Goal: Task Accomplishment & Management: Use online tool/utility

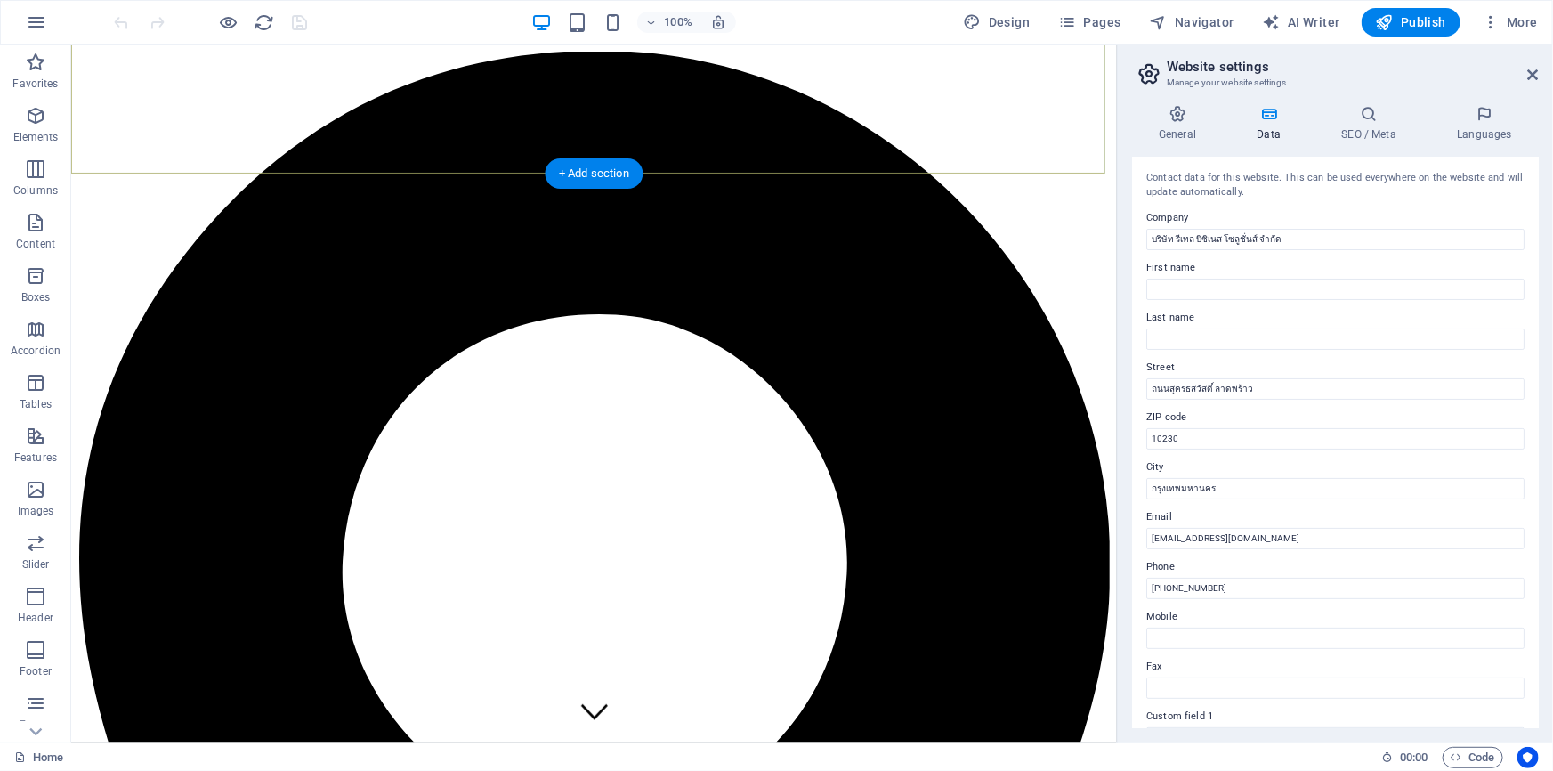
scroll to position [25, 0]
click at [1540, 67] on aside "Website settings Manage your website settings General Data SEO / Meta Languages…" at bounding box center [1335, 394] width 436 height 698
click at [1538, 71] on icon at bounding box center [1533, 75] width 11 height 14
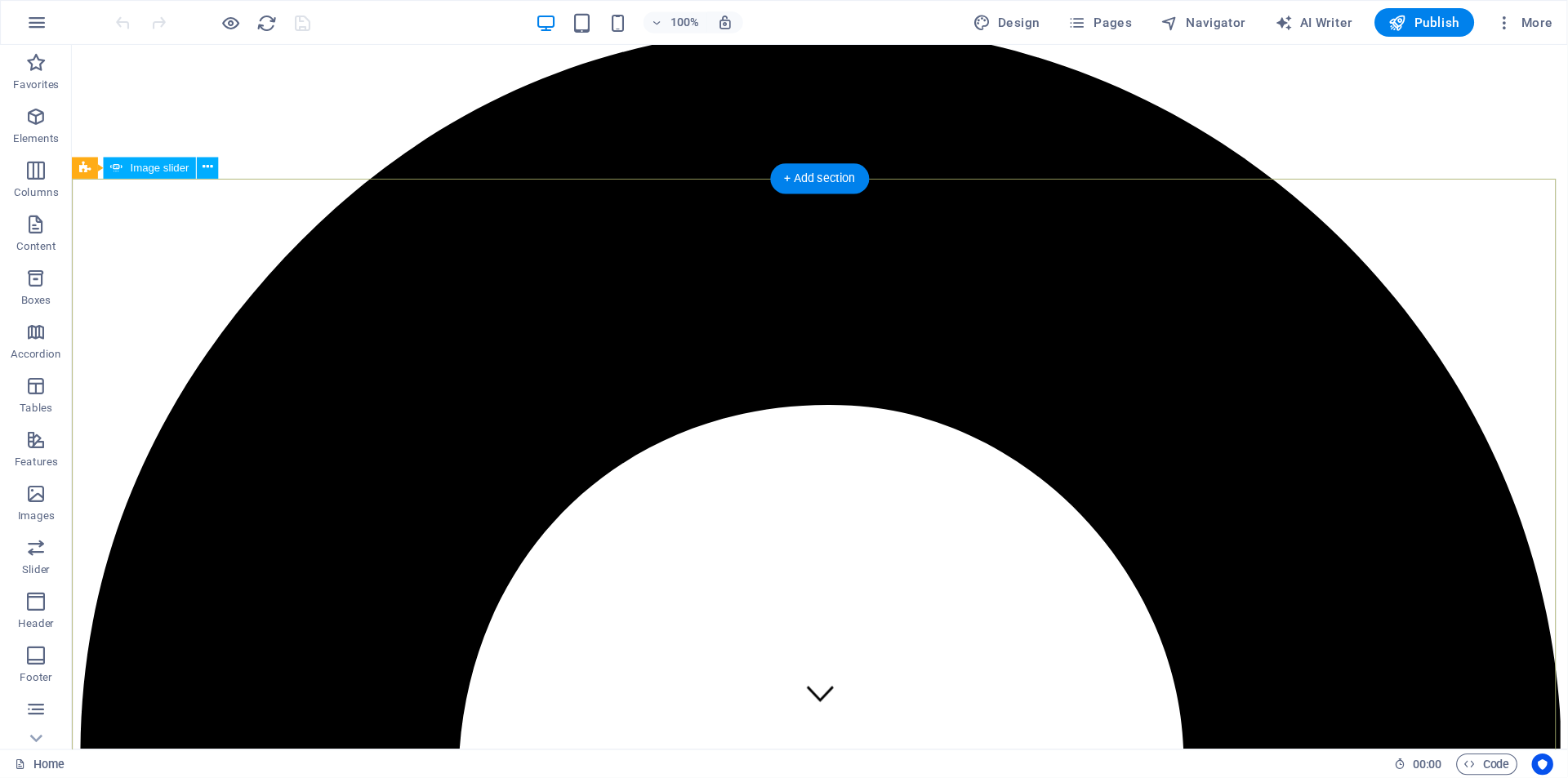
scroll to position [0, 0]
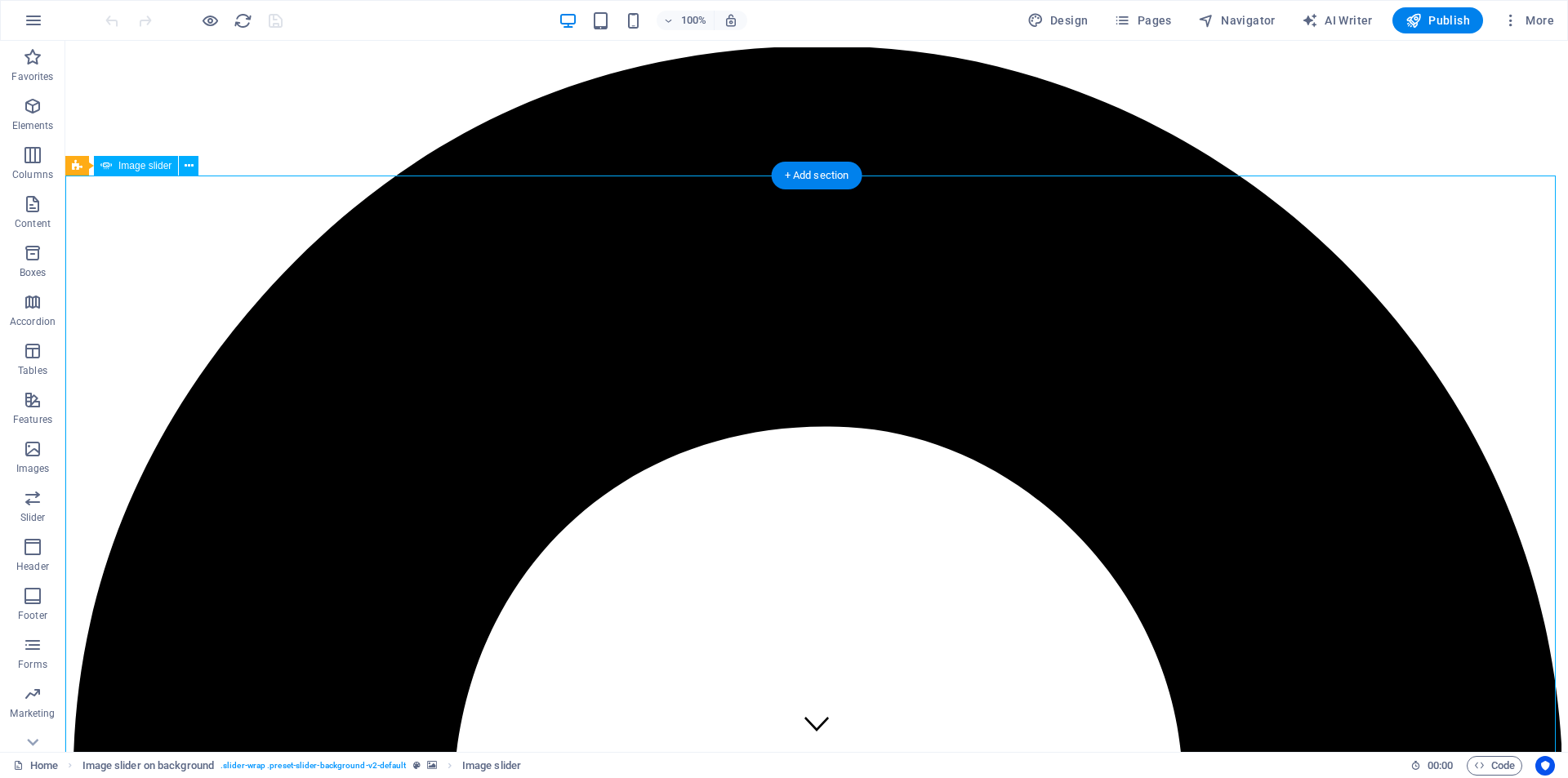
select select "px"
select select "ms"
select select "s"
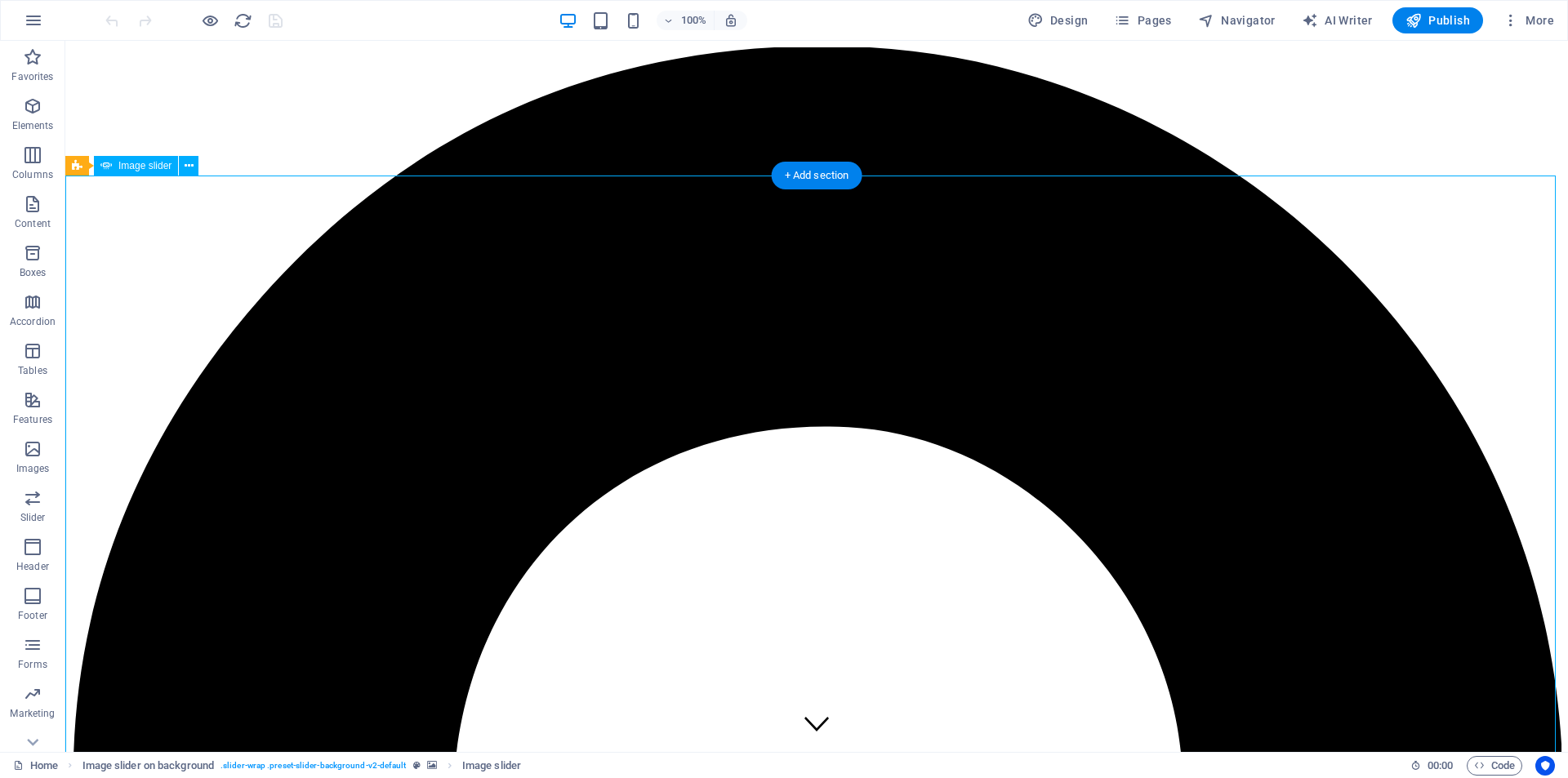
select select "progressive"
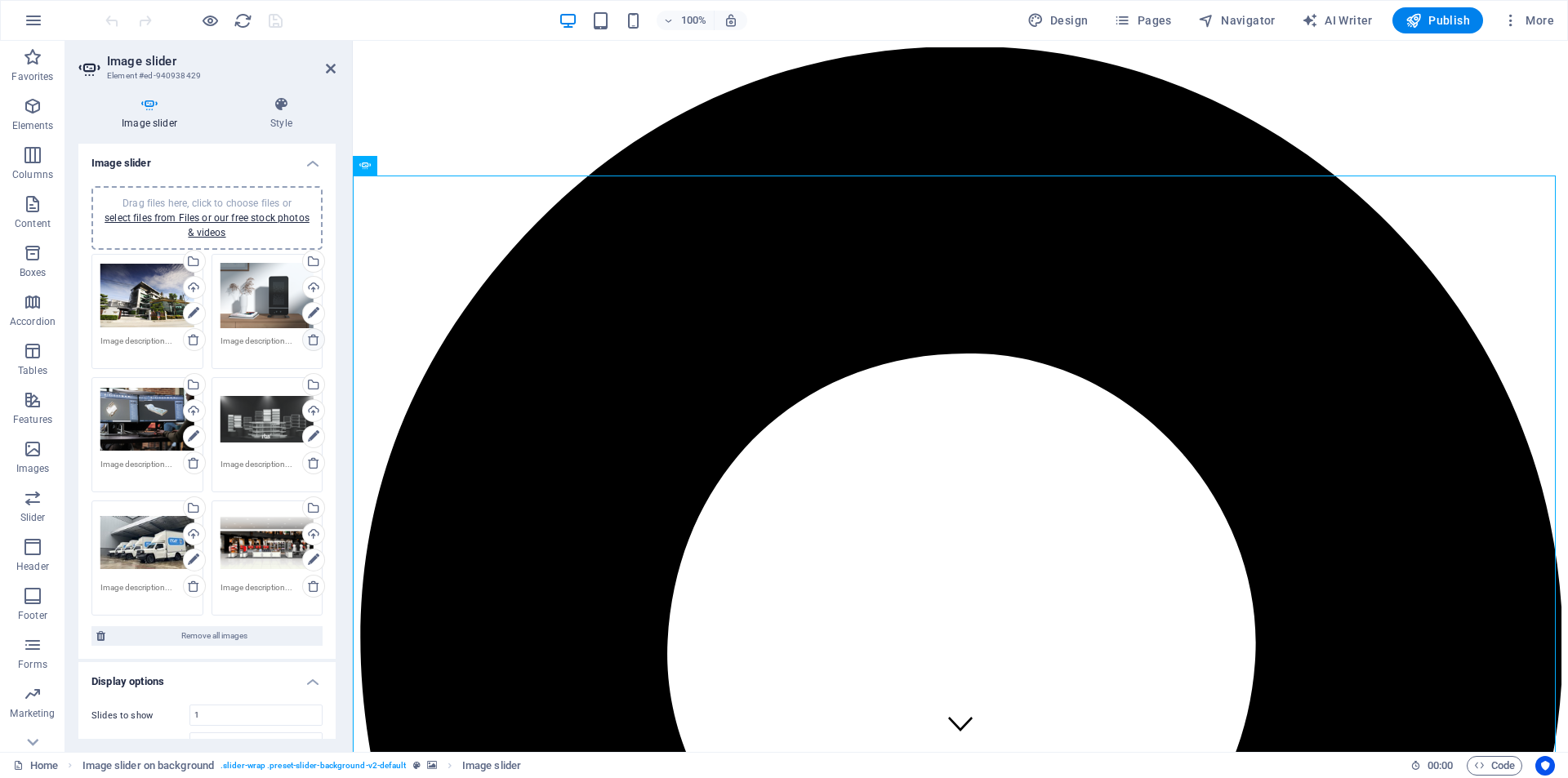
click at [312, 337] on icon at bounding box center [314, 339] width 13 height 13
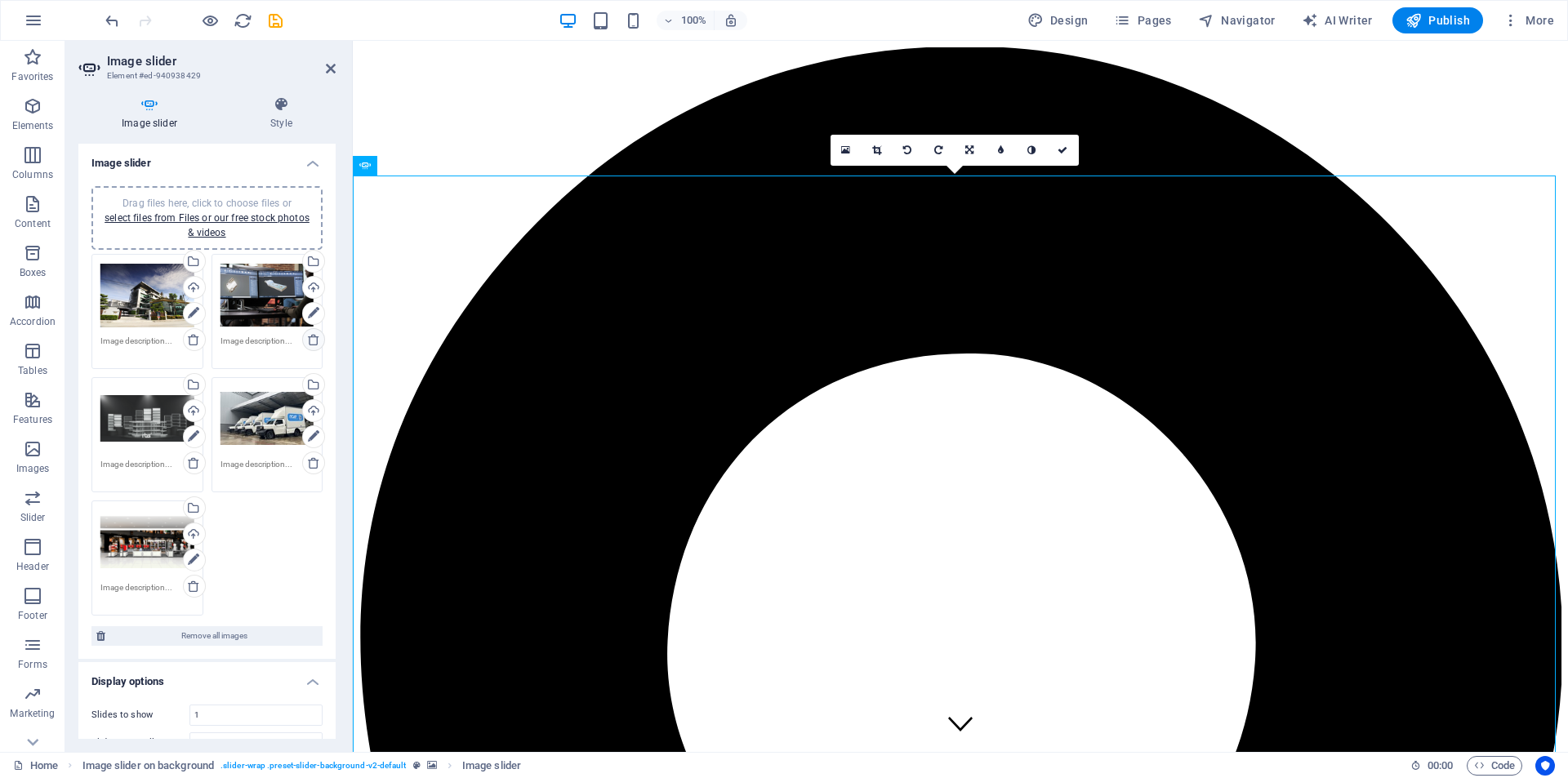
click at [312, 336] on icon at bounding box center [314, 339] width 13 height 13
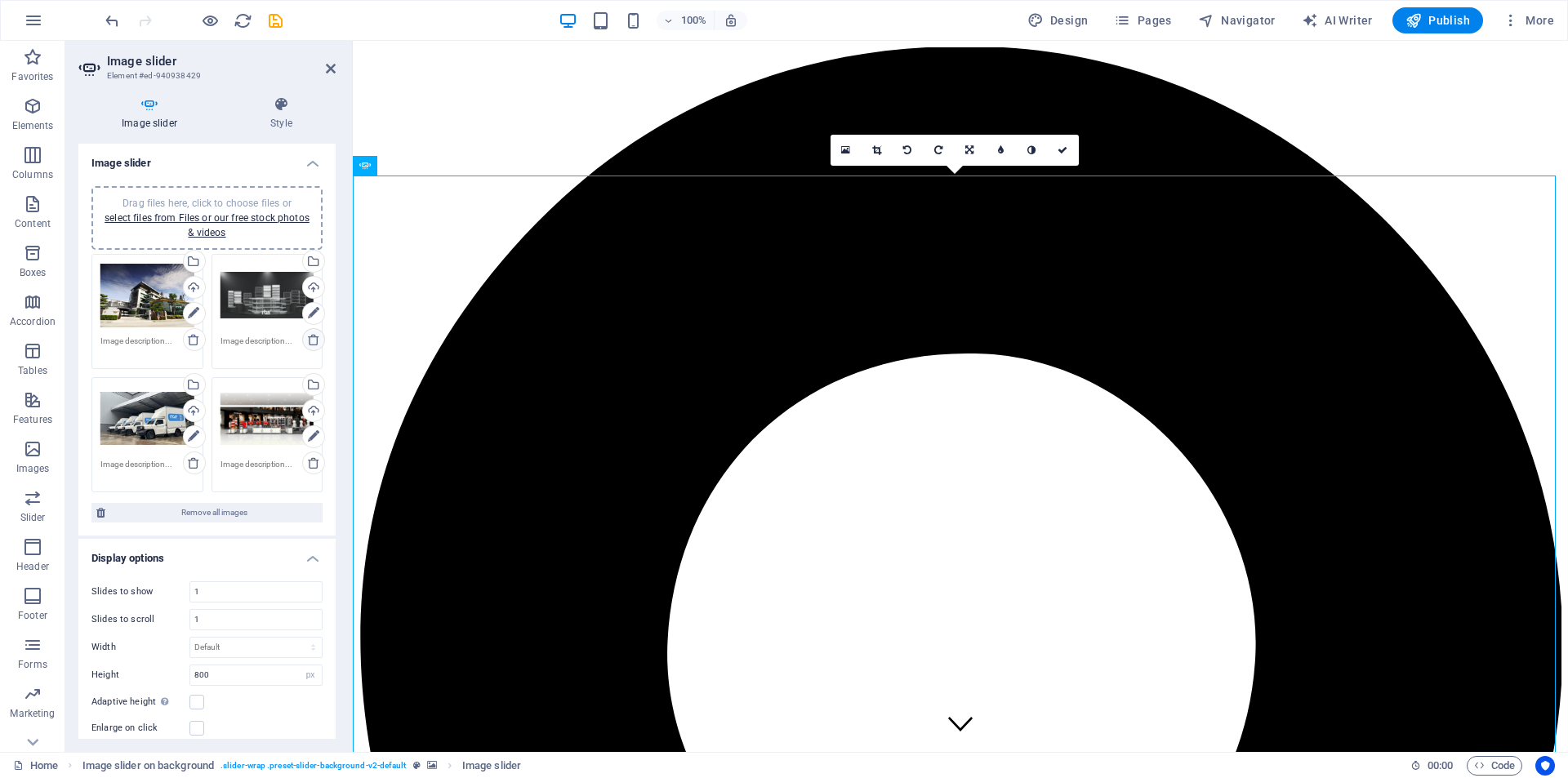
click at [313, 339] on icon at bounding box center [314, 339] width 13 height 13
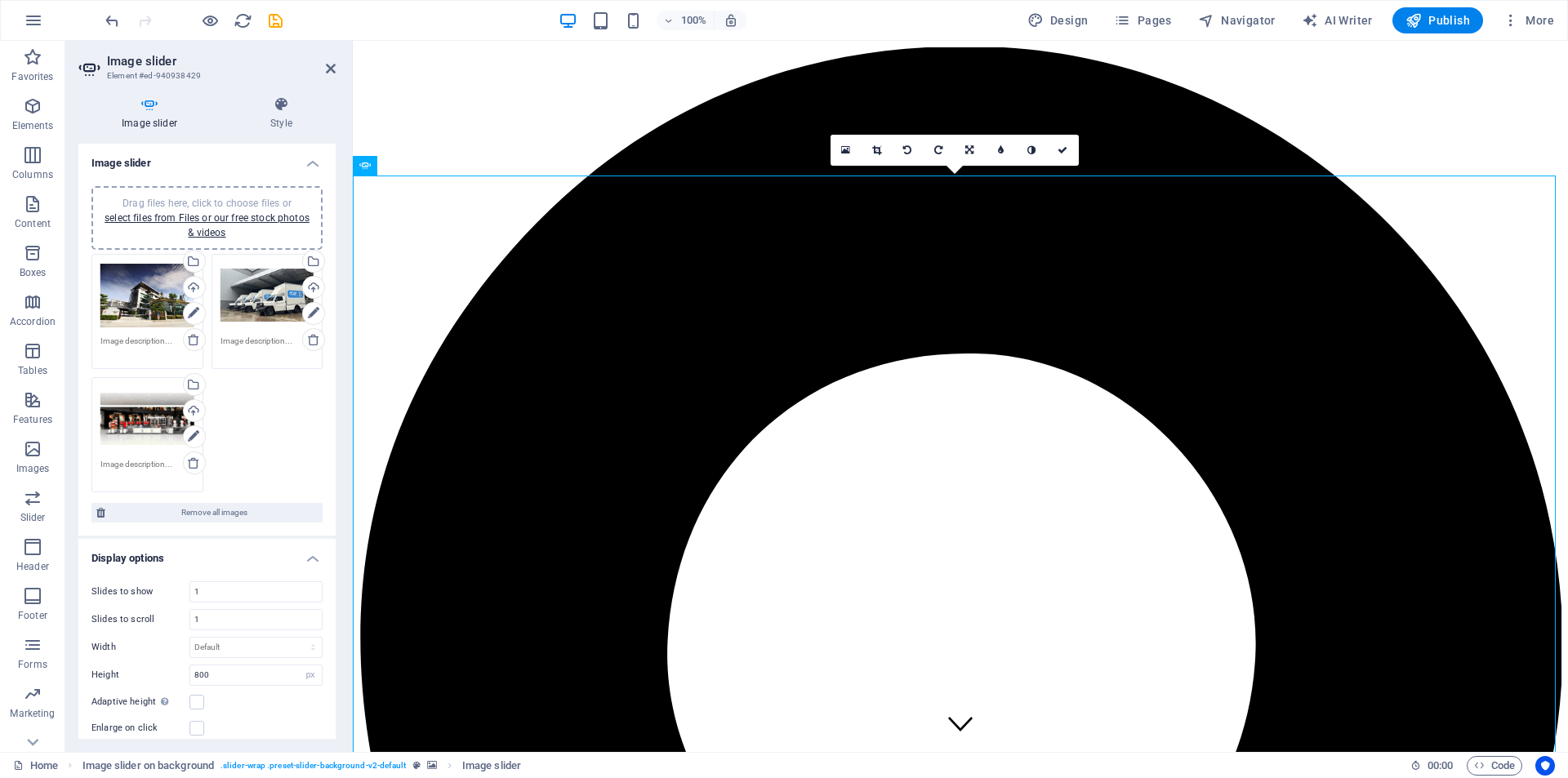
click at [263, 450] on div "Drag files here, click to choose files or select files from Files or our free s…" at bounding box center [206, 372] width 239 height 247
click at [193, 469] on icon at bounding box center [194, 463] width 13 height 13
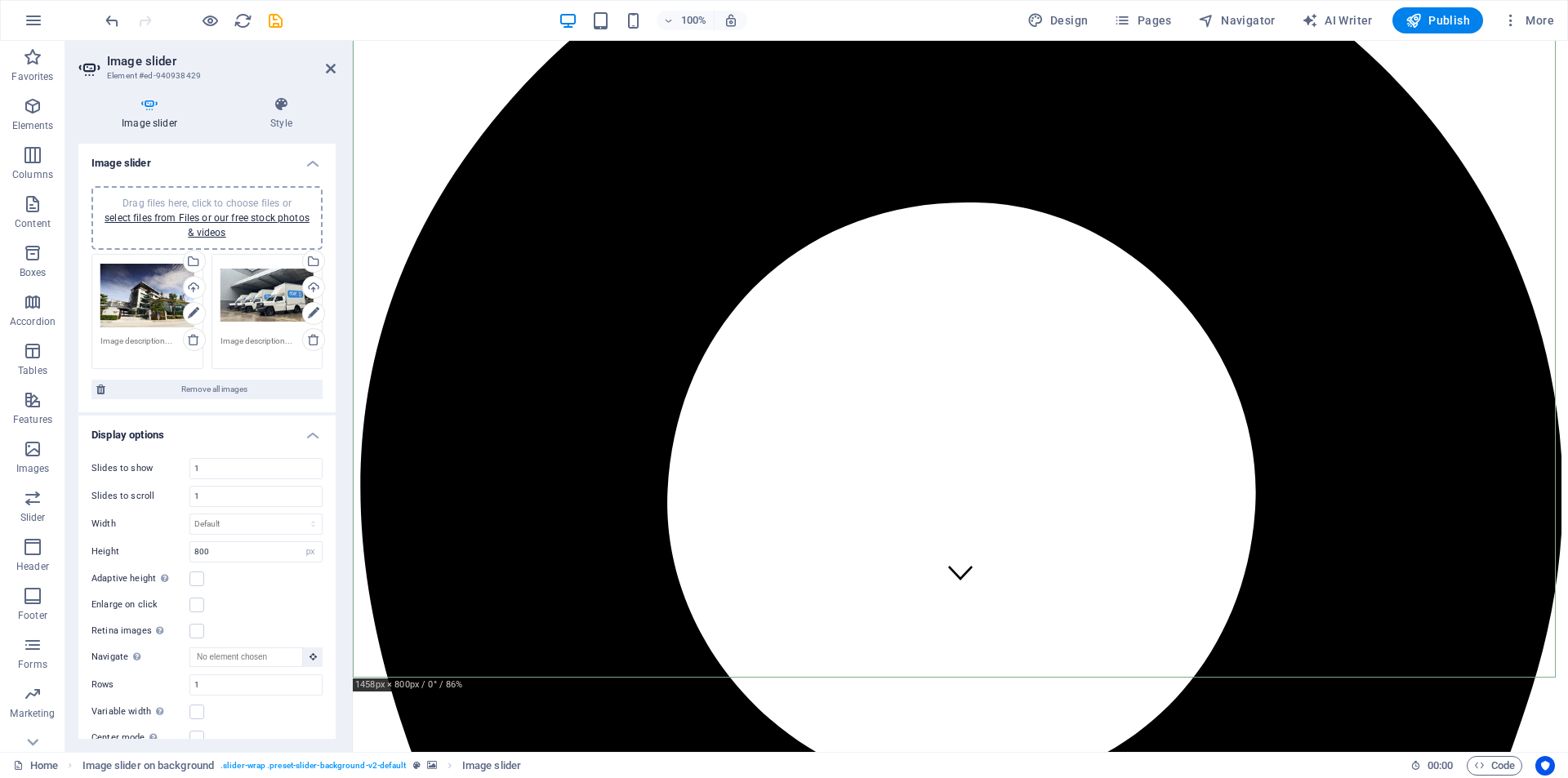
scroll to position [327, 0]
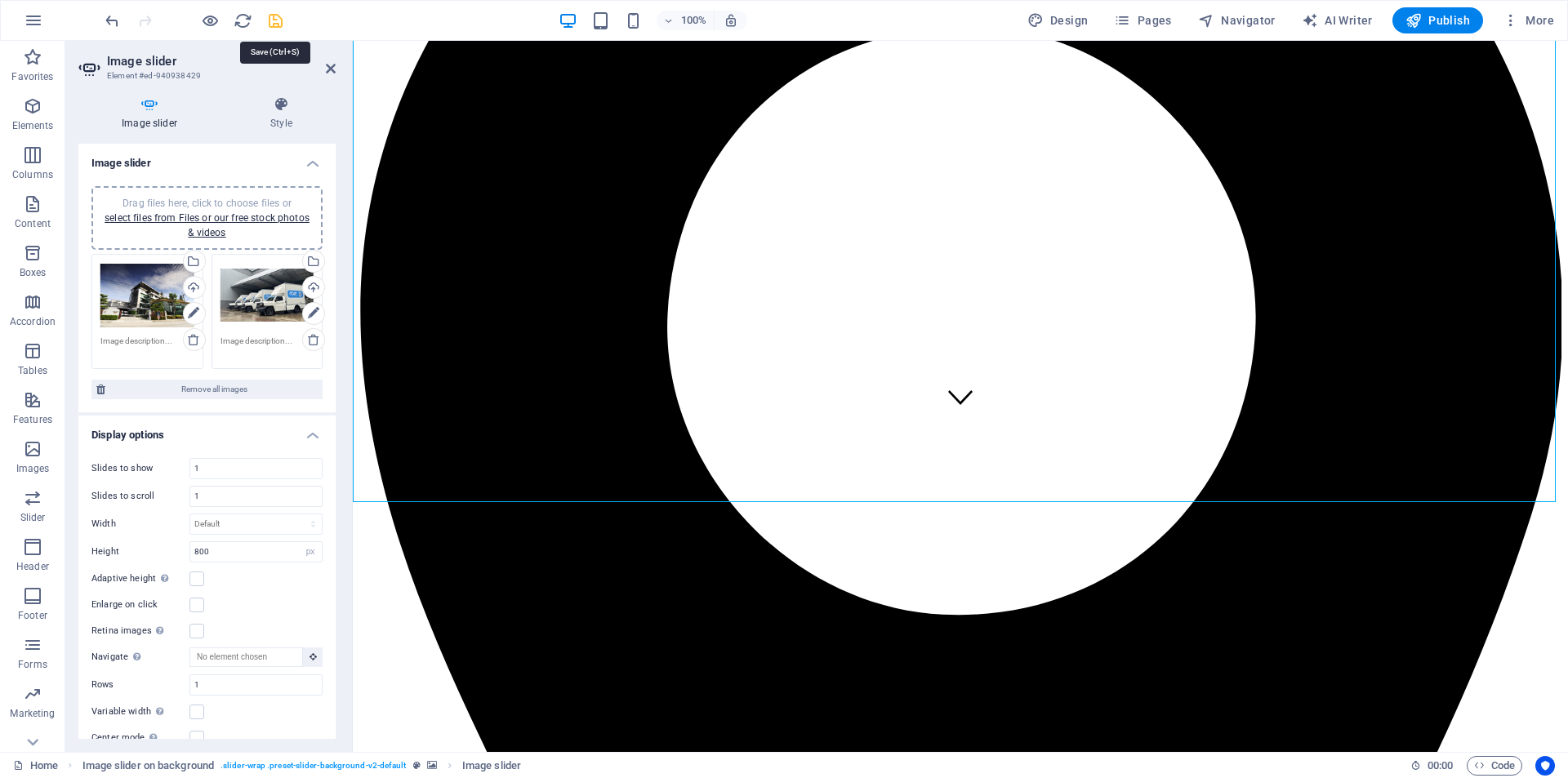
click at [277, 17] on icon "save" at bounding box center [275, 20] width 18 height 18
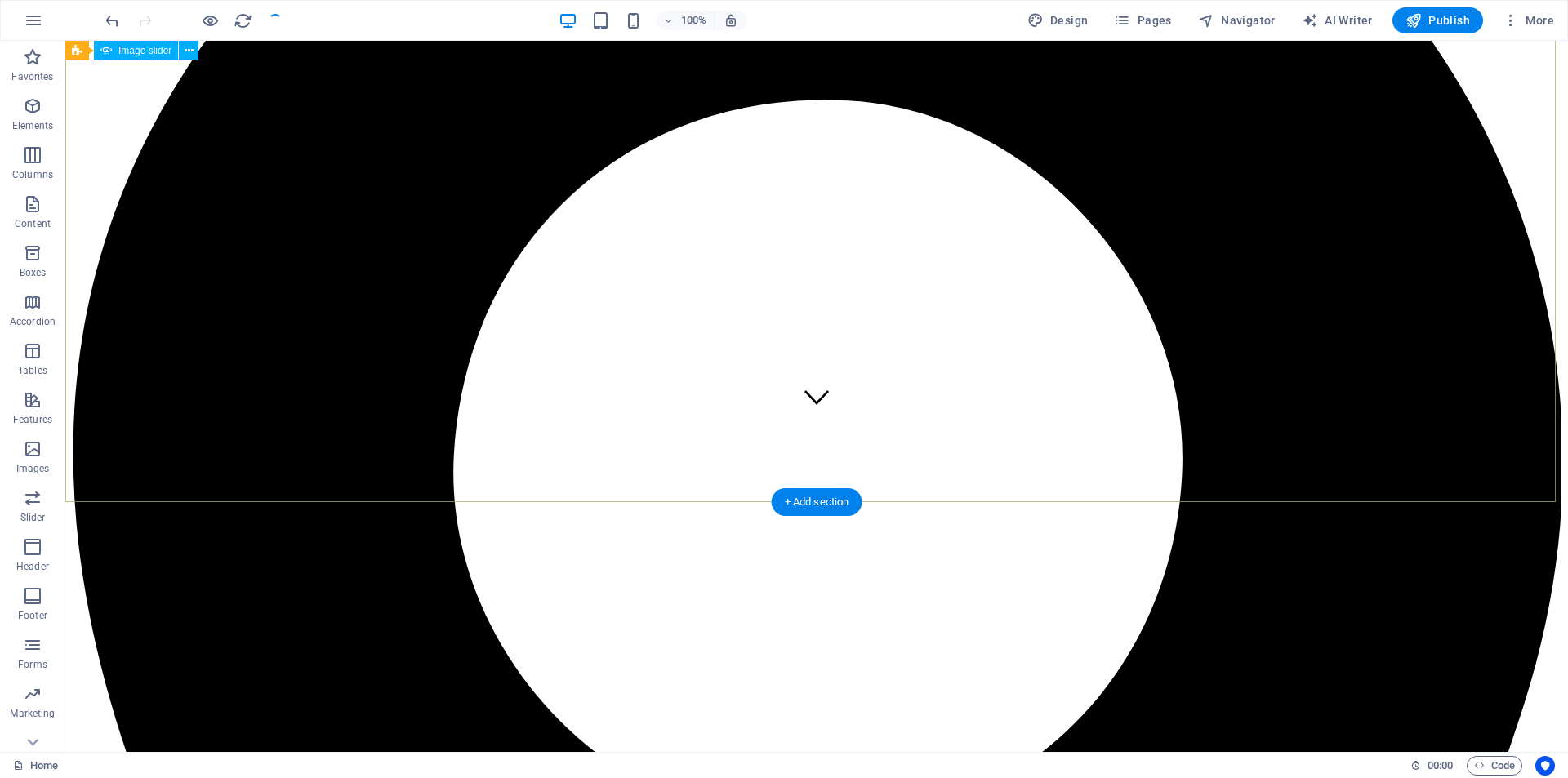
scroll to position [23, 0]
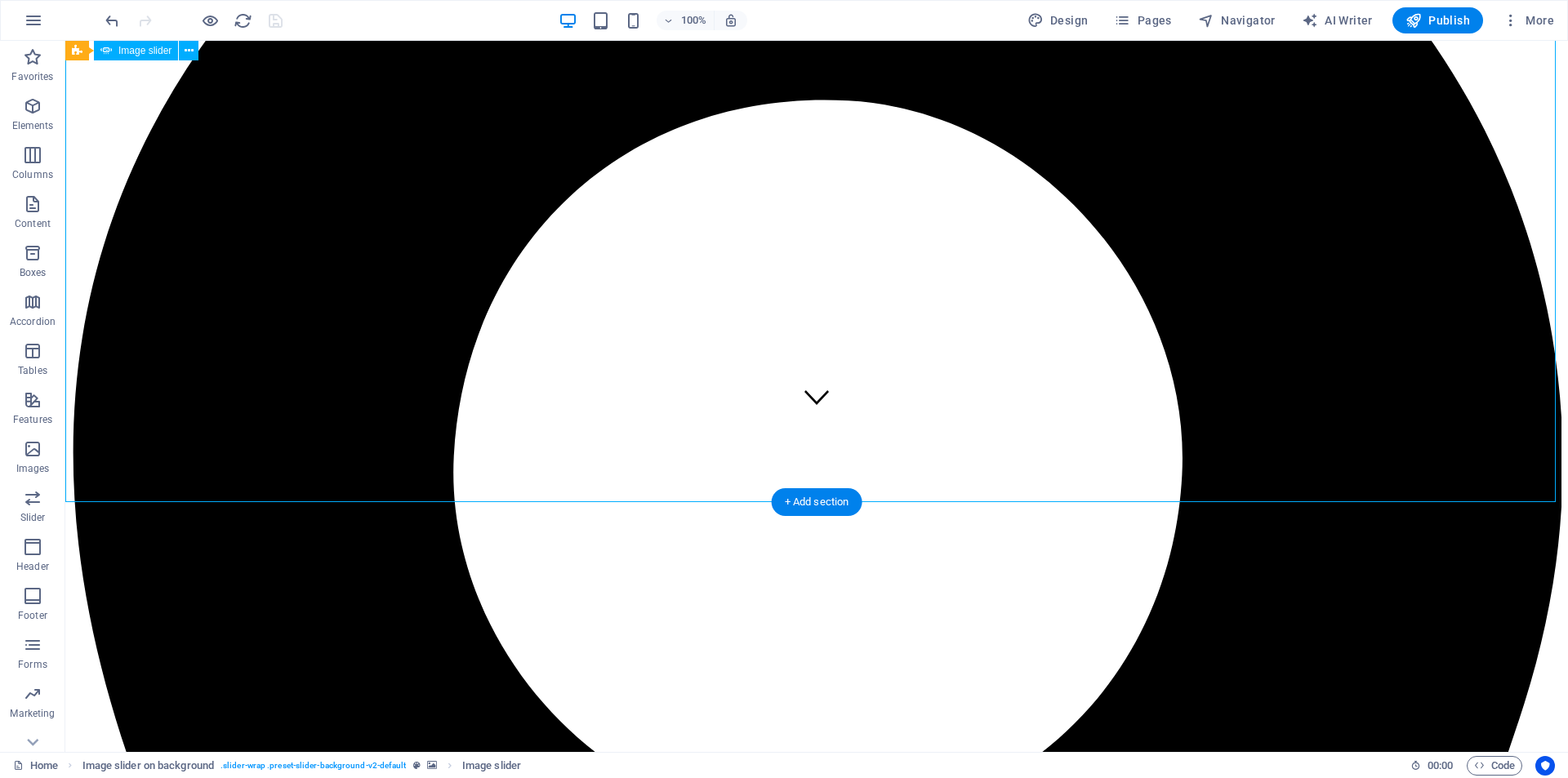
select select "px"
select select "ms"
select select "s"
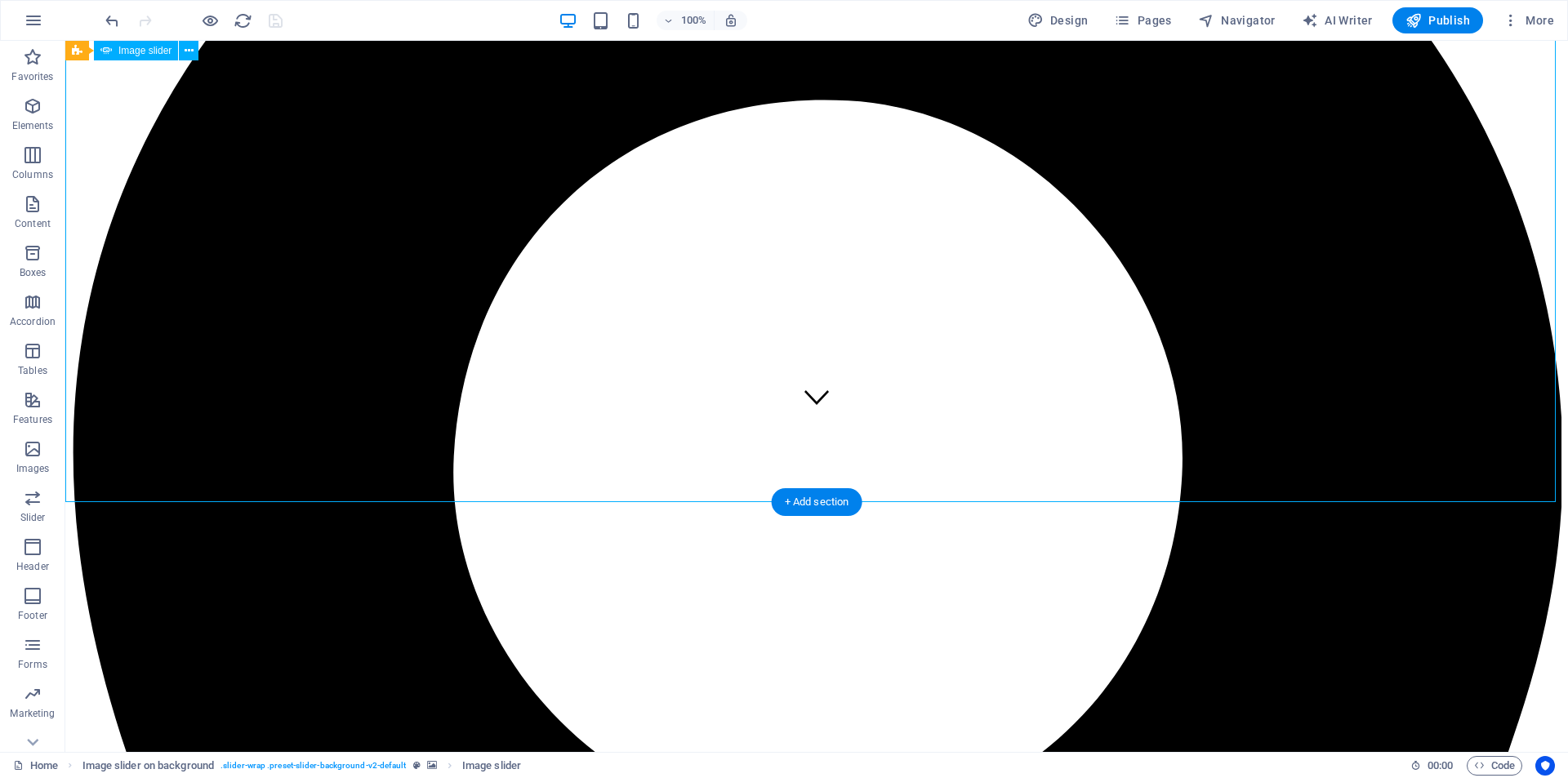
select select "progressive"
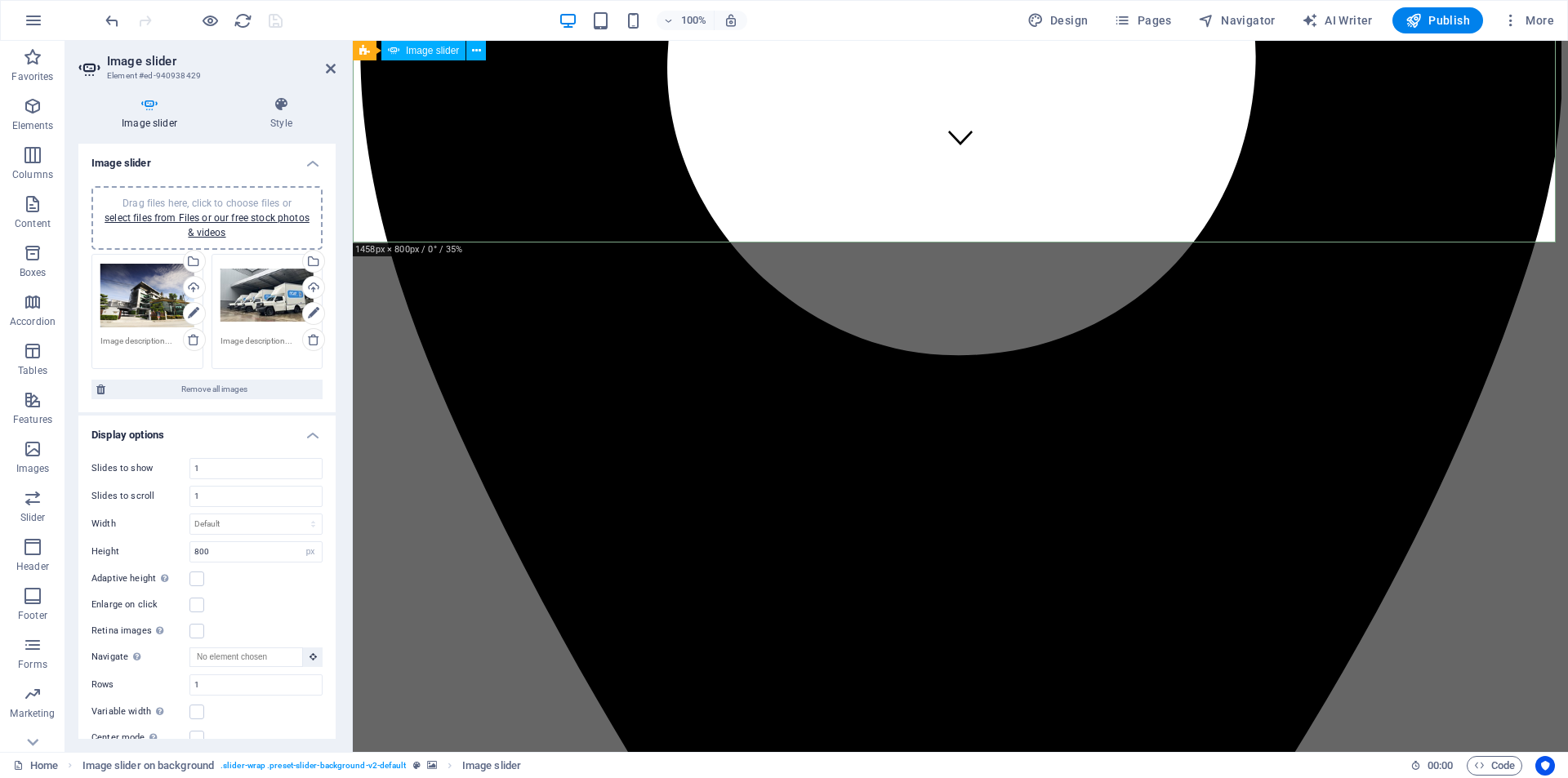
scroll to position [653, 0]
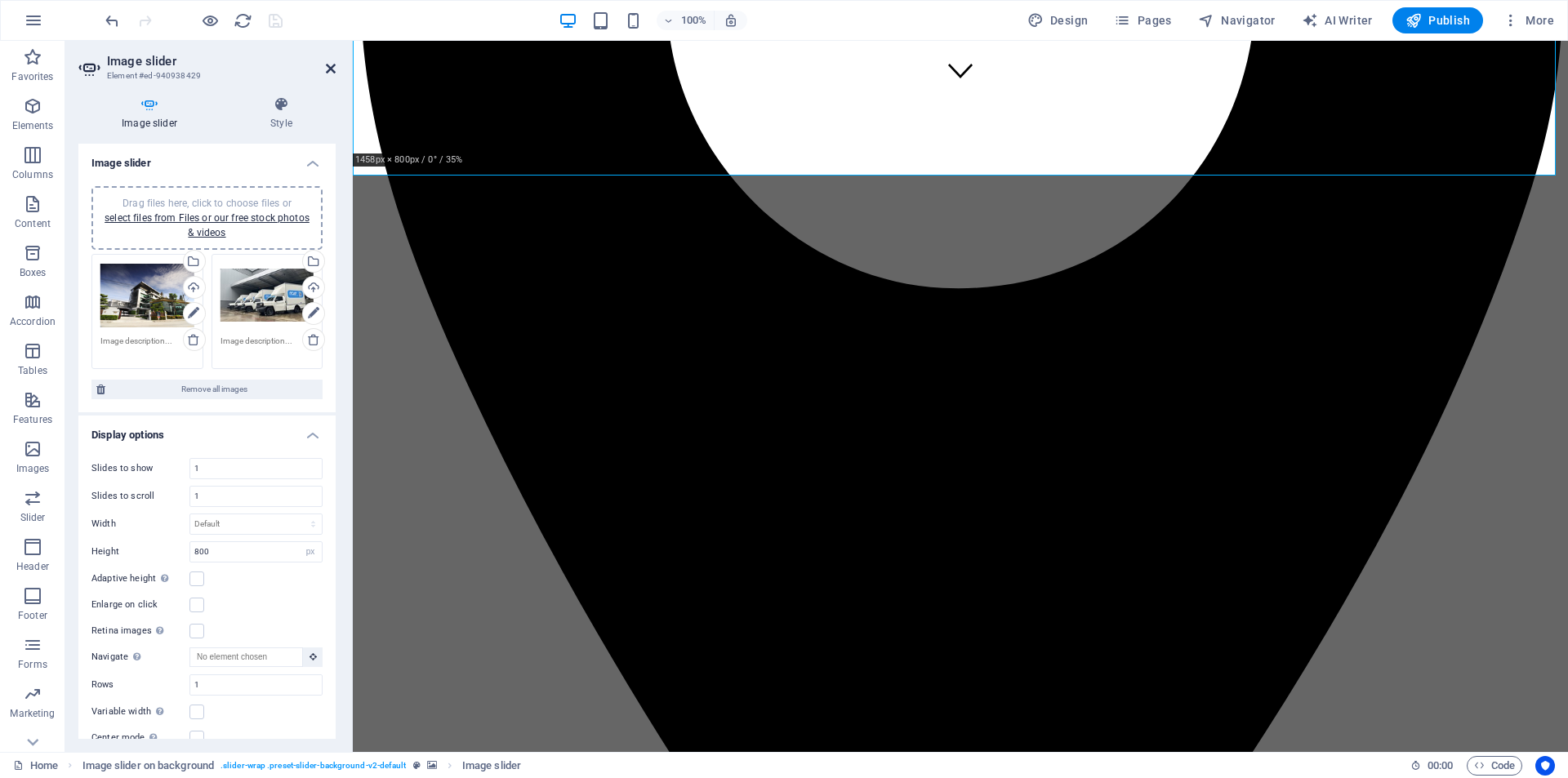
click at [330, 66] on icon at bounding box center [330, 69] width 10 height 13
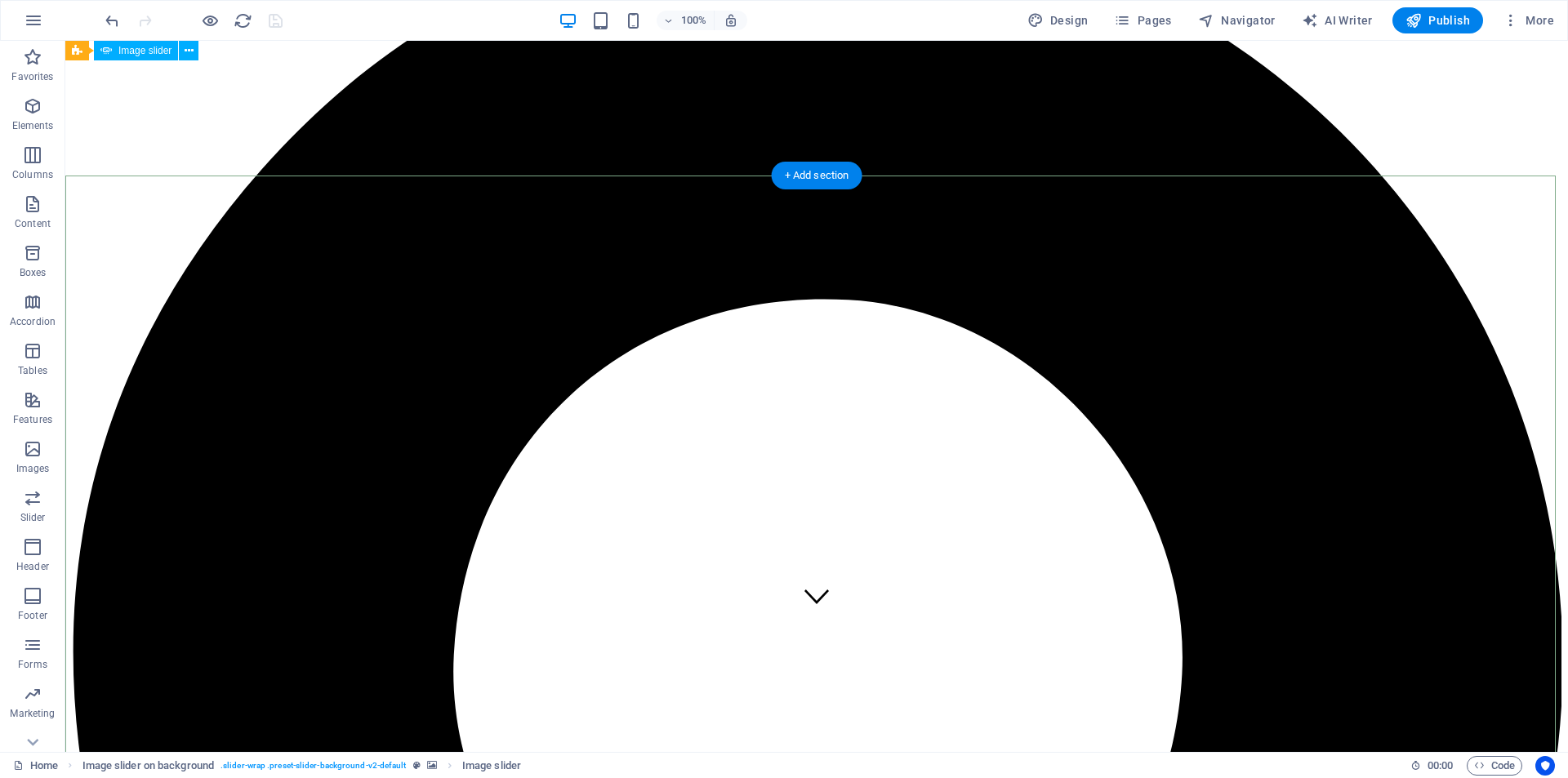
scroll to position [0, 0]
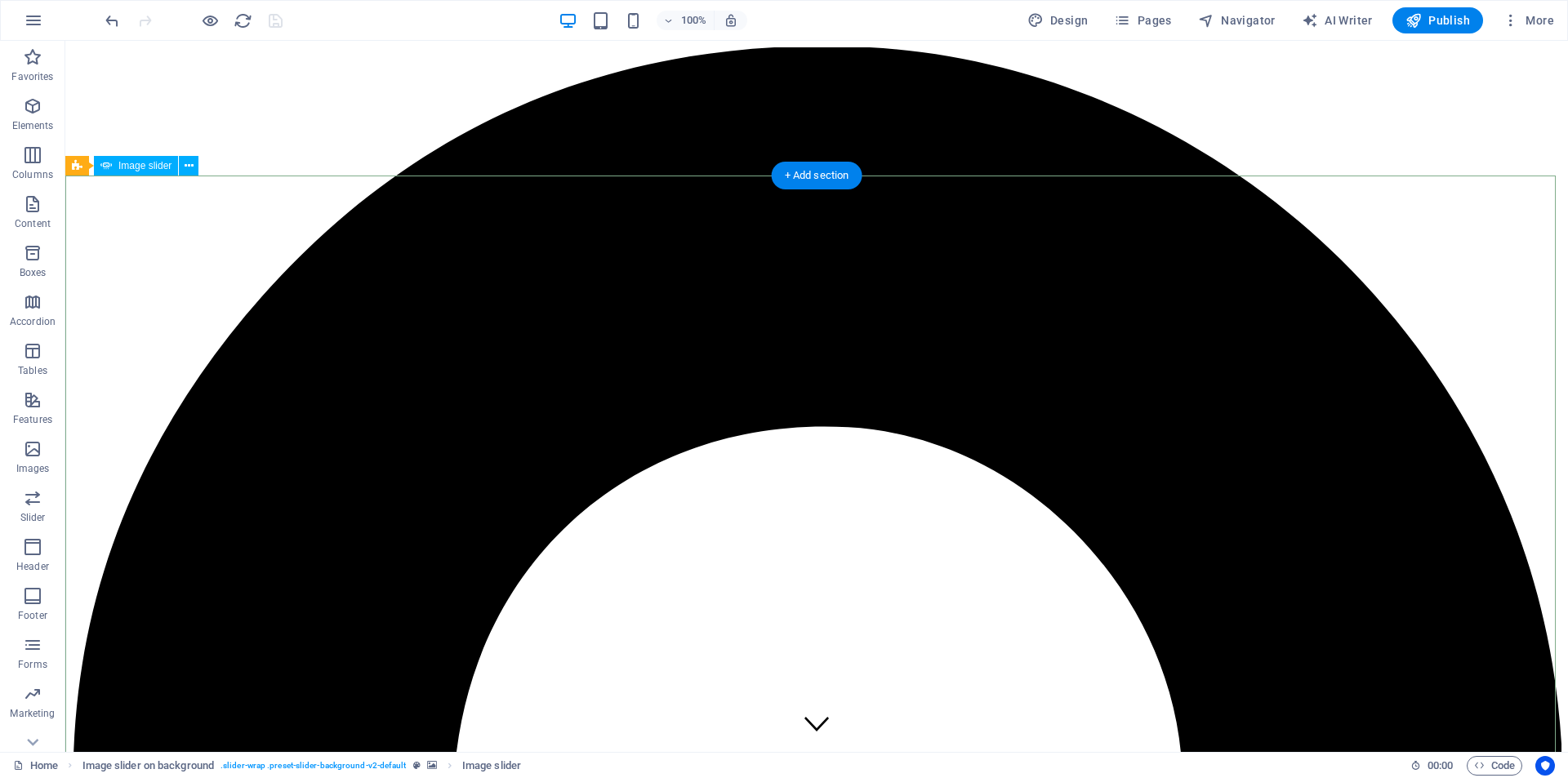
click at [34, 20] on icon "button" at bounding box center [33, 20] width 19 height 19
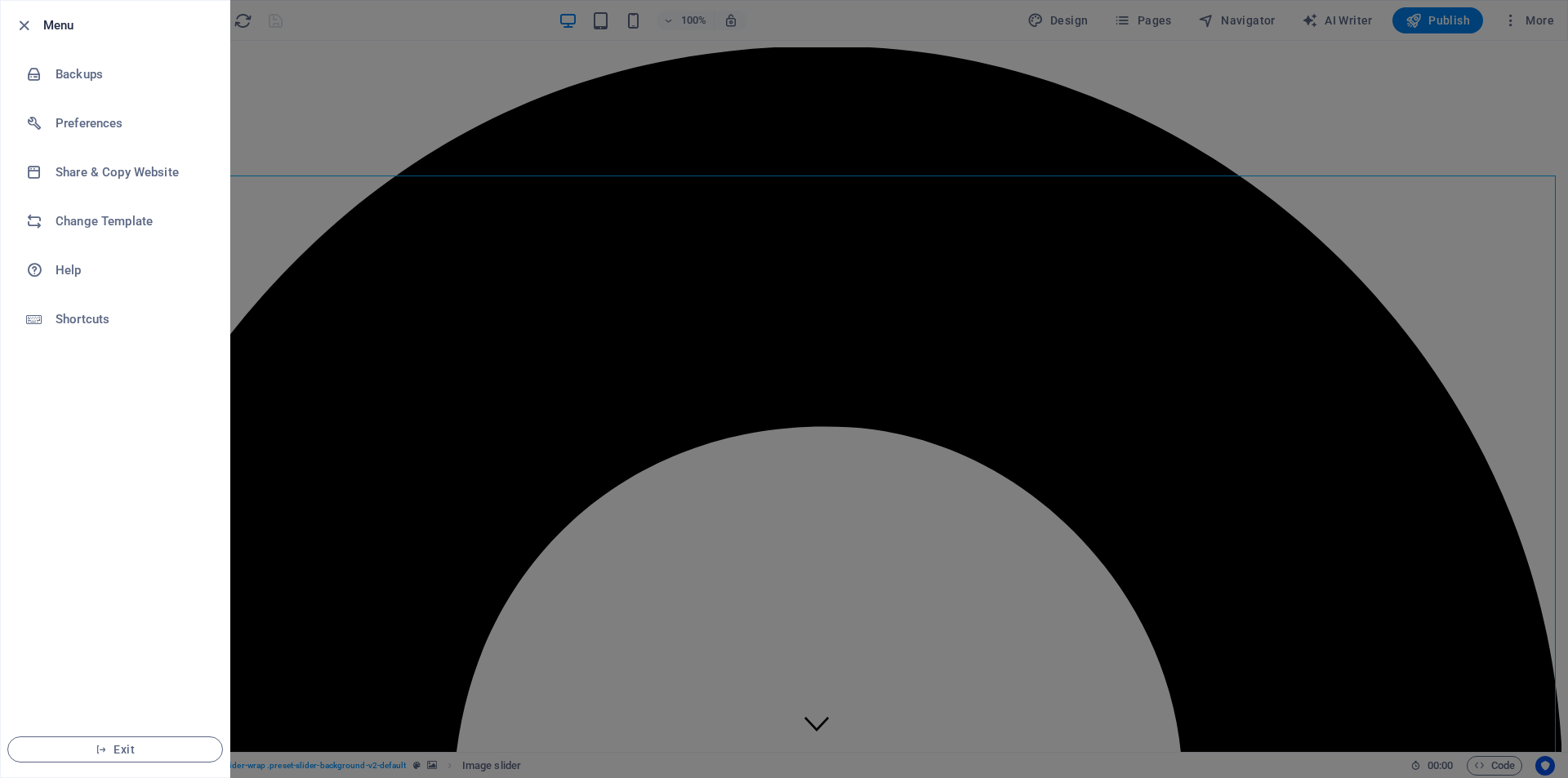
click at [1039, 341] on div at bounding box center [784, 389] width 1568 height 778
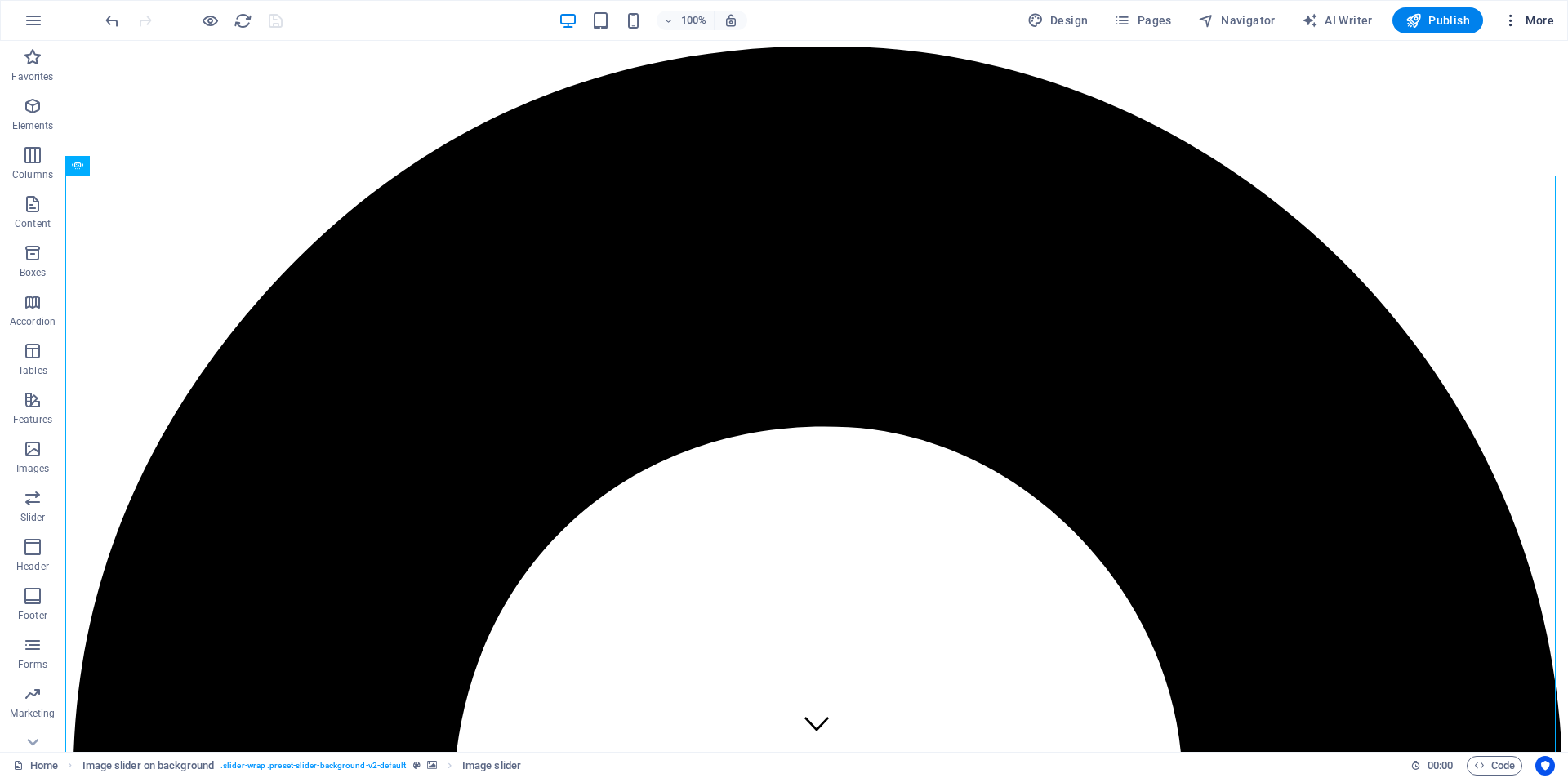
click at [1424, 17] on icon "button" at bounding box center [1511, 20] width 17 height 17
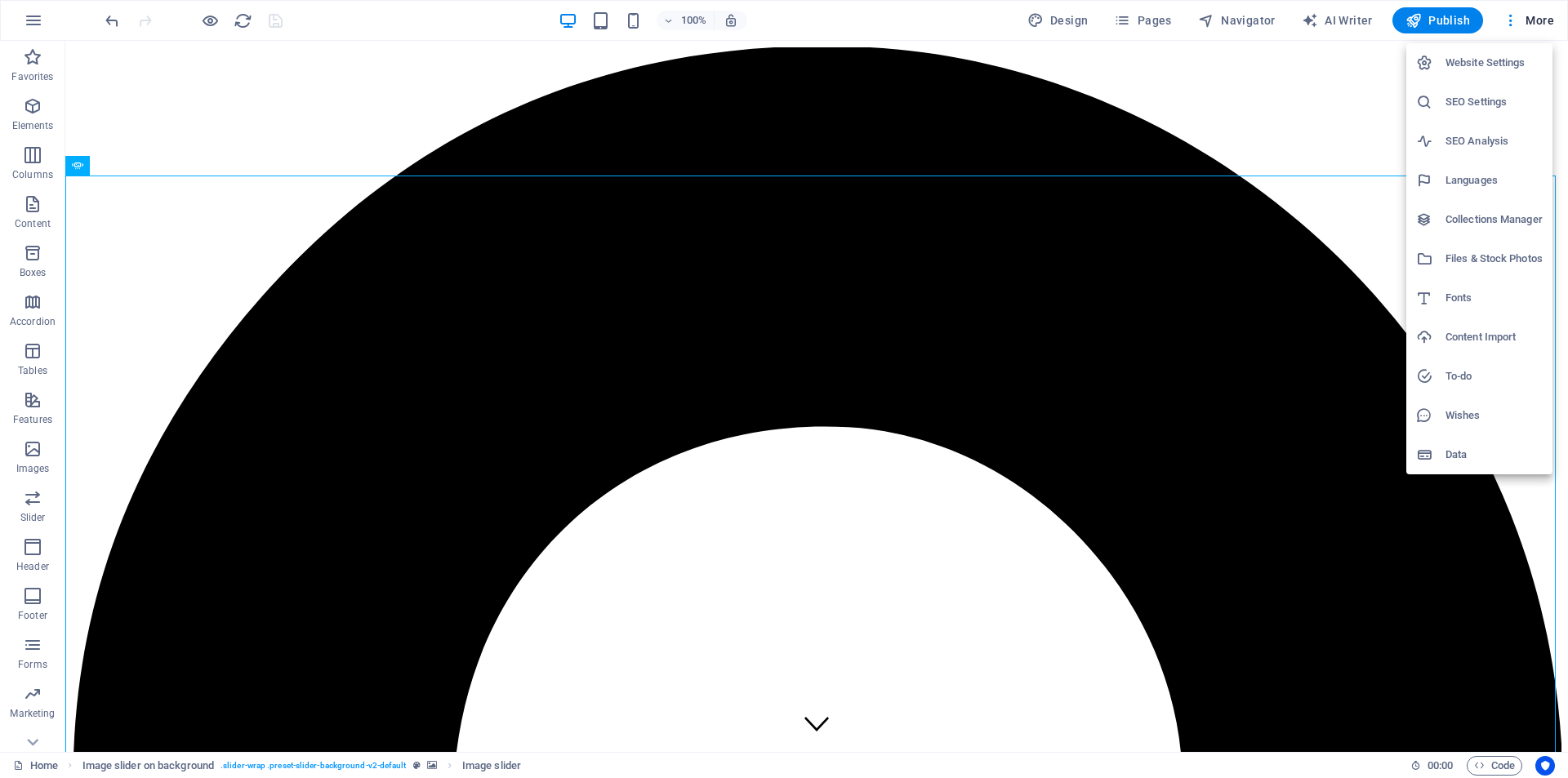
click at [411, 377] on div at bounding box center [784, 389] width 1568 height 778
click at [411, 377] on div "Website Settings SEO Settings SEO Analysis Languages Collections Manager Files …" at bounding box center [784, 395] width 1568 height 769
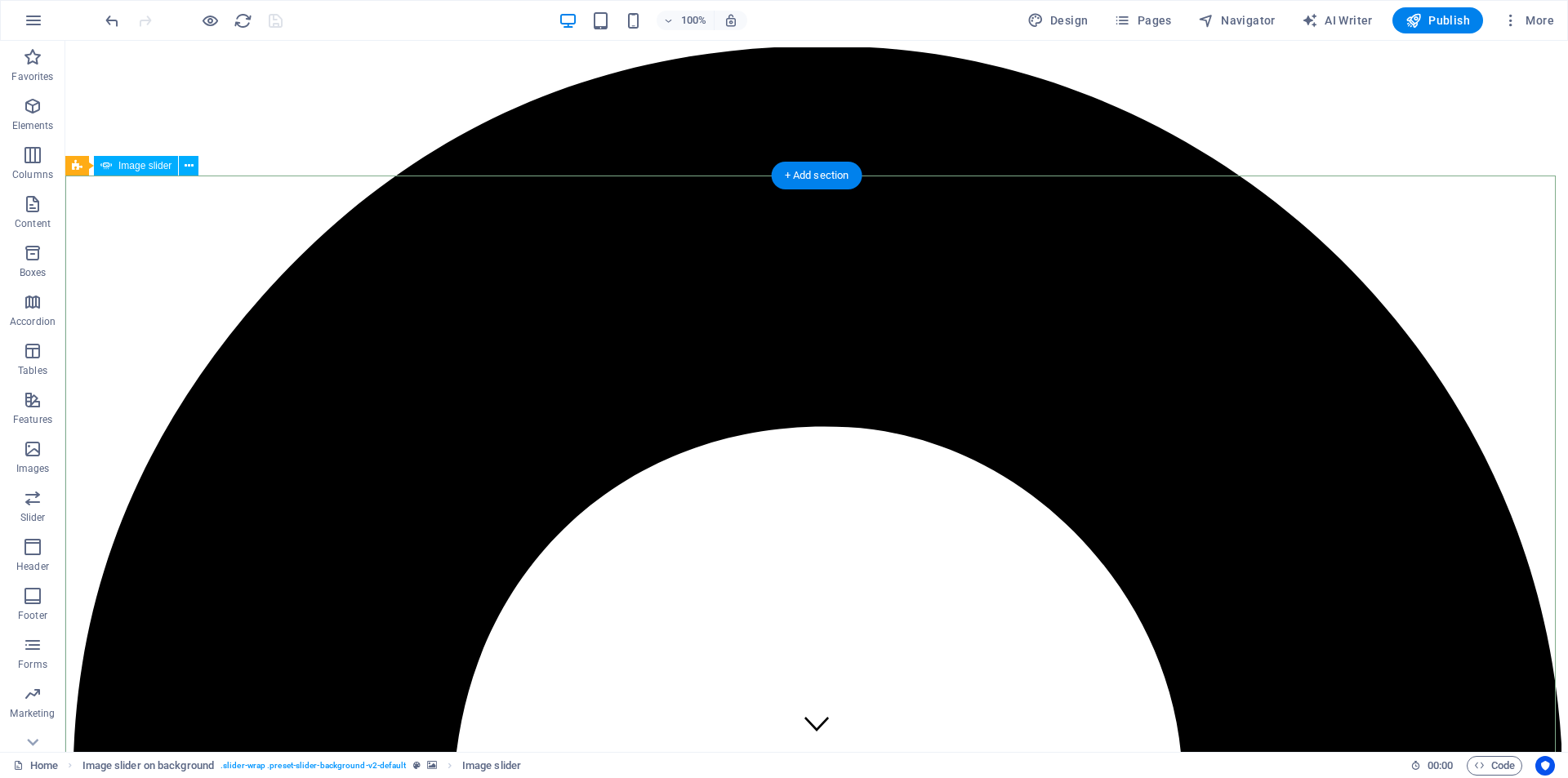
select select "px"
select select "ms"
select select "s"
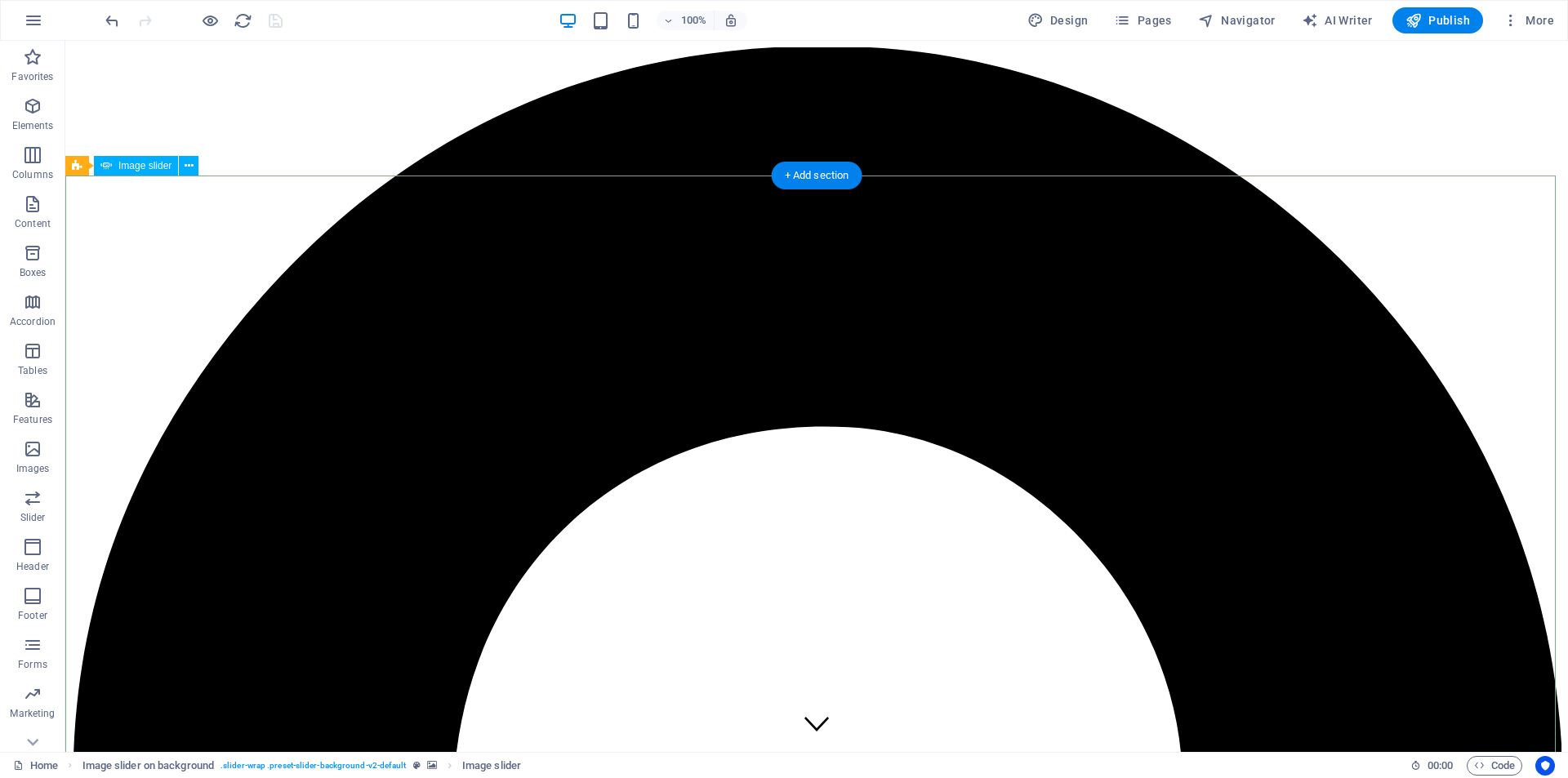
select select "progressive"
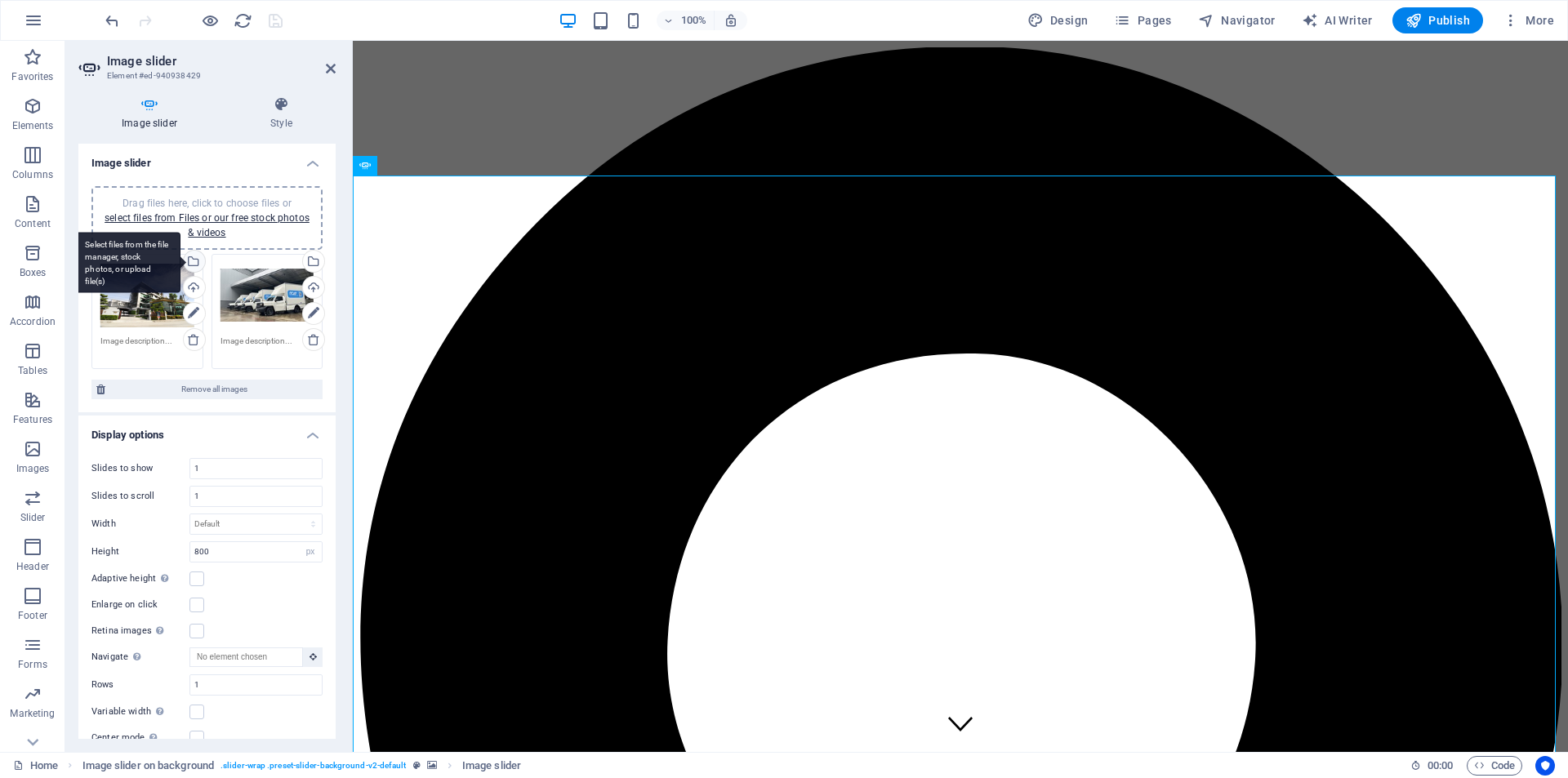
click at [195, 258] on div "Select files from the file manager, stock photos, or upload file(s)" at bounding box center [193, 262] width 25 height 25
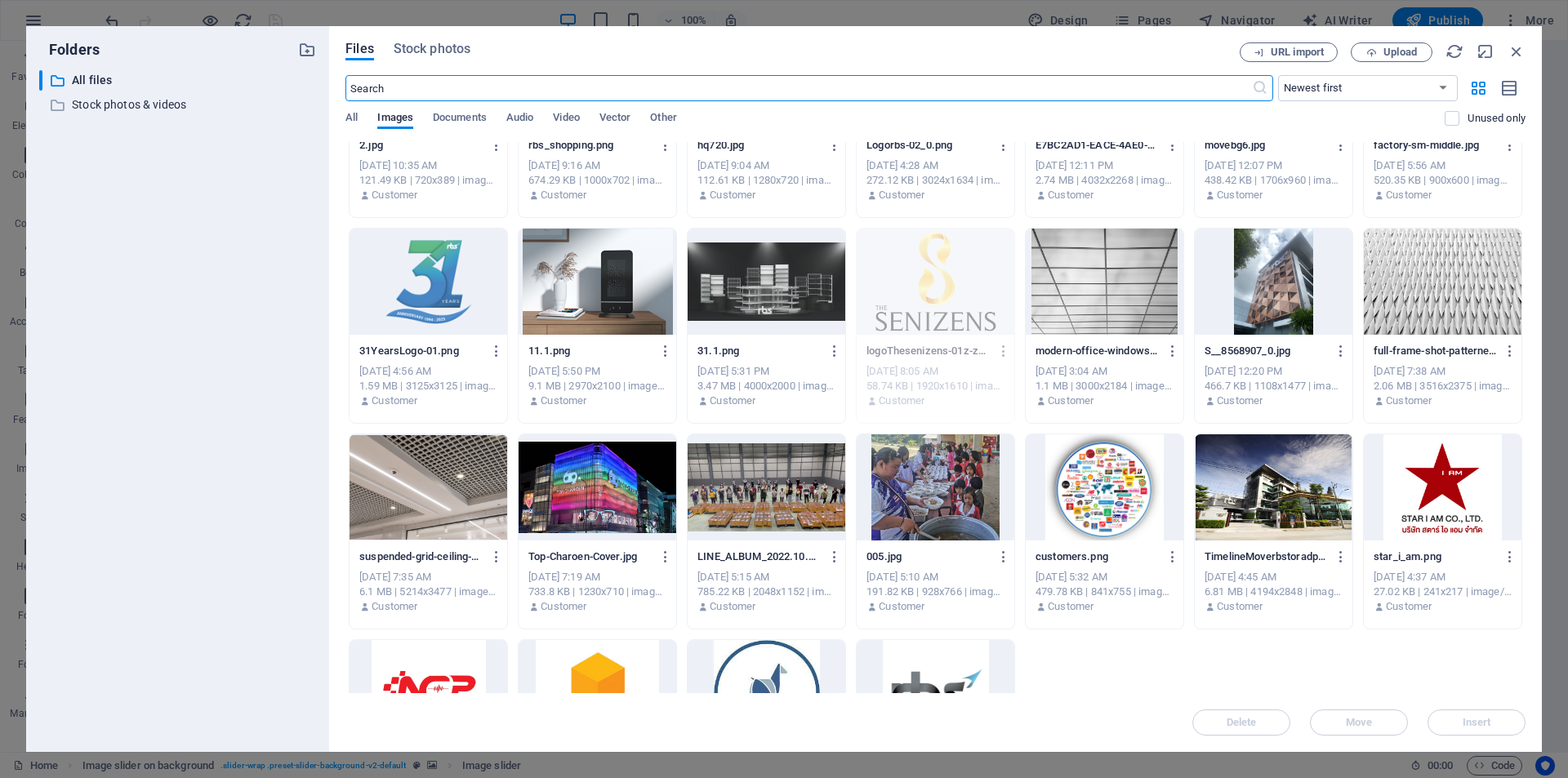
scroll to position [1496, 0]
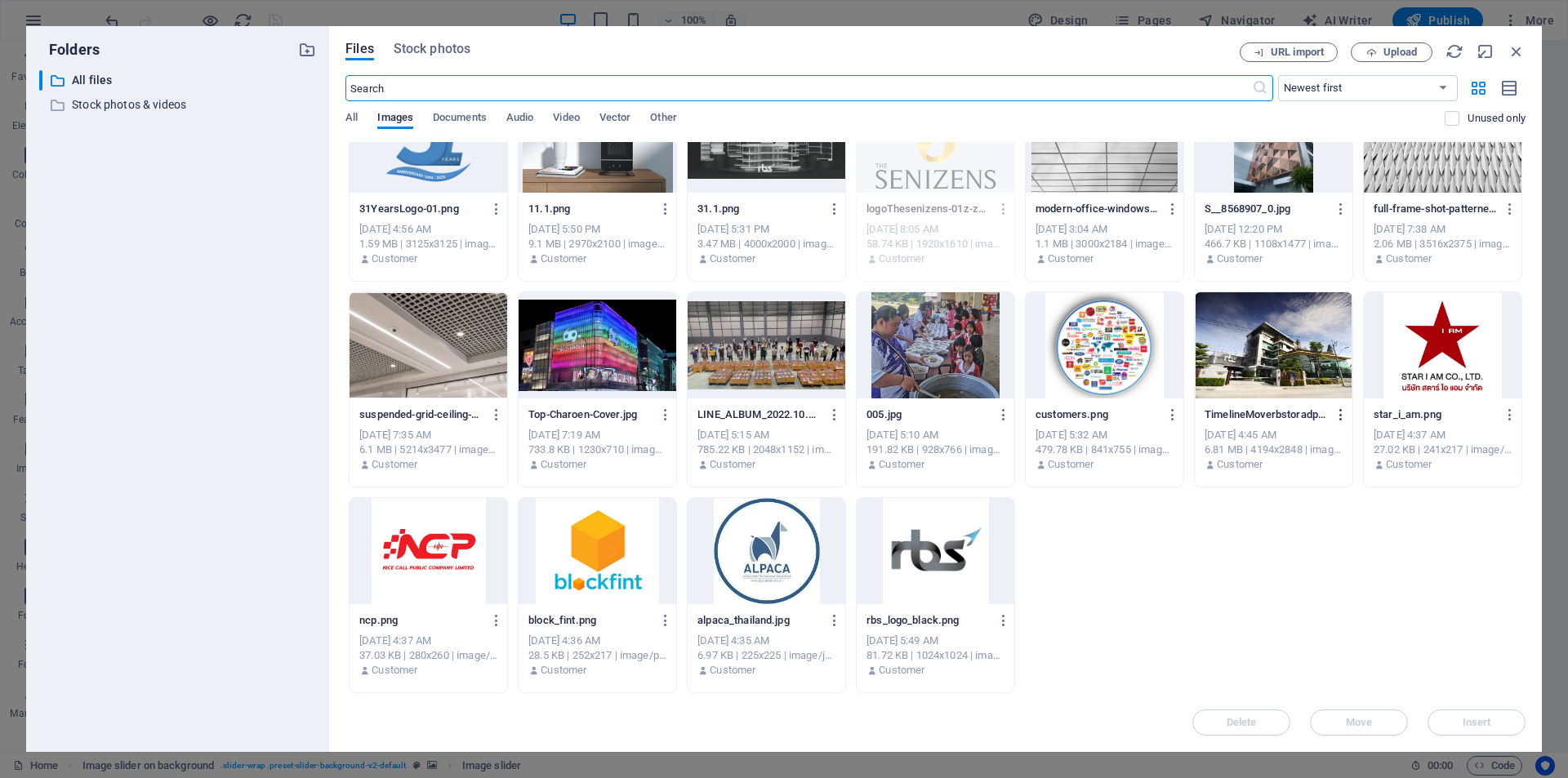
click at [1341, 417] on icon "button" at bounding box center [1340, 415] width 16 height 15
click at [1331, 613] on h6 "Download" at bounding box center [1349, 614] width 70 height 19
click at [978, 5] on div "Folders ​ All files All files ​ Stock photos & videos Stock photos & videos Fil…" at bounding box center [784, 389] width 1568 height 778
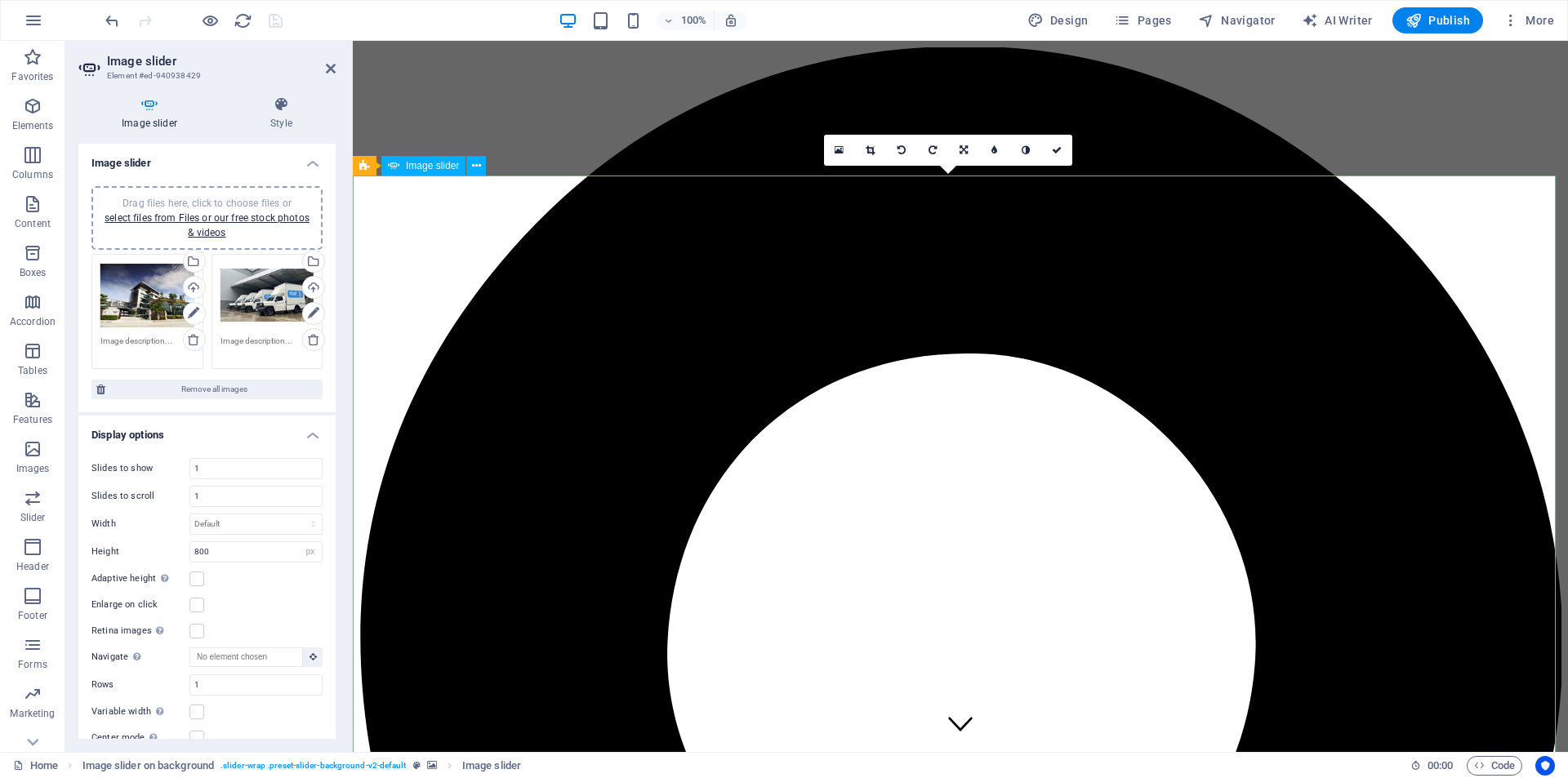
scroll to position [23, 0]
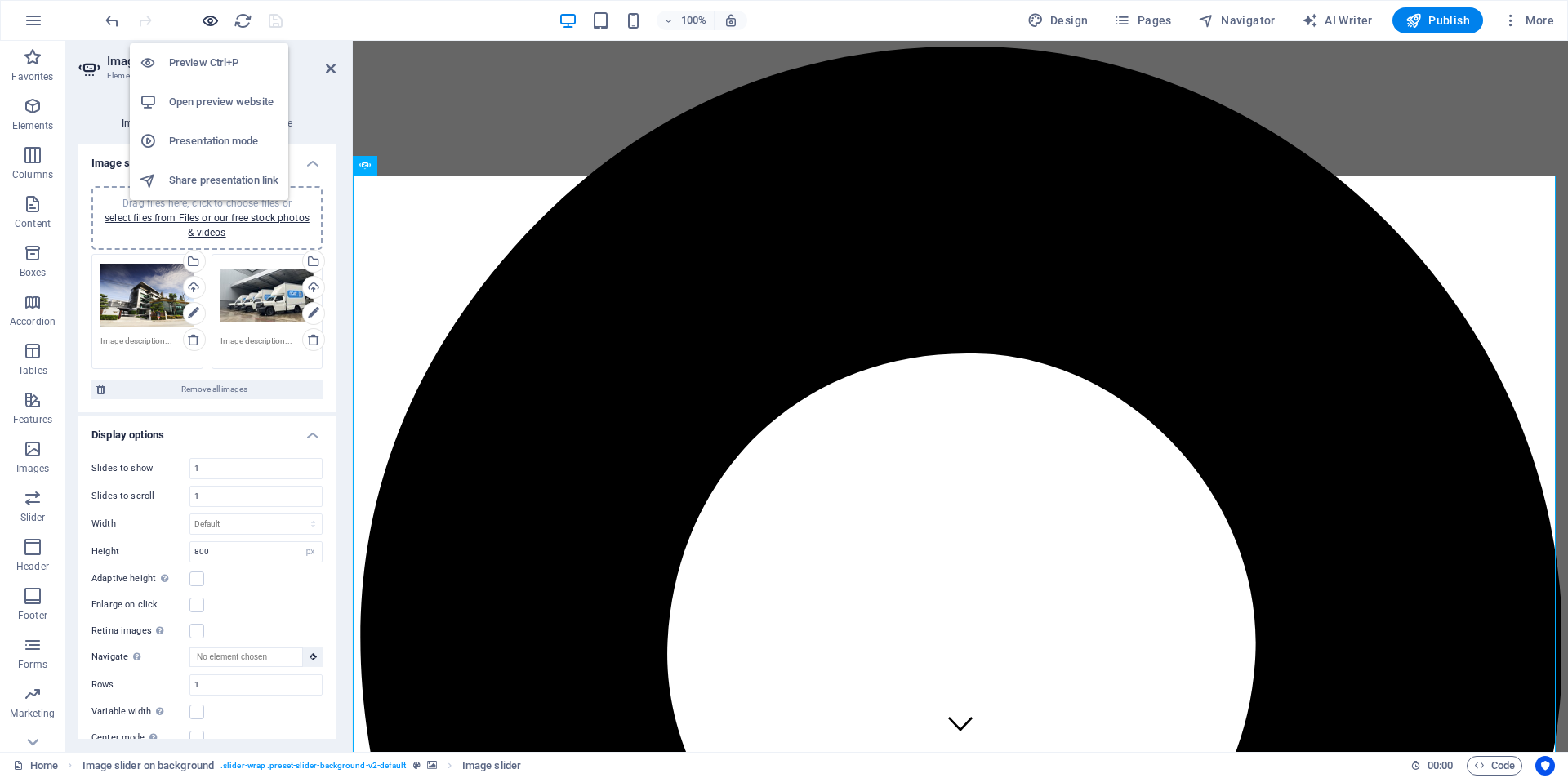
click at [211, 16] on icon "button" at bounding box center [210, 20] width 18 height 18
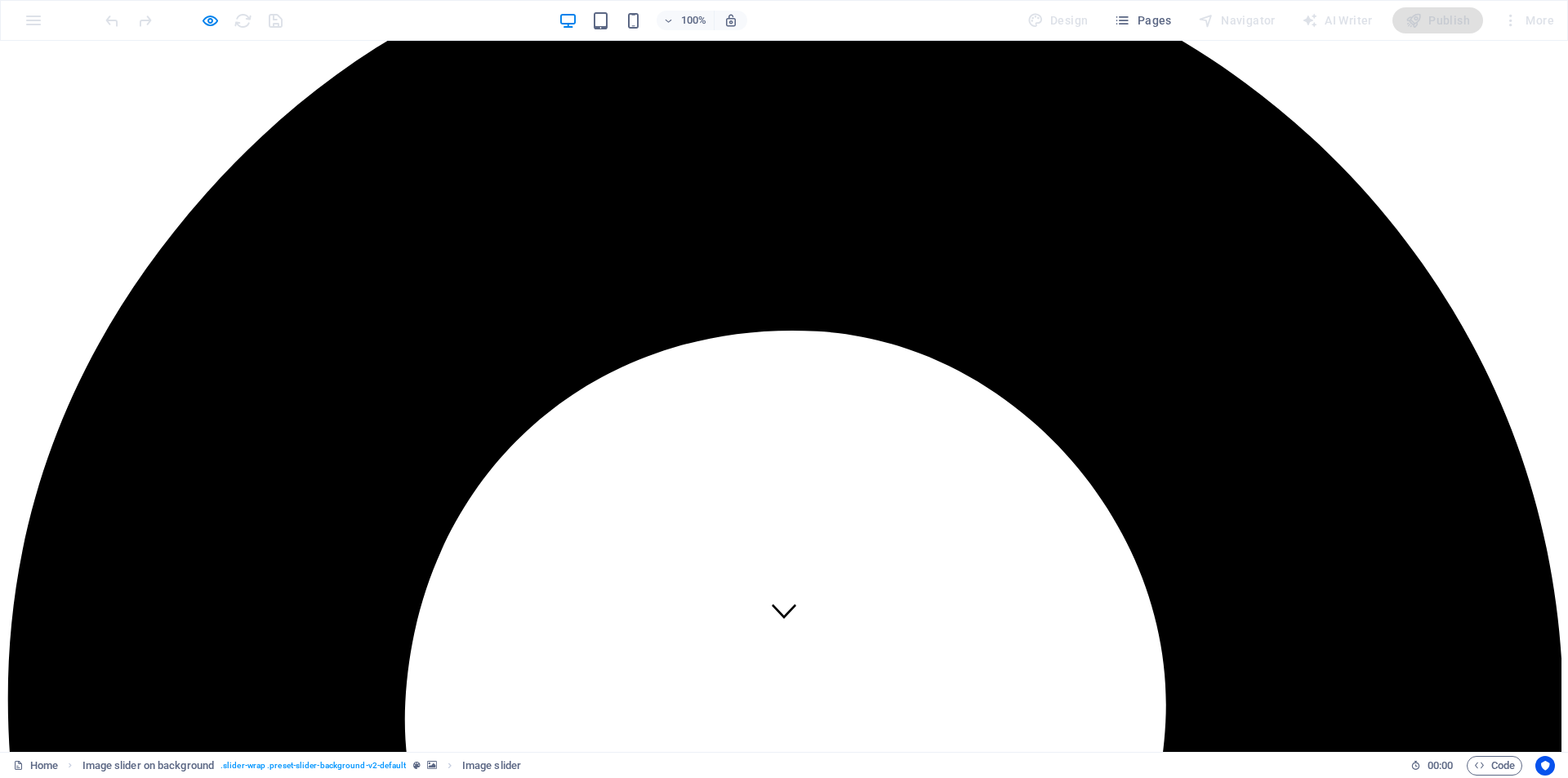
scroll to position [82, 0]
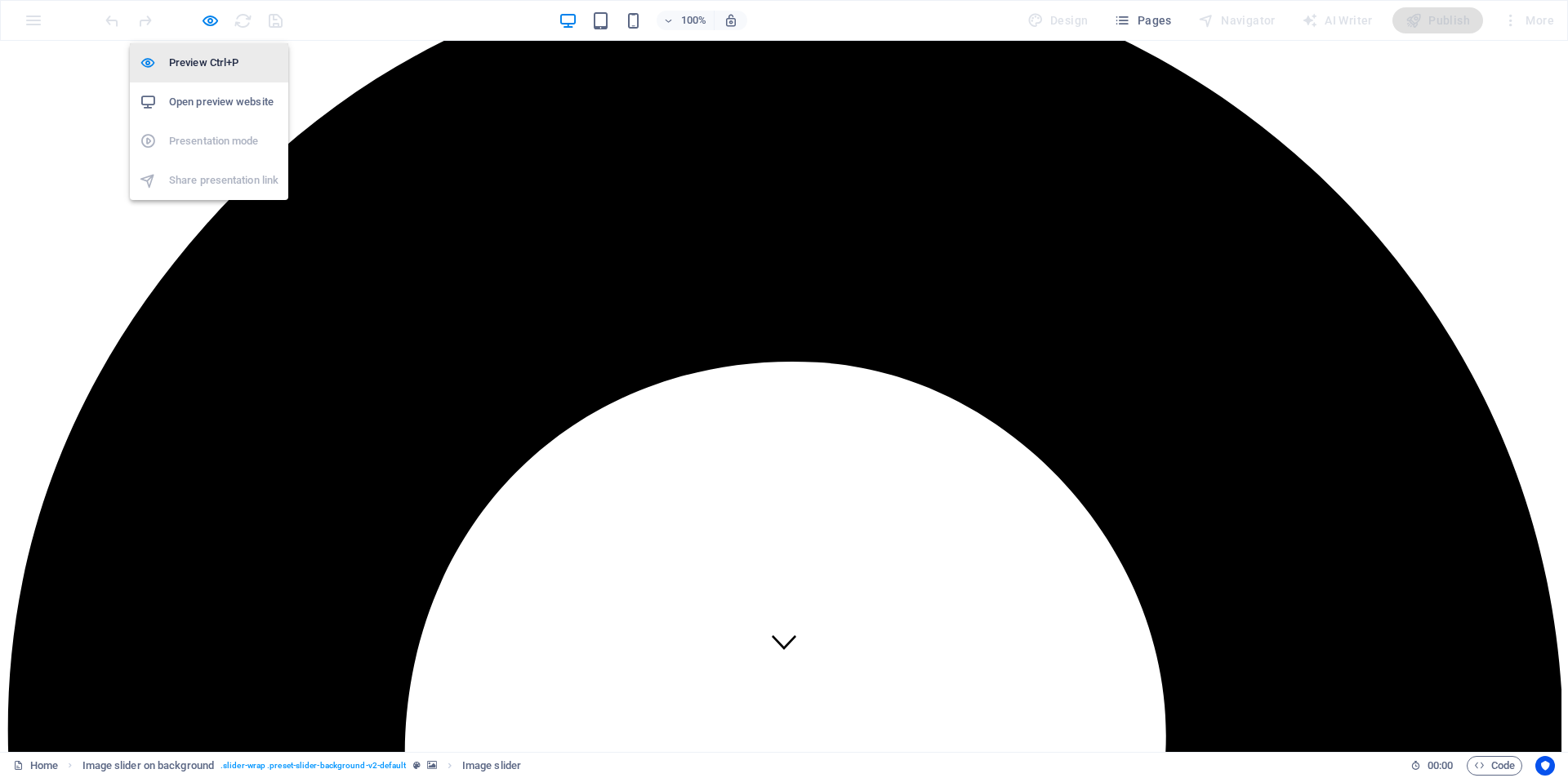
click at [230, 63] on h6 "Preview Ctrl+P" at bounding box center [223, 62] width 109 height 19
select select "px"
select select "ms"
select select "s"
select select "progressive"
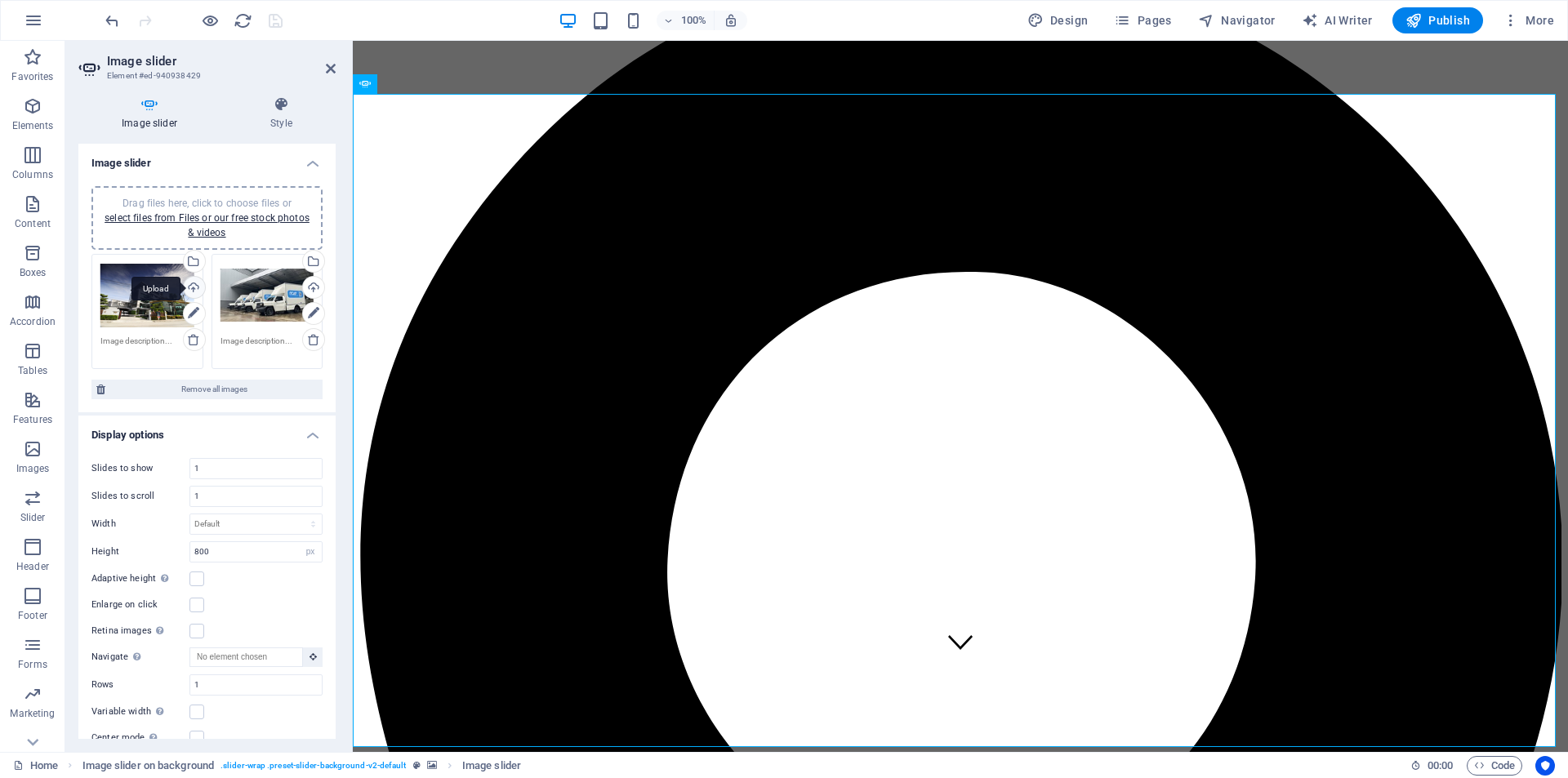
click at [185, 282] on div "Upload" at bounding box center [193, 289] width 25 height 25
click at [312, 342] on icon at bounding box center [314, 339] width 13 height 13
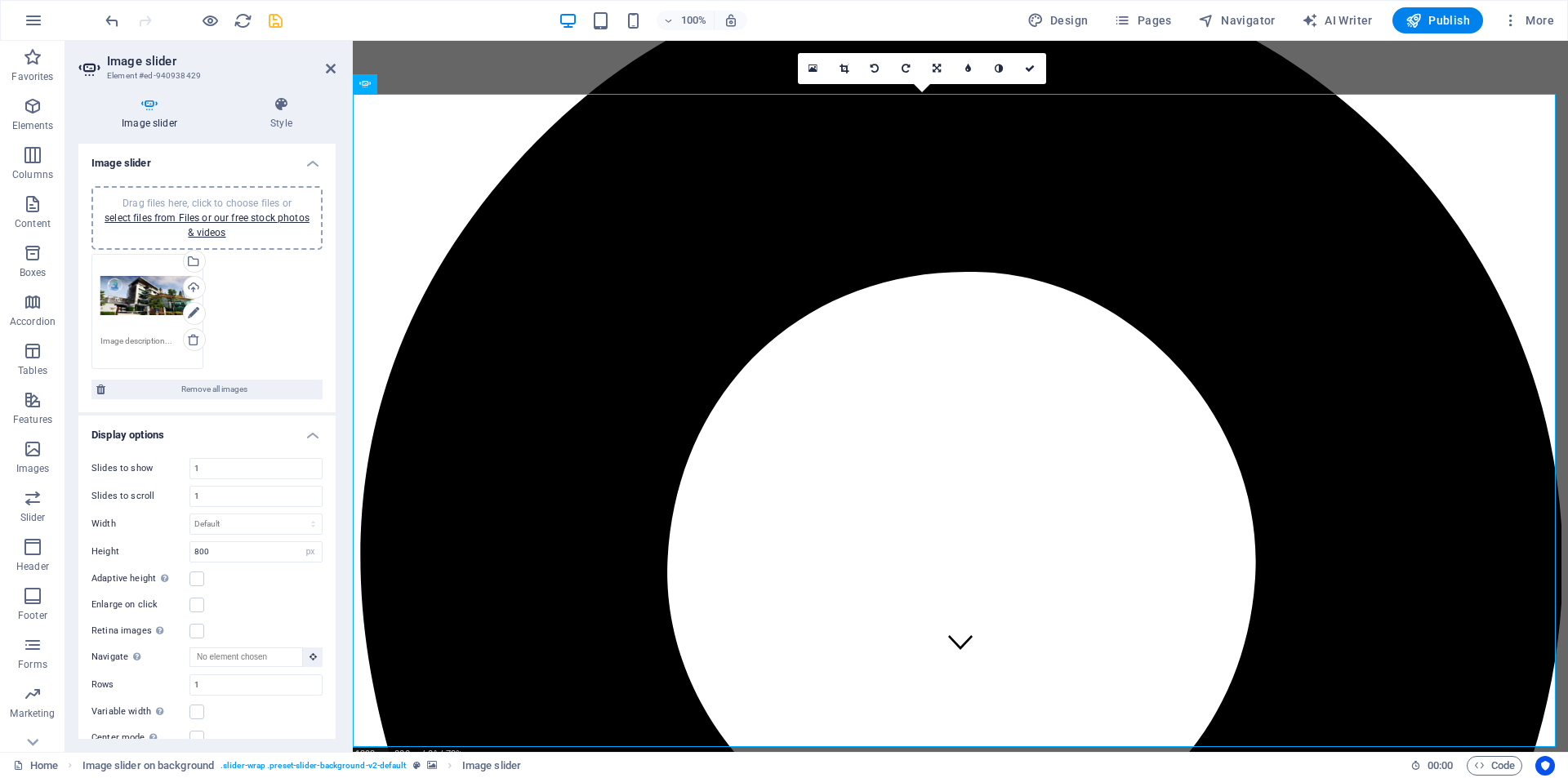
click at [291, 345] on div "Drag files here, click to choose files or select files from Files or our free s…" at bounding box center [206, 311] width 239 height 123
click at [141, 294] on div "Drag files here, click to choose files or select files from Files or our free s…" at bounding box center [147, 295] width 94 height 65
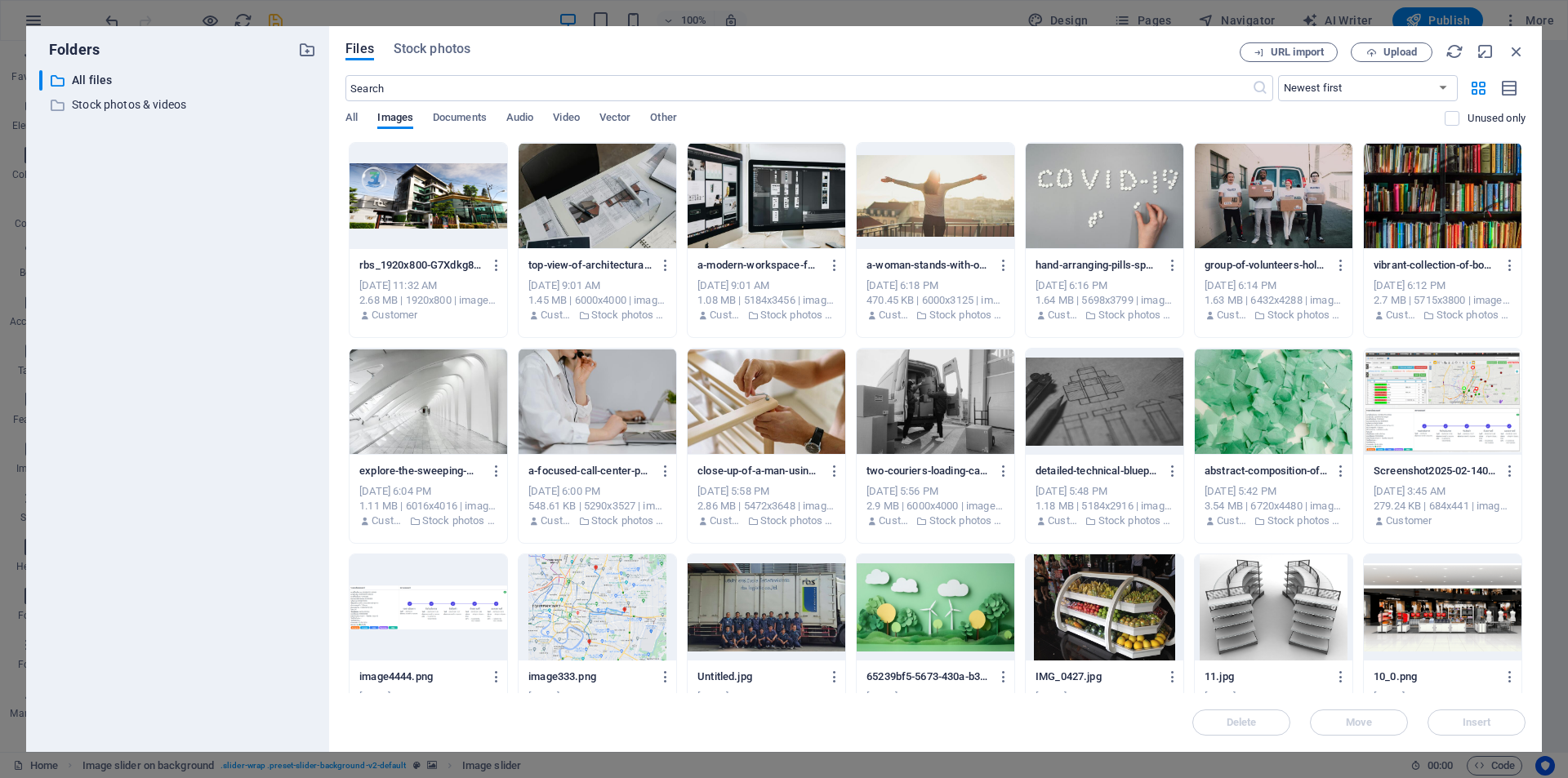
click at [451, 200] on div at bounding box center [428, 196] width 158 height 106
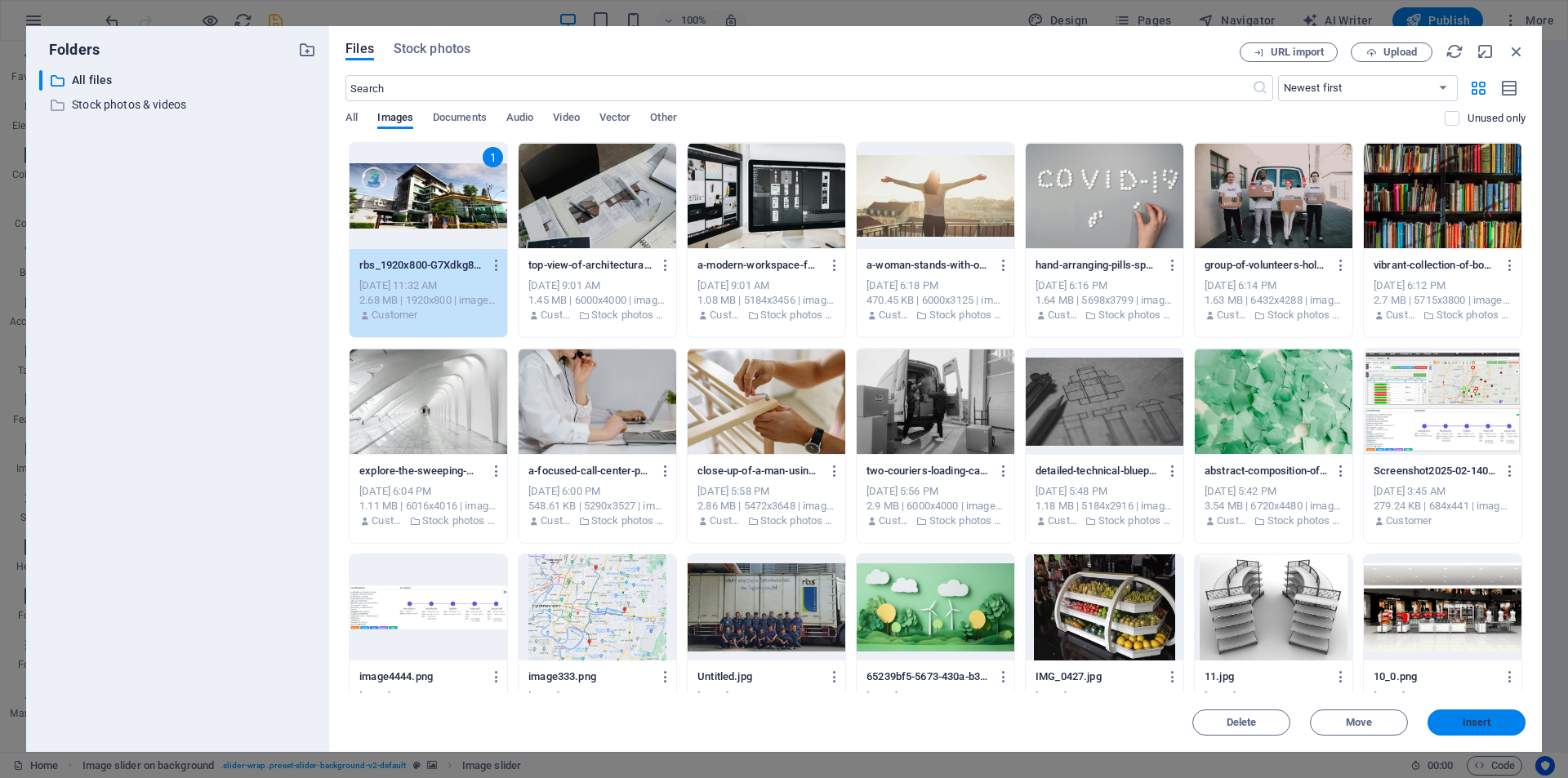
click at [1424, 706] on span "Insert" at bounding box center [1476, 722] width 28 height 10
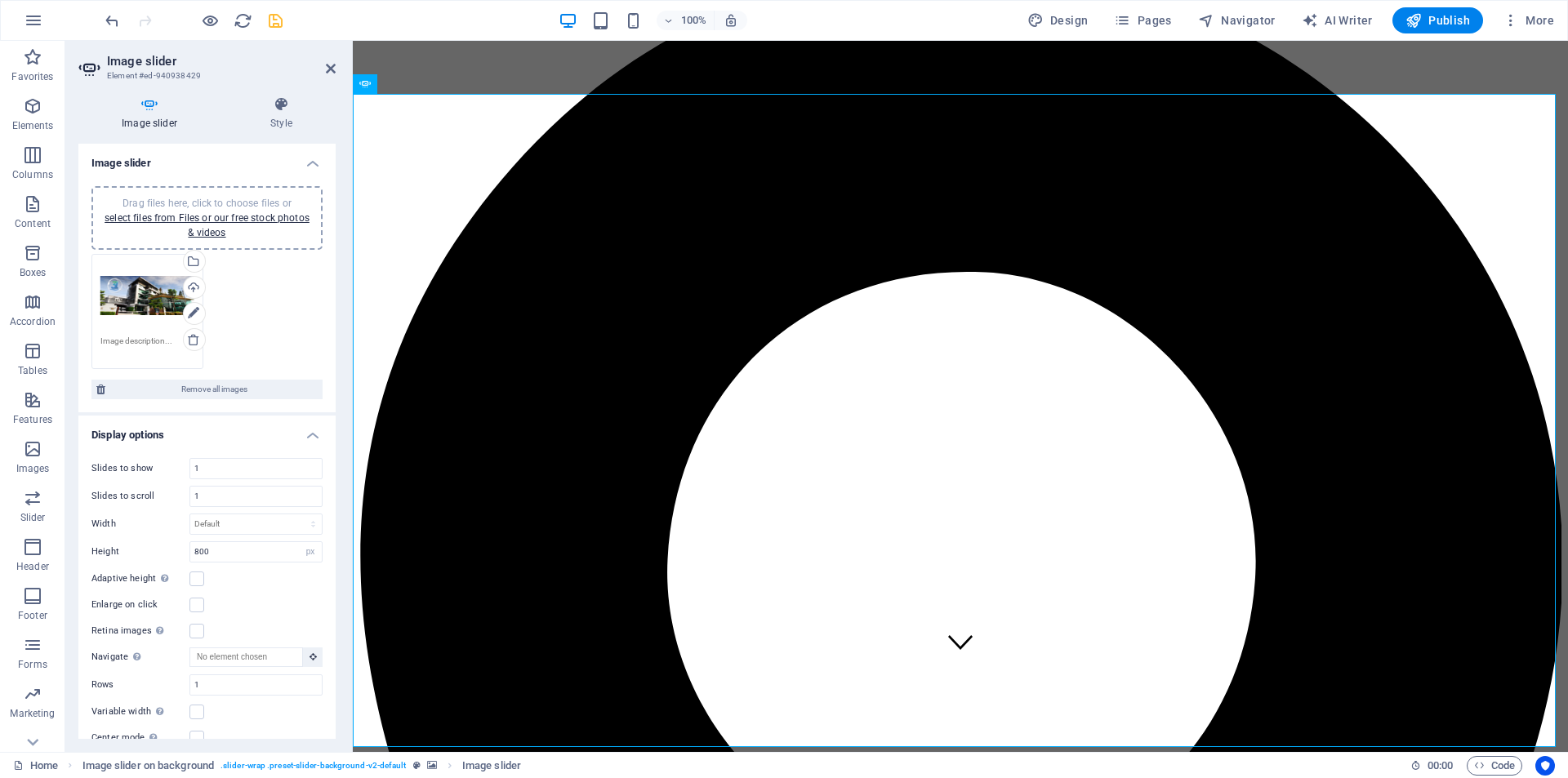
click at [273, 295] on div "Drag files here, click to choose files or select files from Files or our free s…" at bounding box center [206, 311] width 239 height 123
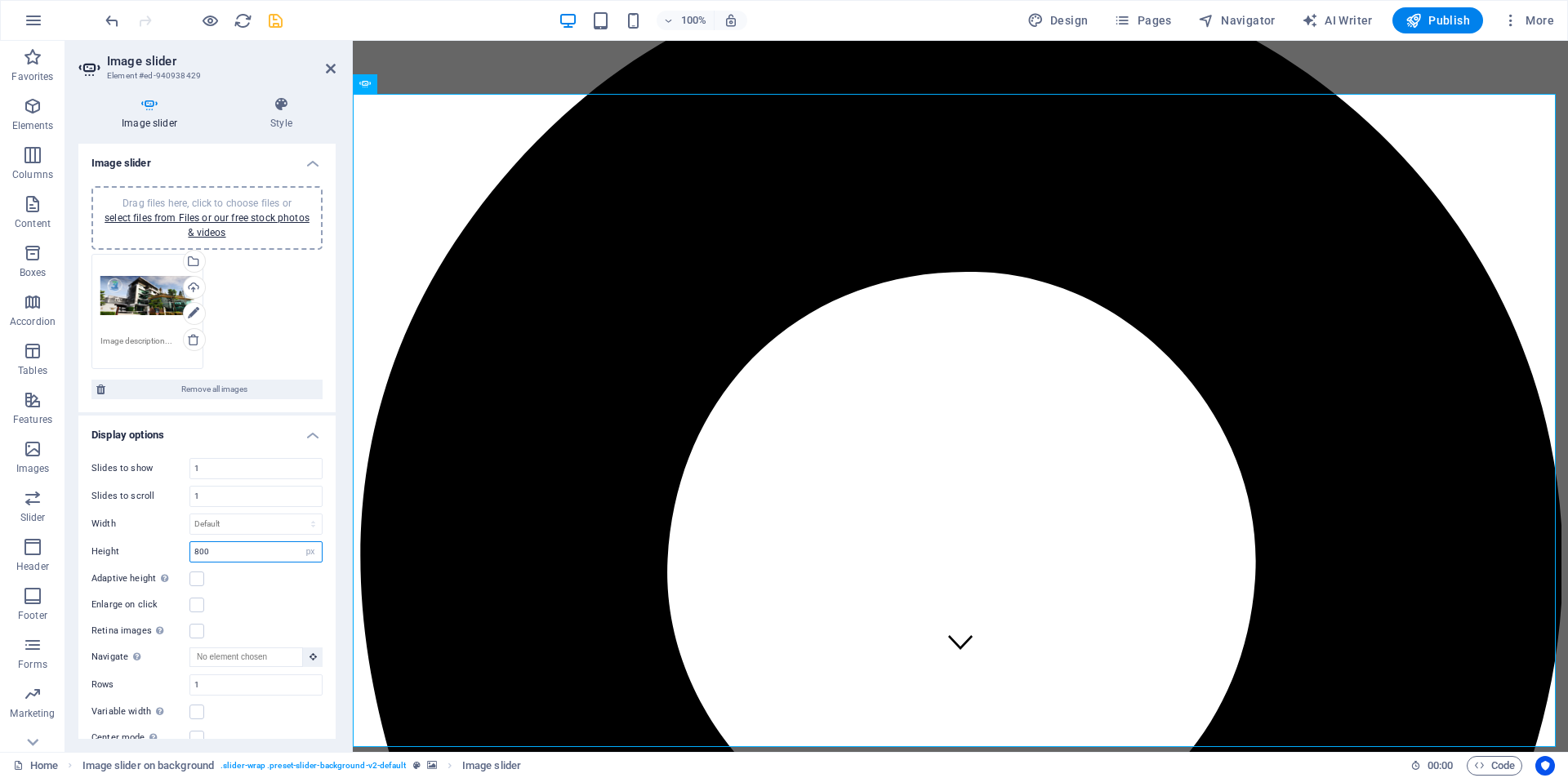
click at [249, 555] on input "800" at bounding box center [255, 551] width 131 height 19
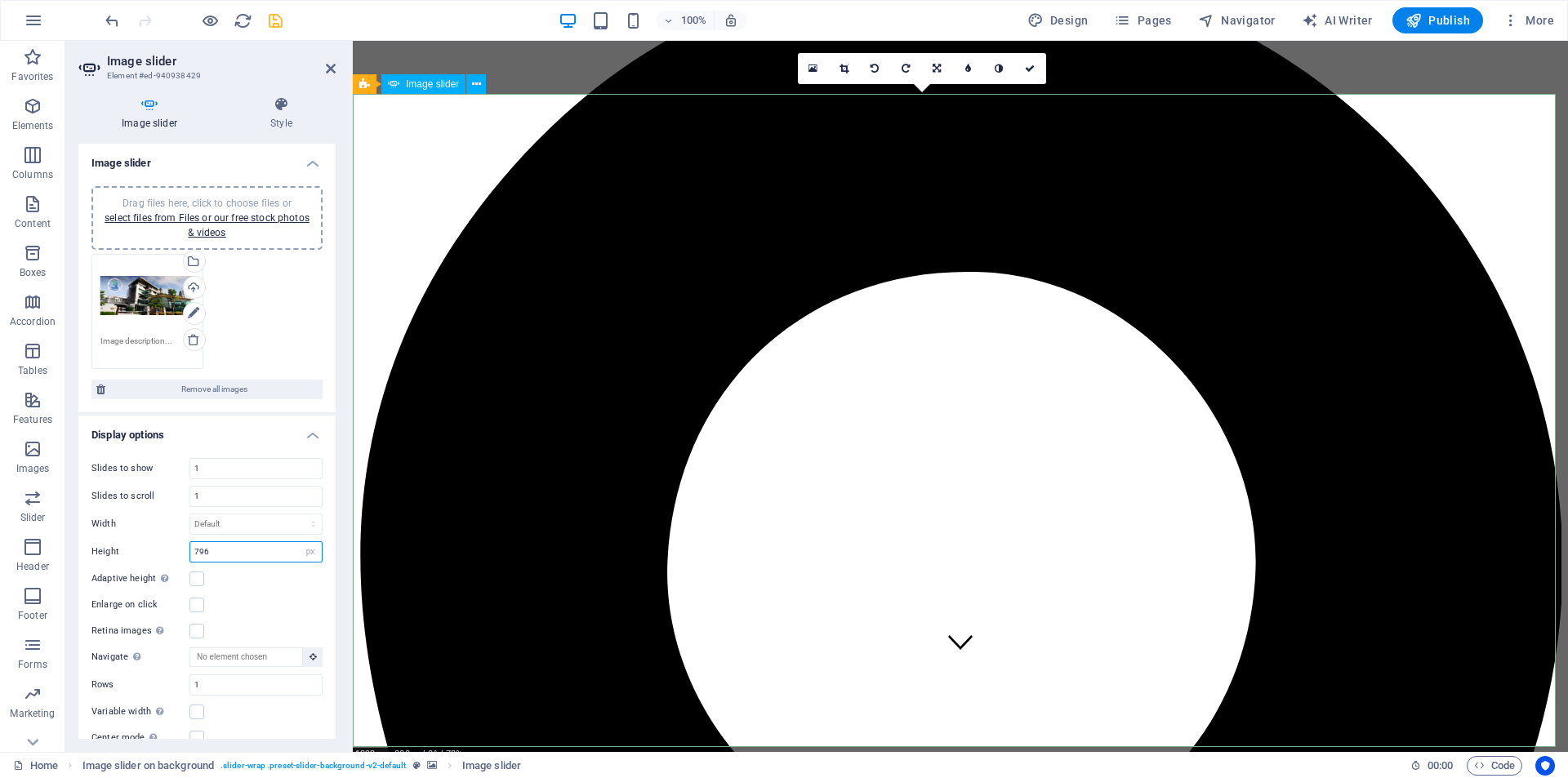
type input "796"
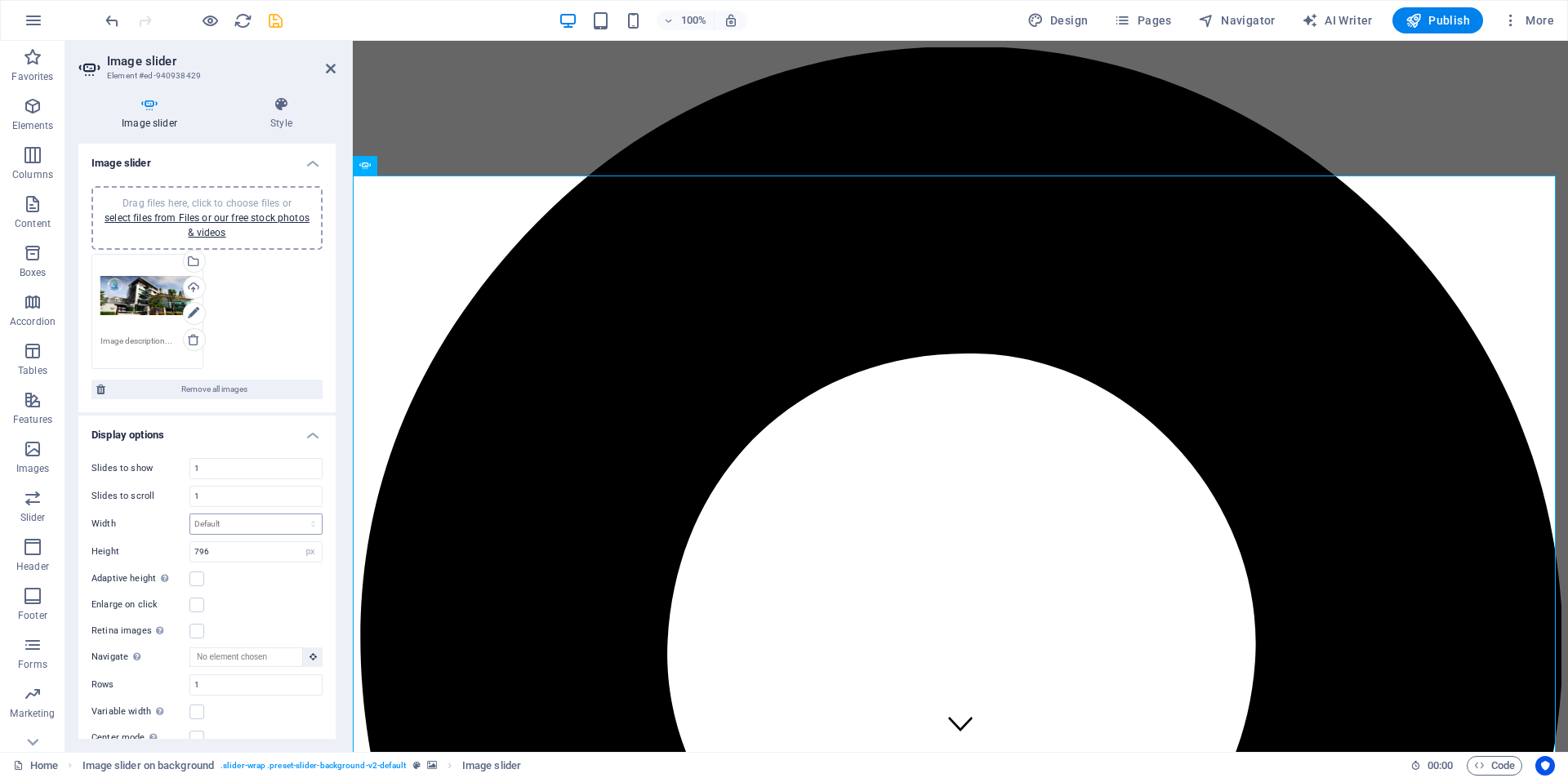
drag, startPoint x: 279, startPoint y: 534, endPoint x: 291, endPoint y: 525, distance: 15.0
click at [279, 533] on div "Default px % rem em vw vh" at bounding box center [255, 524] width 133 height 21
click at [292, 525] on select "Default px % rem em vw vh" at bounding box center [255, 524] width 131 height 19
select select "%"
click at [295, 515] on select "Default px % rem em vw vh" at bounding box center [255, 524] width 131 height 19
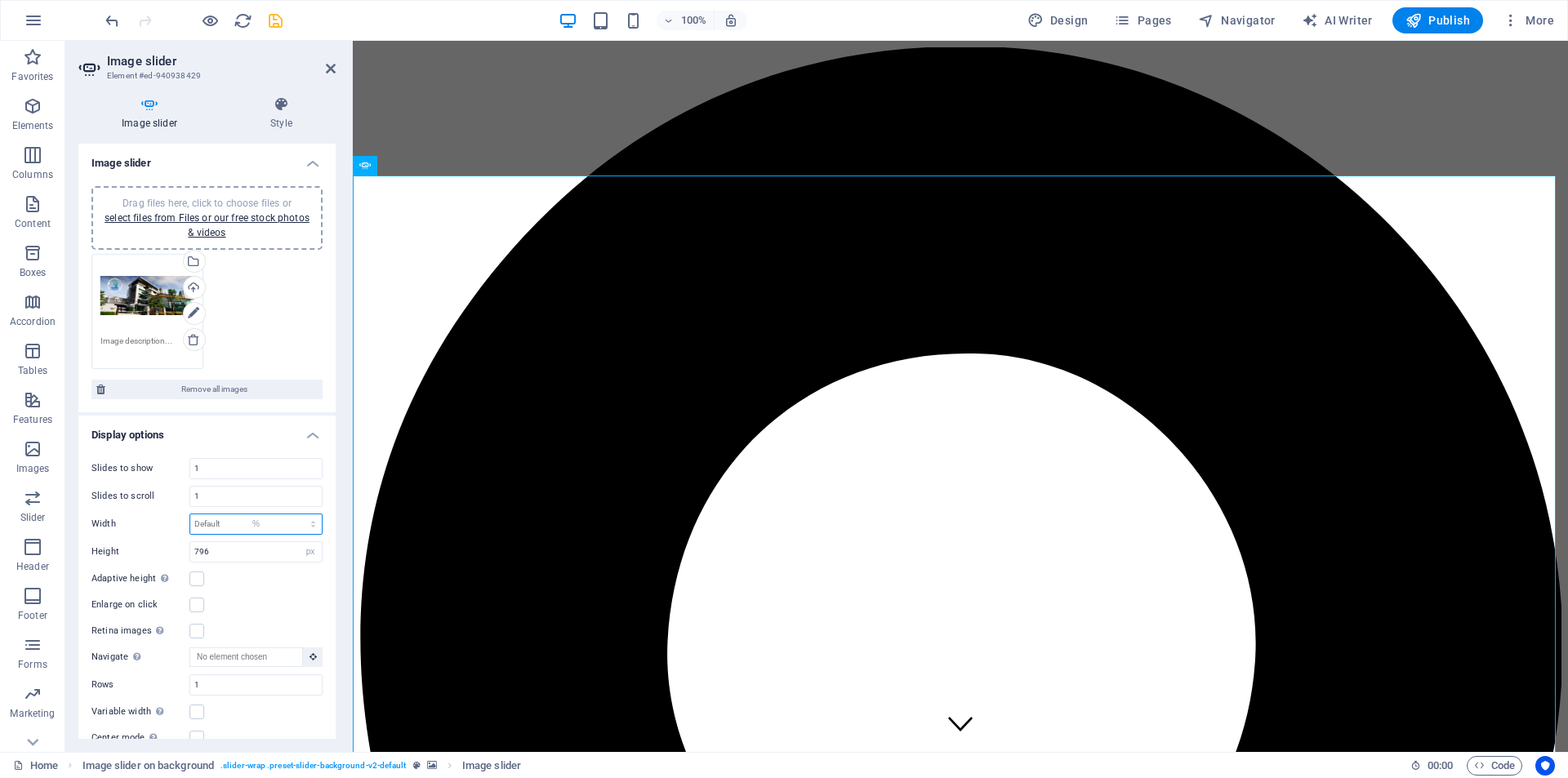
type input "100"
click at [294, 335] on div "Drag files here, click to choose files or select files from Files or our free s…" at bounding box center [206, 311] width 239 height 123
click at [330, 69] on icon at bounding box center [330, 69] width 10 height 13
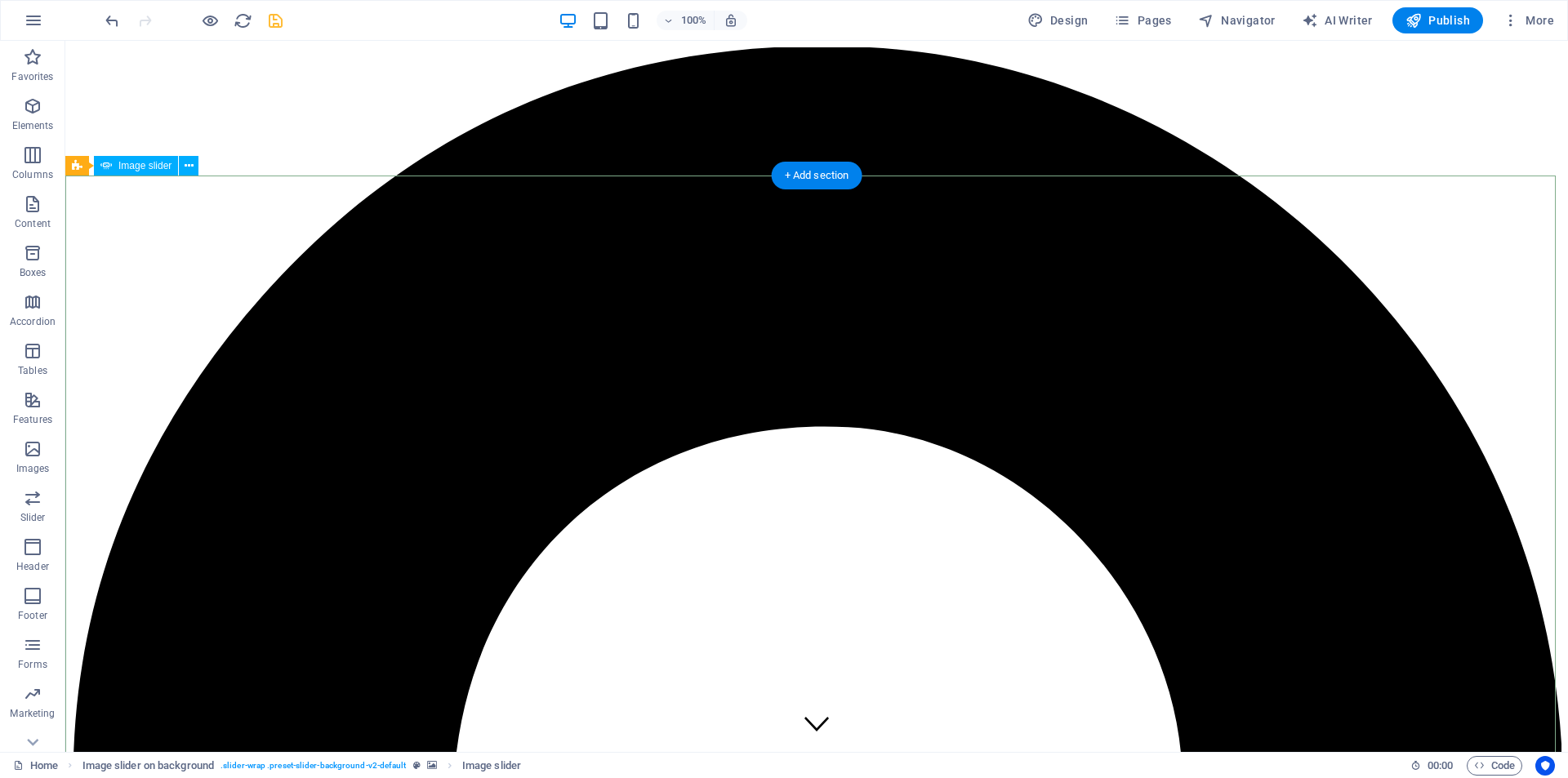
drag, startPoint x: 1116, startPoint y: 392, endPoint x: 1106, endPoint y: 392, distance: 10.0
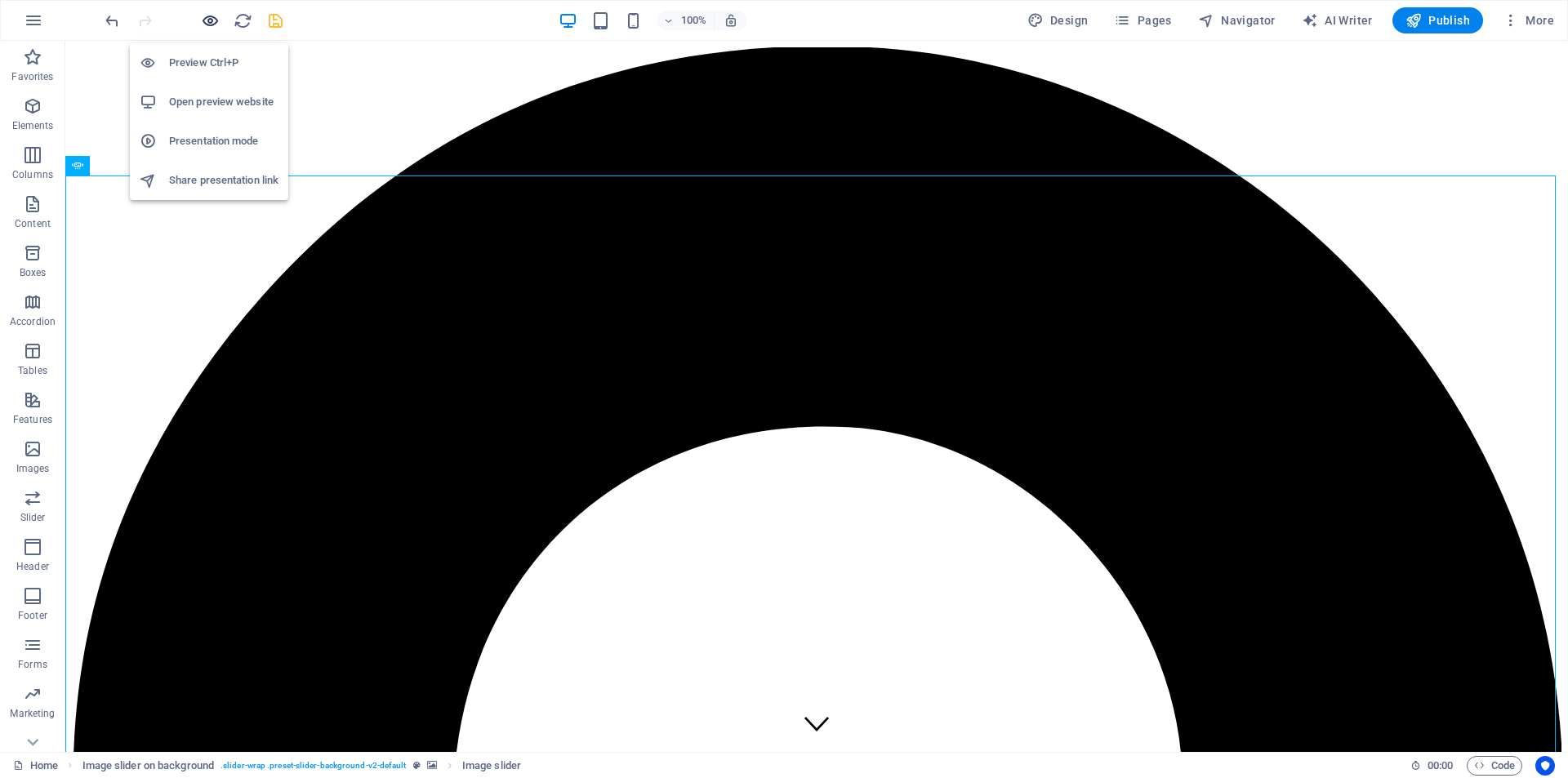
click at [208, 21] on icon "button" at bounding box center [210, 20] width 18 height 18
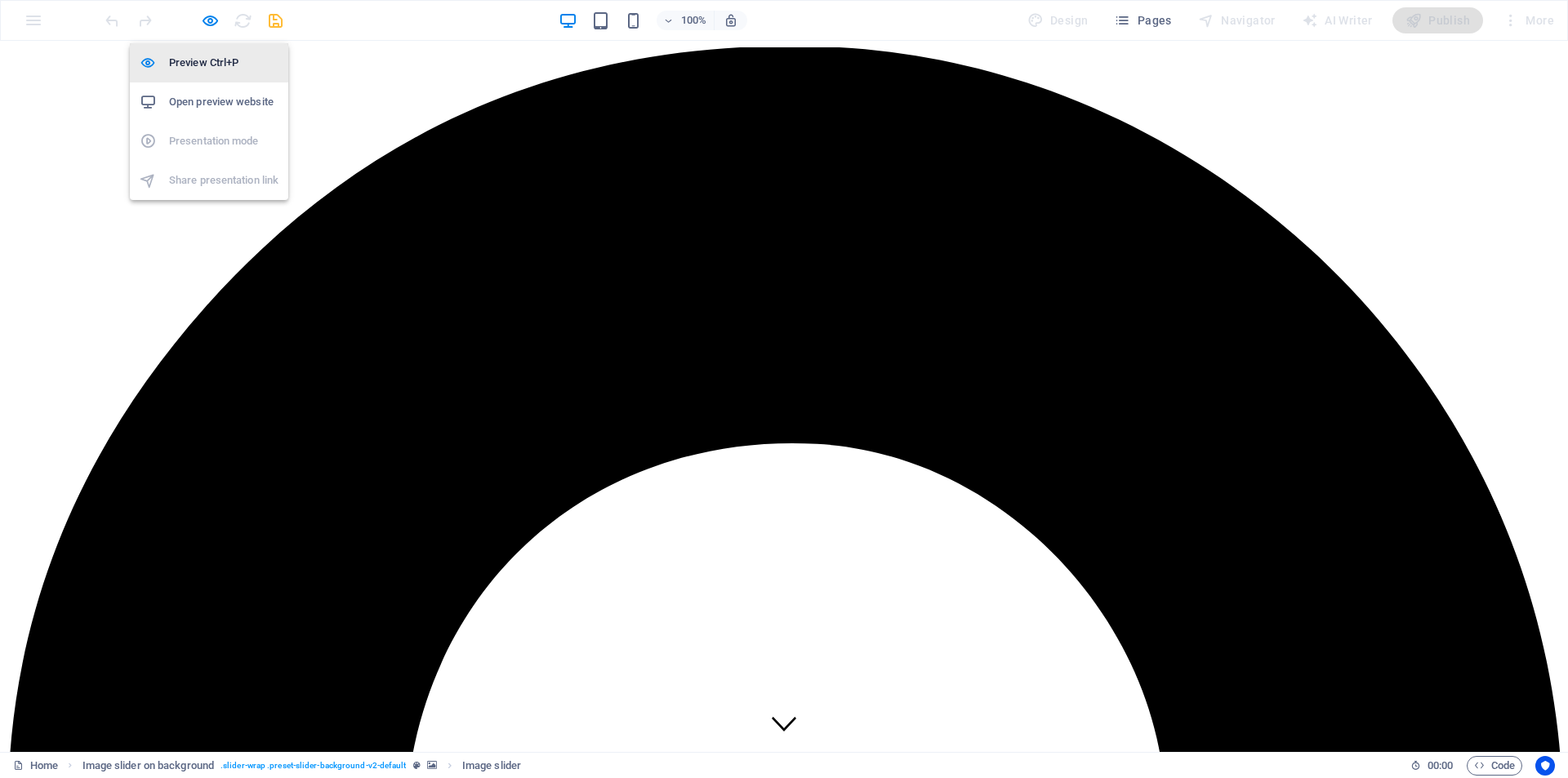
click at [225, 63] on h6 "Preview Ctrl+P" at bounding box center [223, 62] width 109 height 19
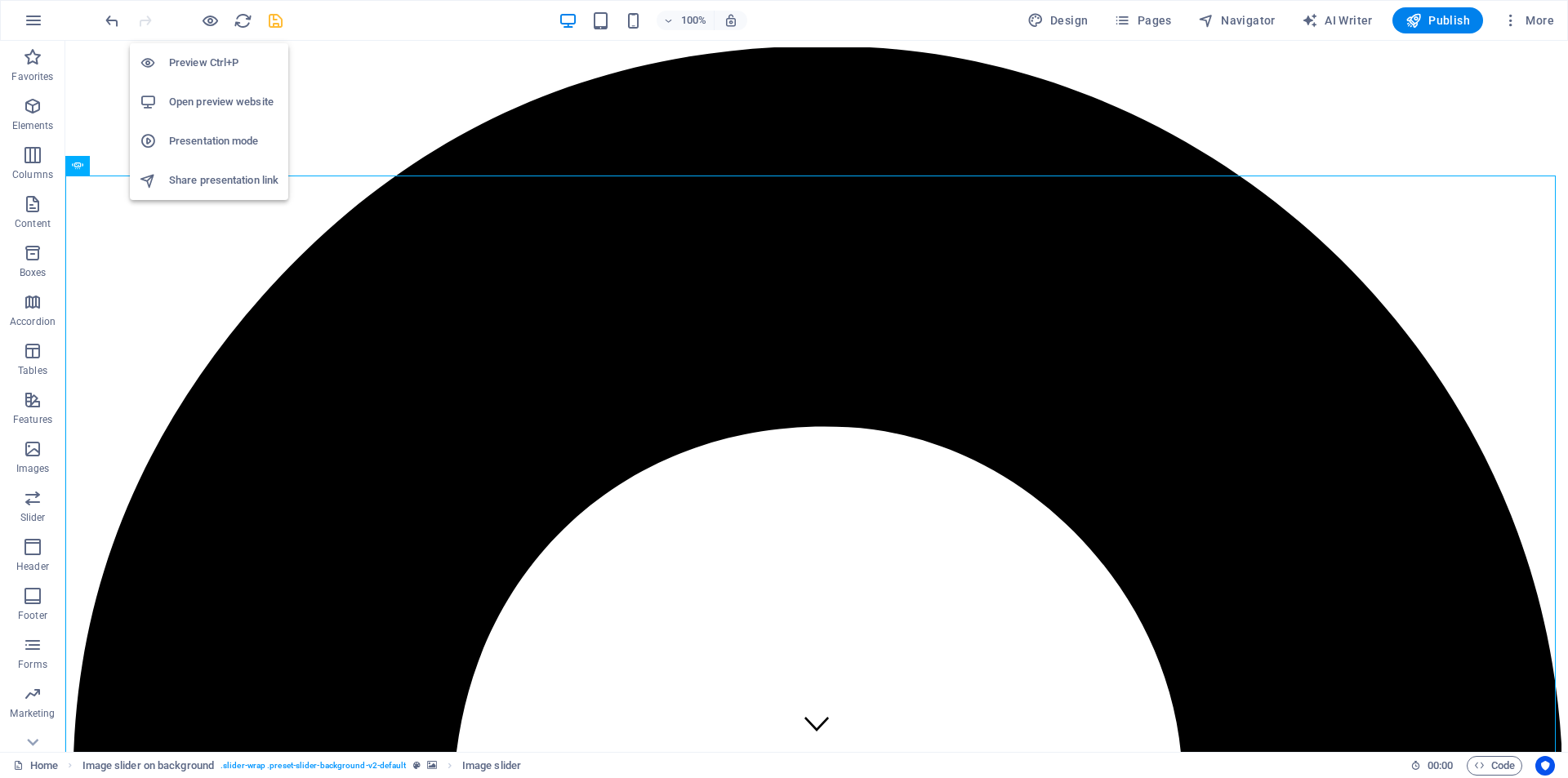
click at [225, 63] on h6 "Preview Ctrl+P" at bounding box center [223, 62] width 109 height 19
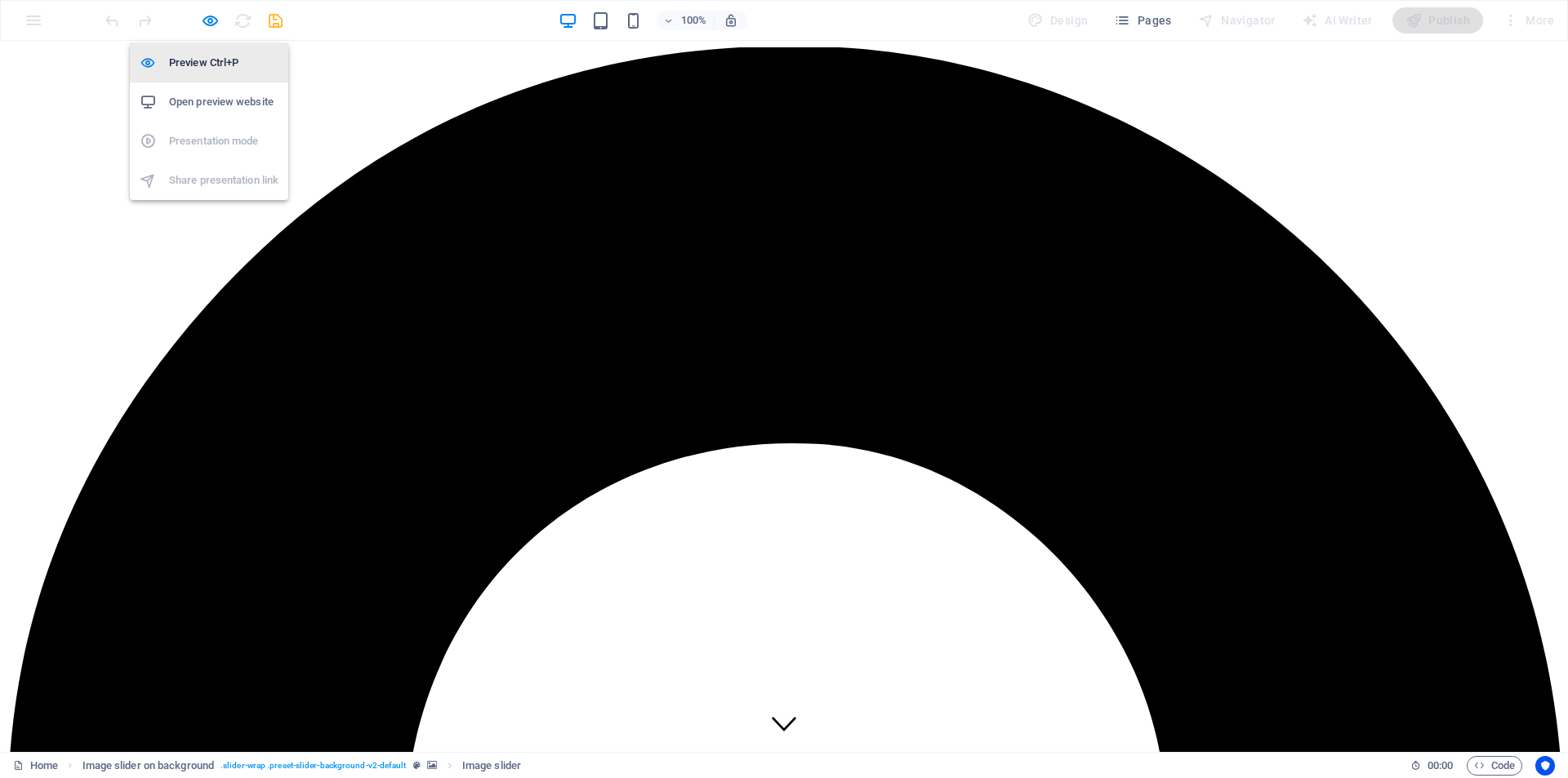
click at [225, 63] on h6 "Preview Ctrl+P" at bounding box center [223, 62] width 109 height 19
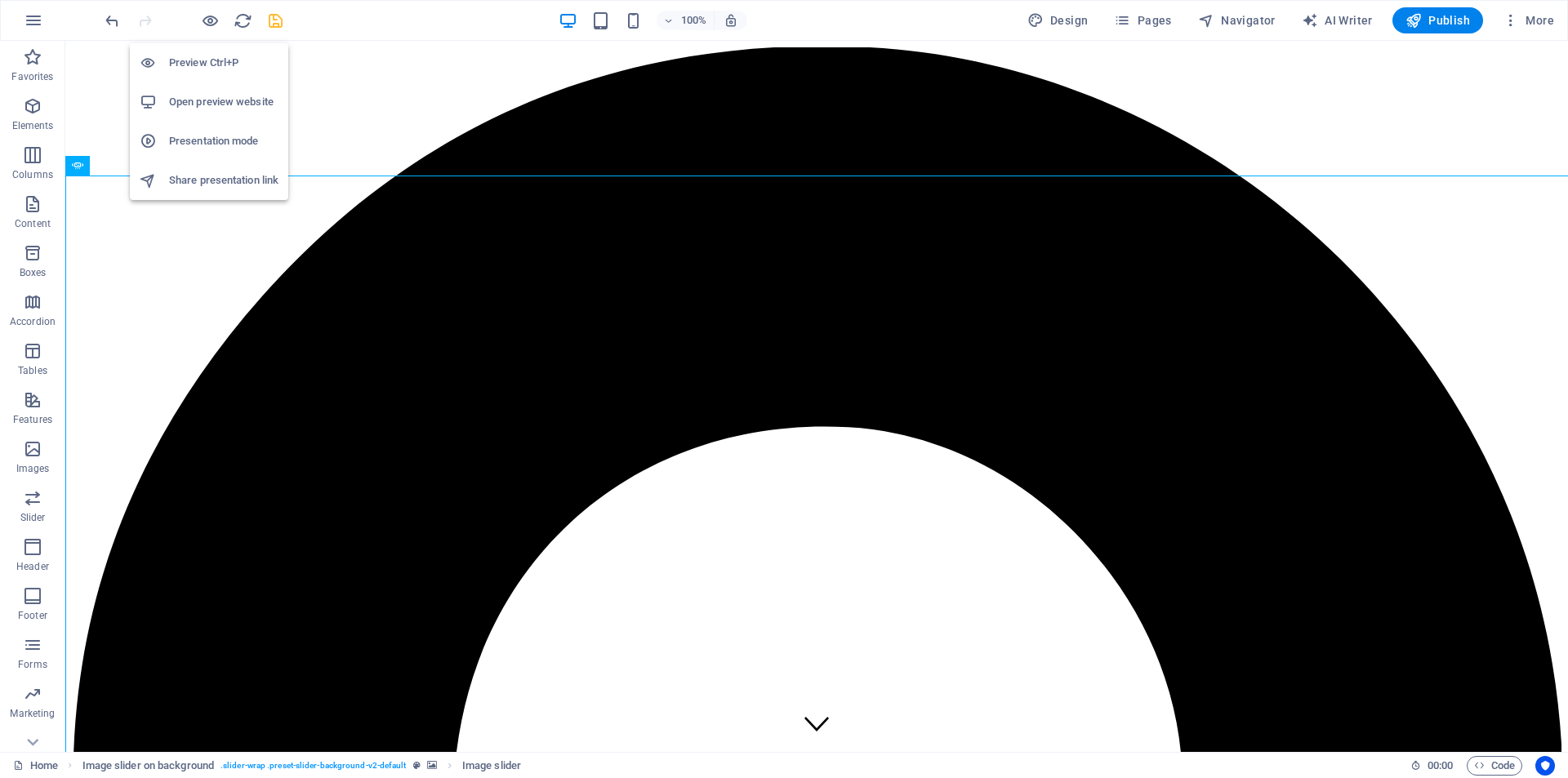
click at [226, 63] on h6 "Preview Ctrl+P" at bounding box center [223, 62] width 109 height 19
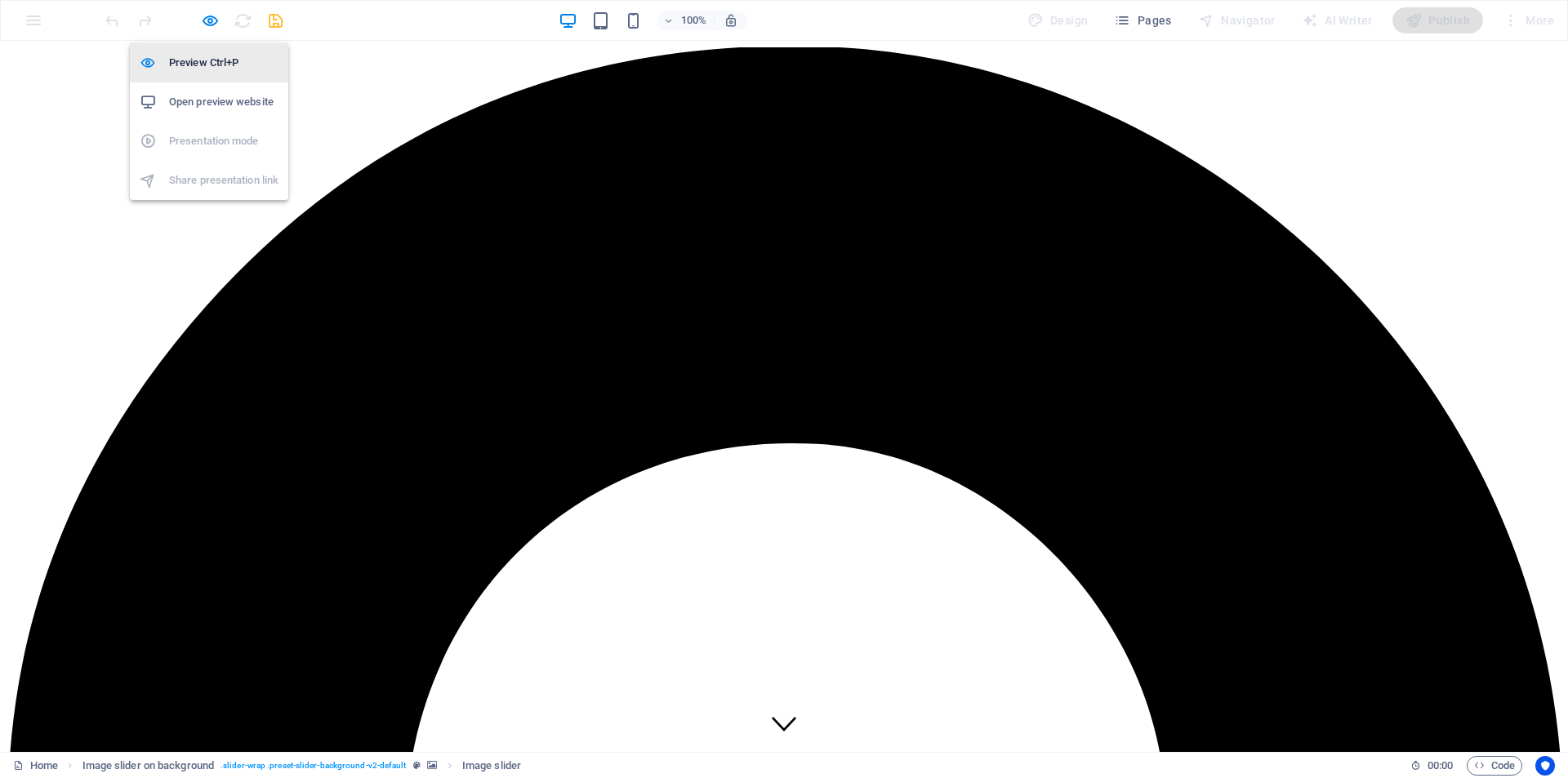
click at [226, 62] on h6 "Preview Ctrl+P" at bounding box center [223, 62] width 109 height 19
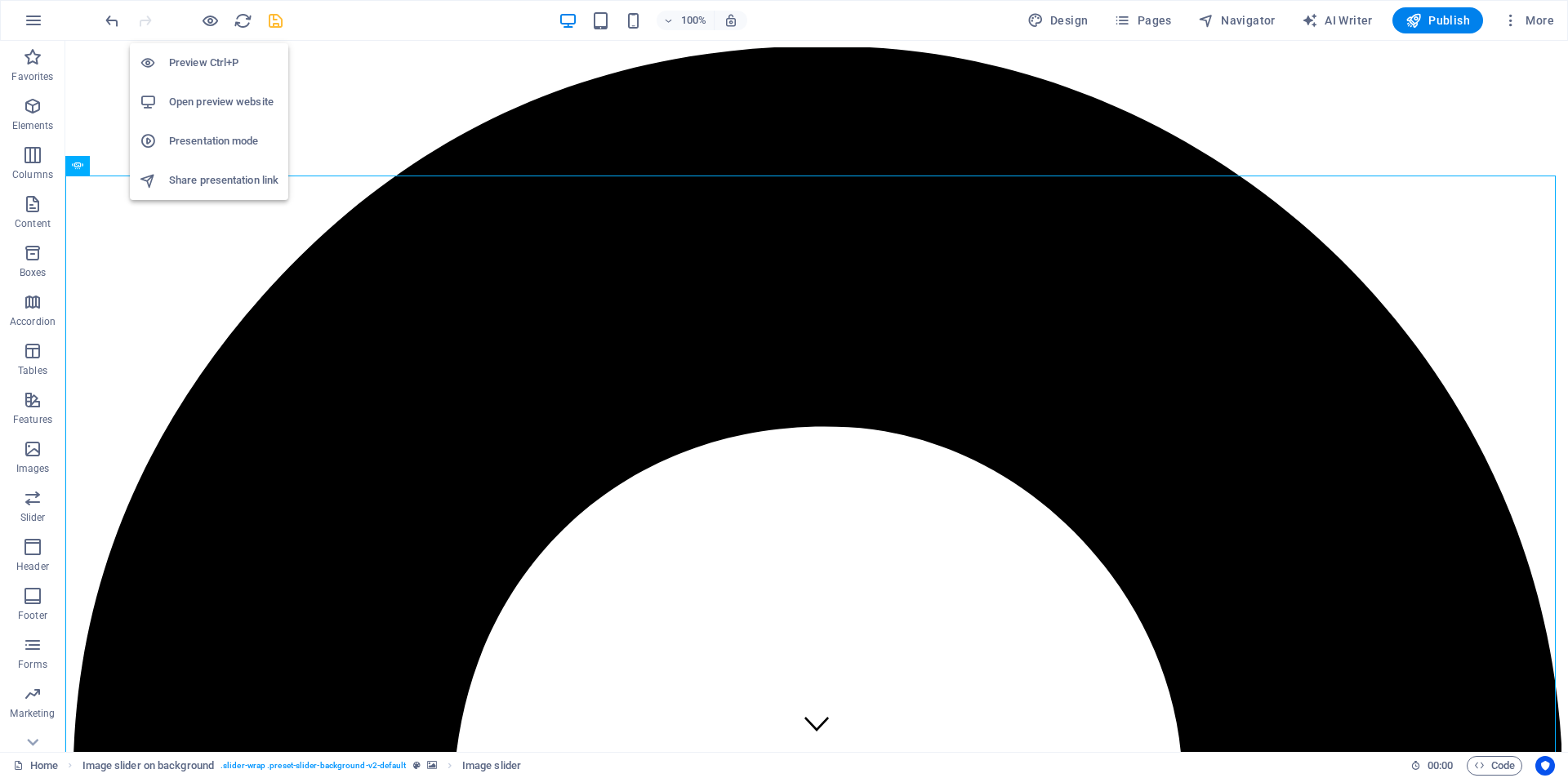
click at [226, 62] on h6 "Preview Ctrl+P" at bounding box center [223, 62] width 109 height 19
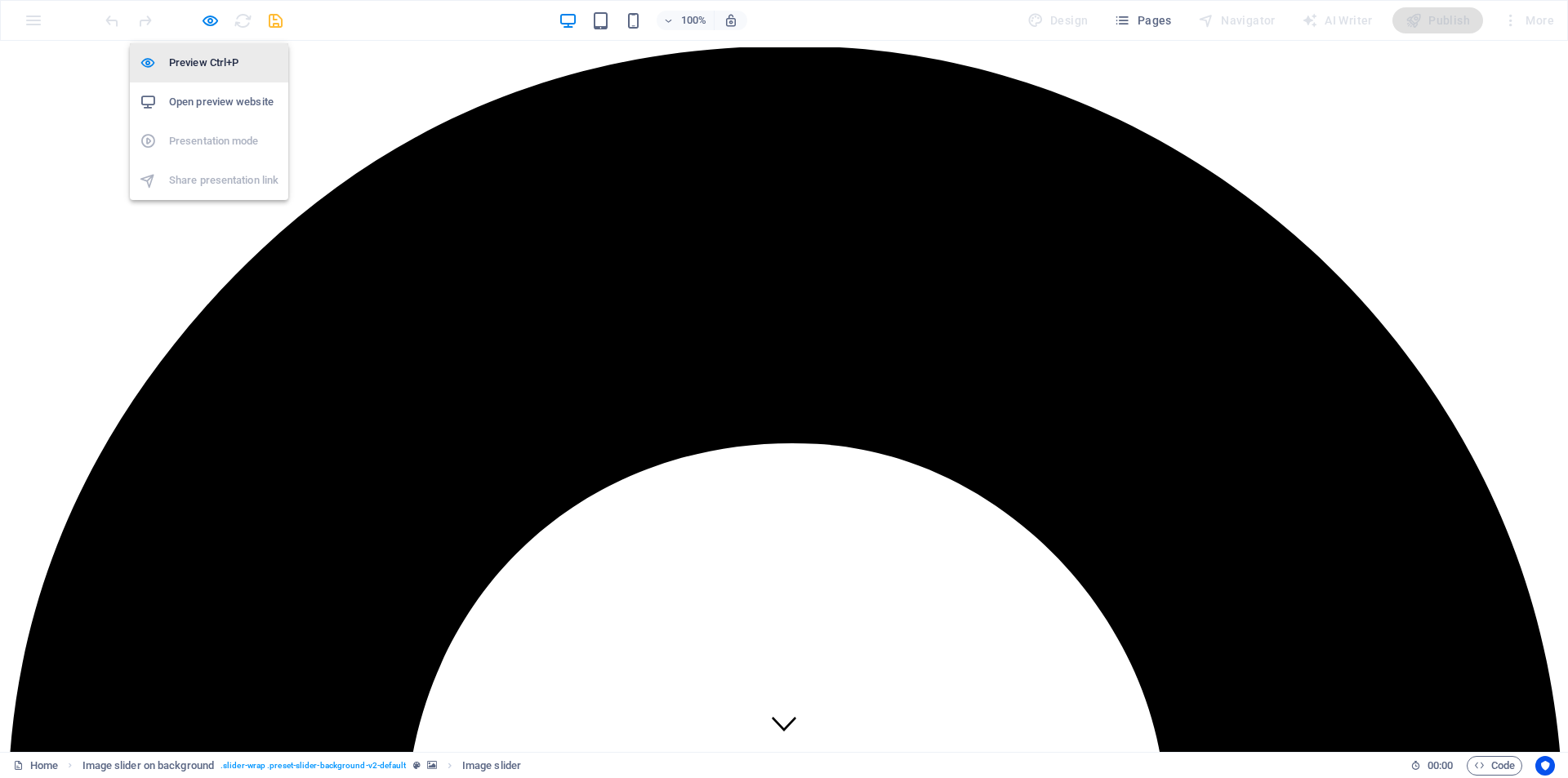
click at [226, 62] on h6 "Preview Ctrl+P" at bounding box center [223, 62] width 109 height 19
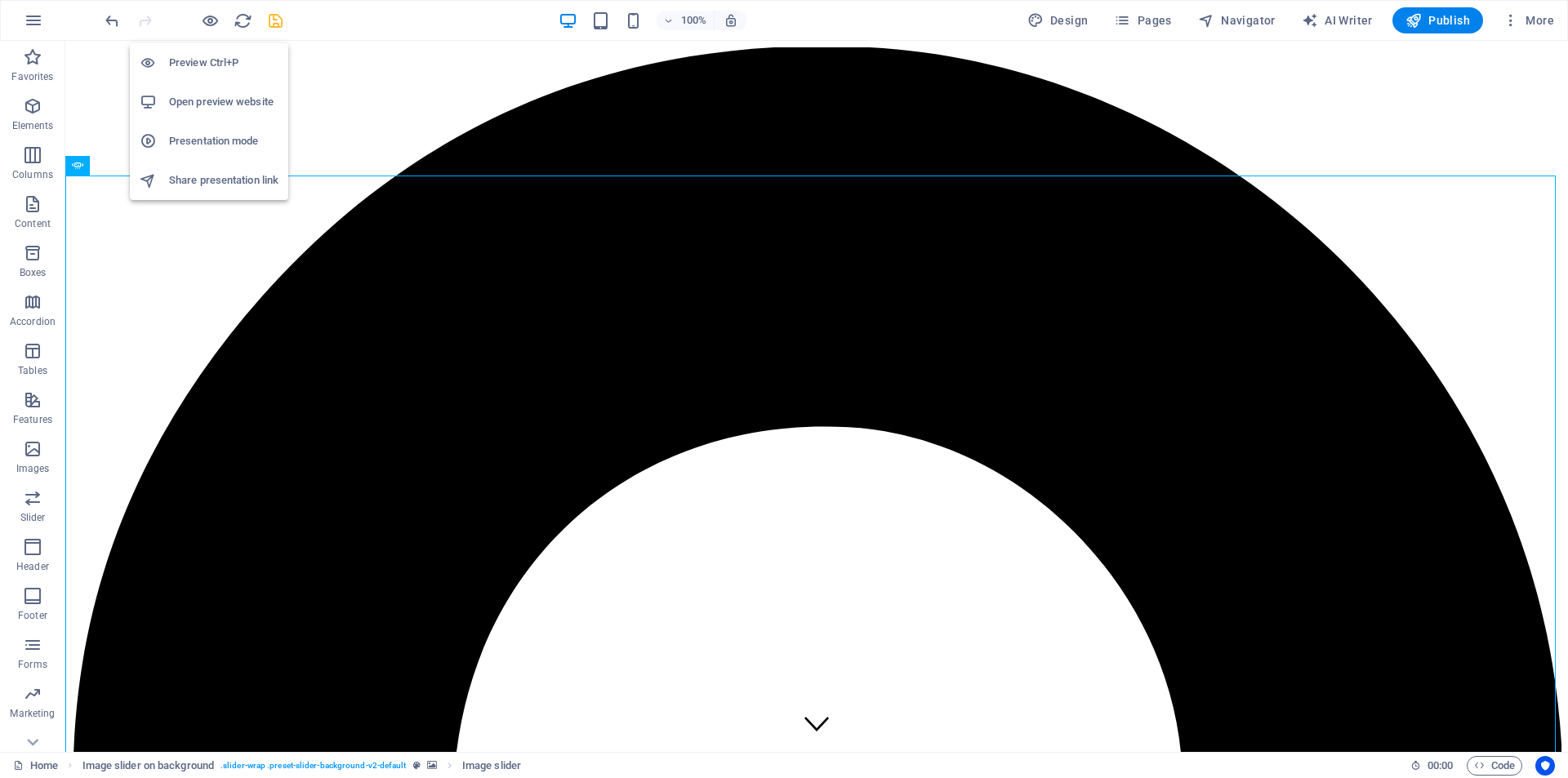
click at [226, 62] on h6 "Preview Ctrl+P" at bounding box center [223, 62] width 109 height 19
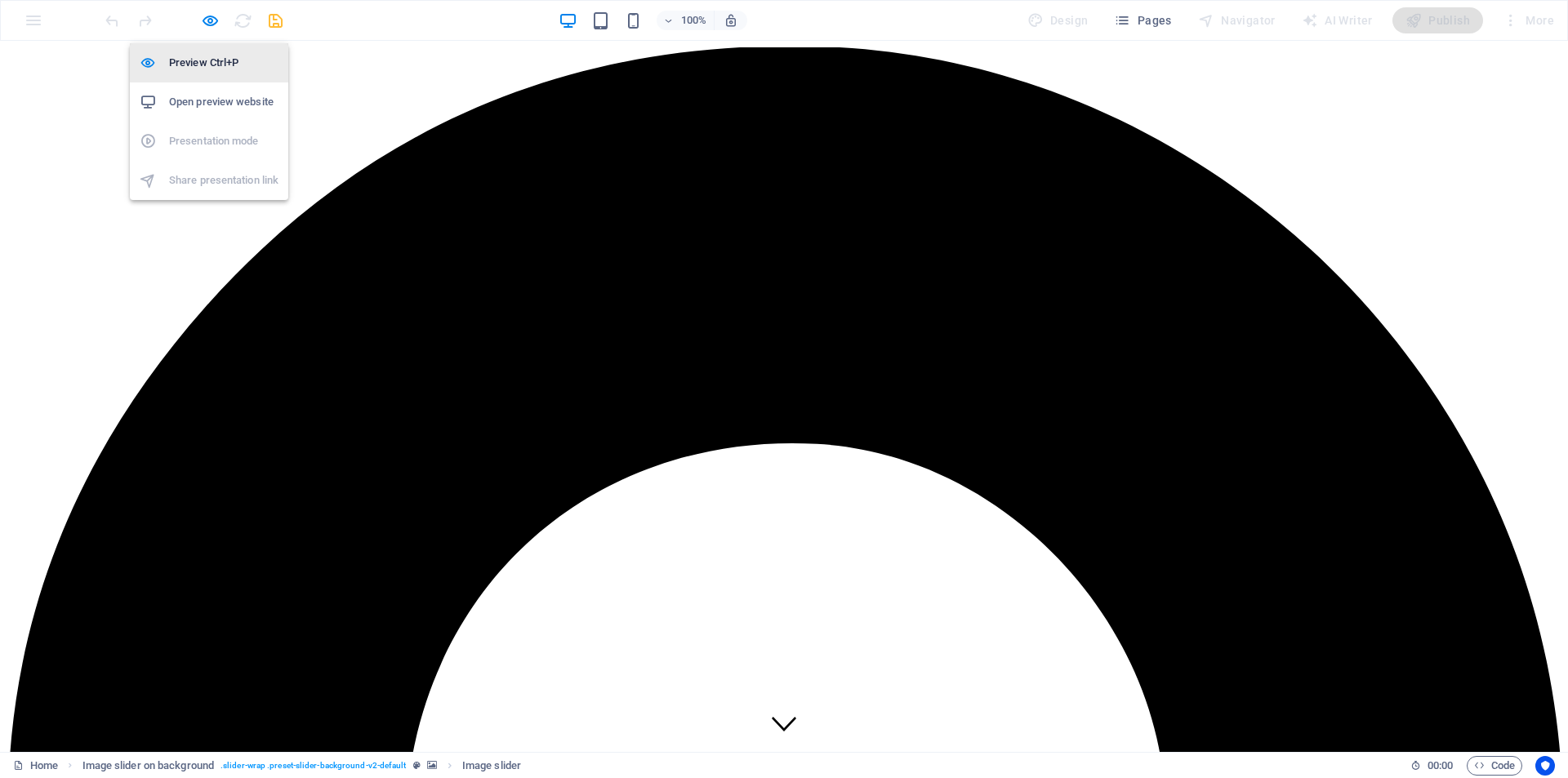
click at [226, 62] on h6 "Preview Ctrl+P" at bounding box center [223, 62] width 109 height 19
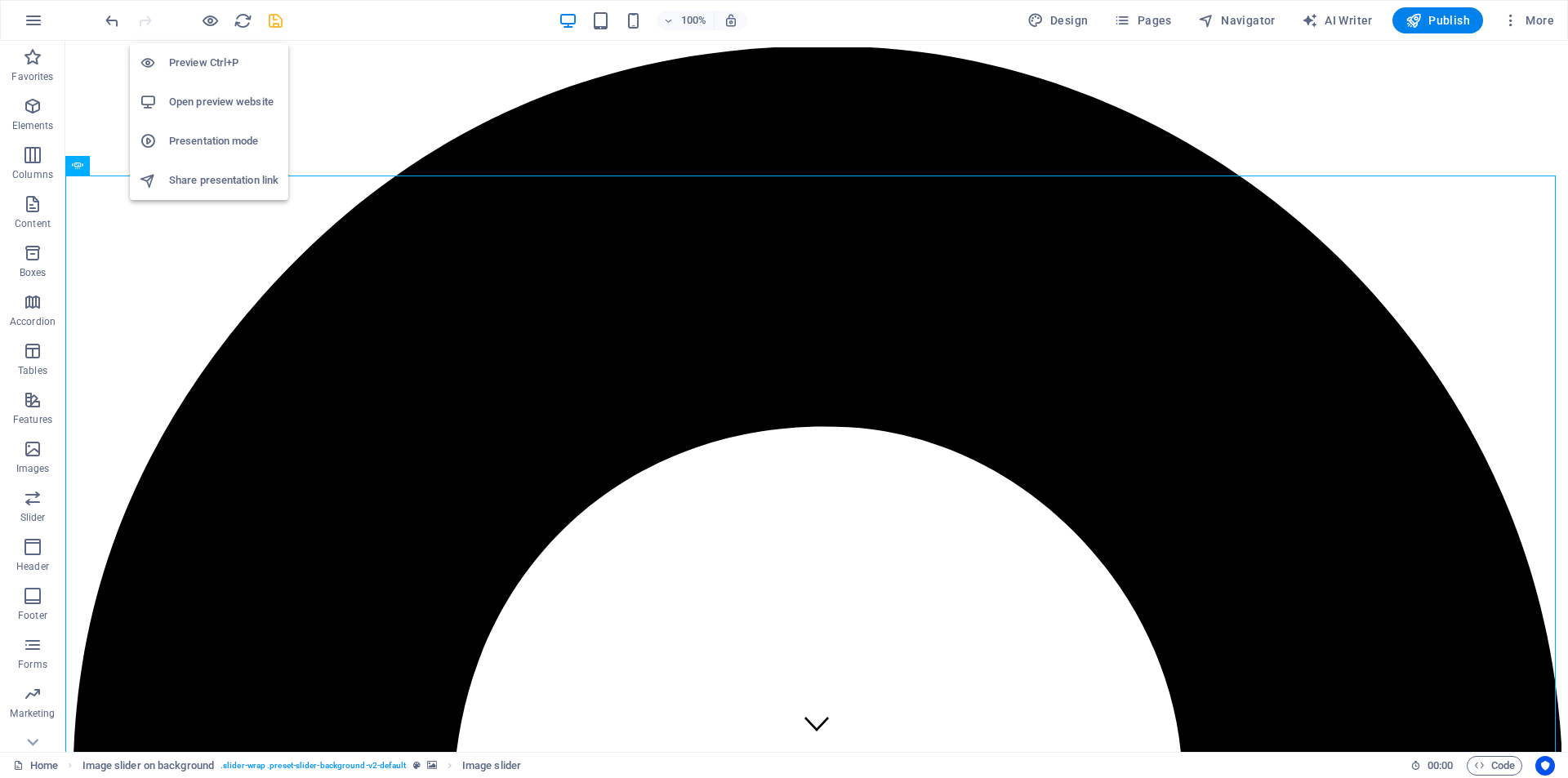
click at [226, 62] on h6 "Preview Ctrl+P" at bounding box center [223, 62] width 109 height 19
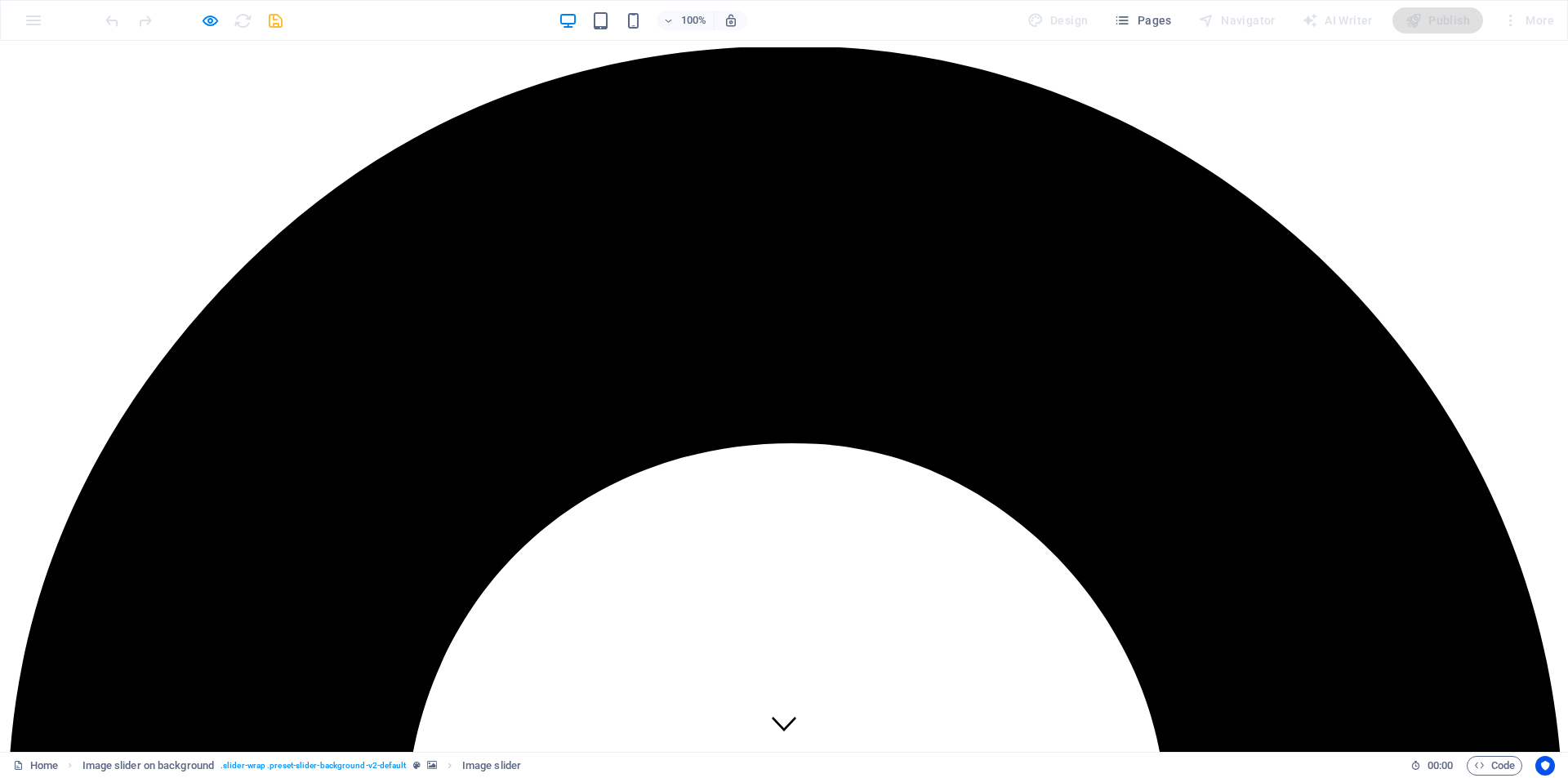
click at [246, 20] on div at bounding box center [193, 20] width 183 height 26
click at [213, 20] on icon "button" at bounding box center [210, 20] width 18 height 18
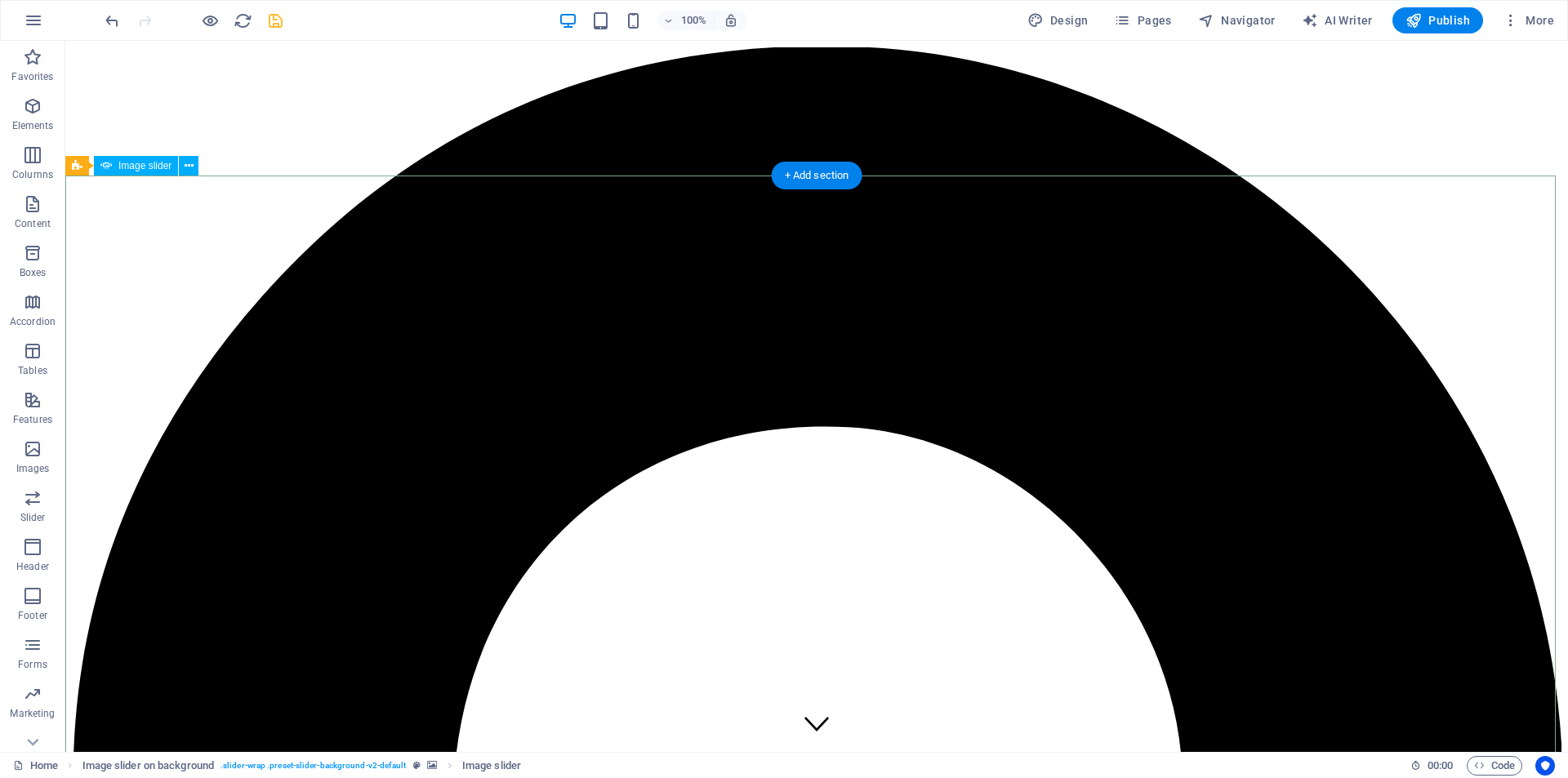
select select "%"
select select "px"
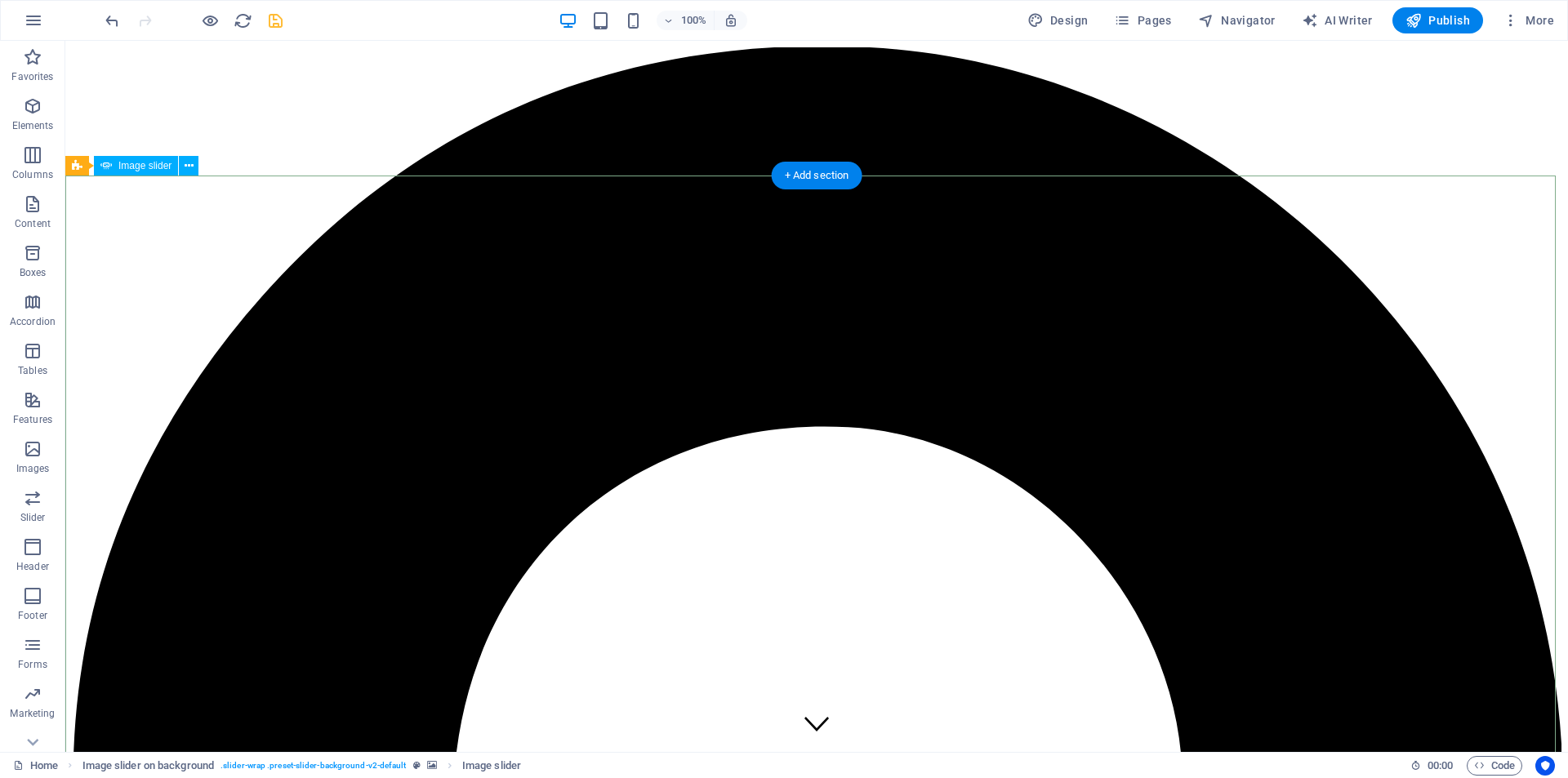
select select "ms"
select select "s"
select select "progressive"
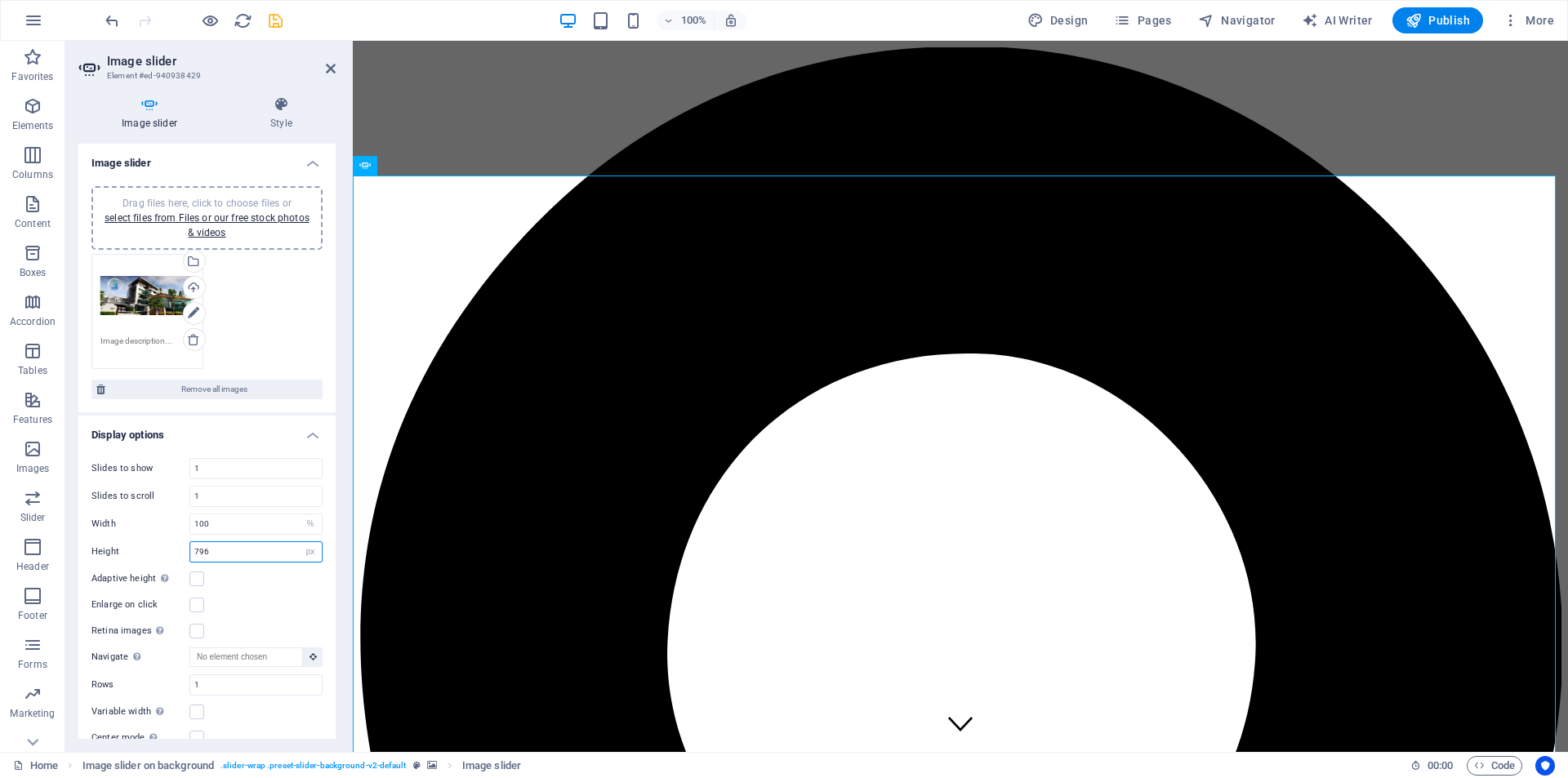
click at [262, 561] on input "796" at bounding box center [255, 551] width 131 height 19
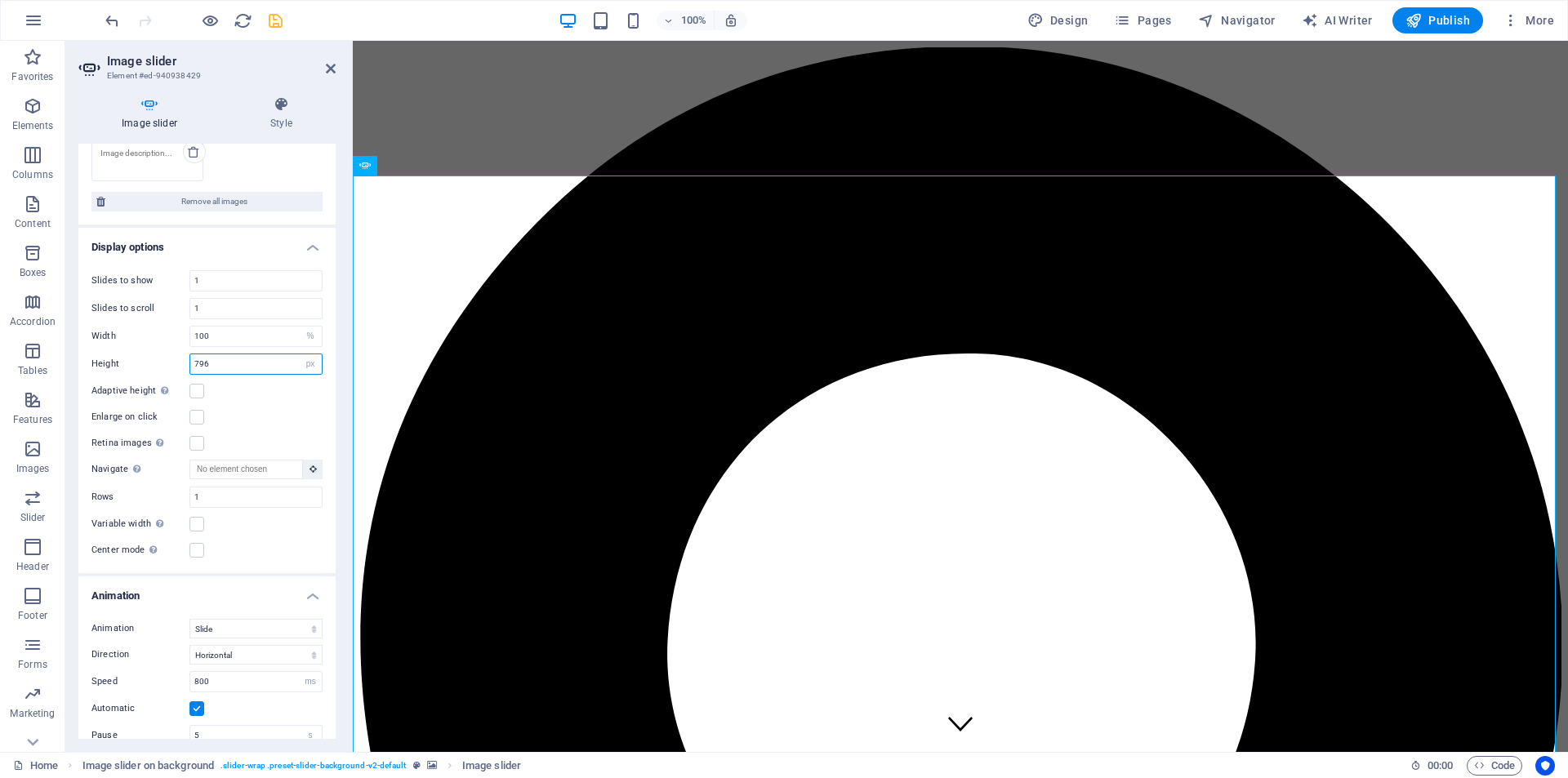
scroll to position [245, 0]
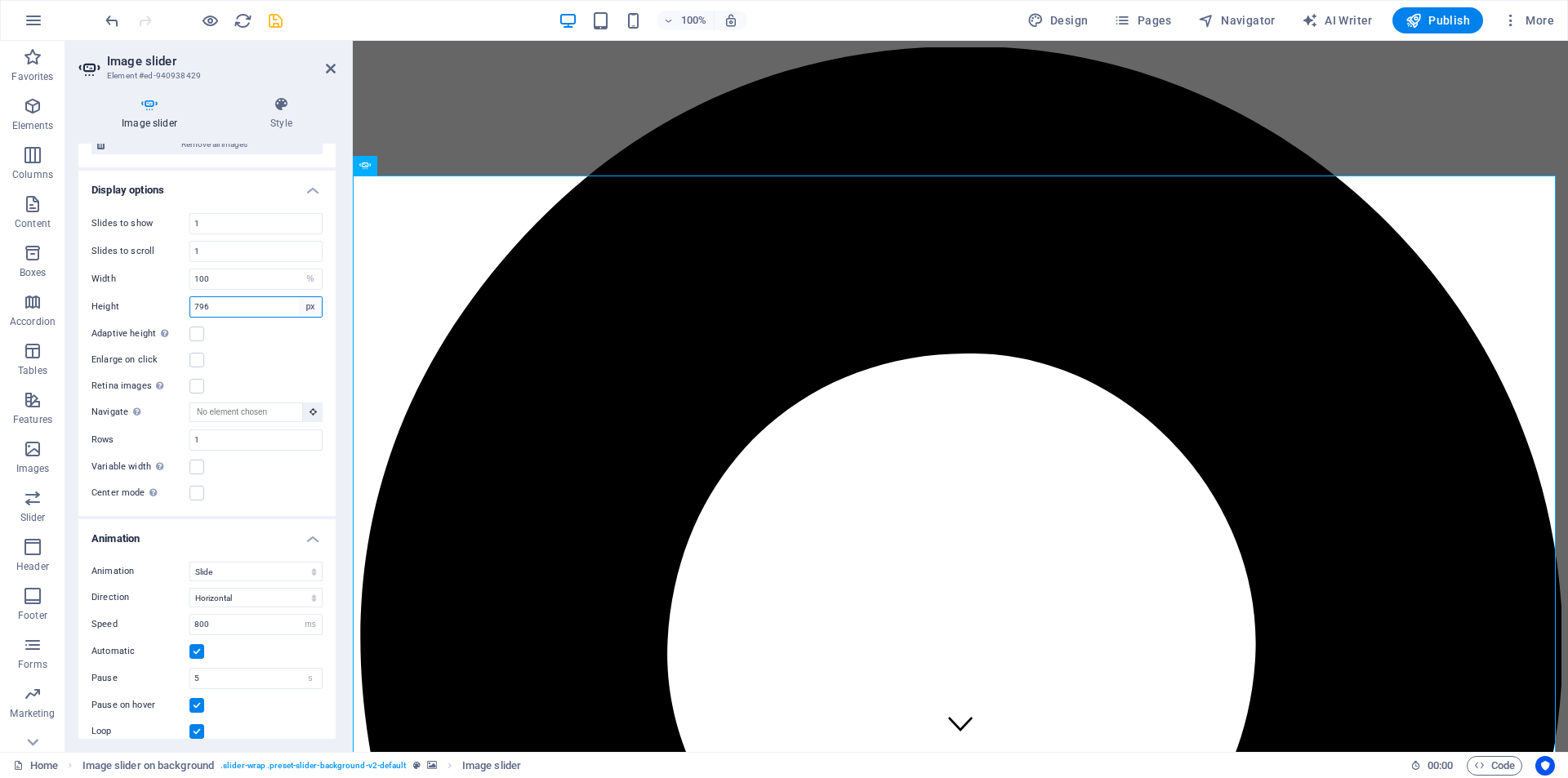
click at [312, 304] on select "Default px rem em vw vh" at bounding box center [310, 306] width 23 height 19
select select "default"
click at [299, 297] on select "Default px rem em vw vh" at bounding box center [310, 306] width 23 height 19
select select "DISABLED_OPTION_VALUE"
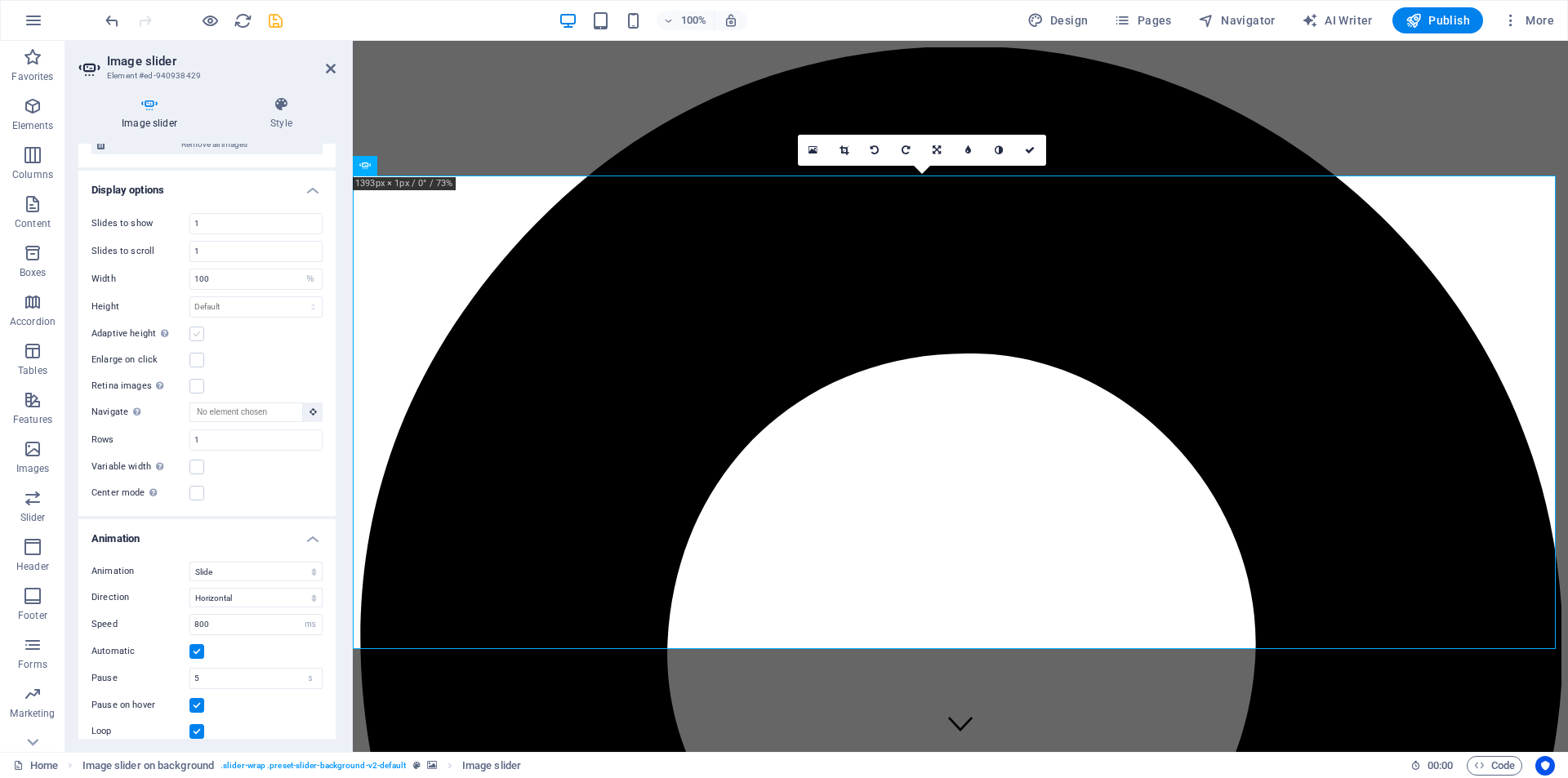
click at [196, 335] on label at bounding box center [196, 334] width 15 height 15
click at [0, 0] on input "Adaptive height Automatically adjust the height for single slide horizontal sli…" at bounding box center [0, 0] width 0 height 0
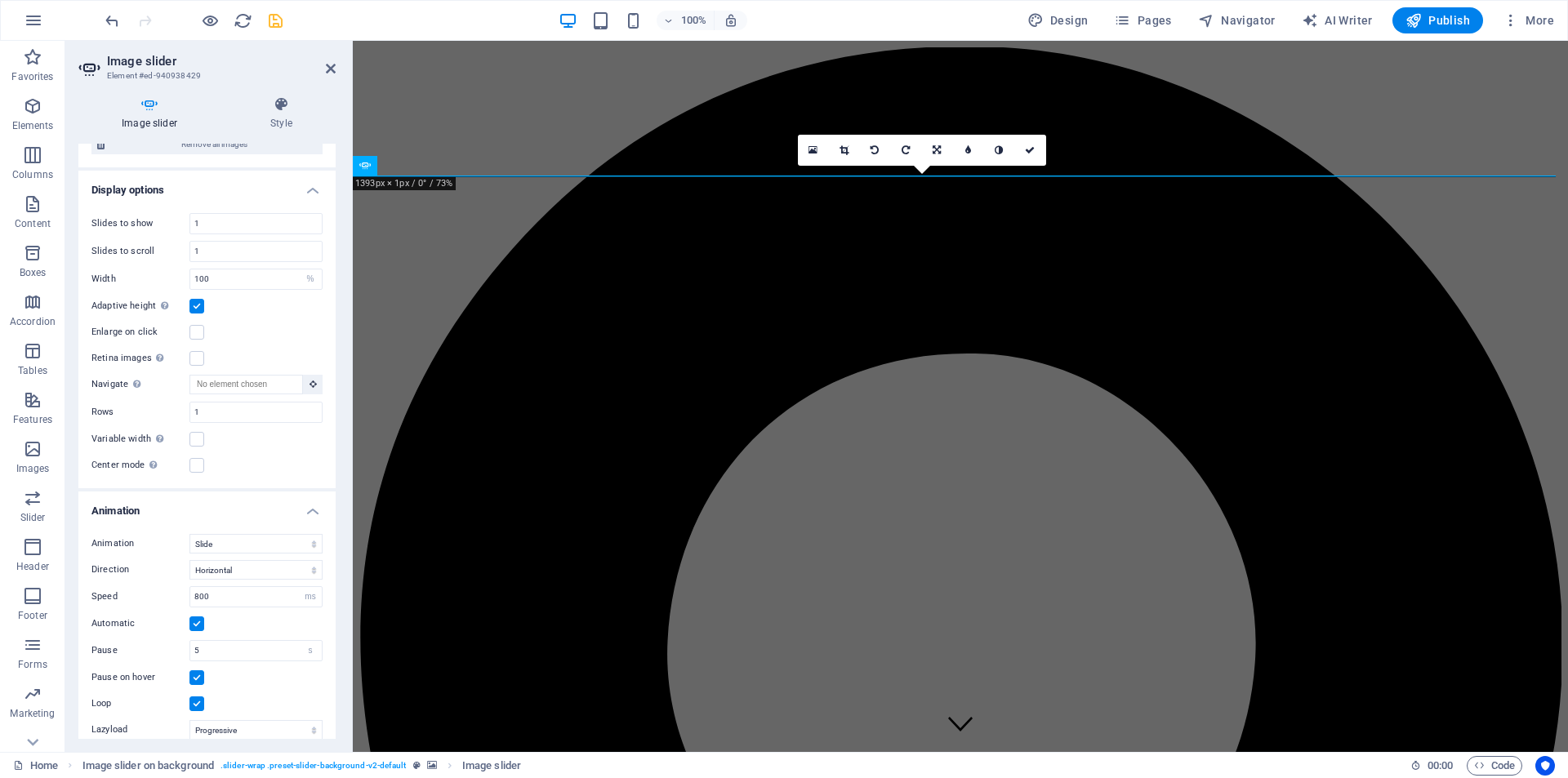
click at [201, 302] on label at bounding box center [196, 306] width 15 height 15
click at [0, 0] on input "Adaptive height Automatically adjust the height for single slide horizontal sli…" at bounding box center [0, 0] width 0 height 0
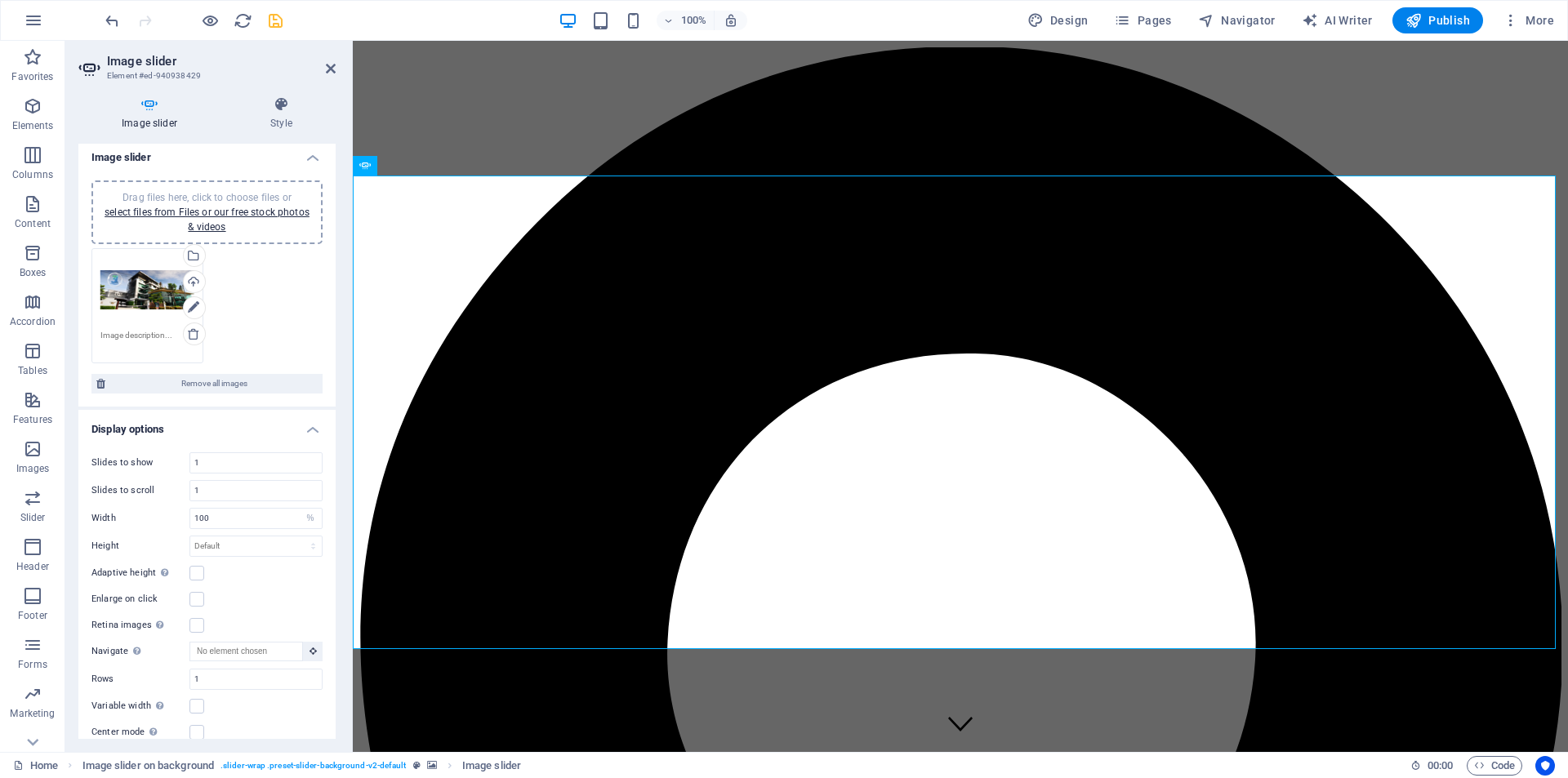
scroll to position [0, 0]
click at [149, 110] on icon at bounding box center [149, 105] width 142 height 17
click at [279, 115] on h4 "Style" at bounding box center [281, 113] width 108 height 34
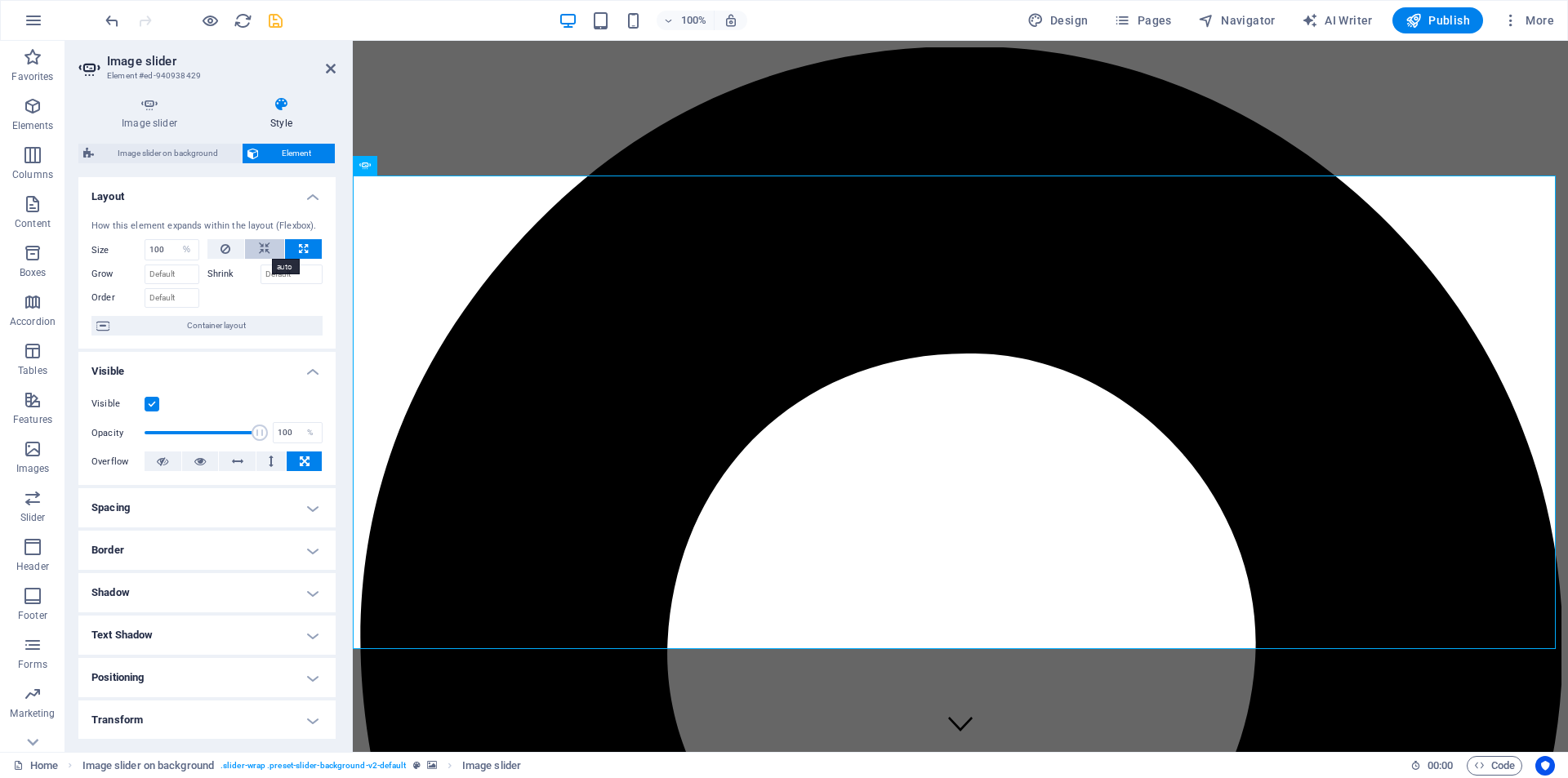
click at [261, 244] on icon at bounding box center [264, 249] width 11 height 19
select select "DISABLED_OPTION_VALUE"
click at [295, 247] on button at bounding box center [304, 249] width 37 height 19
type input "100"
select select "%"
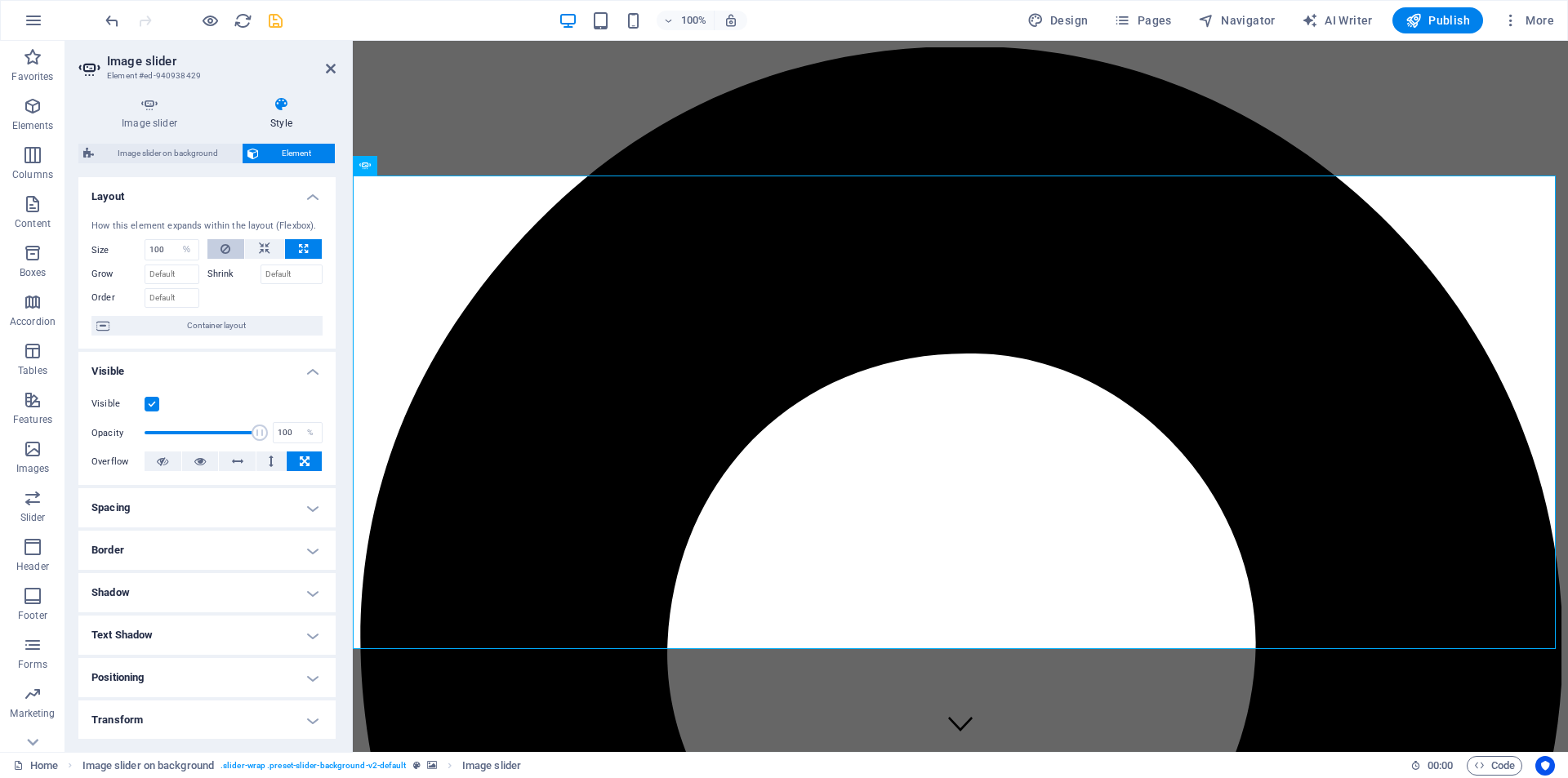
click at [225, 247] on icon at bounding box center [225, 249] width 10 height 19
select select "DISABLED_OPTION_VALUE"
click at [225, 274] on label "Shrink" at bounding box center [234, 273] width 53 height 19
click at [261, 274] on input "Shrink" at bounding box center [292, 273] width 63 height 19
click at [217, 272] on label "Shrink" at bounding box center [234, 273] width 53 height 19
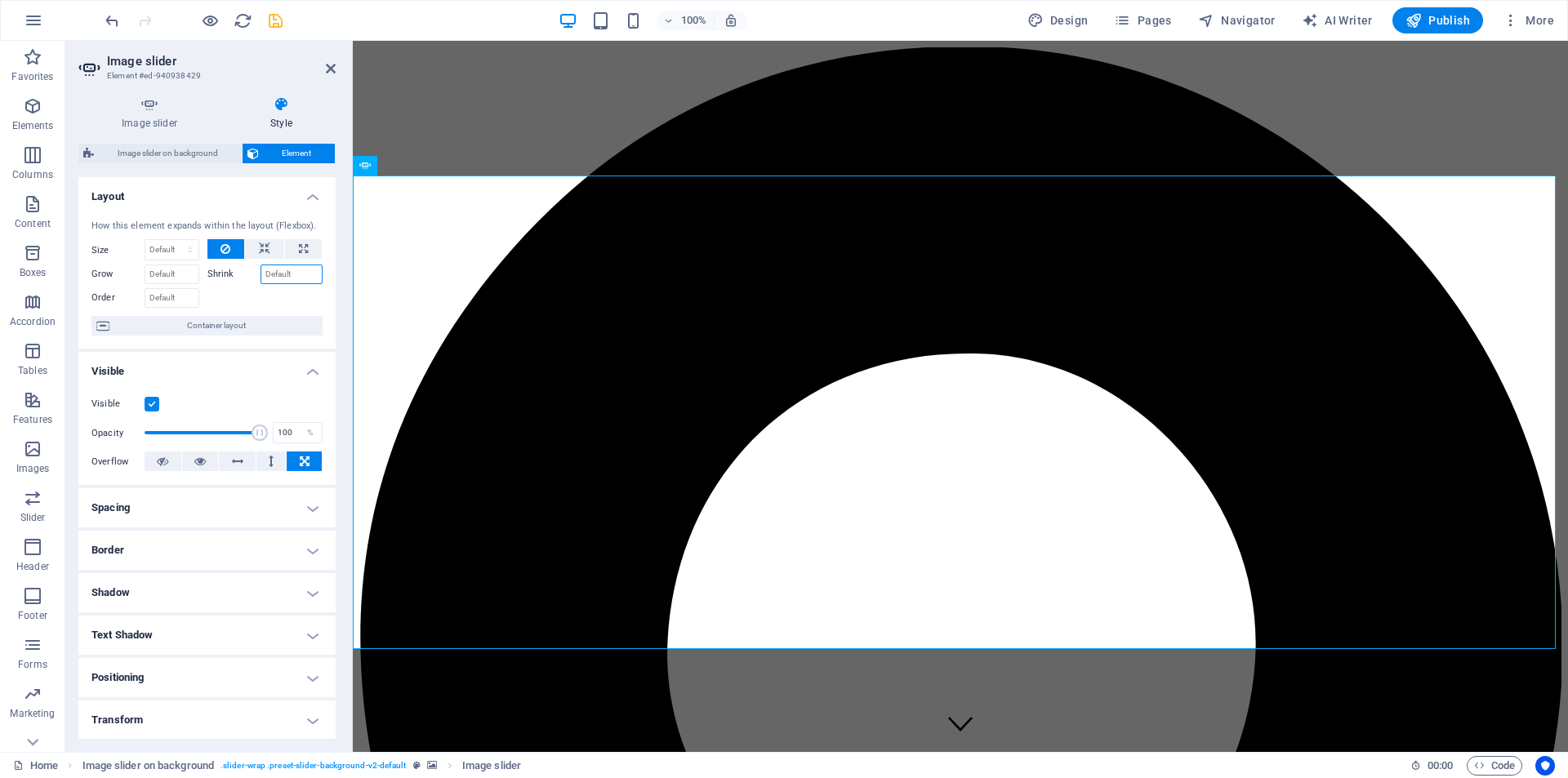
click at [261, 272] on input "Shrink" at bounding box center [292, 273] width 63 height 19
click at [217, 272] on label "Shrink" at bounding box center [234, 273] width 53 height 19
click at [261, 272] on input "Shrink" at bounding box center [292, 273] width 63 height 19
click at [217, 272] on label "Shrink" at bounding box center [234, 273] width 53 height 19
click at [261, 272] on input "Shrink" at bounding box center [292, 273] width 63 height 19
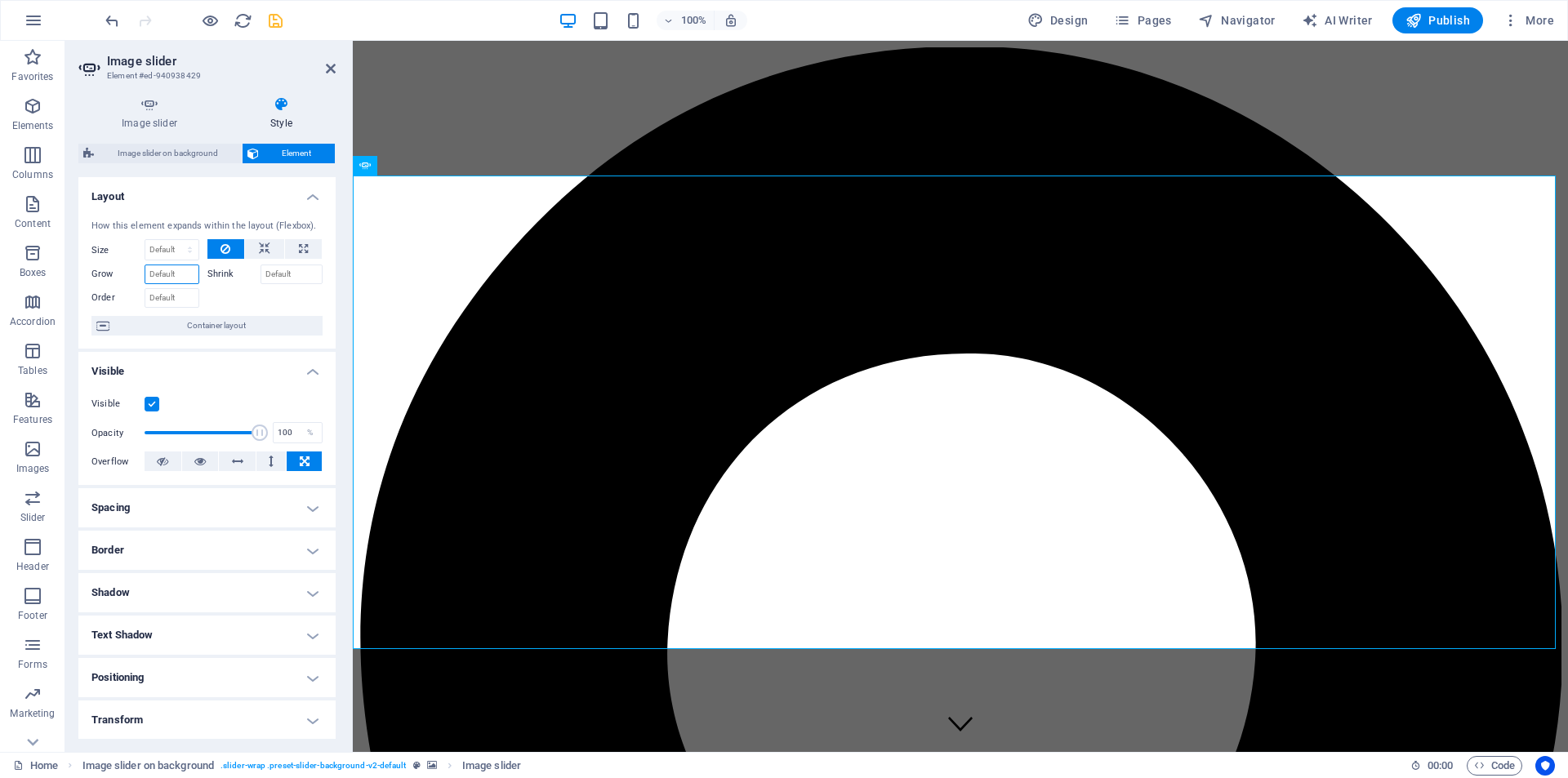
click at [172, 273] on input "Grow" at bounding box center [172, 273] width 55 height 19
click at [177, 273] on input "Grow" at bounding box center [172, 273] width 55 height 19
click at [220, 273] on label "Shrink" at bounding box center [234, 273] width 53 height 19
click at [261, 273] on input "Shrink" at bounding box center [292, 273] width 63 height 19
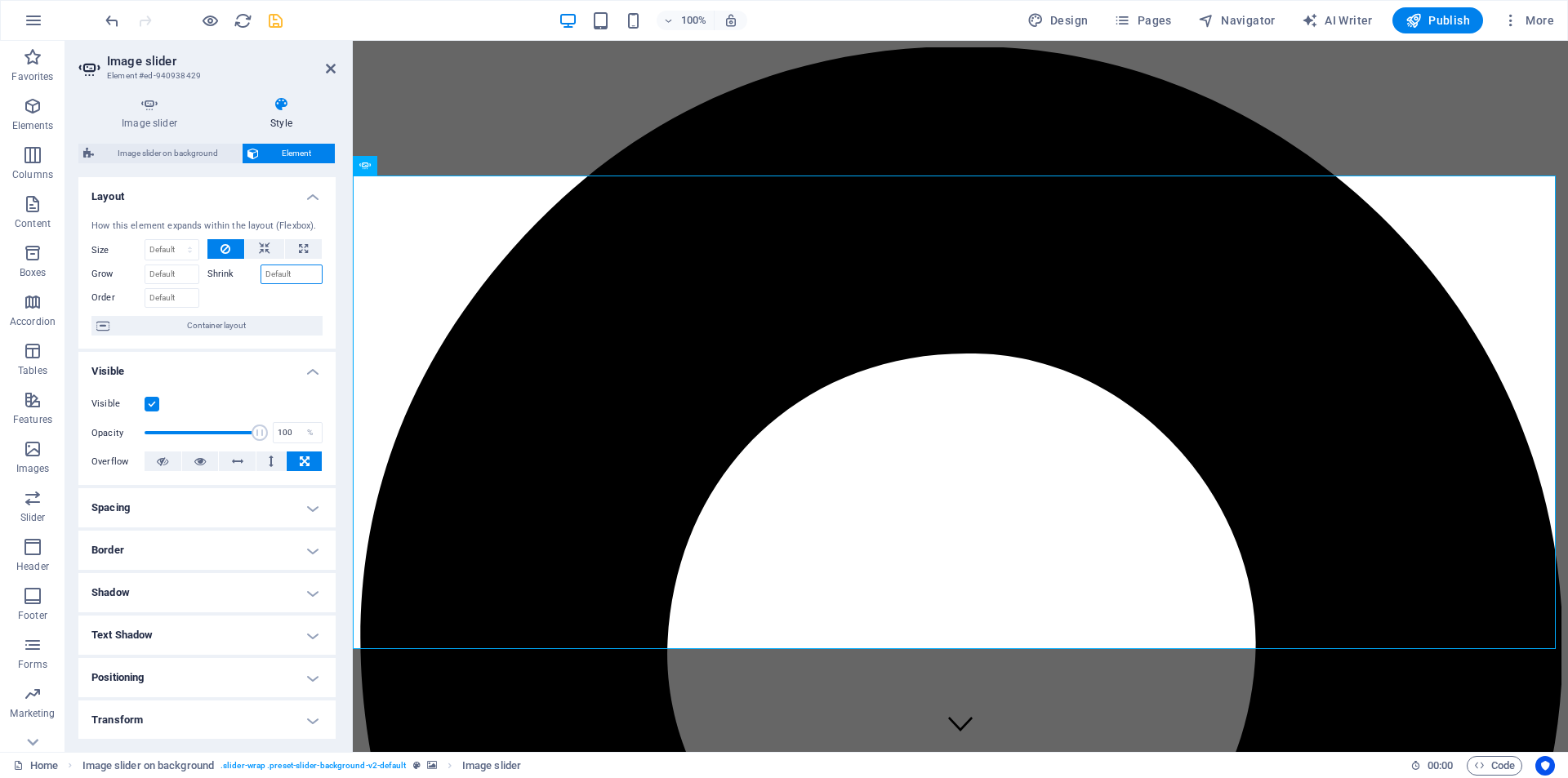
click at [270, 274] on input "Shrink" at bounding box center [292, 273] width 63 height 19
click at [163, 292] on input "Order" at bounding box center [172, 297] width 55 height 19
click at [169, 281] on input "Grow" at bounding box center [172, 273] width 55 height 19
click at [286, 327] on span "Container layout" at bounding box center [217, 325] width 204 height 19
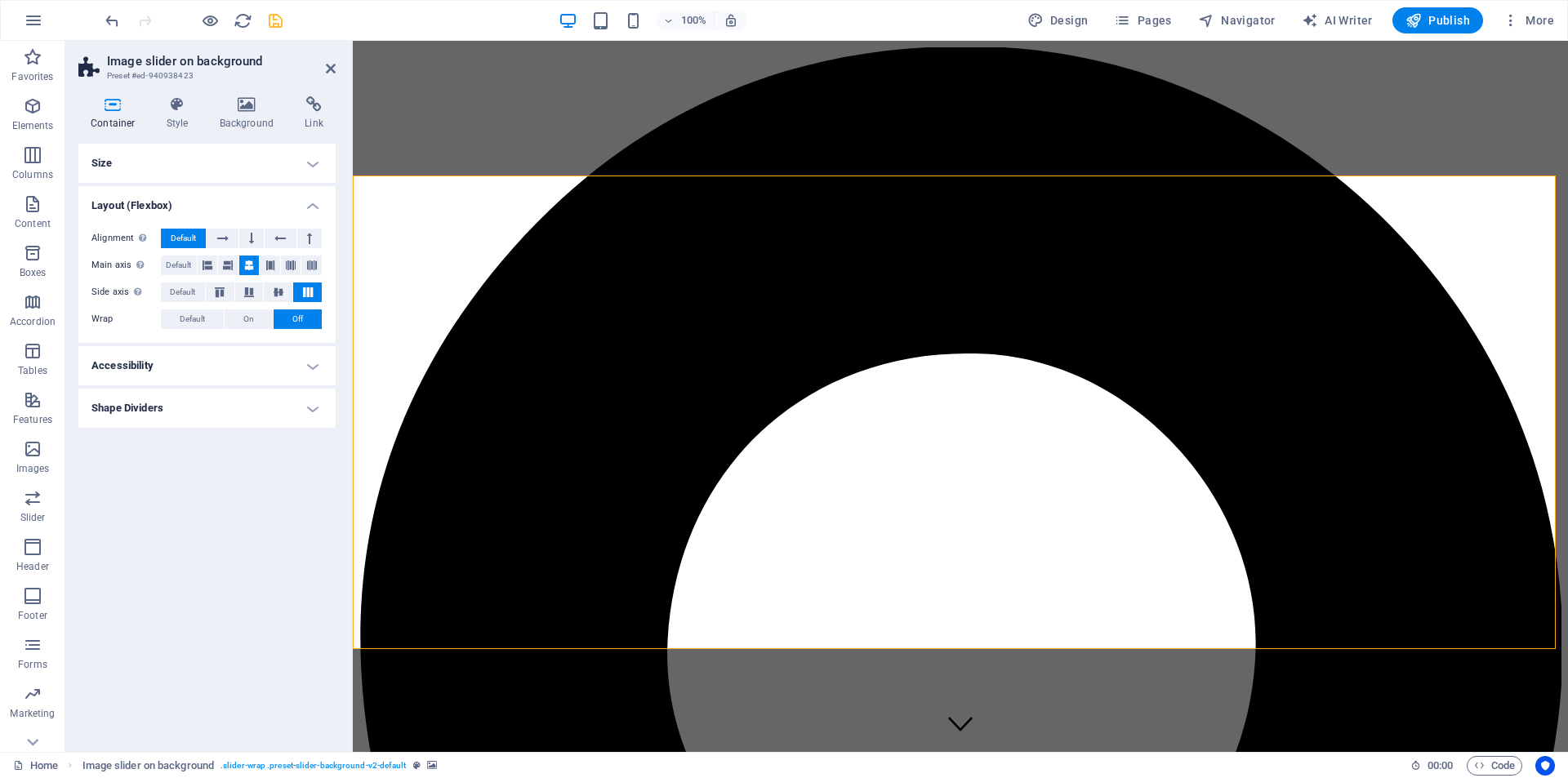
click at [301, 167] on h4 "Size" at bounding box center [206, 163] width 257 height 39
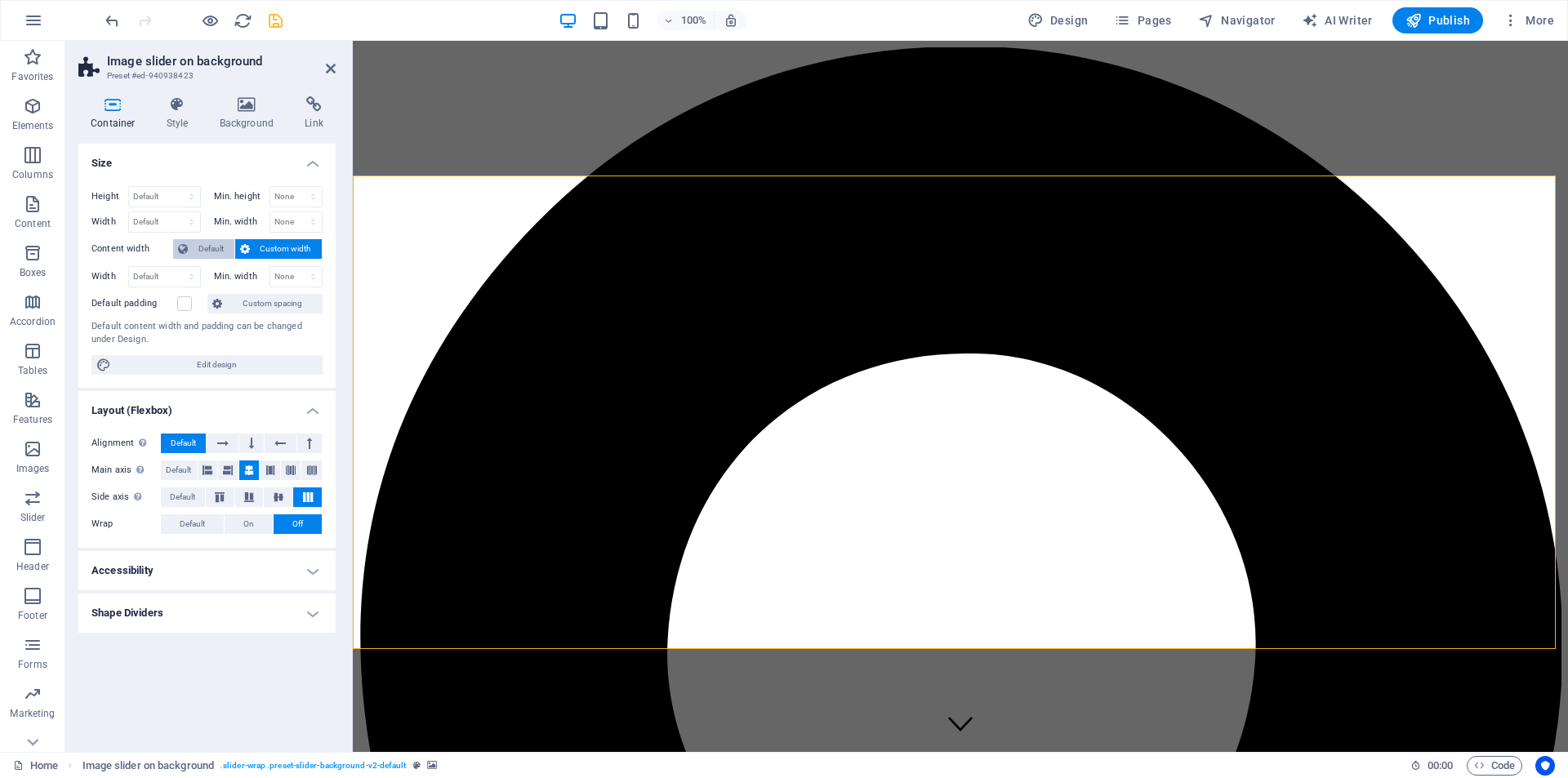
click at [210, 250] on span "Default" at bounding box center [211, 249] width 37 height 19
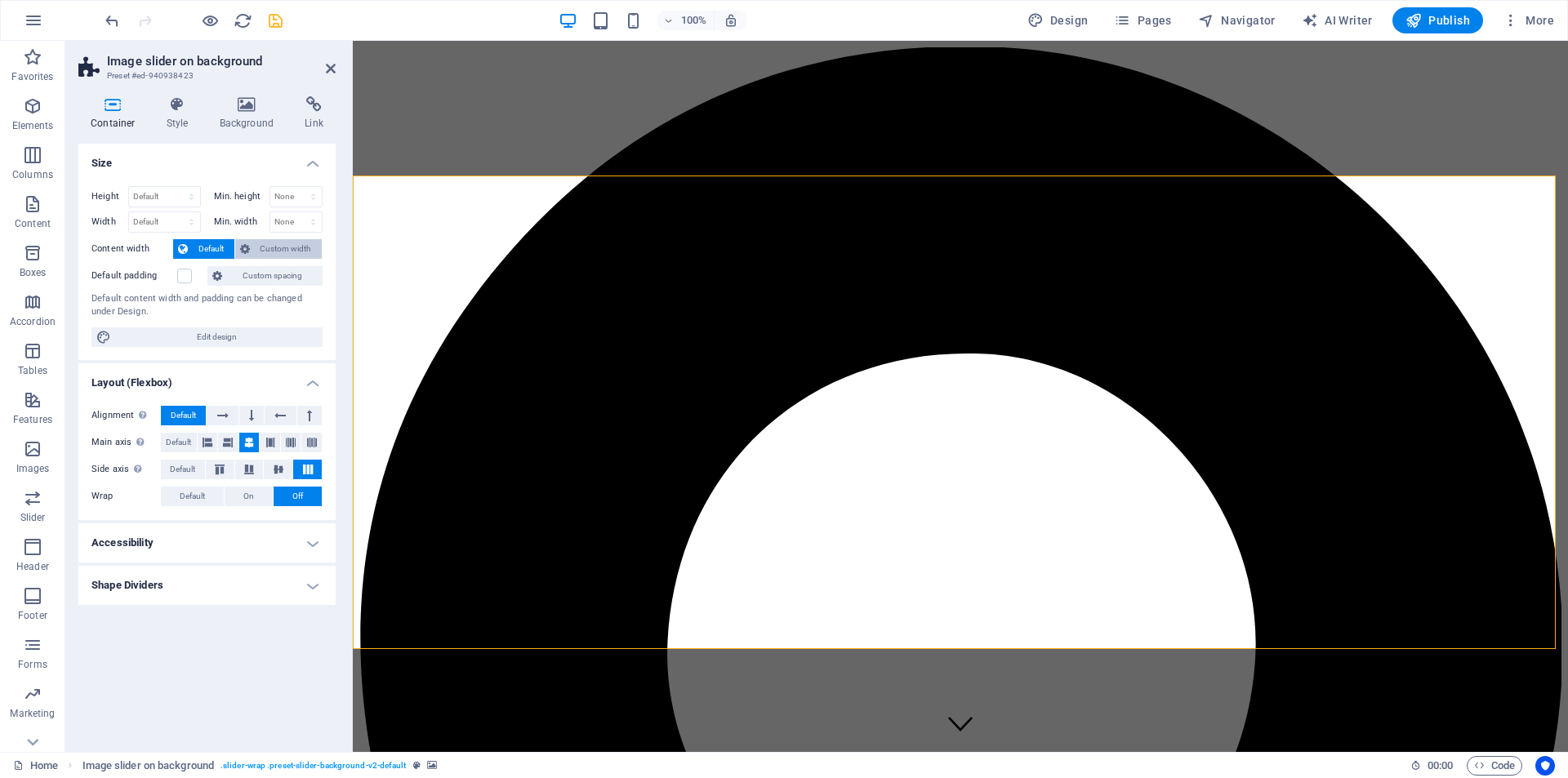
click at [296, 249] on span "Custom width" at bounding box center [286, 249] width 63 height 19
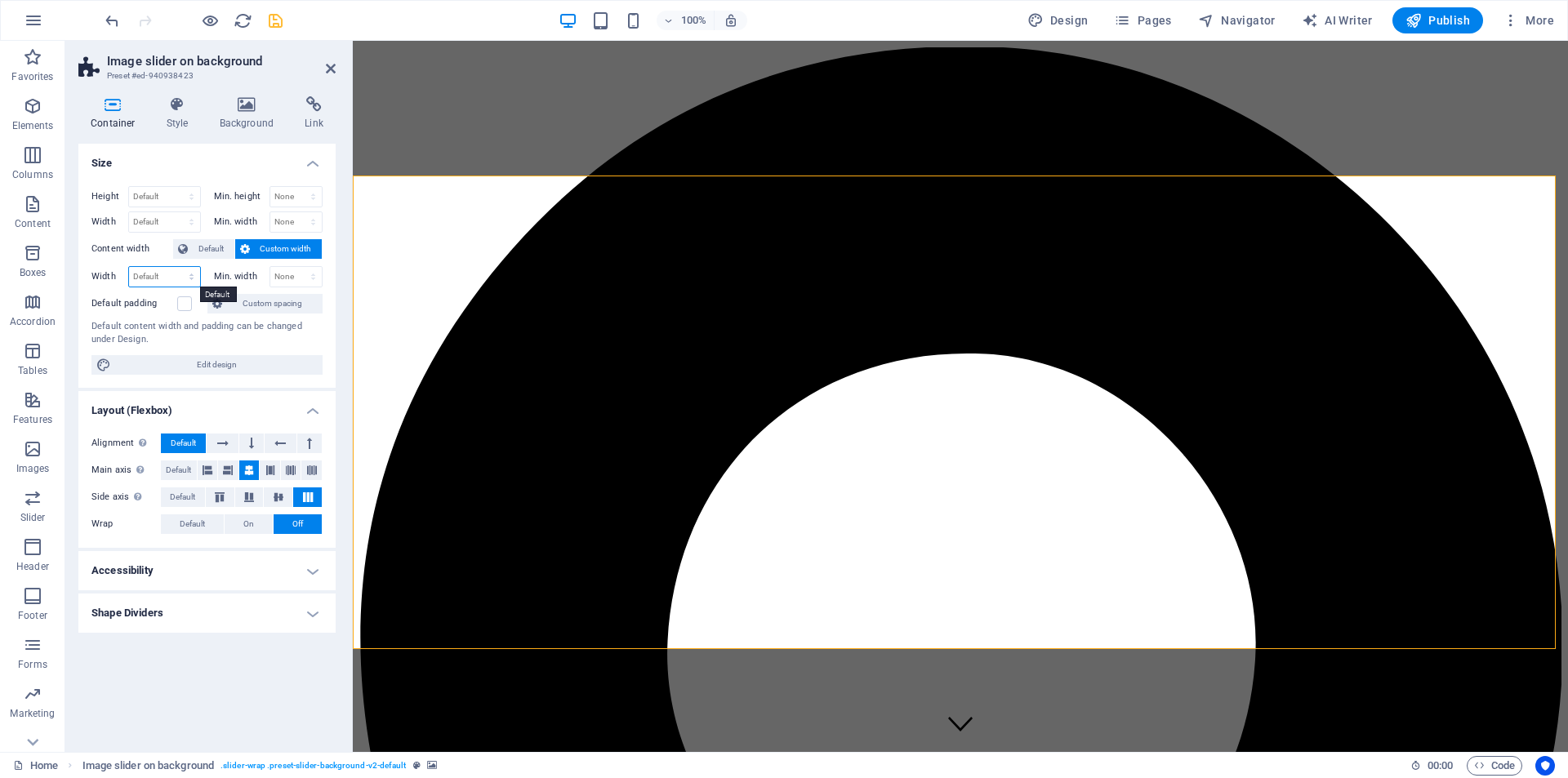
click at [166, 274] on select "Default px rem % em vh vw" at bounding box center [164, 276] width 71 height 19
click at [129, 267] on select "Default px rem % em vh vw" at bounding box center [164, 276] width 71 height 19
select select "DISABLED_OPTION_VALUE"
click at [295, 277] on select "None px rem % vh vw" at bounding box center [296, 276] width 52 height 19
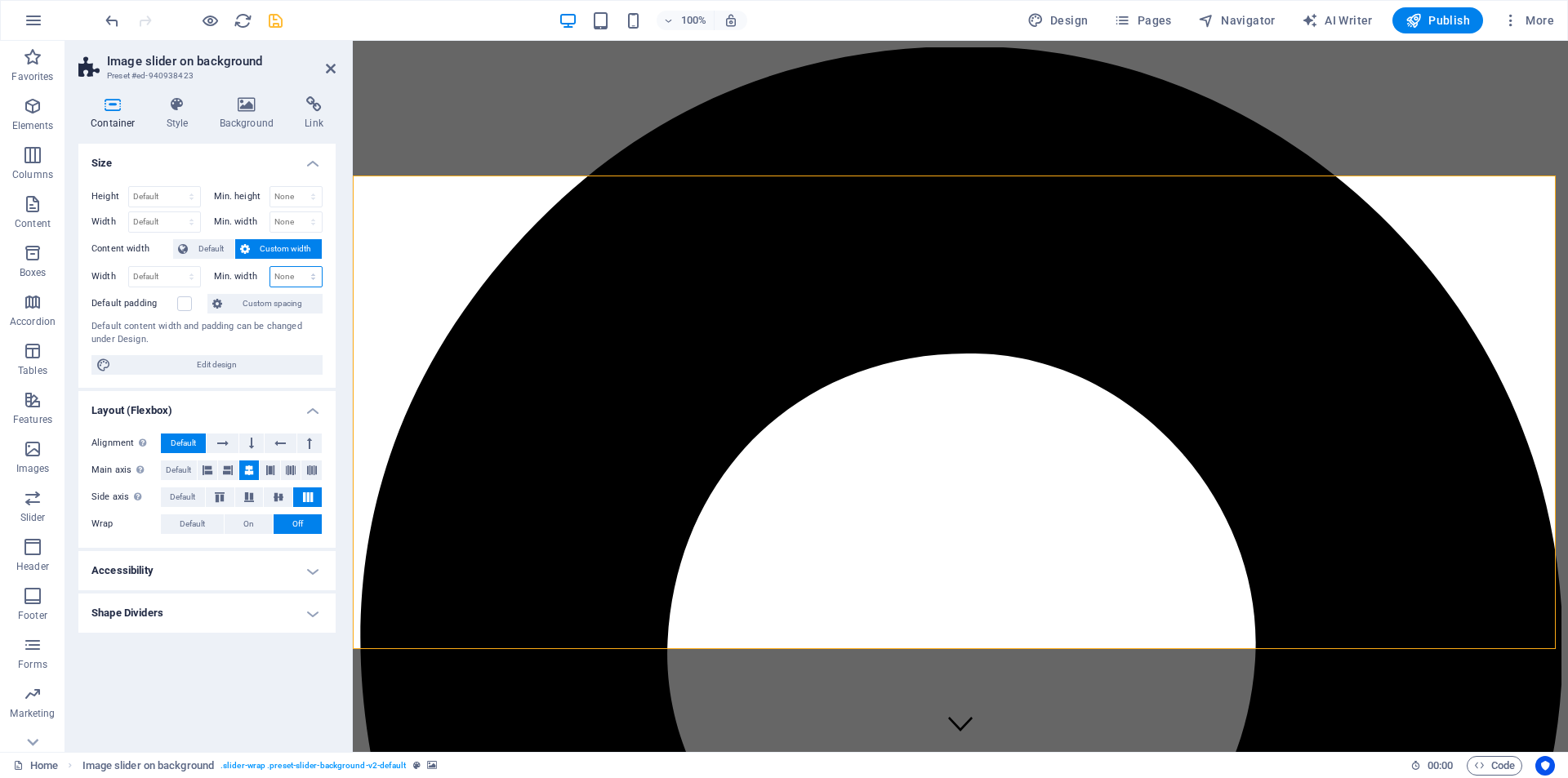
click at [277, 275] on select "None px rem % vh vw" at bounding box center [296, 276] width 52 height 19
click at [249, 366] on span "Edit design" at bounding box center [217, 364] width 202 height 19
select select "rem"
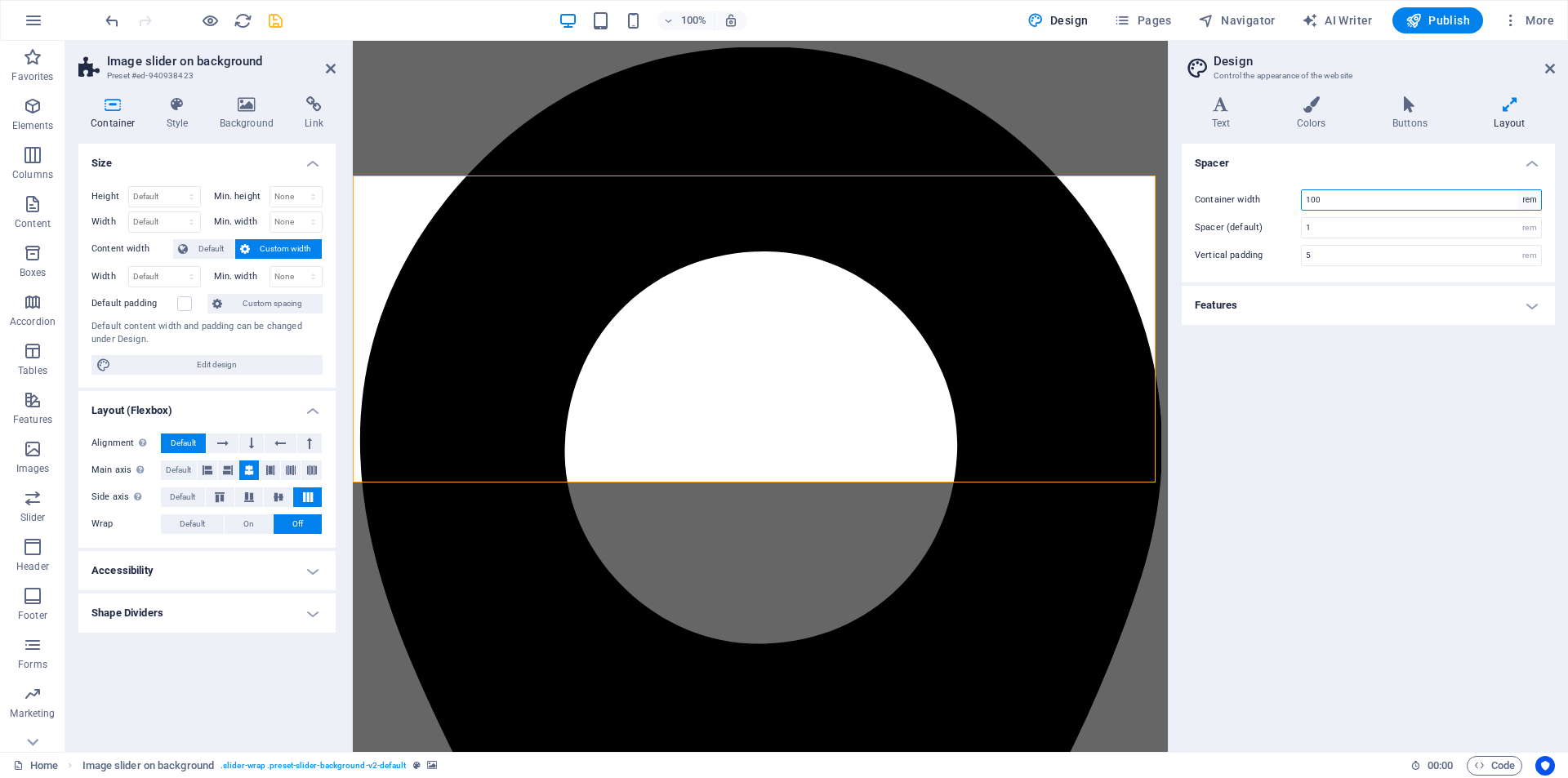
click at [1424, 200] on select "rem px" at bounding box center [1529, 199] width 23 height 19
click at [1424, 199] on select "rem px" at bounding box center [1529, 199] width 23 height 19
click at [1348, 321] on h4 "Features" at bounding box center [1368, 306] width 373 height 39
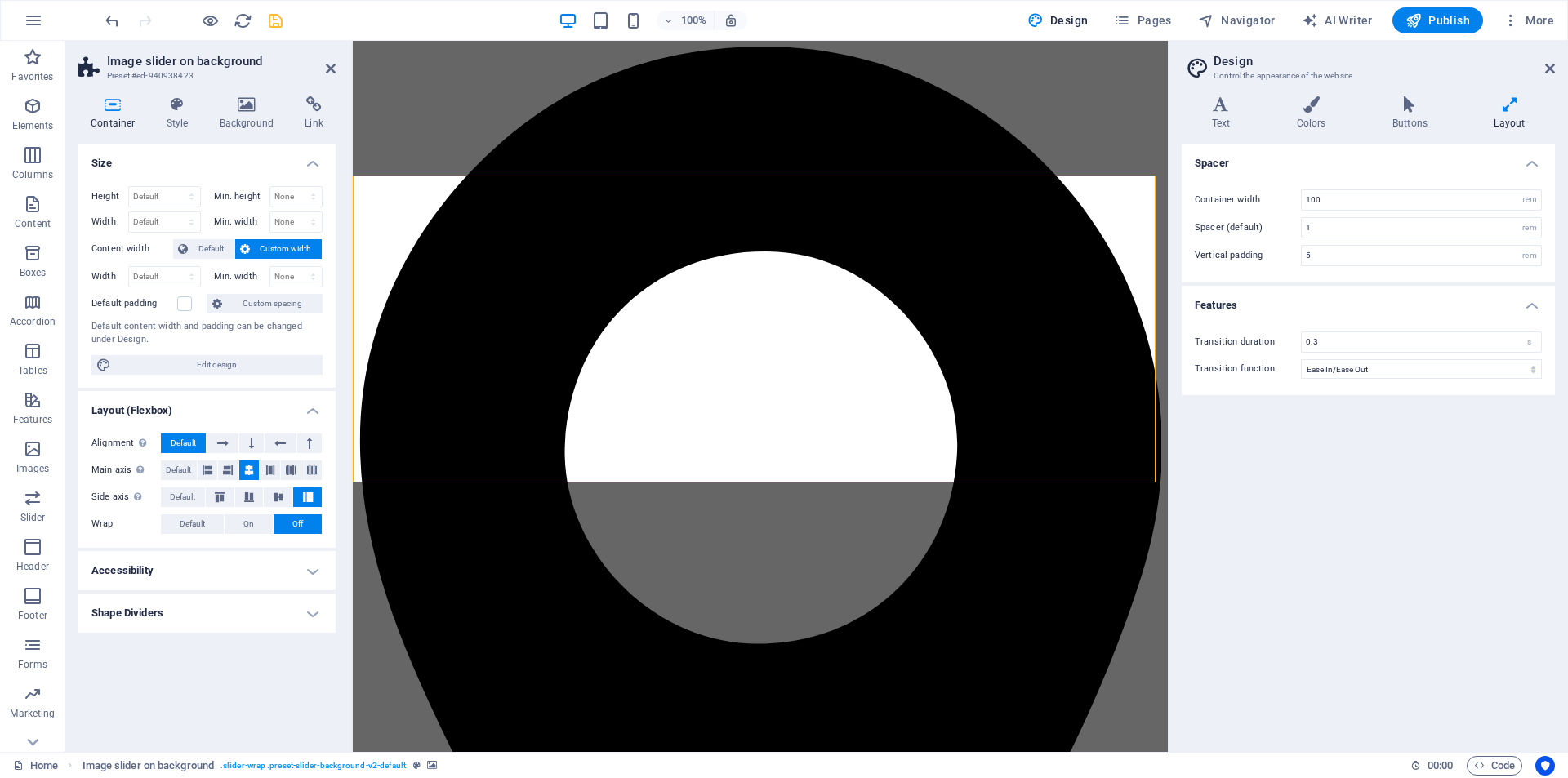
click at [1363, 306] on h4 "Features" at bounding box center [1368, 301] width 373 height 29
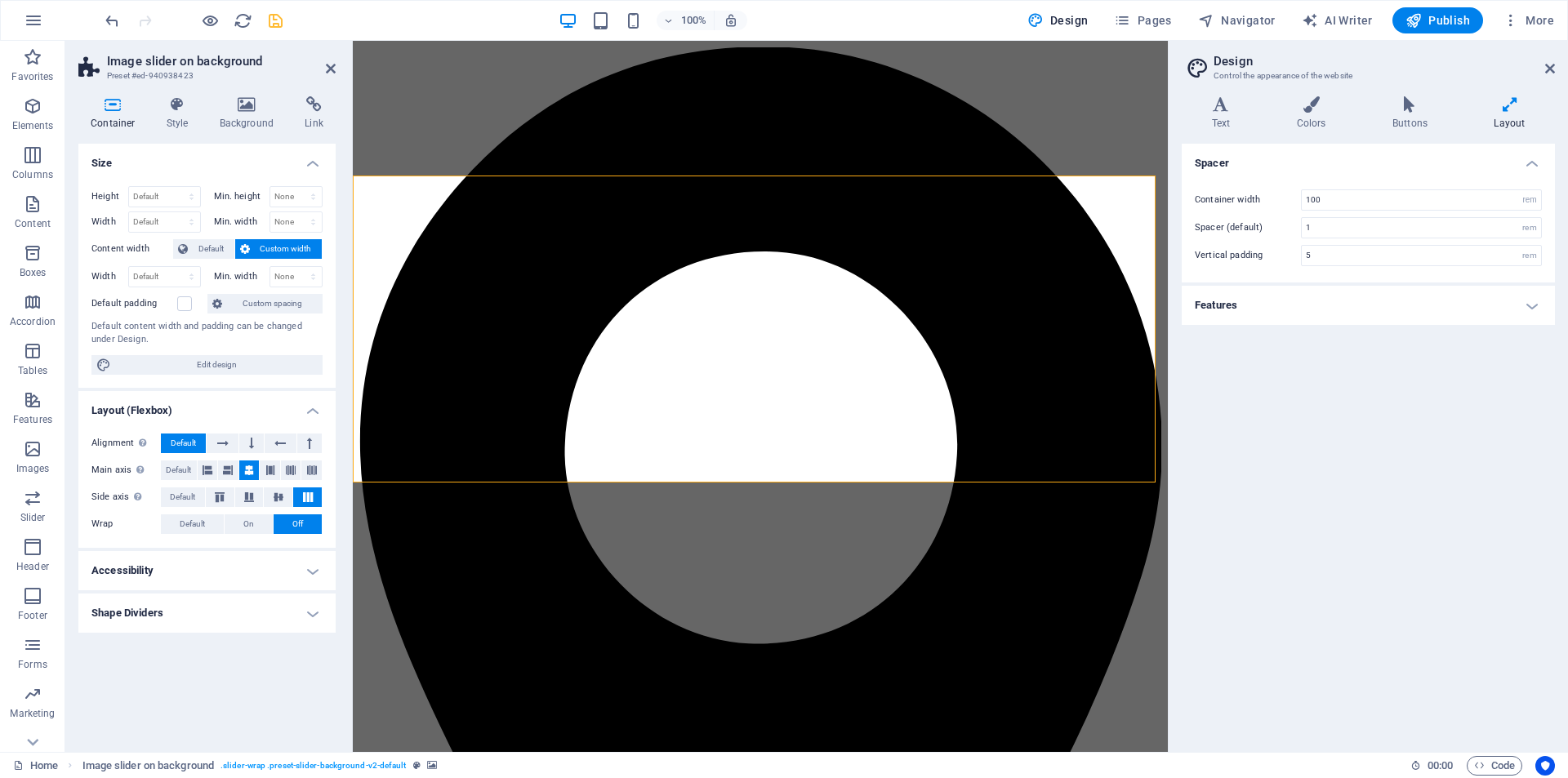
click at [1424, 70] on aside "Design Control the appearance of the website Variants Text Colors Buttons Layou…" at bounding box center [1368, 396] width 400 height 711
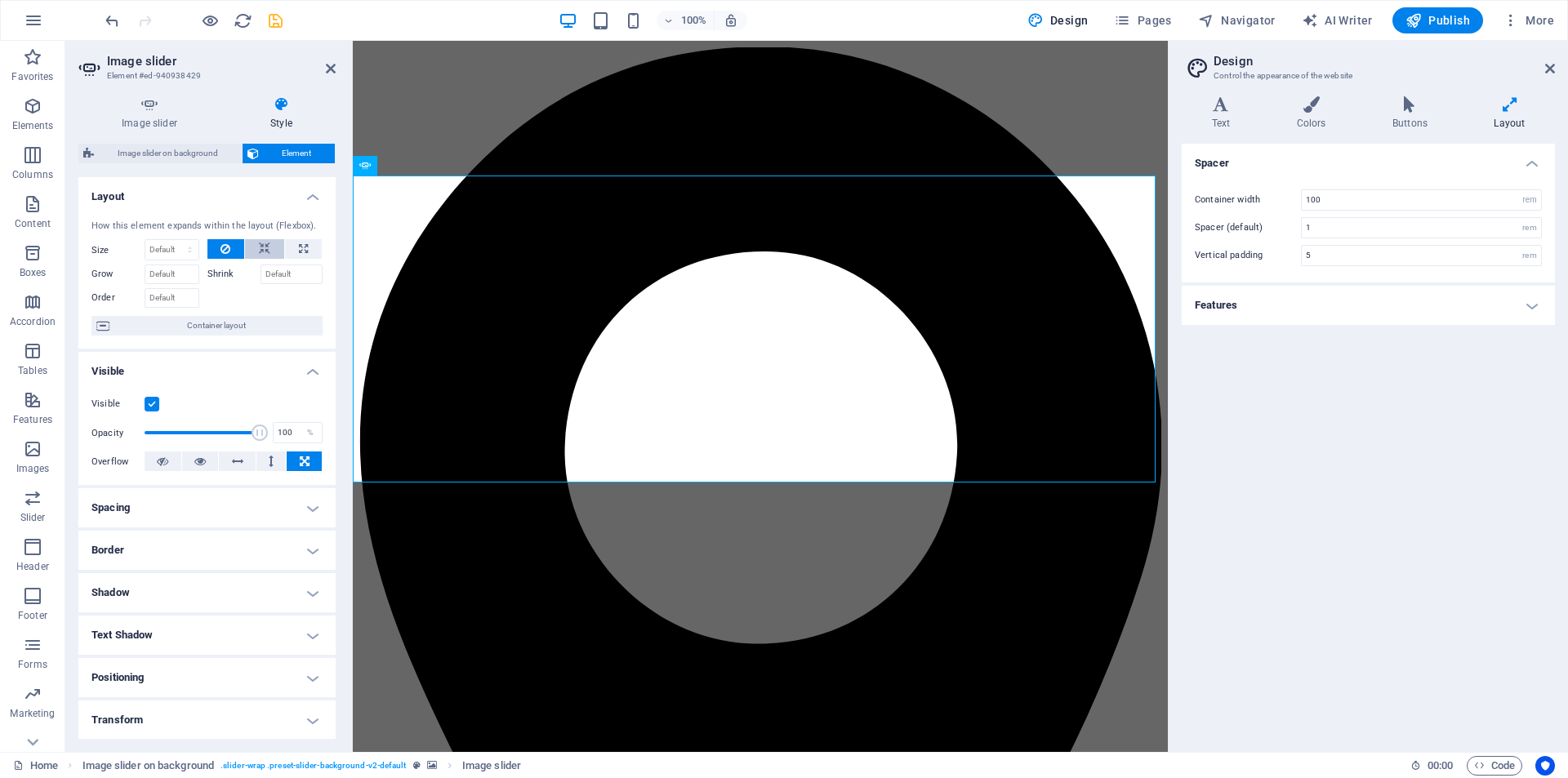
click at [256, 249] on button at bounding box center [264, 249] width 39 height 19
click at [304, 250] on icon at bounding box center [304, 249] width 9 height 19
type input "100"
select select "%"
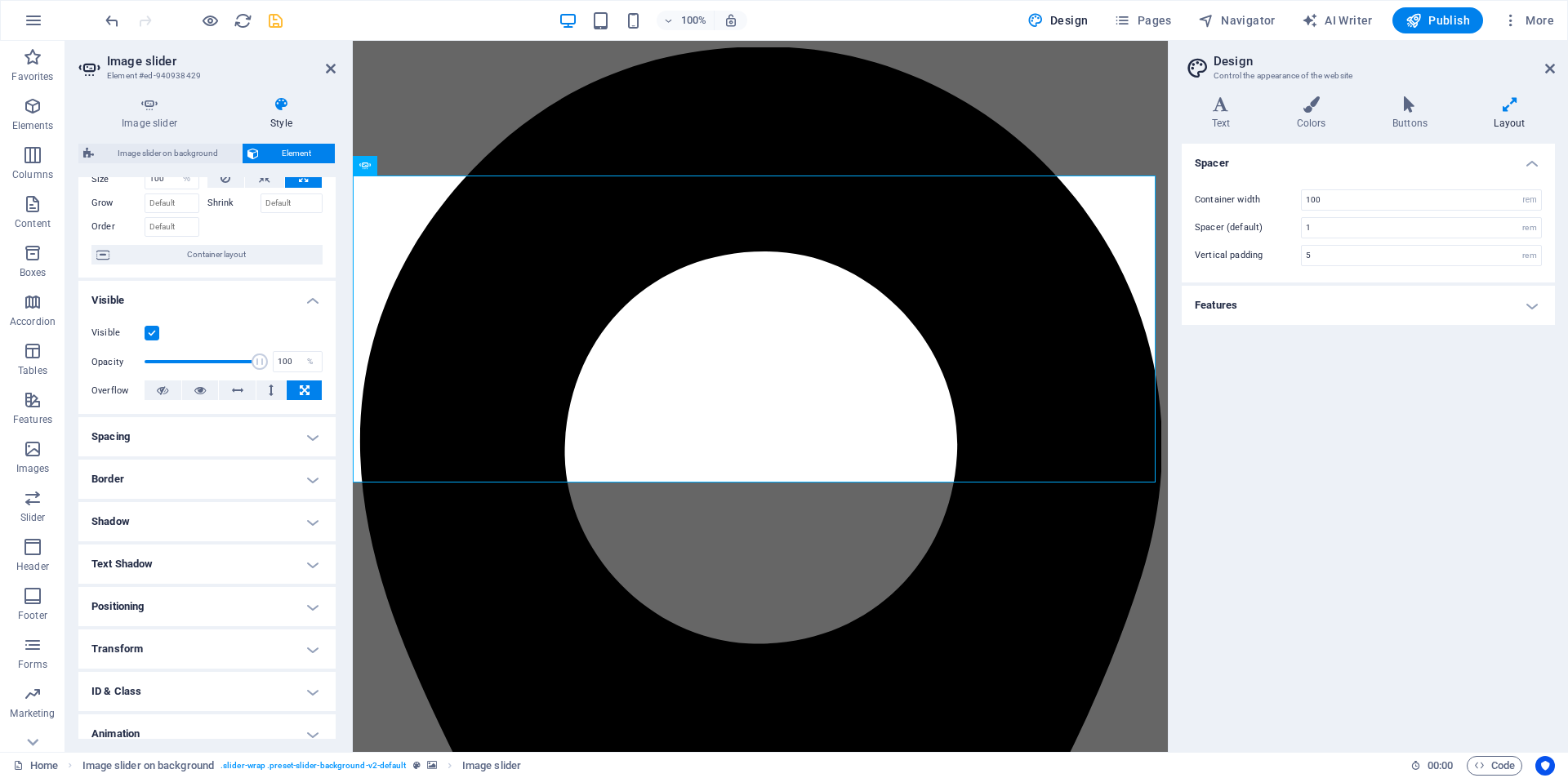
scroll to position [128, 0]
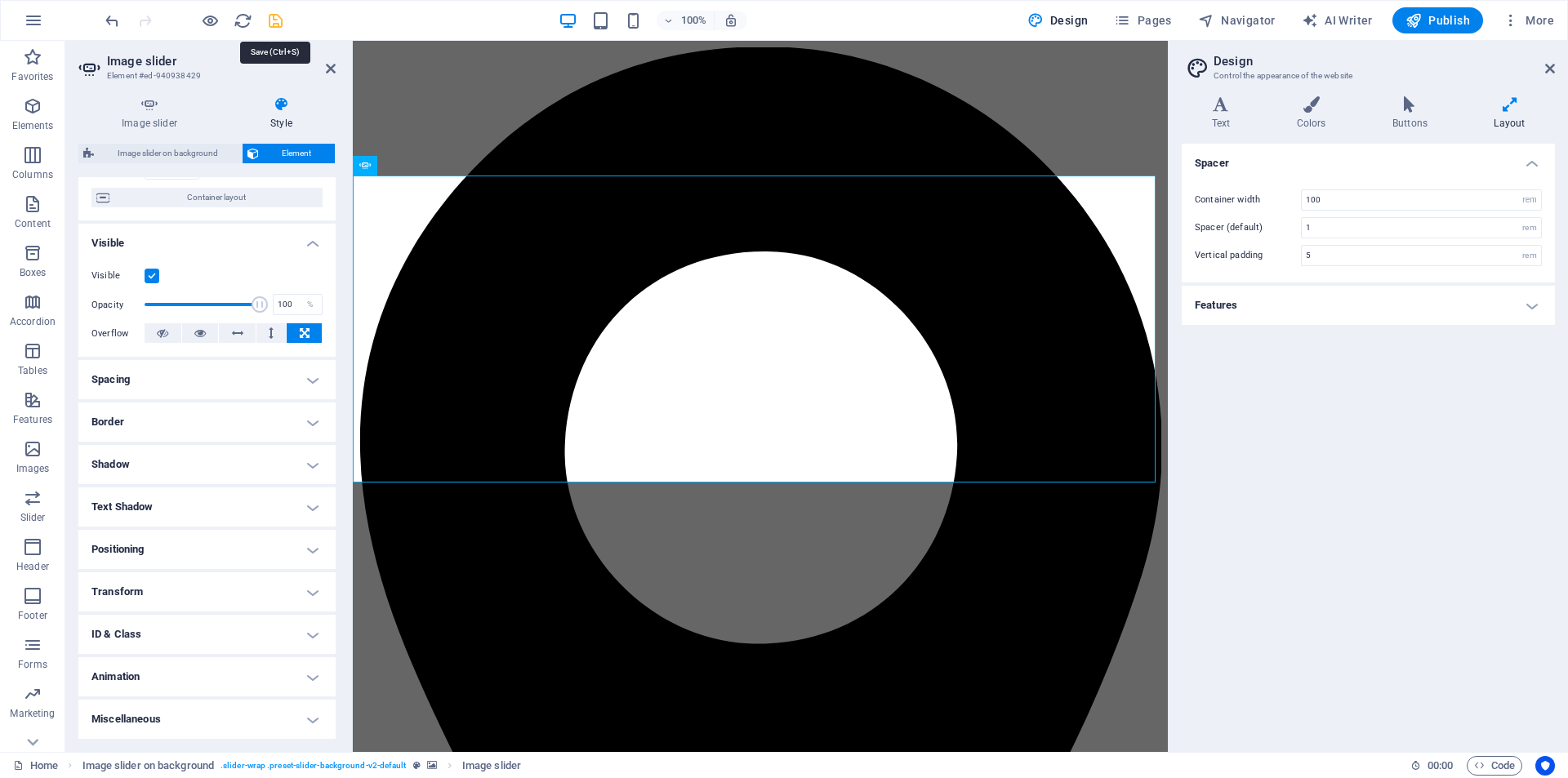
click at [272, 17] on icon "save" at bounding box center [275, 20] width 18 height 18
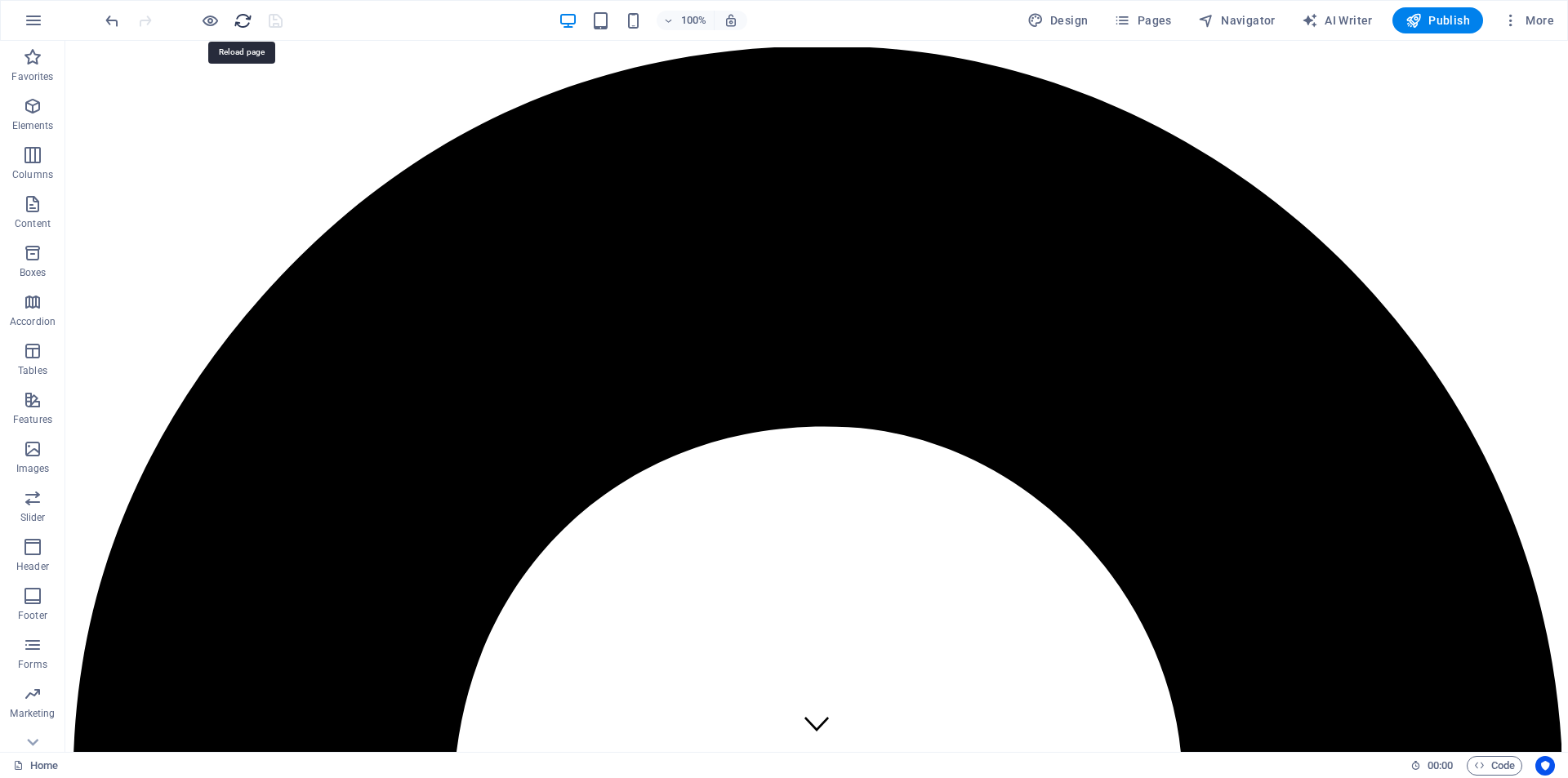
click at [243, 24] on icon "reload" at bounding box center [243, 20] width 18 height 18
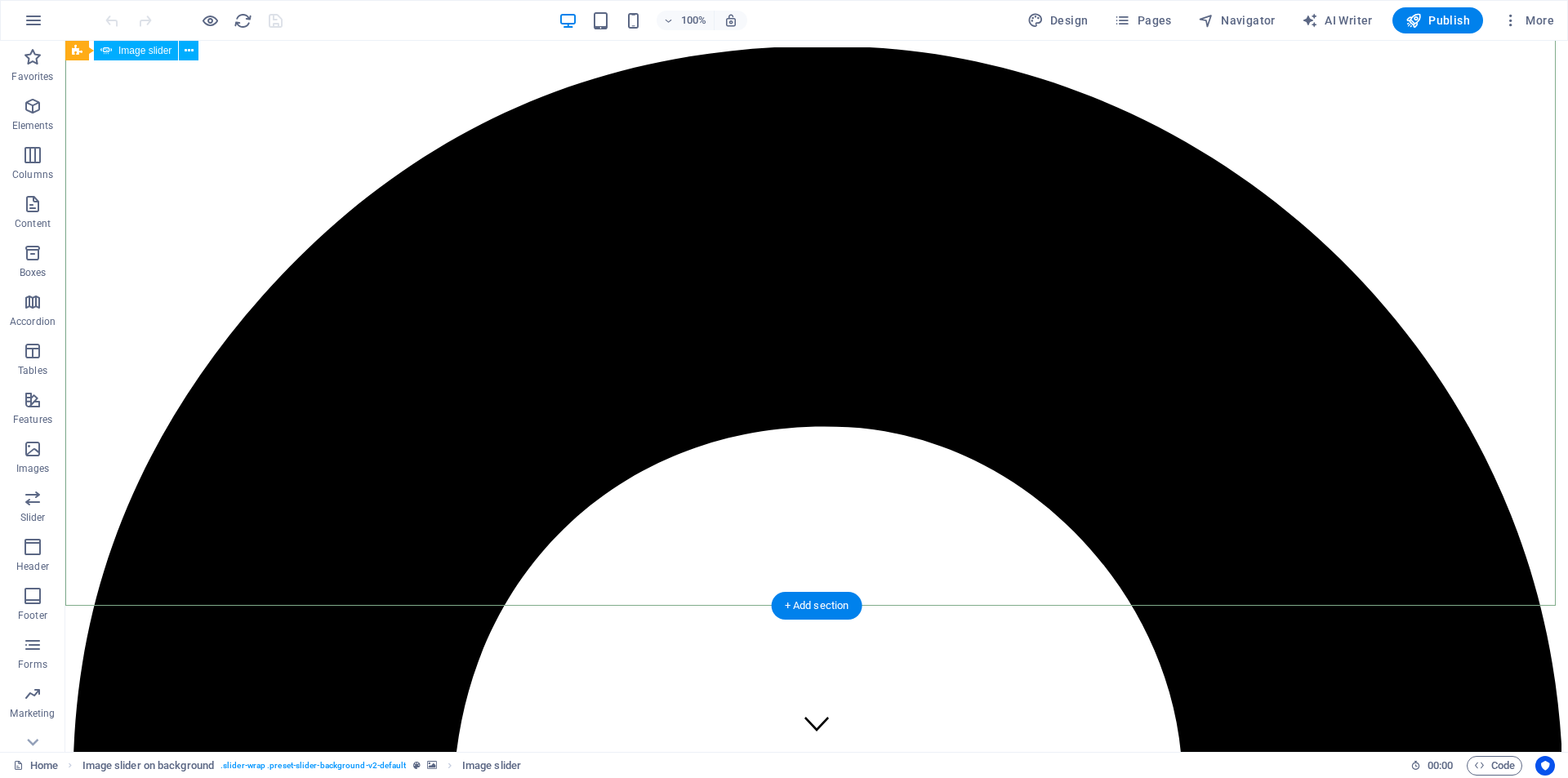
select select "ms"
select select "s"
select select "progressive"
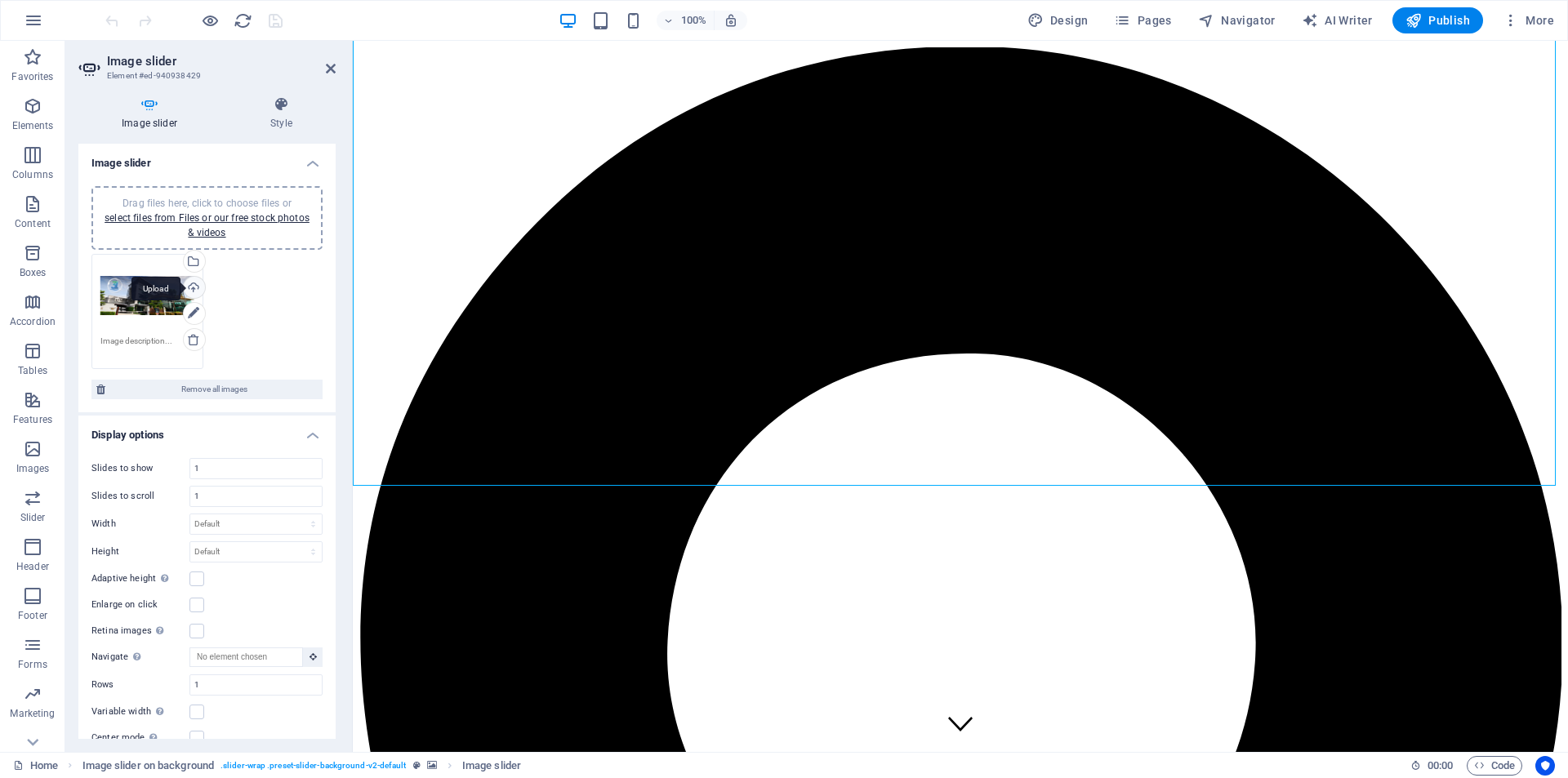
click at [196, 291] on div "Upload" at bounding box center [193, 289] width 25 height 25
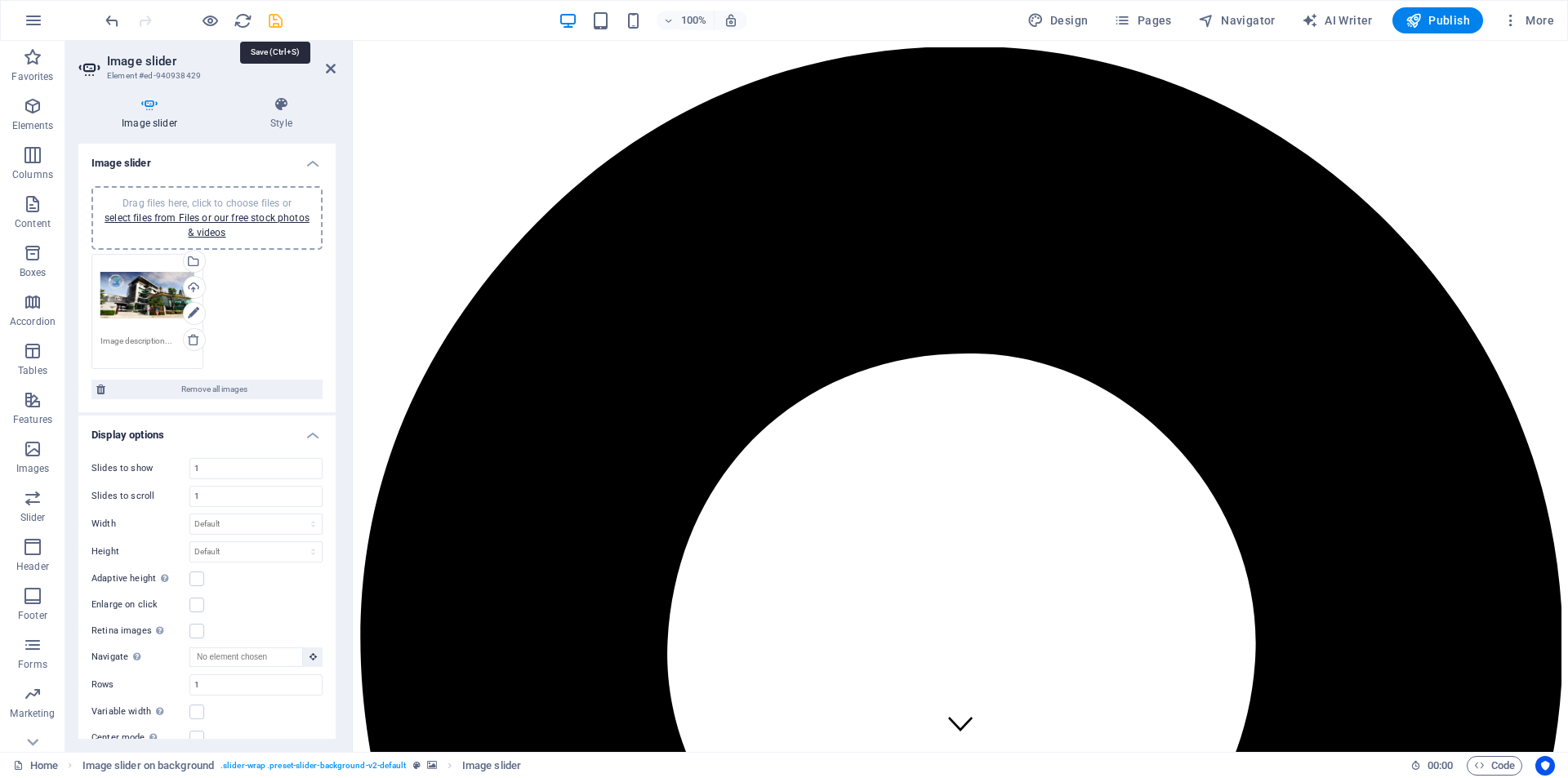
click at [273, 17] on icon "save" at bounding box center [275, 20] width 18 height 18
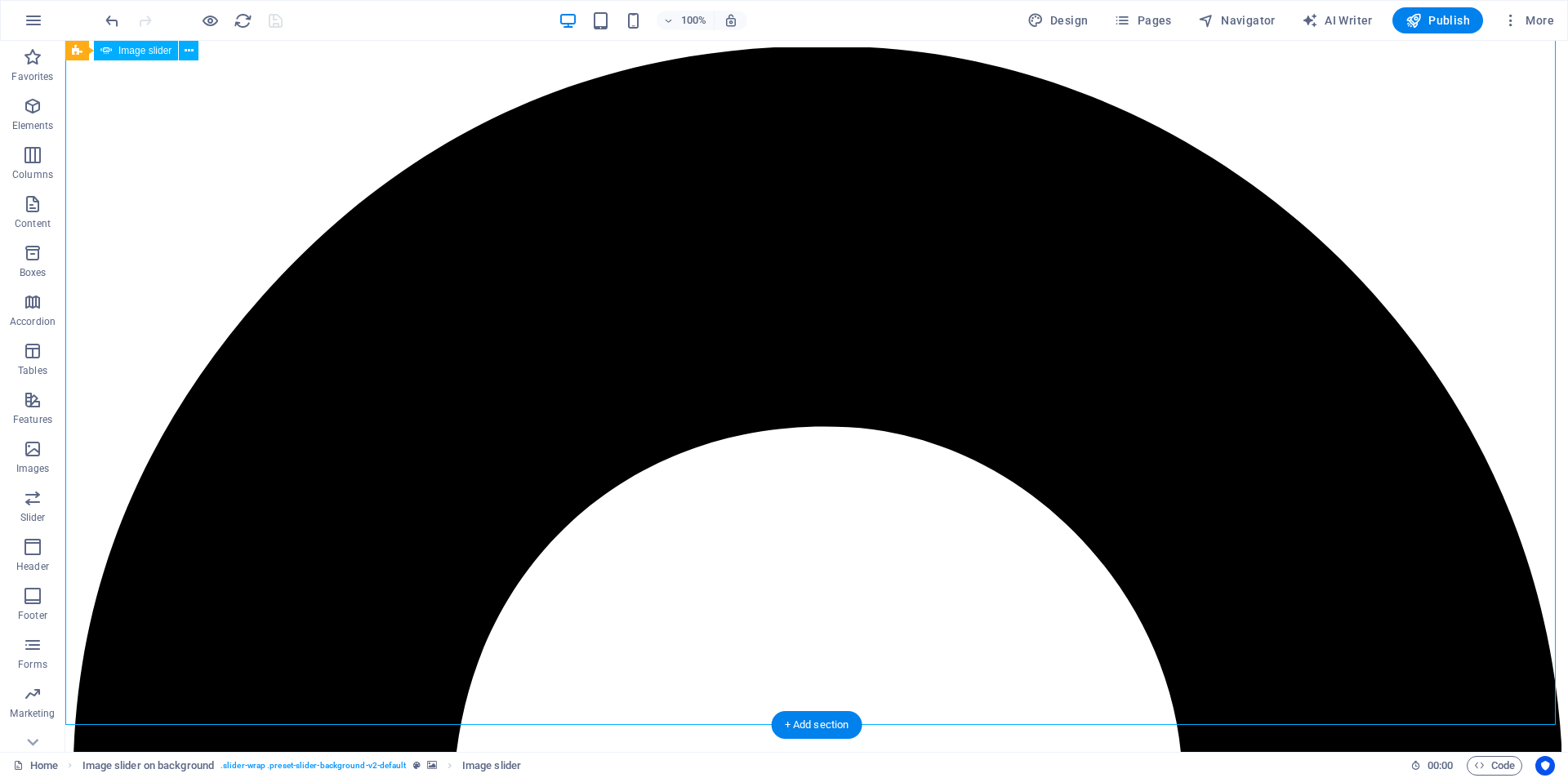
select select "ms"
select select "s"
select select "progressive"
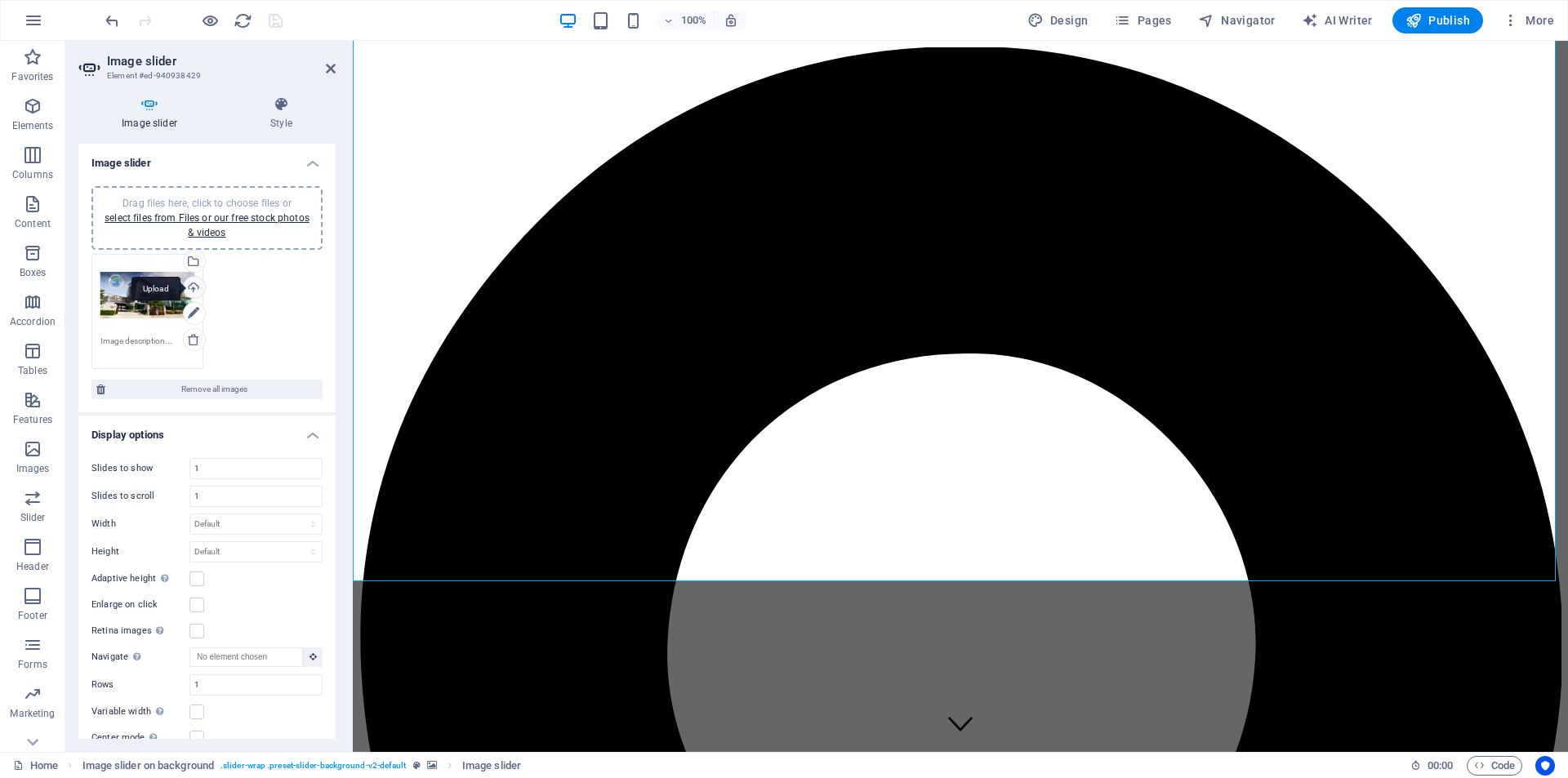
click at [193, 289] on div "Upload" at bounding box center [193, 289] width 25 height 25
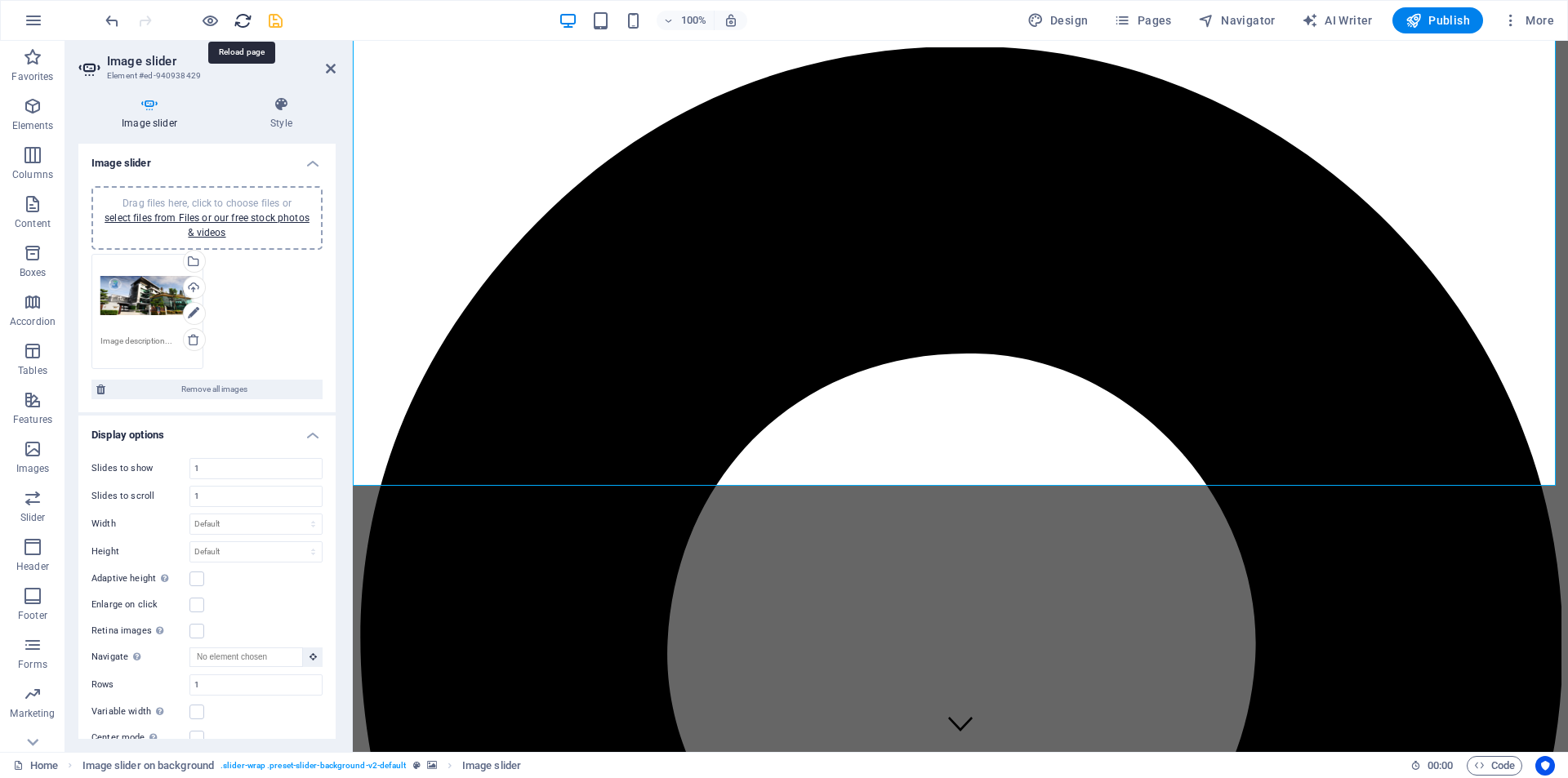
click at [241, 21] on icon "reload" at bounding box center [243, 20] width 18 height 18
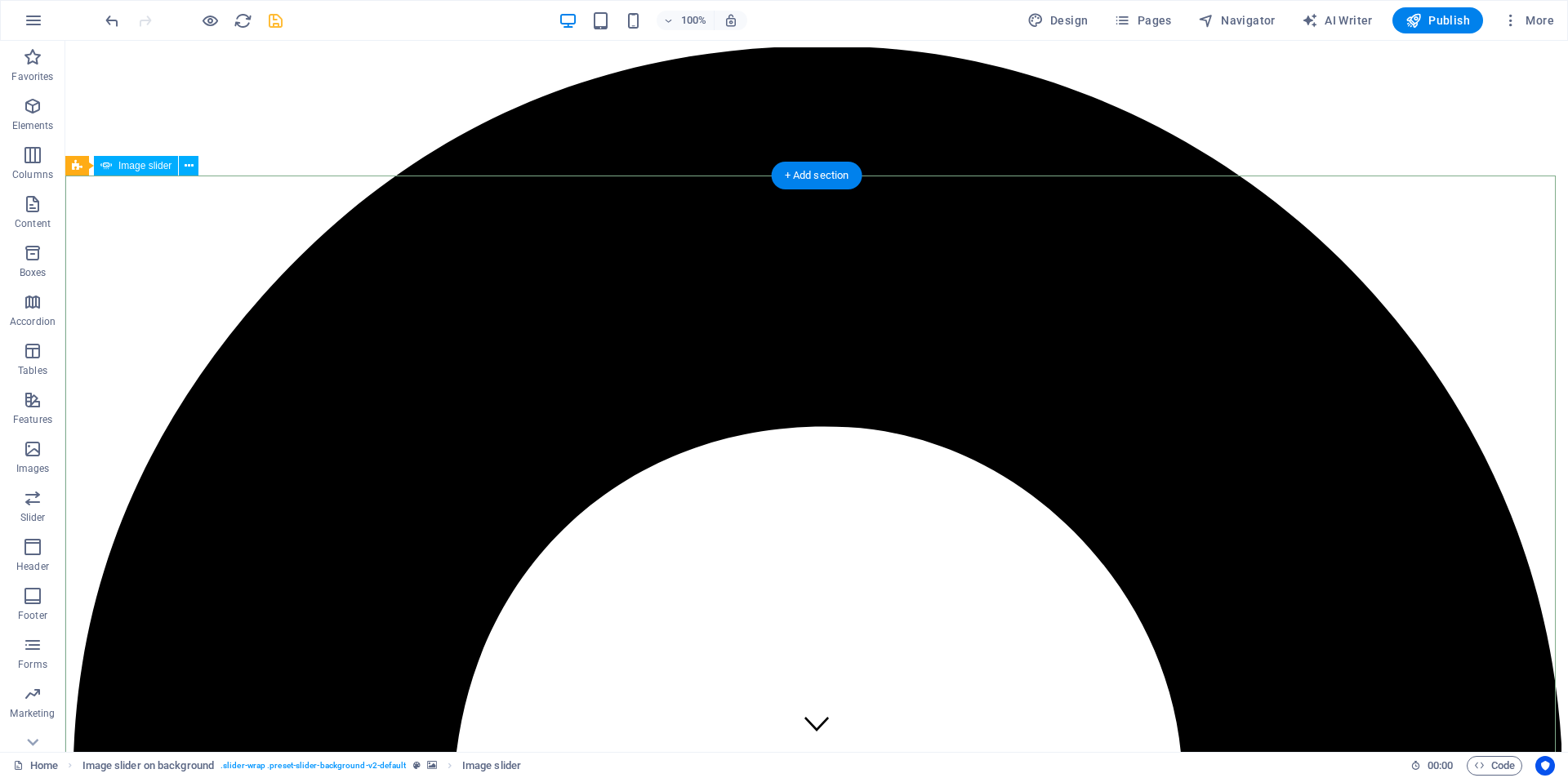
select select "ms"
select select "s"
select select "progressive"
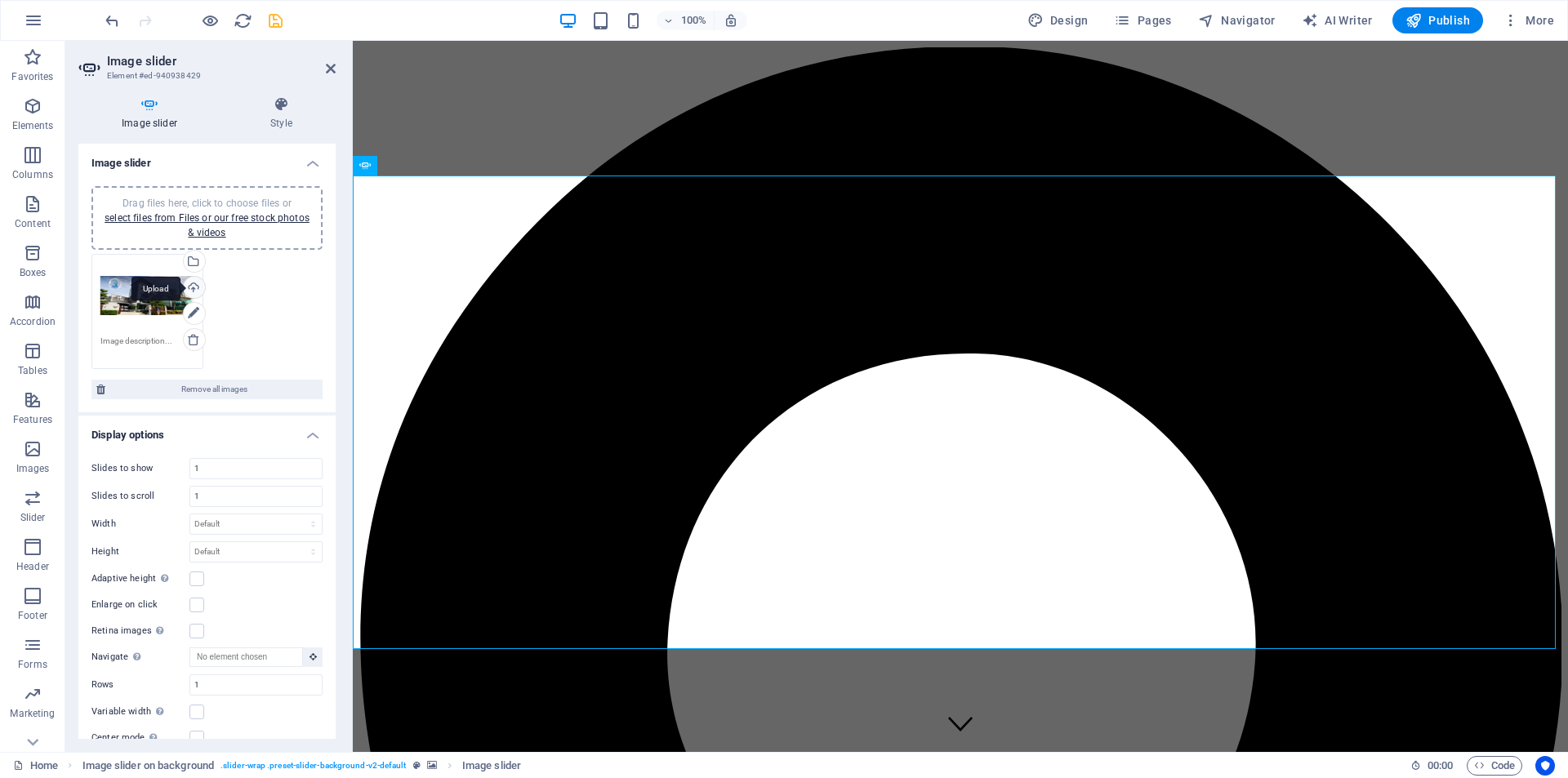
click at [193, 286] on div "Upload" at bounding box center [193, 289] width 25 height 25
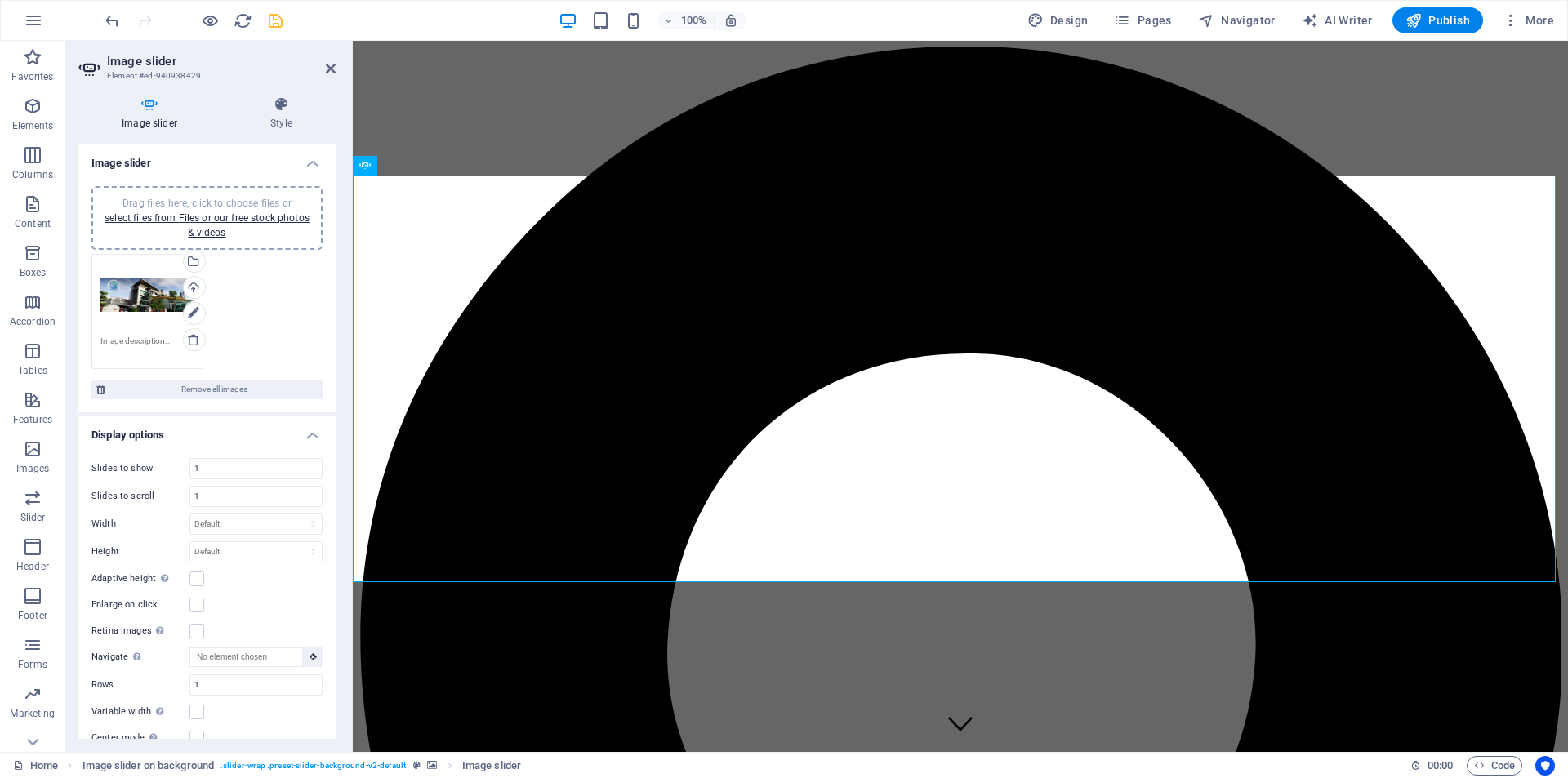
click at [158, 294] on div "Drag files here, click to choose files or select files from Files or our free s…" at bounding box center [147, 295] width 94 height 65
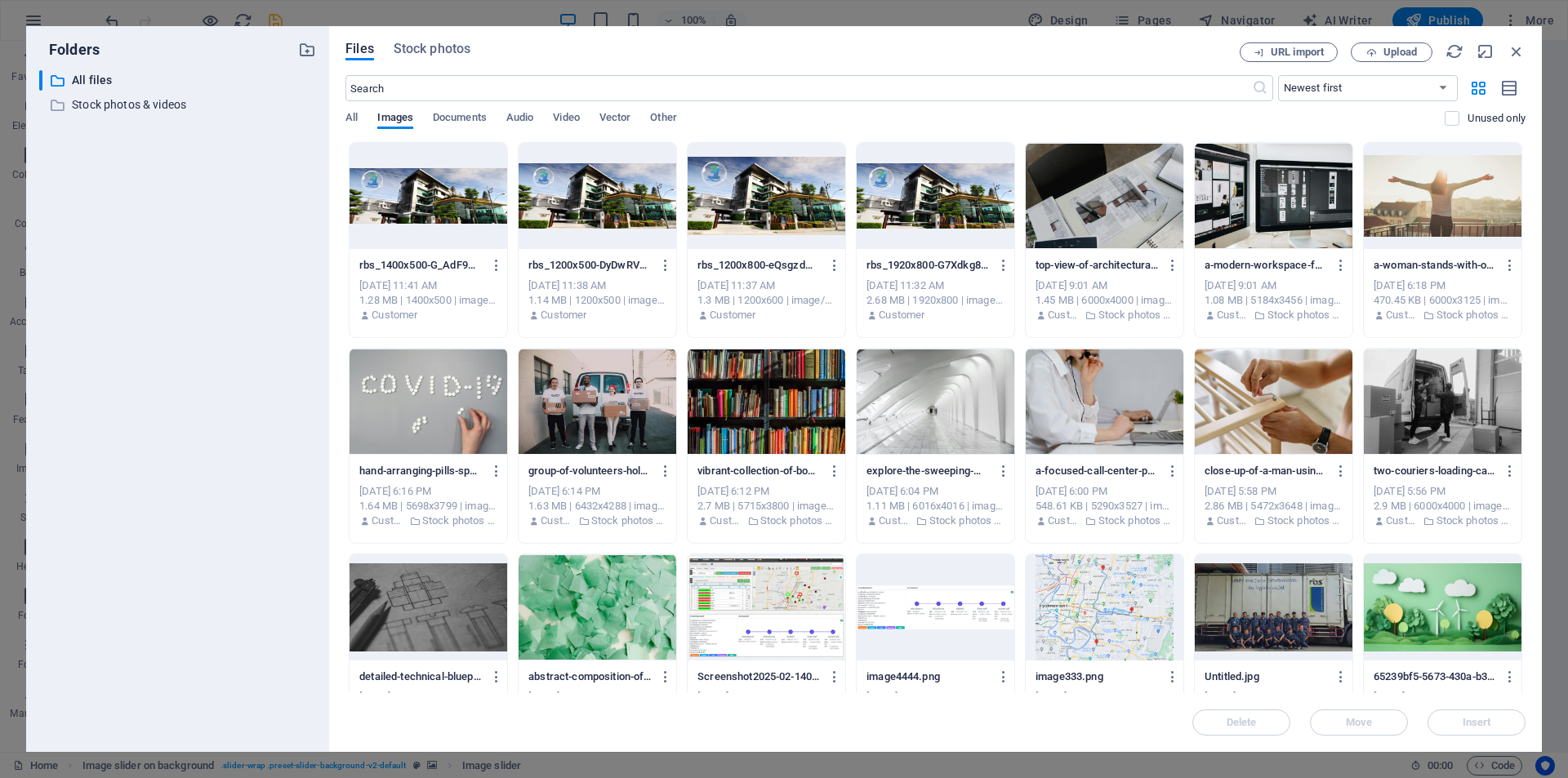
click at [1118, 203] on div at bounding box center [1105, 196] width 158 height 106
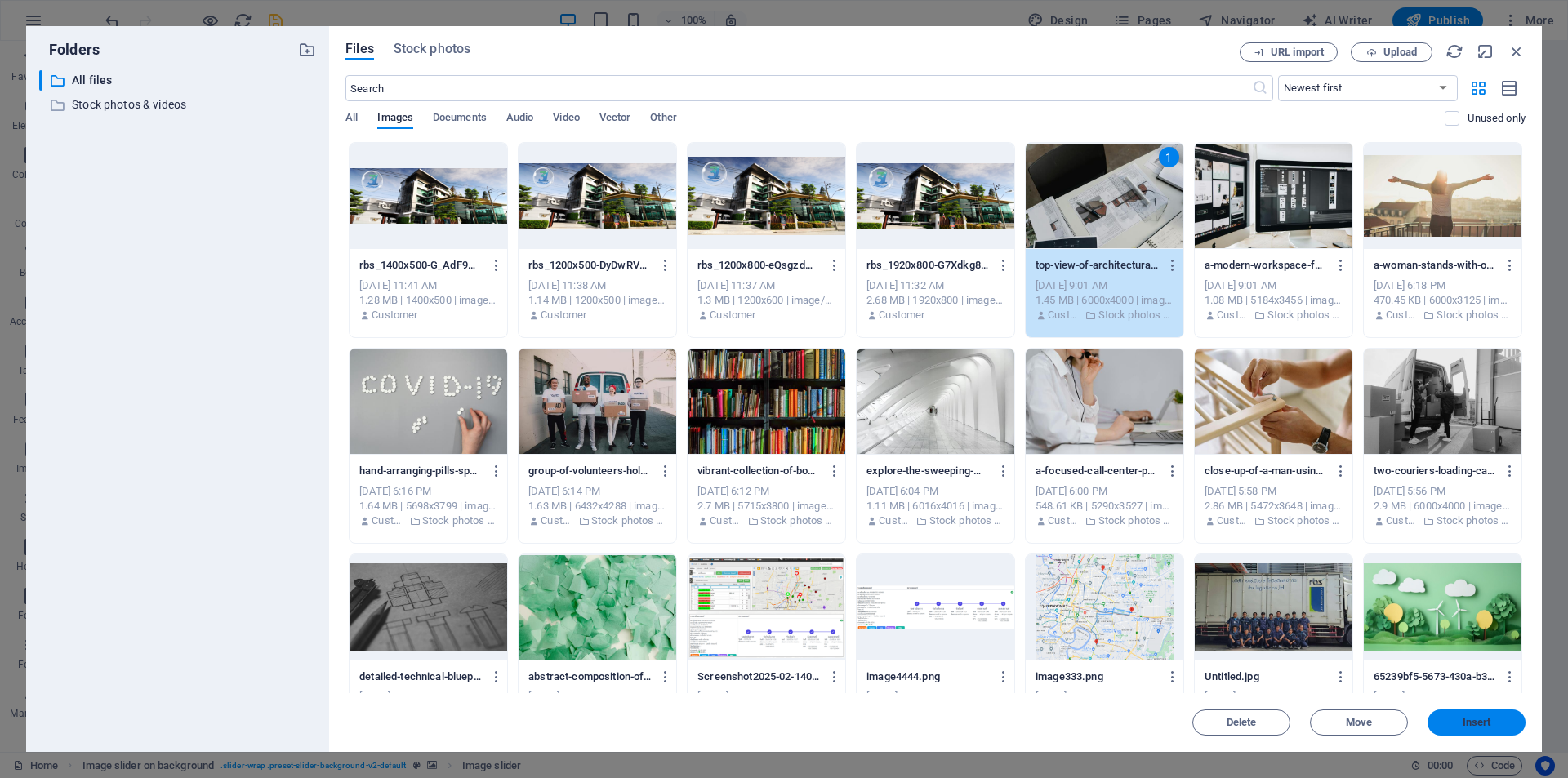
click at [1424, 706] on button "Insert" at bounding box center [1476, 722] width 98 height 26
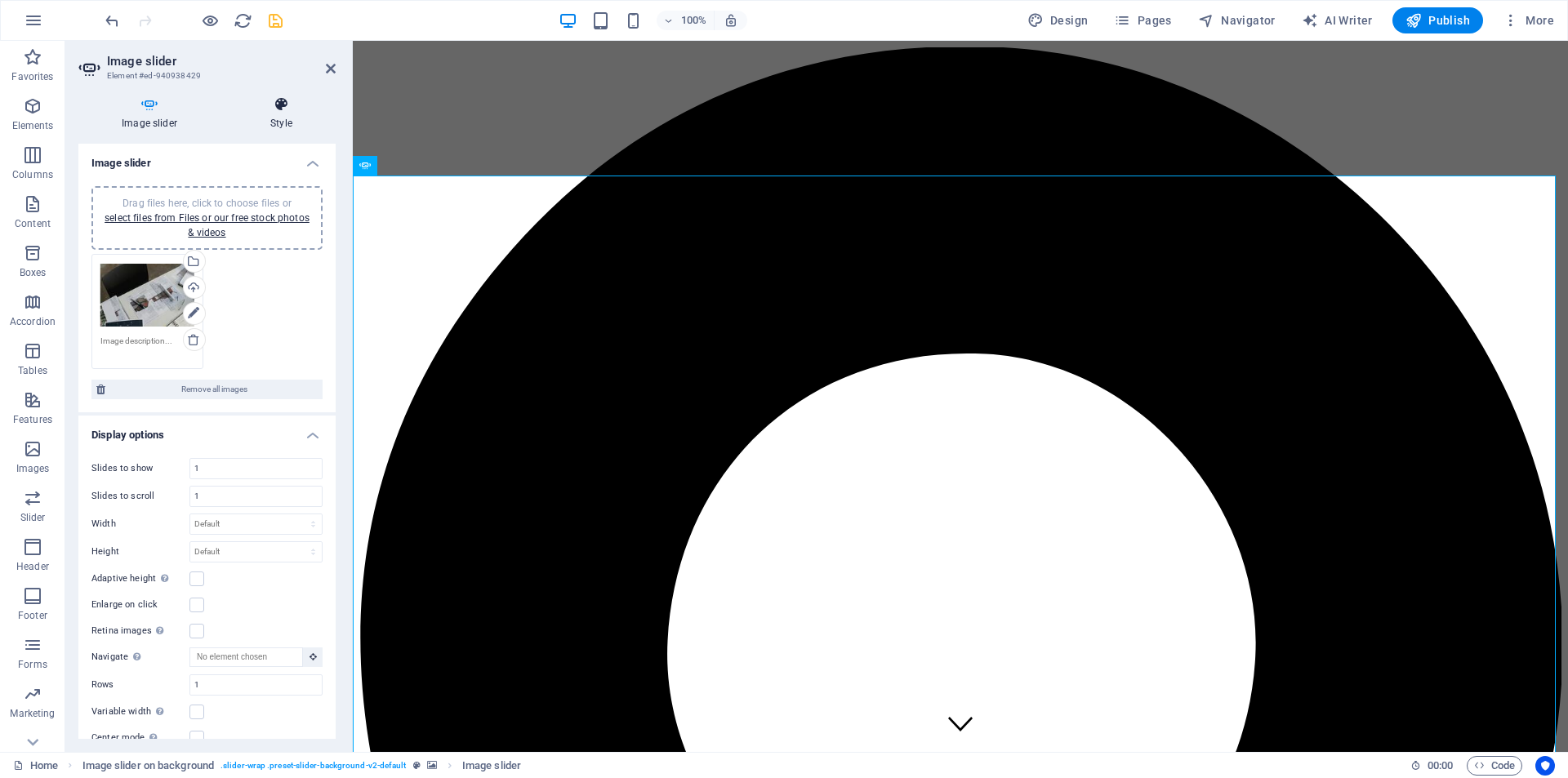
click at [276, 109] on icon at bounding box center [281, 105] width 108 height 17
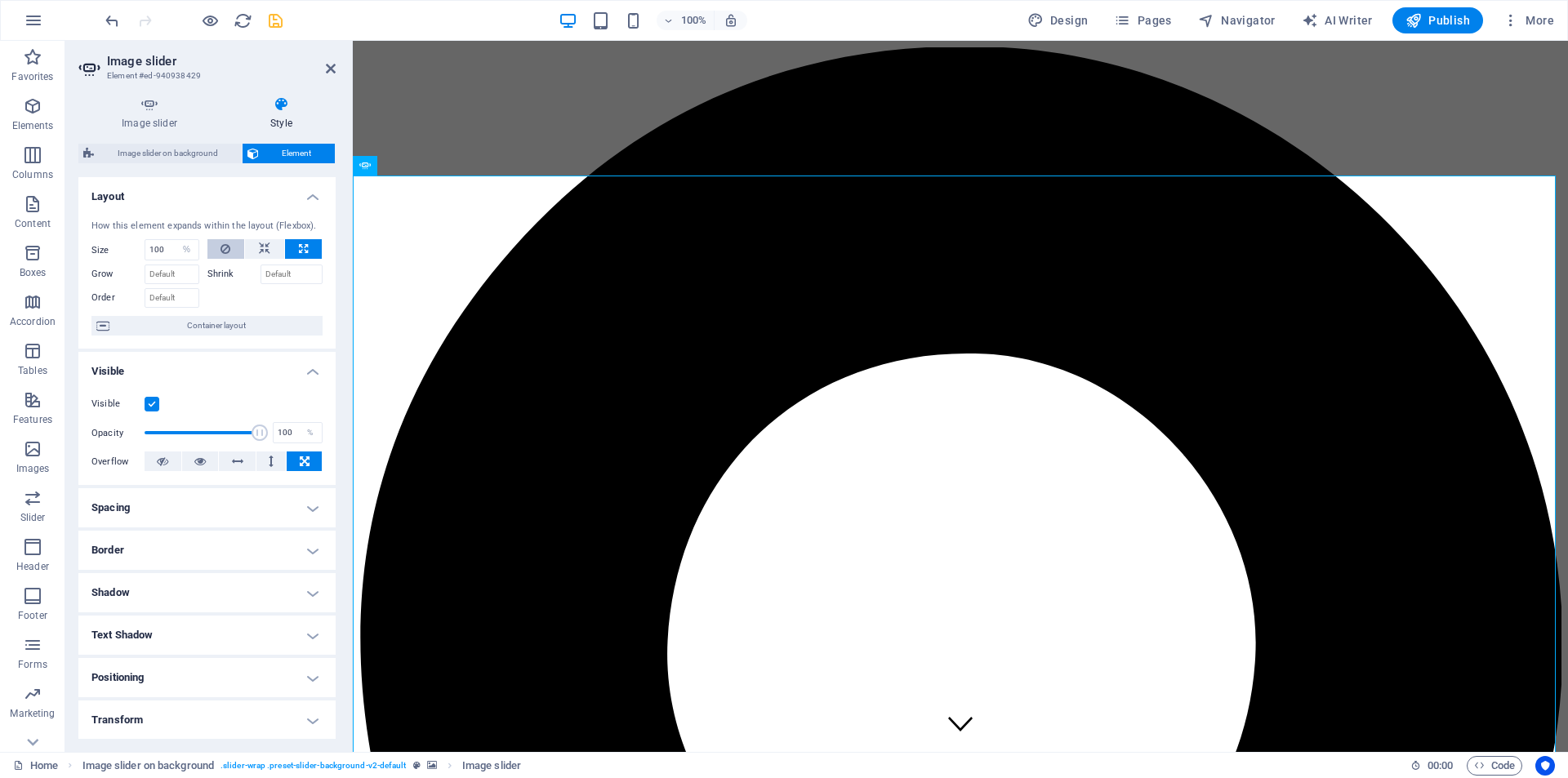
click at [218, 246] on button at bounding box center [226, 249] width 38 height 19
select select "DISABLED_OPTION_VALUE"
click at [151, 149] on span "Image slider on background" at bounding box center [168, 153] width 138 height 19
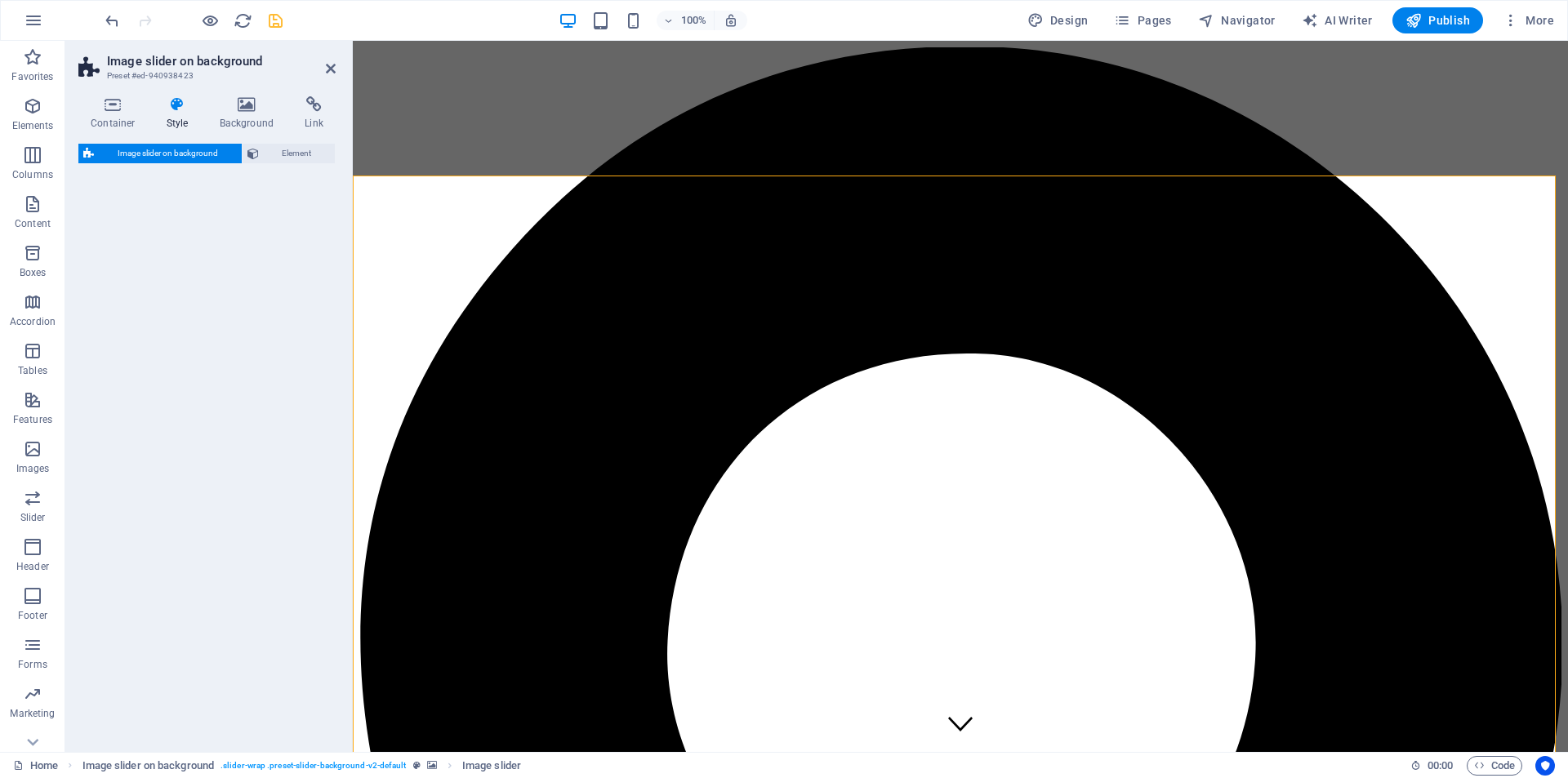
select select "rem"
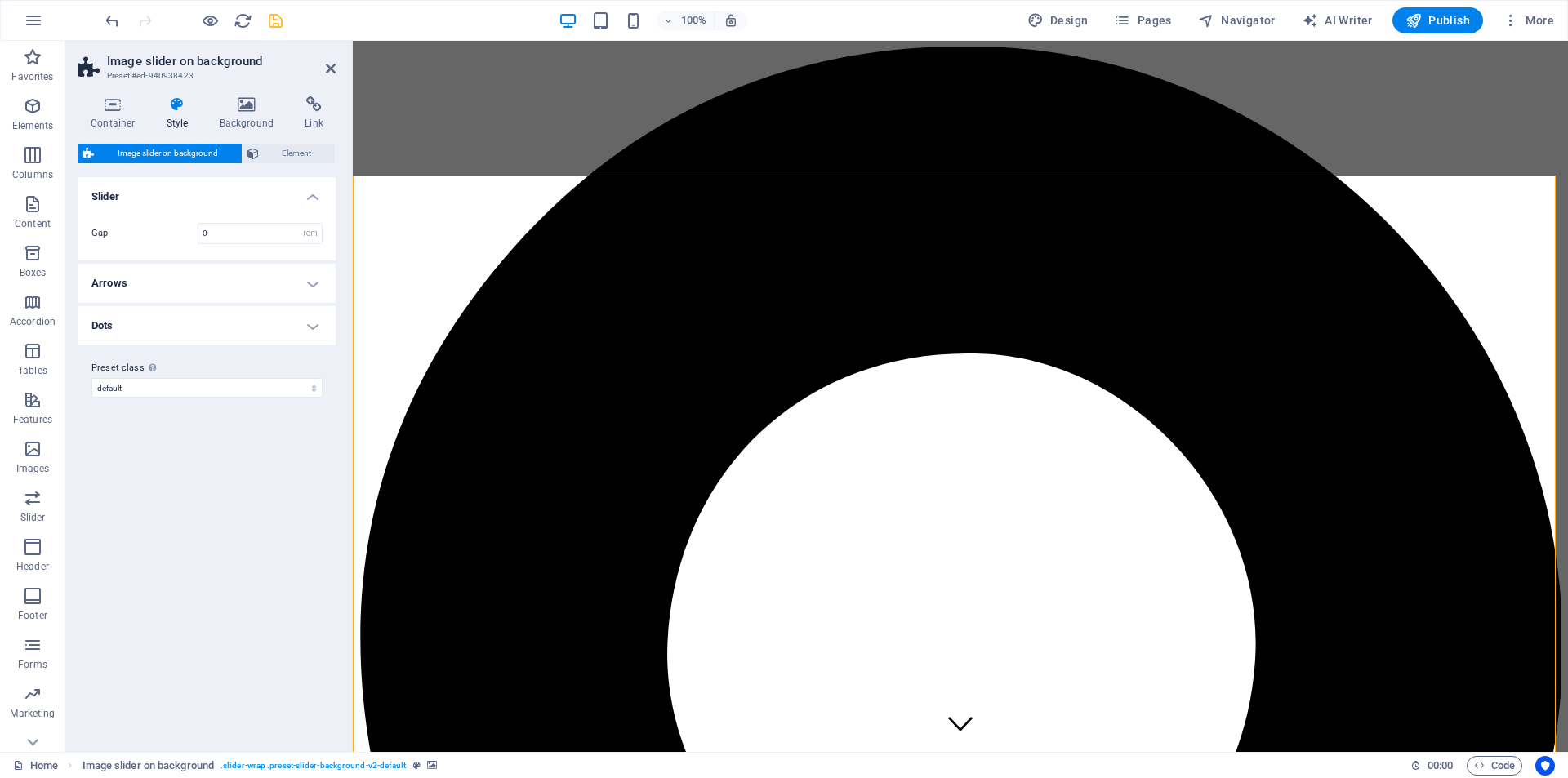
click at [234, 282] on h4 "Arrows" at bounding box center [206, 283] width 257 height 39
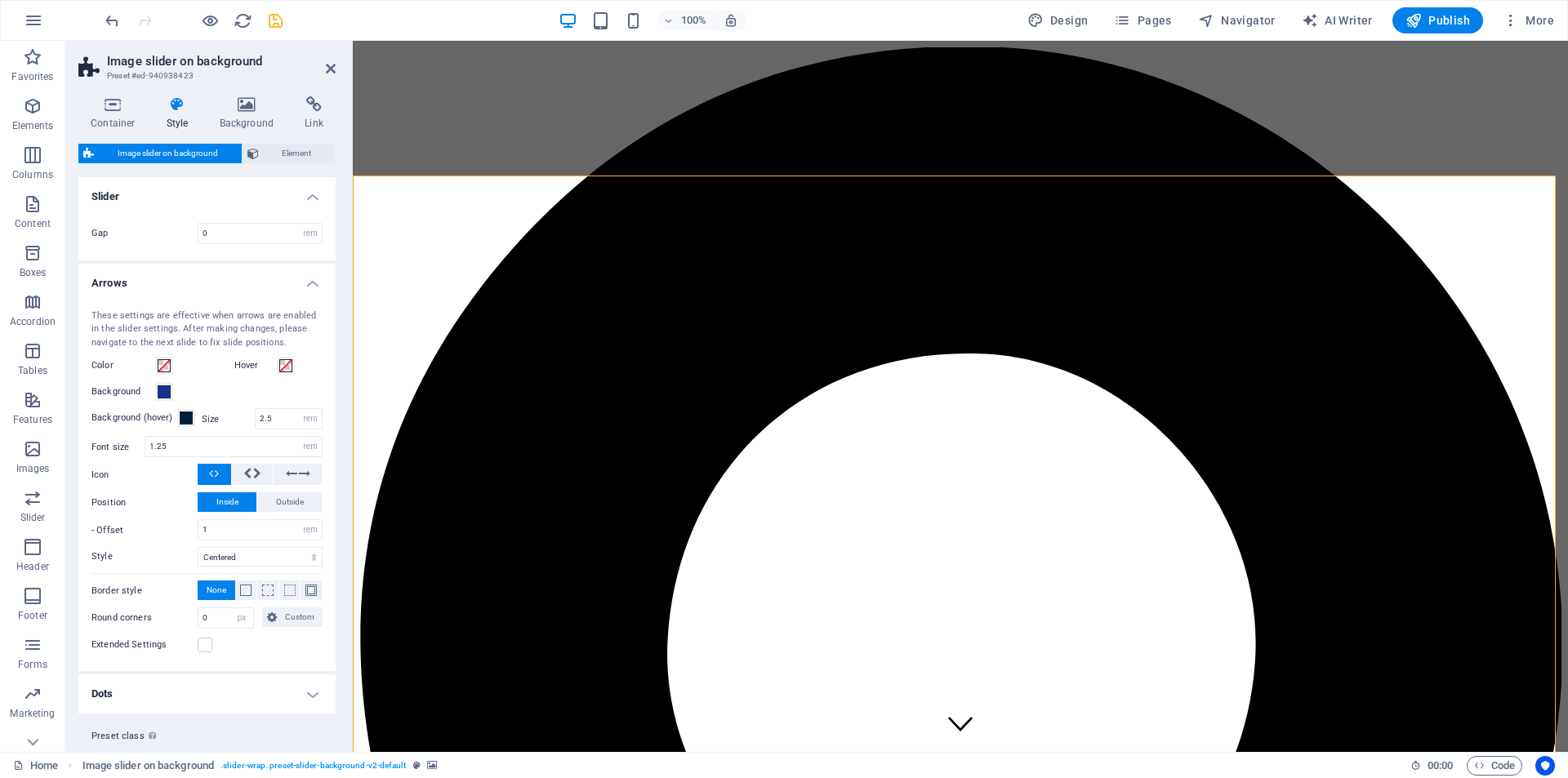
click at [235, 281] on h4 "Arrows" at bounding box center [206, 278] width 257 height 29
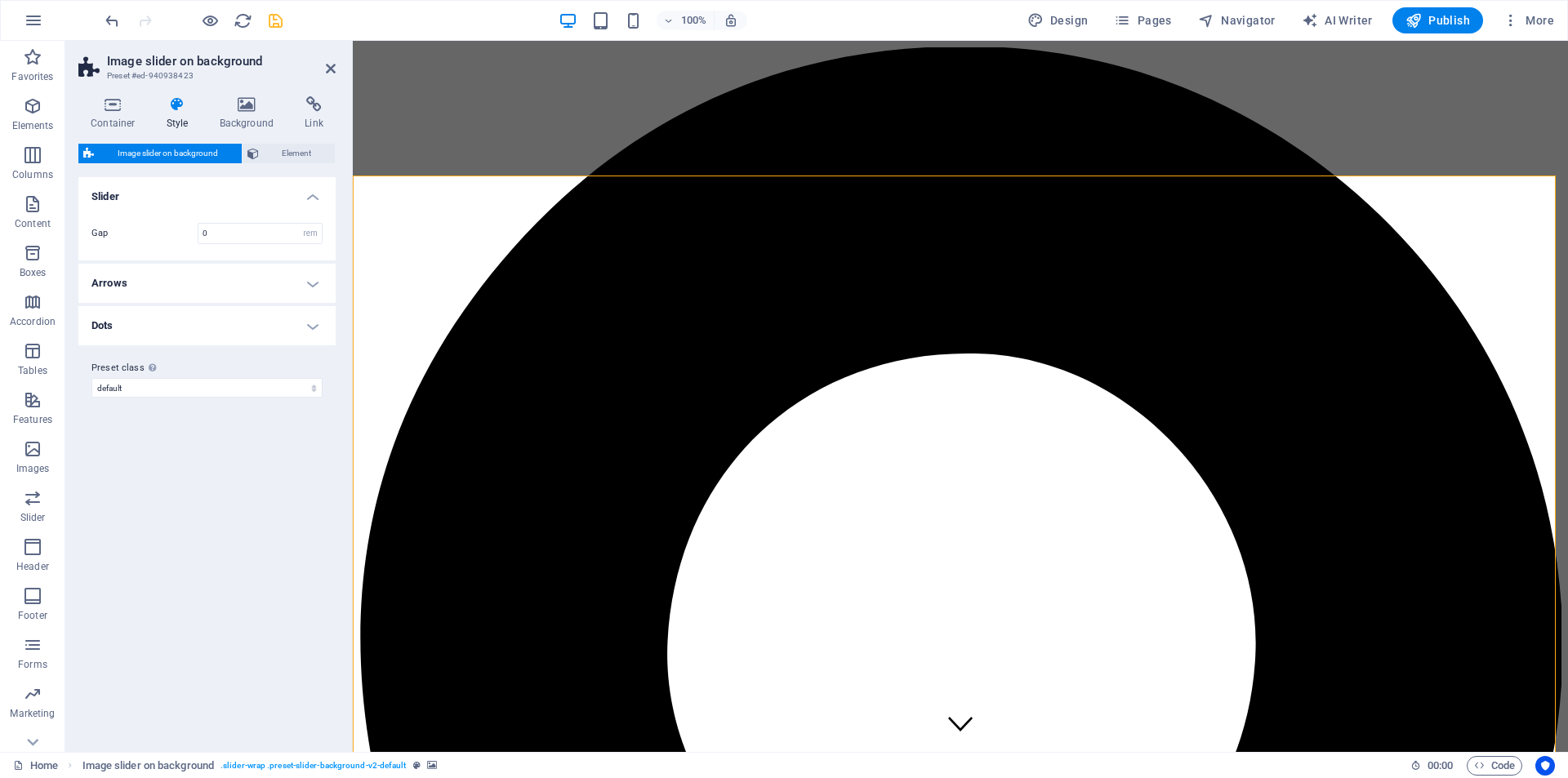
click at [218, 328] on h4 "Dots" at bounding box center [206, 326] width 257 height 39
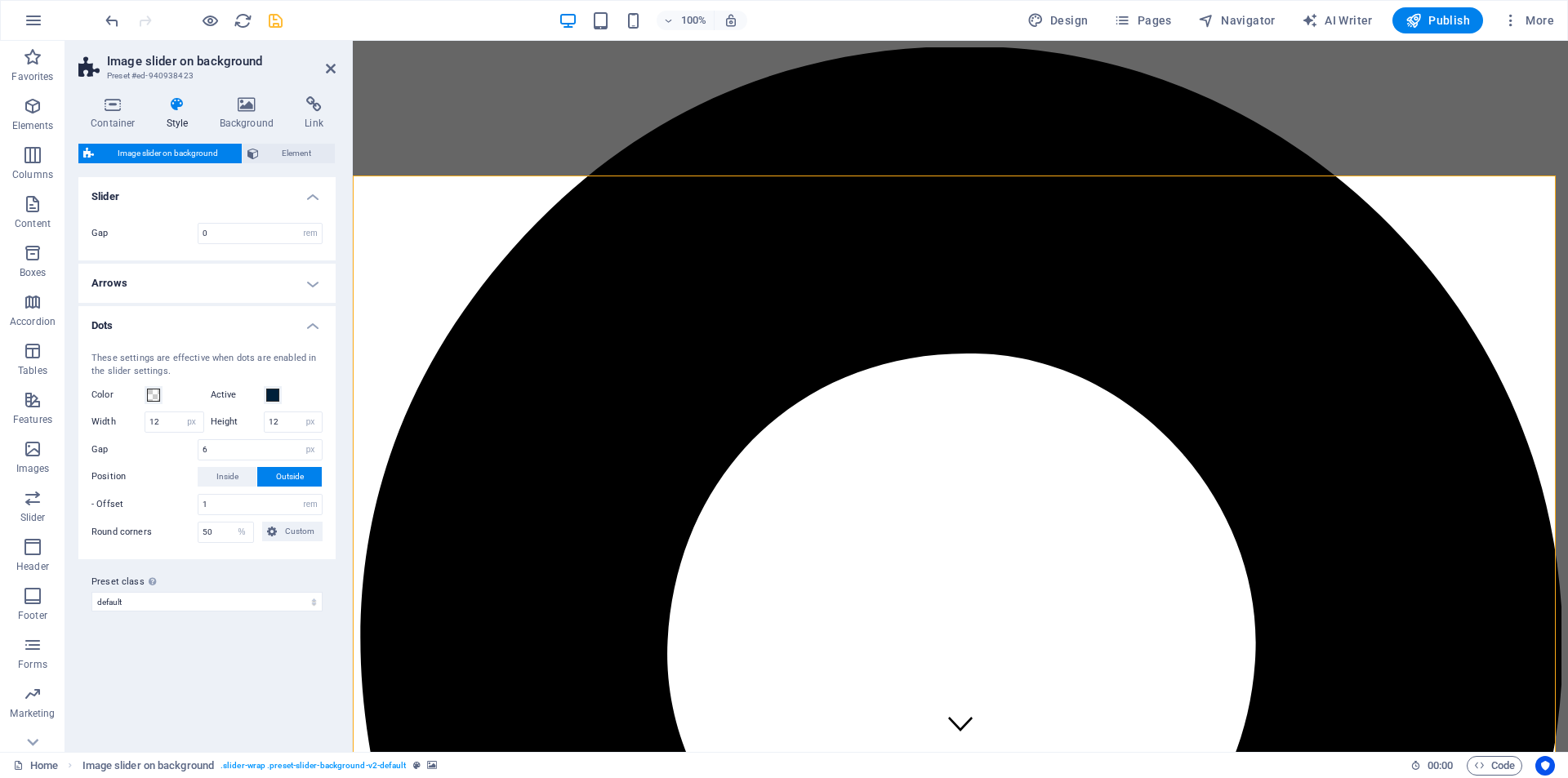
click at [218, 328] on h4 "Dots" at bounding box center [206, 321] width 257 height 29
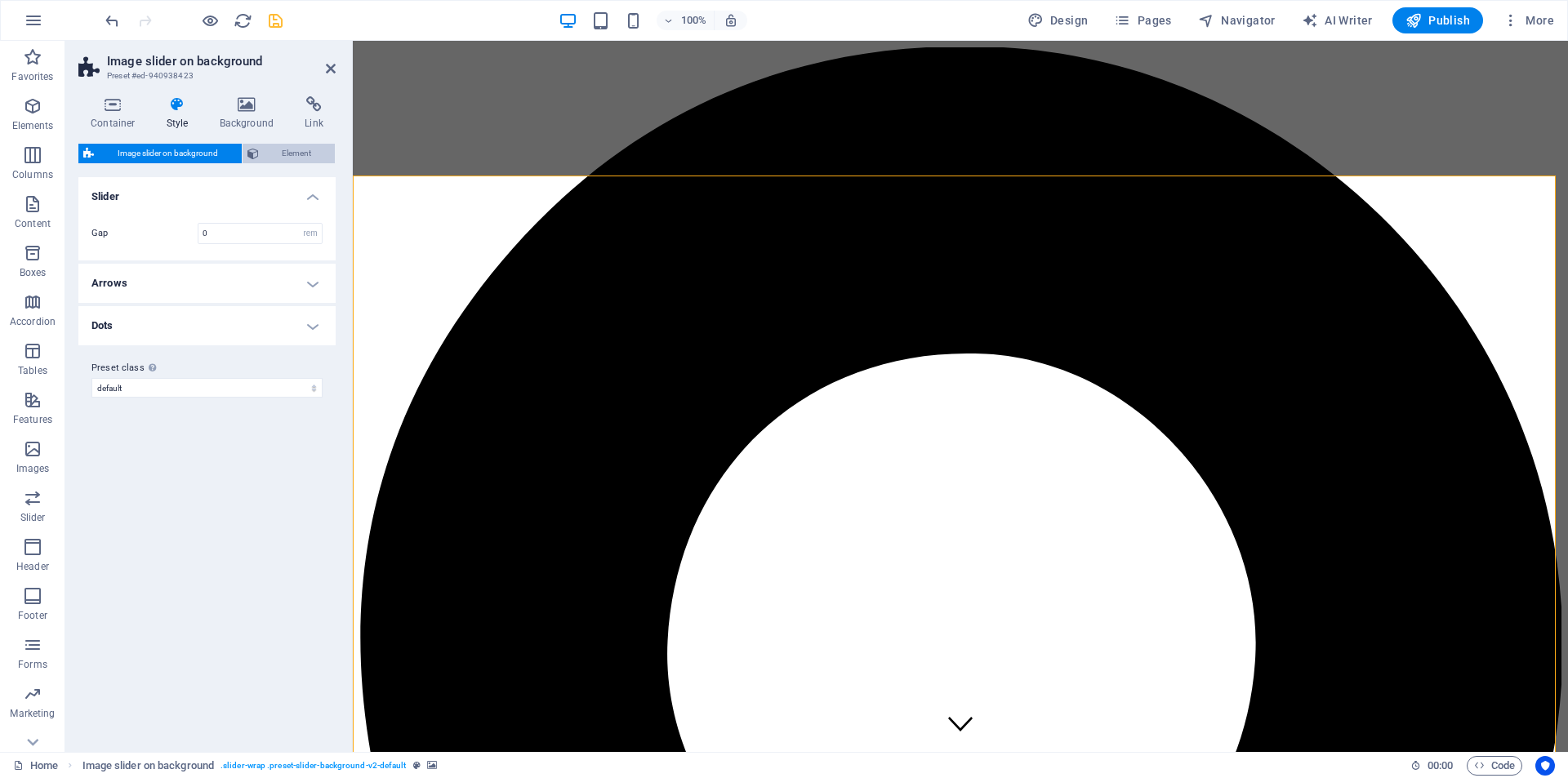
click at [295, 150] on span "Element" at bounding box center [296, 153] width 67 height 19
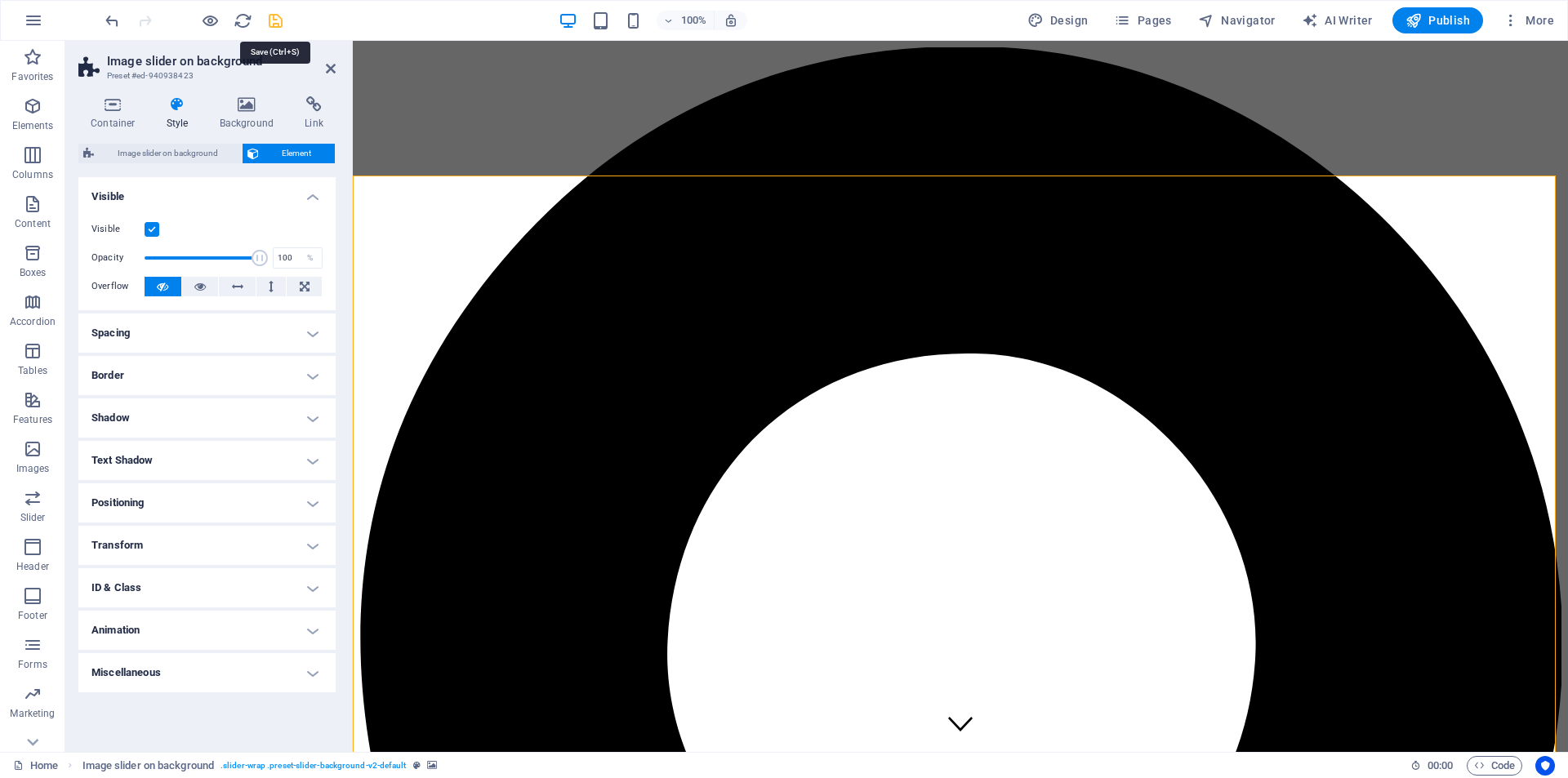
click at [280, 18] on icon "save" at bounding box center [275, 20] width 18 height 18
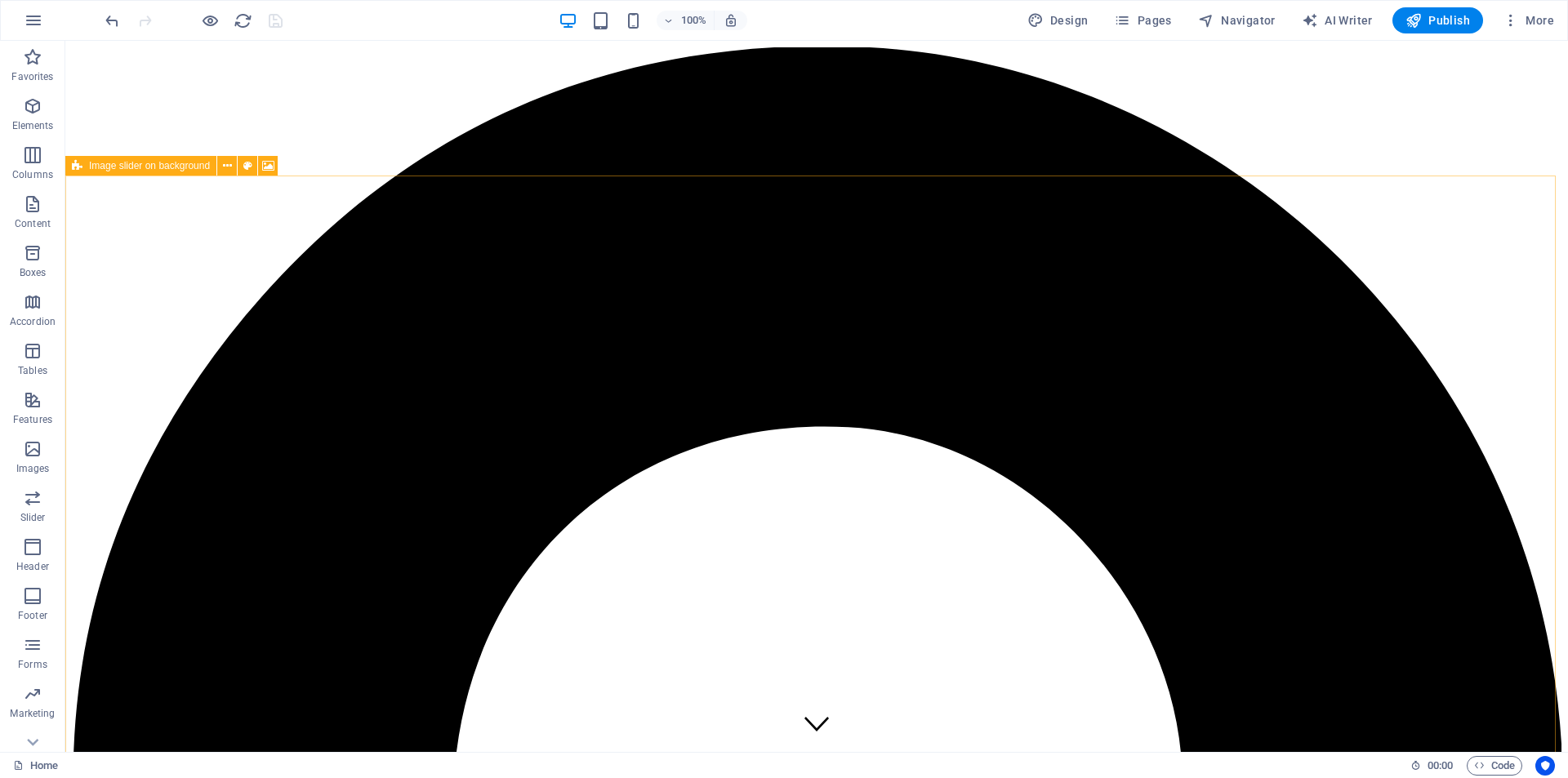
click at [116, 167] on span "Image slider on background" at bounding box center [150, 165] width 121 height 10
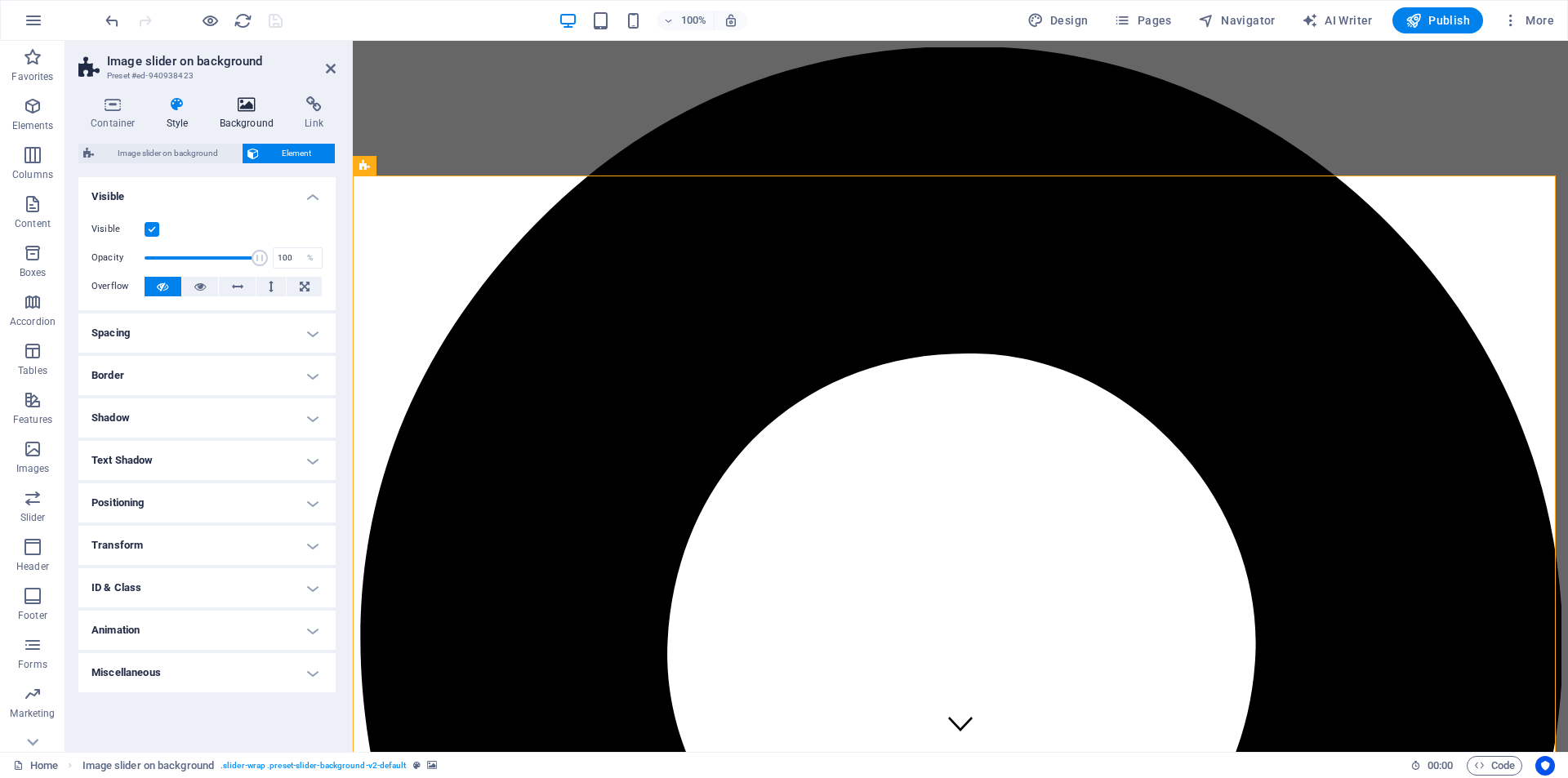
click at [242, 99] on icon at bounding box center [247, 105] width 79 height 17
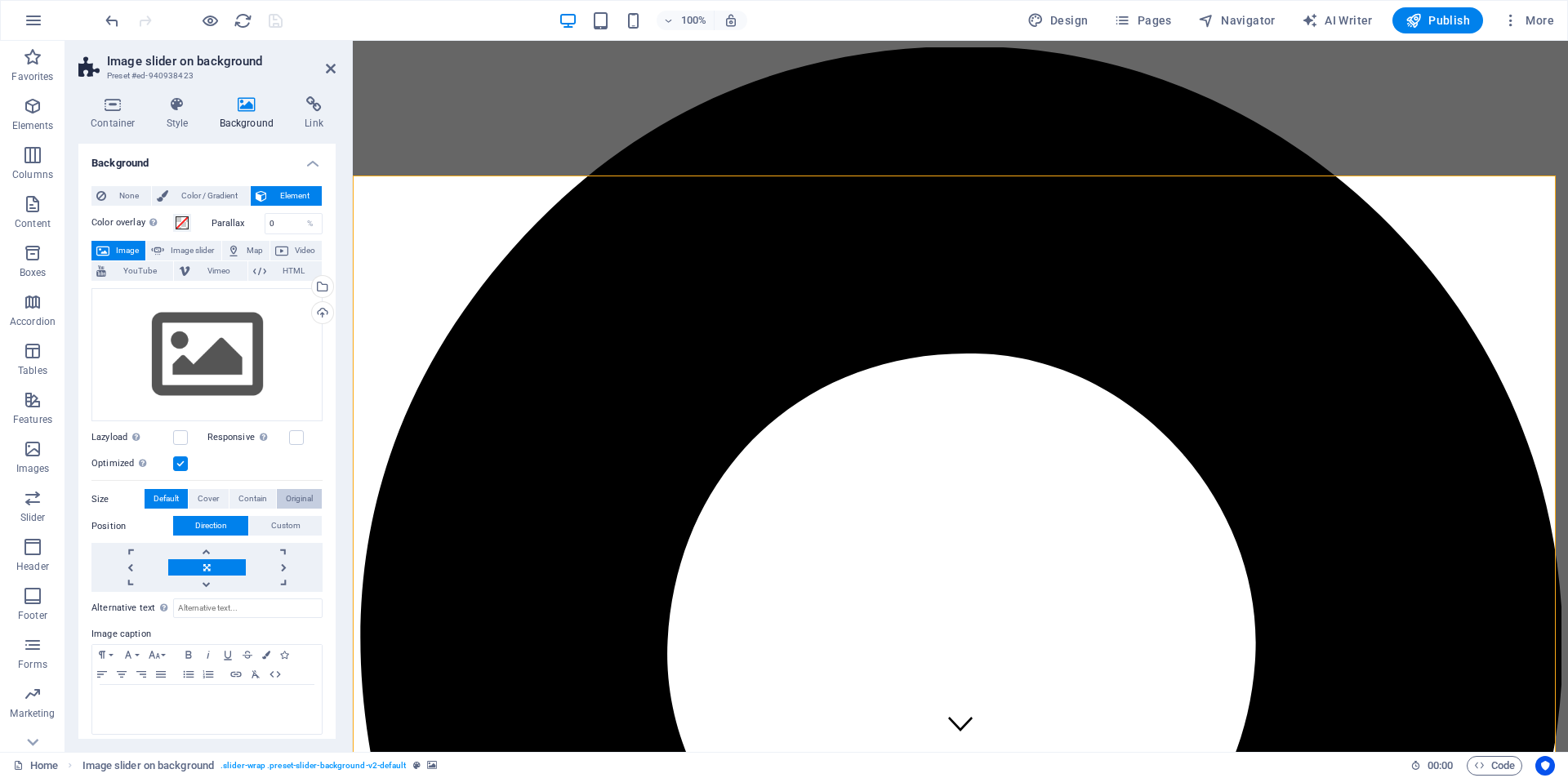
click at [296, 497] on span "Original" at bounding box center [299, 498] width 27 height 19
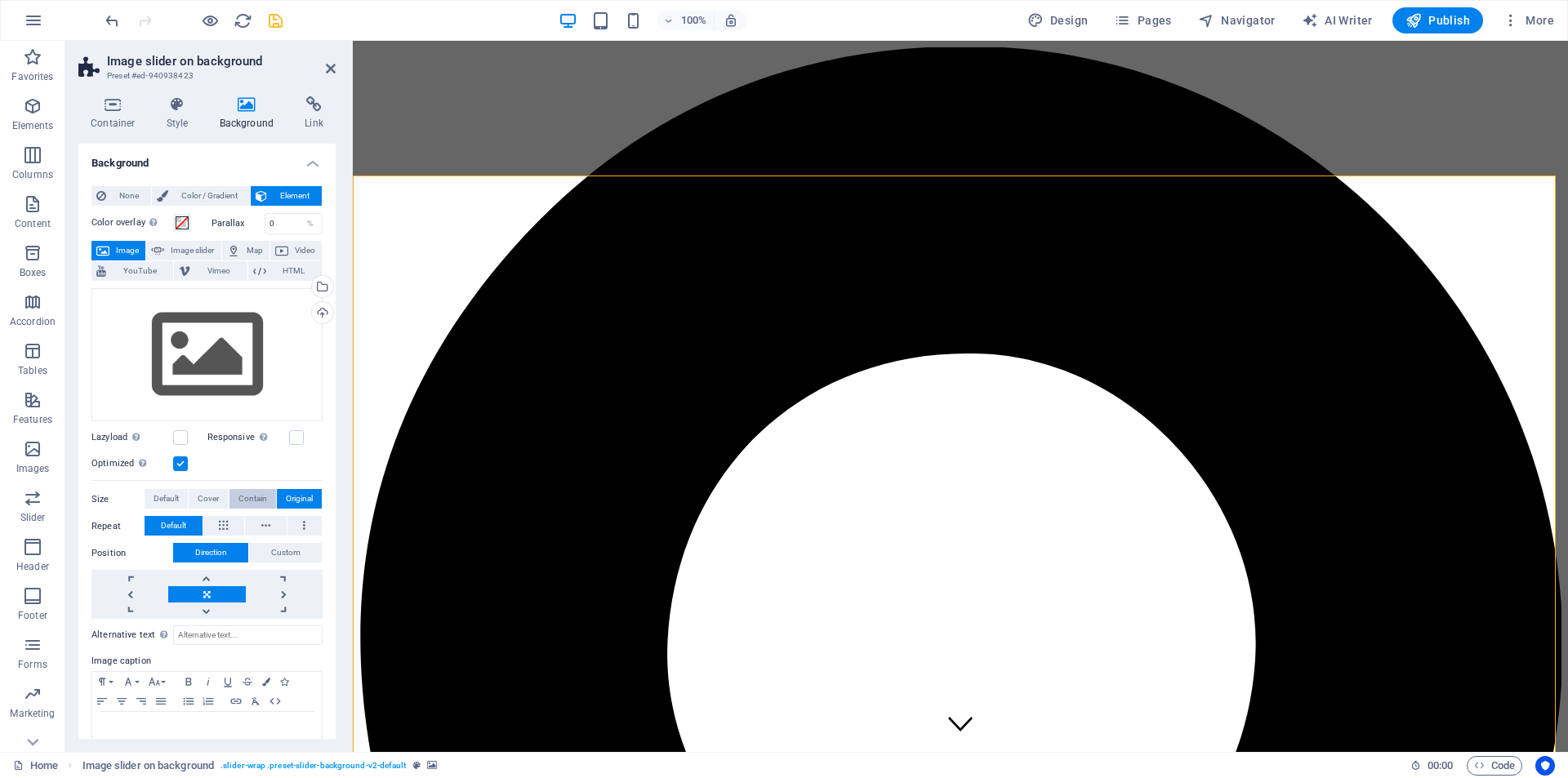
click at [242, 494] on span "Contain" at bounding box center [252, 498] width 28 height 19
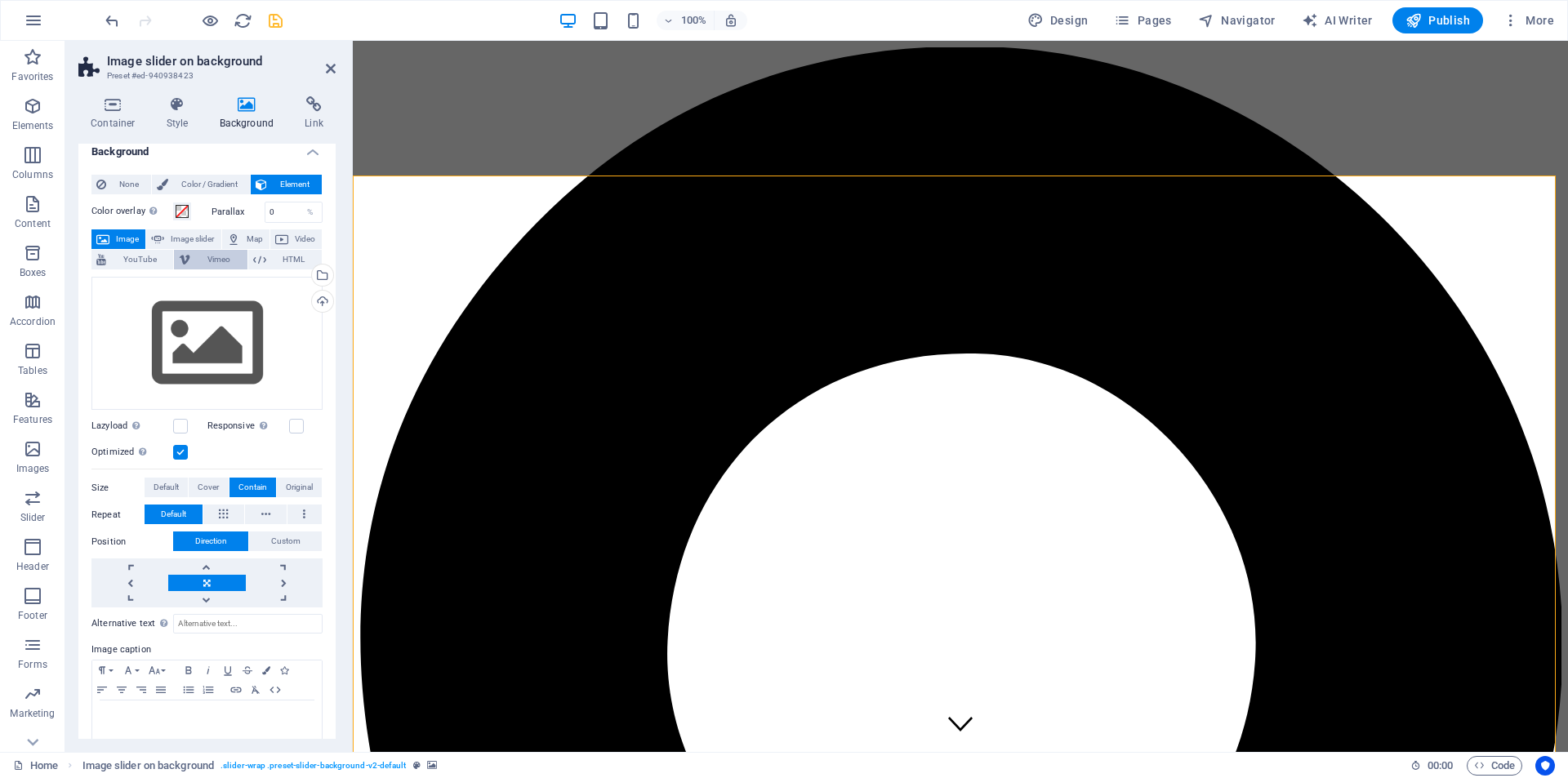
scroll to position [0, 0]
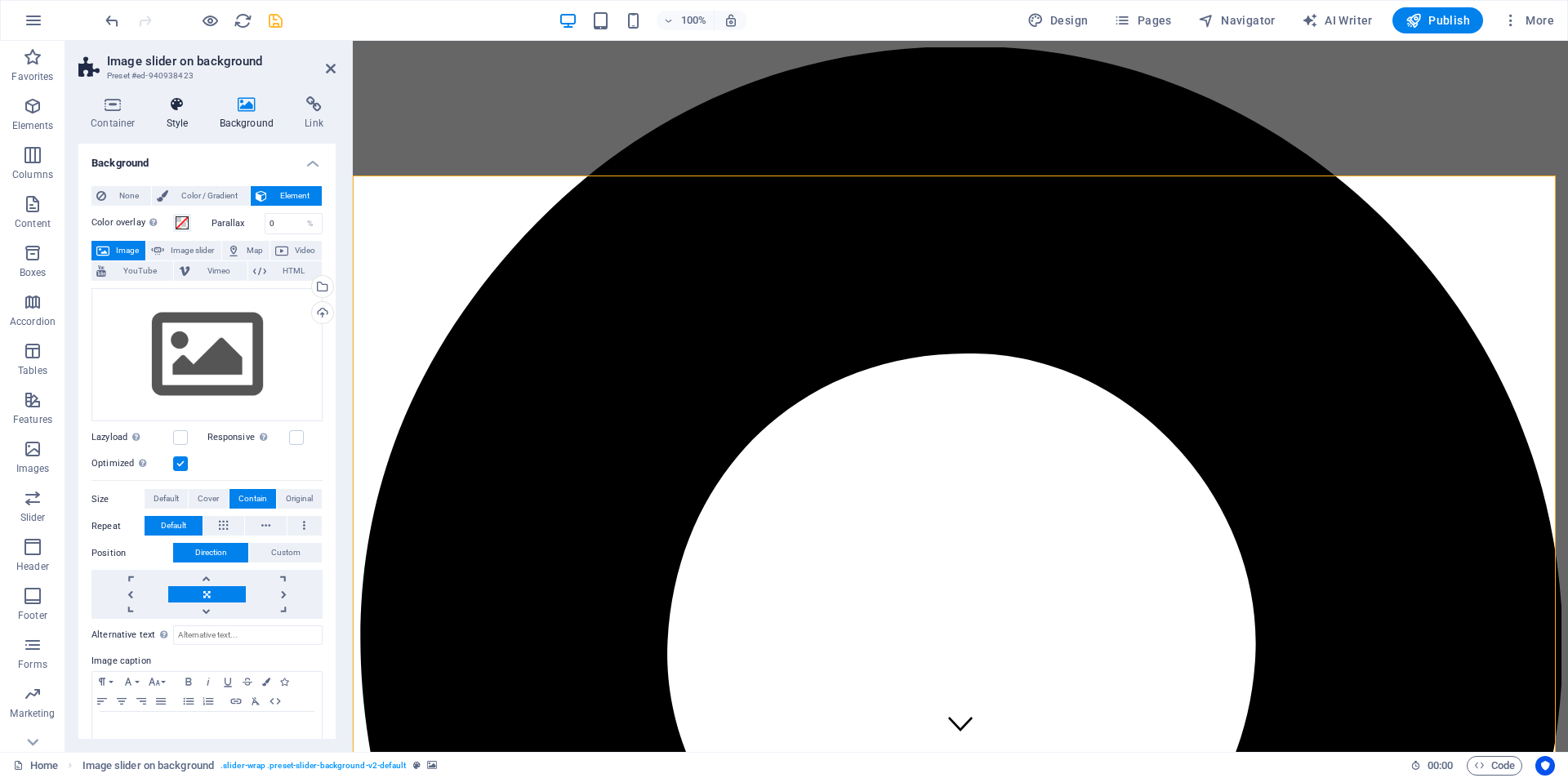
click at [176, 107] on icon at bounding box center [177, 105] width 47 height 17
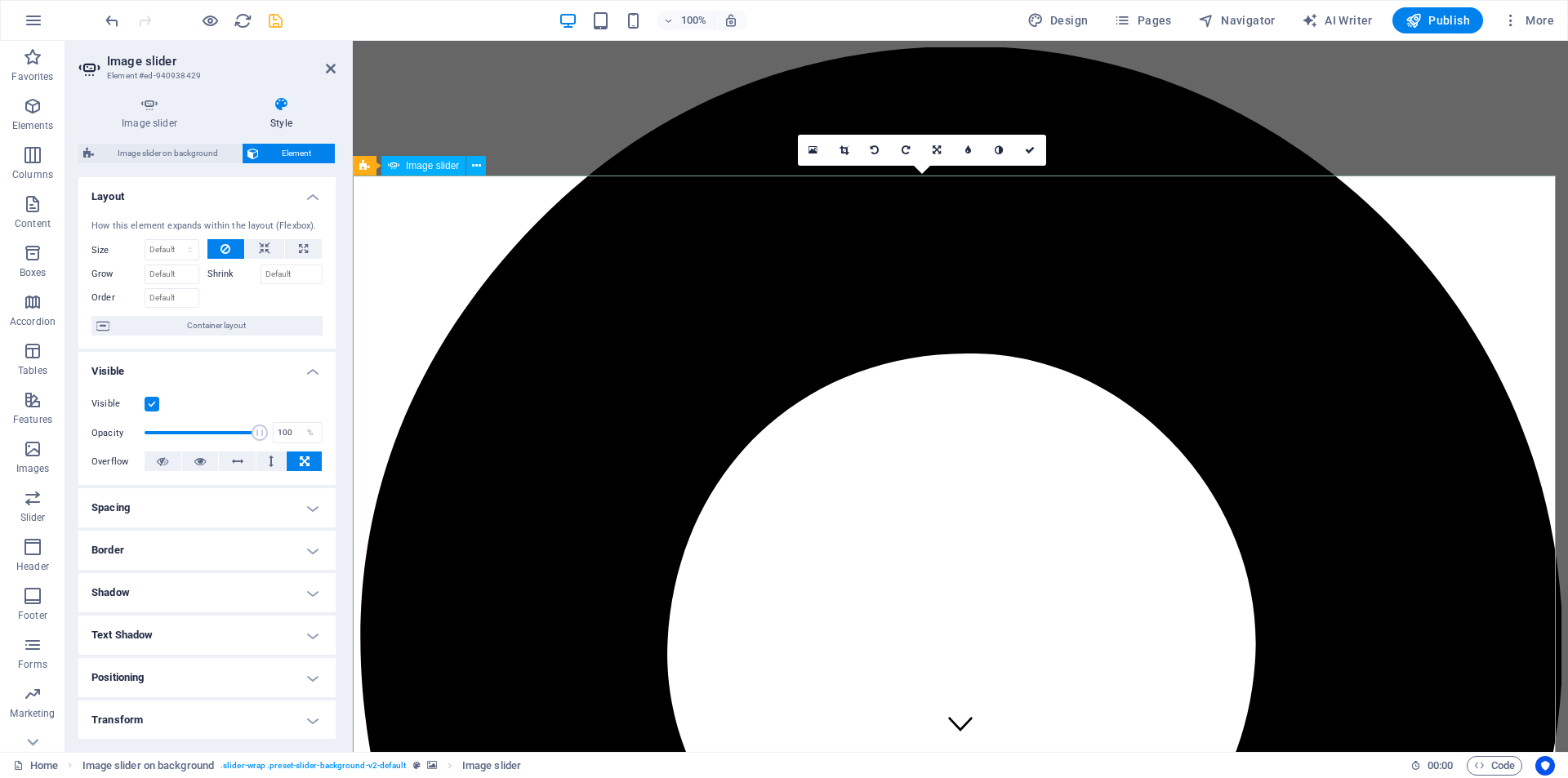
click at [441, 161] on span "Image slider" at bounding box center [432, 165] width 53 height 10
click at [435, 167] on span "Image slider" at bounding box center [432, 165] width 53 height 10
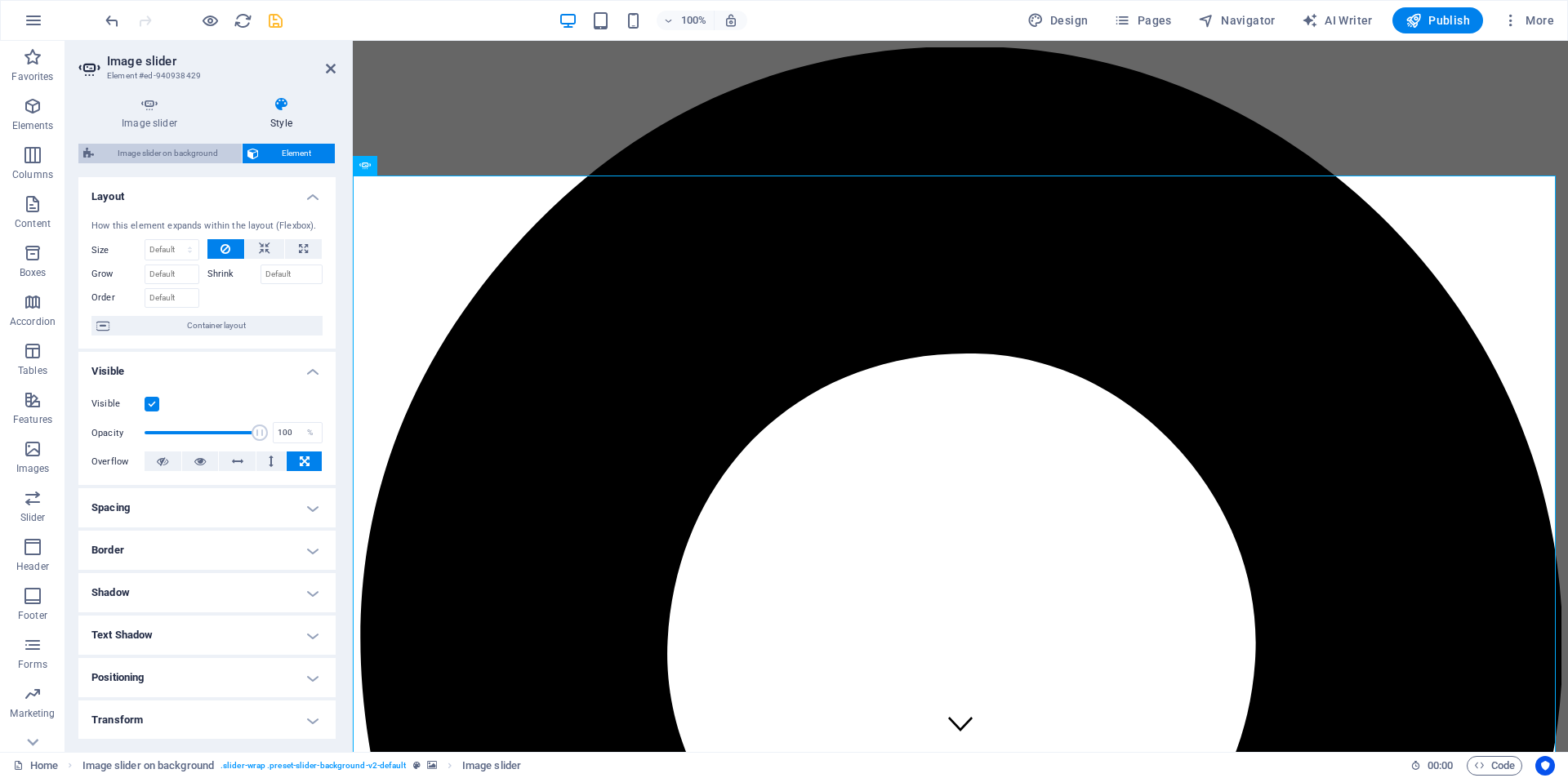
click at [182, 149] on span "Image slider on background" at bounding box center [168, 153] width 138 height 19
select select "rem"
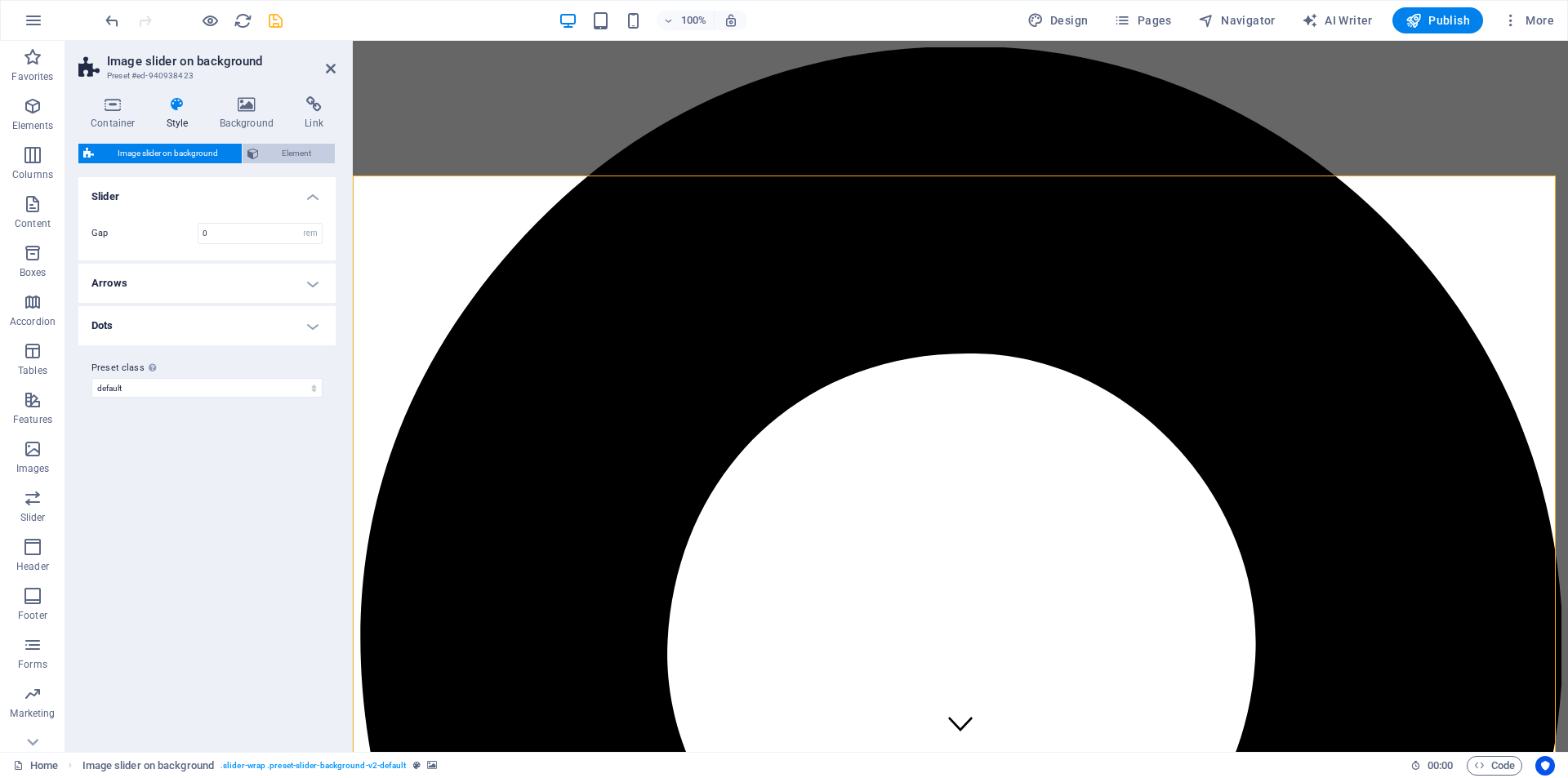
click at [297, 149] on span "Element" at bounding box center [296, 153] width 67 height 19
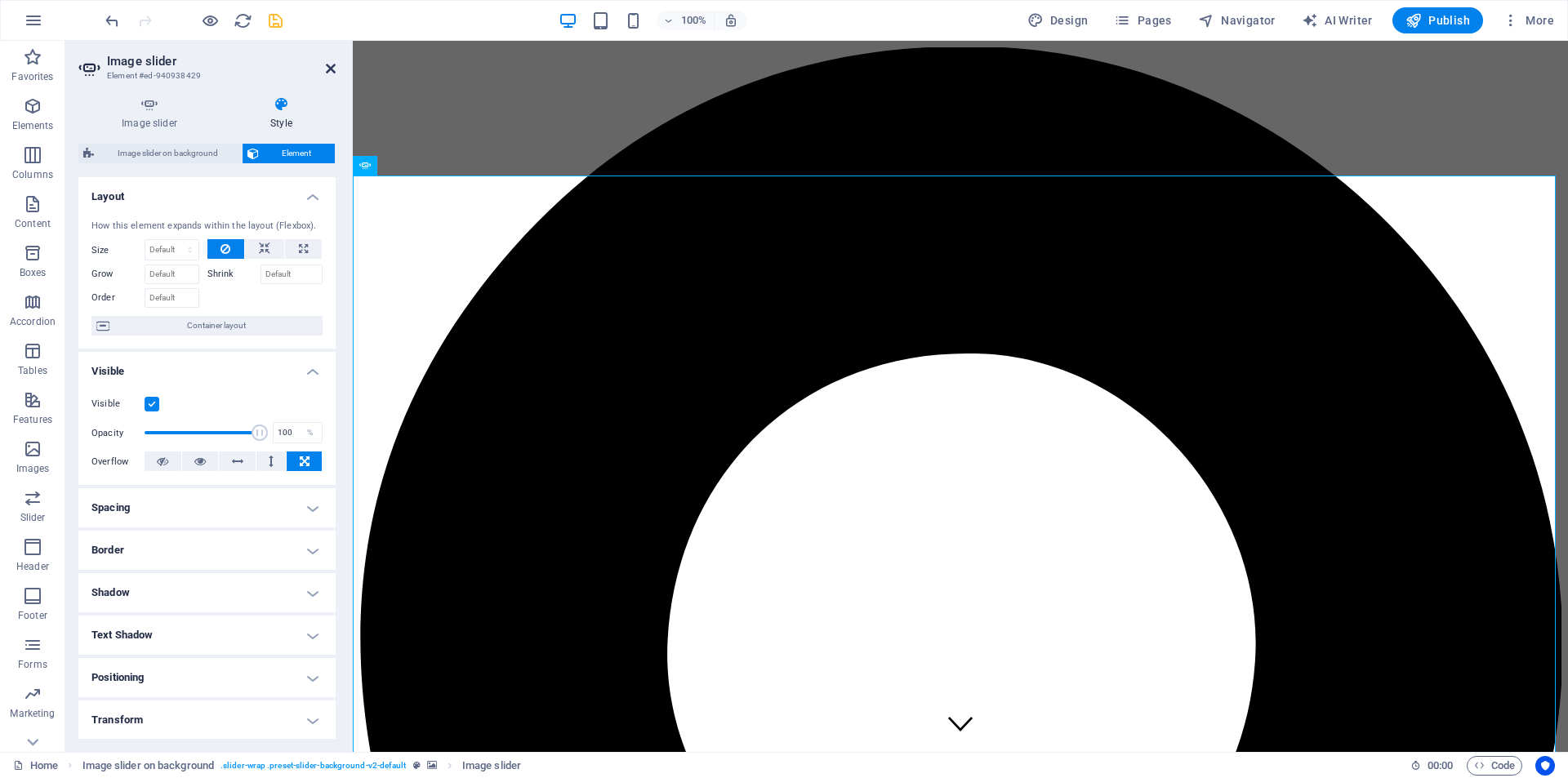
click at [327, 73] on icon at bounding box center [330, 69] width 10 height 13
click at [147, 110] on icon at bounding box center [149, 105] width 142 height 17
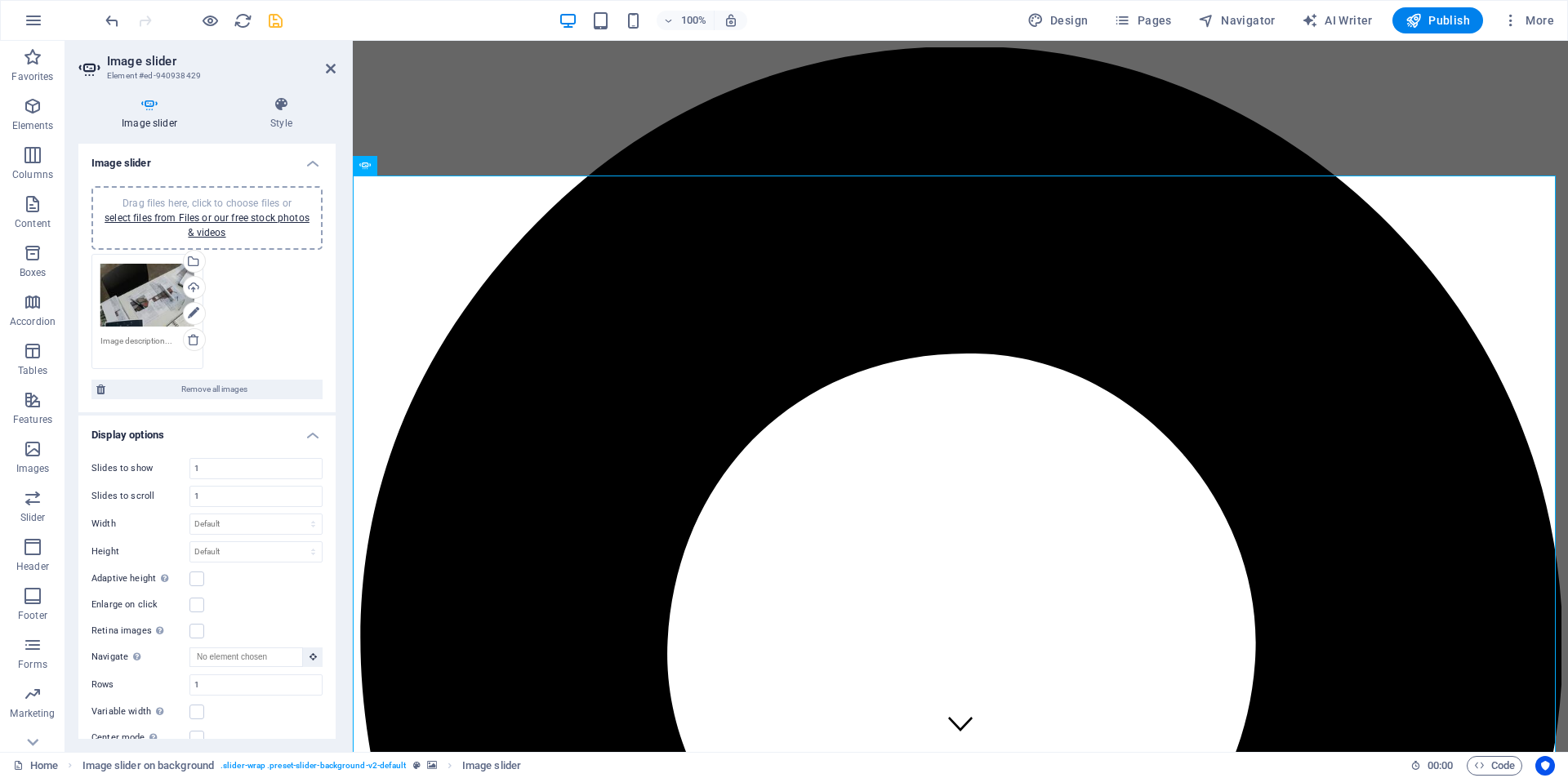
click at [278, 309] on div "Drag files here, click to choose files or select files from Files or our free s…" at bounding box center [206, 311] width 239 height 123
click at [236, 388] on span "Remove all images" at bounding box center [214, 389] width 207 height 19
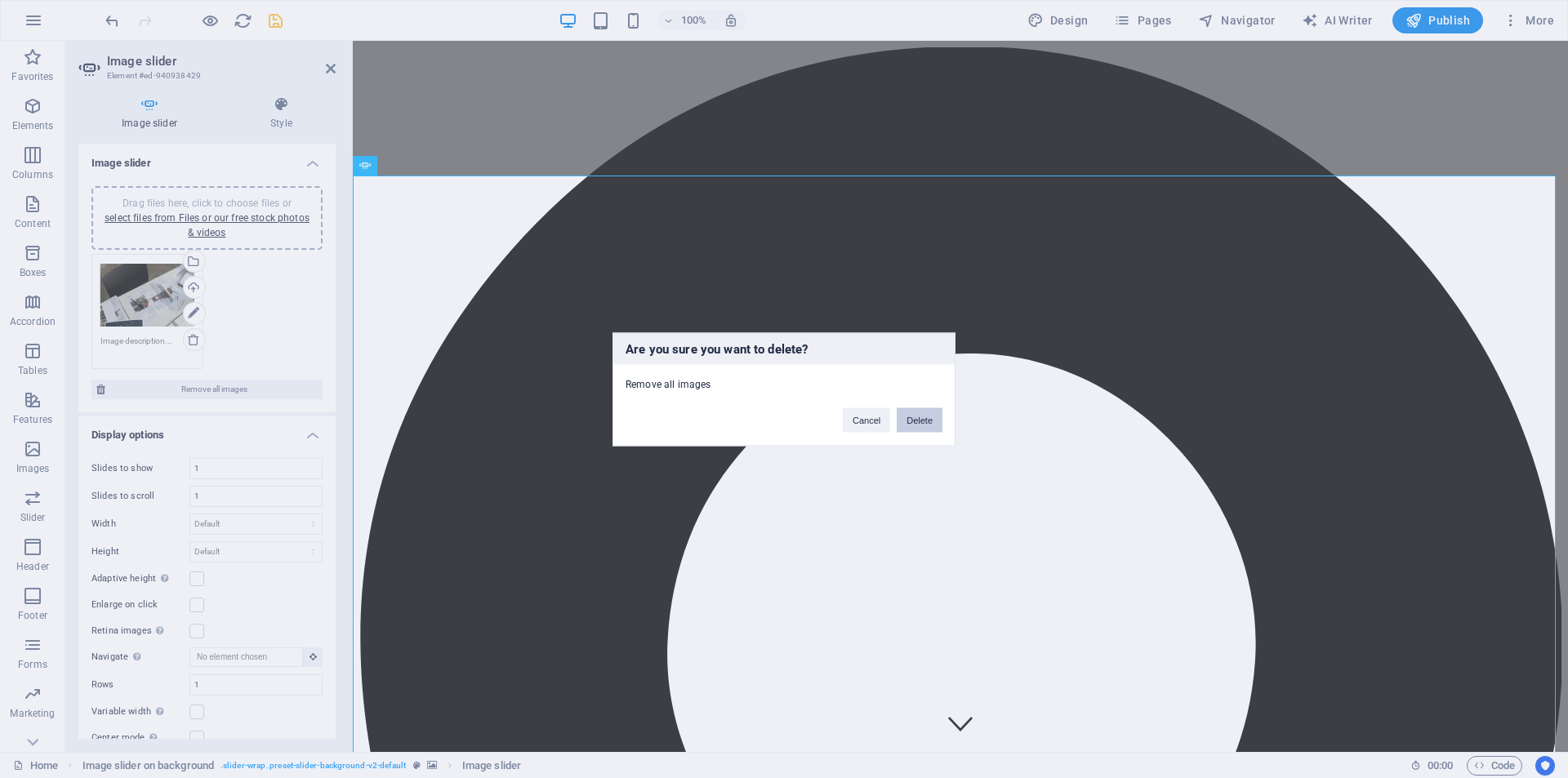
click at [918, 417] on button "Delete" at bounding box center [919, 419] width 46 height 25
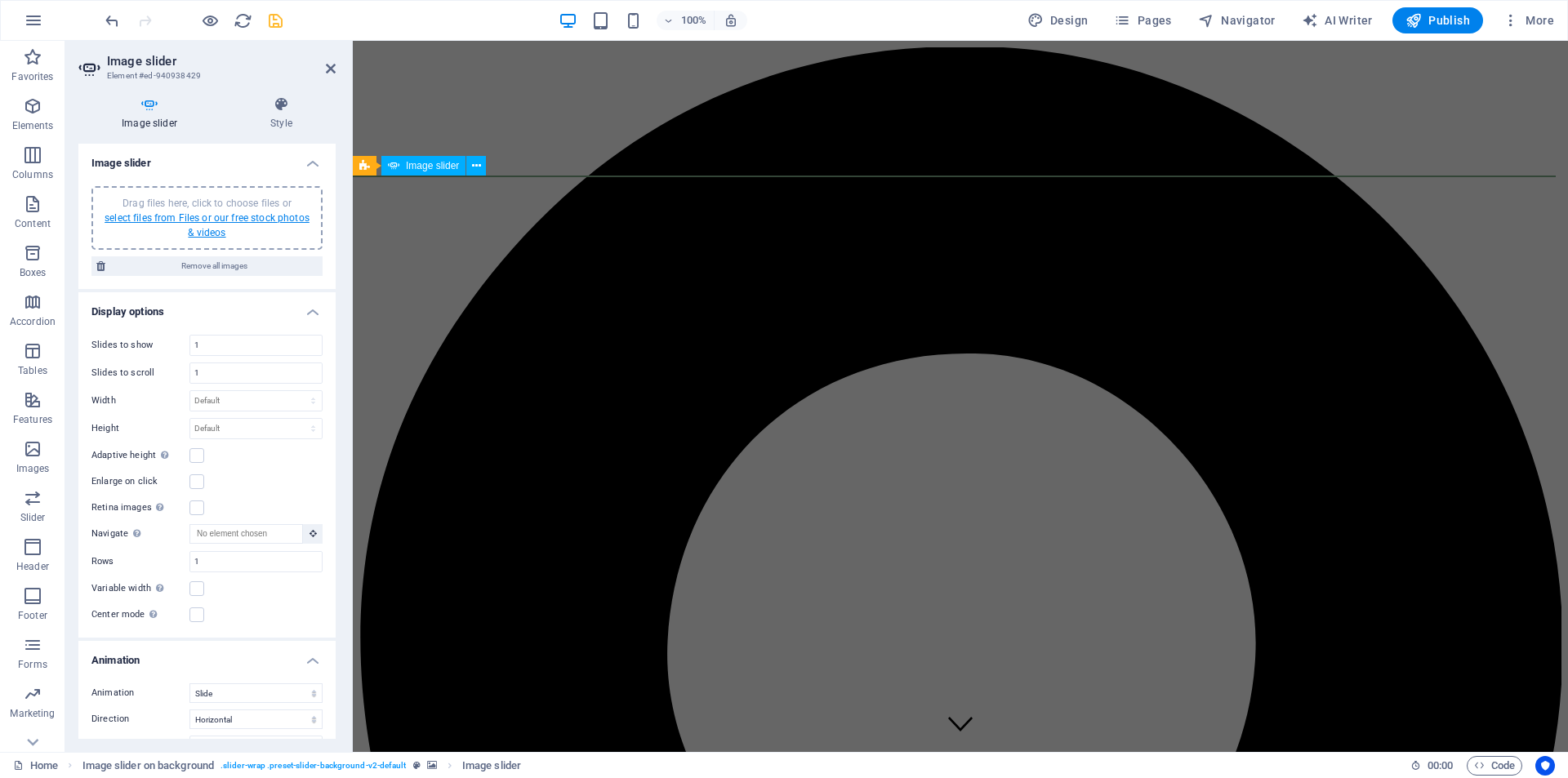
click at [221, 217] on link "select files from Files or our free stock photos & videos" at bounding box center [206, 225] width 205 height 26
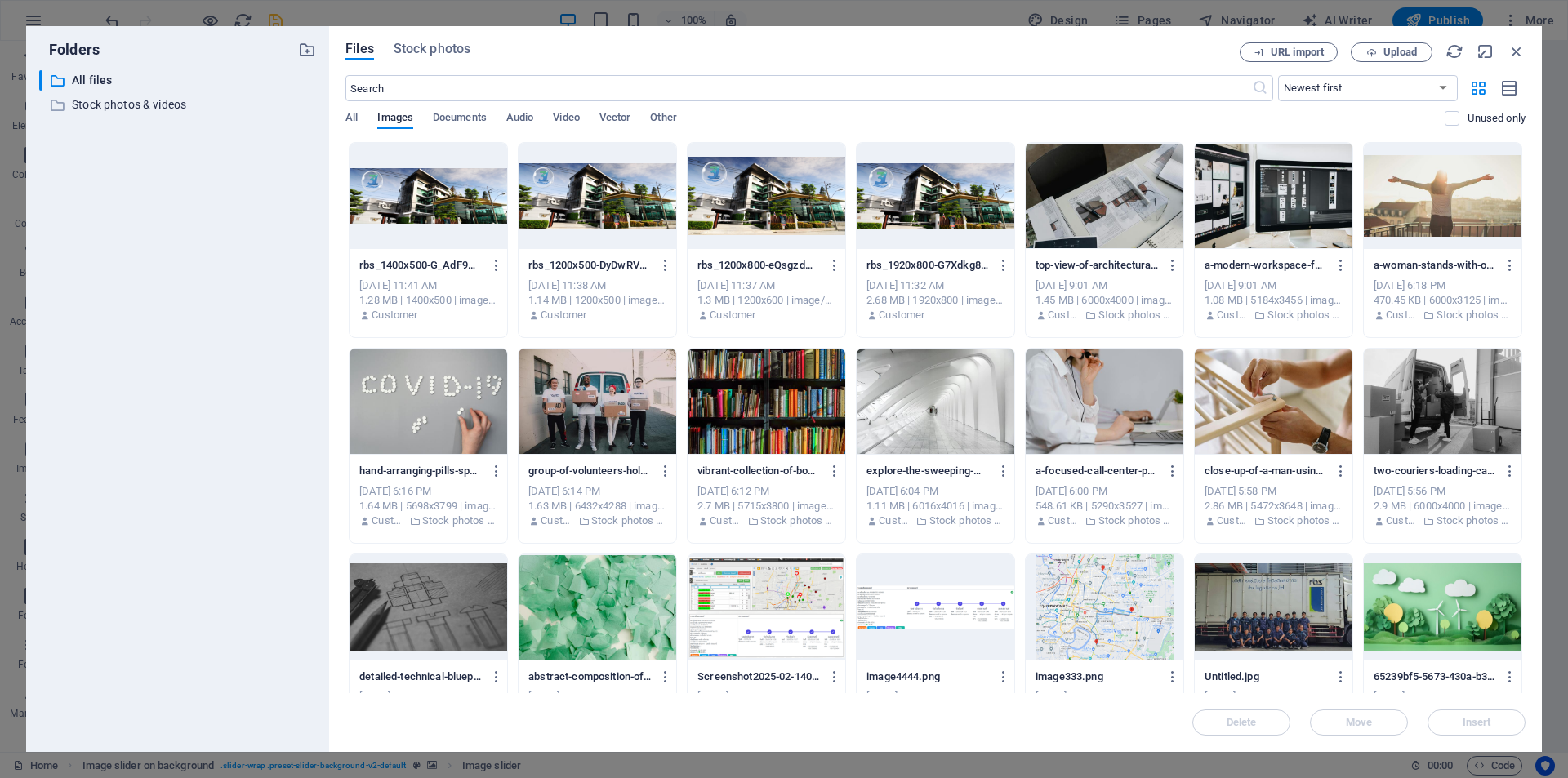
click at [581, 191] on div at bounding box center [597, 196] width 158 height 106
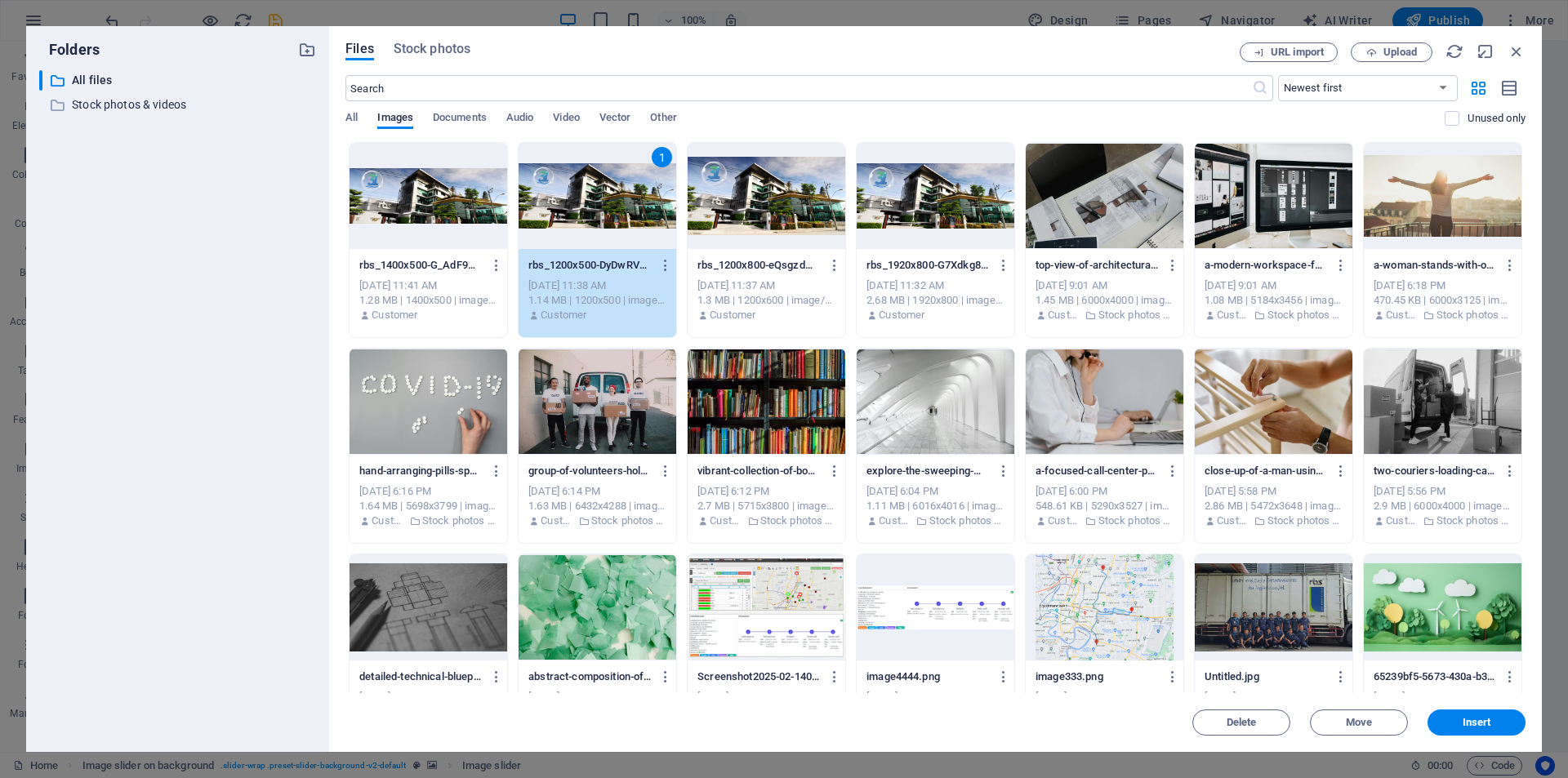
click at [441, 194] on div at bounding box center [428, 196] width 158 height 106
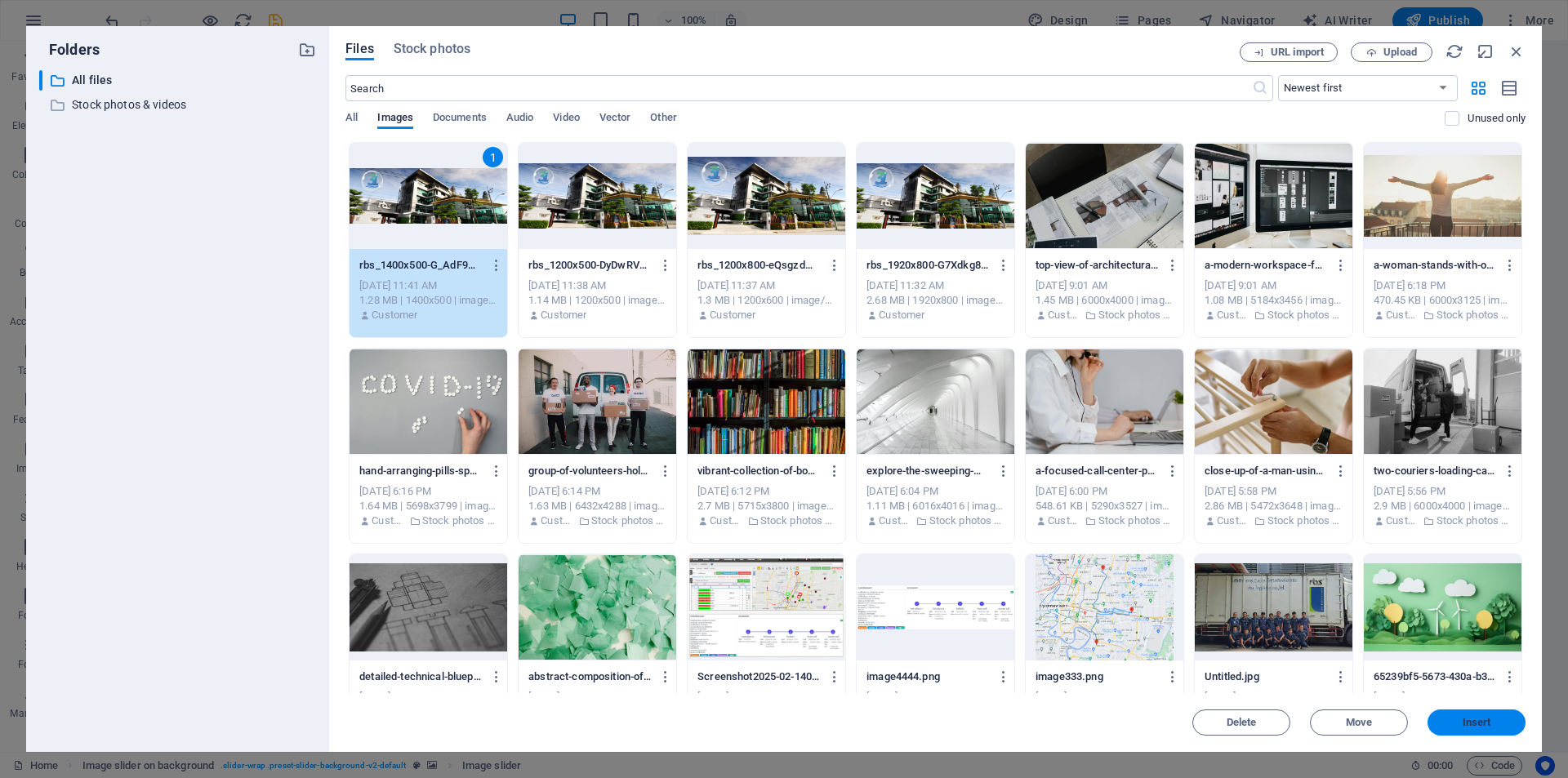
click at [1424, 706] on span "Insert" at bounding box center [1476, 722] width 28 height 10
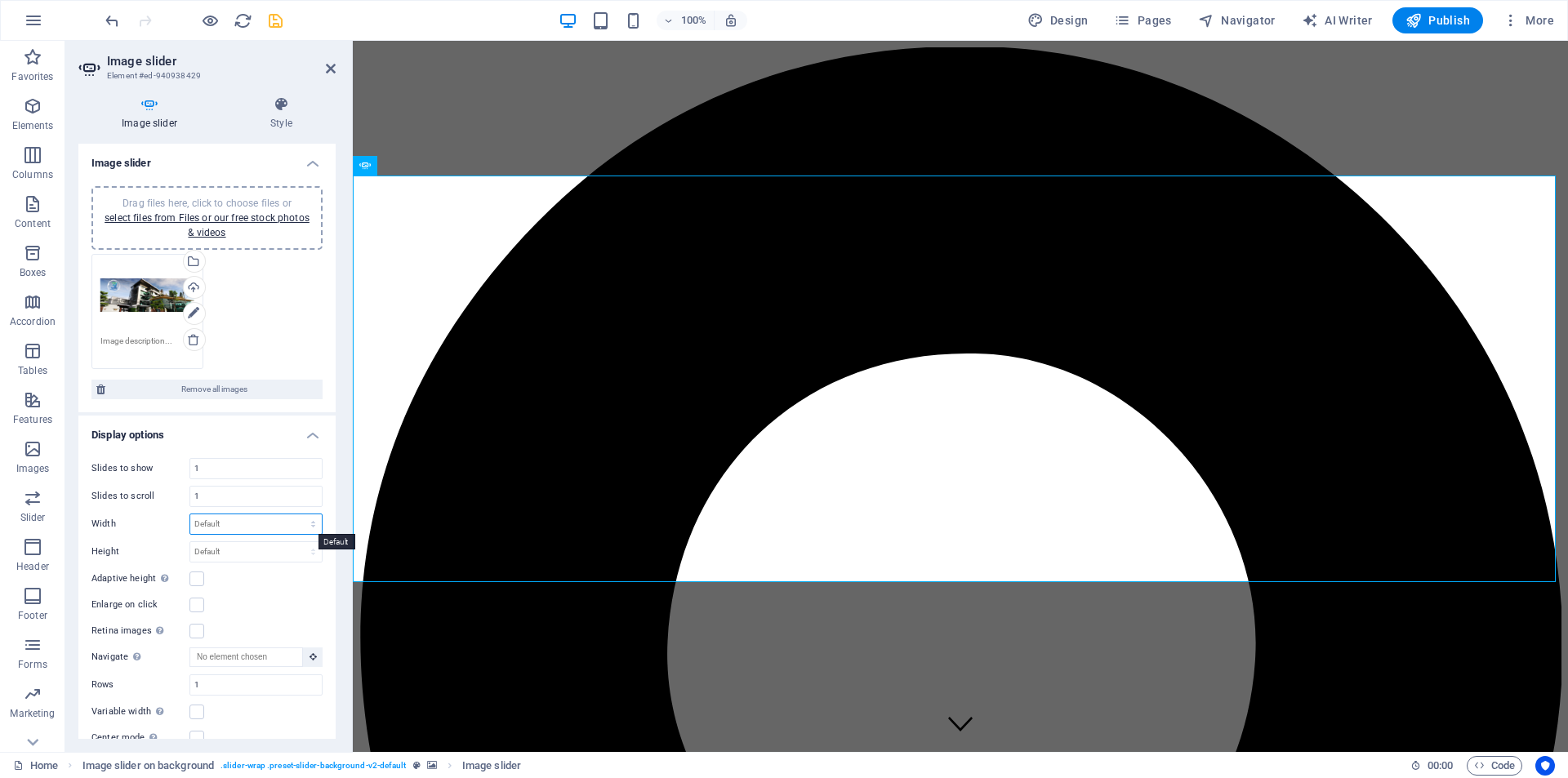
click at [247, 531] on select "Default px % rem em vw vh" at bounding box center [255, 524] width 131 height 19
select select "%"
click at [295, 515] on select "Default px % rem em vw vh" at bounding box center [255, 524] width 131 height 19
type input "100"
click at [151, 534] on div "Width 100 Default px % rem em vw vh" at bounding box center [207, 524] width 231 height 21
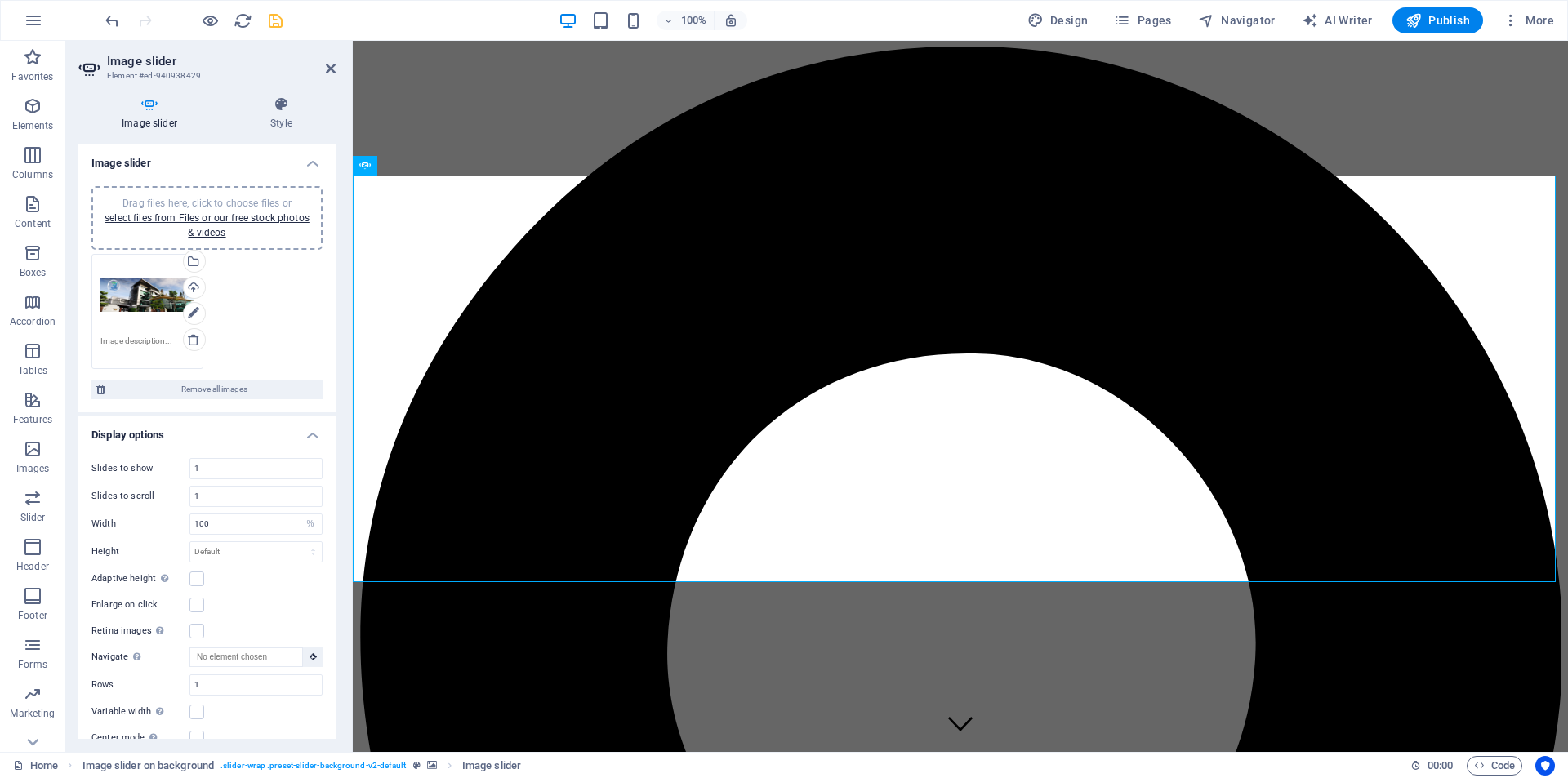
click at [274, 18] on icon "save" at bounding box center [275, 20] width 18 height 18
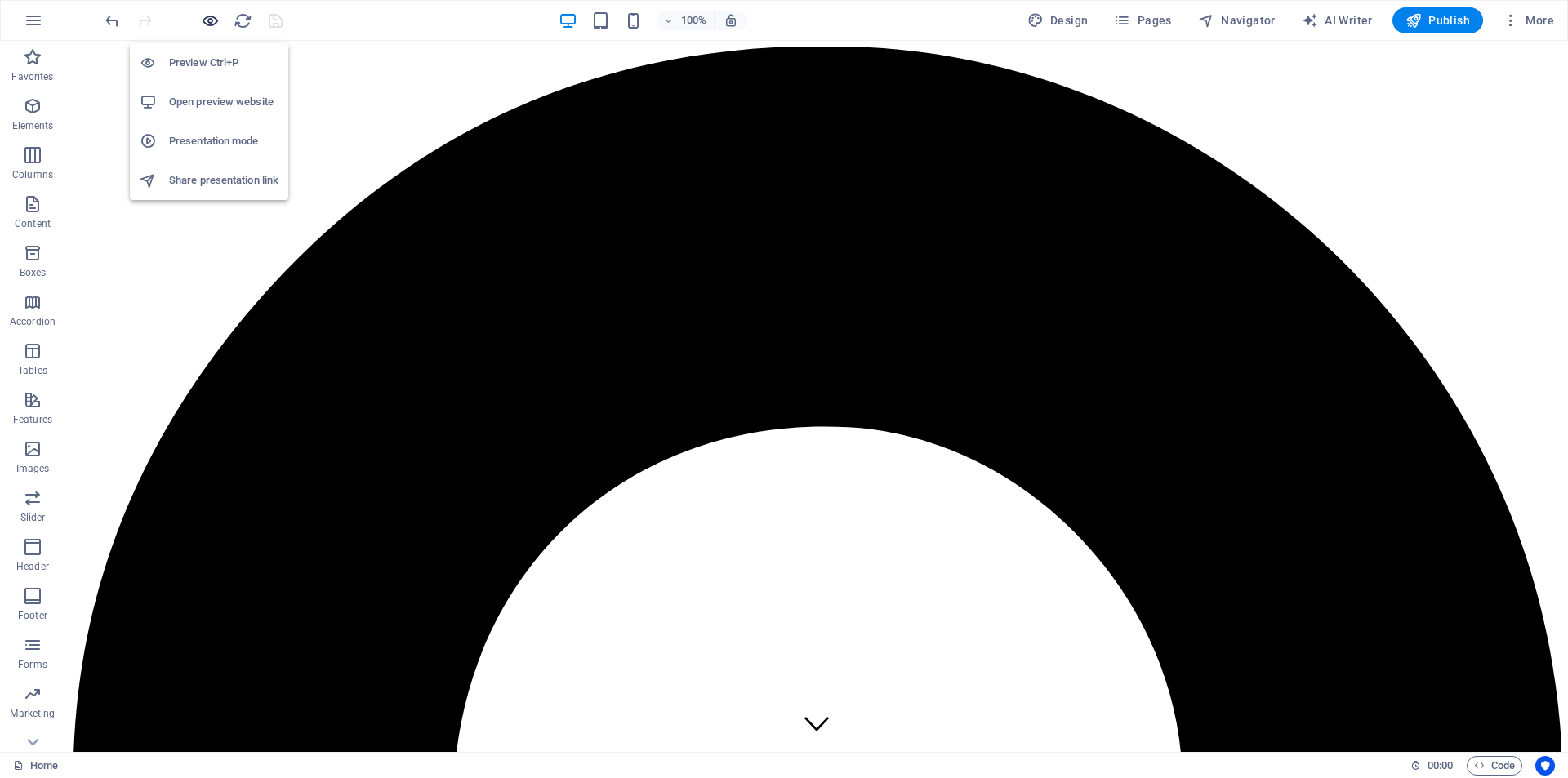
click at [207, 22] on icon "button" at bounding box center [210, 20] width 18 height 18
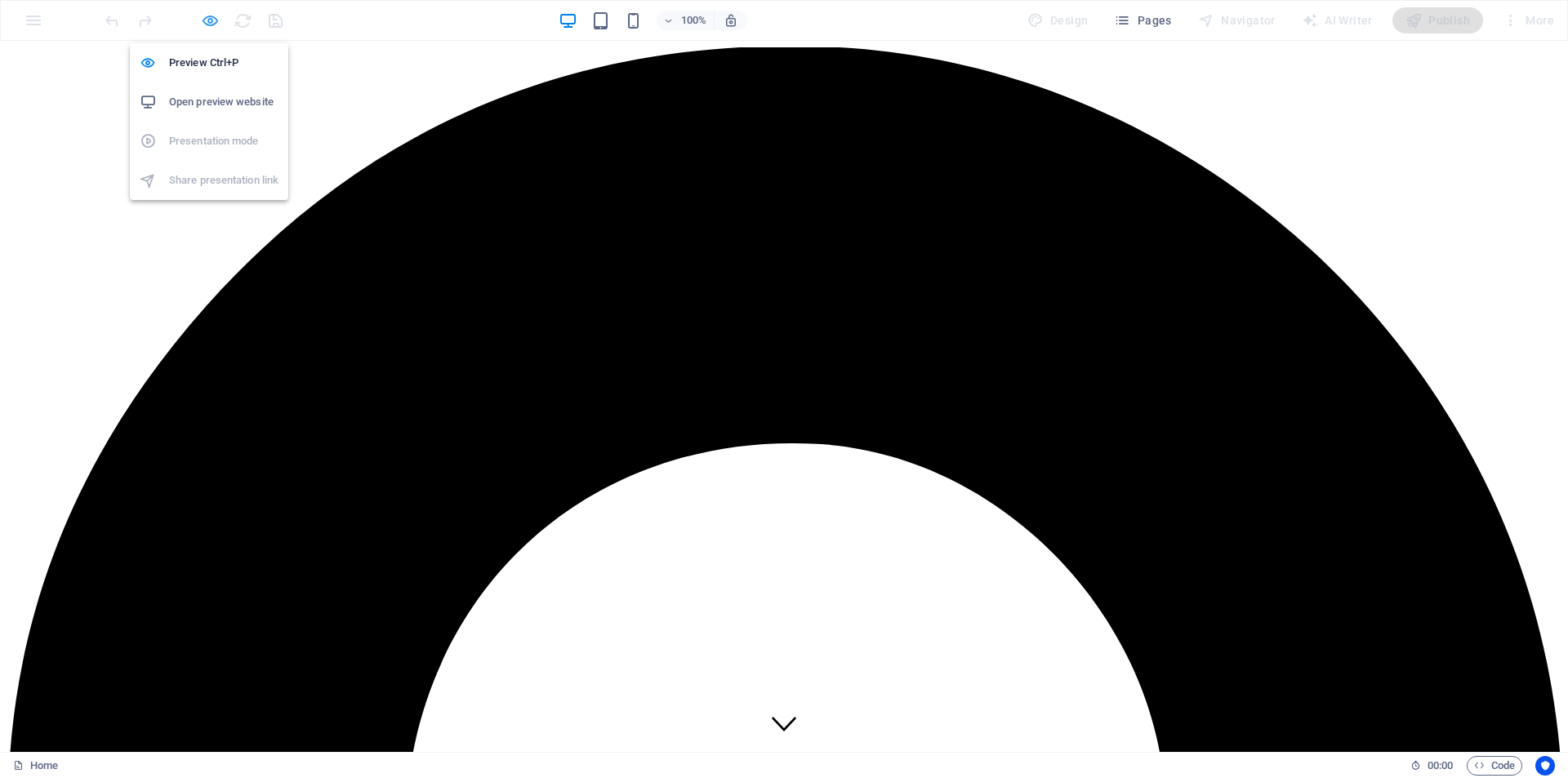
click at [210, 17] on icon "button" at bounding box center [210, 20] width 18 height 18
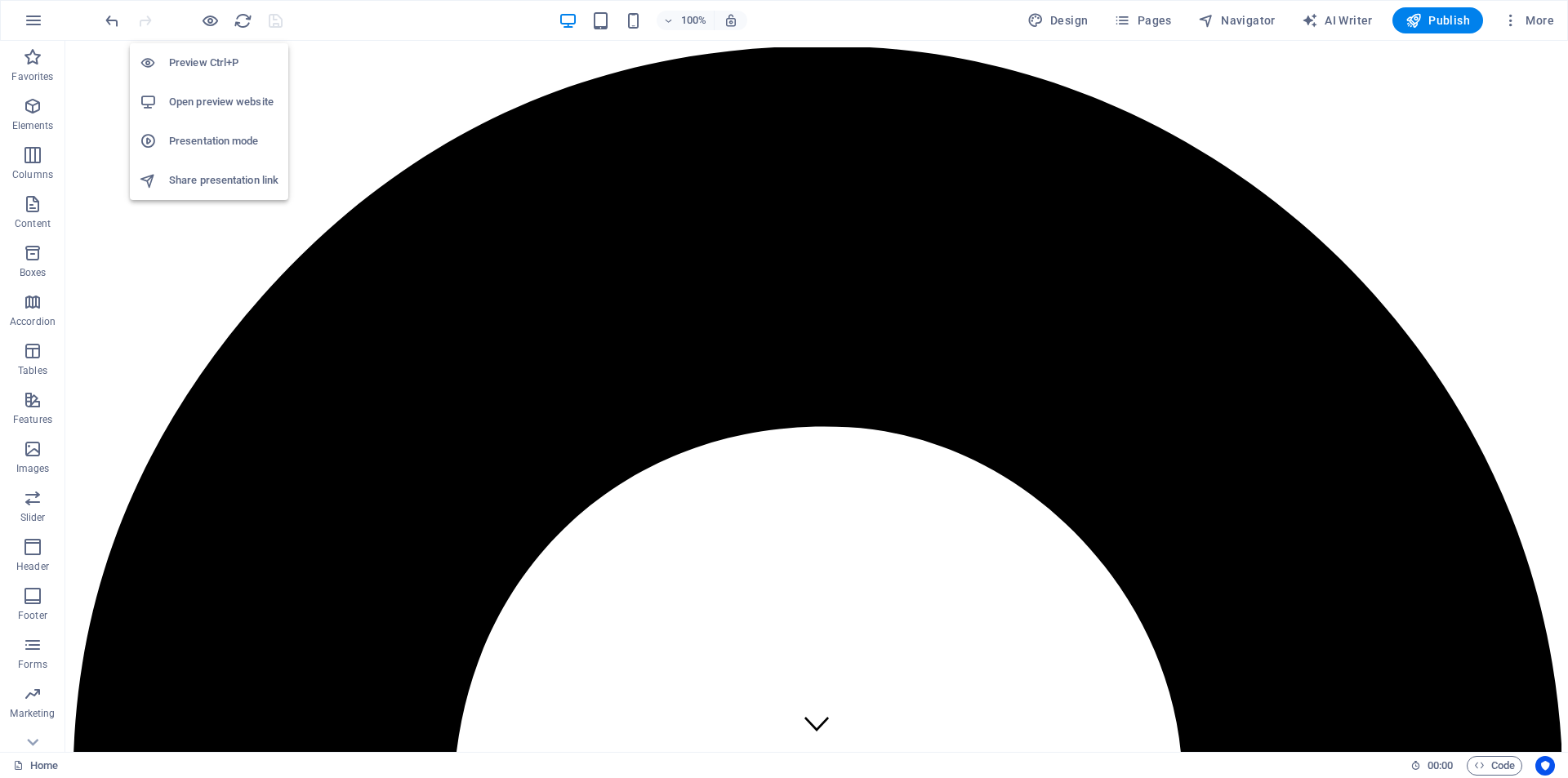
click at [208, 60] on h6 "Preview Ctrl+P" at bounding box center [223, 62] width 109 height 19
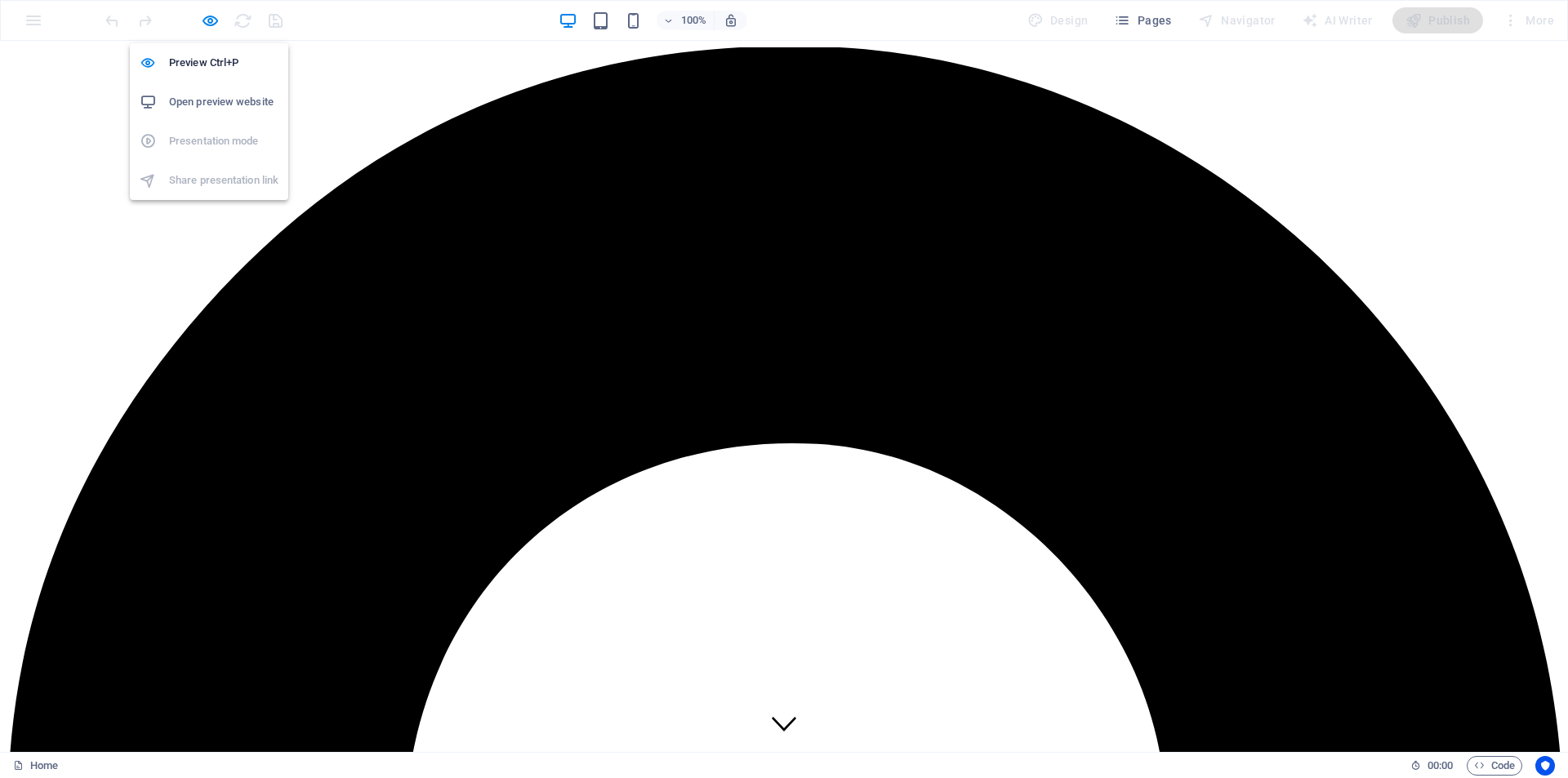
click at [213, 26] on icon "button" at bounding box center [210, 20] width 18 height 18
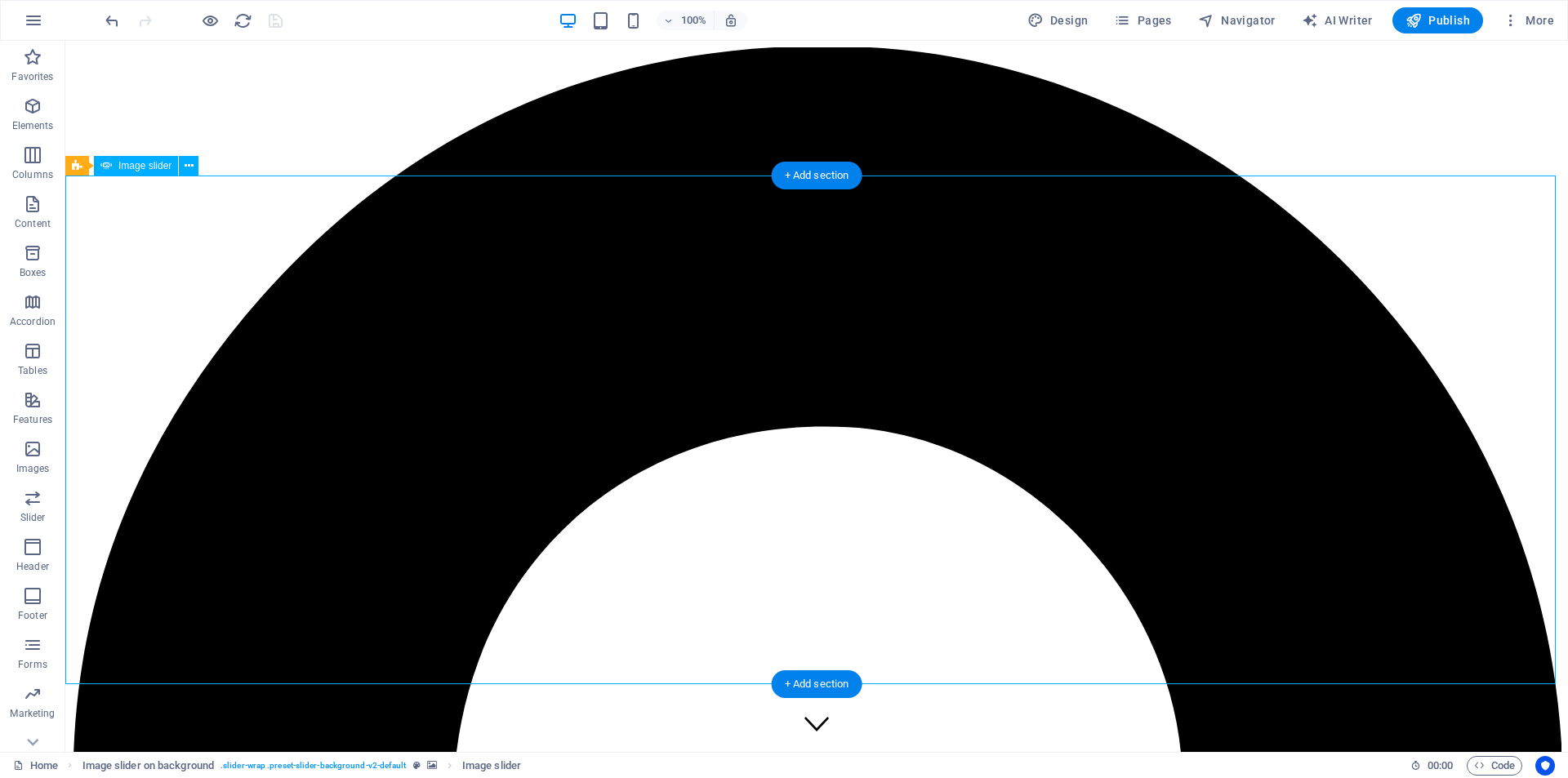
select select "%"
select select "ms"
select select "s"
select select "progressive"
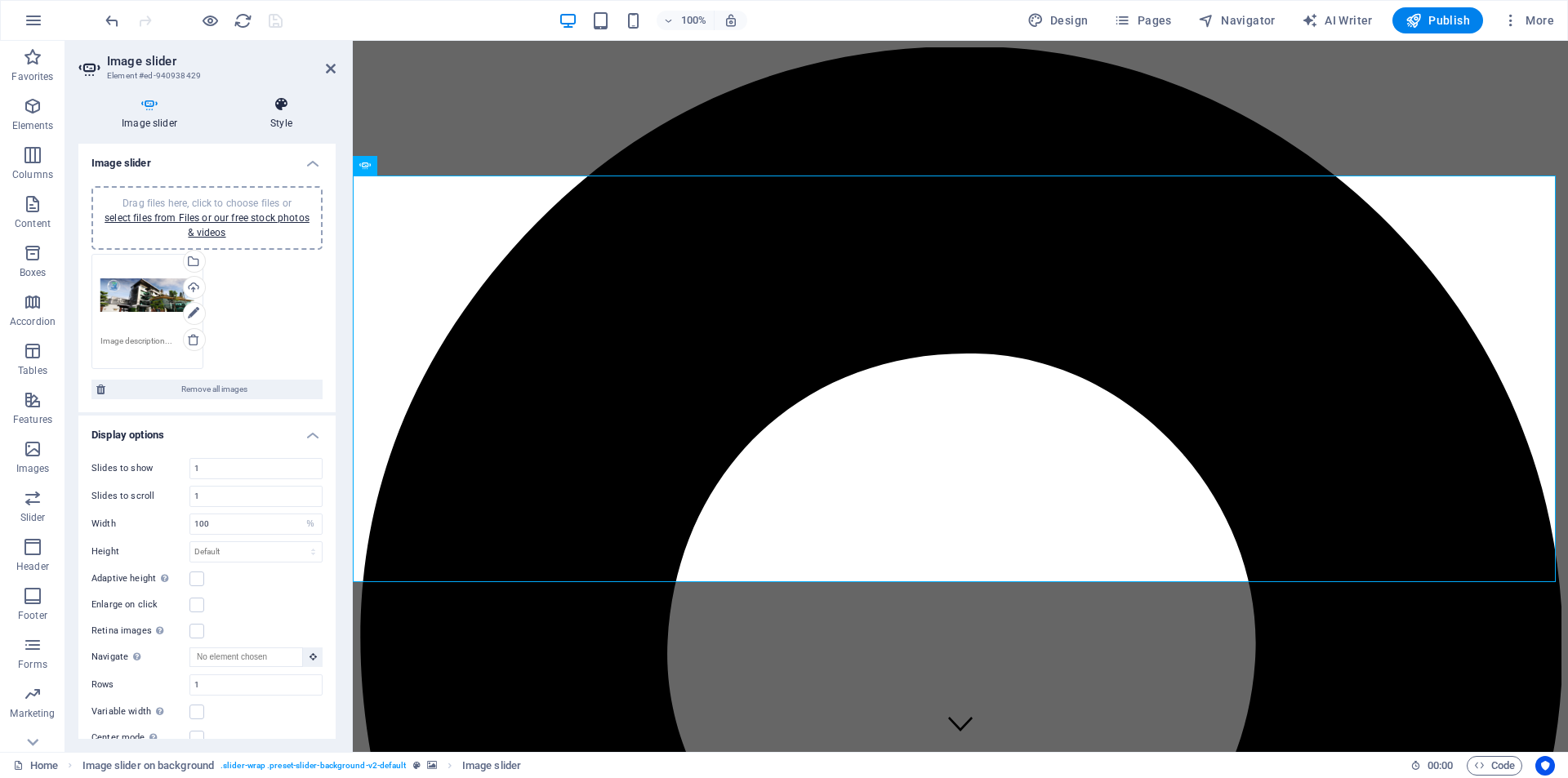
click at [286, 107] on icon at bounding box center [281, 105] width 108 height 17
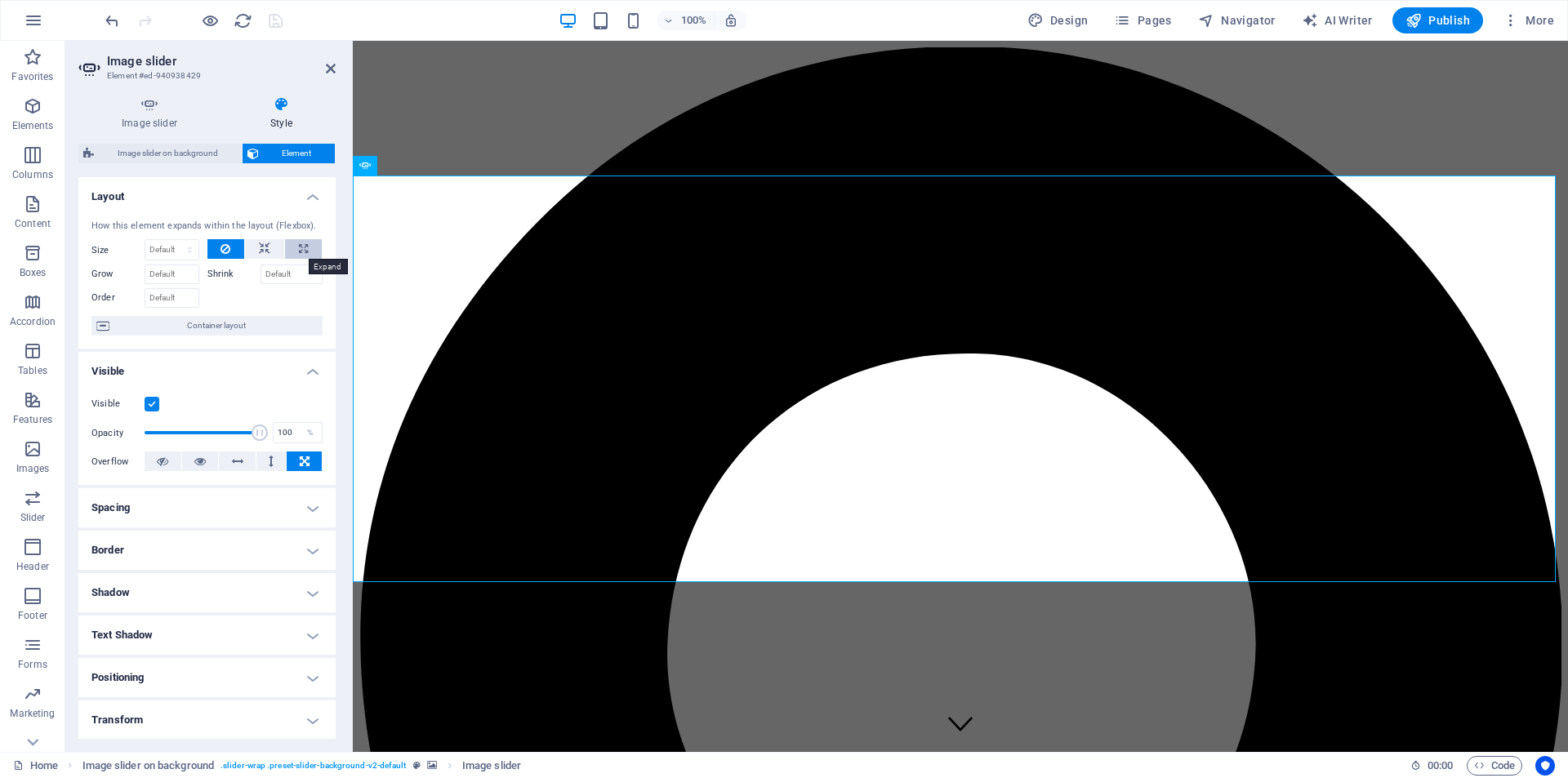
click at [302, 249] on icon at bounding box center [304, 249] width 9 height 19
type input "100"
select select "%"
click at [273, 19] on icon "save" at bounding box center [275, 20] width 18 height 18
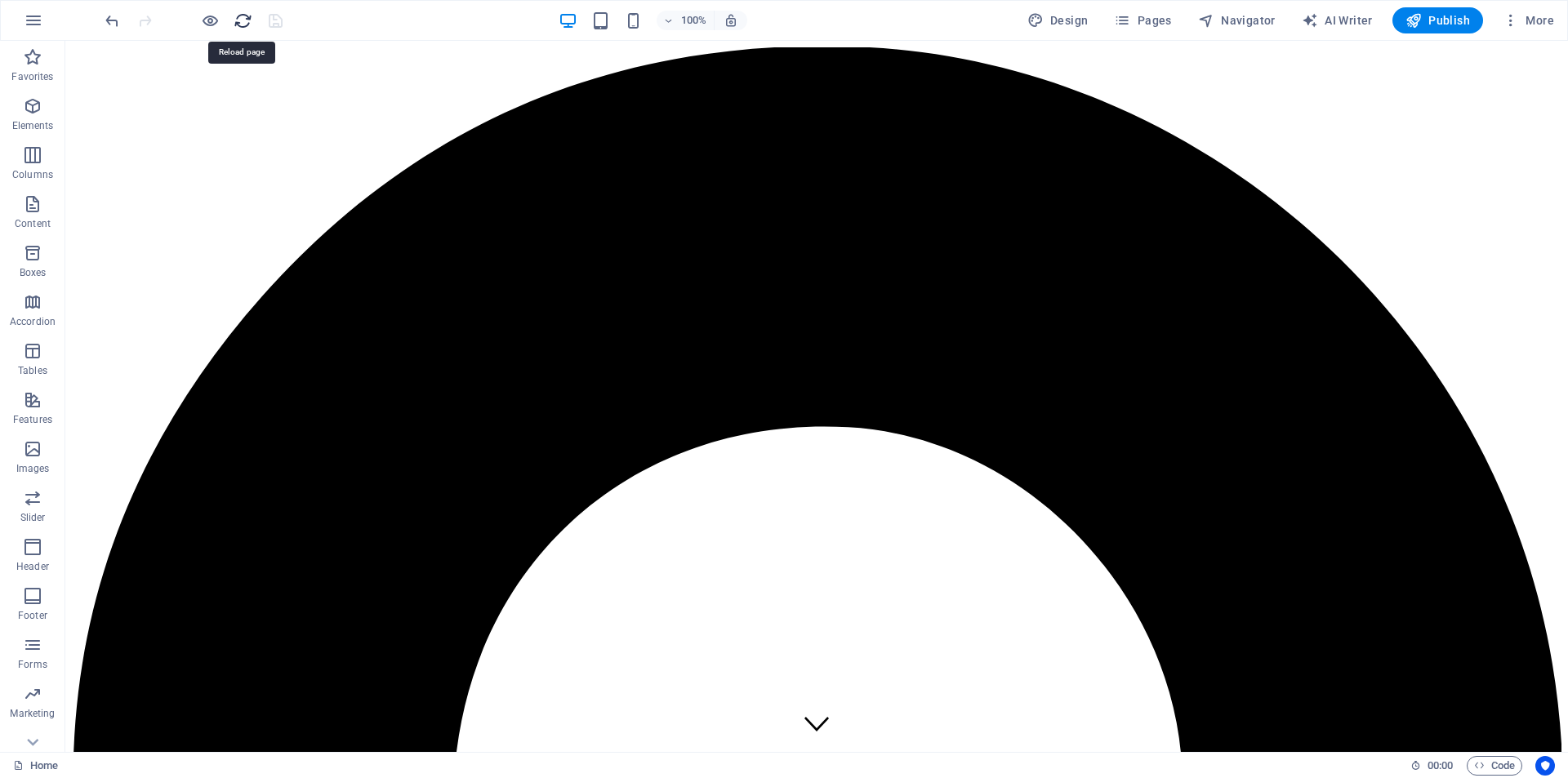
click at [248, 26] on icon "reload" at bounding box center [243, 20] width 18 height 18
click at [271, 24] on div at bounding box center [193, 20] width 183 height 26
click at [212, 69] on h6 "Preview Ctrl+P" at bounding box center [223, 62] width 109 height 19
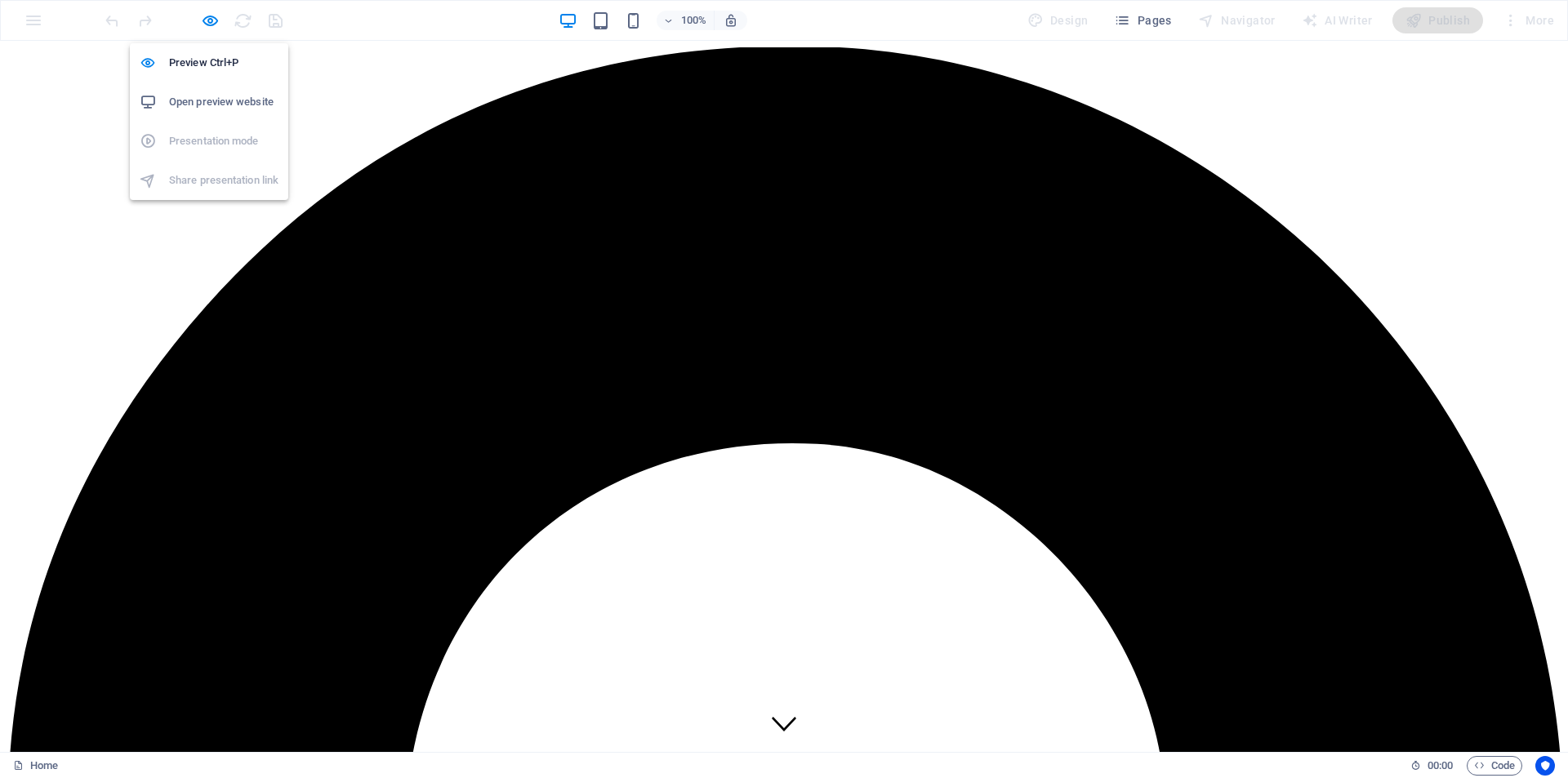
click at [218, 106] on h6 "Open preview website" at bounding box center [223, 102] width 109 height 19
click at [211, 22] on icon "button" at bounding box center [210, 20] width 18 height 18
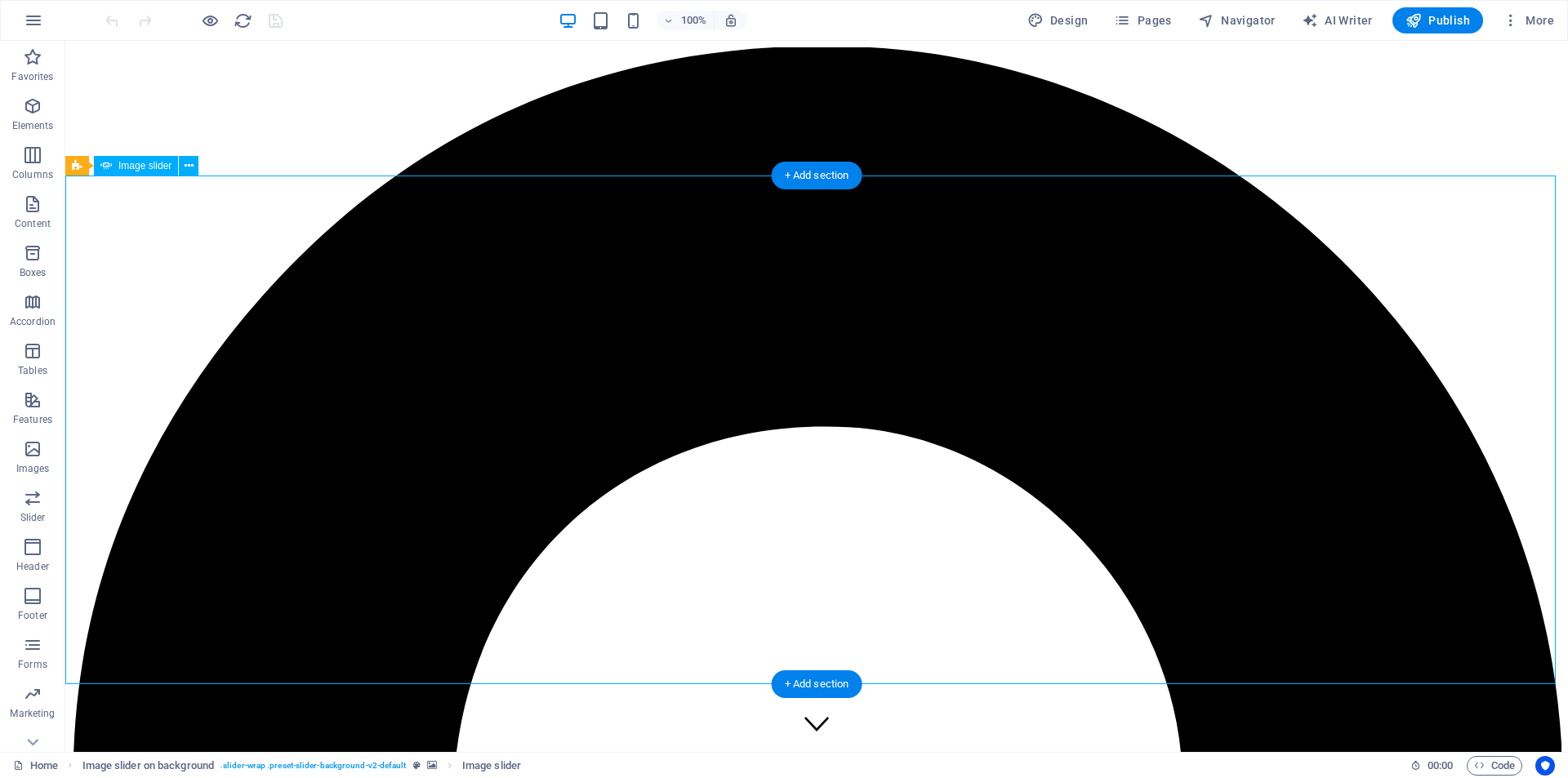
select select "ms"
select select "s"
select select "progressive"
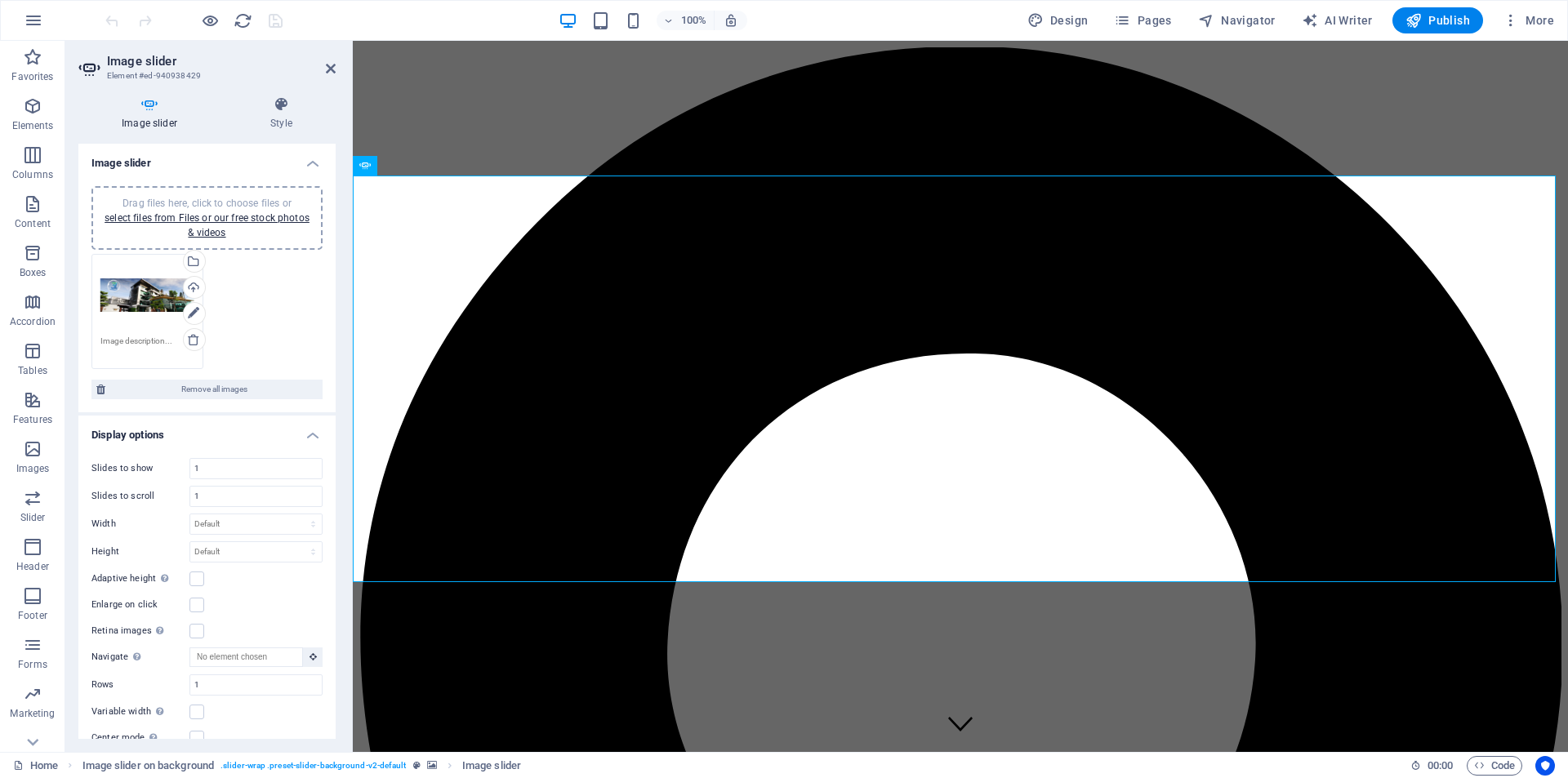
click at [156, 101] on icon at bounding box center [149, 105] width 142 height 17
click at [297, 106] on icon at bounding box center [281, 105] width 108 height 17
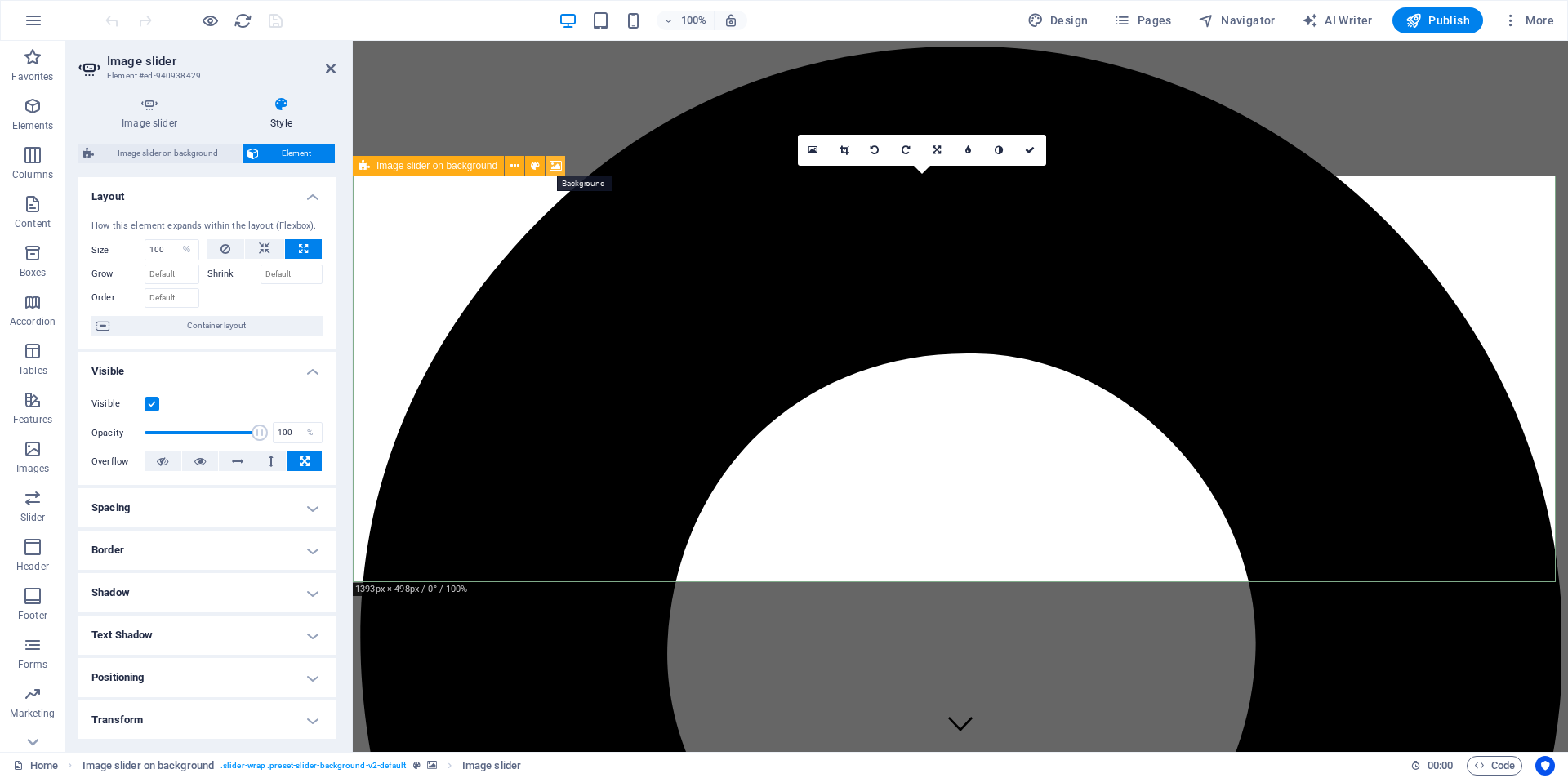
click at [555, 166] on icon at bounding box center [555, 166] width 12 height 17
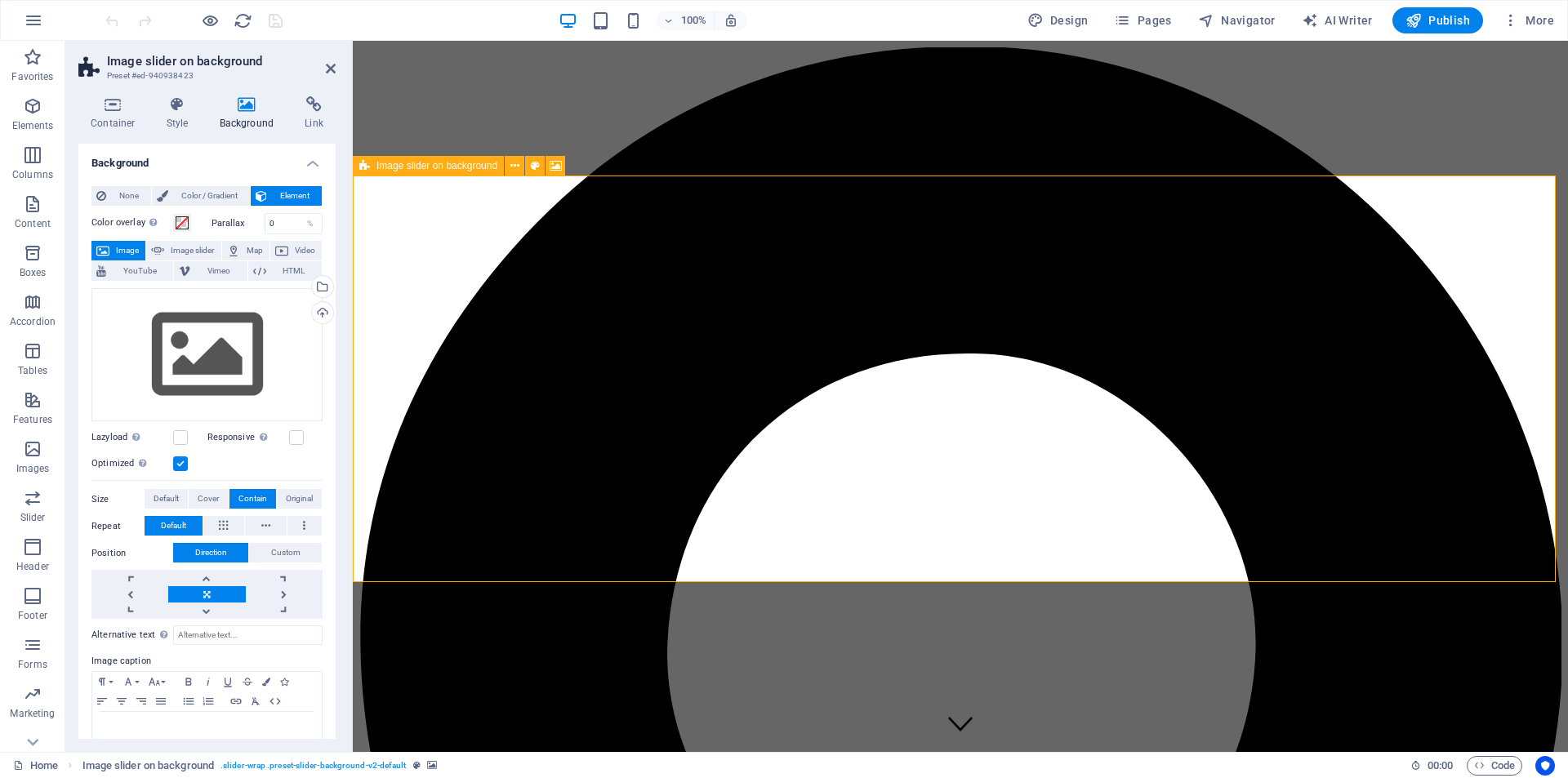
click at [367, 168] on icon at bounding box center [365, 165] width 11 height 19
click at [428, 167] on span "Image slider on background" at bounding box center [437, 165] width 121 height 10
click at [365, 166] on icon at bounding box center [365, 165] width 11 height 19
click at [514, 169] on icon at bounding box center [515, 166] width 9 height 17
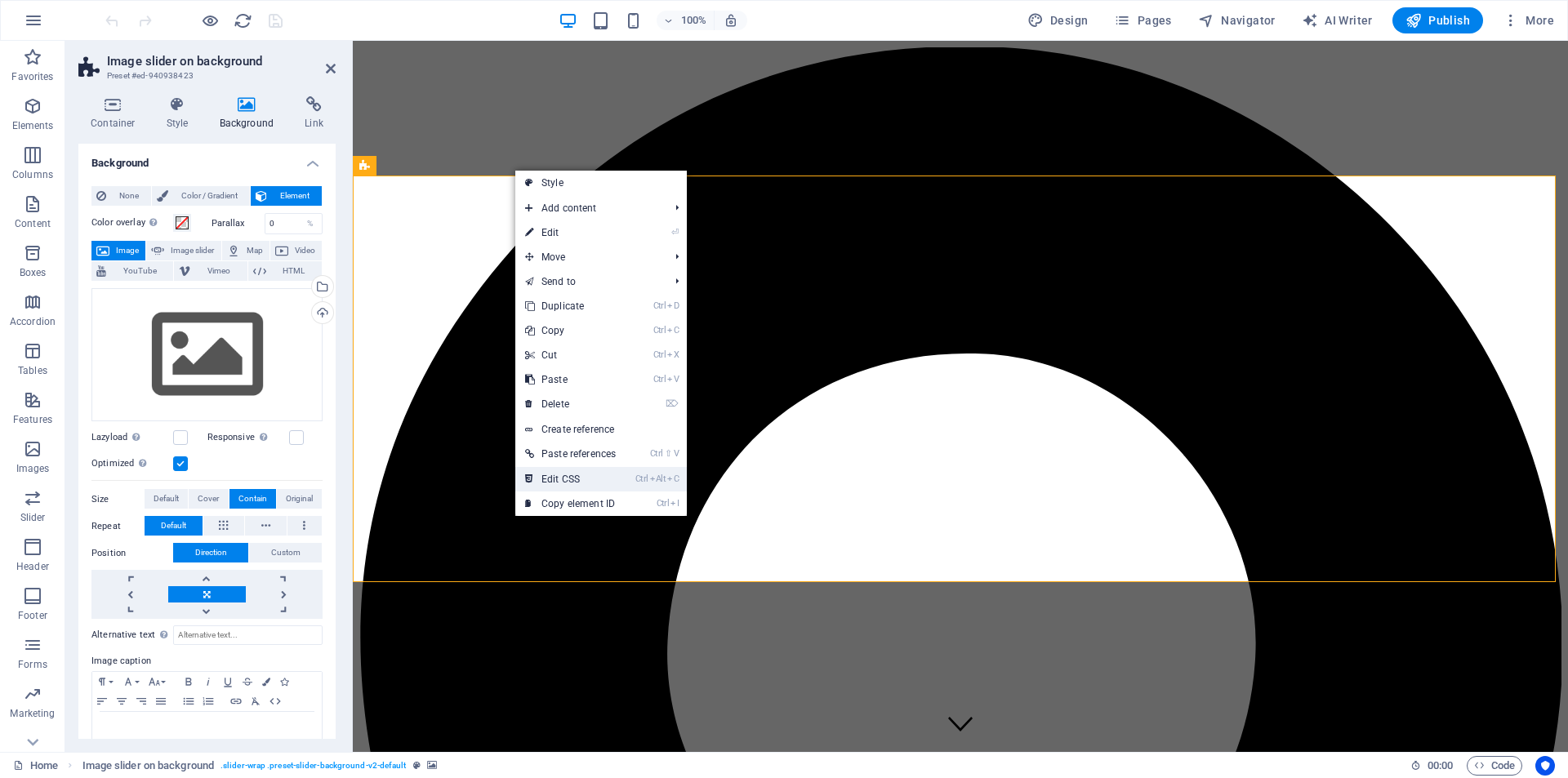
click at [575, 474] on link "Ctrl Alt C Edit CSS" at bounding box center [571, 479] width 110 height 25
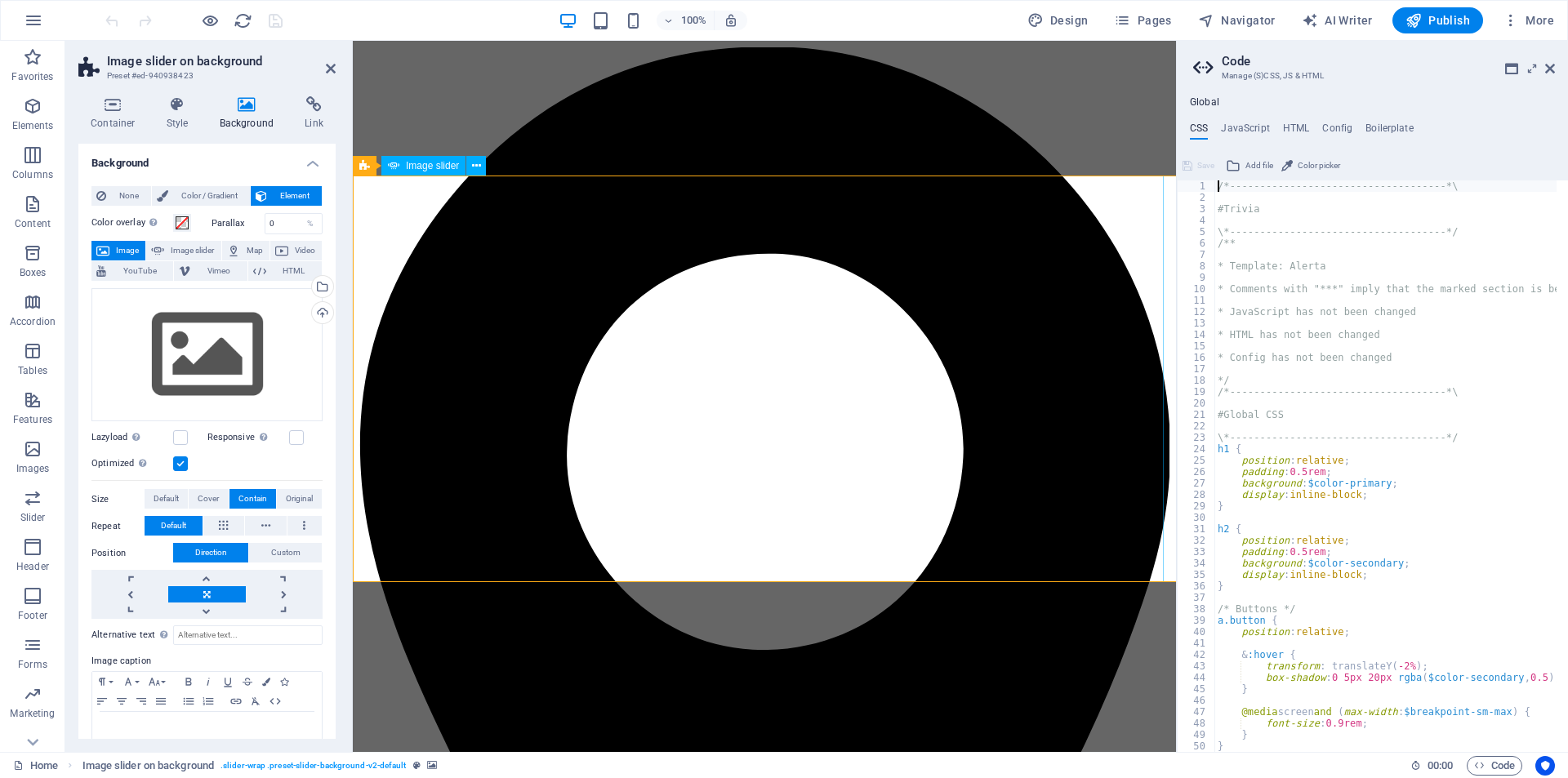
type textarea "@include slider-background-v2;"
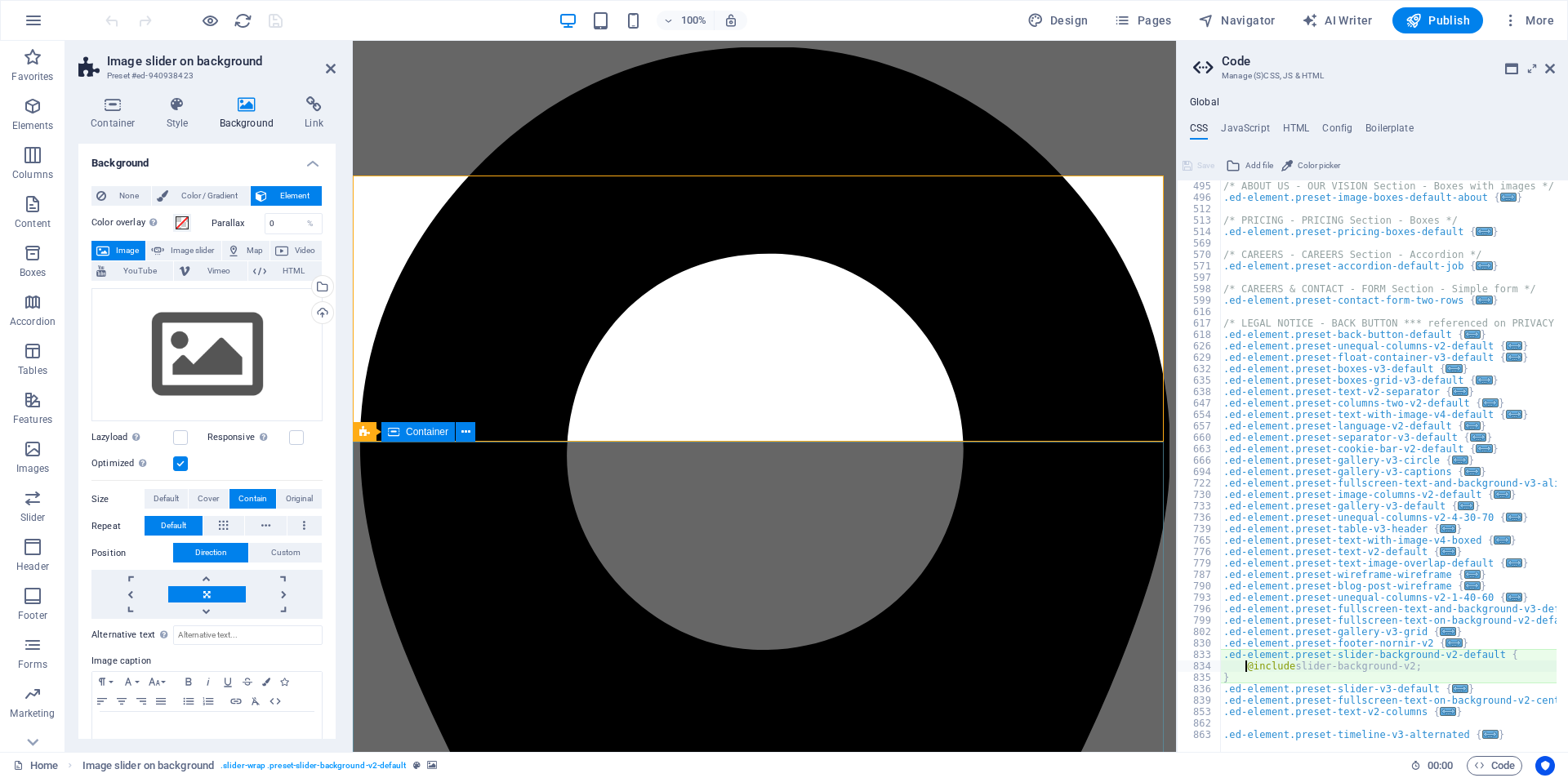
scroll to position [1704, 0]
click at [180, 249] on span "Image slider" at bounding box center [192, 250] width 47 height 19
select select "ms"
select select "s"
select select "progressive"
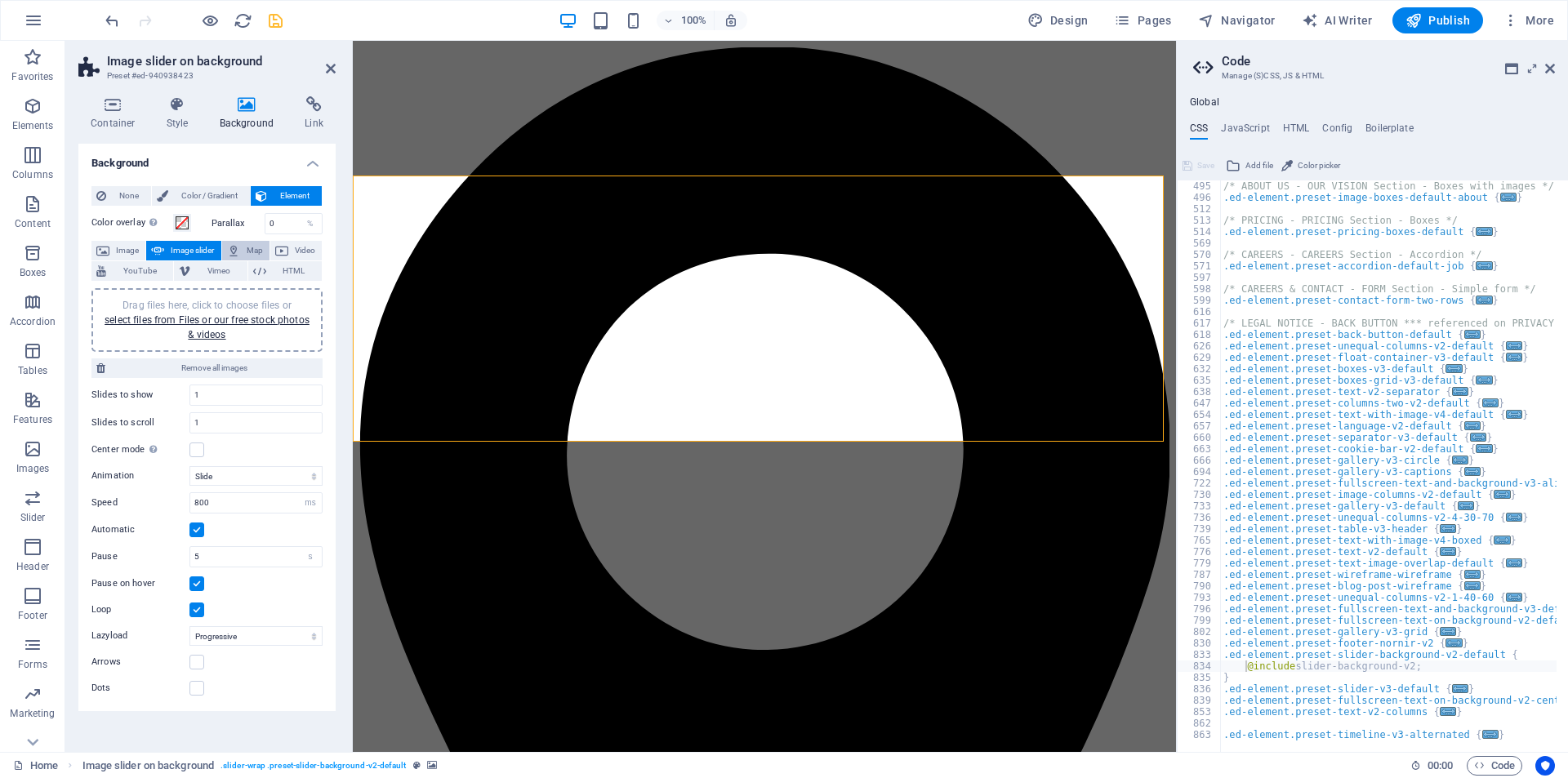
click at [242, 249] on button "Map" at bounding box center [246, 250] width 48 height 19
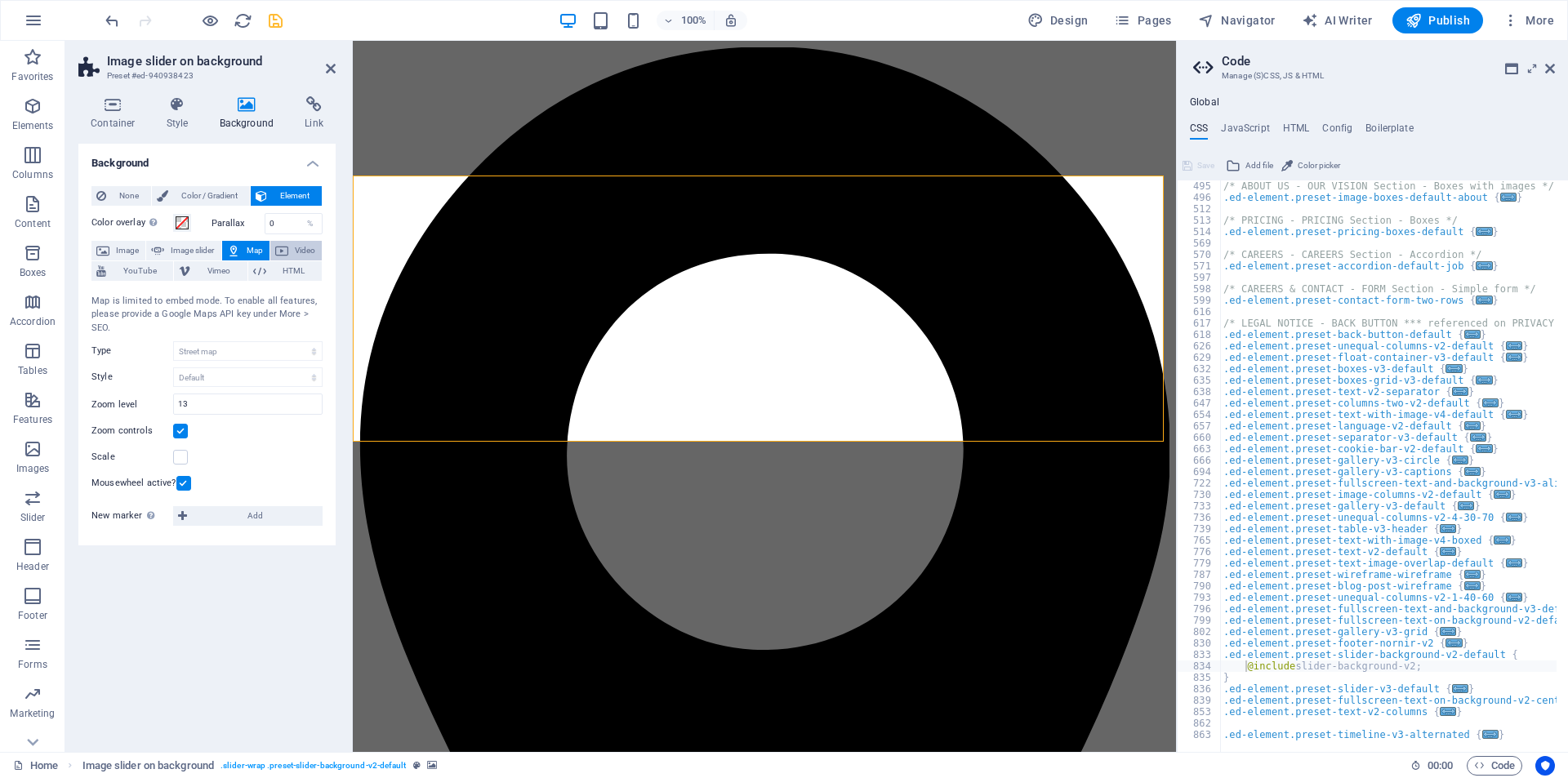
click at [302, 249] on span "Video" at bounding box center [306, 250] width 24 height 19
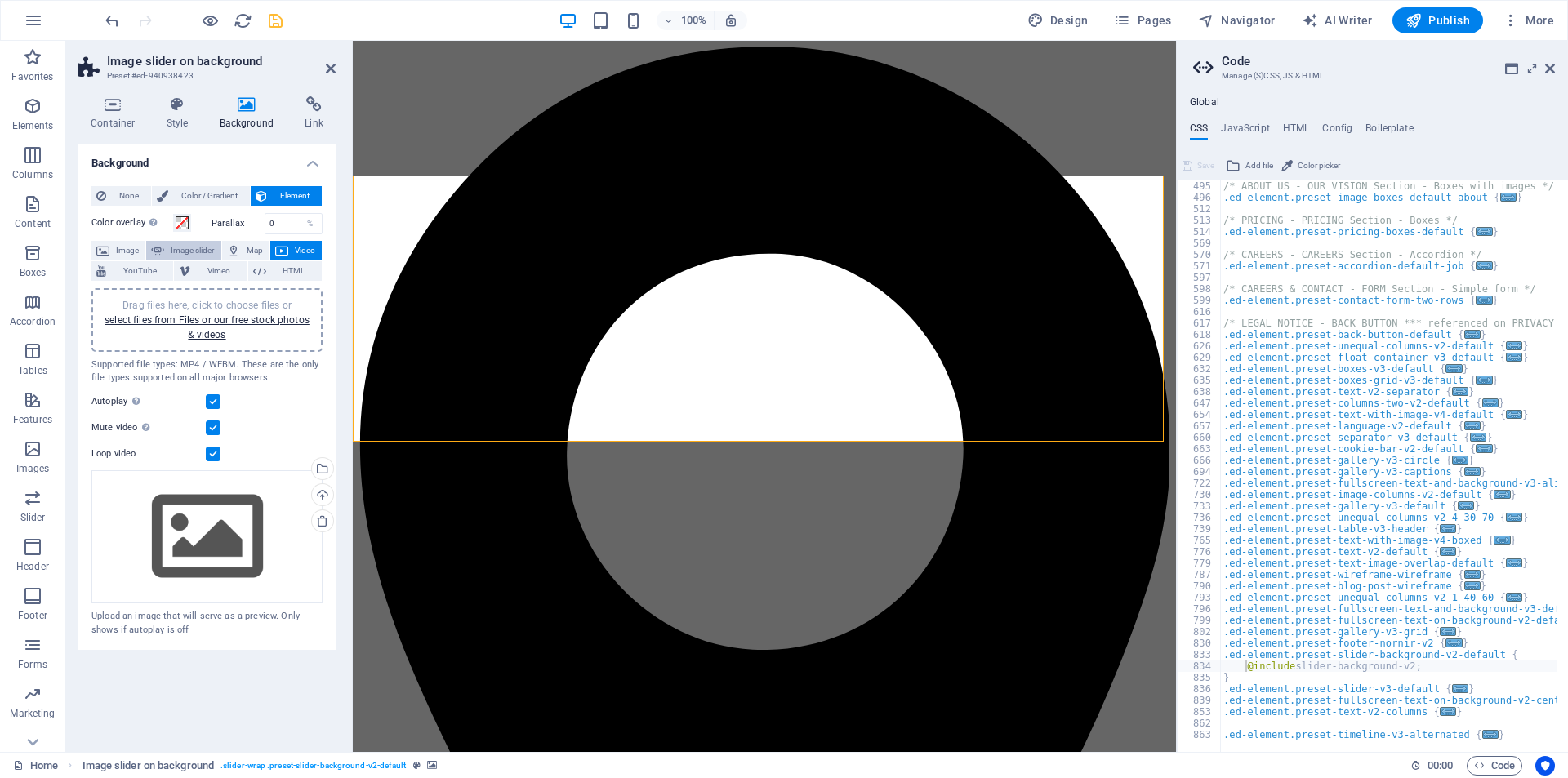
click at [191, 250] on span "Image slider" at bounding box center [192, 250] width 47 height 19
select select "ms"
select select "s"
select select "progressive"
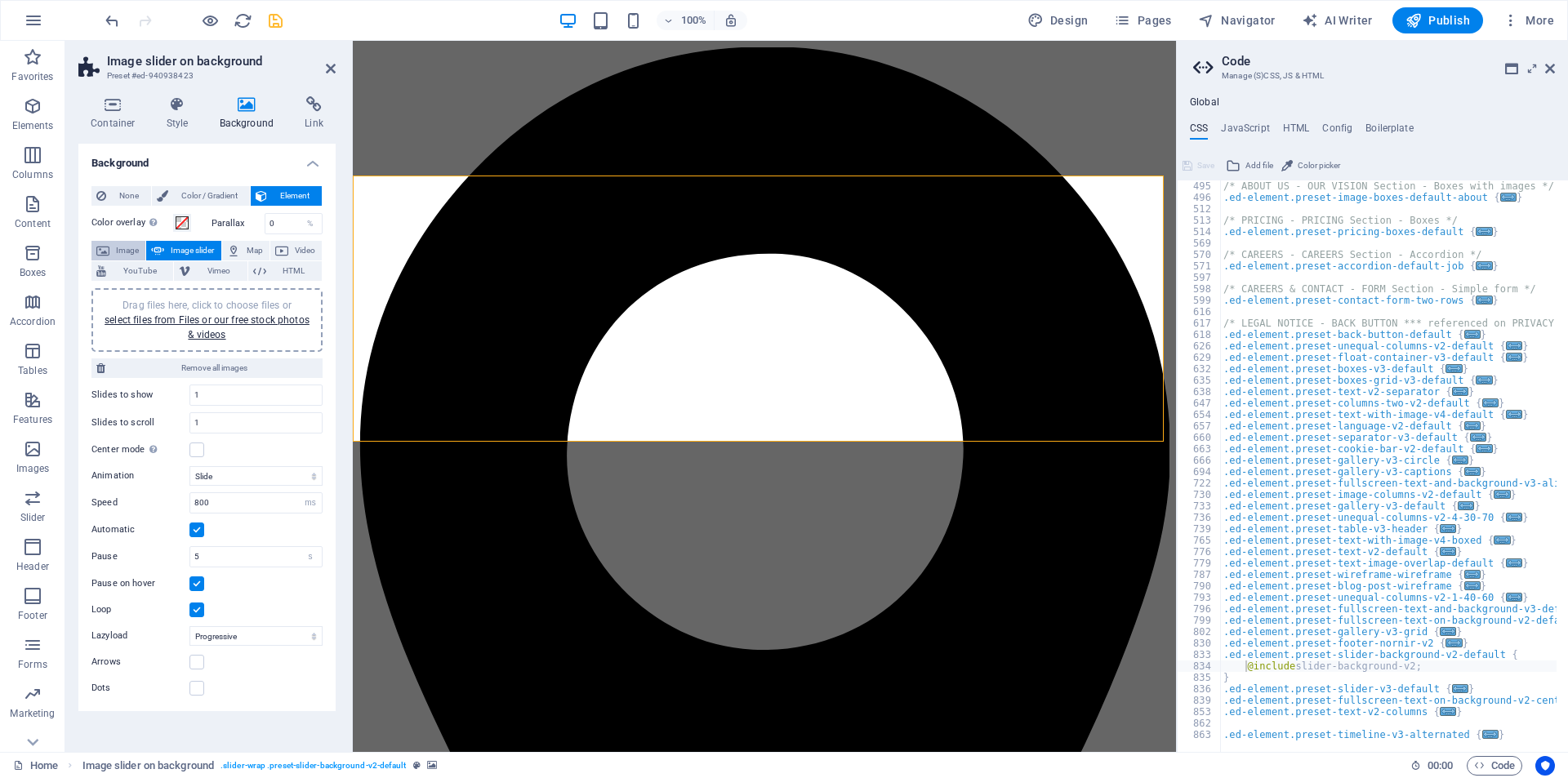
click at [117, 249] on span "Image" at bounding box center [128, 250] width 26 height 19
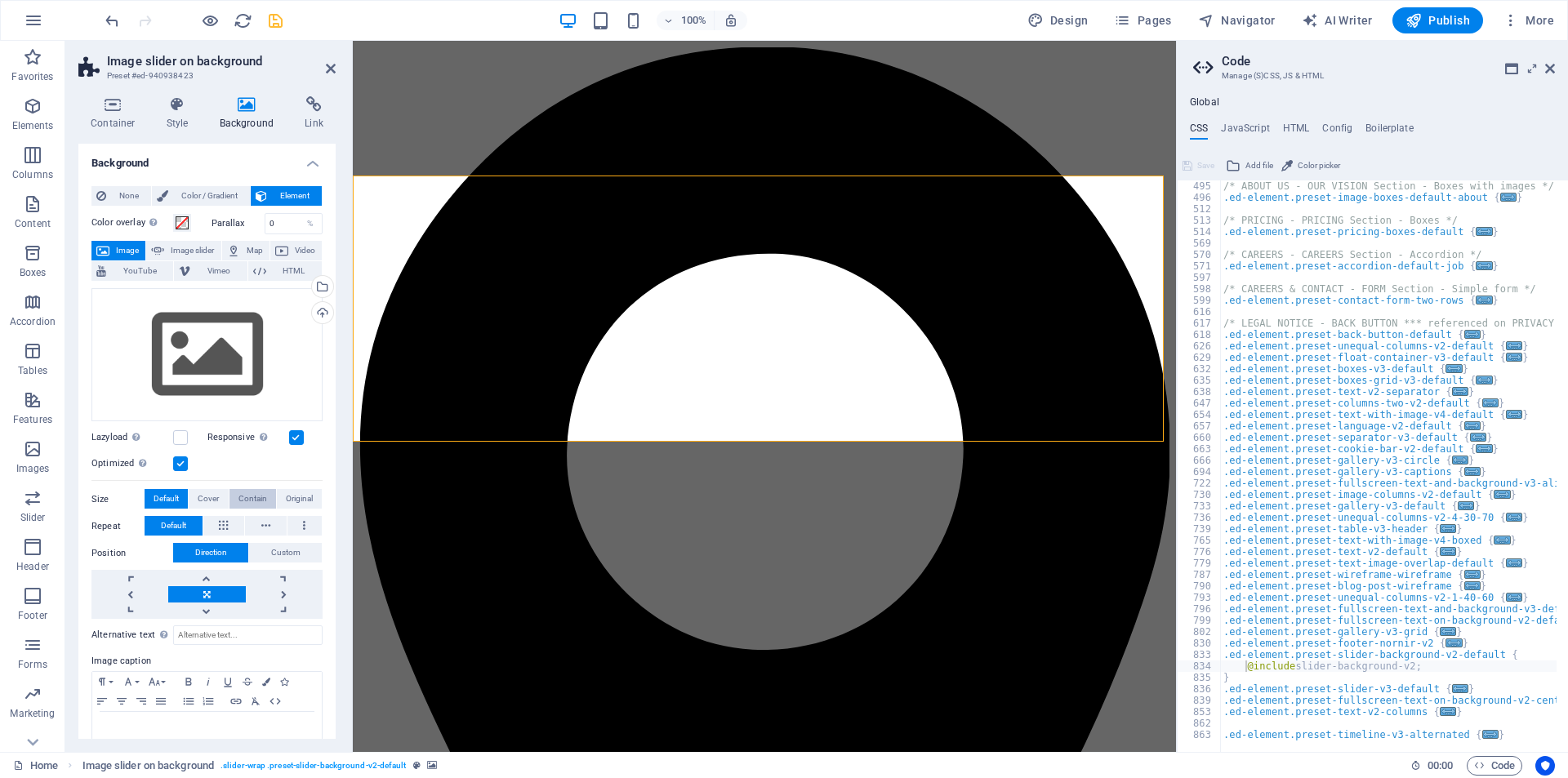
click at [263, 494] on span "Contain" at bounding box center [252, 498] width 28 height 19
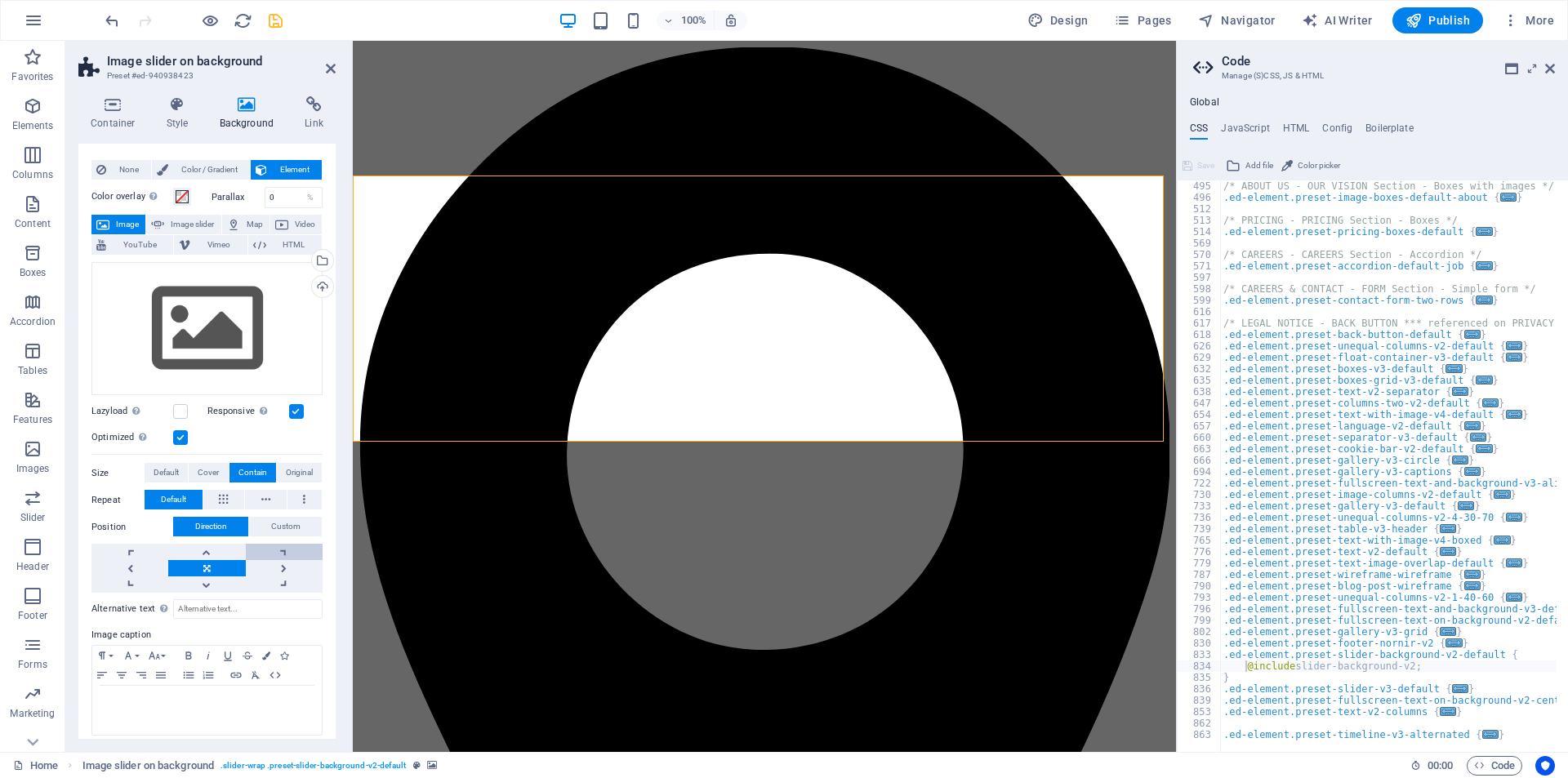
scroll to position [35, 0]
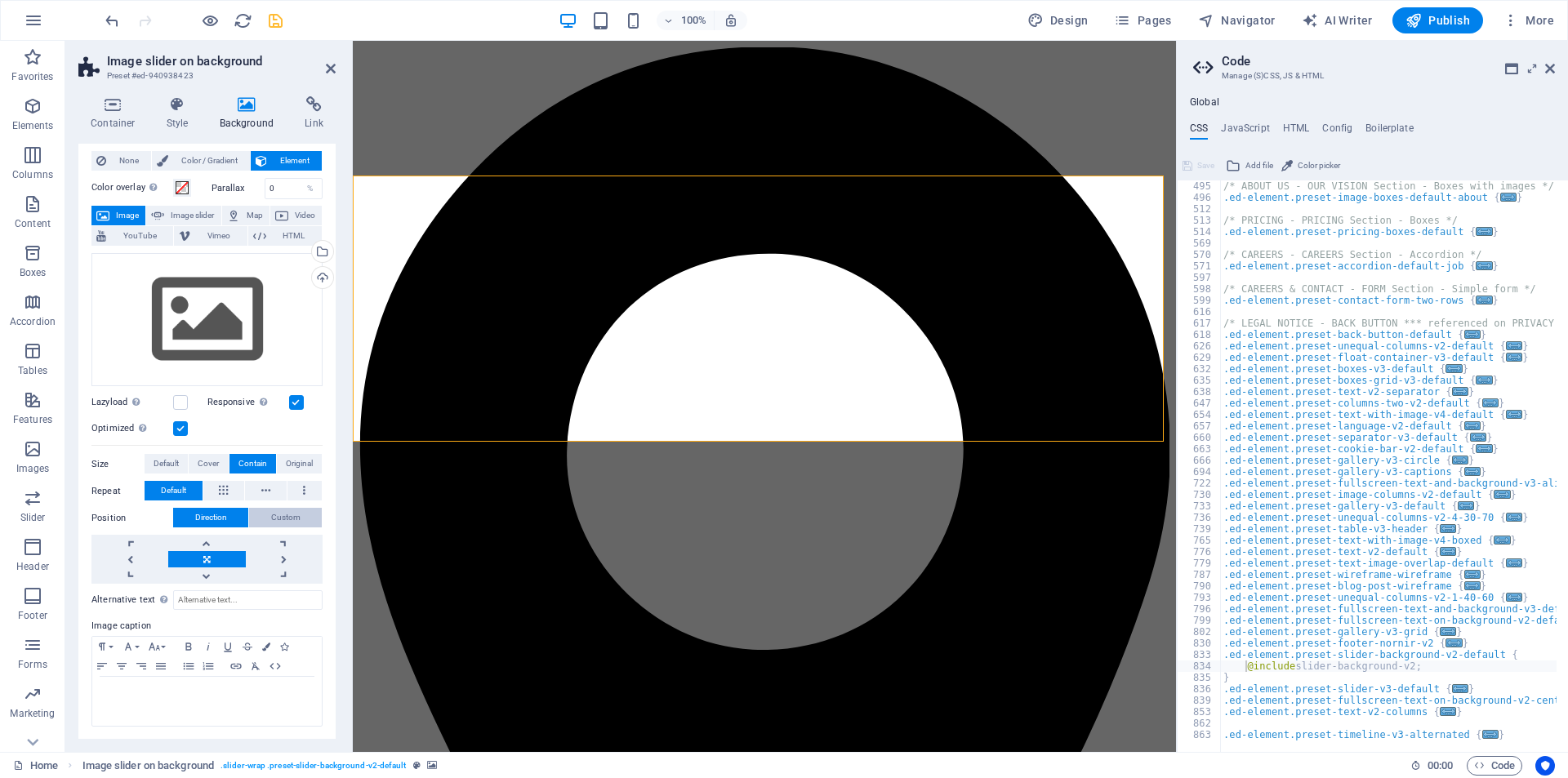
click at [287, 516] on span "Custom" at bounding box center [285, 517] width 29 height 19
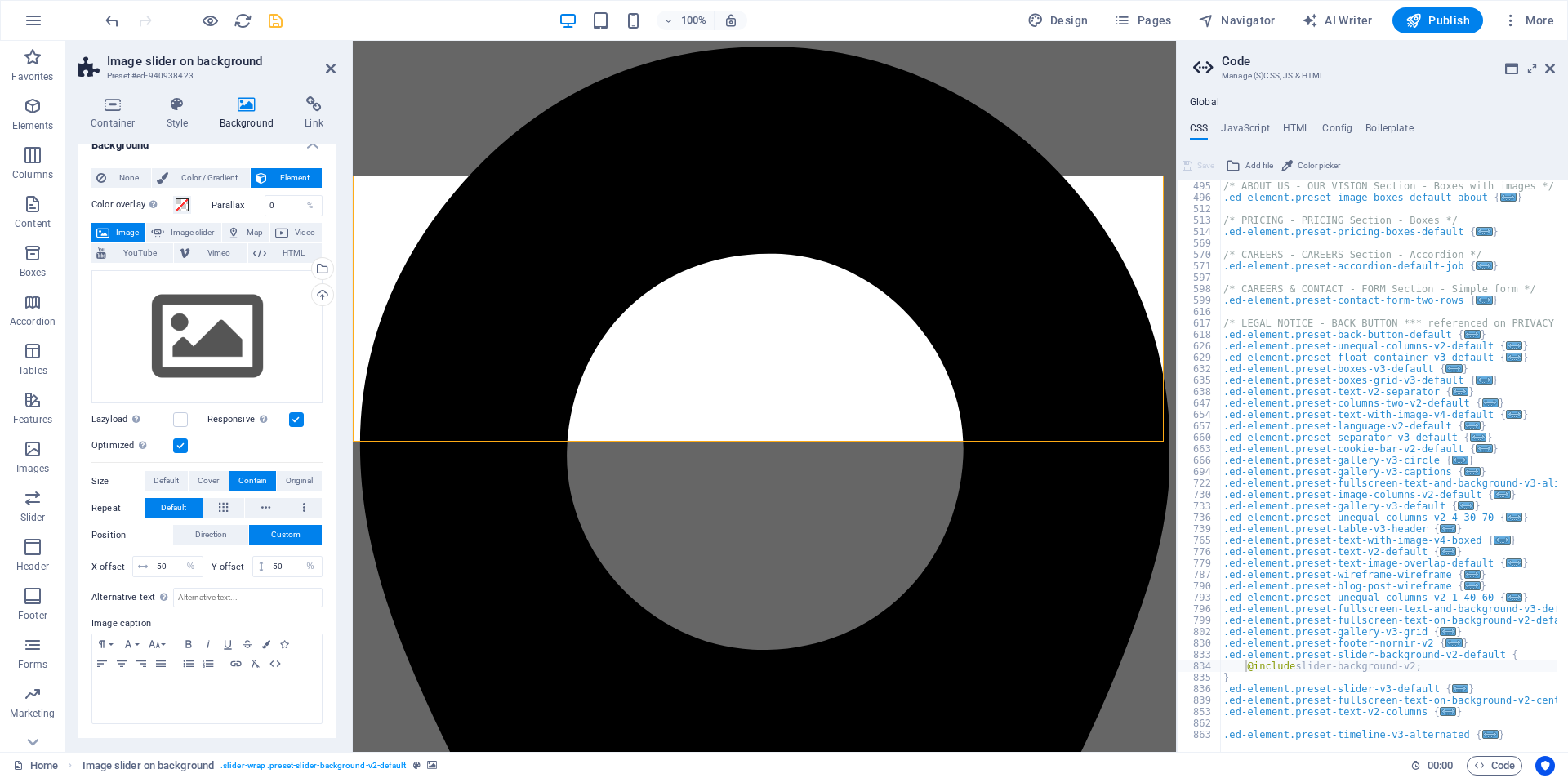
scroll to position [16, 0]
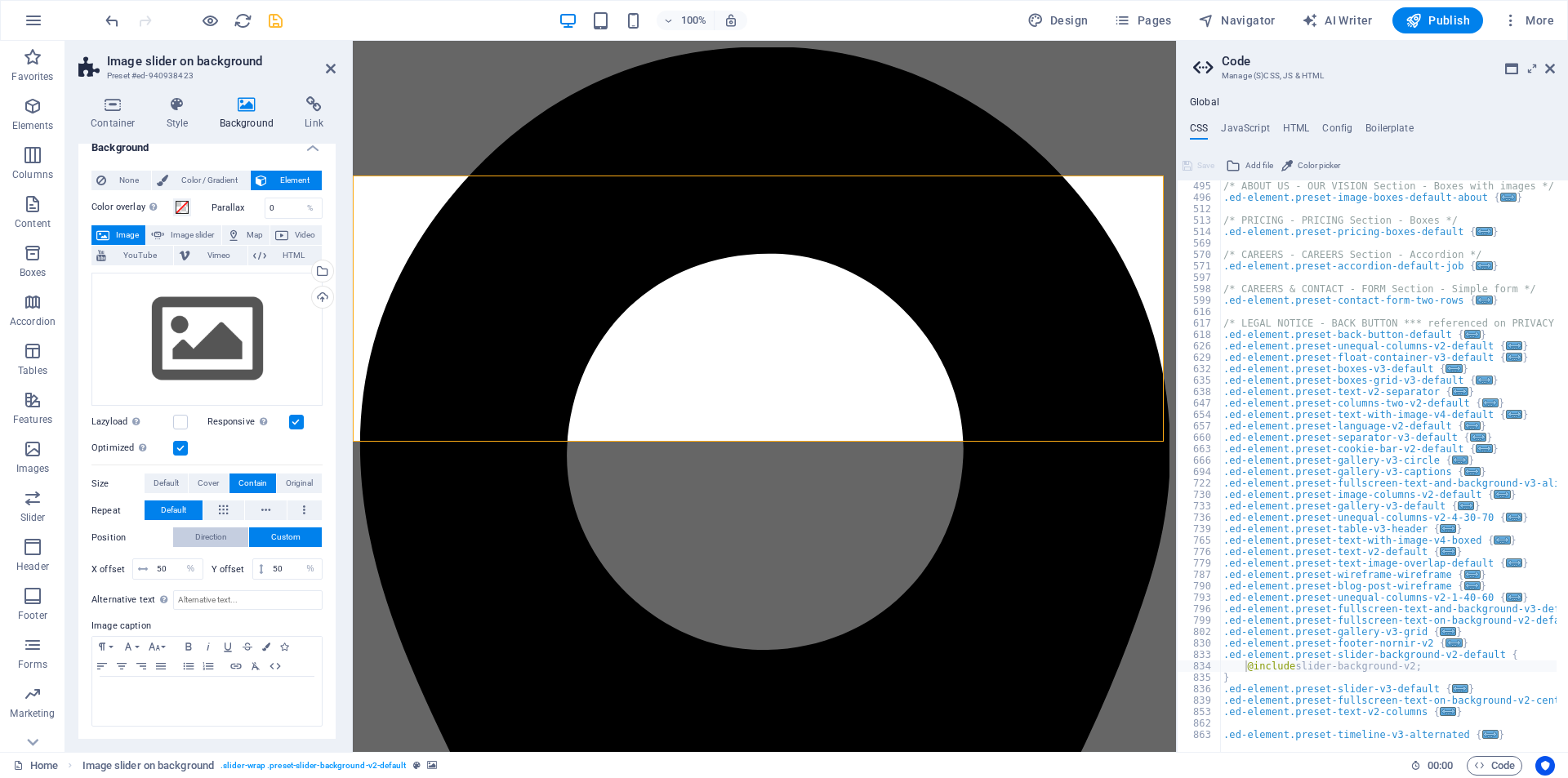
click at [217, 533] on span "Direction" at bounding box center [211, 537] width 32 height 19
click at [272, 533] on span "Custom" at bounding box center [285, 537] width 29 height 19
click at [277, 19] on icon "save" at bounding box center [275, 20] width 18 height 18
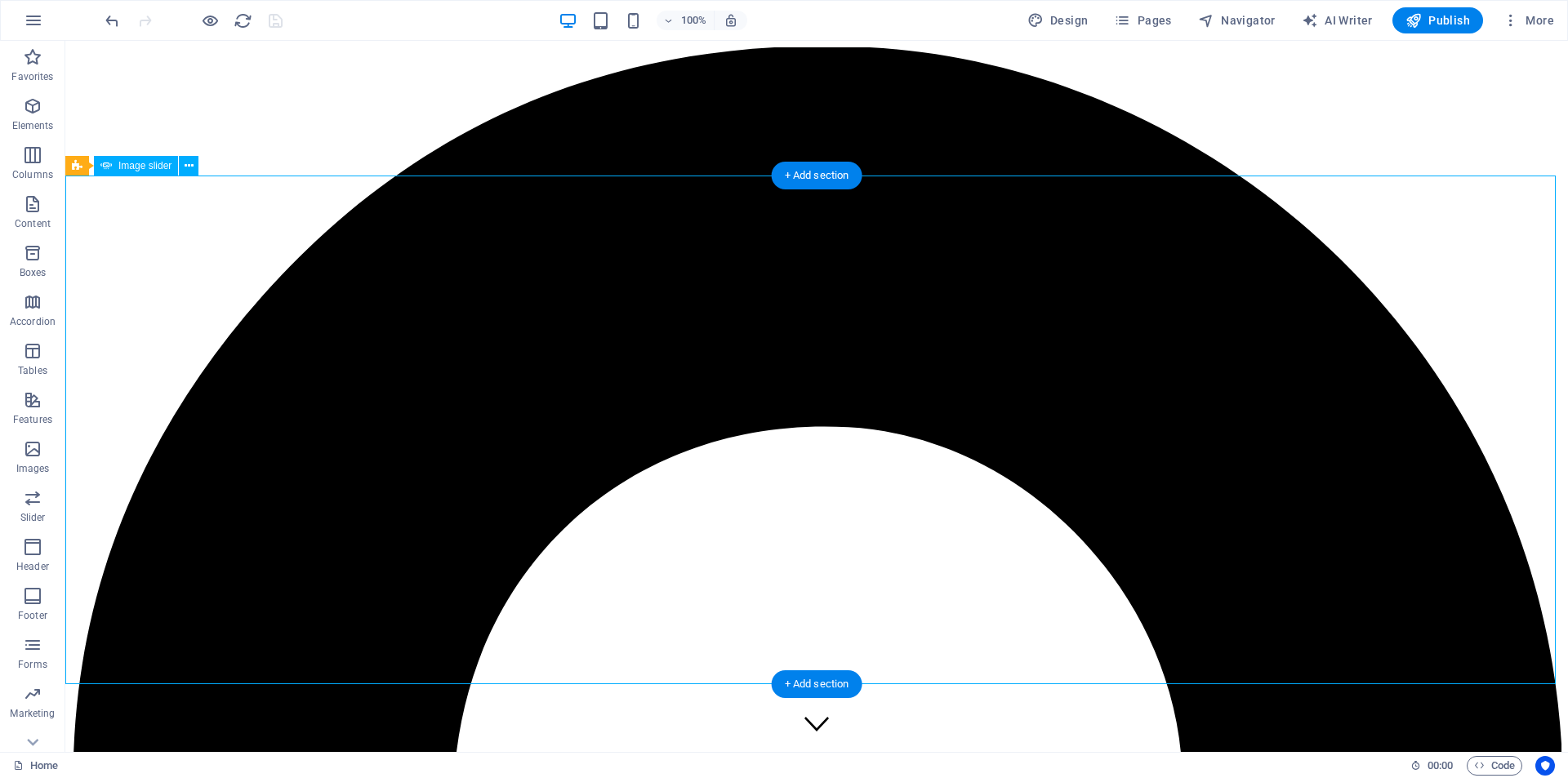
select select "%"
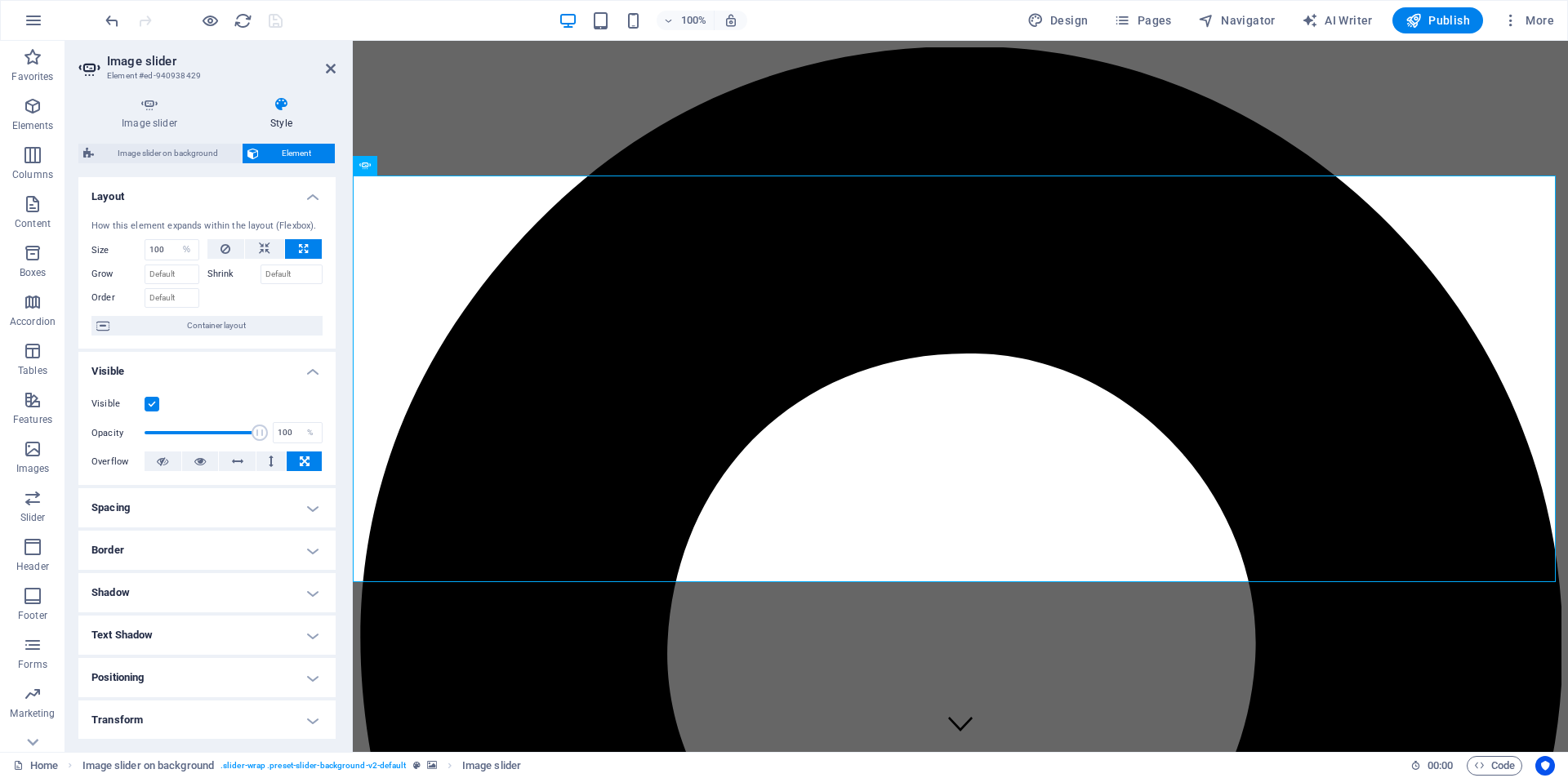
click at [283, 152] on span "Element" at bounding box center [296, 153] width 67 height 19
click at [256, 327] on span "Container layout" at bounding box center [217, 325] width 204 height 19
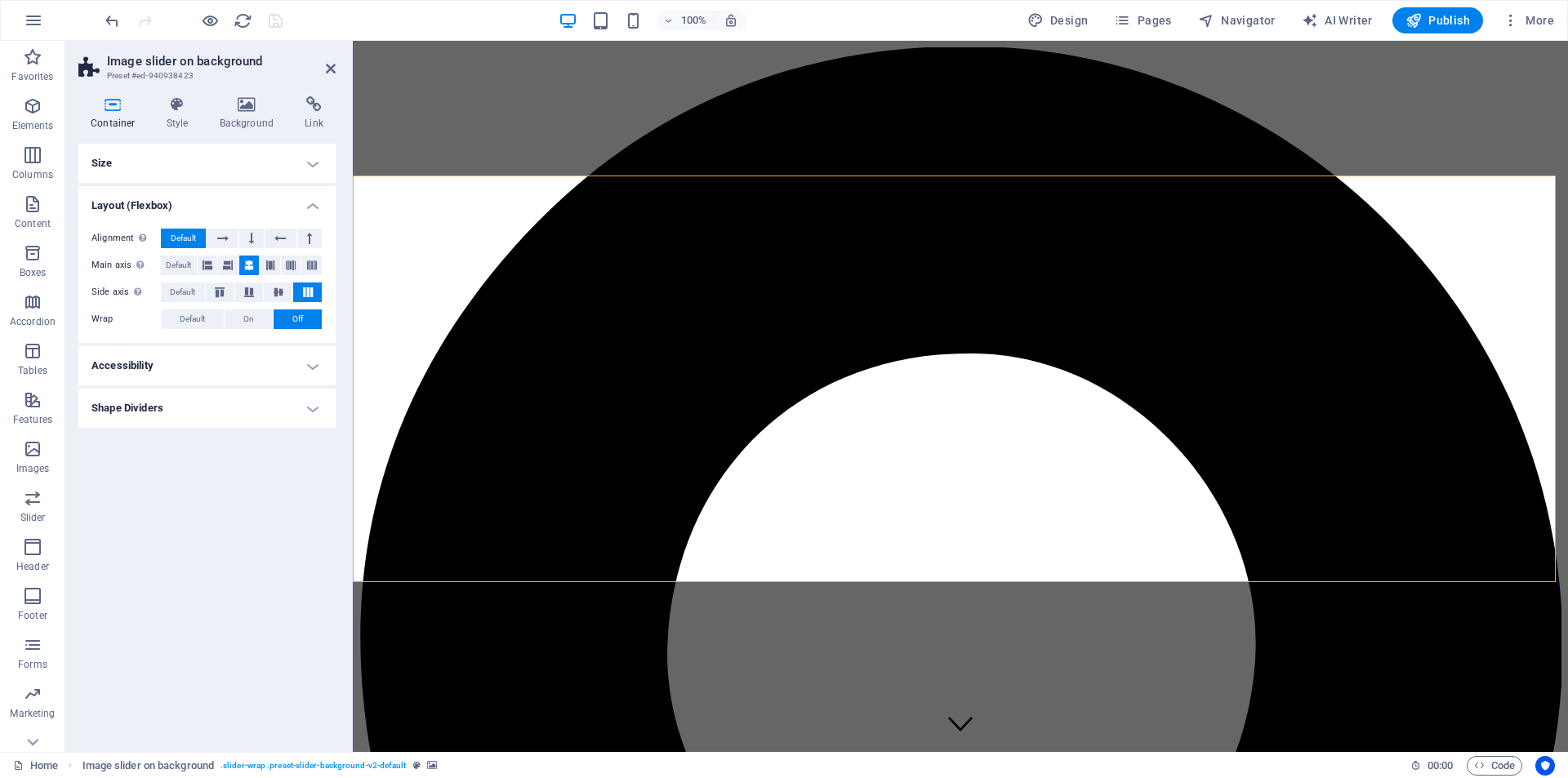
click at [281, 371] on h4 "Accessibility" at bounding box center [206, 365] width 257 height 39
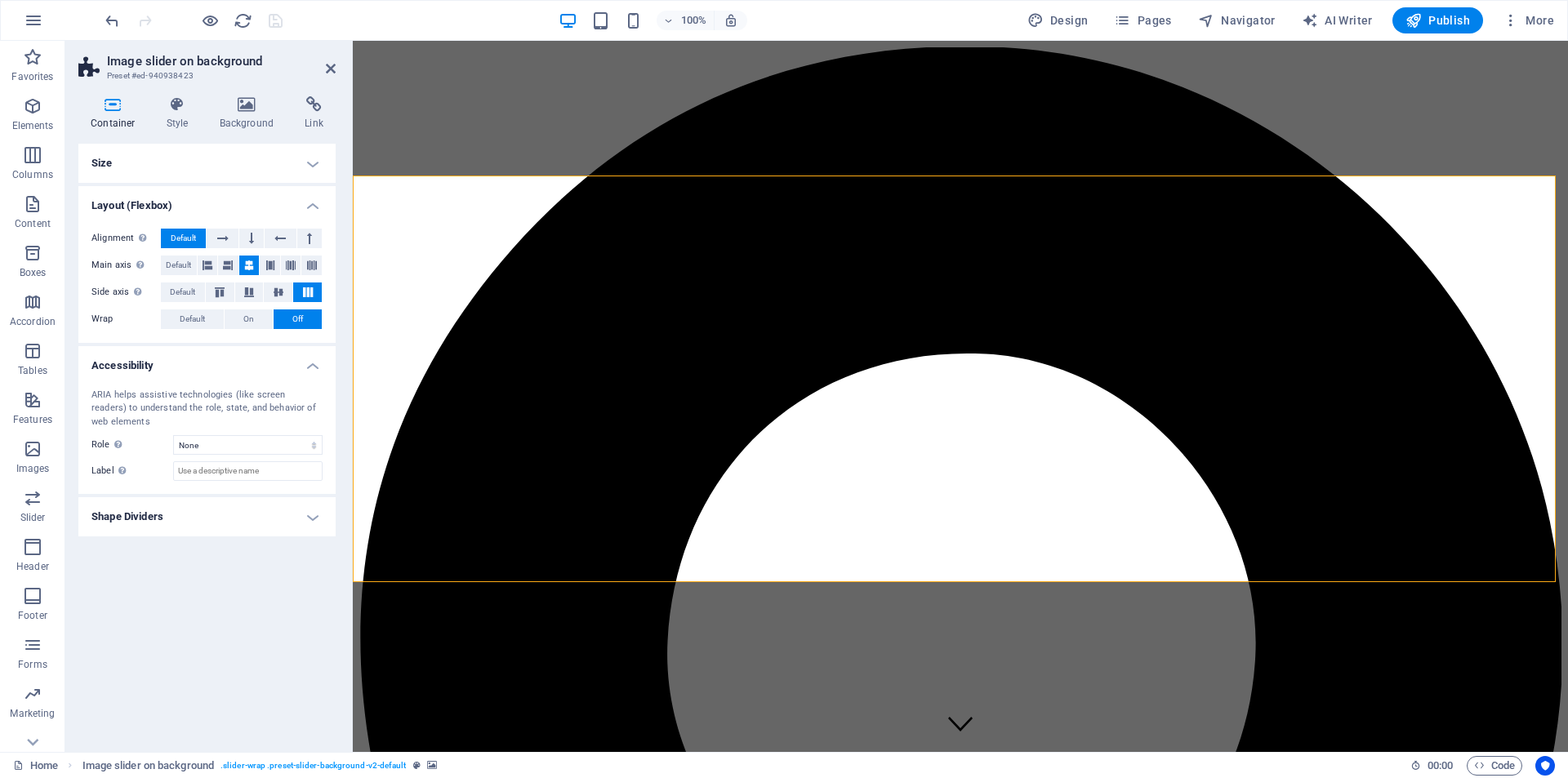
click at [261, 515] on h4 "Shape Dividers" at bounding box center [206, 517] width 257 height 39
click at [284, 158] on h4 "Size" at bounding box center [206, 163] width 257 height 39
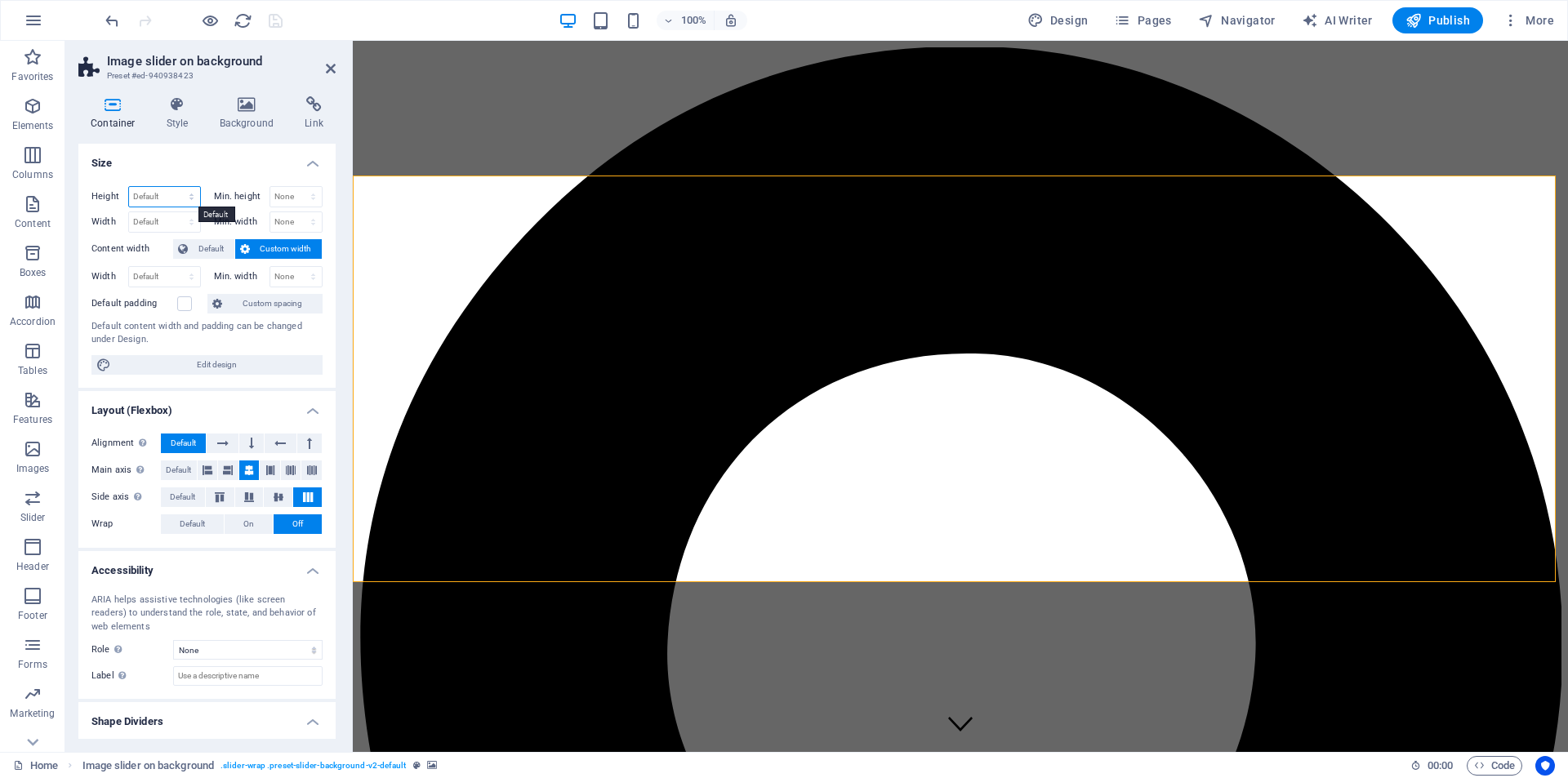
click at [147, 197] on select "Default px rem % vh vw" at bounding box center [164, 196] width 71 height 19
select select "%"
click at [174, 187] on select "Default px rem % vh vw" at bounding box center [164, 196] width 71 height 19
type input "100"
click at [141, 220] on select "Default px rem % em vh vw" at bounding box center [164, 221] width 71 height 19
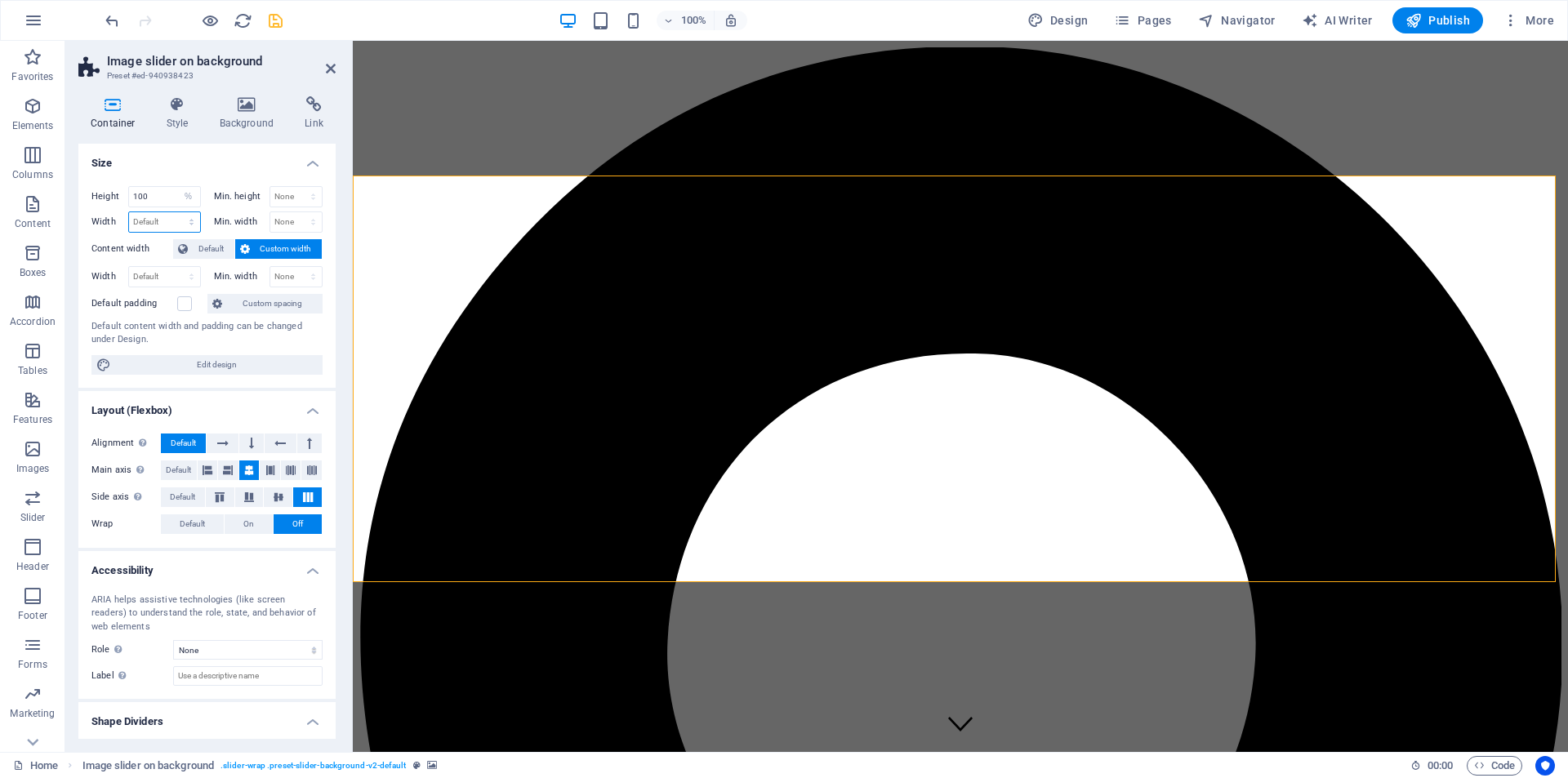
select select "%"
click at [174, 212] on select "Default px rem % em vh vw" at bounding box center [164, 221] width 71 height 19
type input "100"
click at [204, 247] on span "Default" at bounding box center [211, 249] width 37 height 19
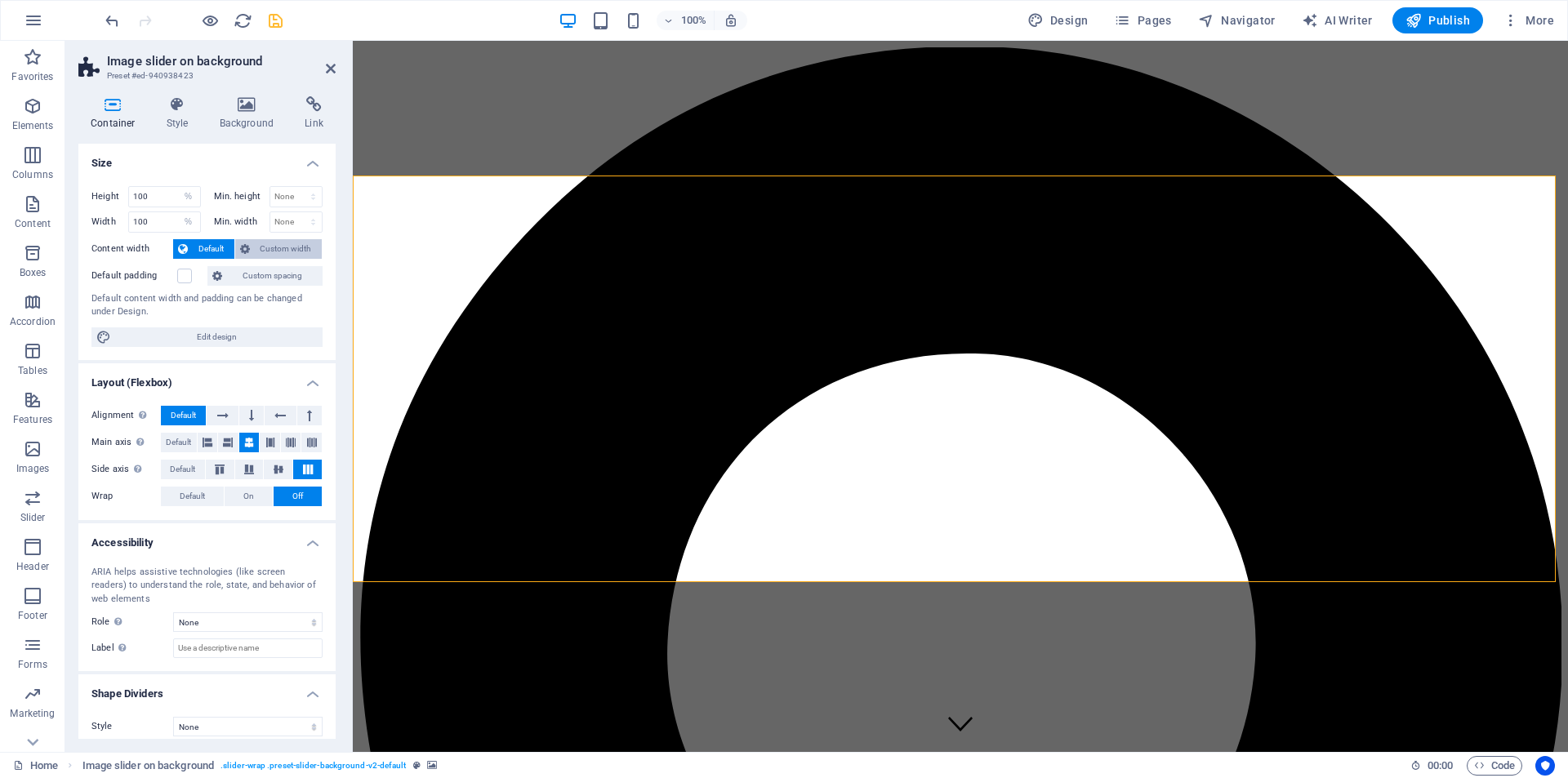
click at [262, 249] on span "Custom width" at bounding box center [286, 249] width 63 height 19
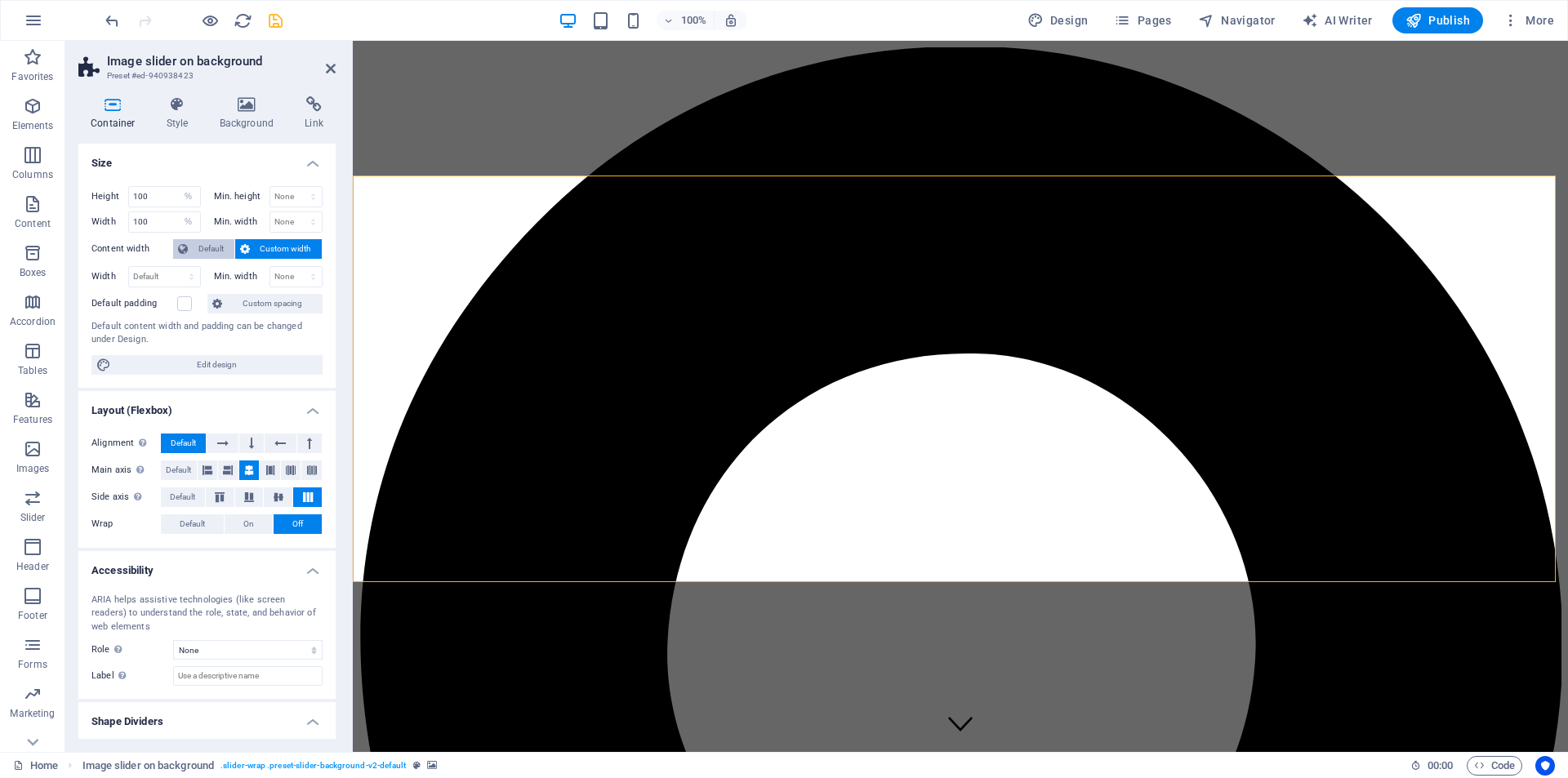
click at [206, 251] on span "Default" at bounding box center [211, 249] width 37 height 19
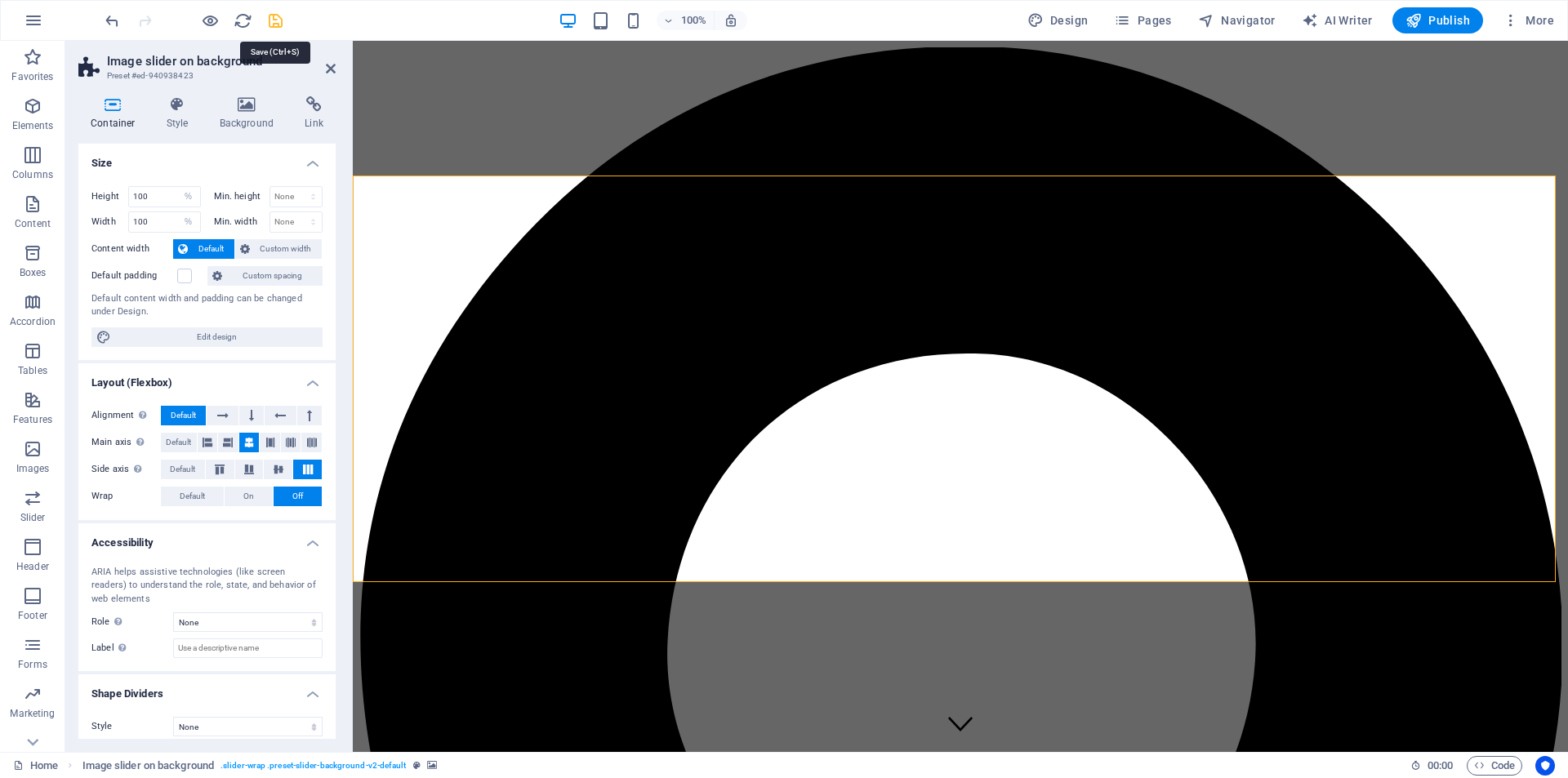
click at [278, 19] on icon "save" at bounding box center [275, 20] width 18 height 18
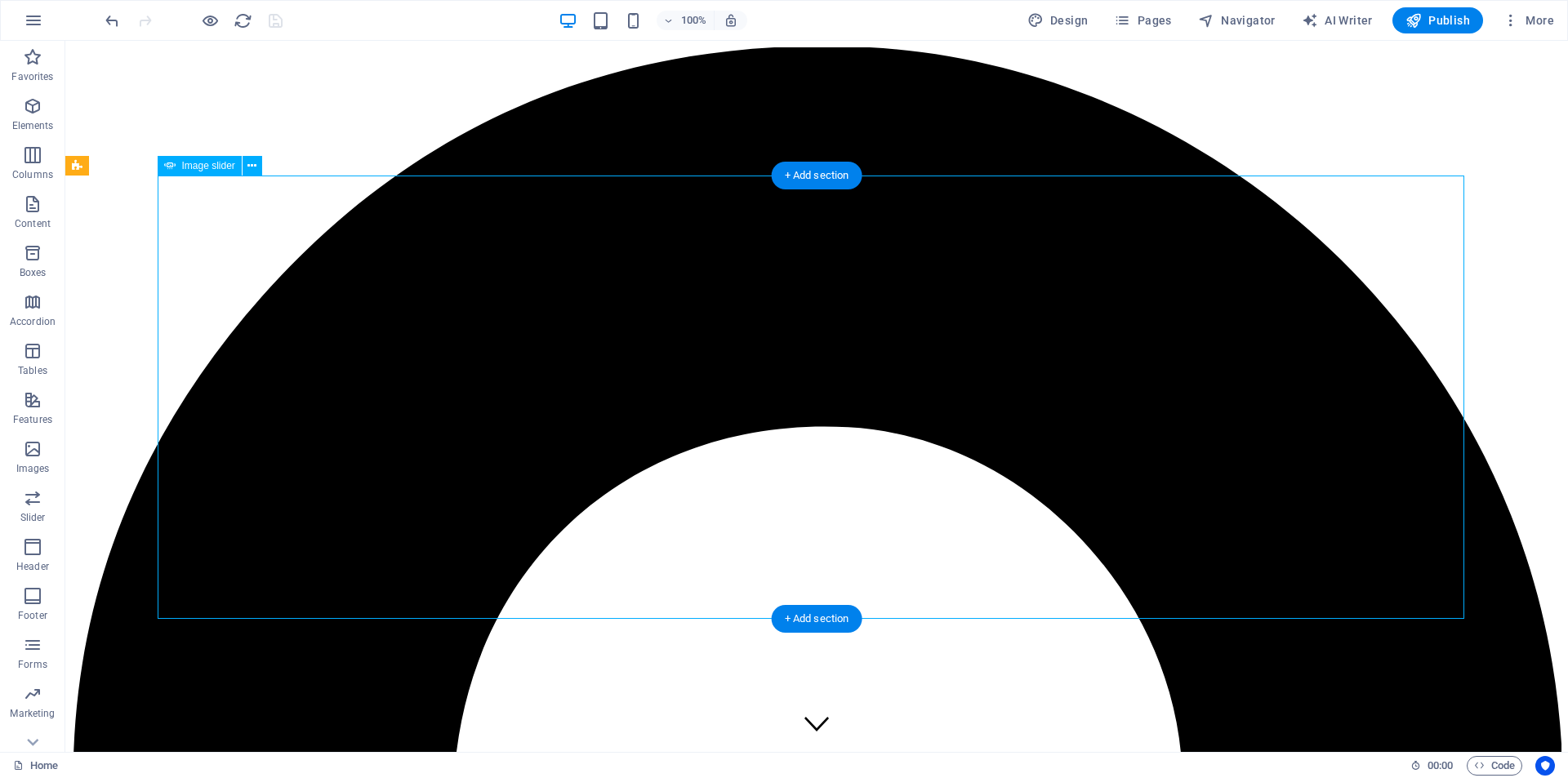
select select "%"
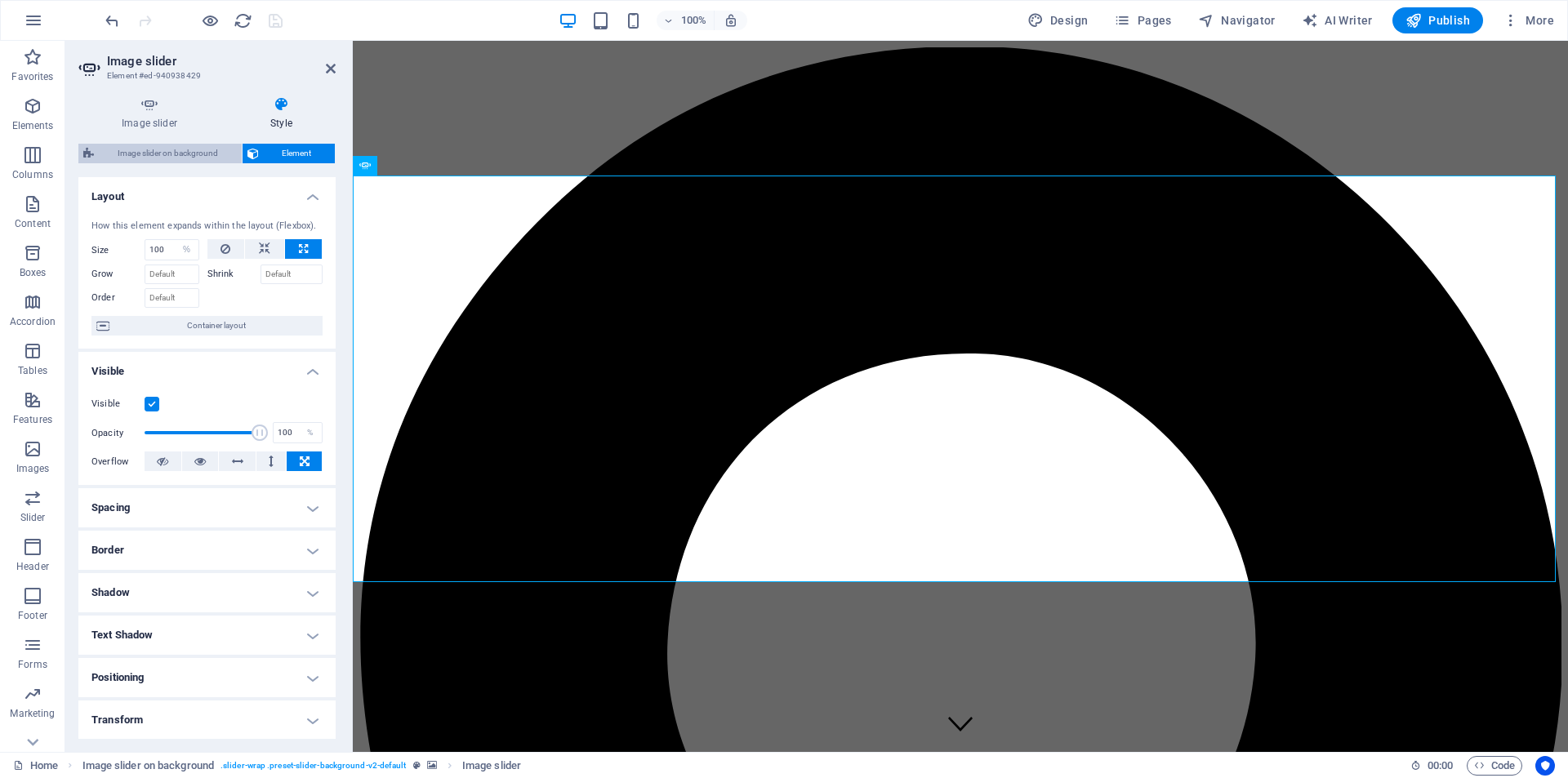
click at [195, 158] on span "Image slider on background" at bounding box center [168, 153] width 138 height 19
select select "rem"
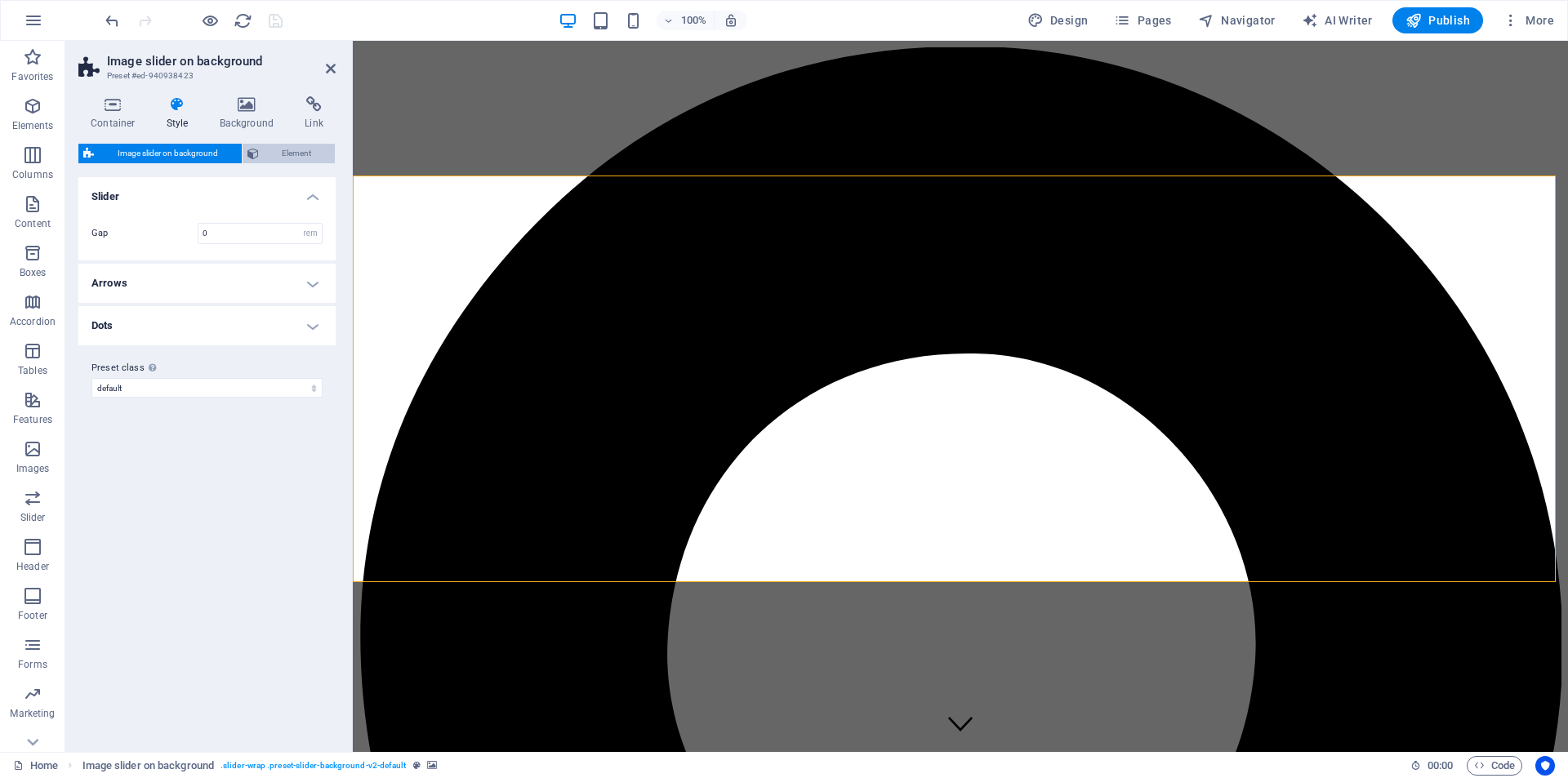
click at [295, 157] on span "Element" at bounding box center [296, 153] width 67 height 19
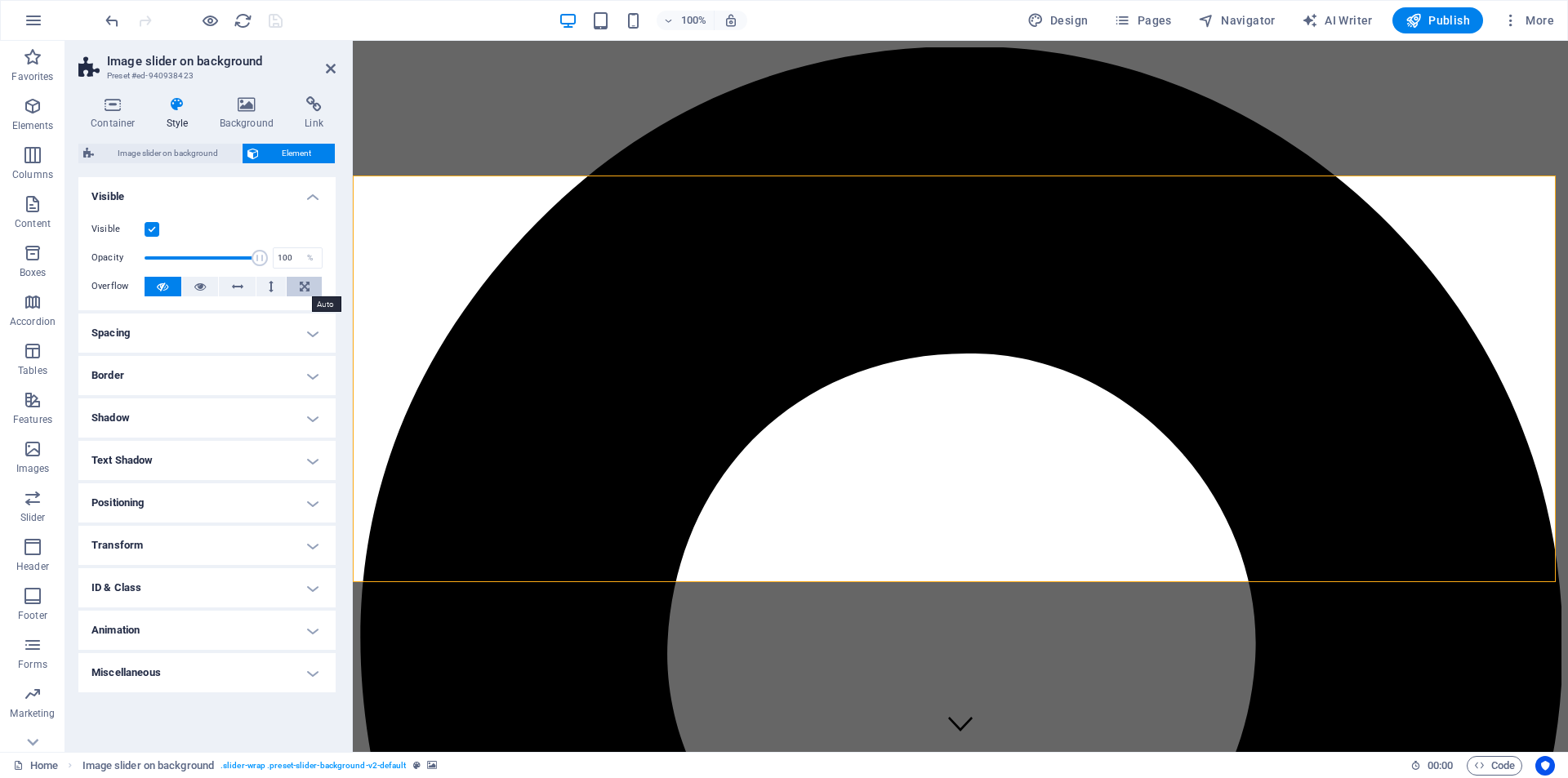
click at [314, 288] on button at bounding box center [304, 286] width 35 height 19
click at [239, 105] on icon at bounding box center [247, 105] width 79 height 17
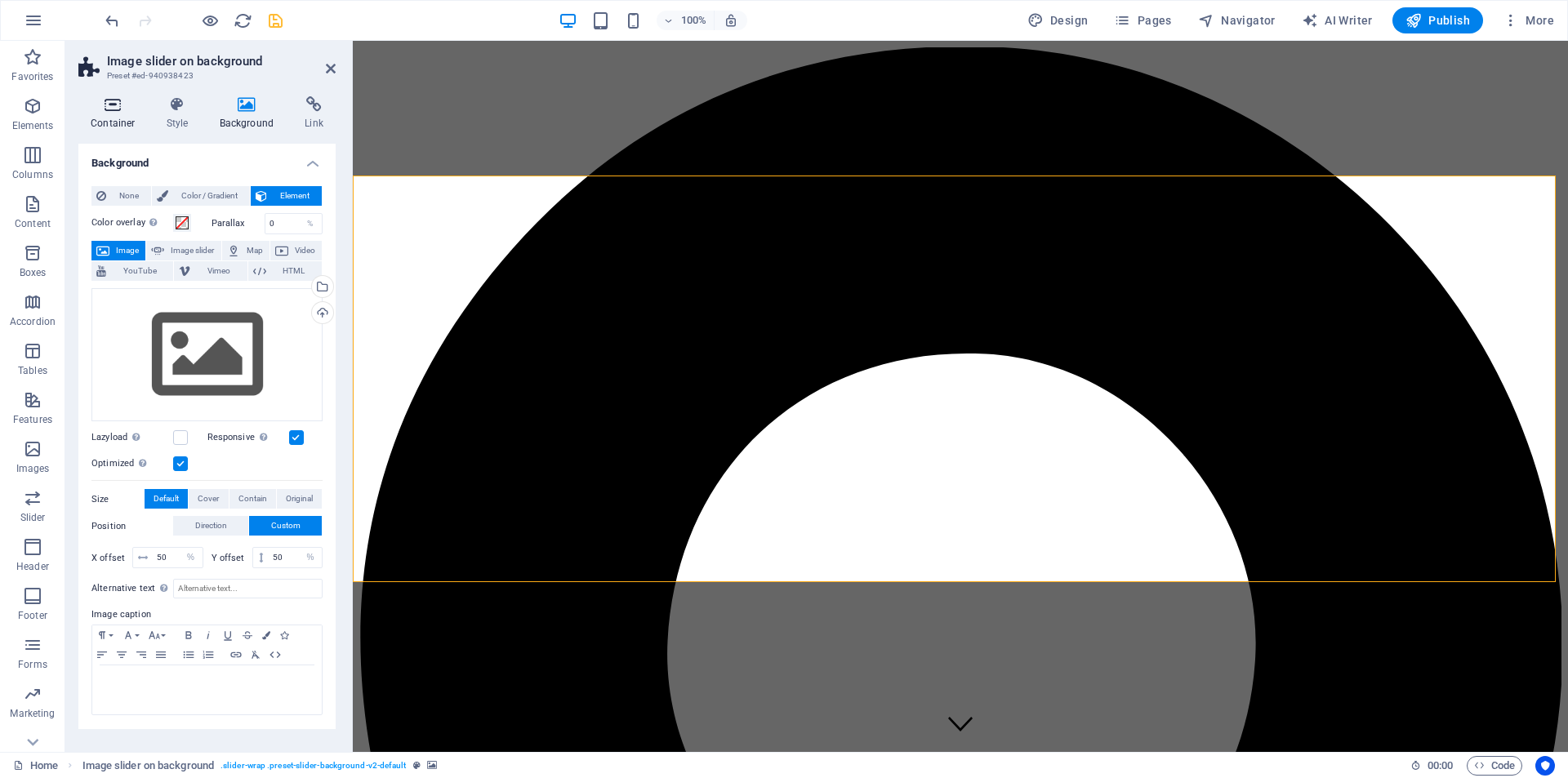
click at [110, 106] on icon at bounding box center [113, 105] width 70 height 17
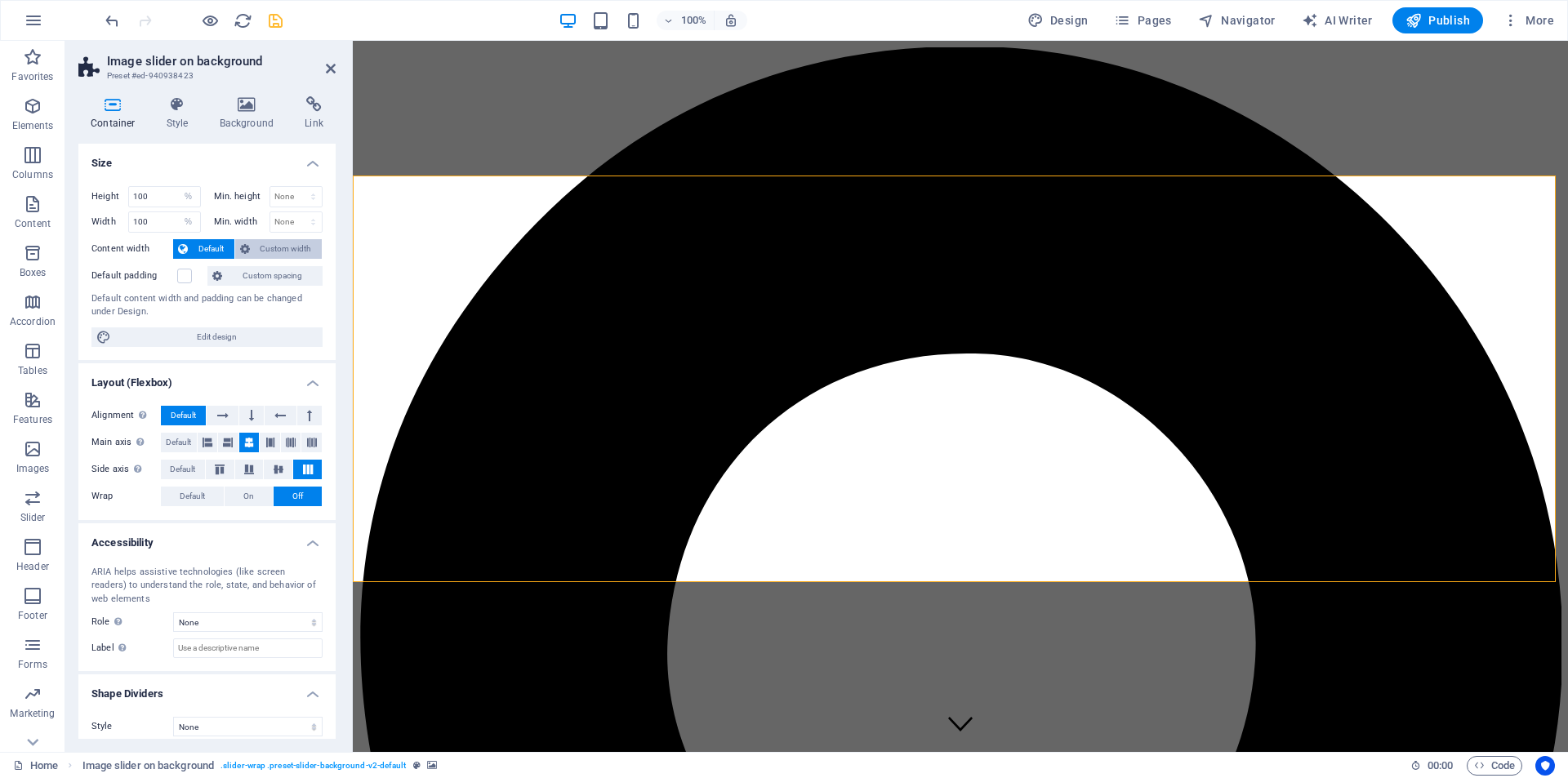
click at [276, 240] on span "Custom width" at bounding box center [286, 249] width 63 height 19
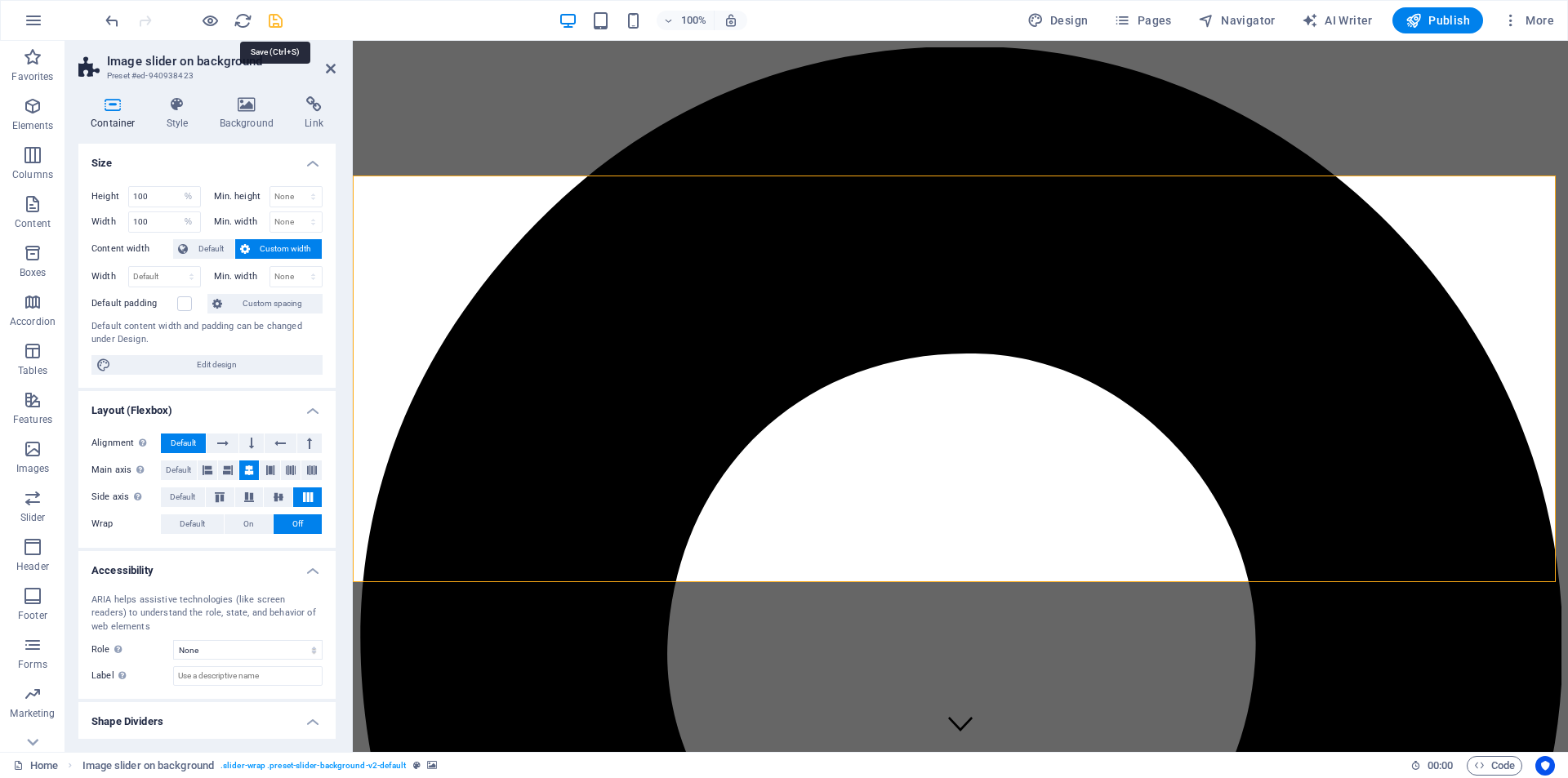
click at [280, 21] on icon "save" at bounding box center [275, 20] width 18 height 18
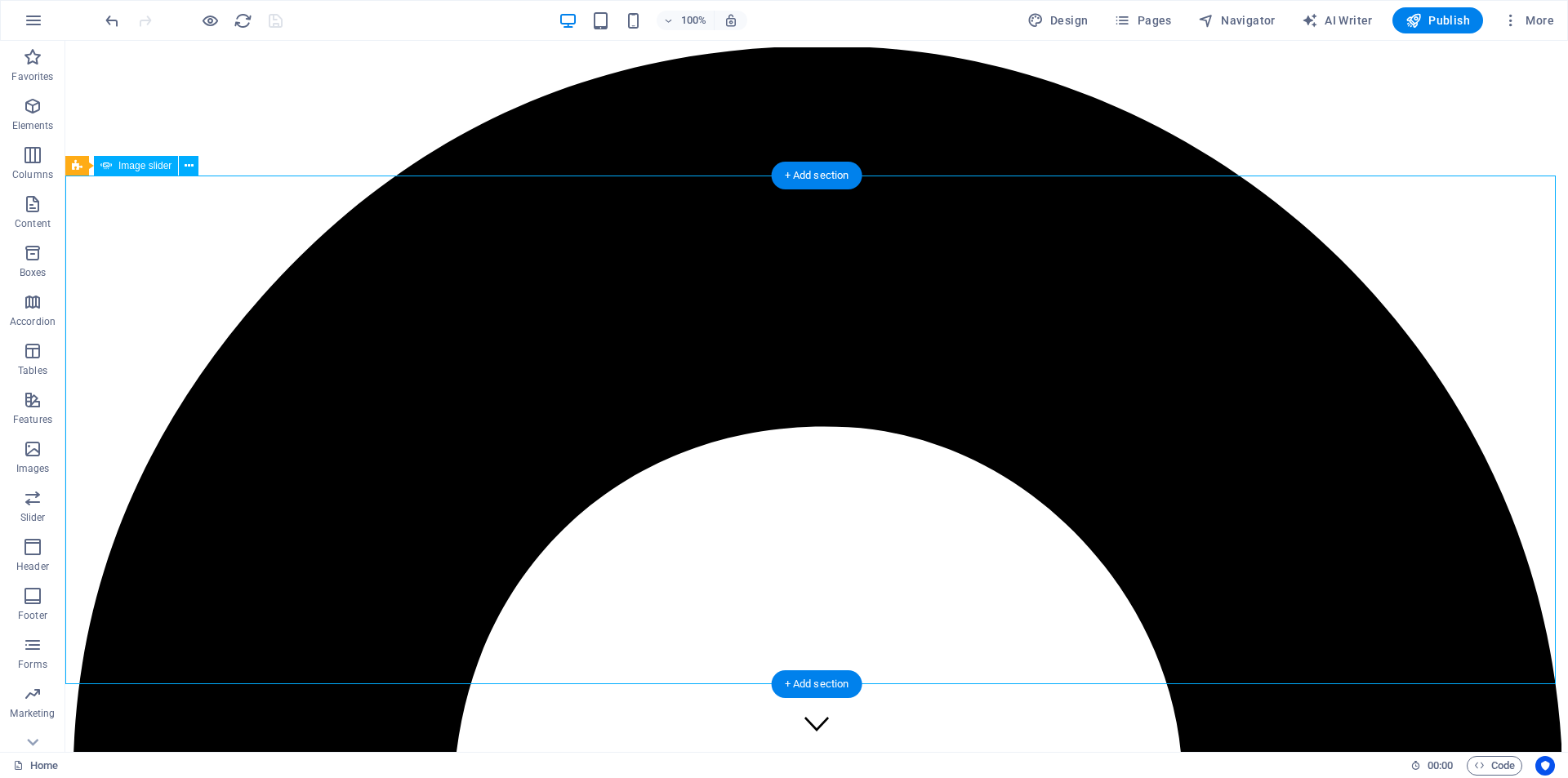
select select "%"
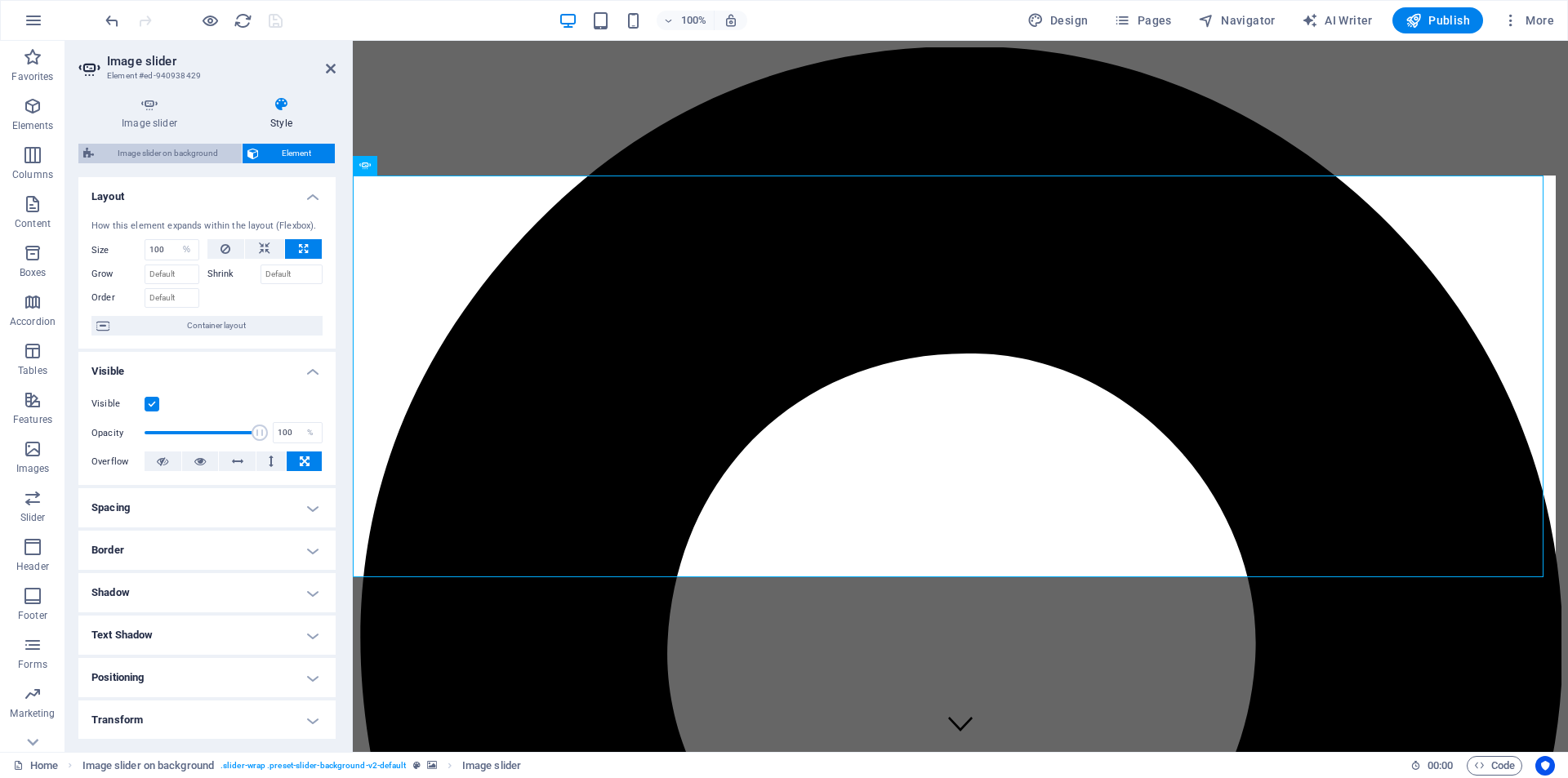
click at [129, 152] on span "Image slider on background" at bounding box center [168, 153] width 138 height 19
select select "%"
select select "rem"
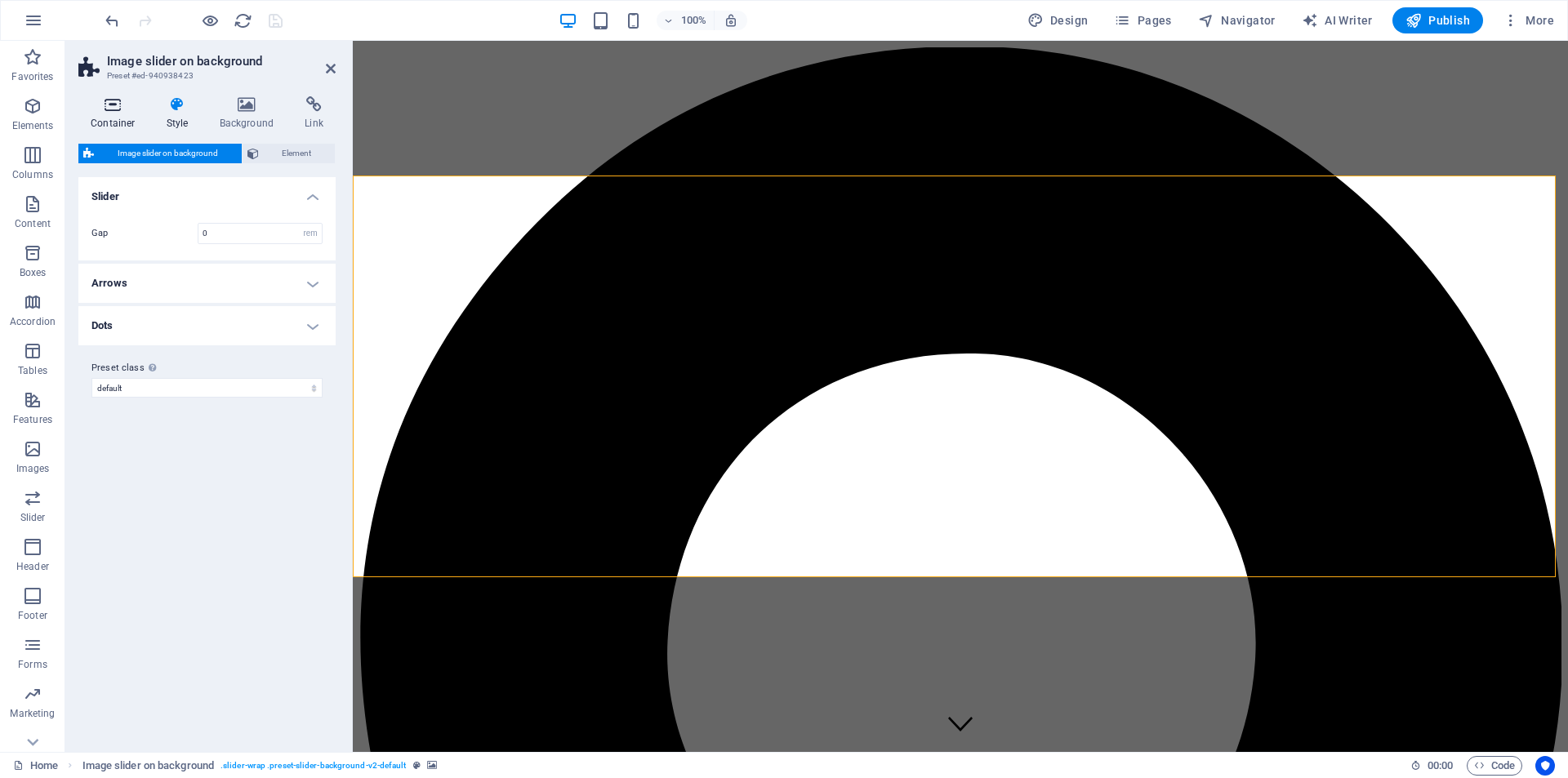
click at [116, 114] on h4 "Container" at bounding box center [116, 113] width 76 height 34
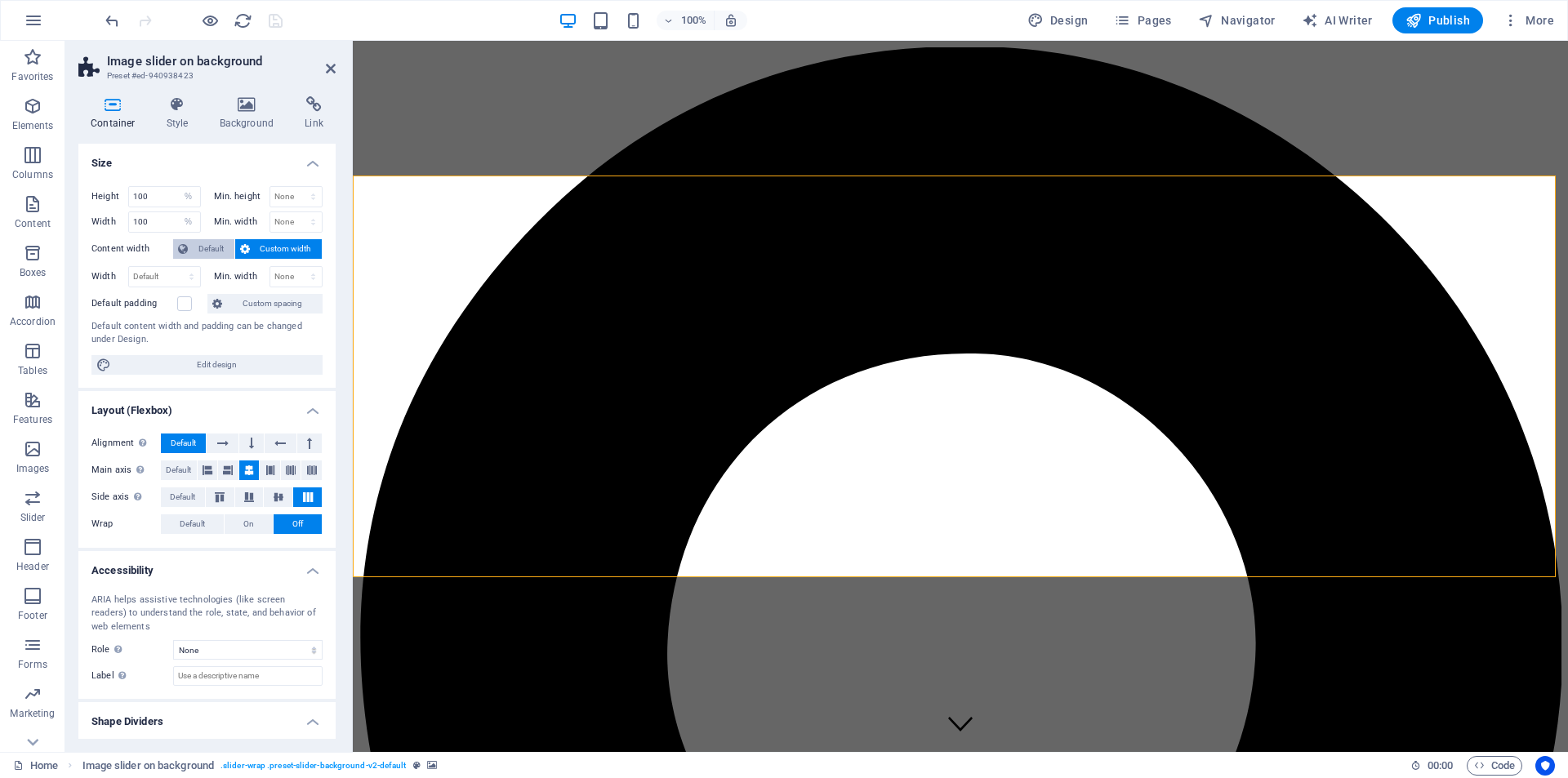
click at [205, 245] on span "Default" at bounding box center [211, 249] width 37 height 19
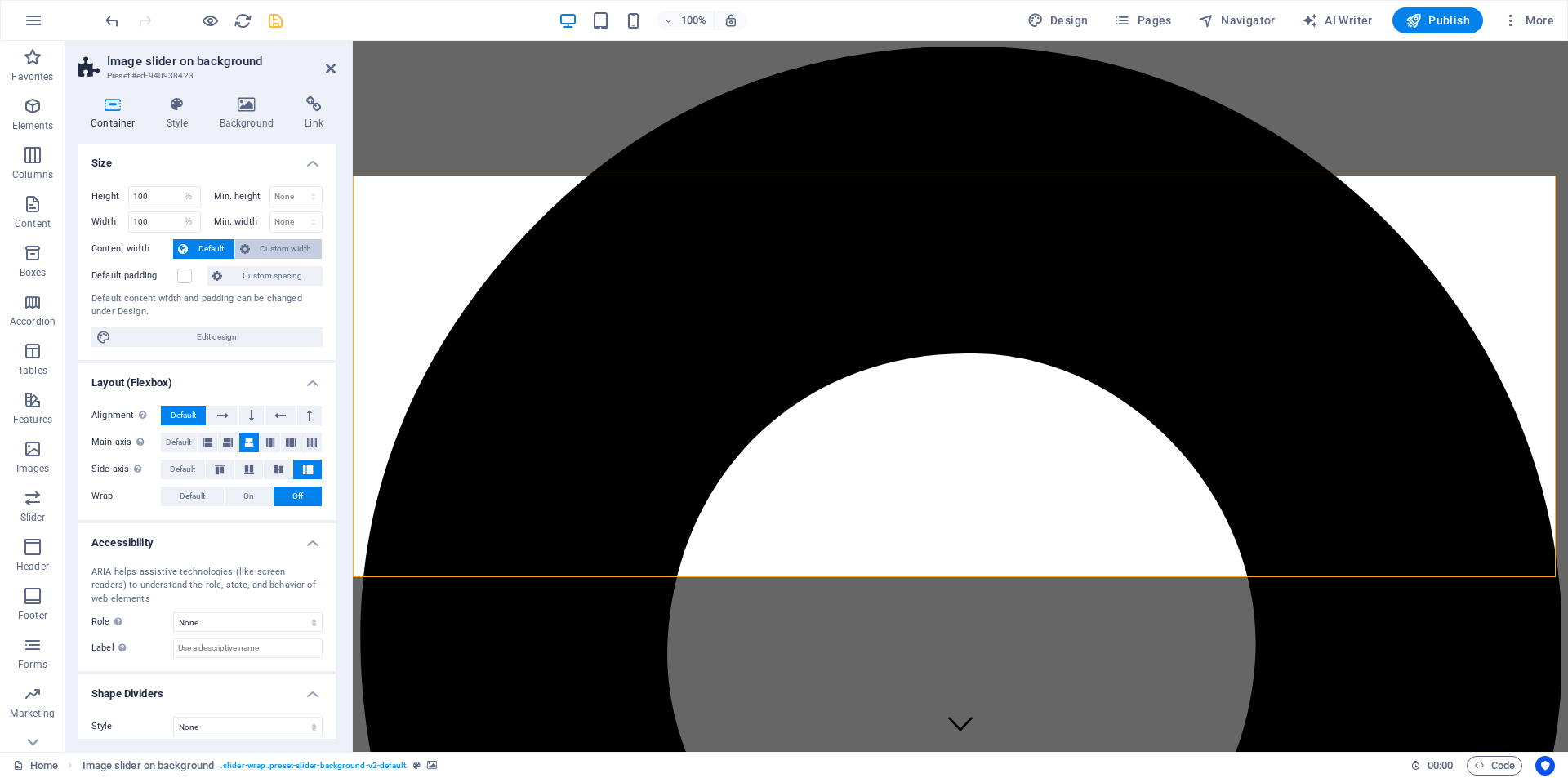
click at [272, 249] on span "Custom width" at bounding box center [286, 249] width 63 height 19
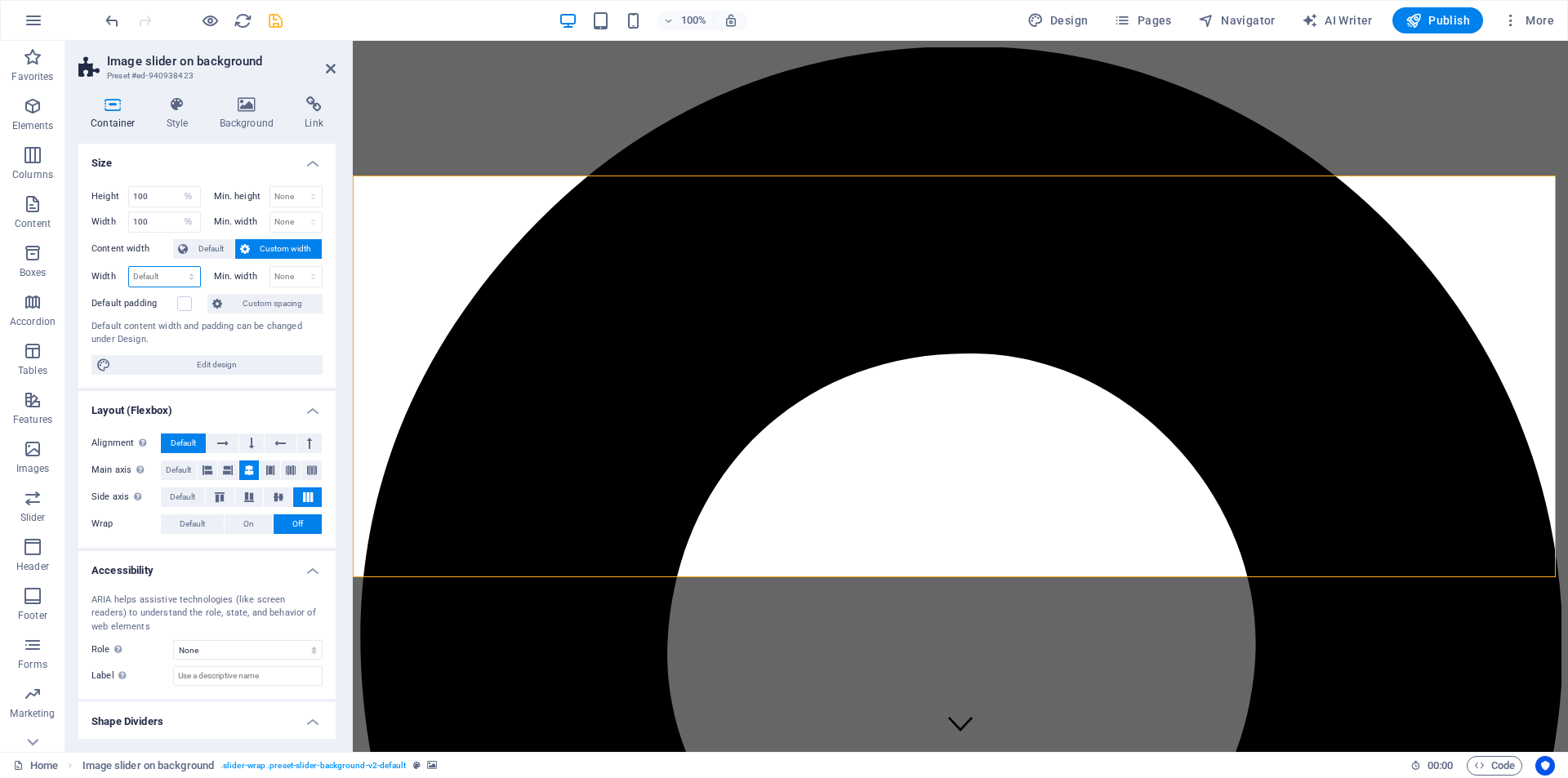
click at [150, 283] on select "Default px rem % em vh vw" at bounding box center [164, 276] width 71 height 19
select select "%"
click at [174, 267] on select "Default px rem % em vh vw" at bounding box center [164, 276] width 71 height 19
type input "100"
click at [282, 21] on icon "save" at bounding box center [275, 20] width 18 height 18
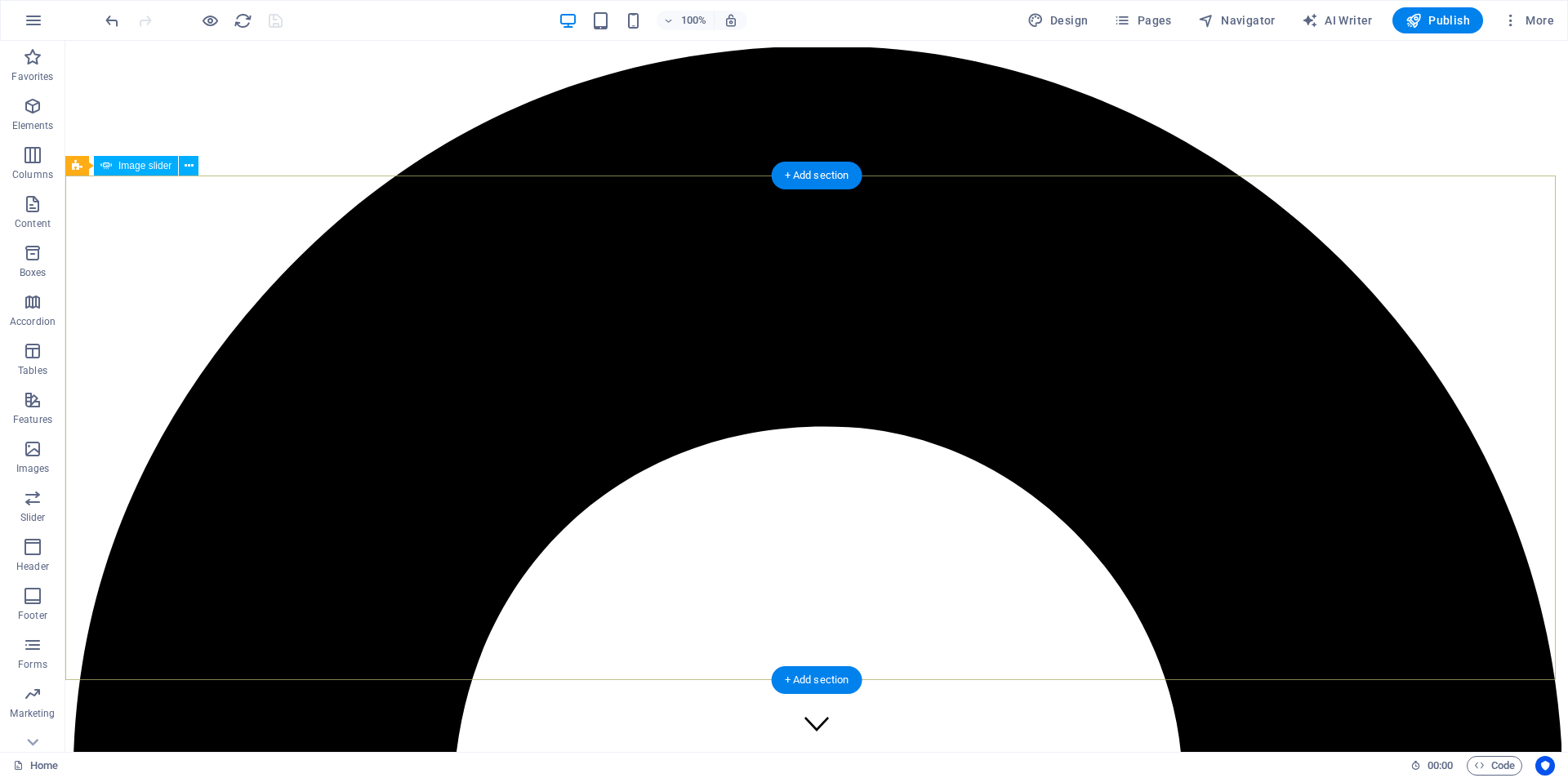
select select "%"
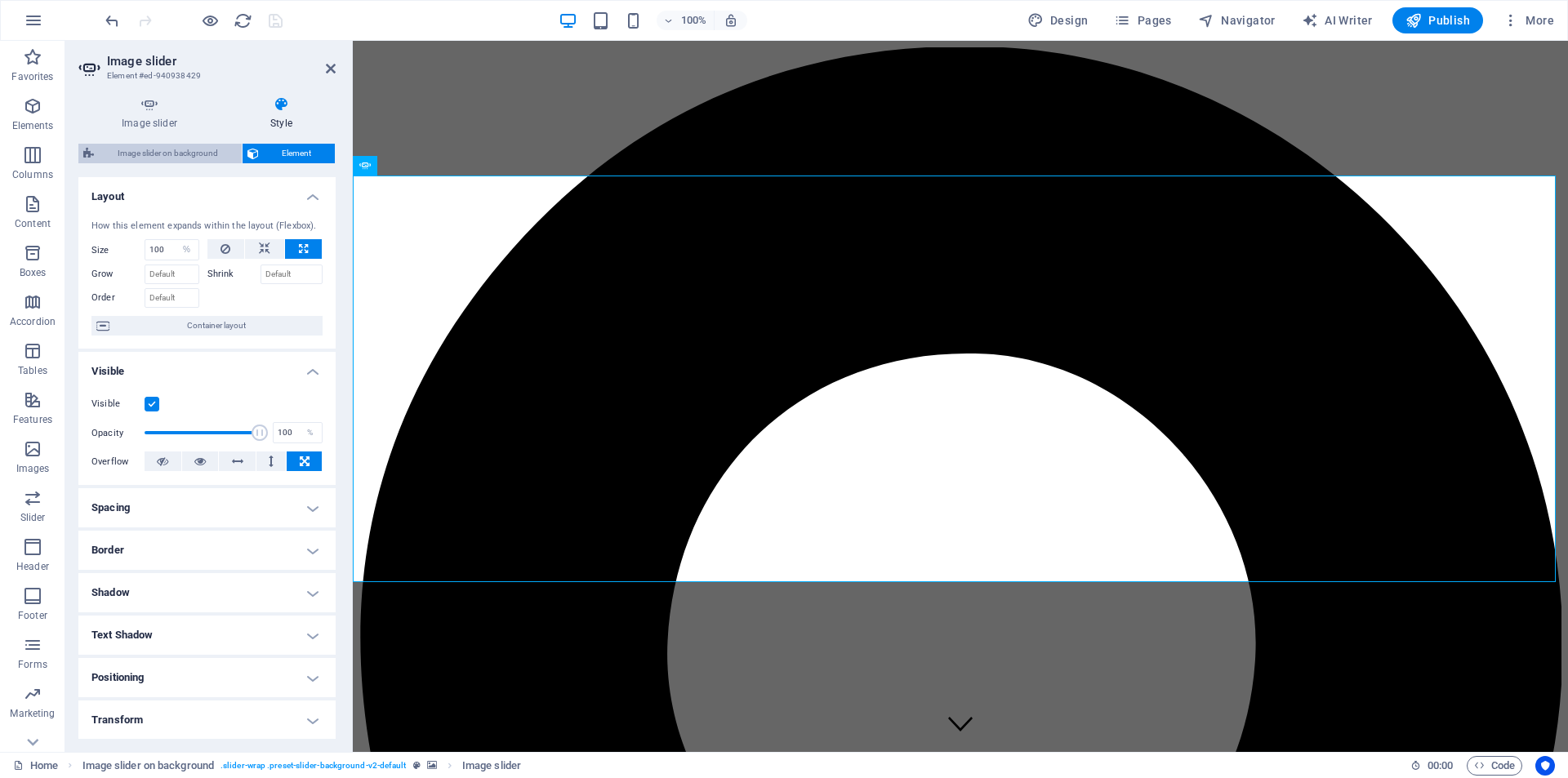
click at [152, 158] on span "Image slider on background" at bounding box center [168, 153] width 138 height 19
select select "%"
select select "rem"
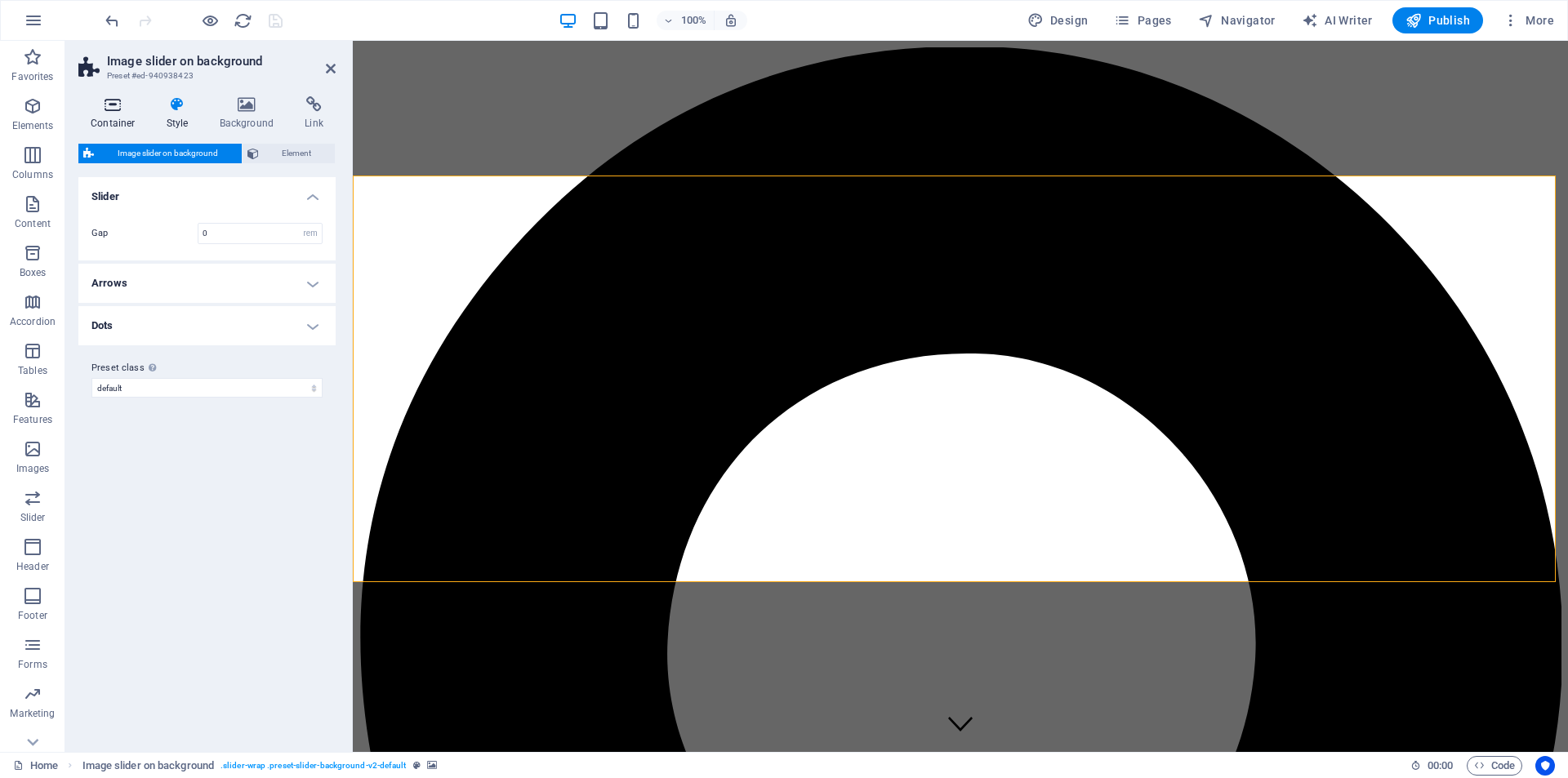
click at [122, 111] on icon at bounding box center [113, 105] width 70 height 17
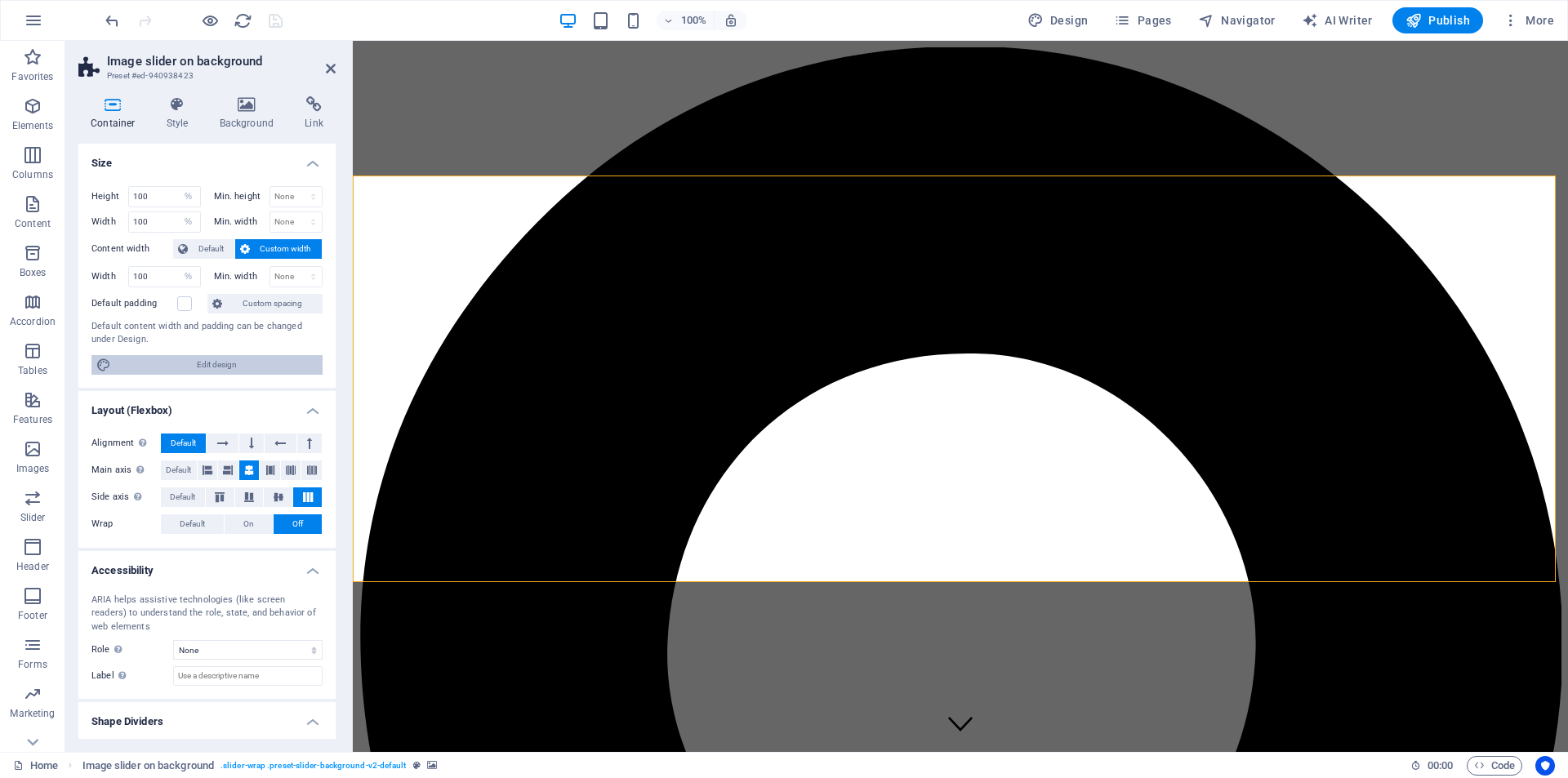
click at [245, 368] on span "Edit design" at bounding box center [217, 364] width 202 height 19
select select "rem"
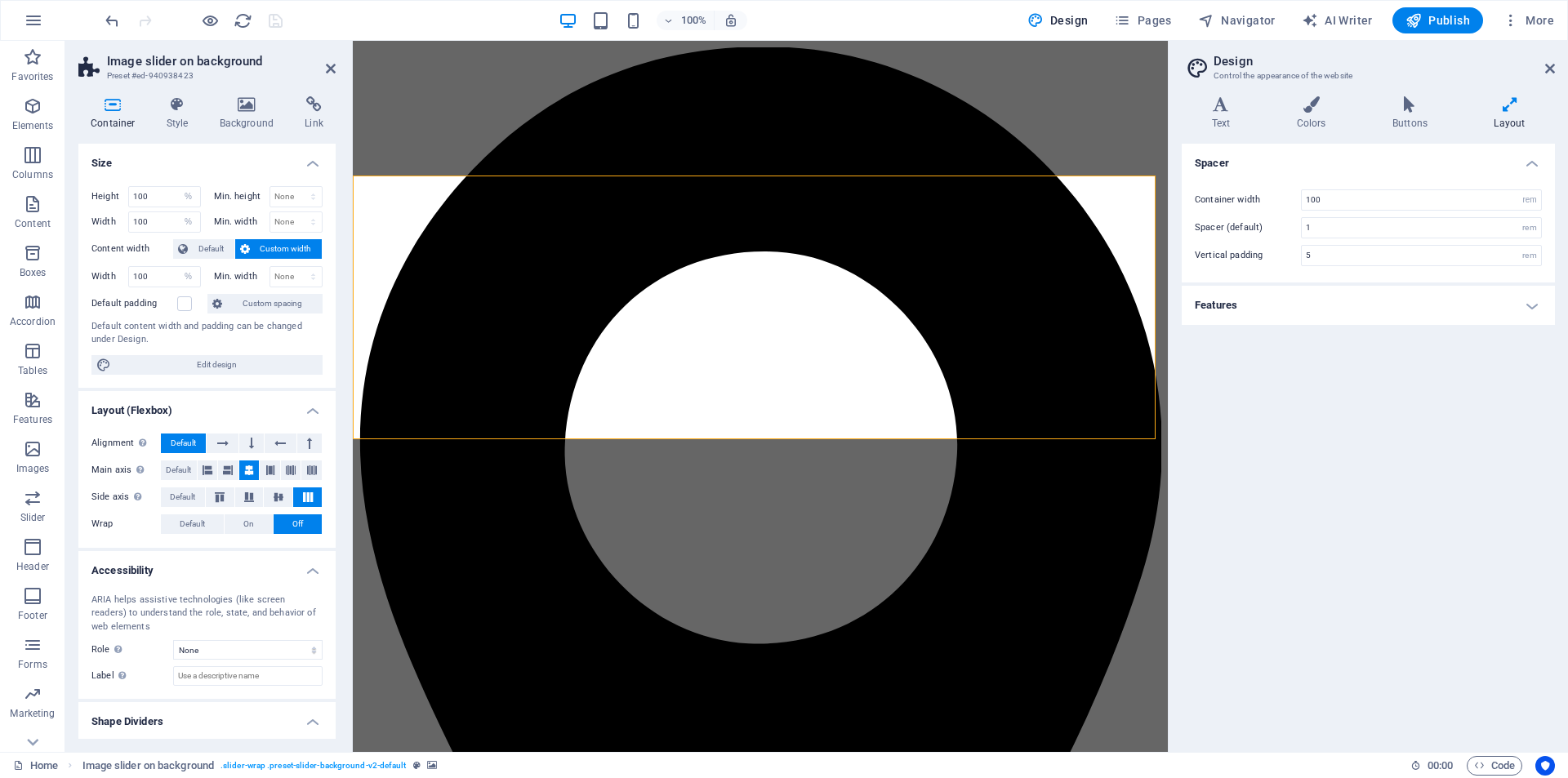
click at [1269, 304] on h4 "Features" at bounding box center [1368, 306] width 373 height 39
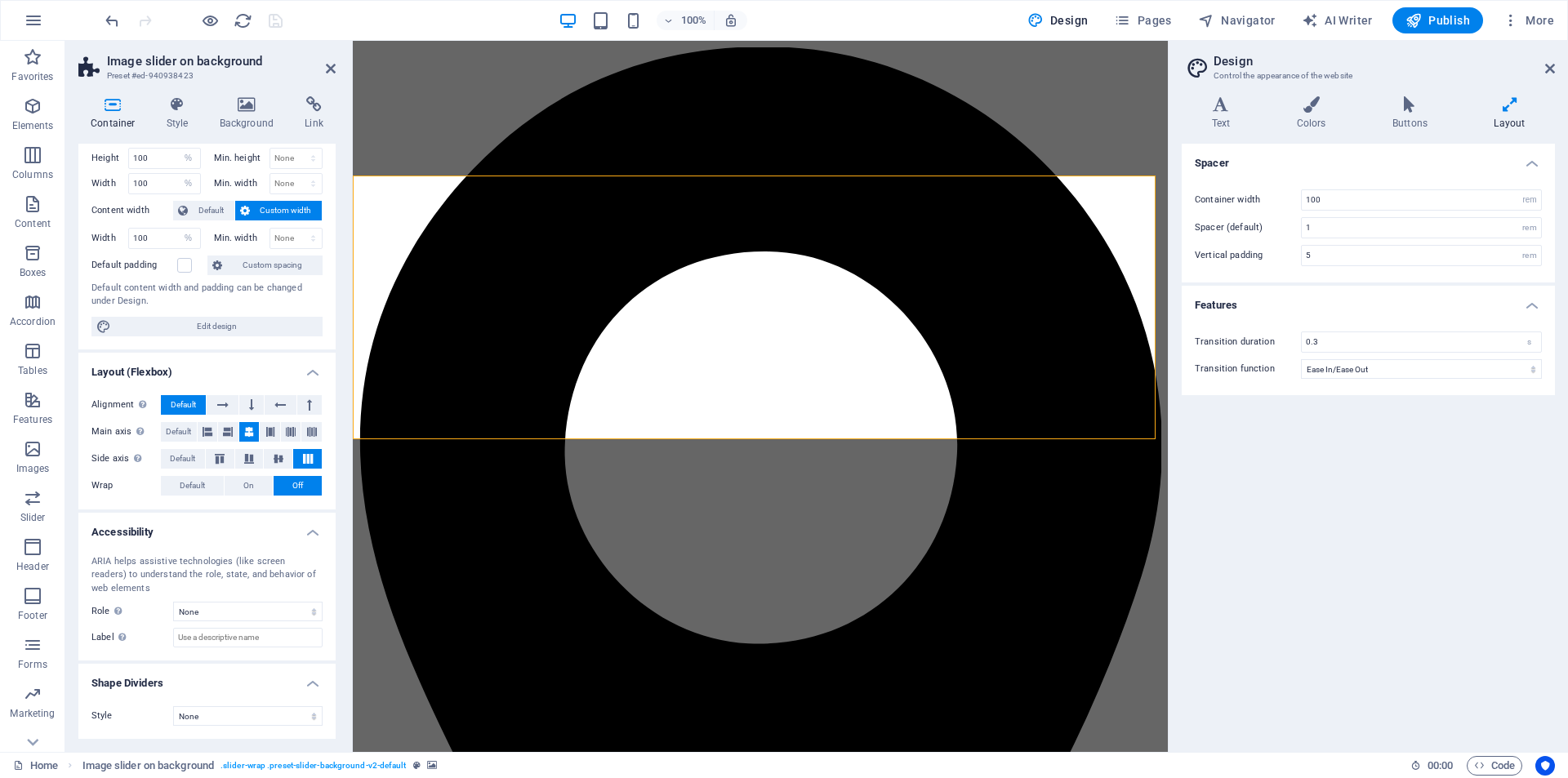
scroll to position [0, 0]
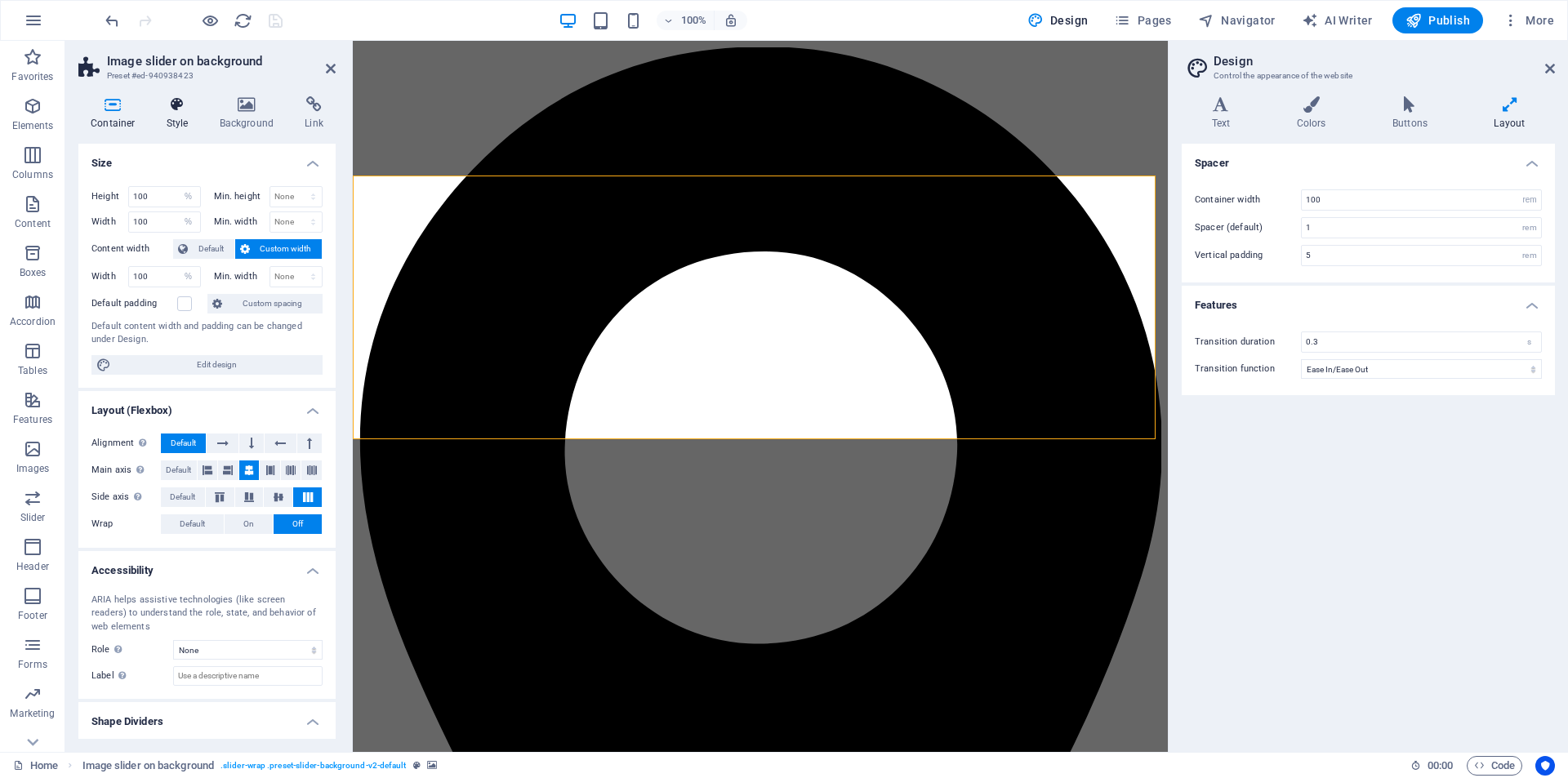
click at [174, 110] on icon at bounding box center [177, 105] width 47 height 17
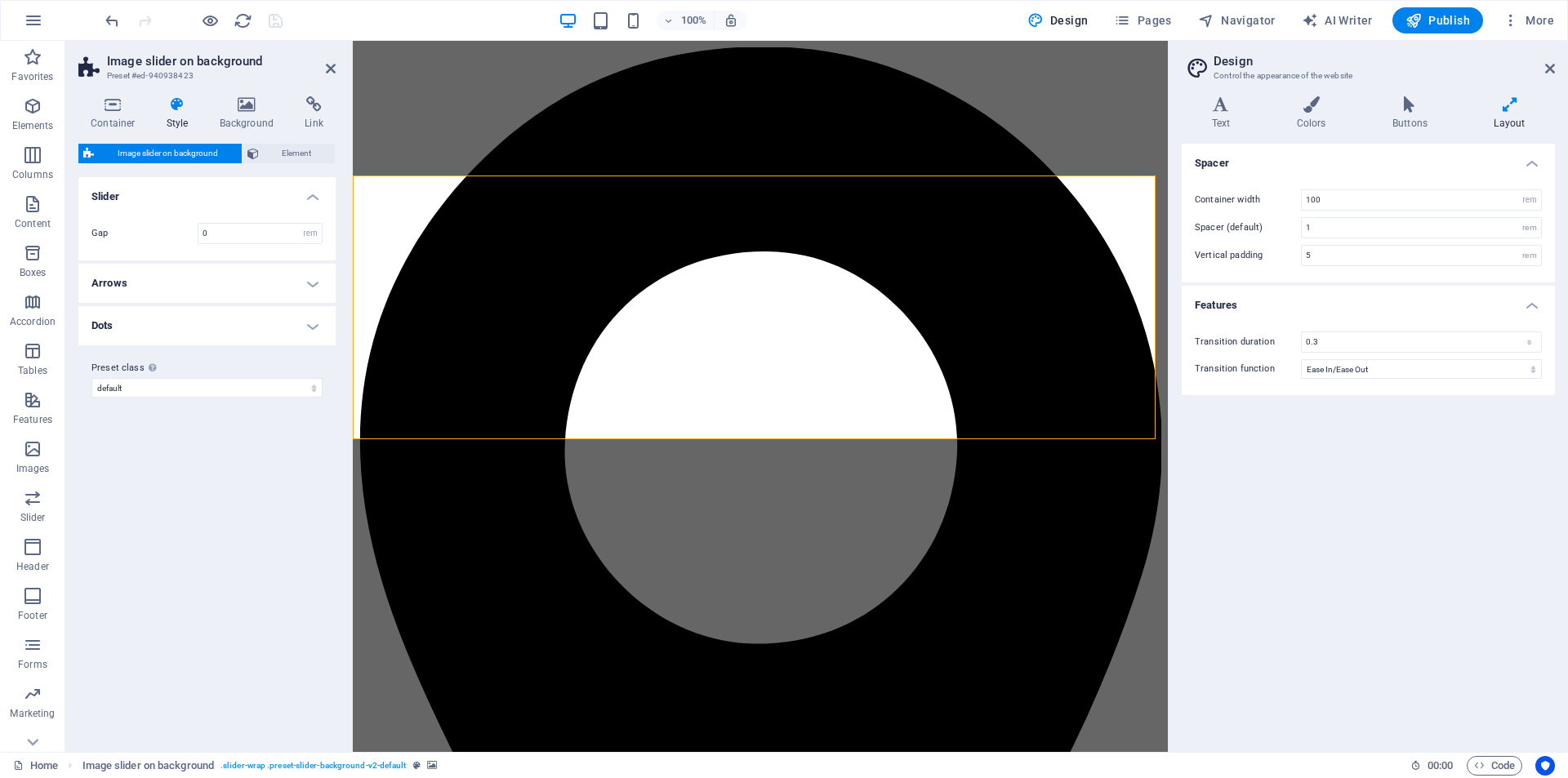
click at [214, 286] on h4 "Arrows" at bounding box center [206, 283] width 257 height 39
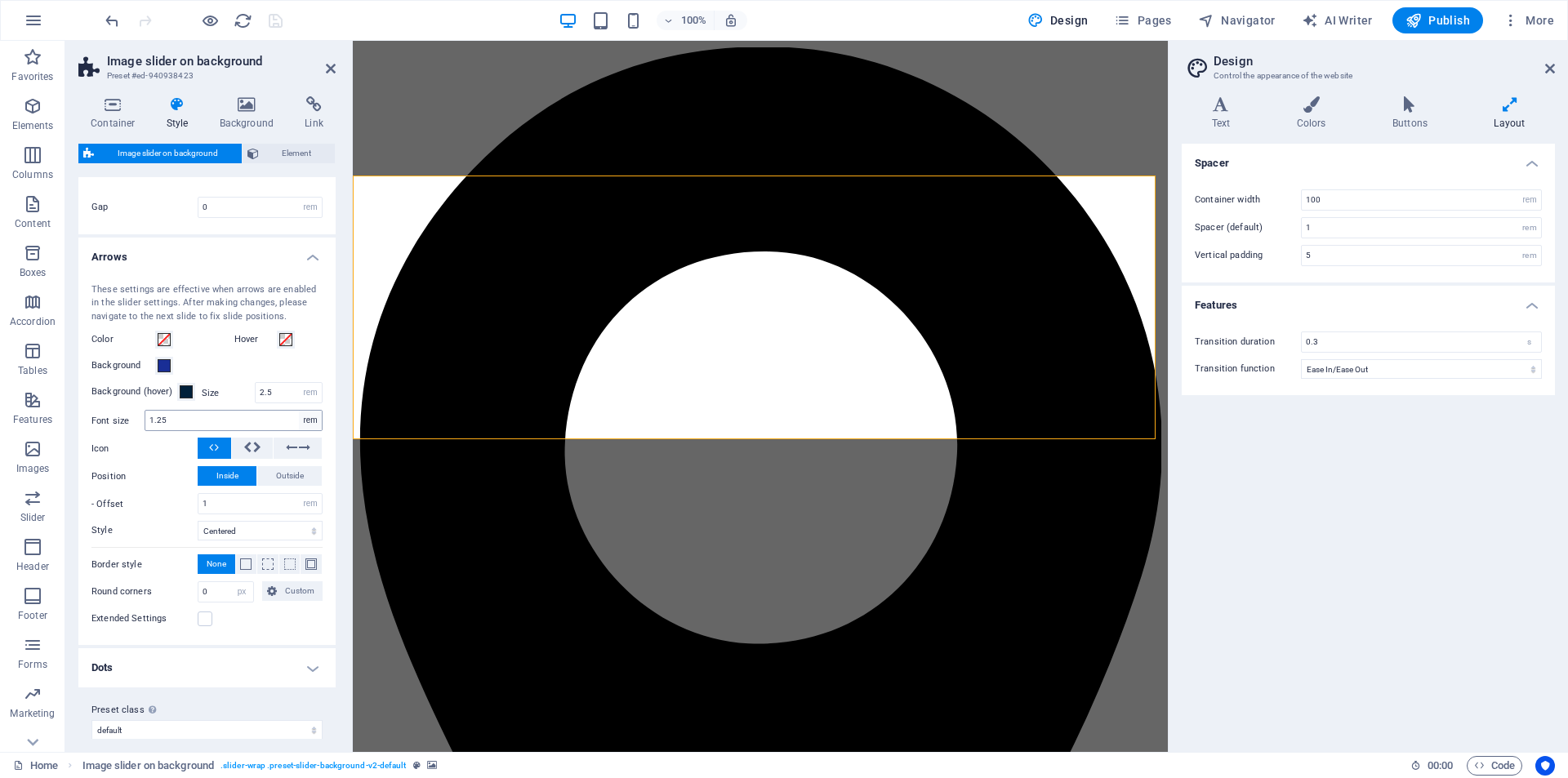
scroll to position [40, 0]
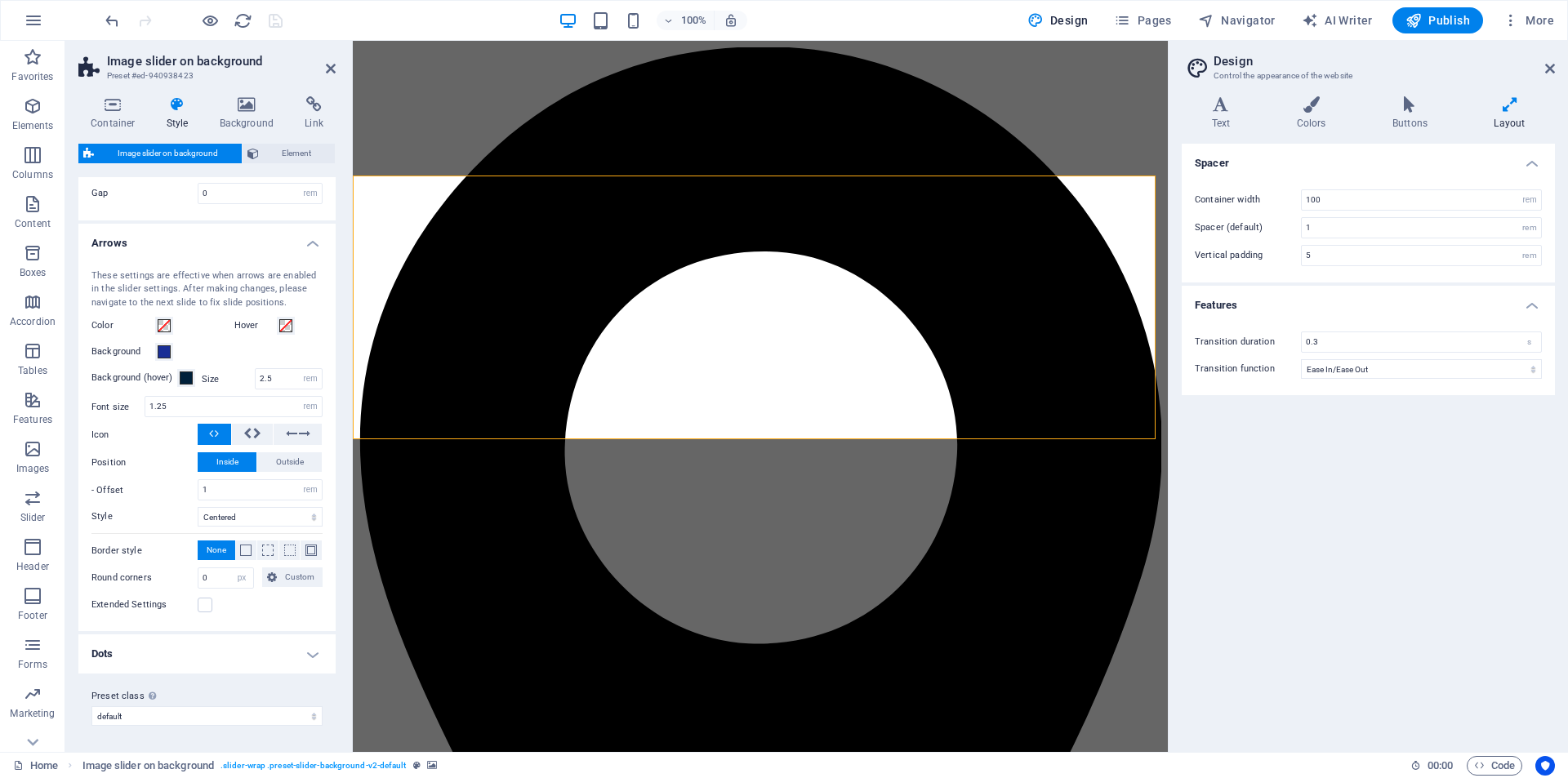
click at [234, 642] on h4 "Dots" at bounding box center [206, 654] width 257 height 39
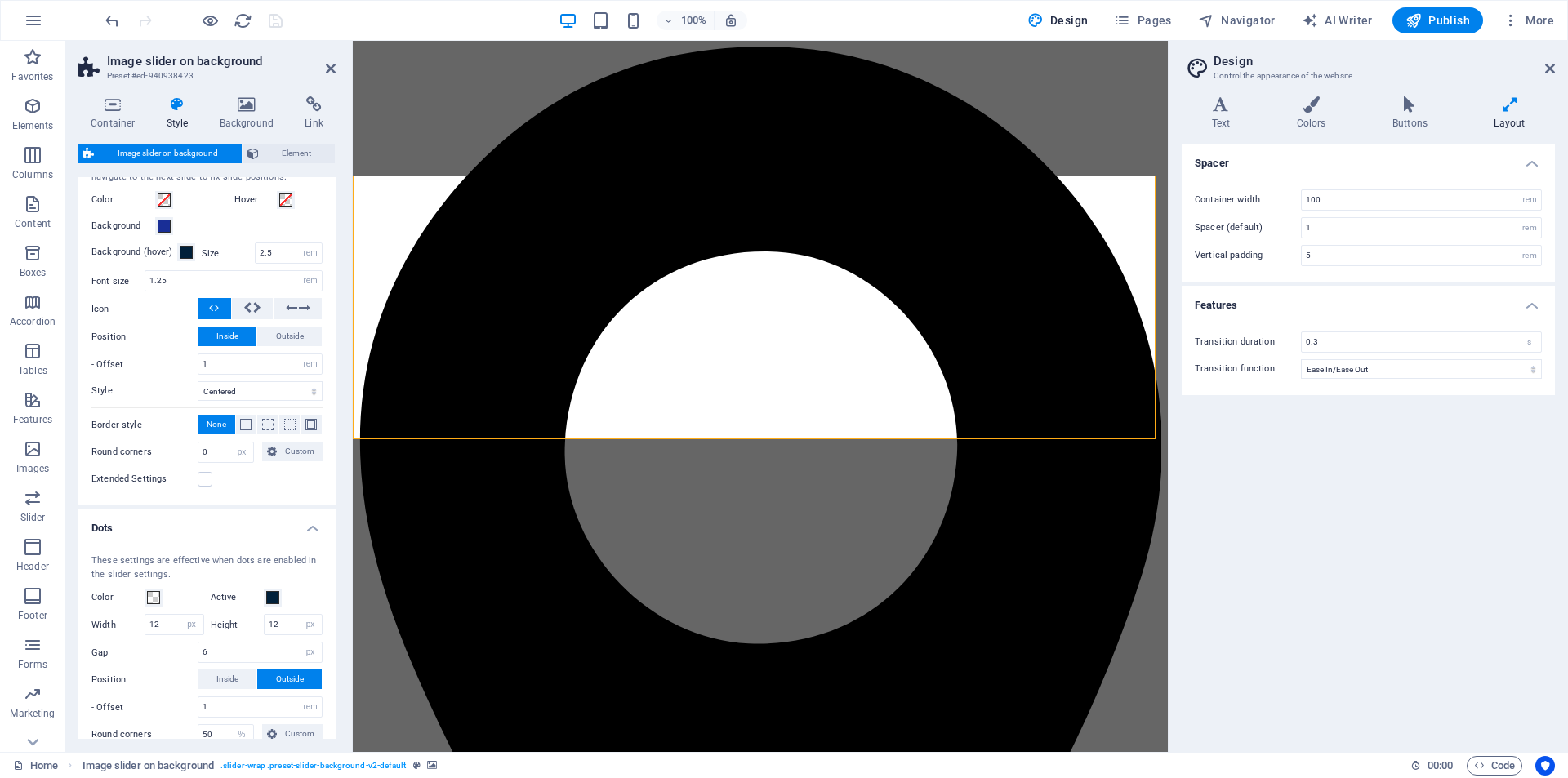
scroll to position [254, 0]
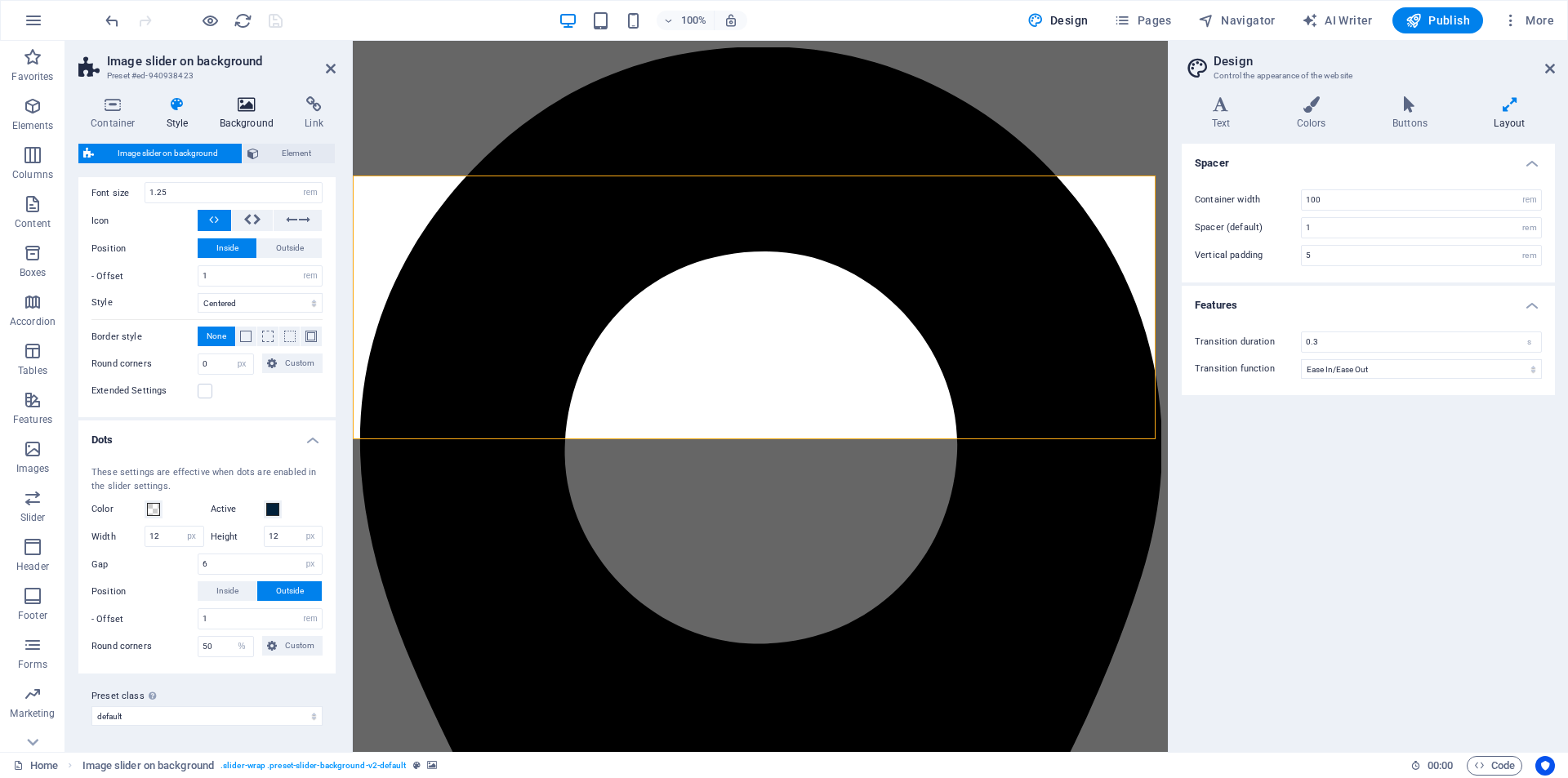
click at [249, 105] on icon at bounding box center [247, 105] width 79 height 17
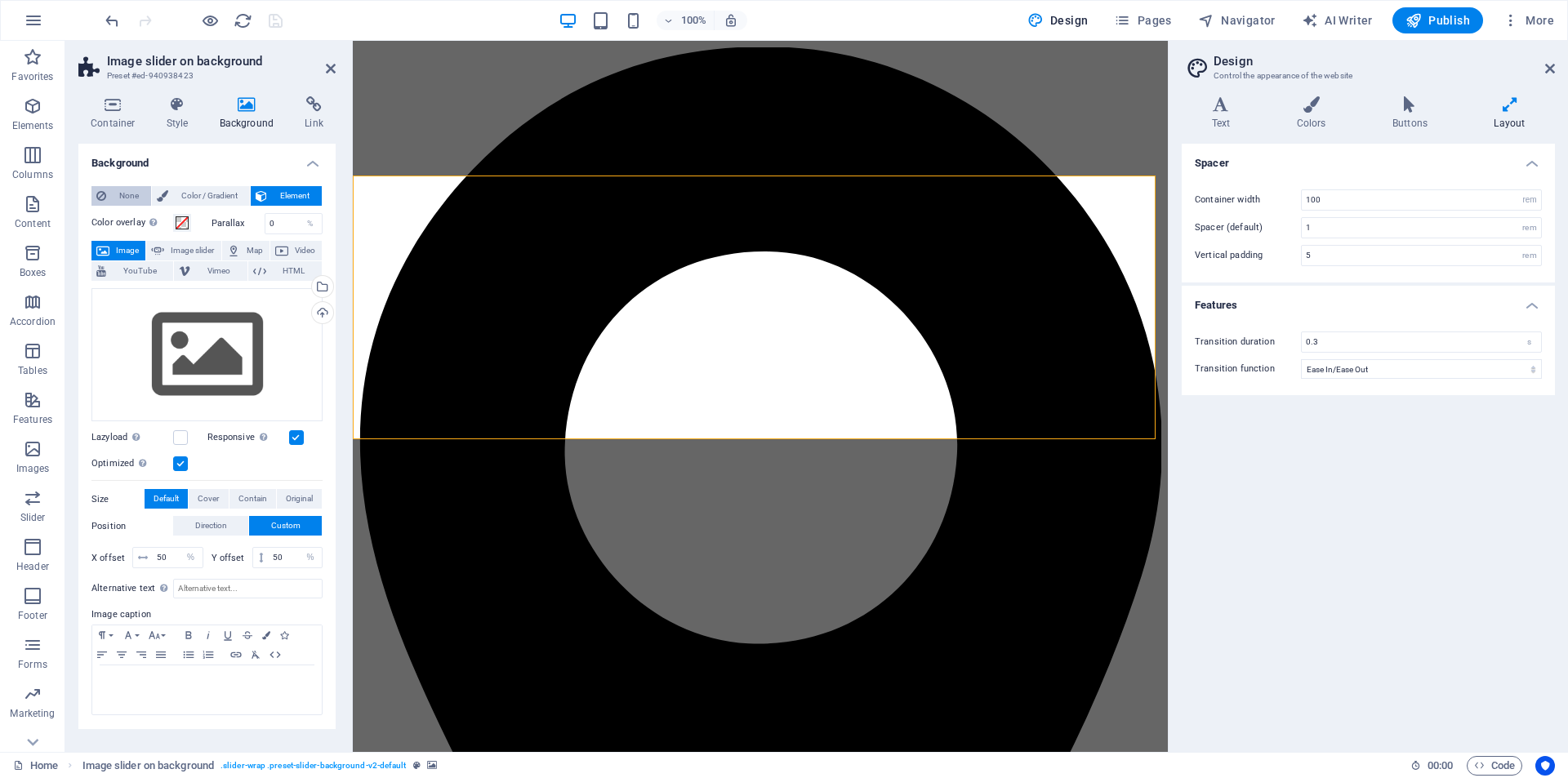
click at [117, 198] on span "None" at bounding box center [128, 195] width 35 height 19
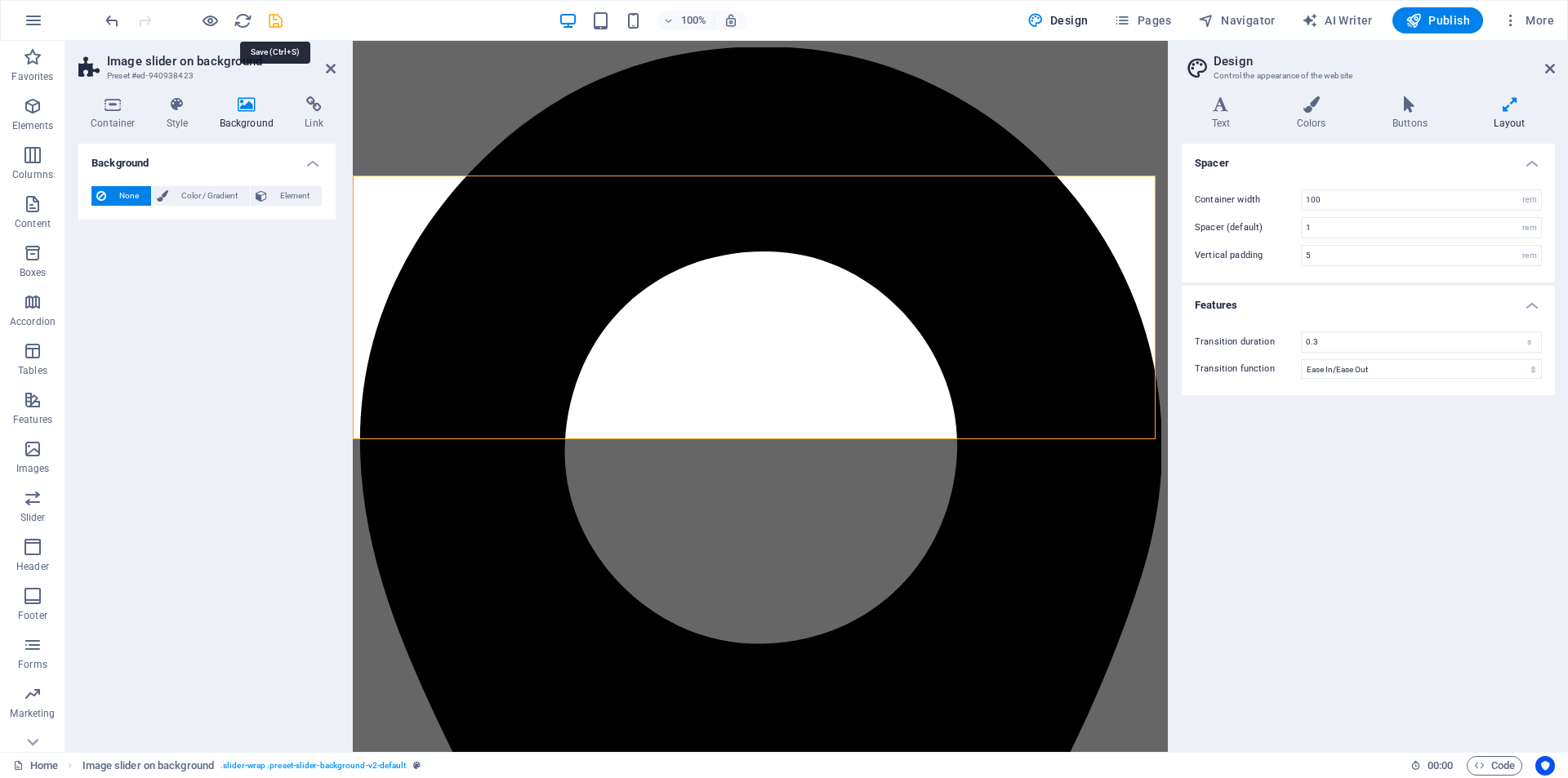
click at [279, 19] on icon "save" at bounding box center [275, 20] width 18 height 18
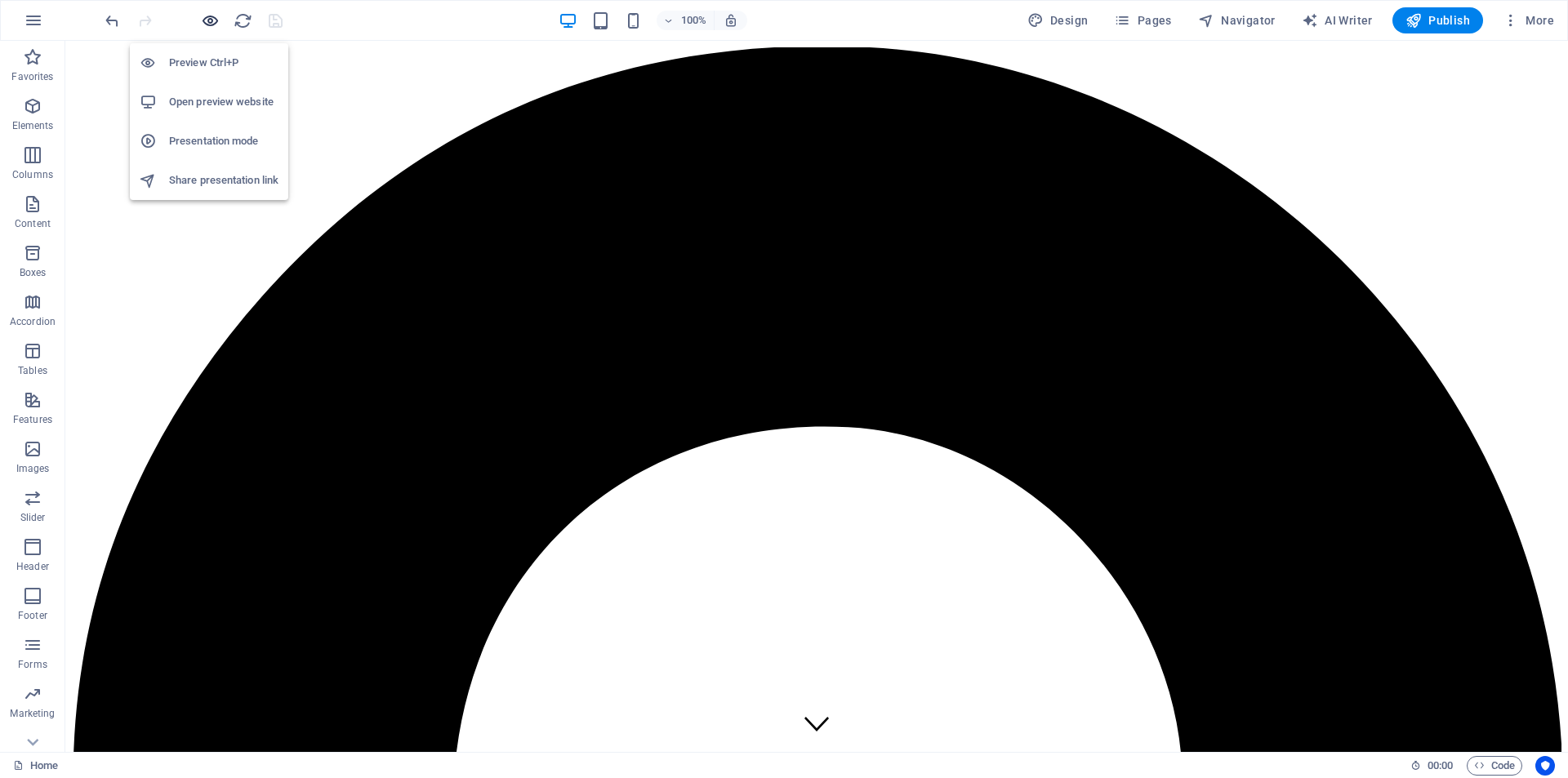
click at [214, 22] on icon "button" at bounding box center [210, 20] width 18 height 18
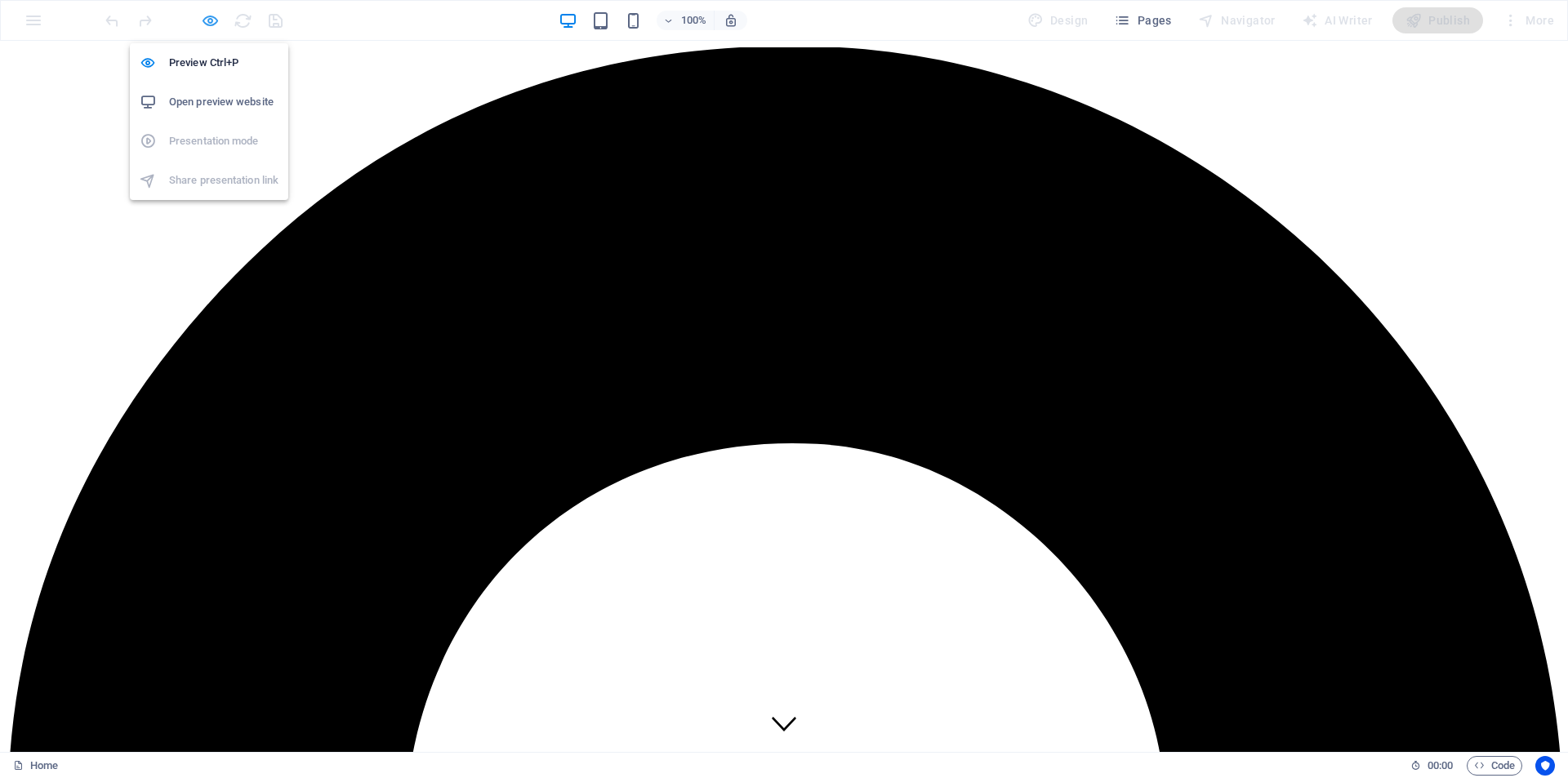
click at [205, 23] on icon "button" at bounding box center [210, 20] width 18 height 18
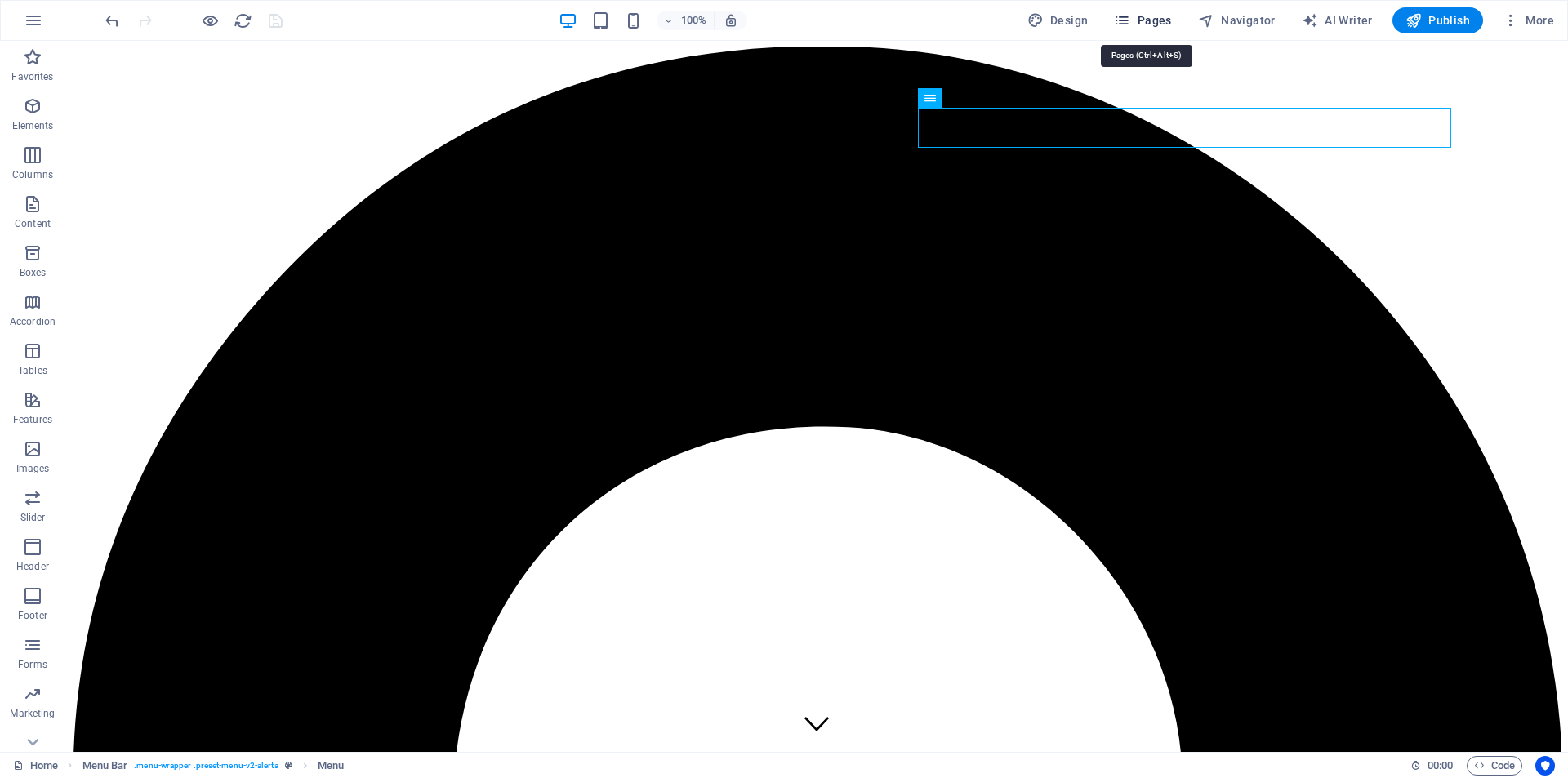
click at [1158, 26] on span "Pages" at bounding box center [1142, 20] width 57 height 17
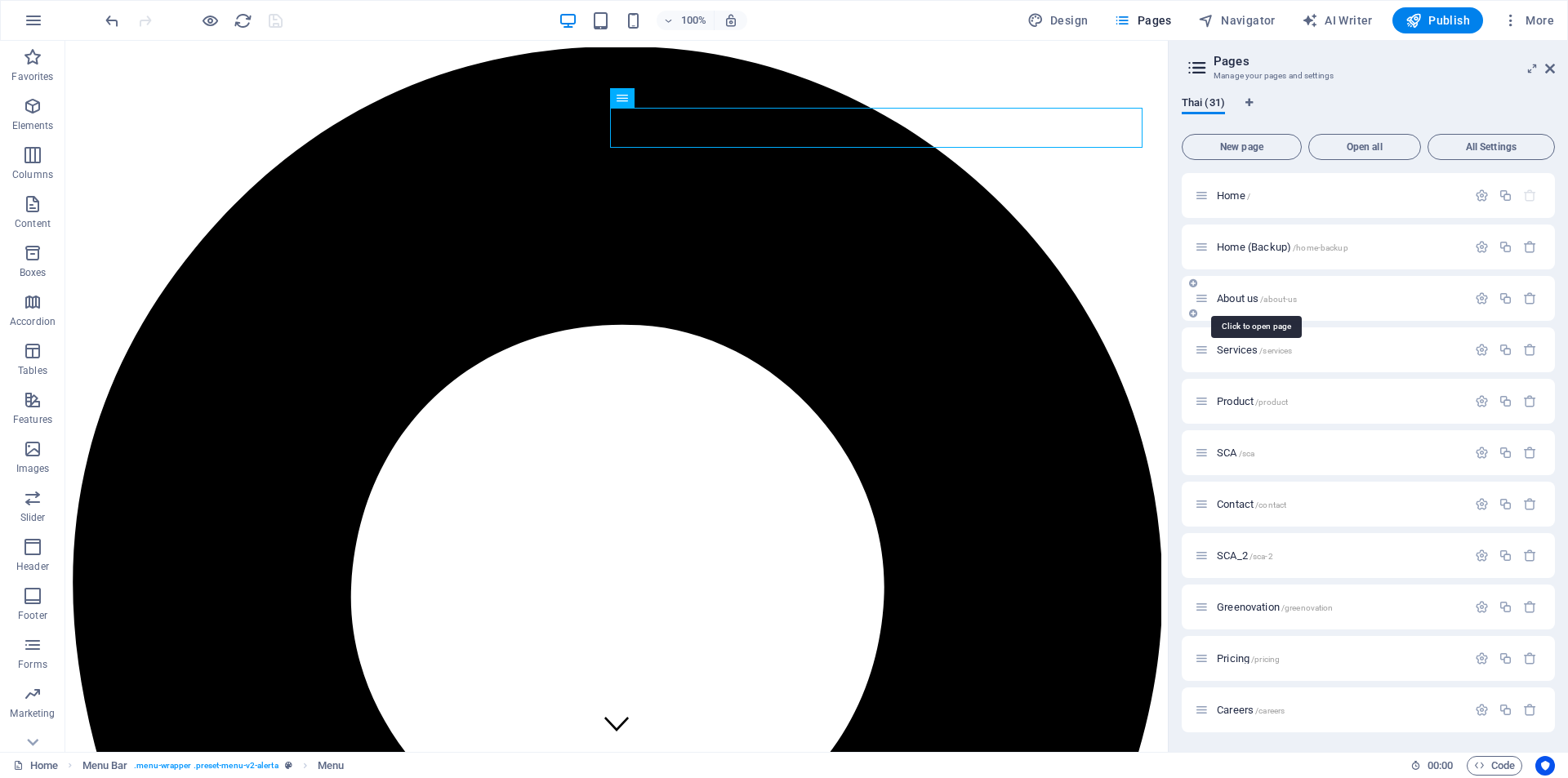
click at [1246, 303] on span "About us /about-us" at bounding box center [1256, 298] width 80 height 12
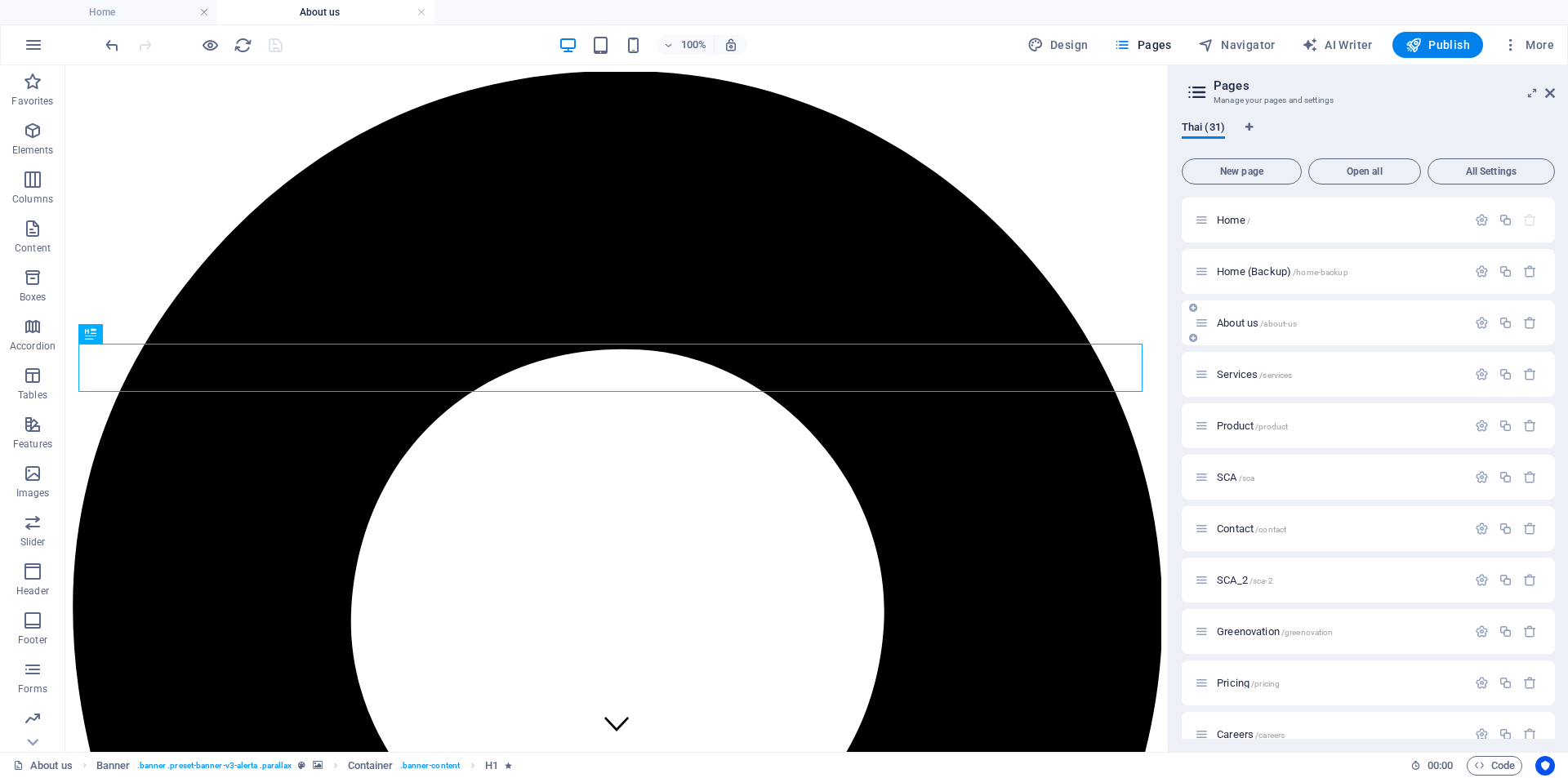
scroll to position [0, 0]
click at [77, 198] on icon at bounding box center [77, 190] width 11 height 19
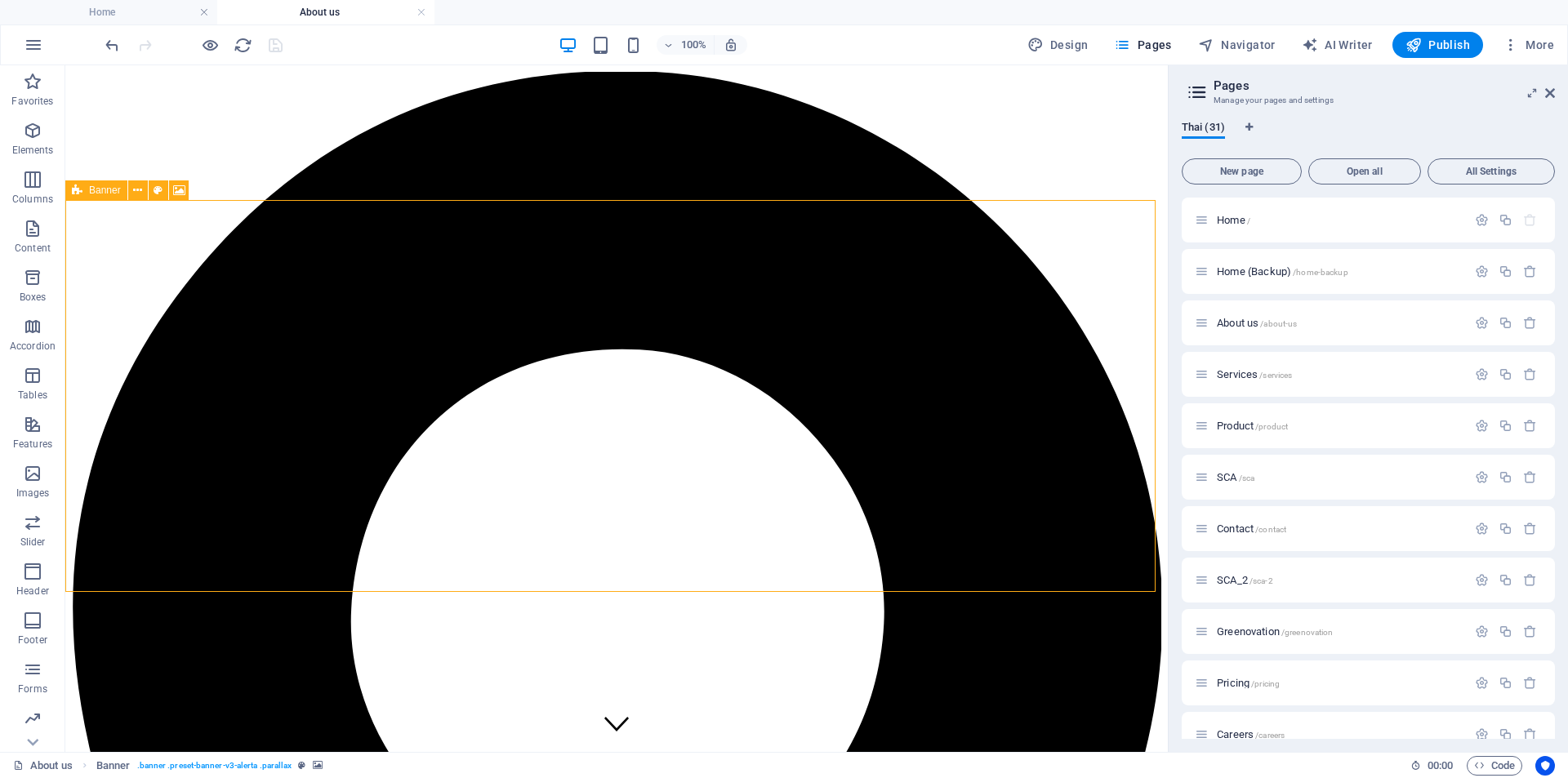
click at [93, 192] on span "Banner" at bounding box center [105, 190] width 32 height 10
click at [140, 191] on icon at bounding box center [138, 190] width 9 height 17
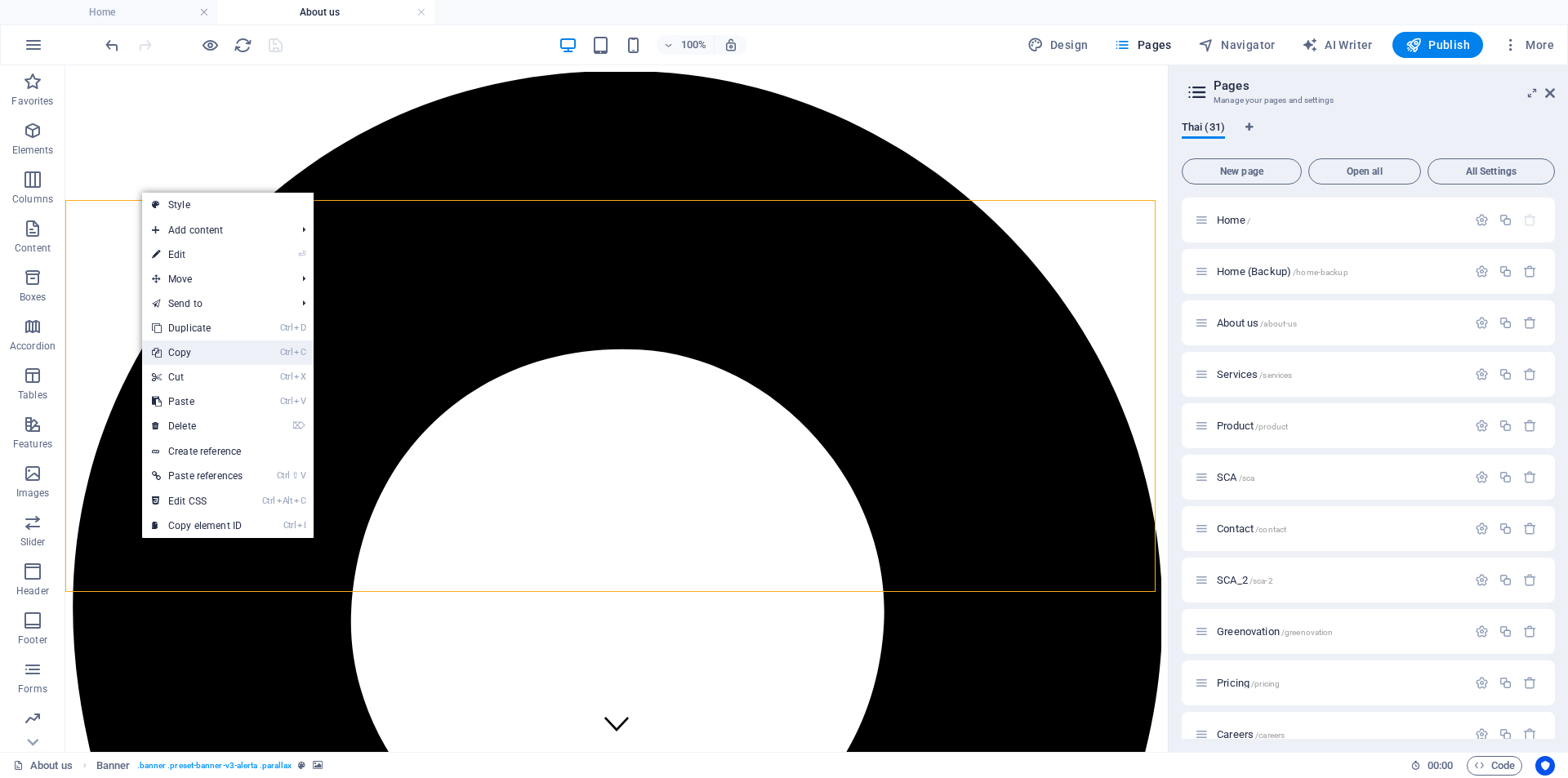
click at [220, 357] on link "Ctrl C Copy" at bounding box center [197, 352] width 110 height 25
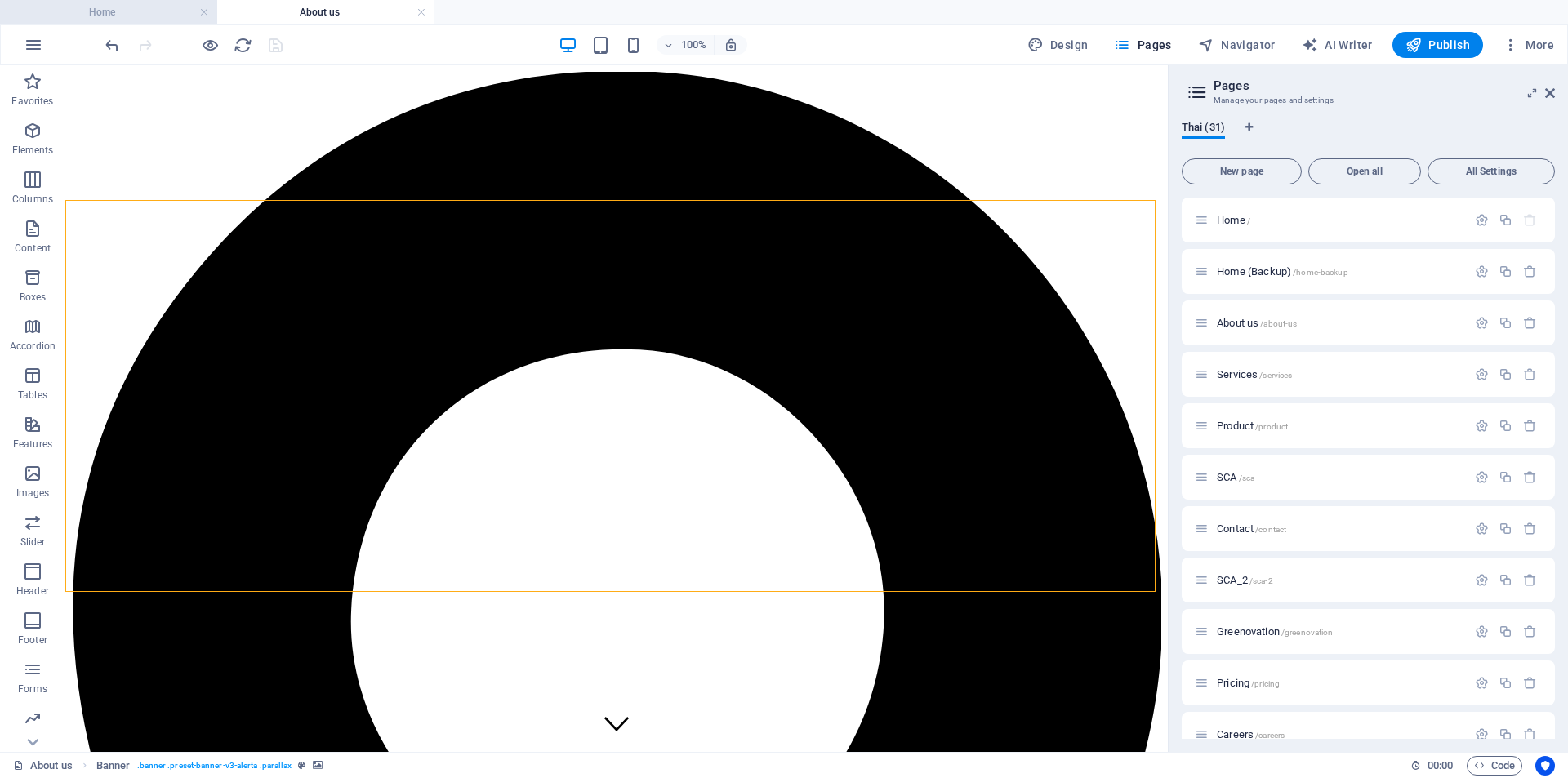
click at [113, 9] on h4 "Home" at bounding box center [108, 13] width 217 height 18
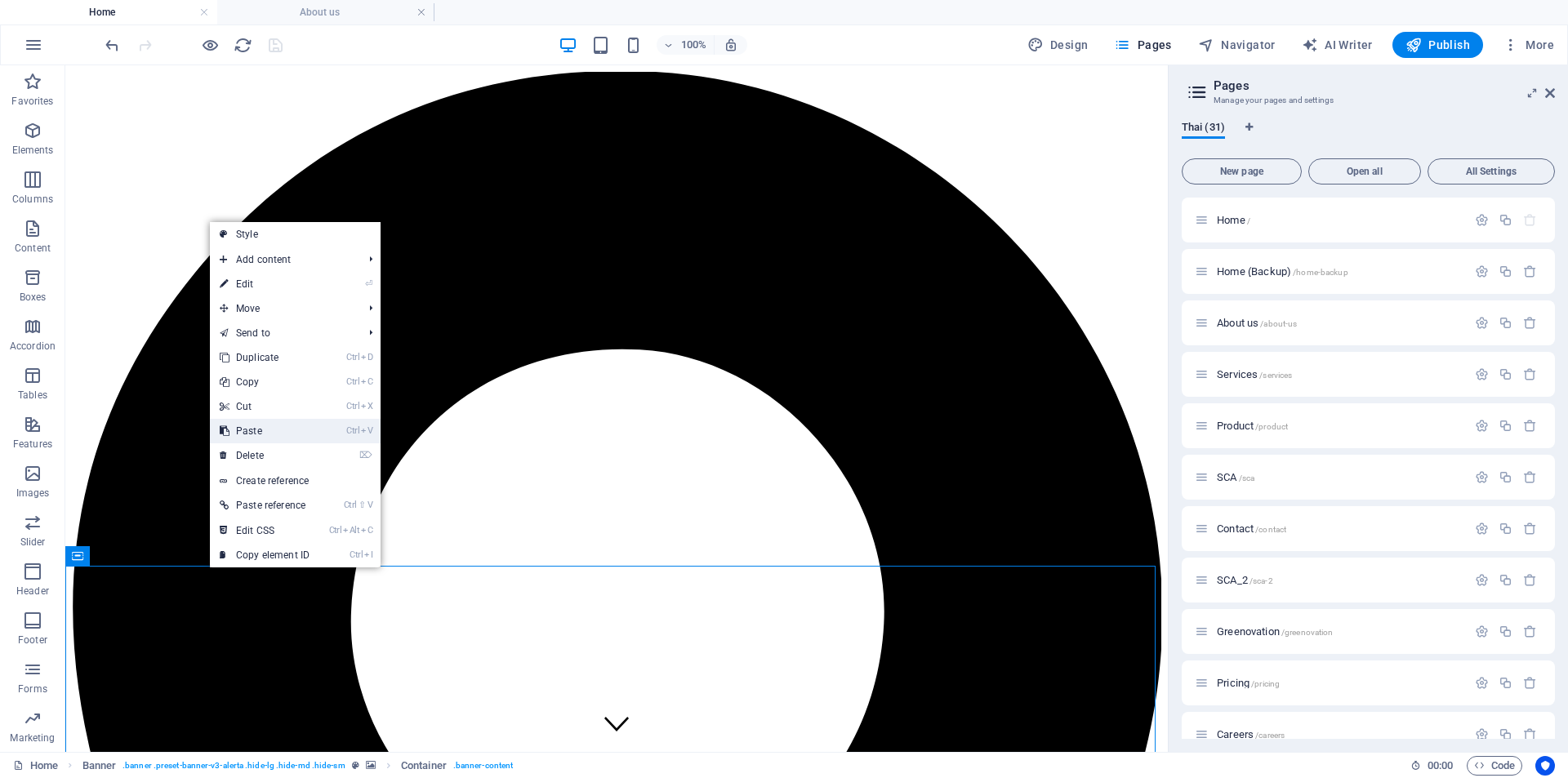
click at [274, 432] on link "Ctrl V Paste" at bounding box center [264, 431] width 109 height 25
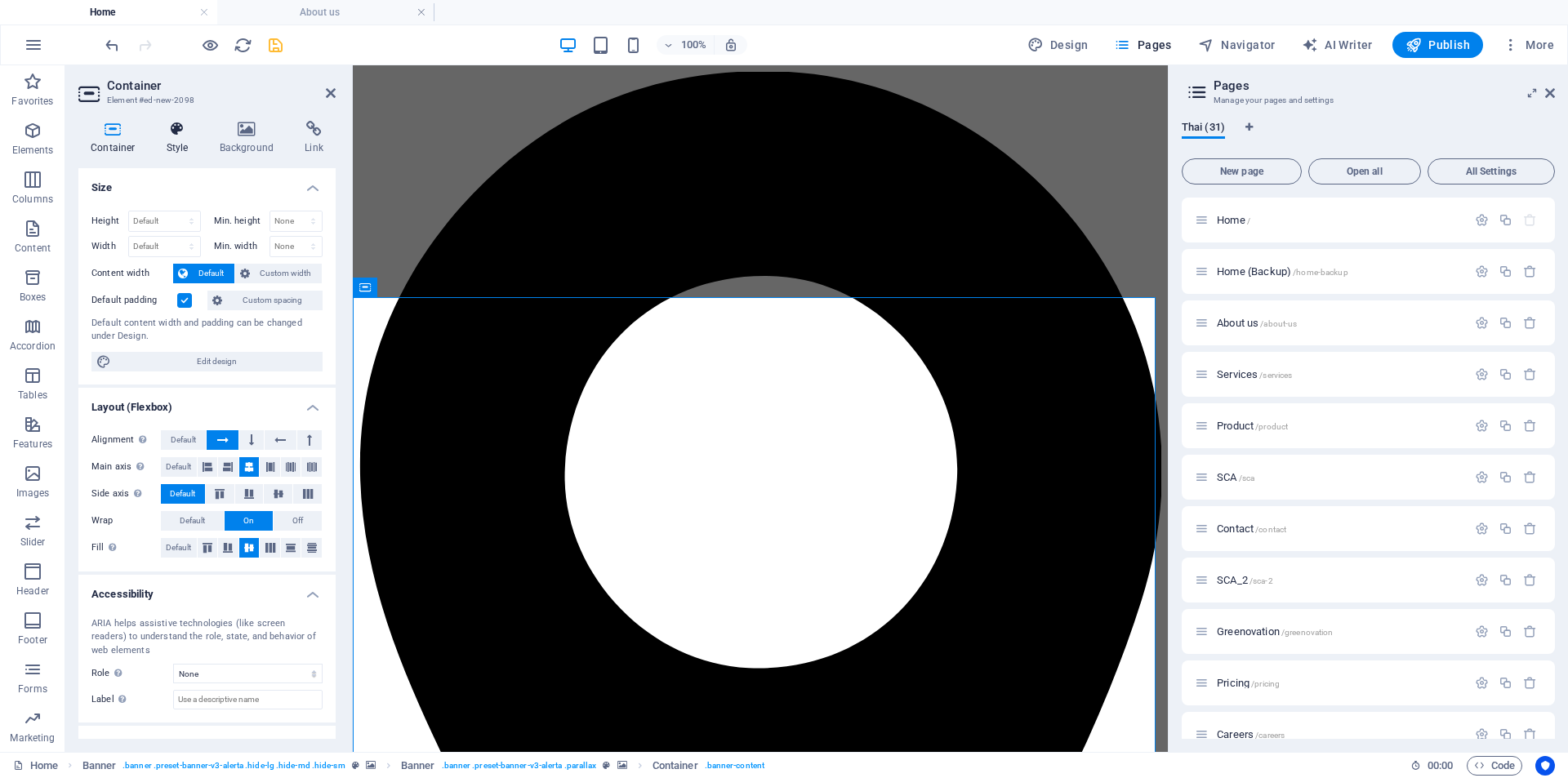
click at [173, 138] on h4 "Style" at bounding box center [181, 138] width 53 height 34
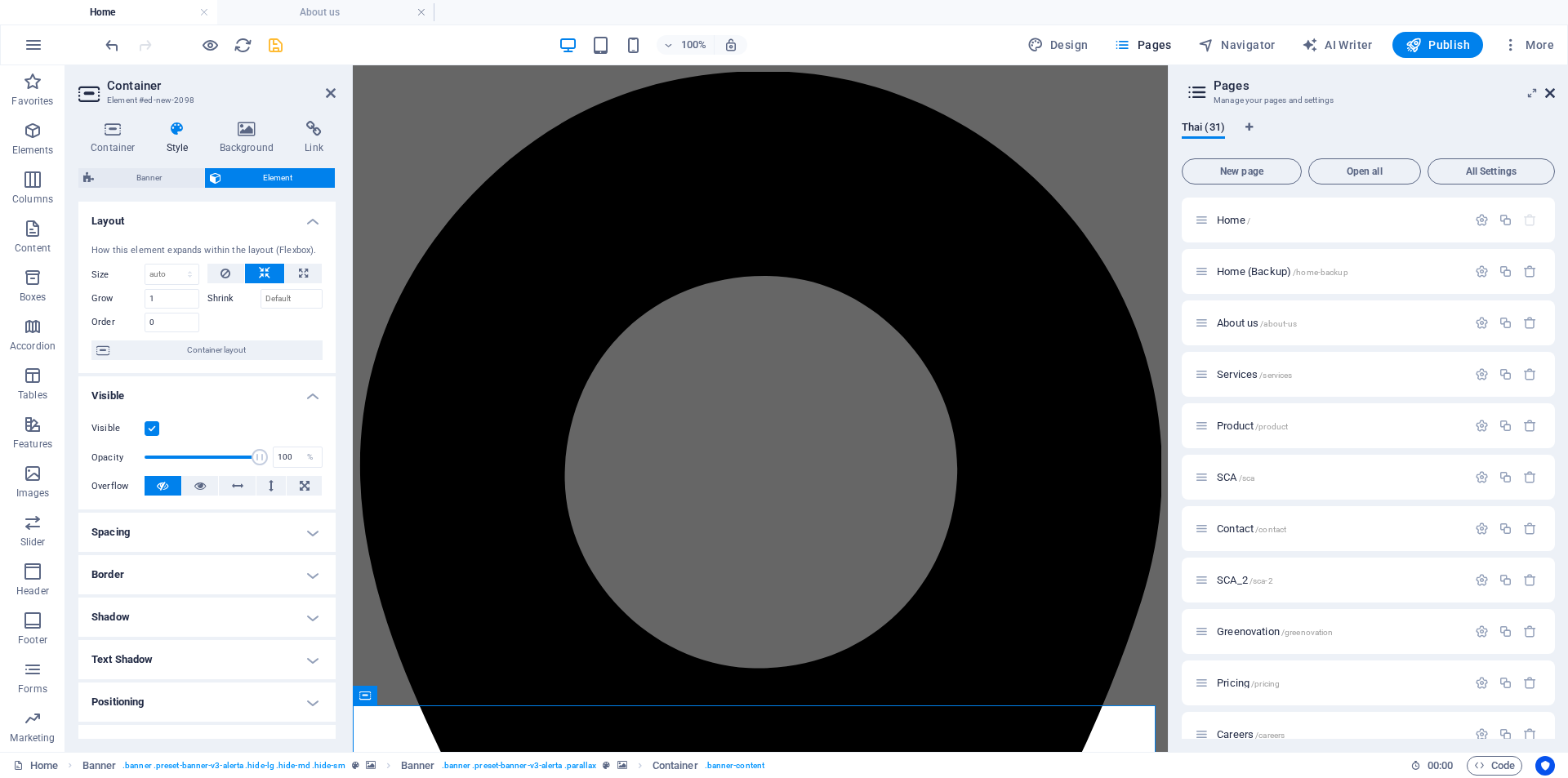
click at [1424, 93] on icon at bounding box center [1550, 93] width 10 height 13
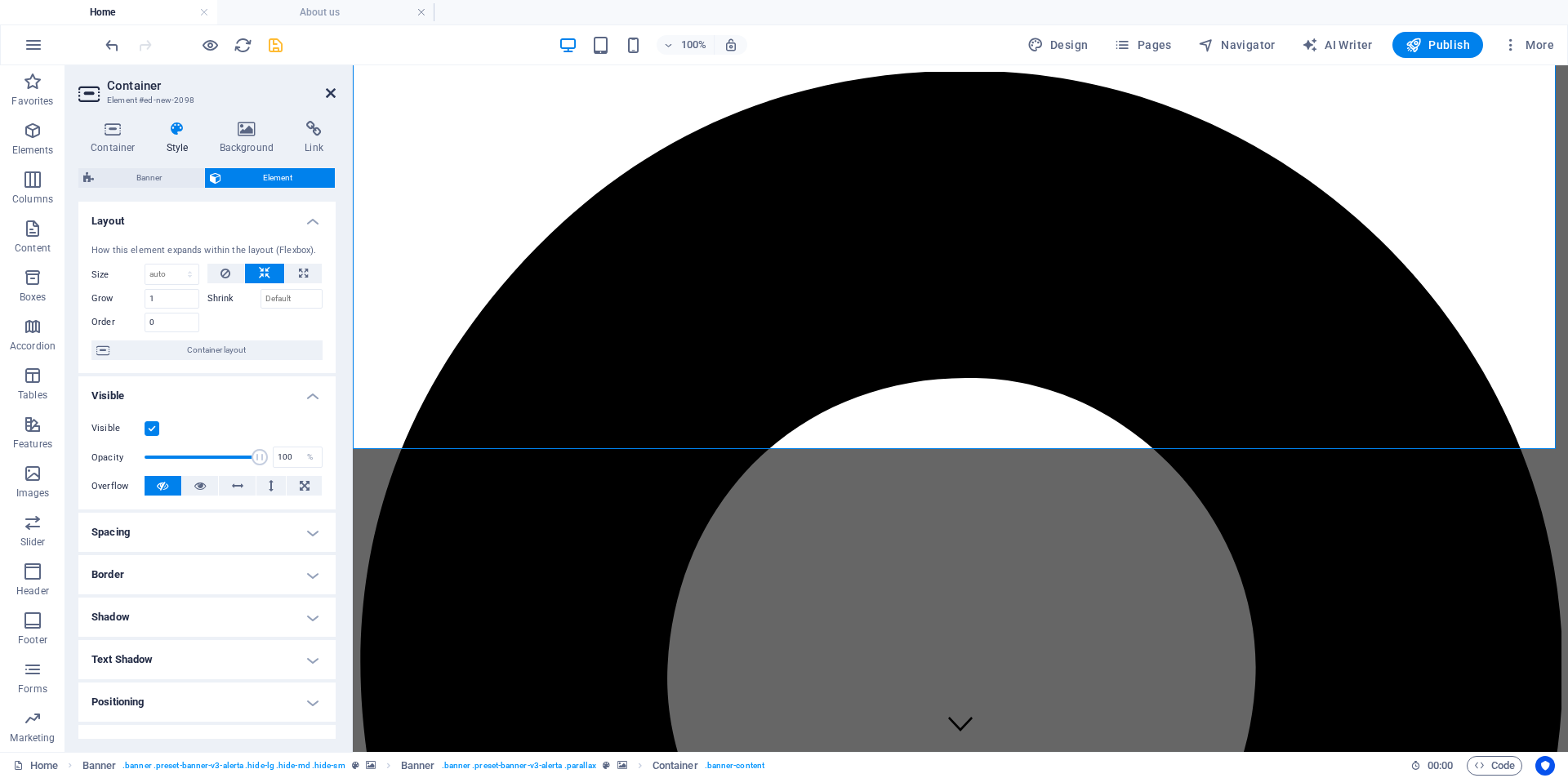
click at [328, 94] on icon at bounding box center [330, 93] width 10 height 13
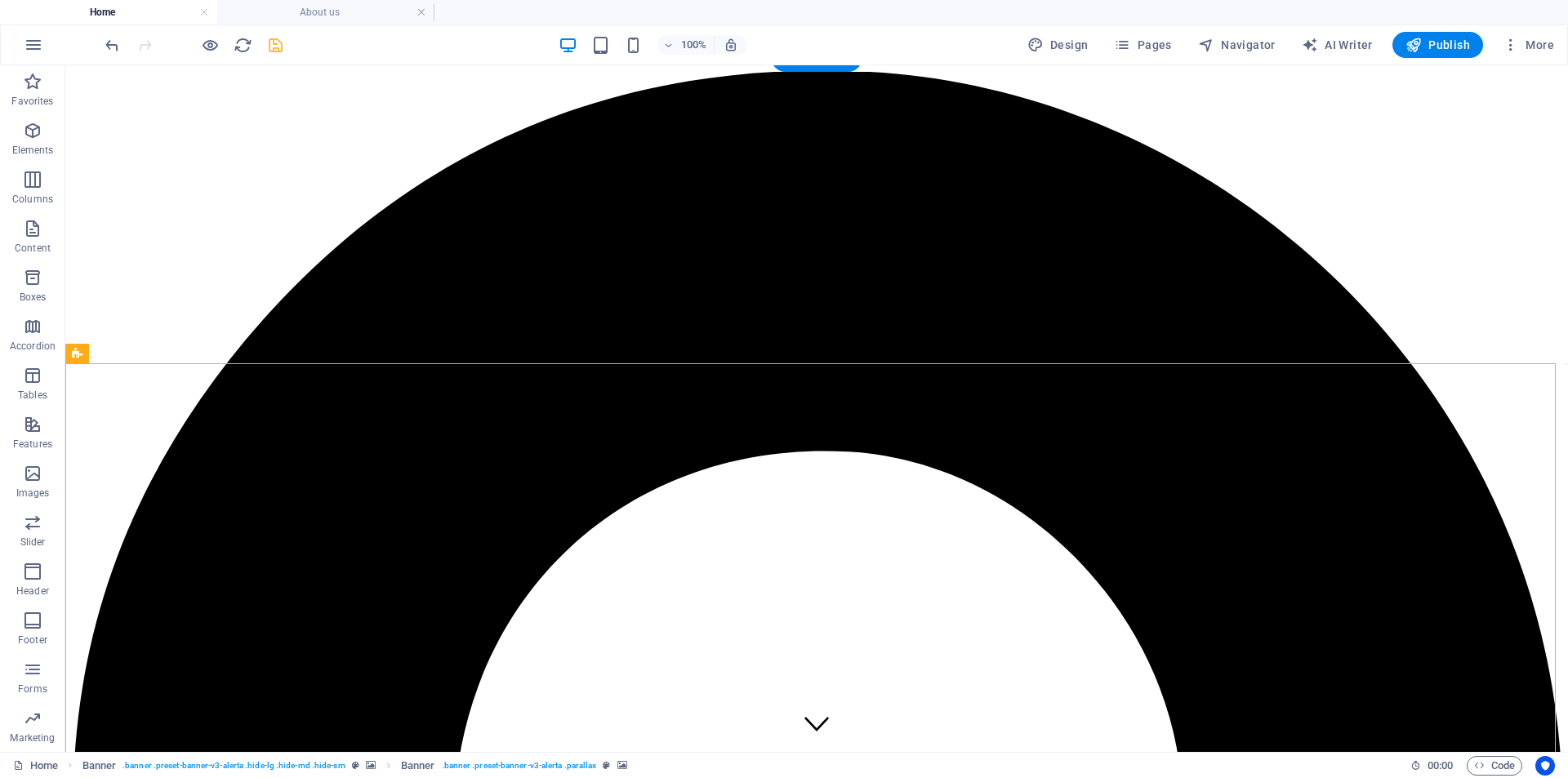
select select "vh"
select select "%"
select select "px"
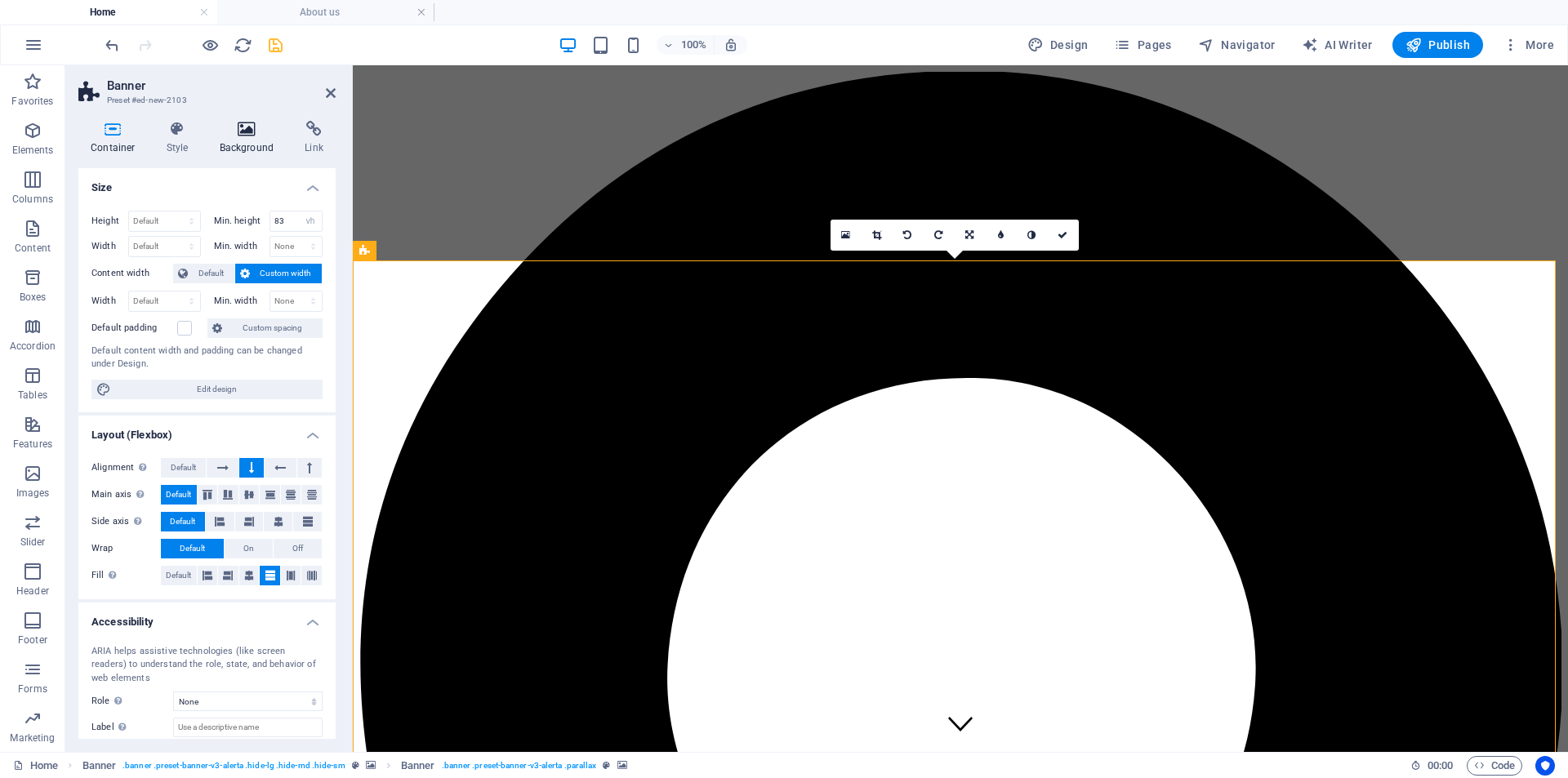
click at [256, 139] on h4 "Background" at bounding box center [250, 138] width 85 height 34
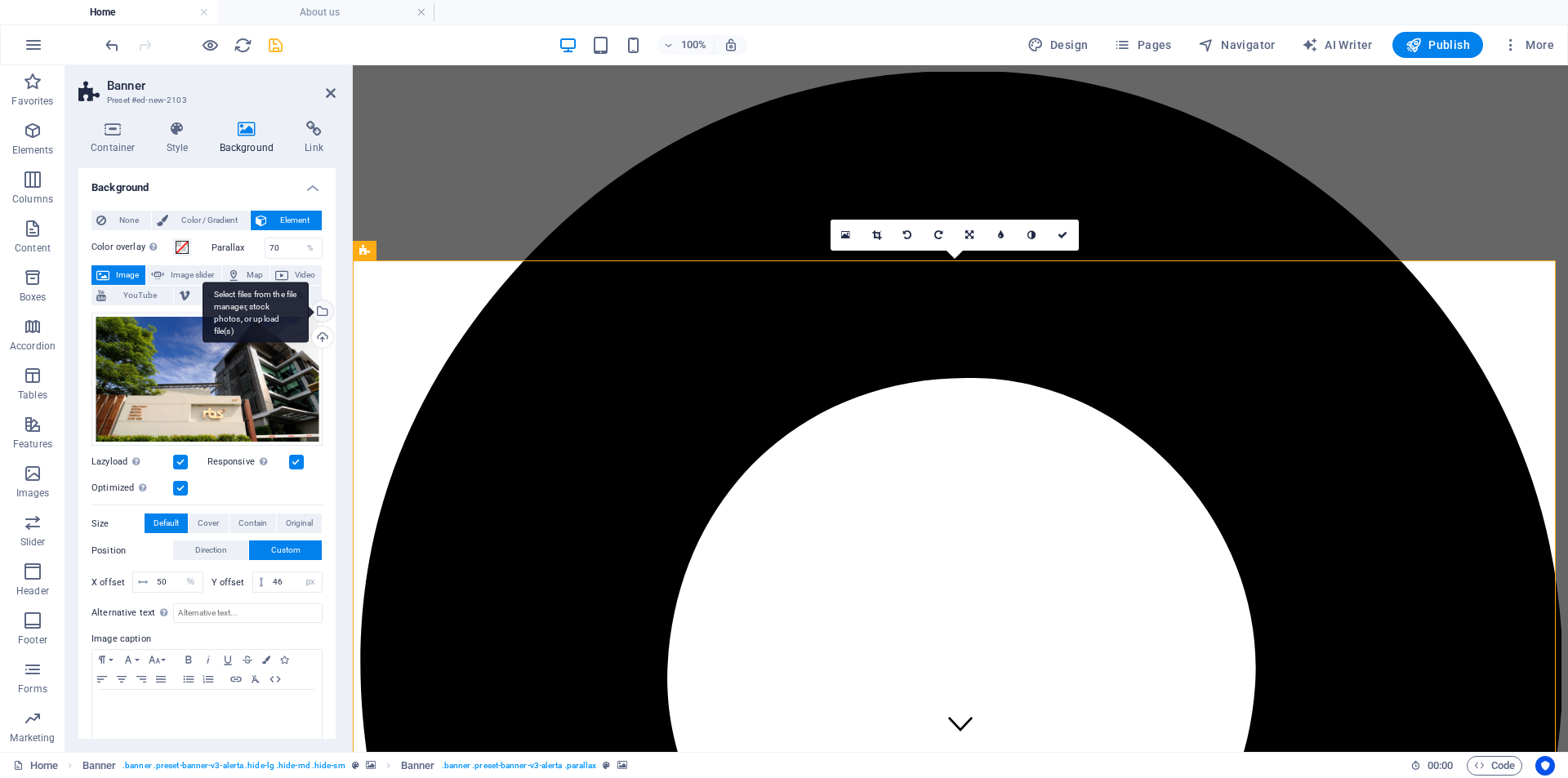
click at [322, 308] on div "Select files from the file manager, stock photos, or upload file(s)" at bounding box center [320, 313] width 25 height 25
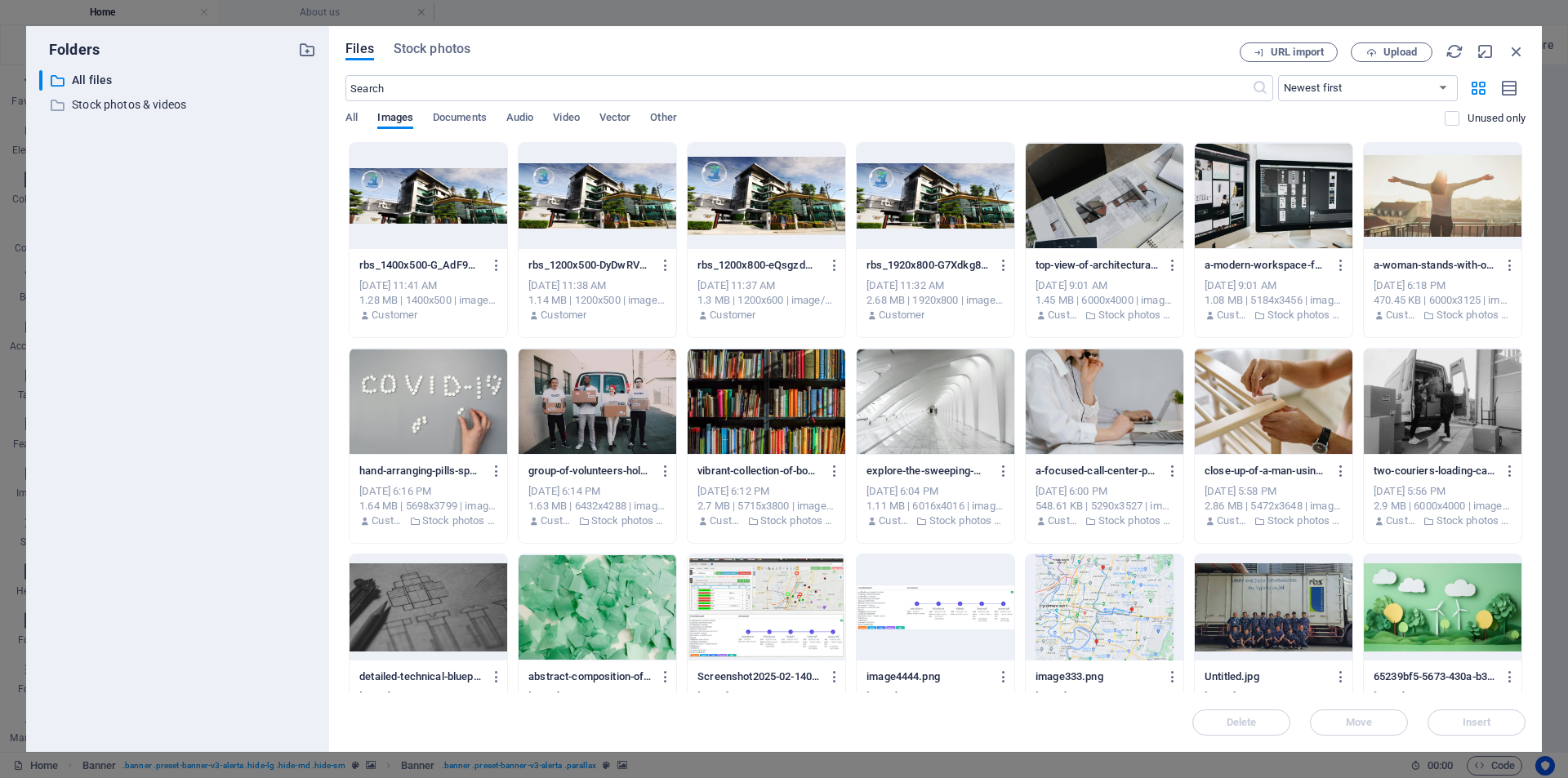
click at [430, 182] on div at bounding box center [428, 196] width 158 height 106
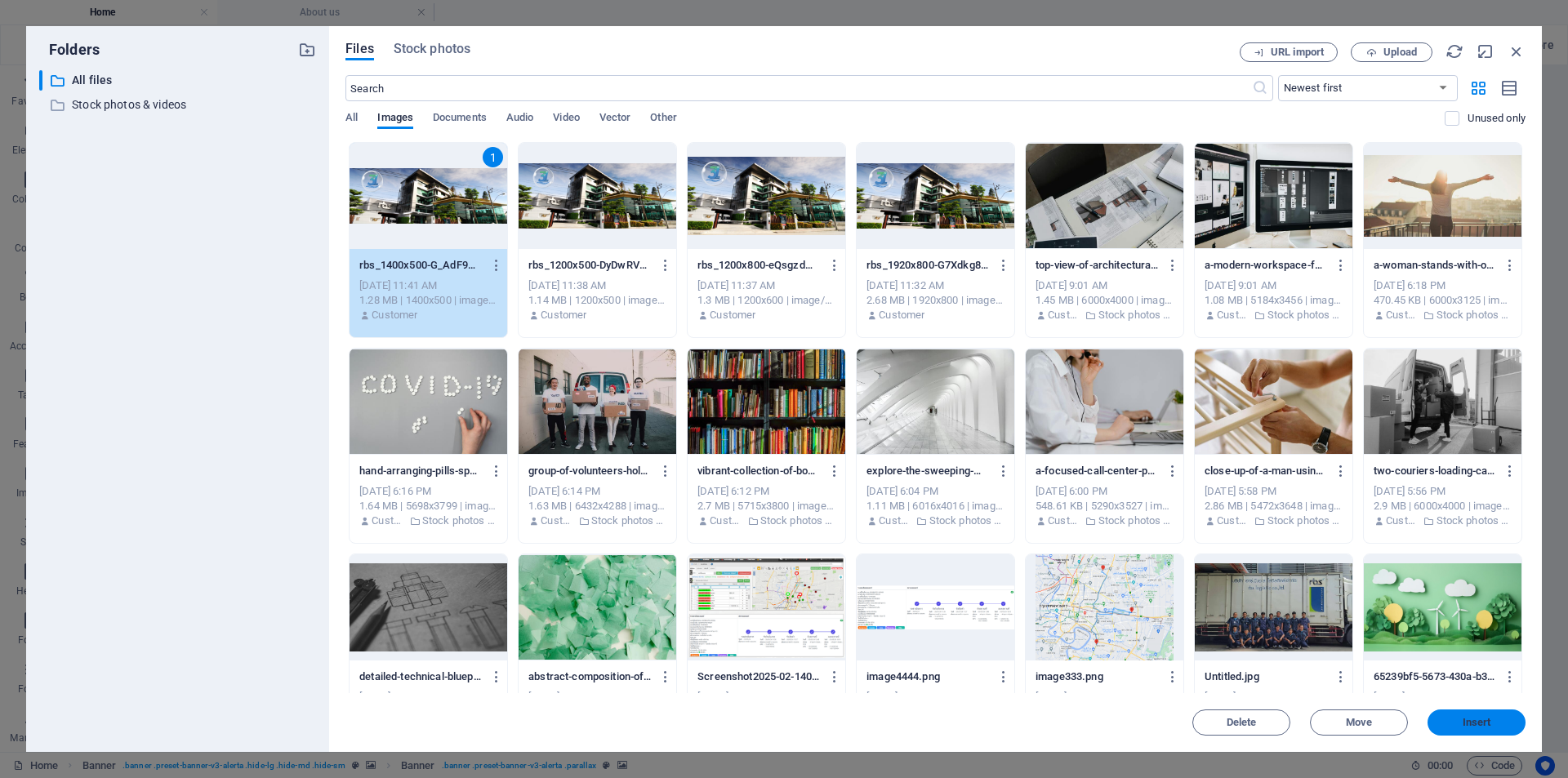
click at [1424, 706] on span "Insert" at bounding box center [1476, 722] width 28 height 10
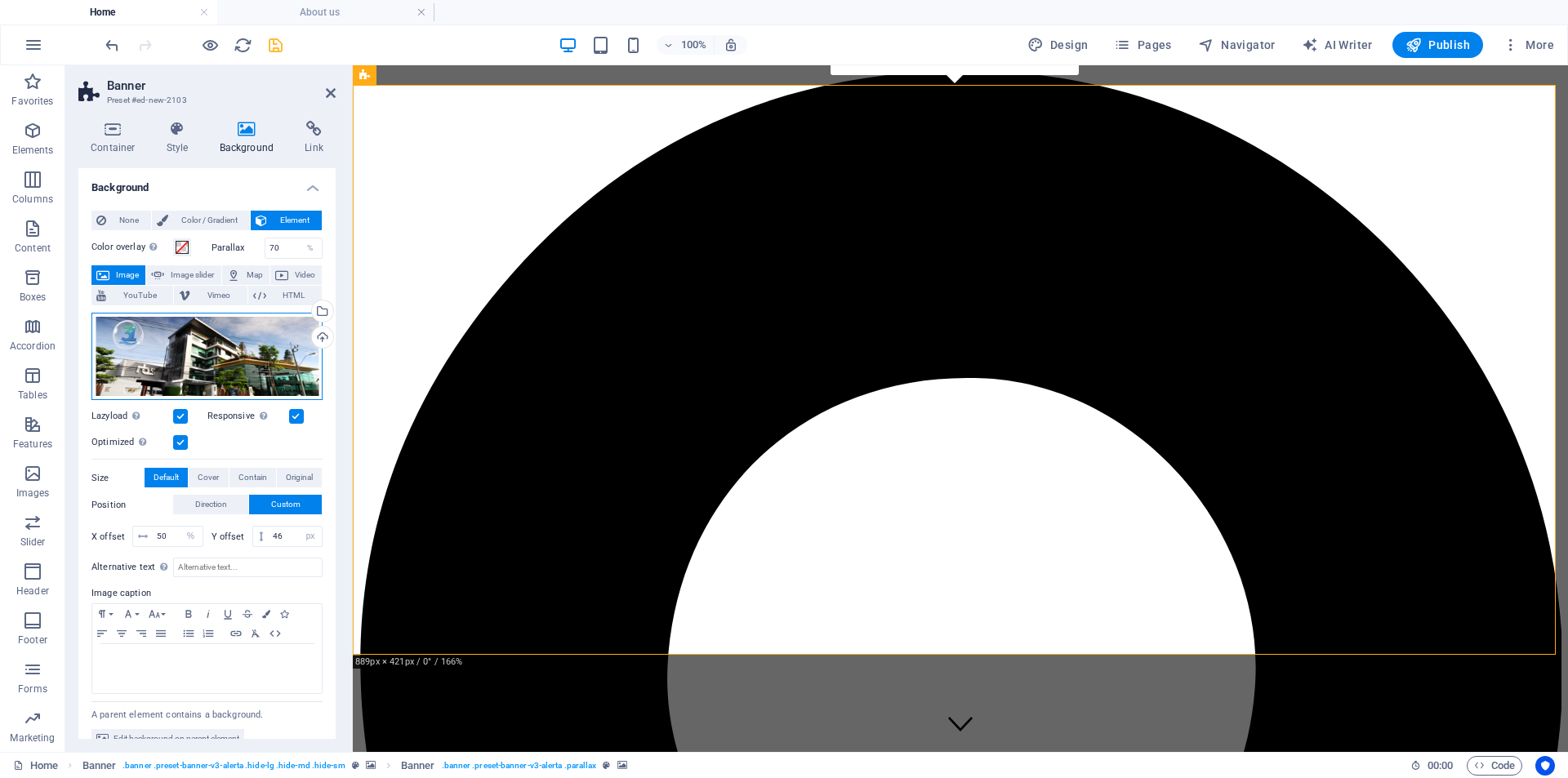
click at [261, 345] on div "Drag files here, click to choose files or select files from Files or our free s…" at bounding box center [207, 357] width 231 height 88
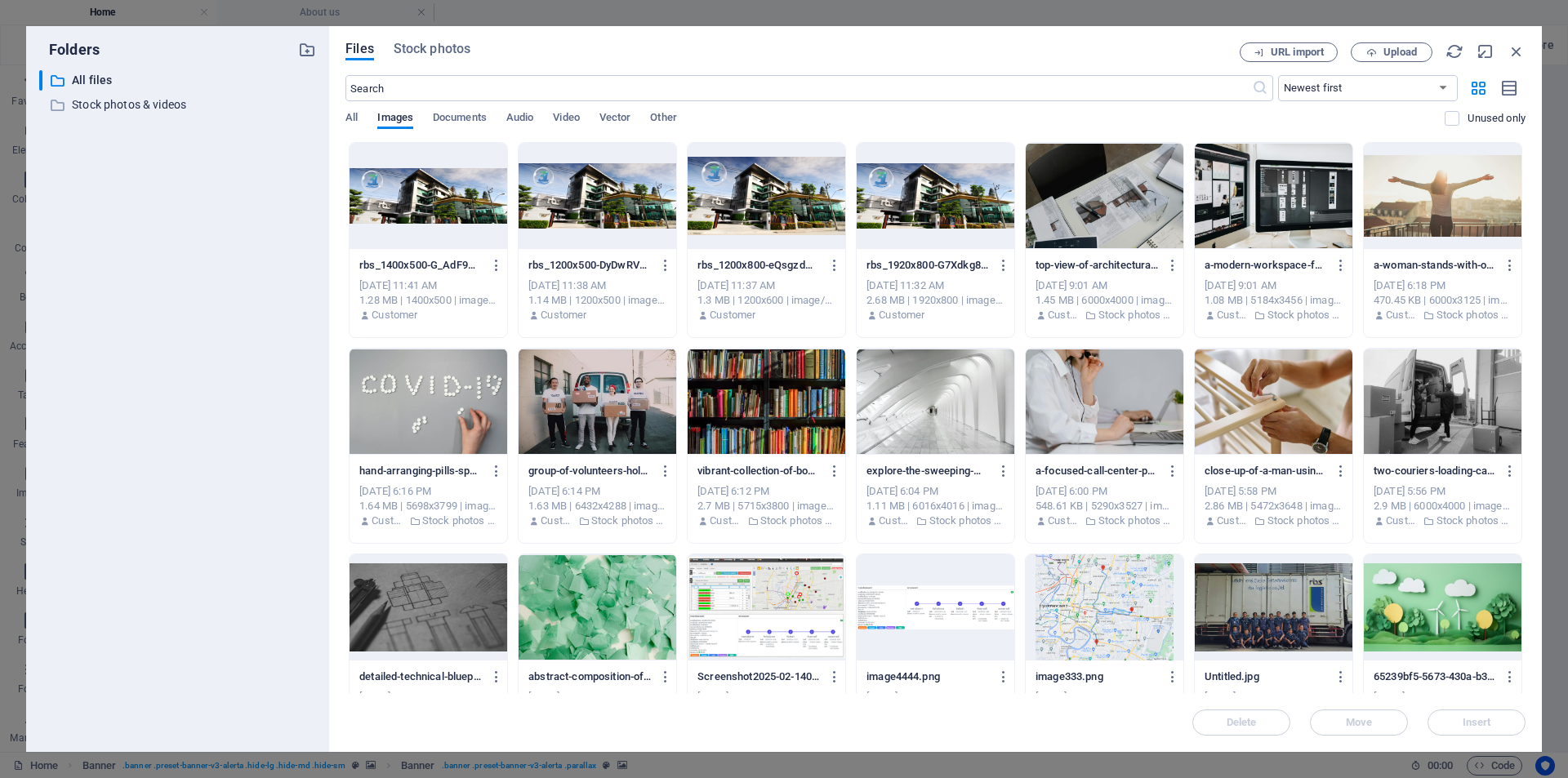
click at [802, 192] on div at bounding box center [766, 196] width 158 height 106
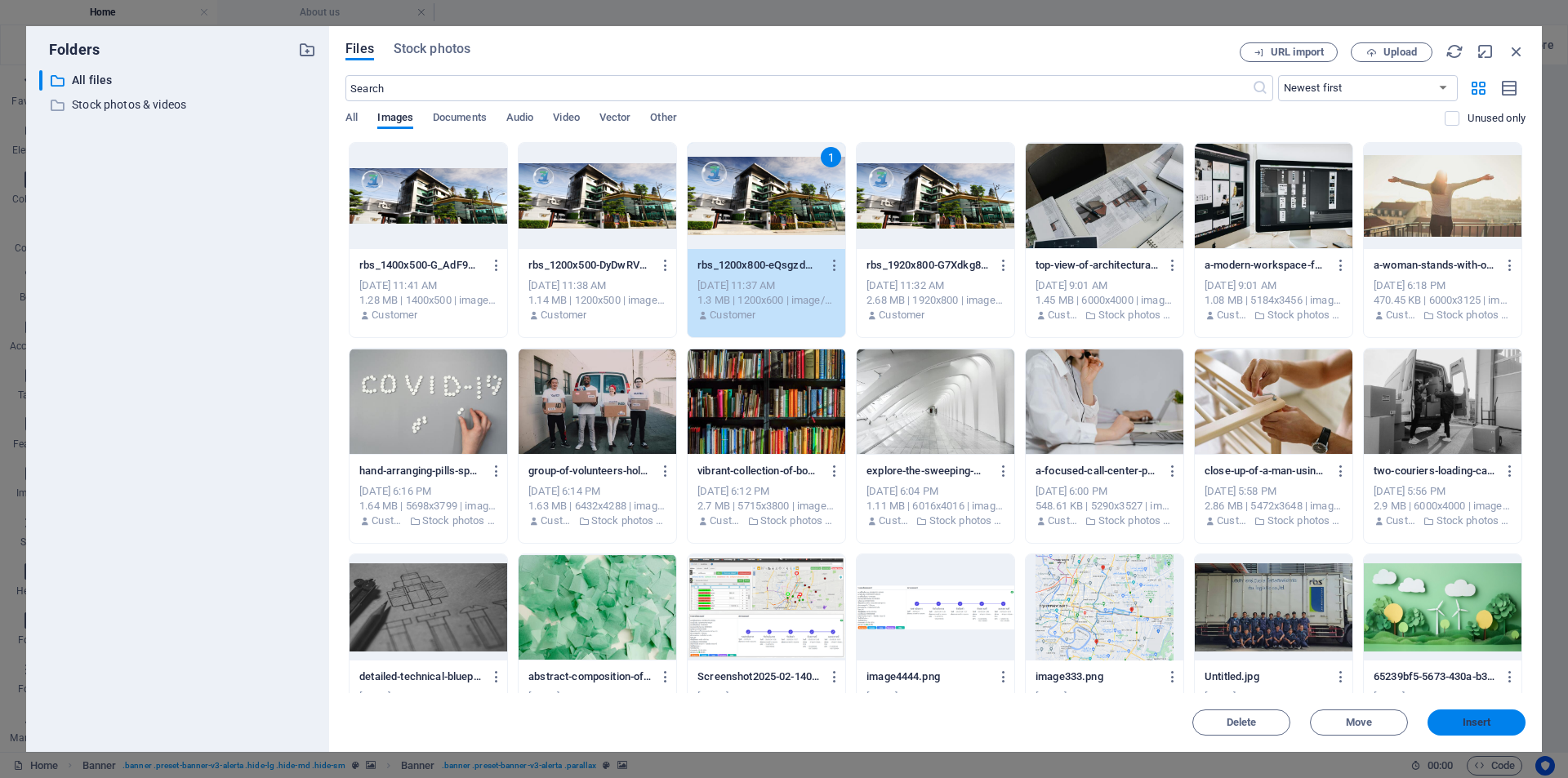
click at [1424, 706] on button "Insert" at bounding box center [1476, 722] width 98 height 26
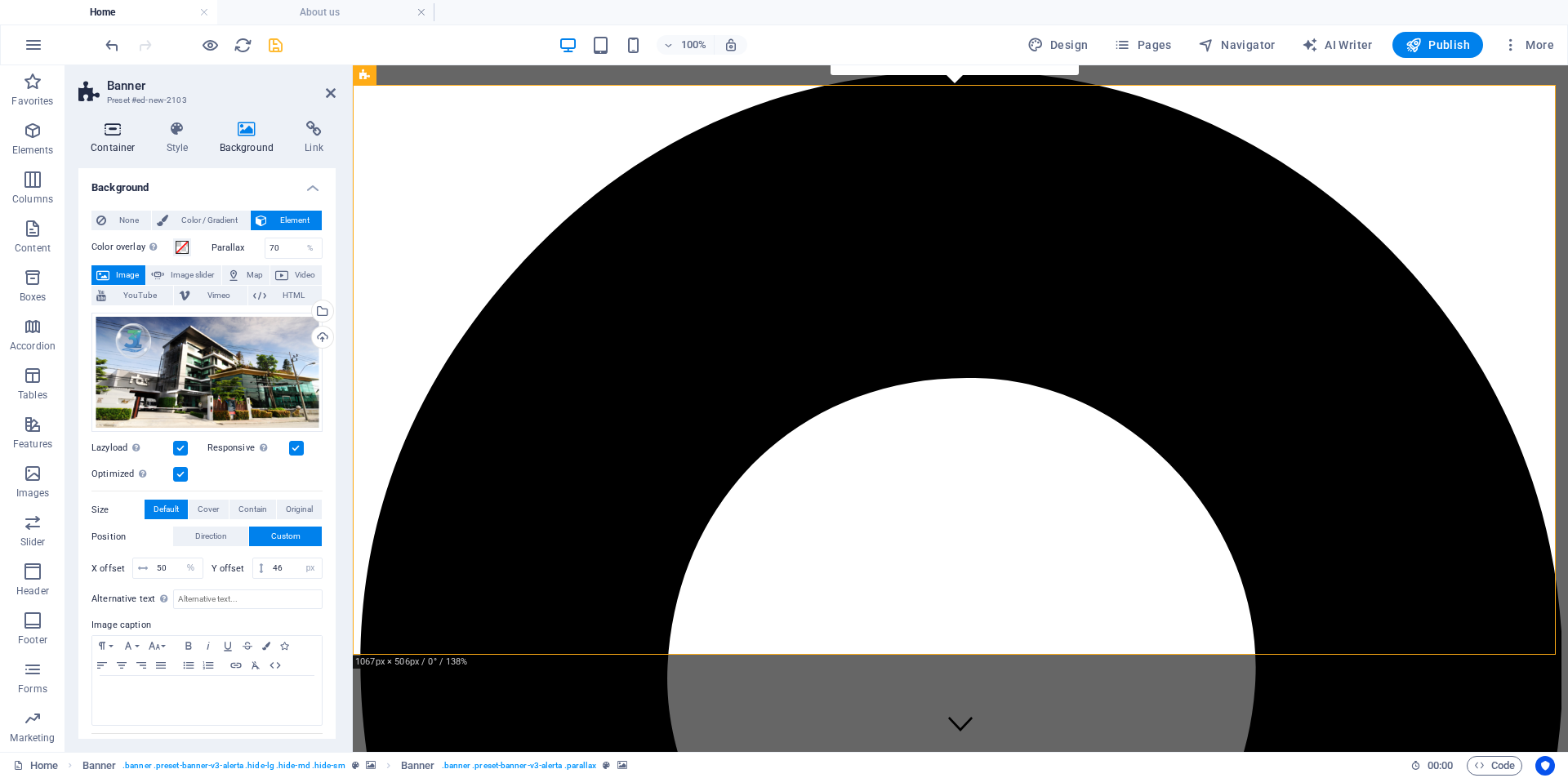
click at [115, 132] on icon at bounding box center [113, 129] width 70 height 17
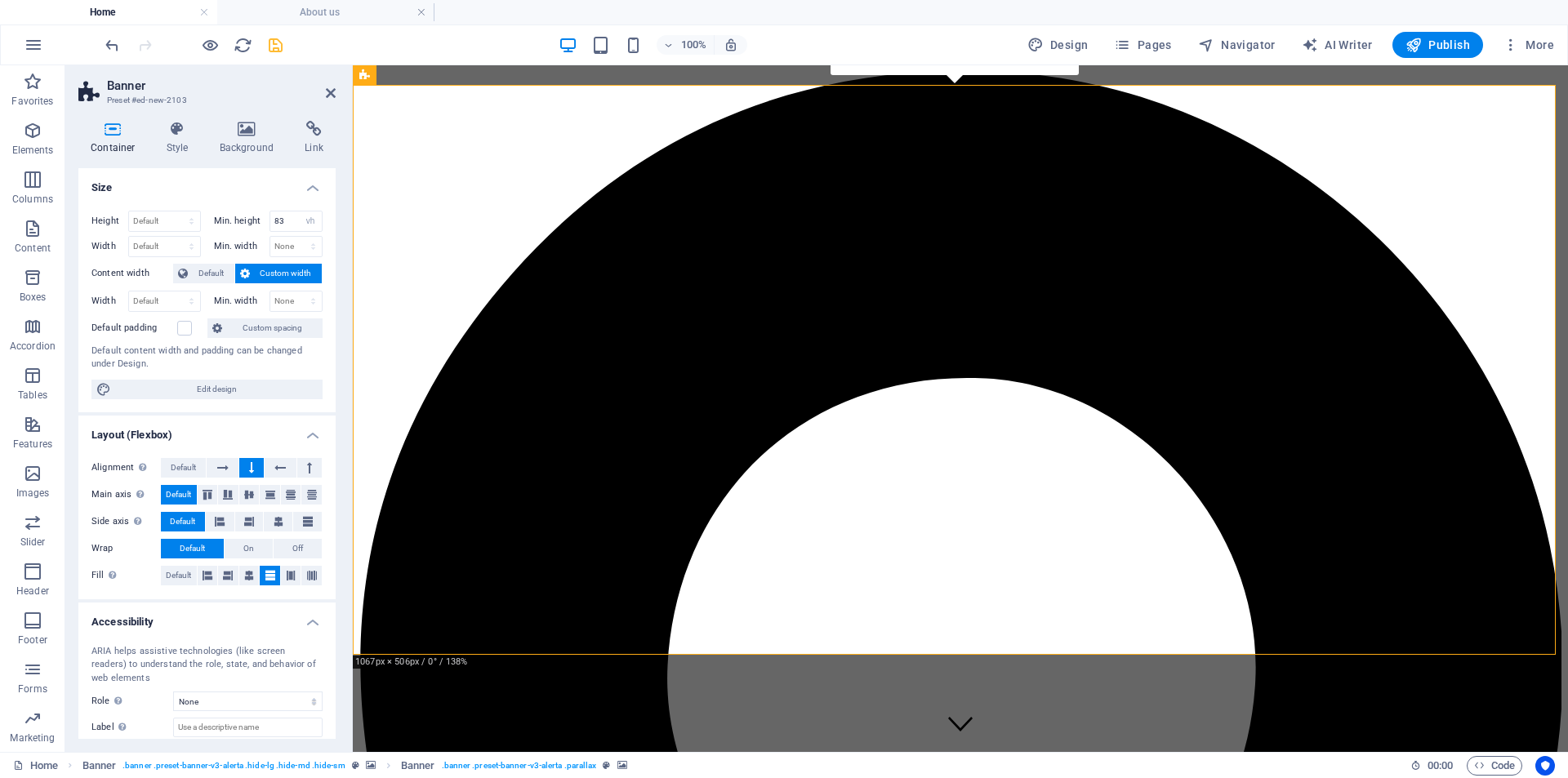
click at [120, 132] on icon at bounding box center [113, 129] width 70 height 17
click at [184, 145] on h4 "Style" at bounding box center [181, 138] width 53 height 34
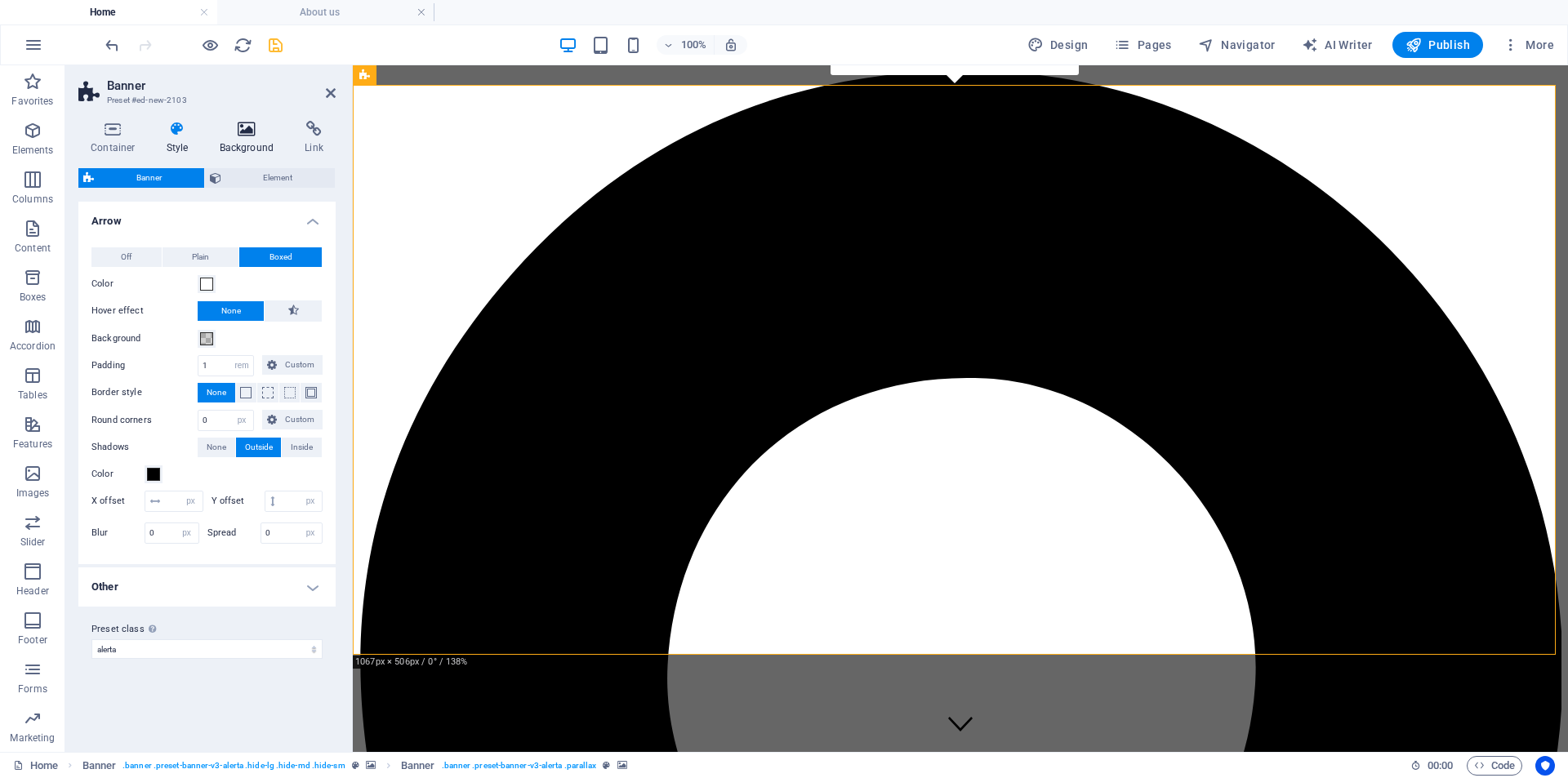
click at [261, 139] on h4 "Background" at bounding box center [250, 138] width 85 height 34
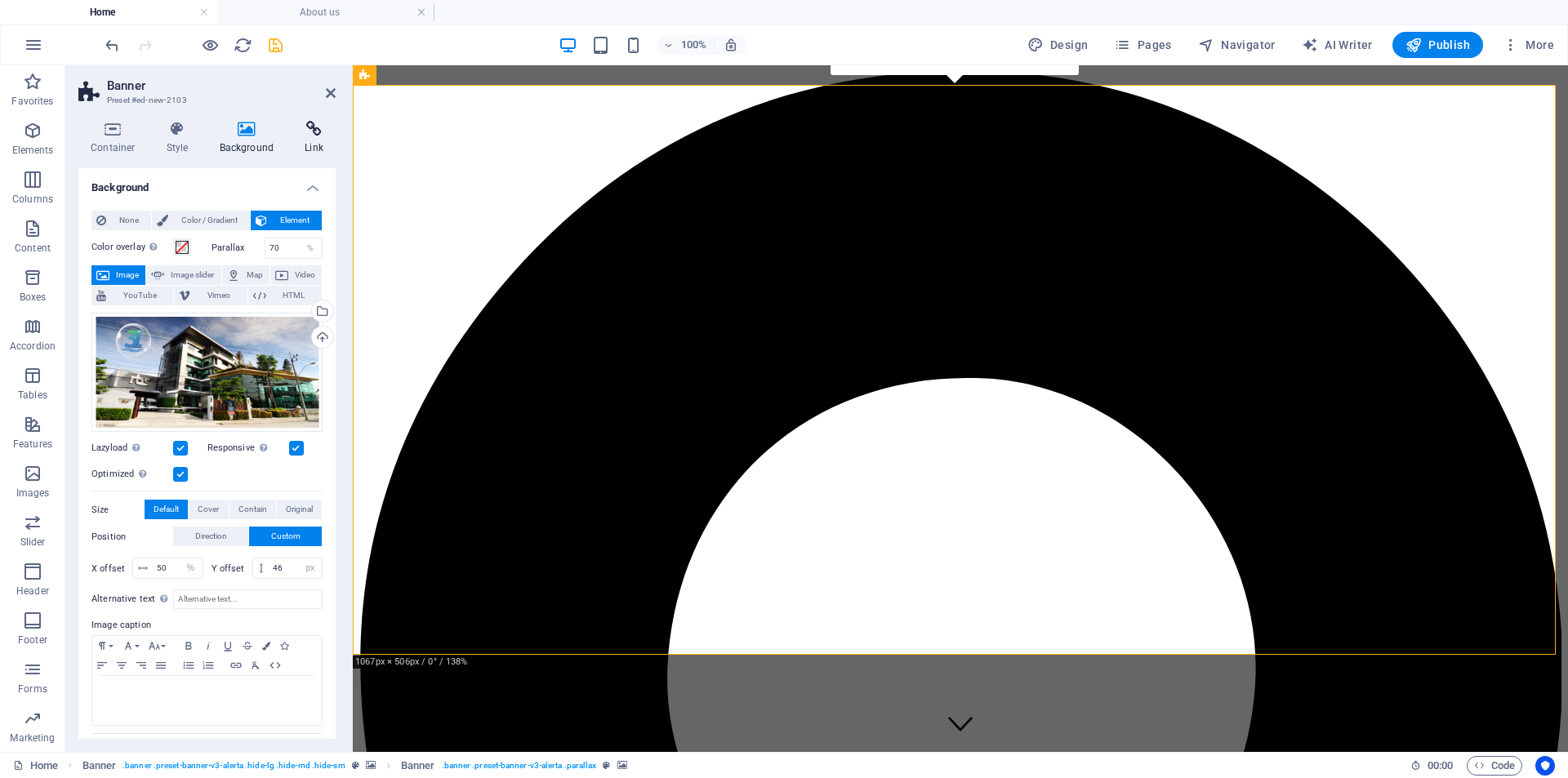
click at [313, 141] on h4 "Link" at bounding box center [314, 138] width 43 height 34
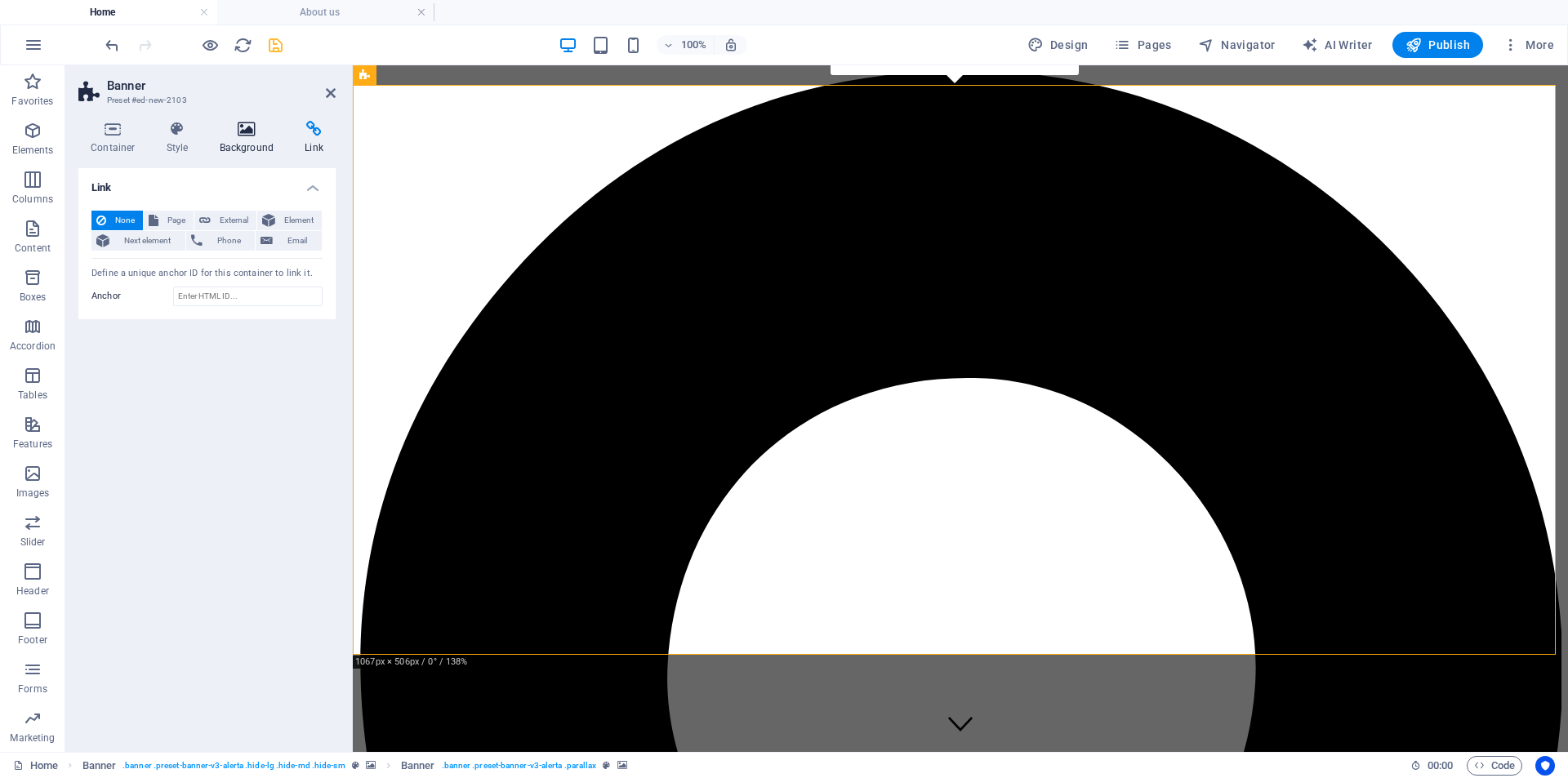
click at [247, 146] on h4 "Background" at bounding box center [250, 138] width 85 height 34
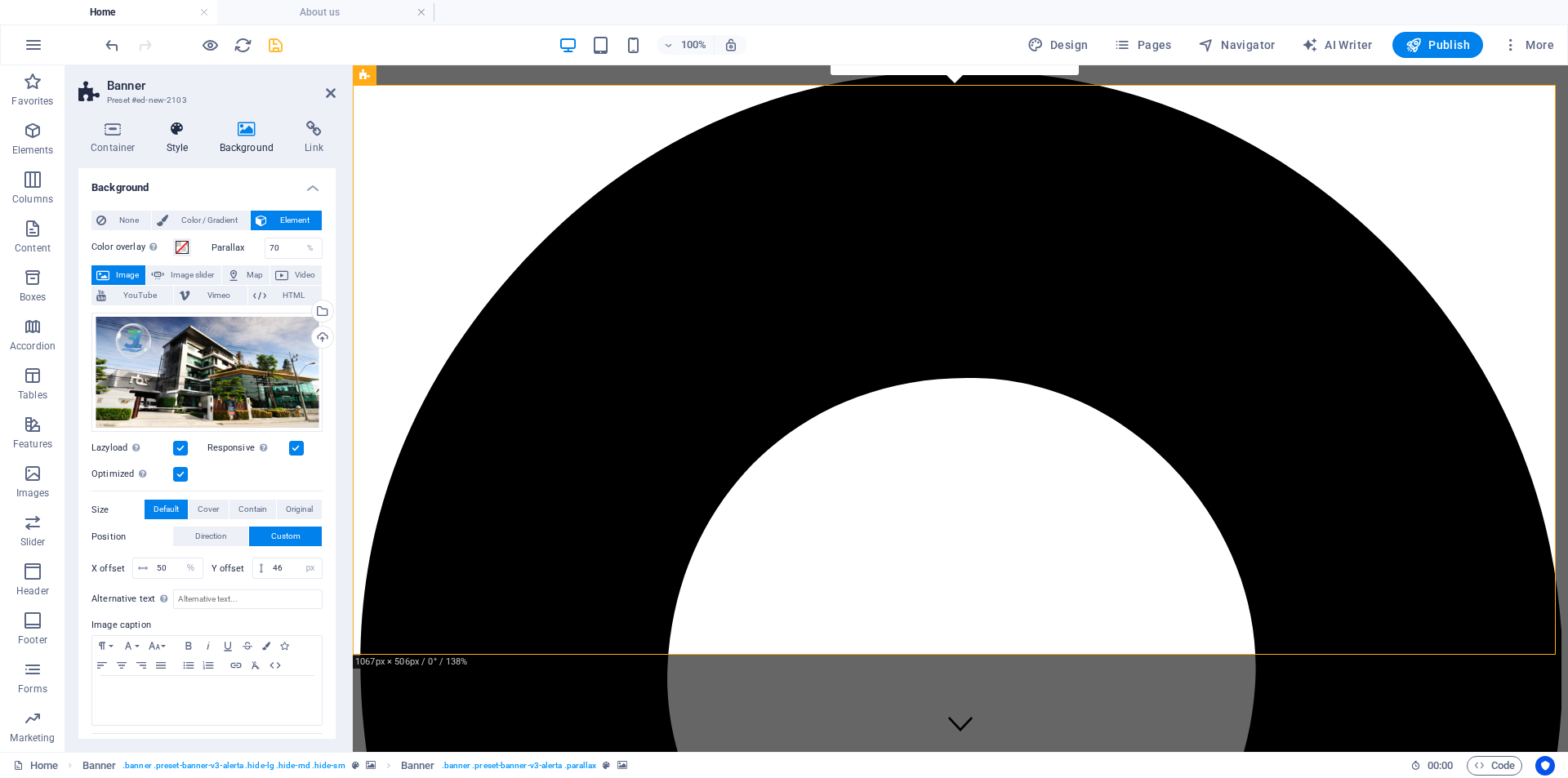
click at [172, 143] on h4 "Style" at bounding box center [181, 138] width 53 height 34
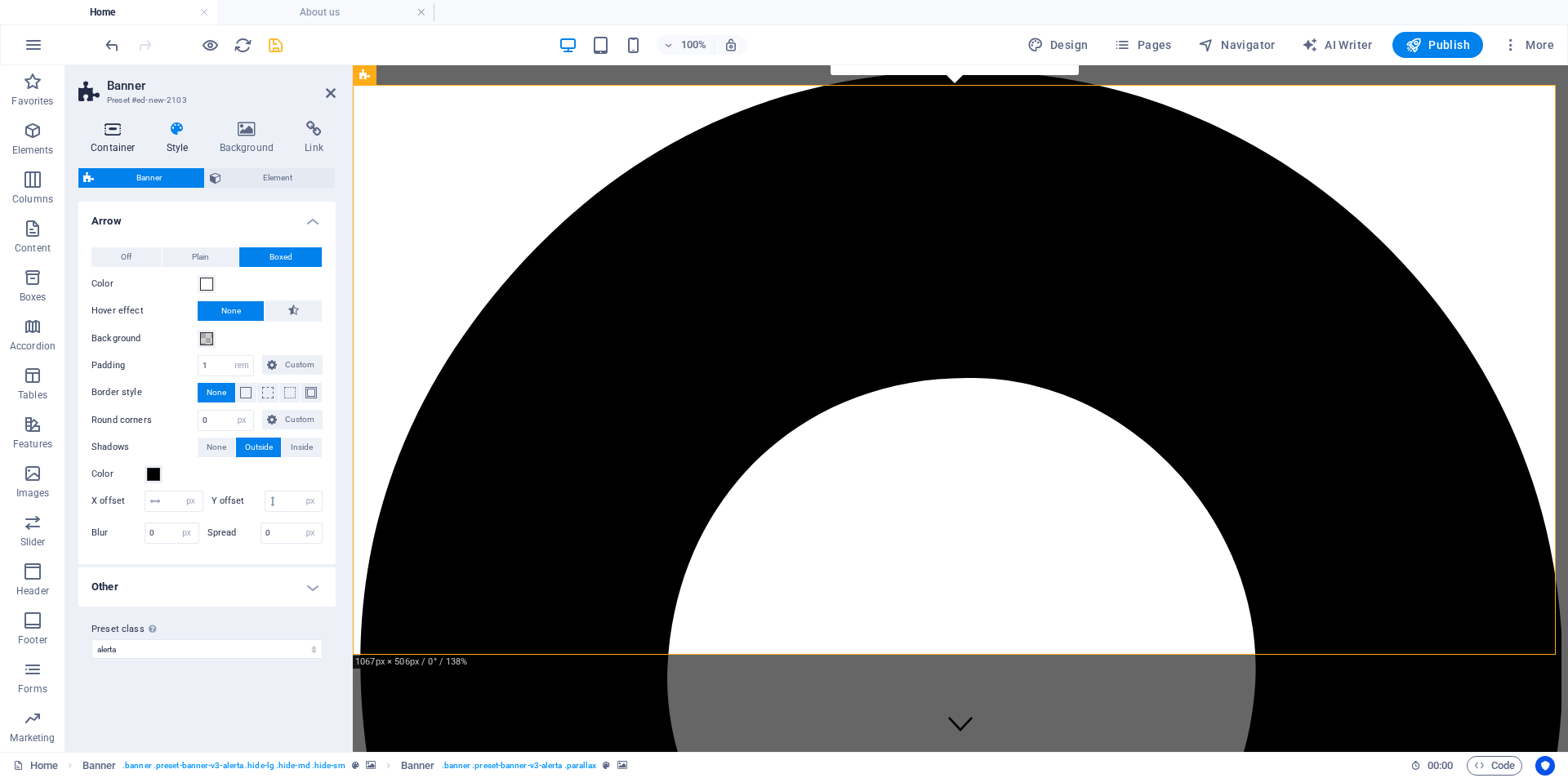
click at [103, 135] on icon at bounding box center [113, 129] width 70 height 17
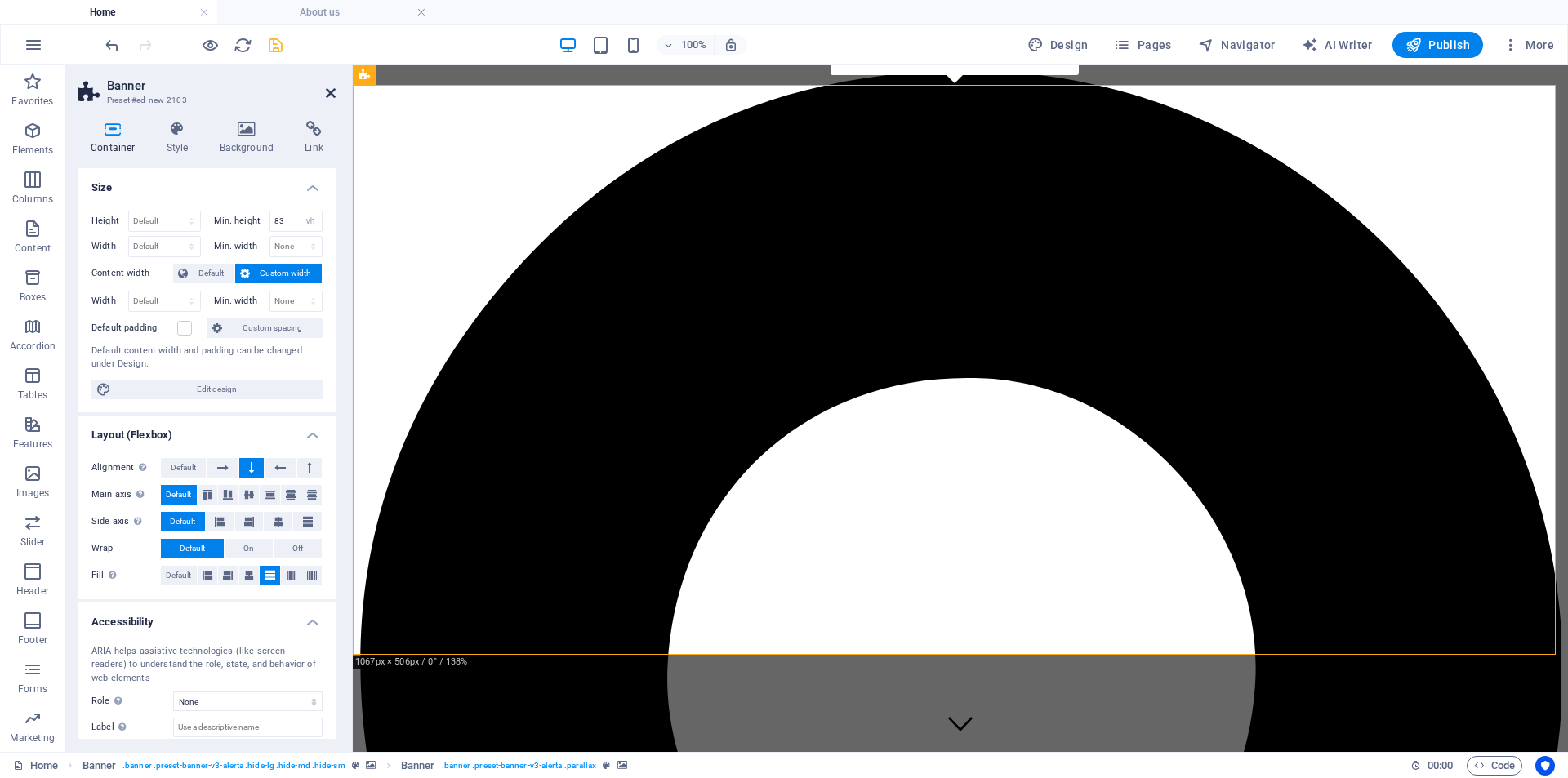
click at [328, 93] on icon at bounding box center [330, 93] width 10 height 13
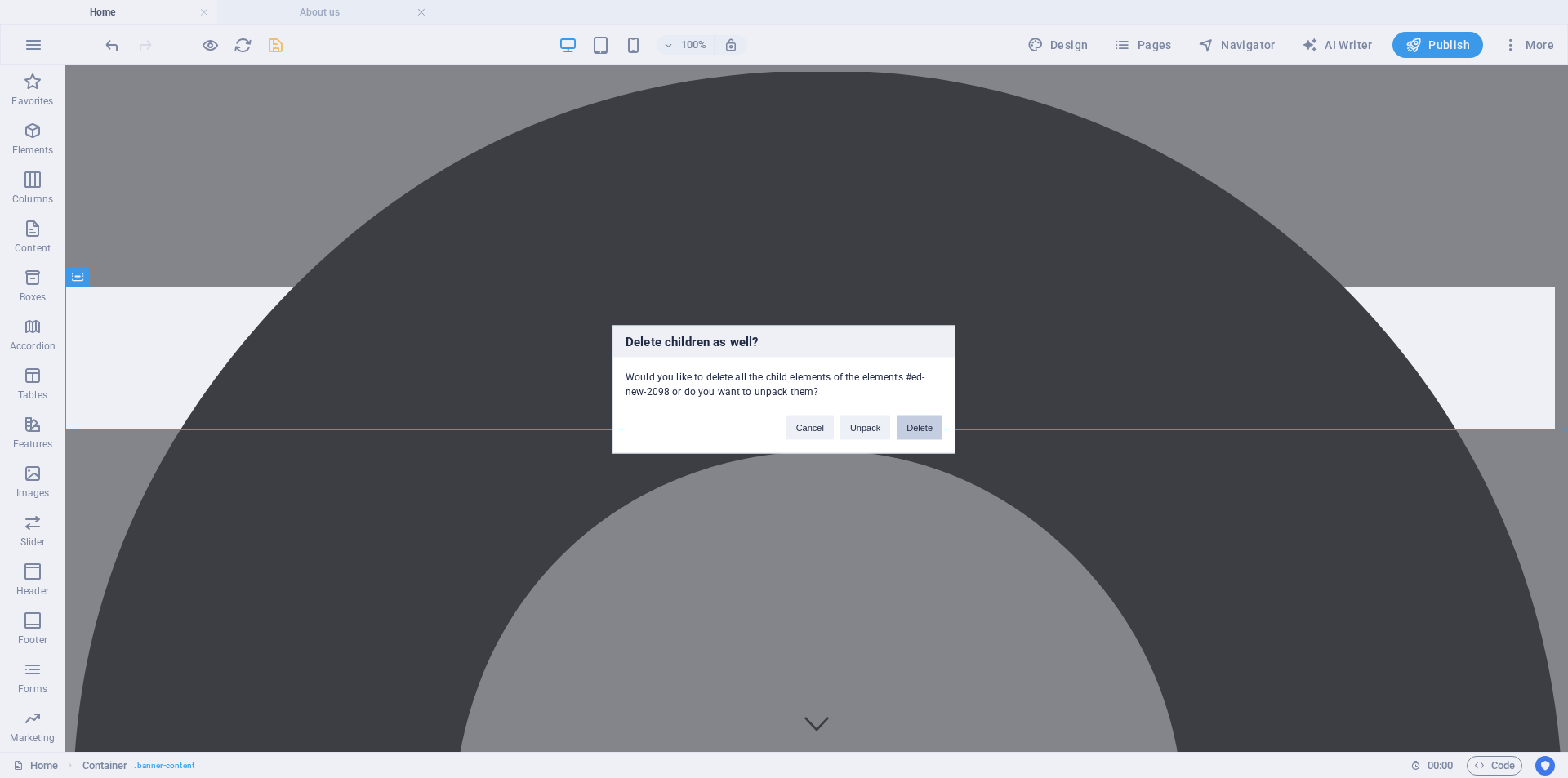
click at [924, 426] on button "Delete" at bounding box center [919, 427] width 46 height 25
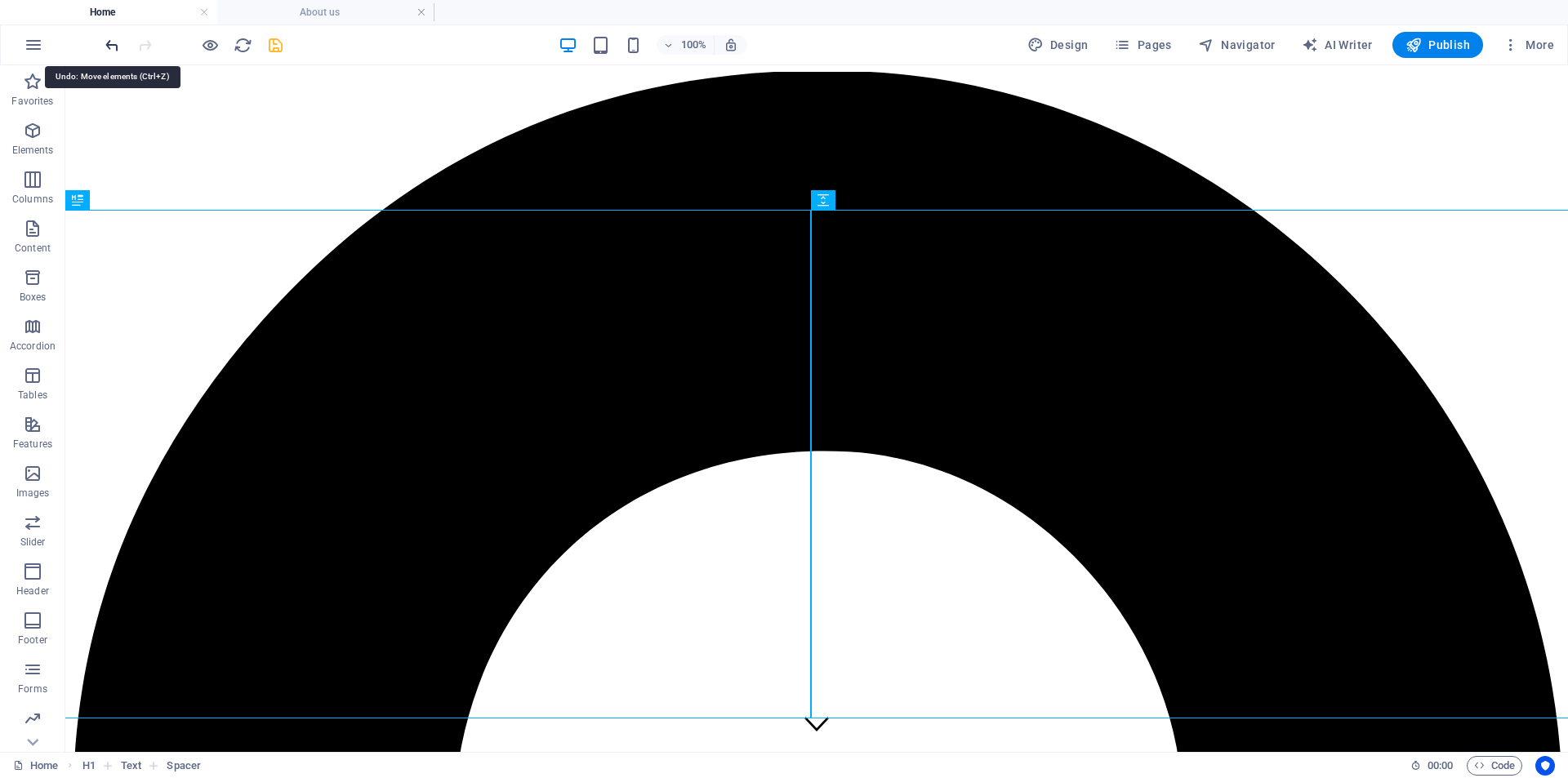
click at [110, 48] on icon "undo" at bounding box center [112, 45] width 18 height 18
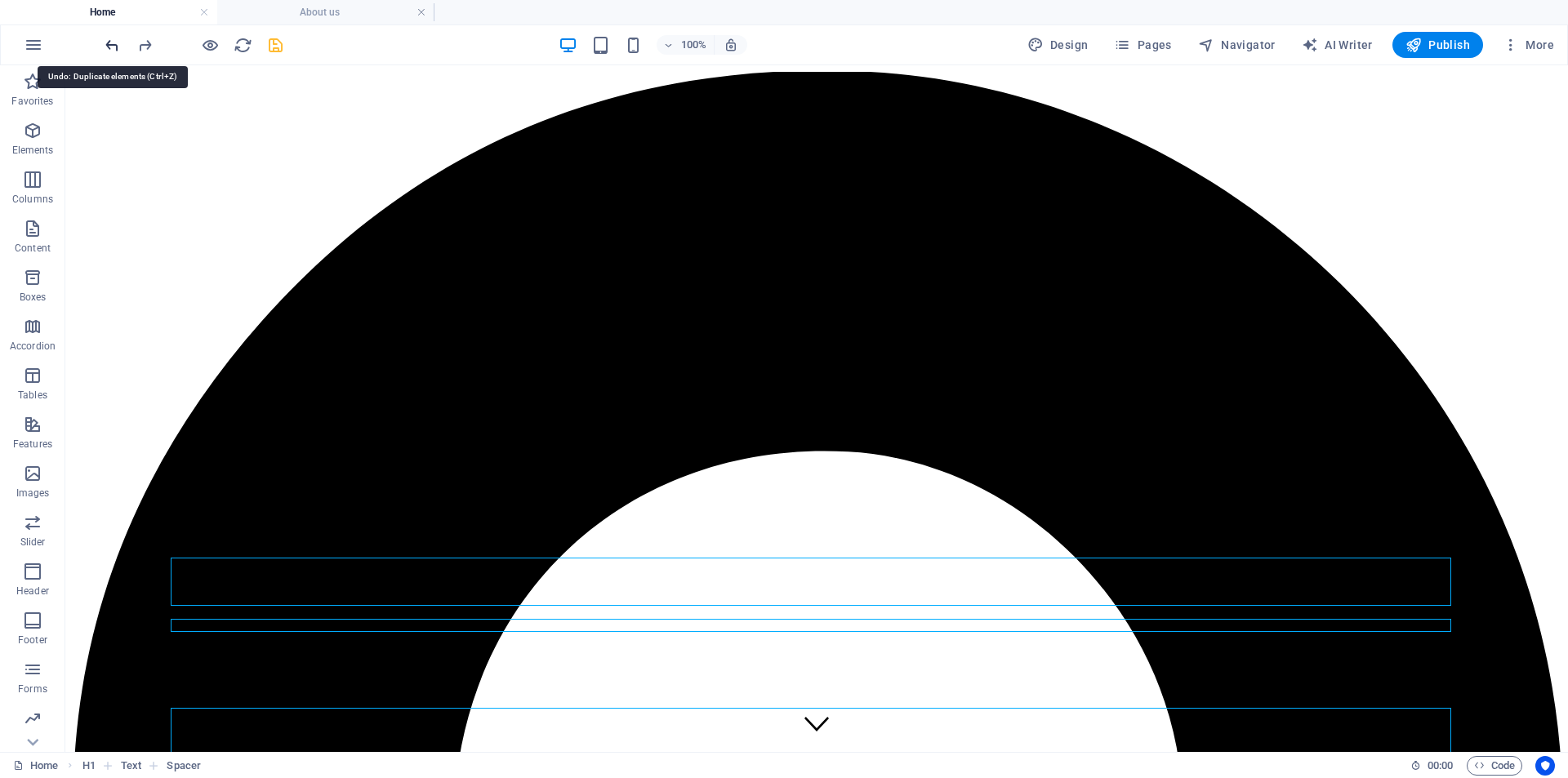
click at [109, 49] on icon "undo" at bounding box center [112, 45] width 18 height 18
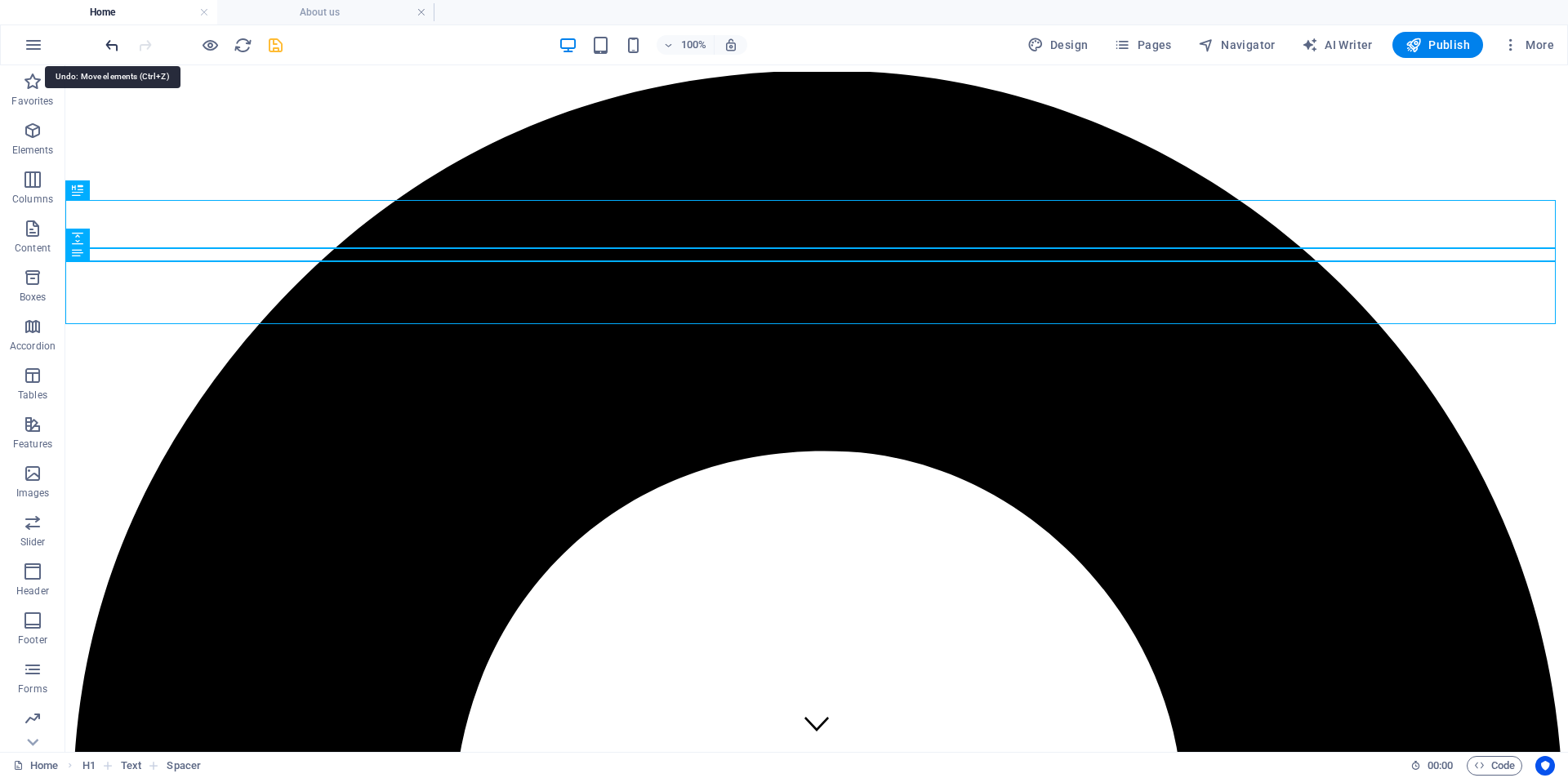
click at [107, 42] on icon "undo" at bounding box center [112, 45] width 18 height 18
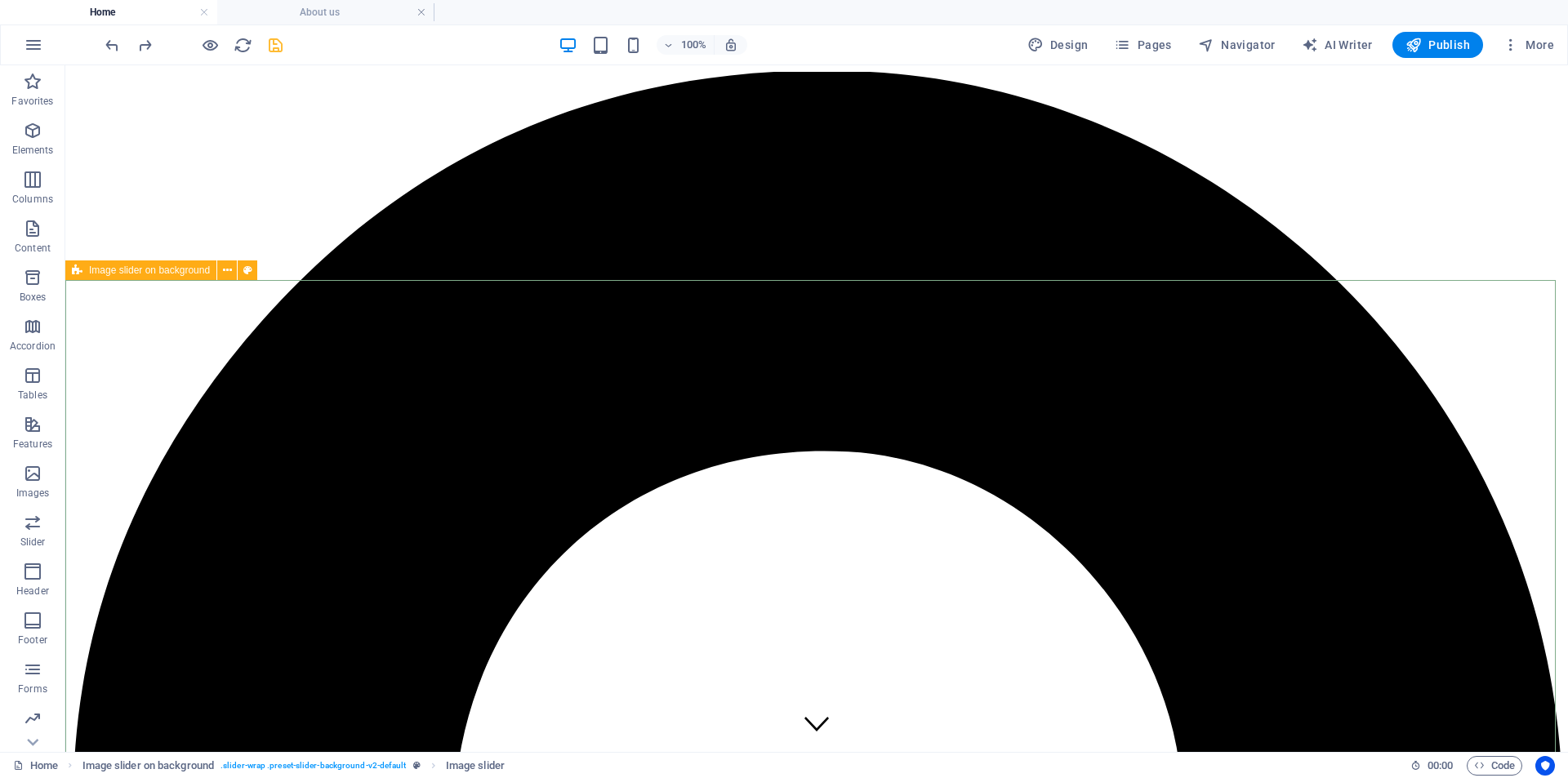
click at [74, 273] on icon at bounding box center [77, 270] width 11 height 19
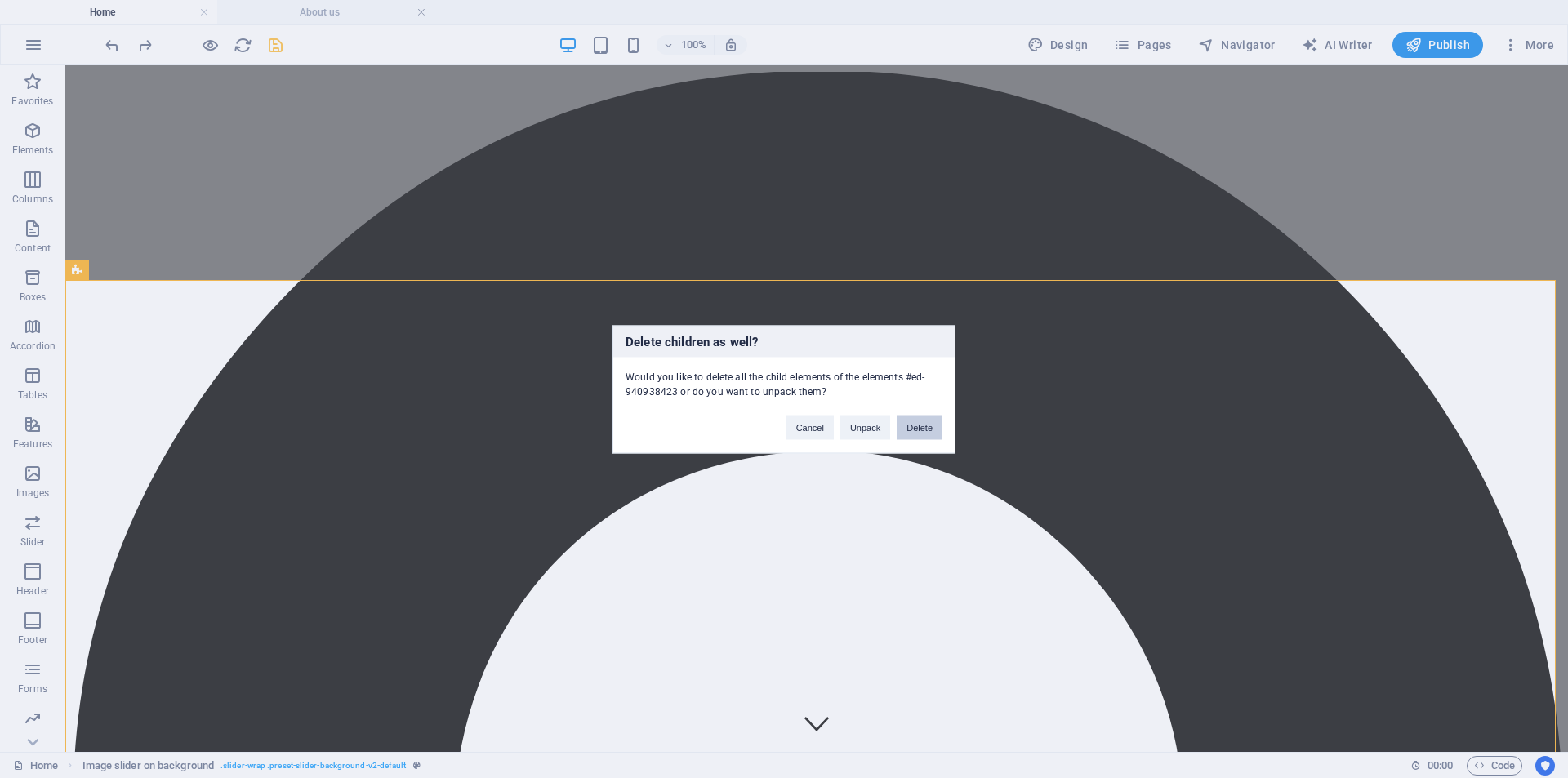
click at [940, 422] on button "Delete" at bounding box center [919, 427] width 46 height 25
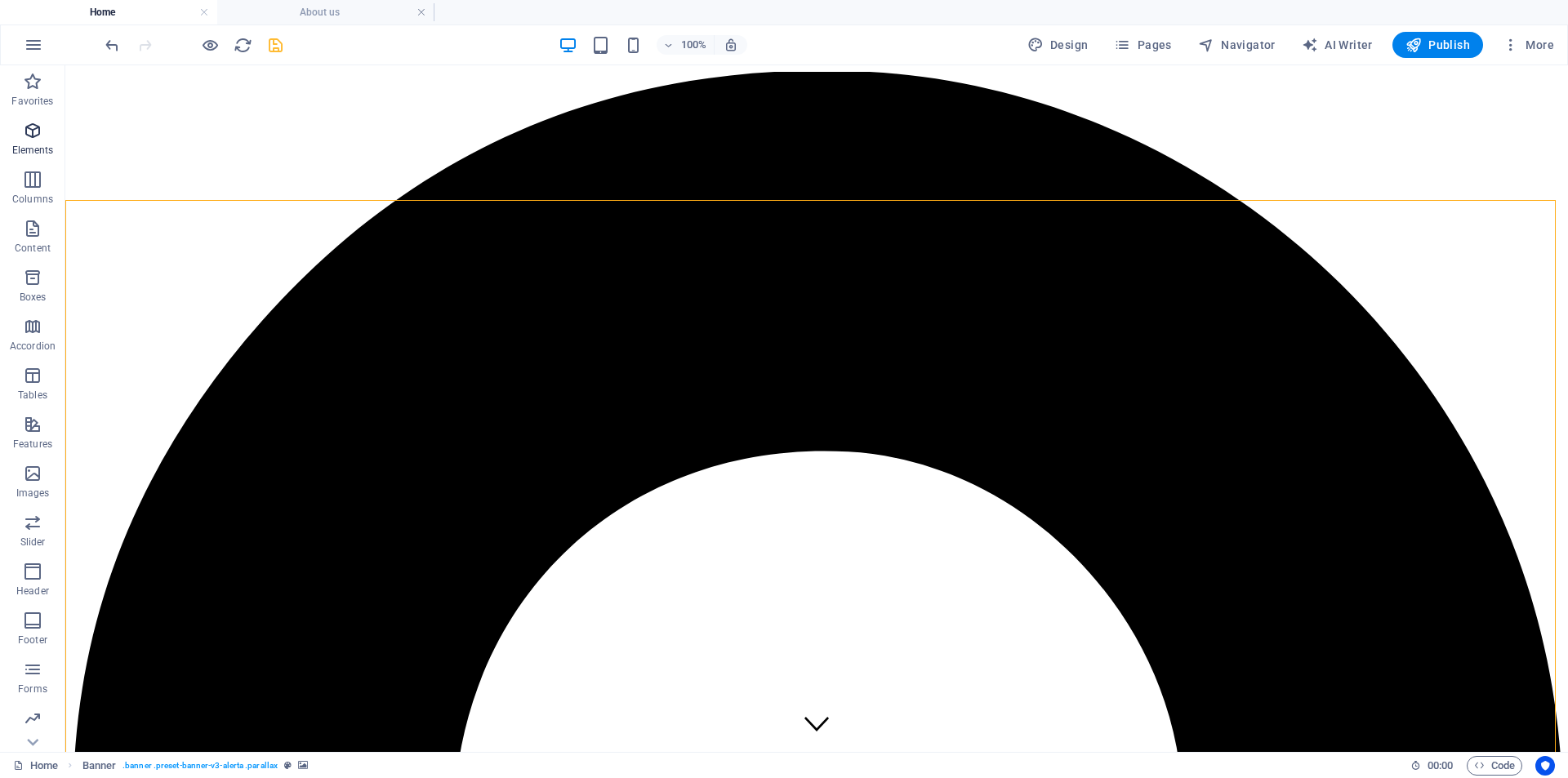
click at [31, 139] on icon "button" at bounding box center [32, 130] width 19 height 19
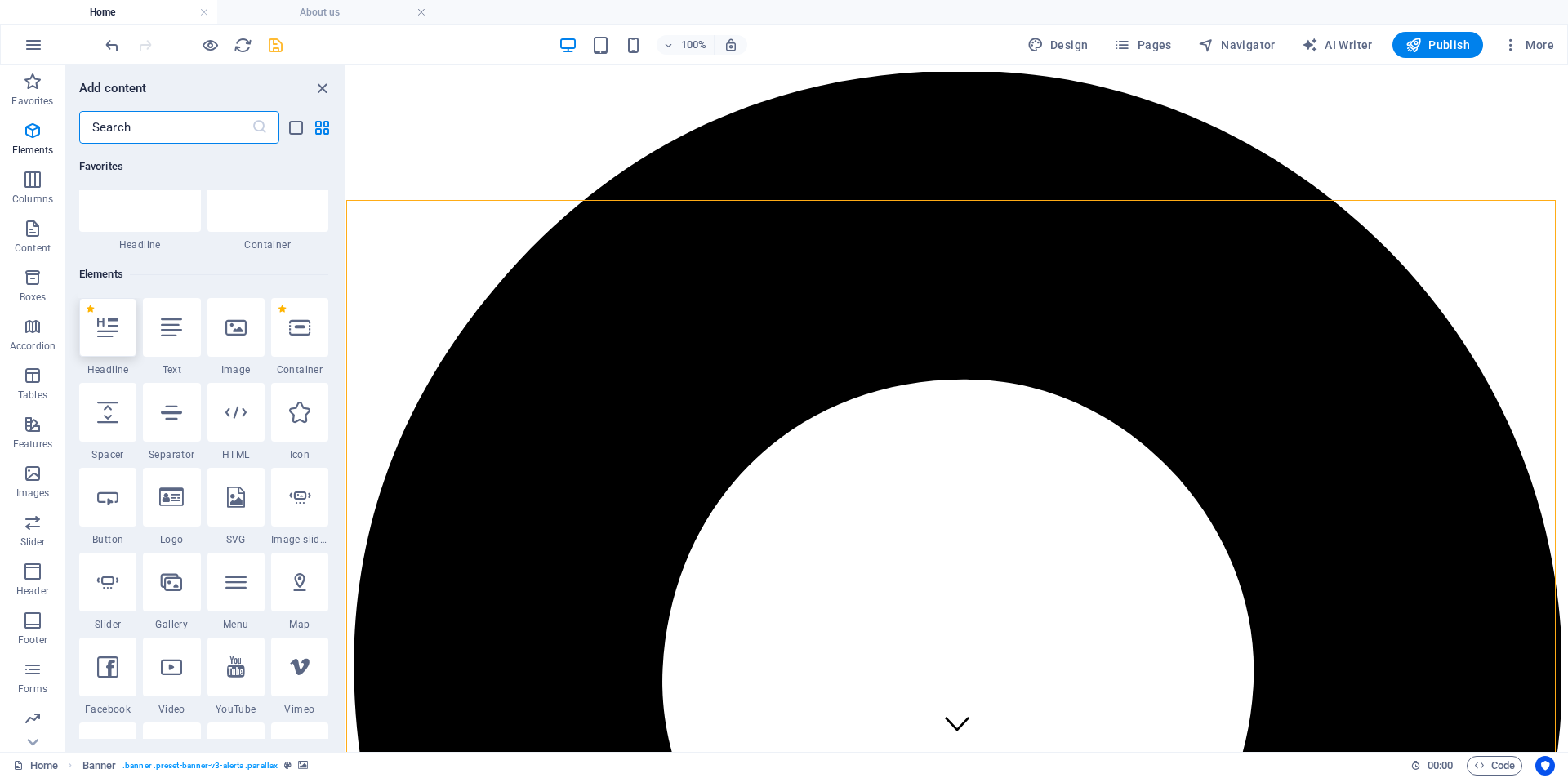
scroll to position [174, 0]
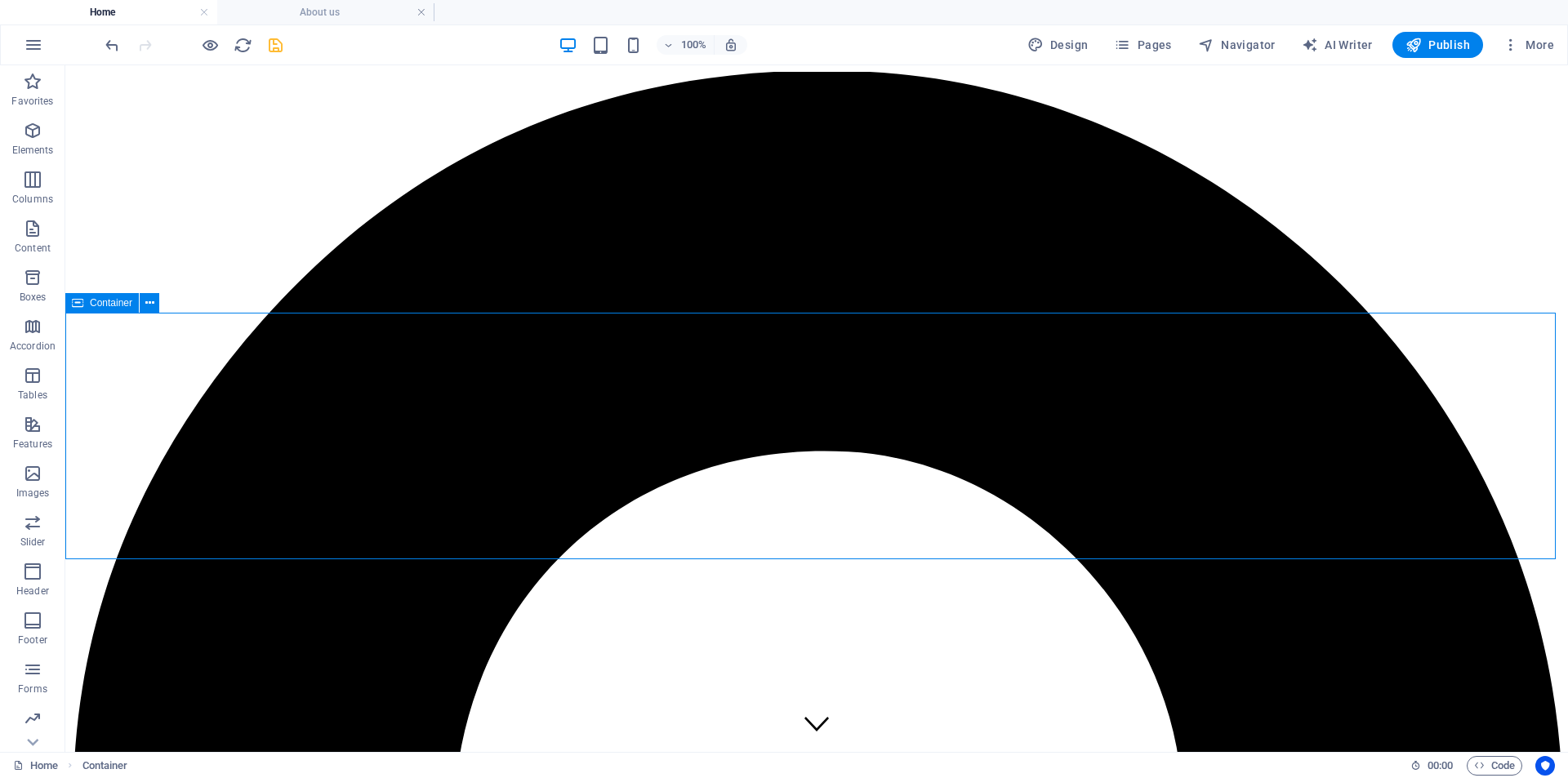
click at [115, 306] on span "Container" at bounding box center [111, 303] width 42 height 10
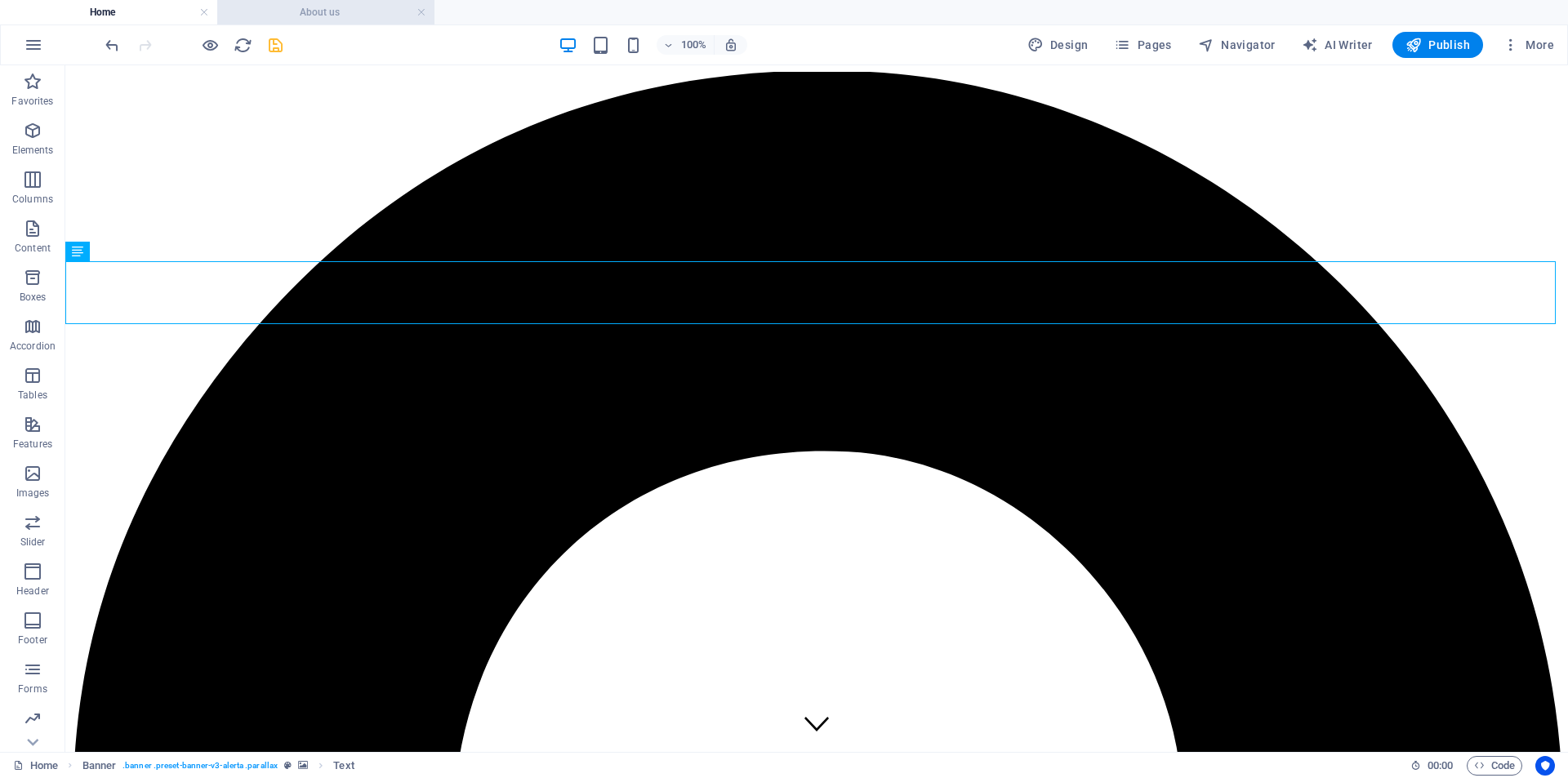
click at [319, 10] on h4 "About us" at bounding box center [326, 13] width 217 height 18
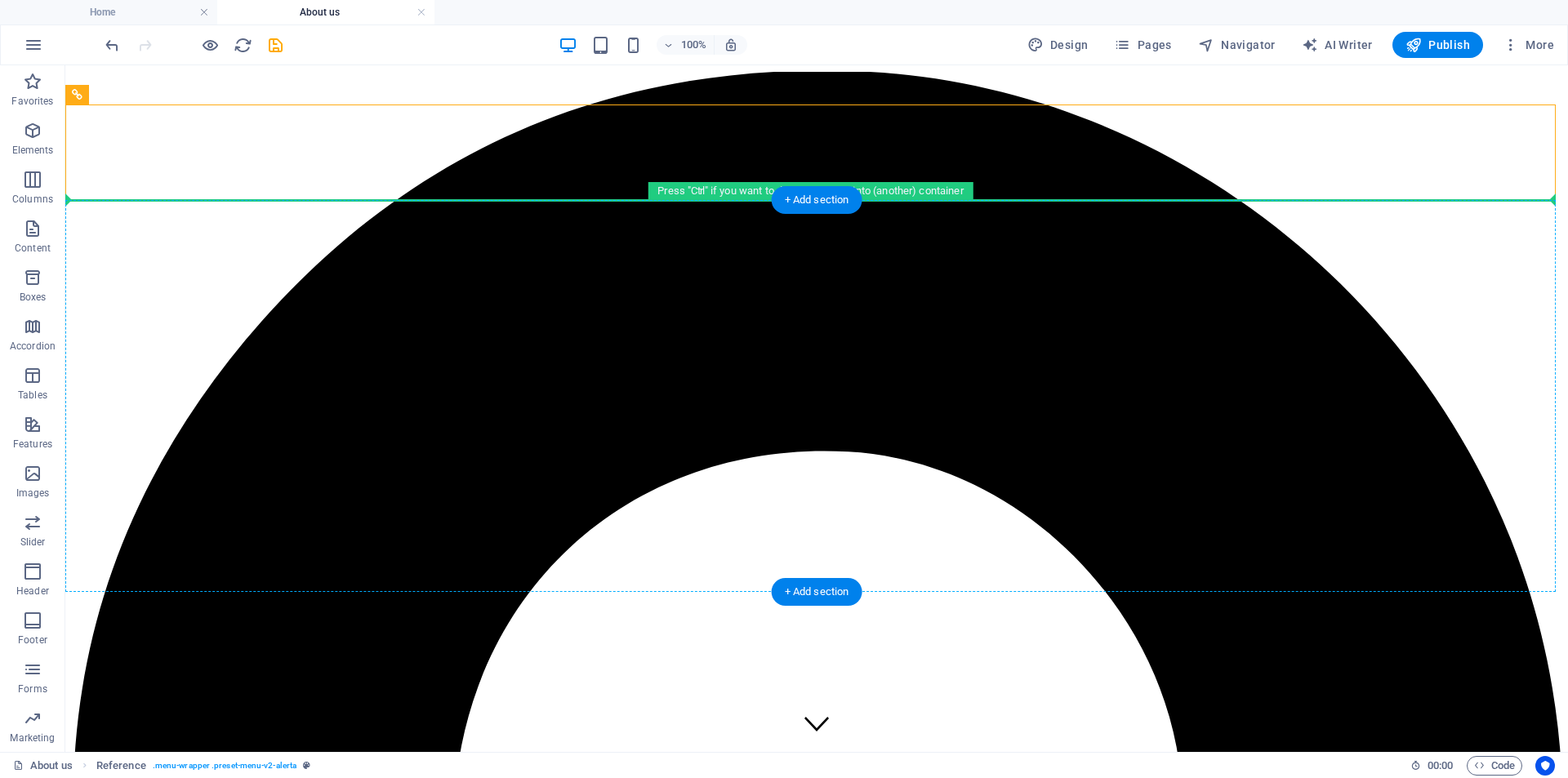
drag, startPoint x: 544, startPoint y: 187, endPoint x: 555, endPoint y: 241, distance: 55.1
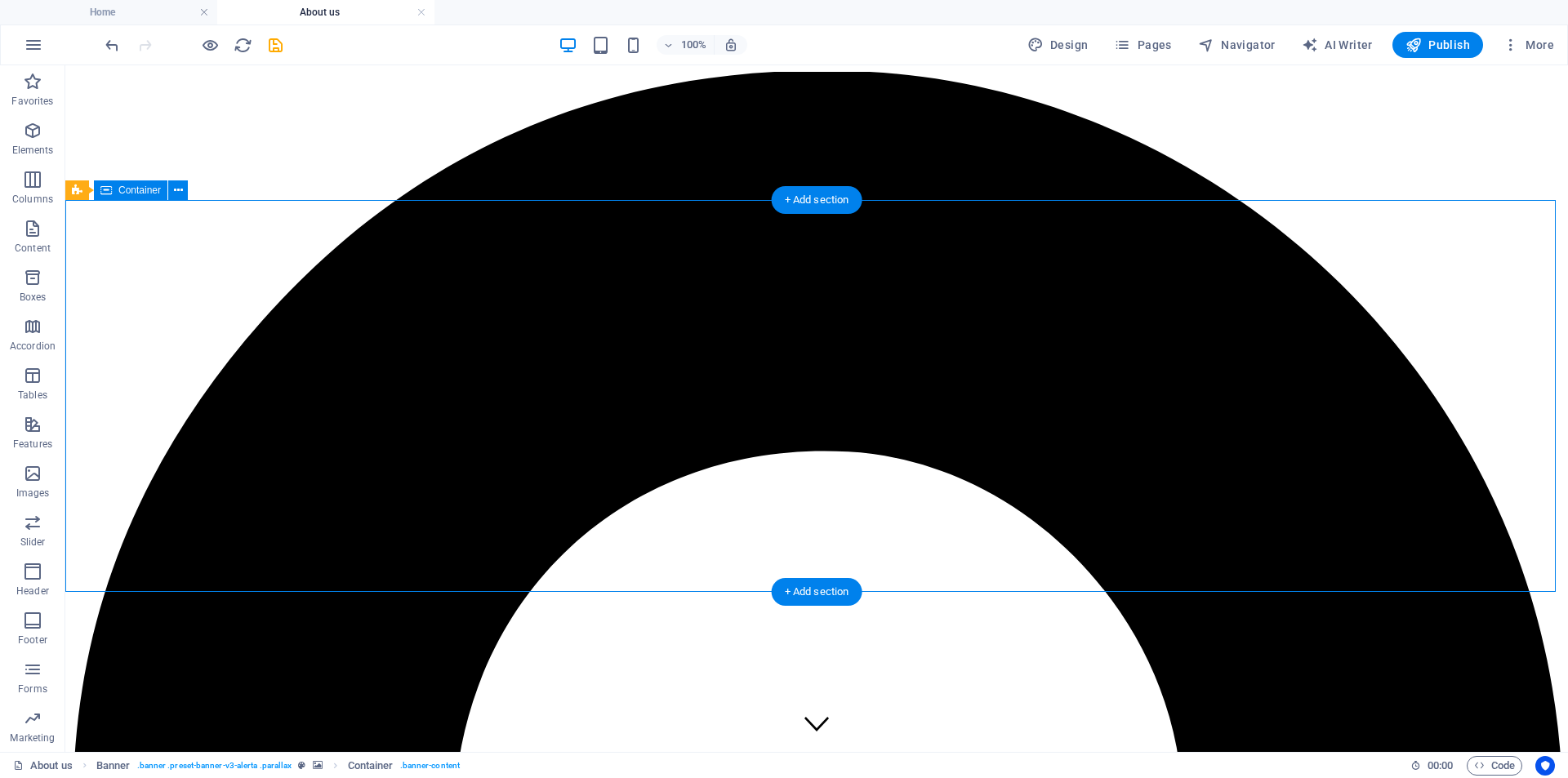
click at [181, 189] on icon at bounding box center [179, 190] width 9 height 17
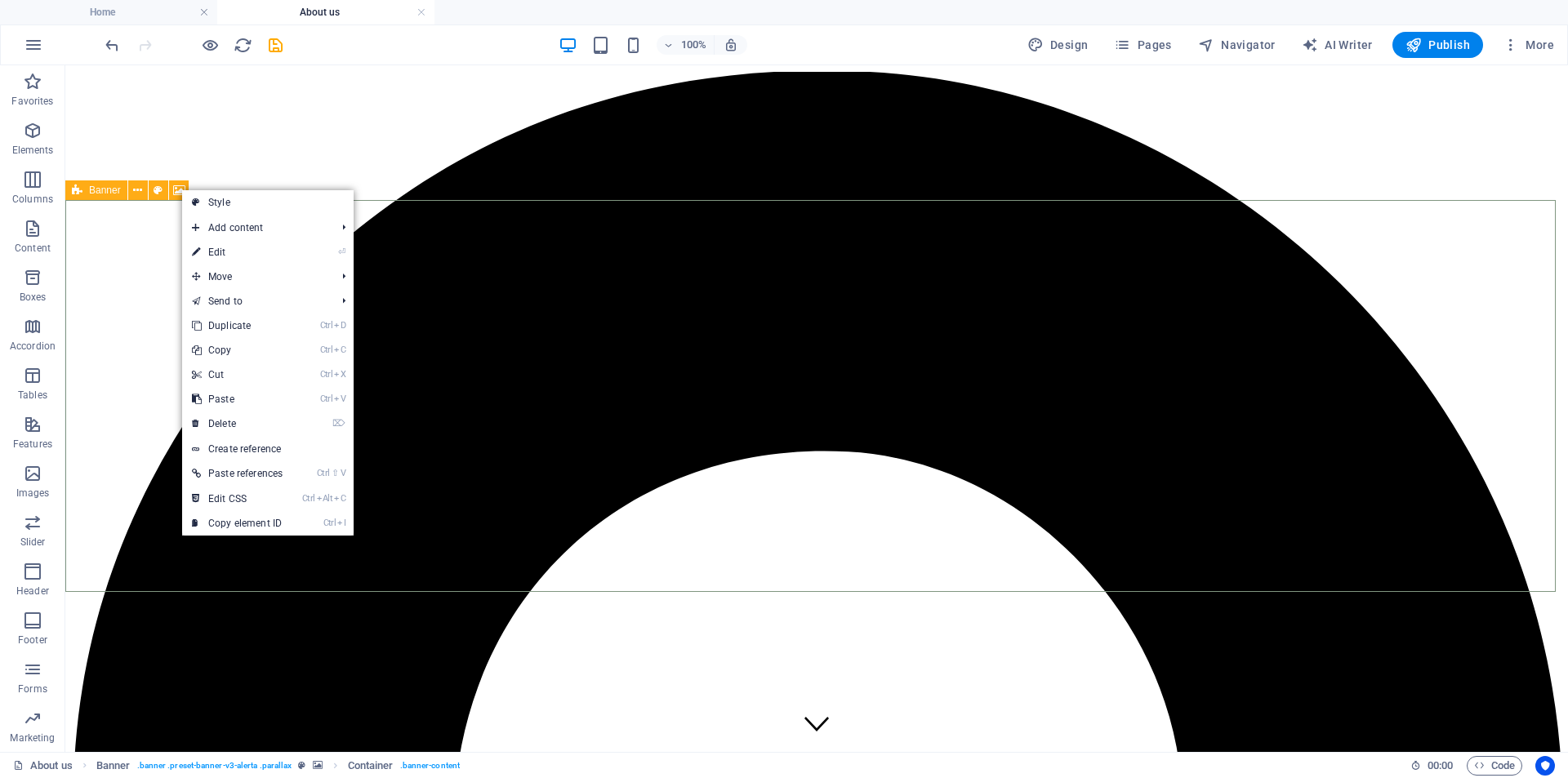
click at [75, 197] on icon at bounding box center [77, 190] width 11 height 19
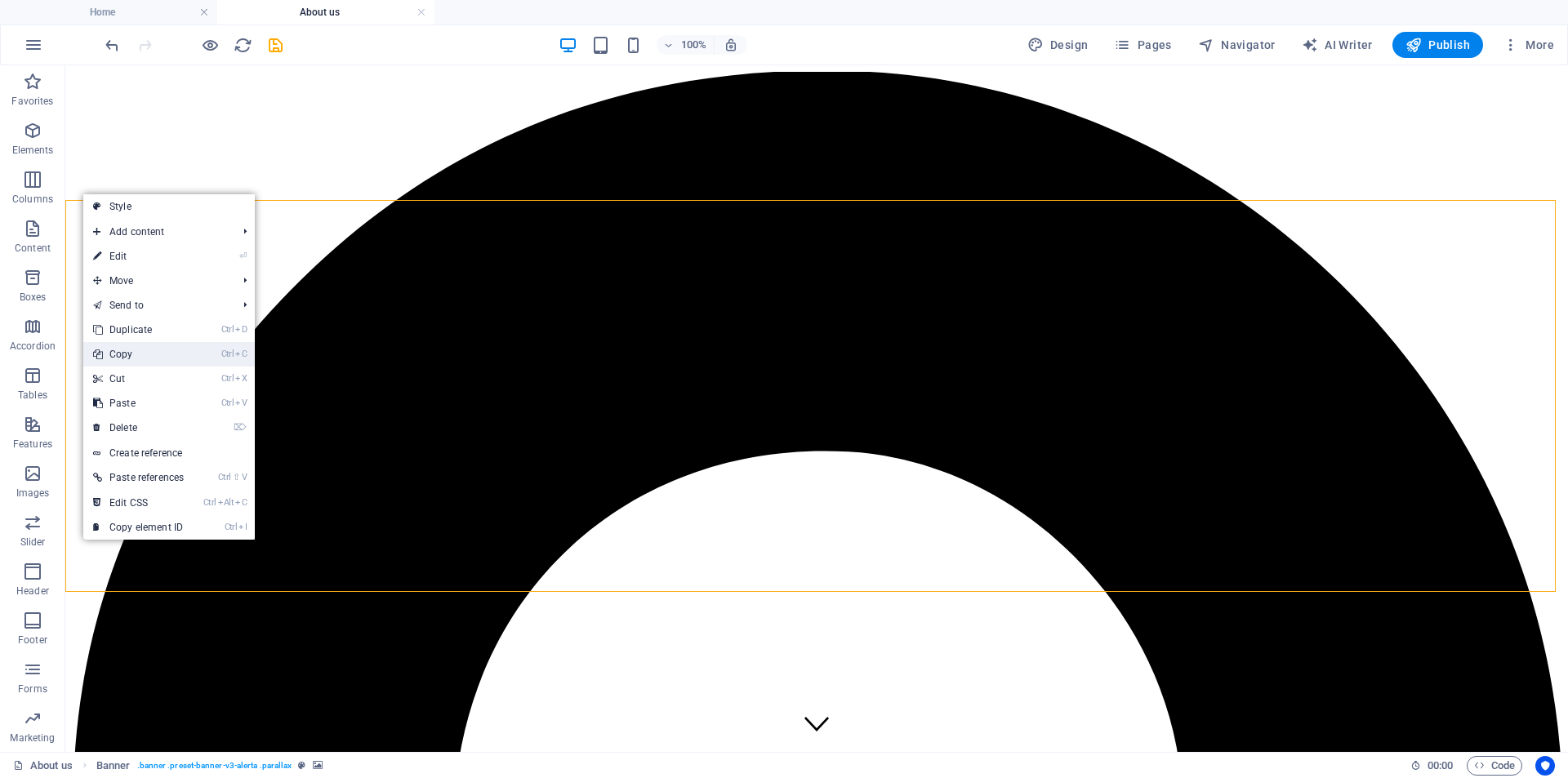
click at [147, 360] on link "Ctrl C Copy" at bounding box center [139, 354] width 110 height 25
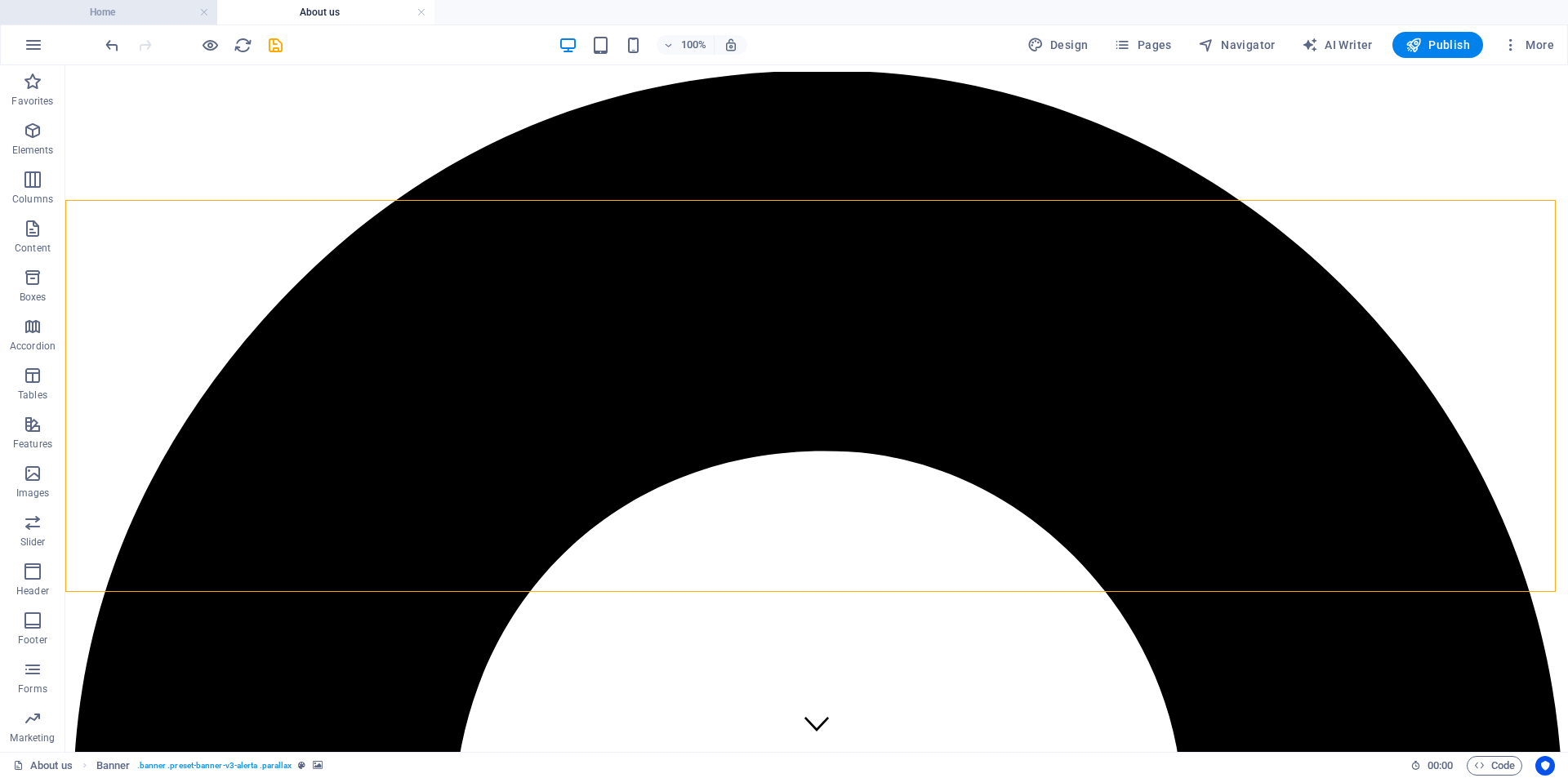
click at [157, 17] on h4 "Home" at bounding box center [108, 13] width 217 height 18
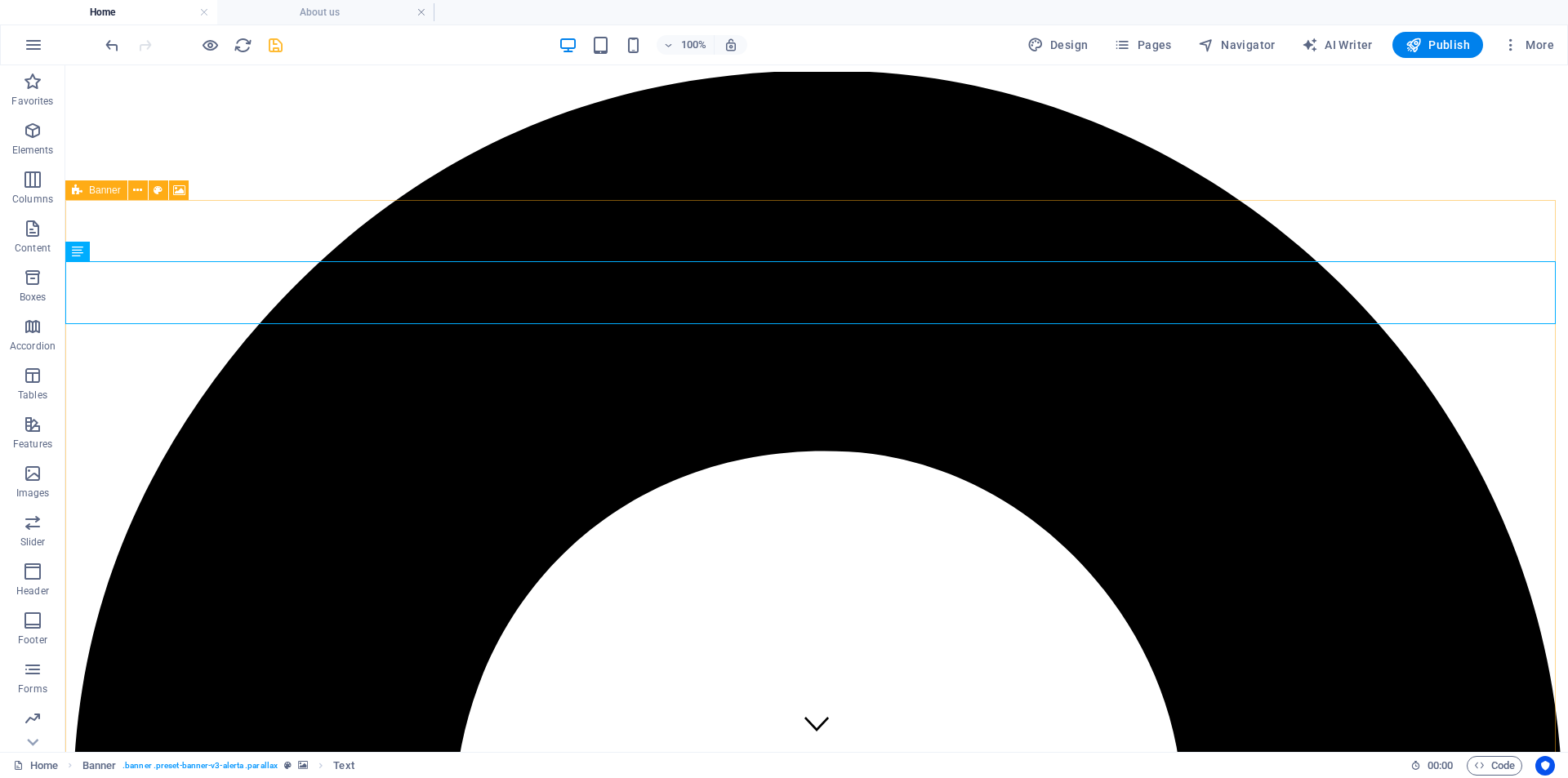
click at [71, 192] on div "Banner" at bounding box center [96, 190] width 62 height 19
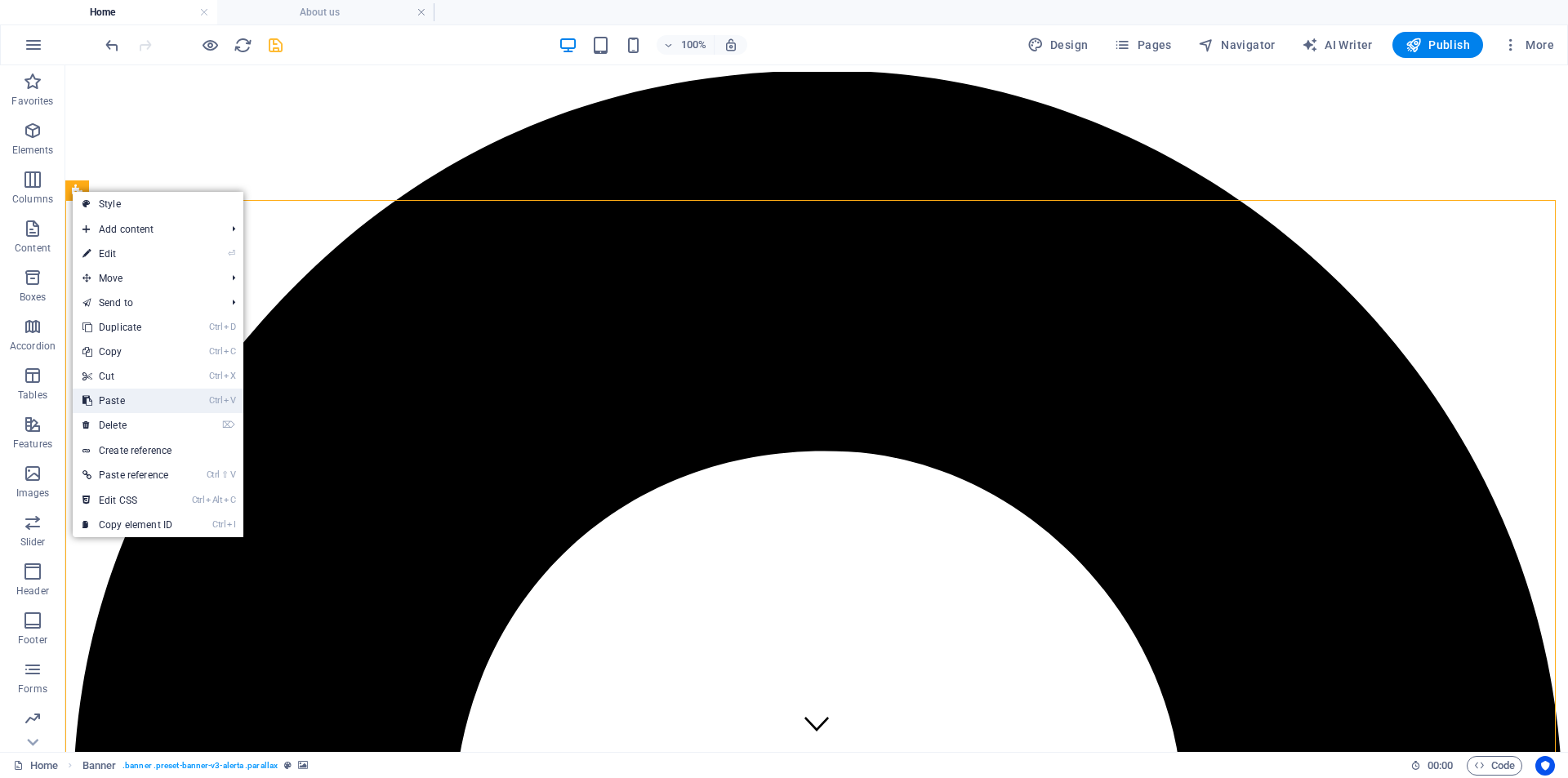
click at [127, 400] on link "Ctrl V Paste" at bounding box center [127, 401] width 109 height 25
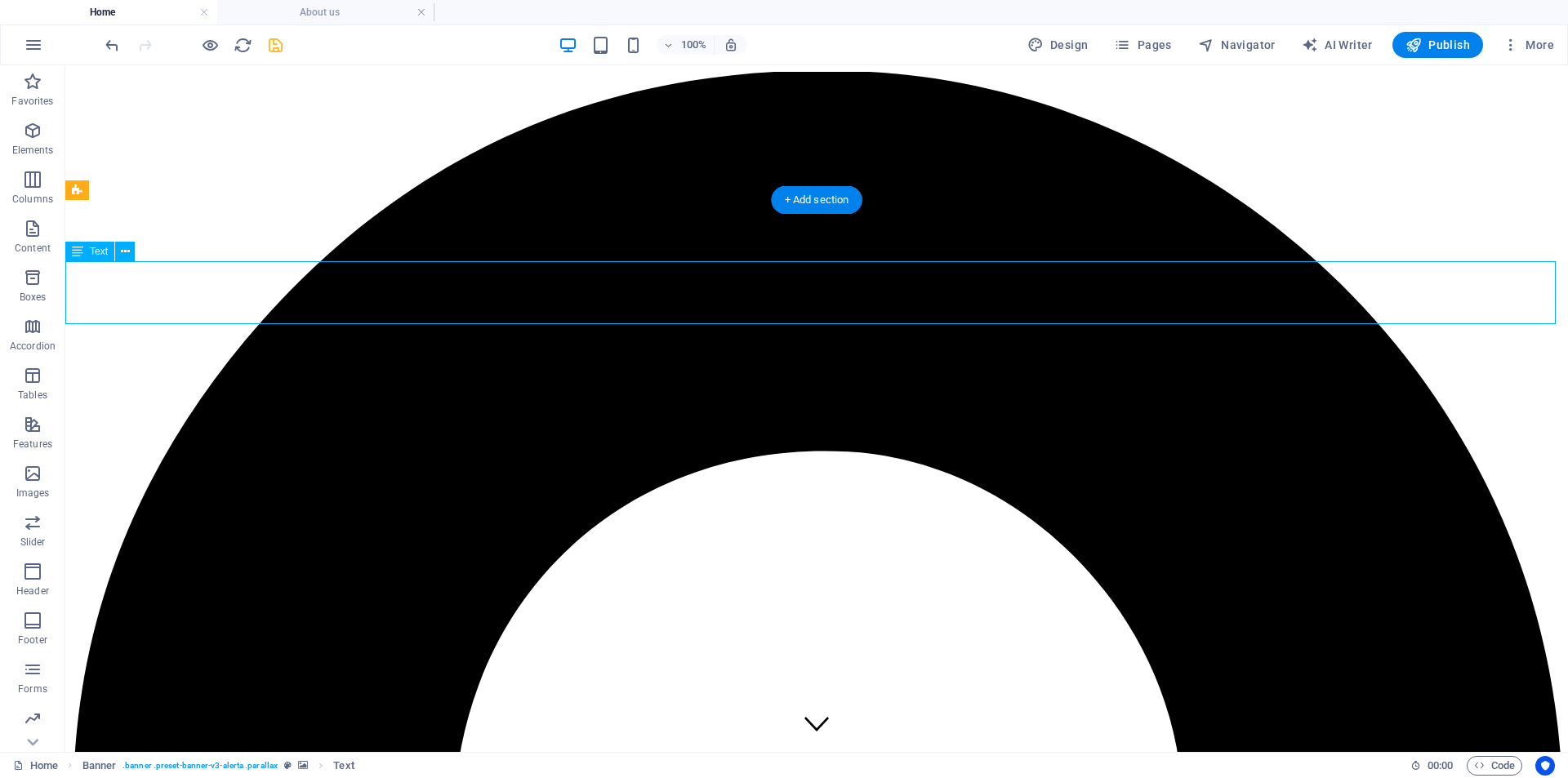
click at [211, 284] on div "Image Menu Bar Image slider Image slider on background Banner Banner Container …" at bounding box center [817, 408] width 1503 height 687
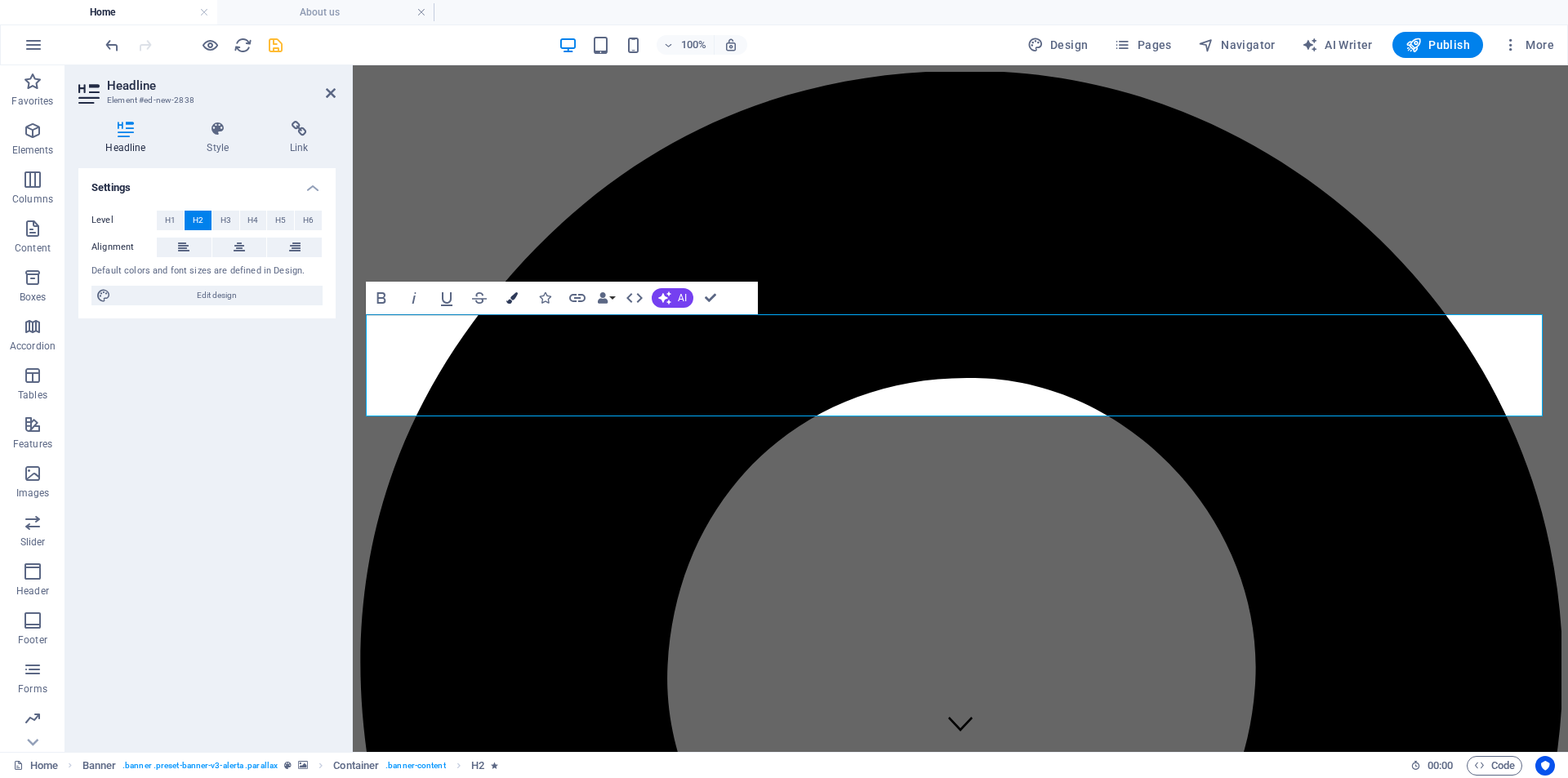
click at [512, 296] on icon "button" at bounding box center [512, 298] width 11 height 11
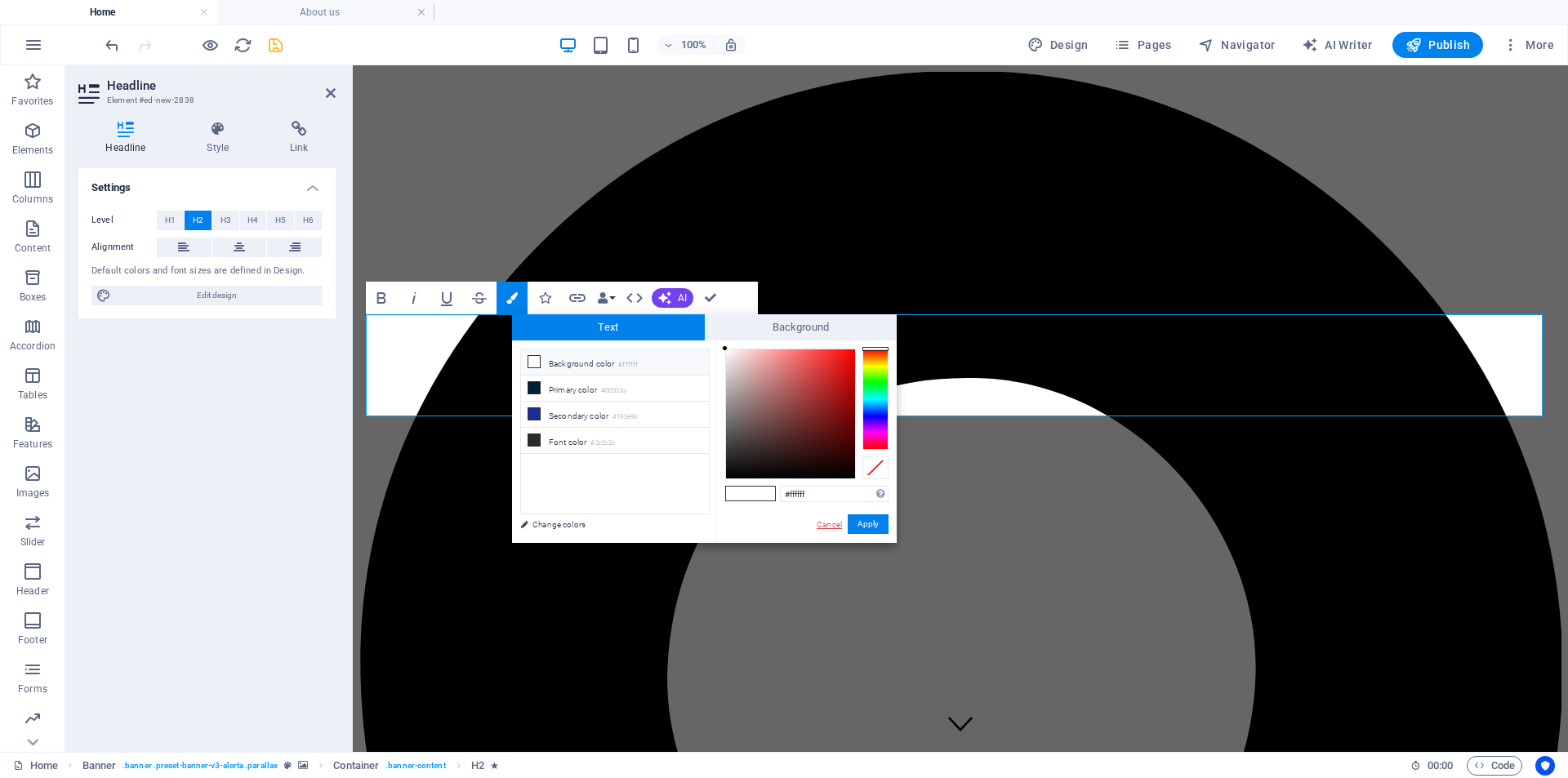
click at [821, 520] on link "Cancel" at bounding box center [828, 524] width 28 height 12
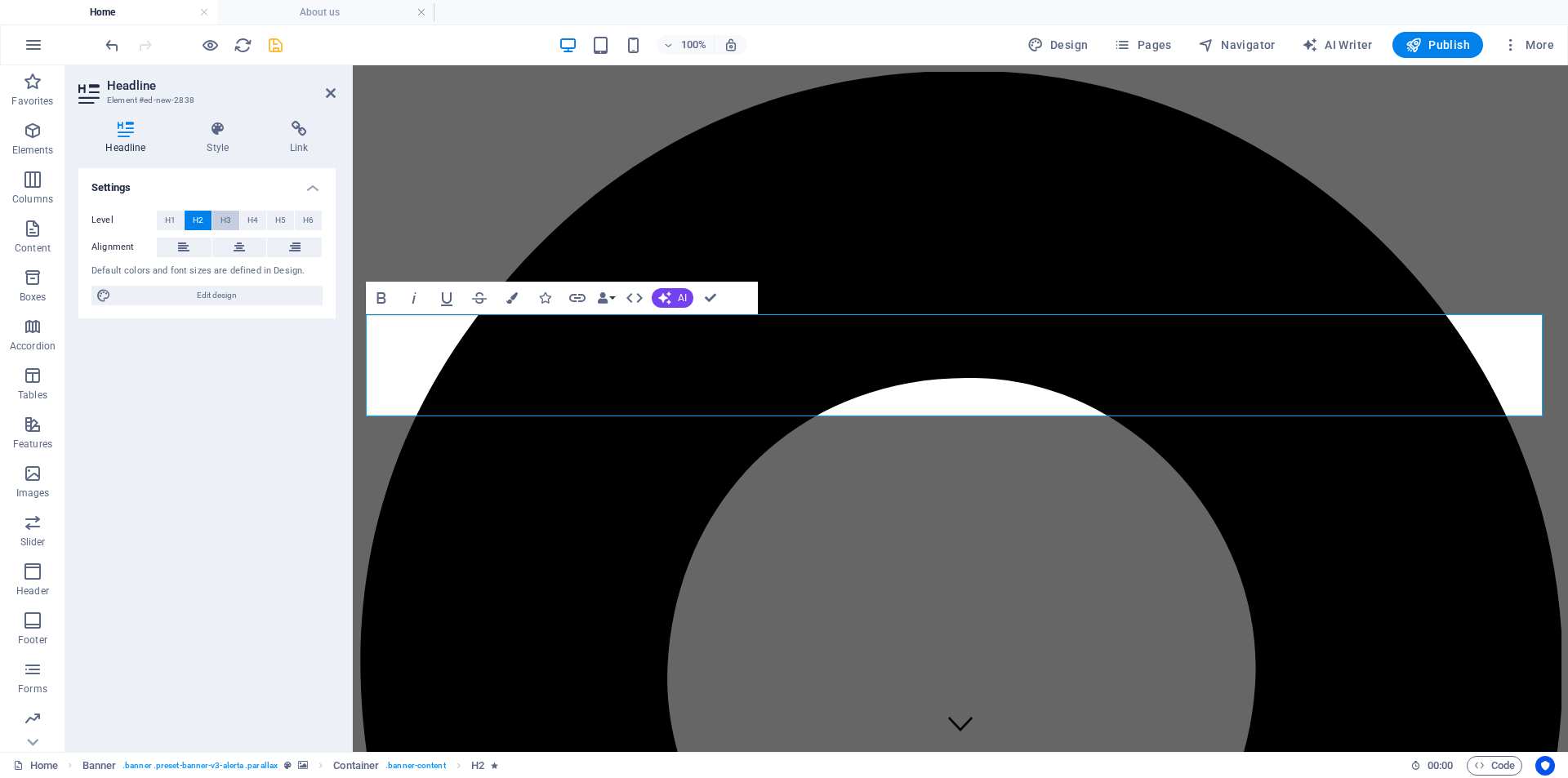
click at [228, 220] on span "H3" at bounding box center [226, 220] width 11 height 19
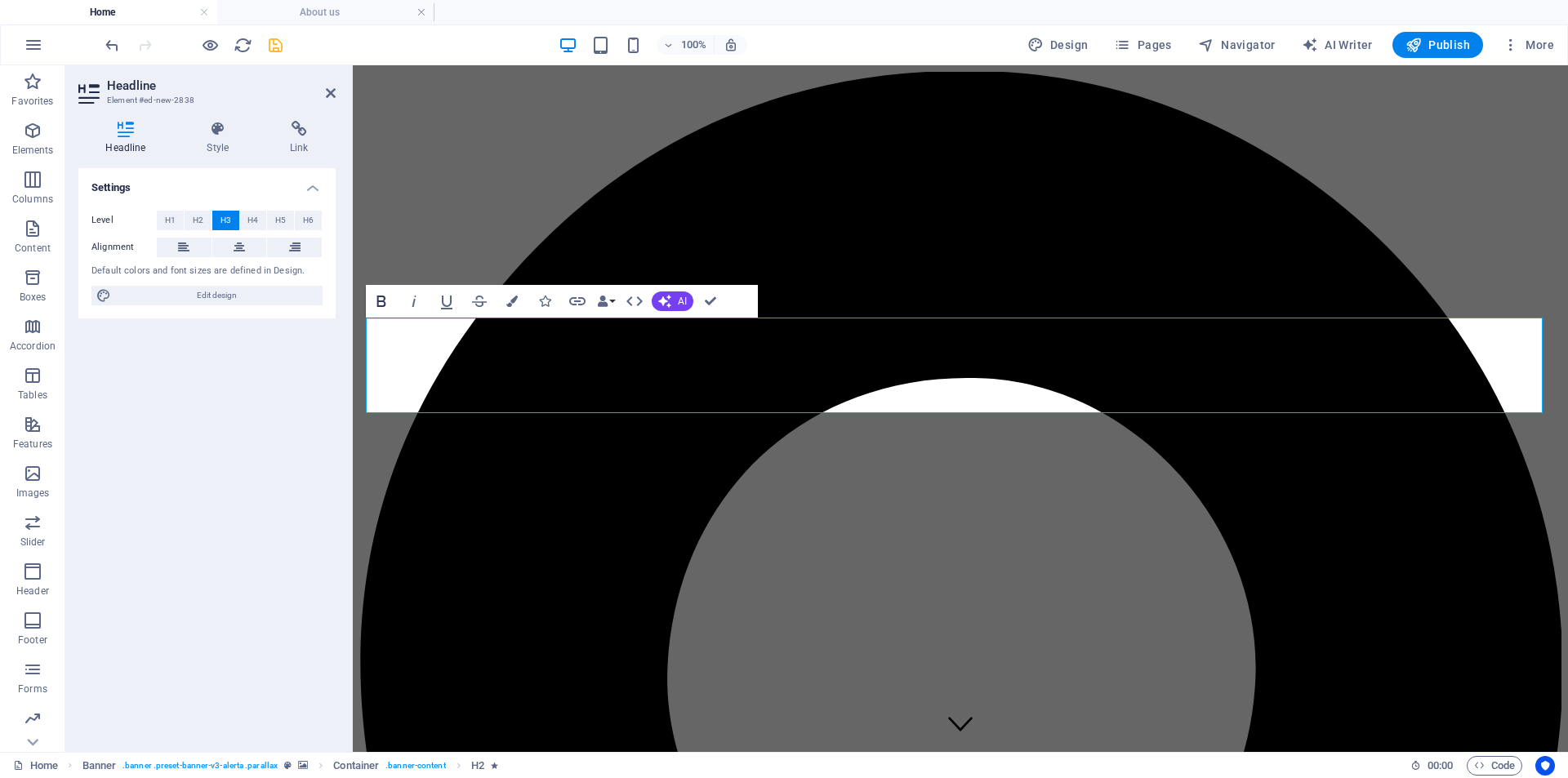
click at [376, 301] on icon "button" at bounding box center [381, 301] width 19 height 19
click at [247, 219] on button "H4" at bounding box center [253, 220] width 27 height 19
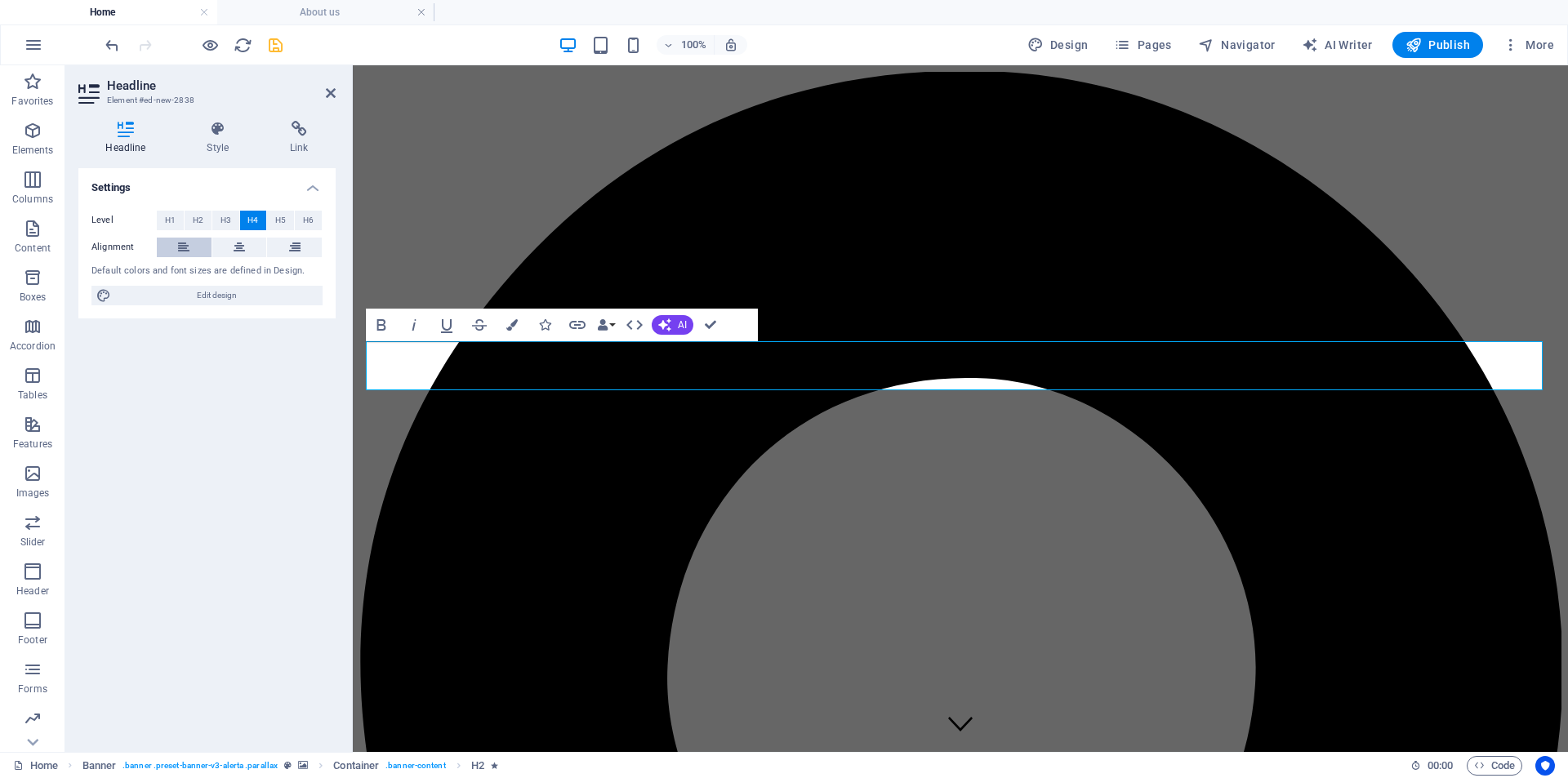
click at [184, 251] on icon at bounding box center [183, 247] width 11 height 19
click at [226, 220] on span "H3" at bounding box center [226, 220] width 11 height 19
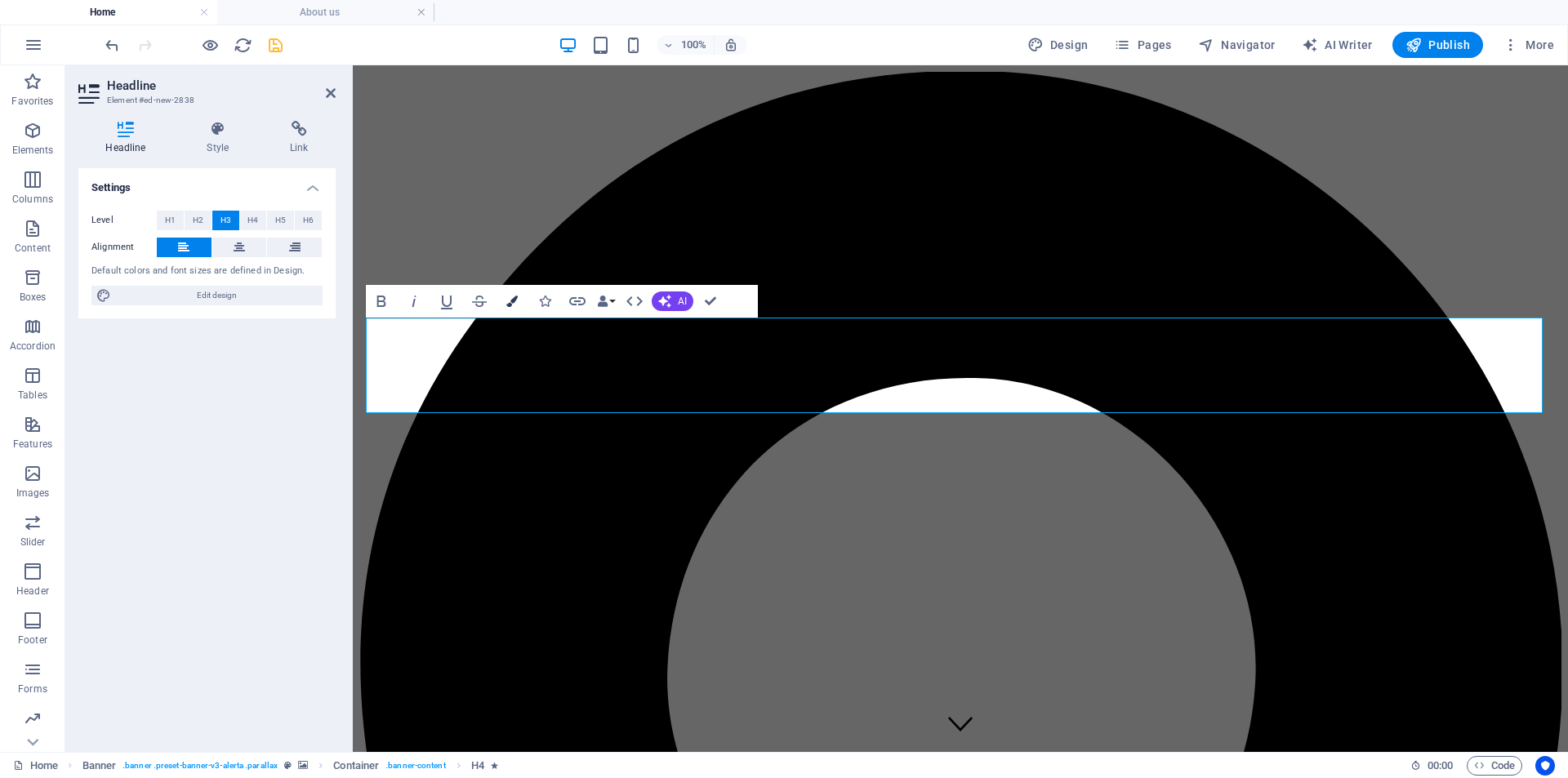
click at [514, 300] on icon "button" at bounding box center [512, 301] width 11 height 11
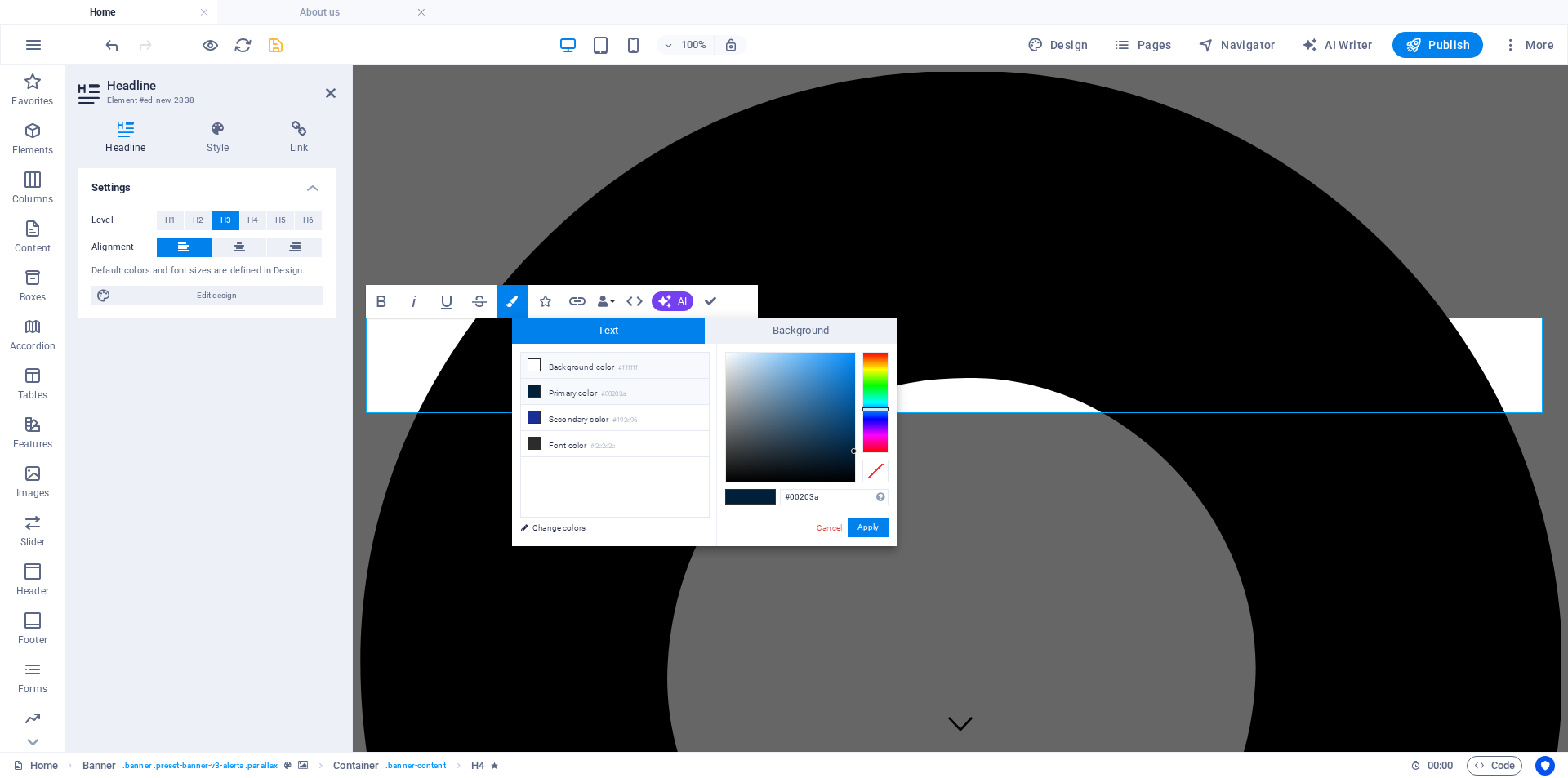
click at [561, 363] on li "Background color #ffffff" at bounding box center [615, 365] width 188 height 26
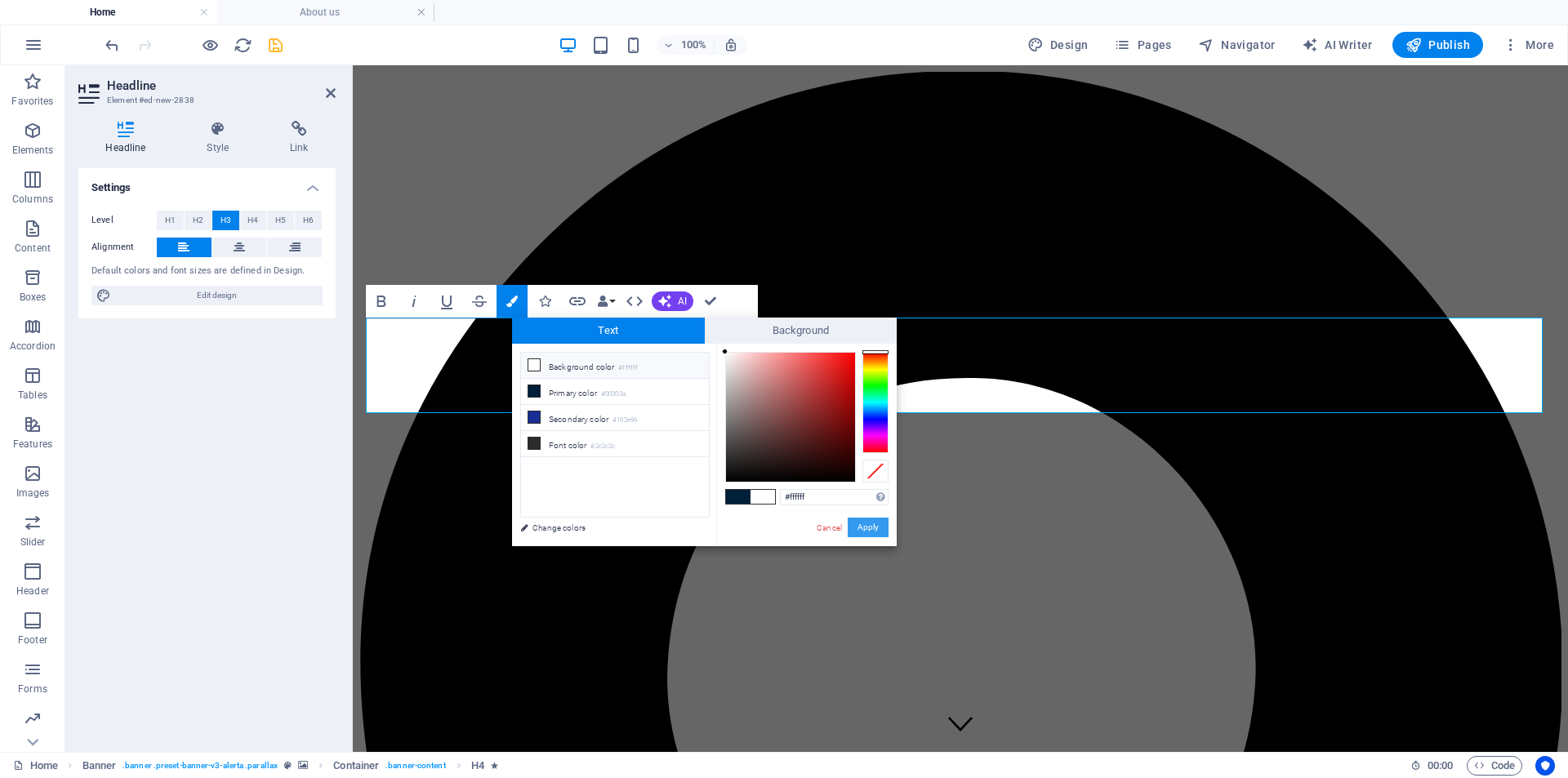
click at [878, 526] on button "Apply" at bounding box center [868, 527] width 41 height 19
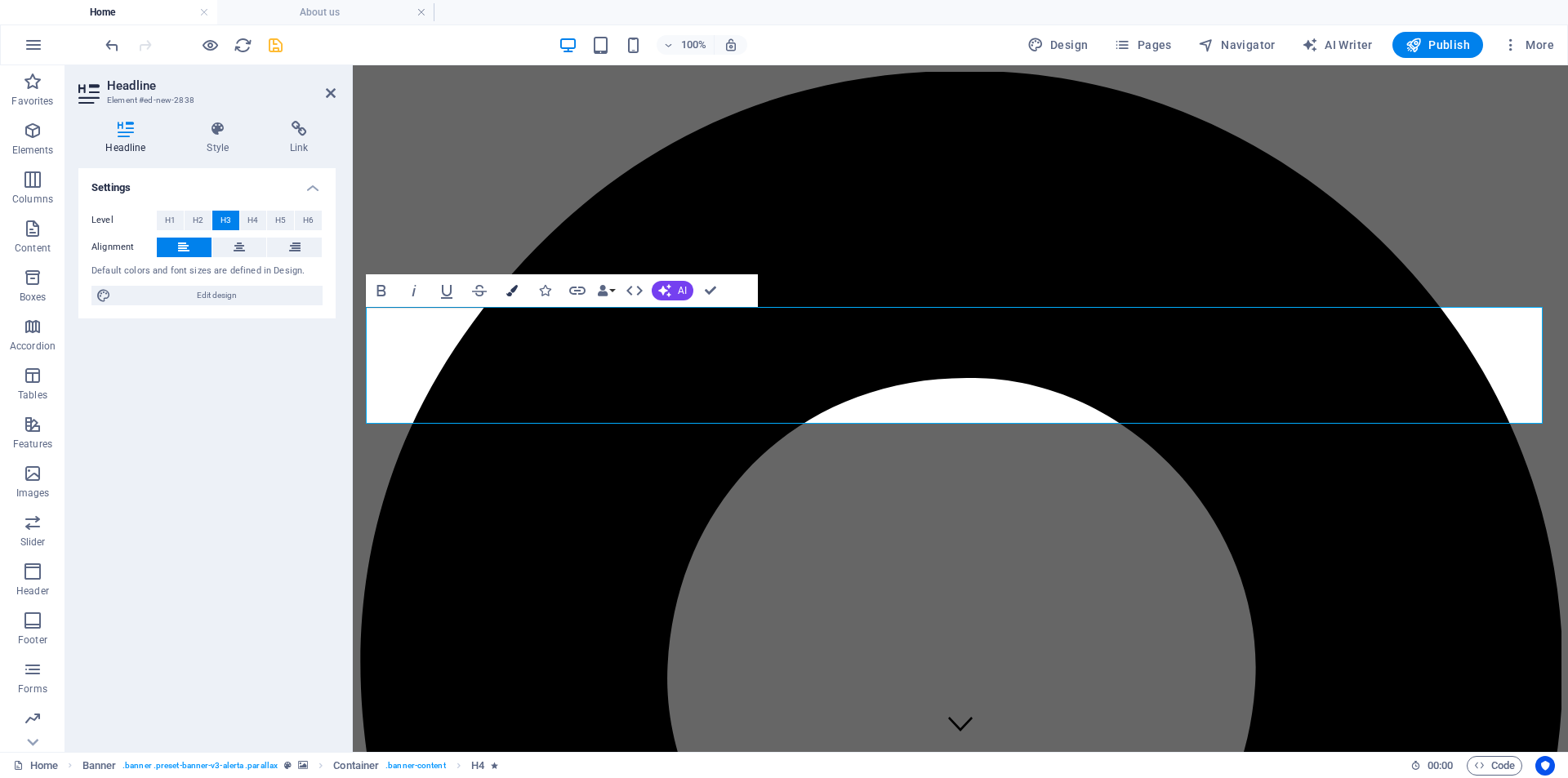
click at [516, 287] on icon "button" at bounding box center [512, 291] width 11 height 11
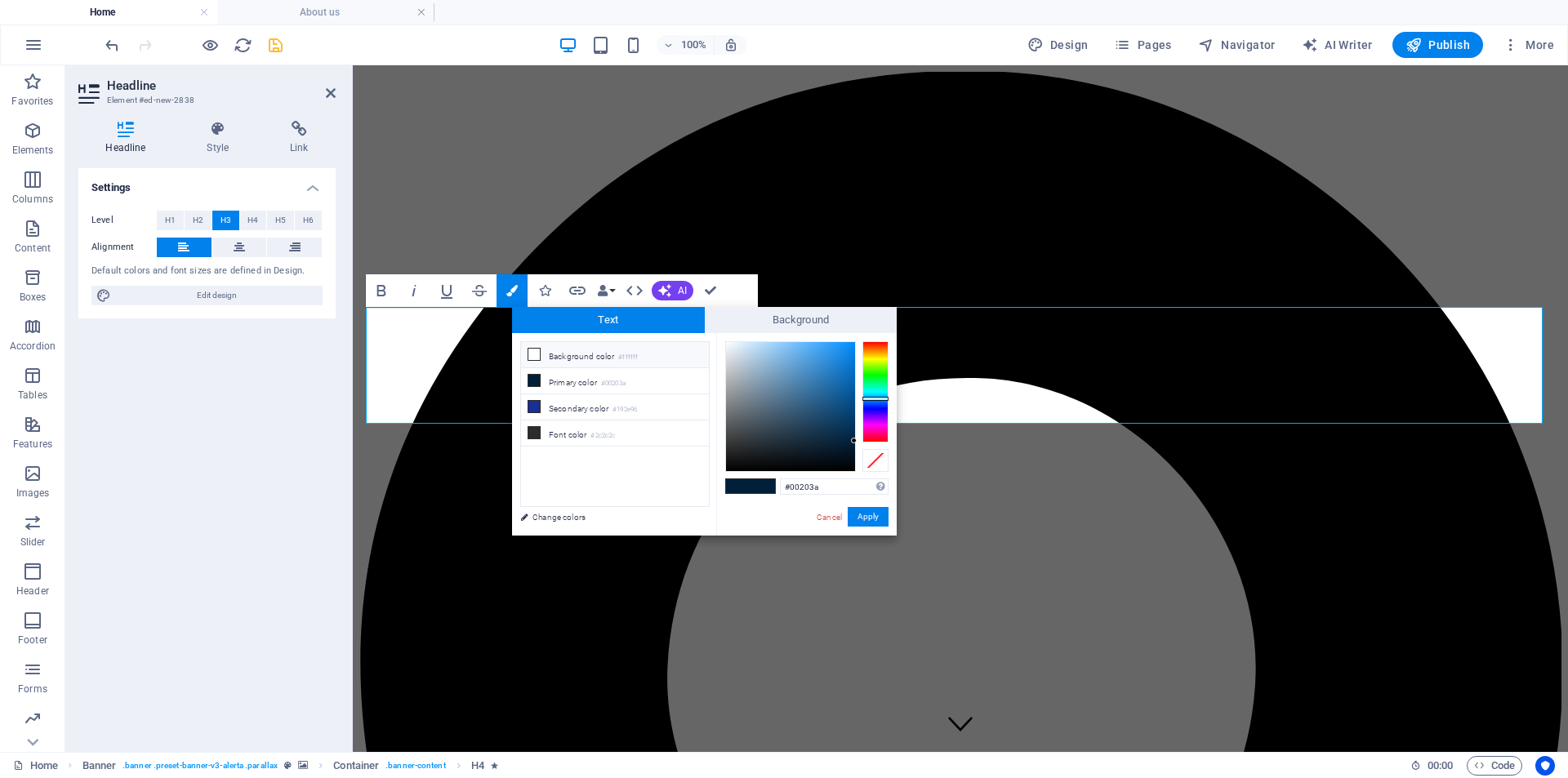
click at [553, 362] on li "Background color #ffffff" at bounding box center [615, 355] width 188 height 26
type input "#ffffff"
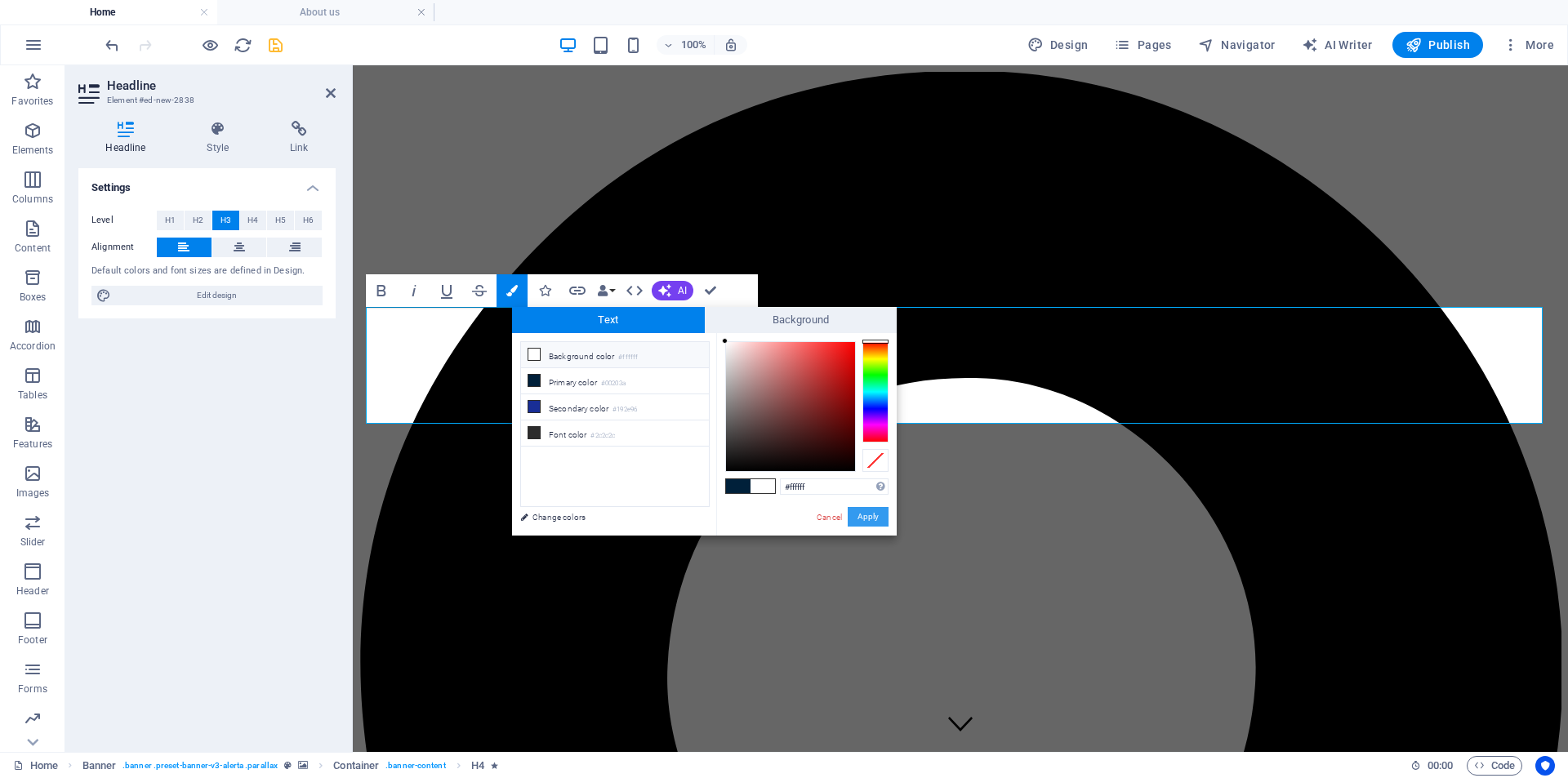
click at [868, 516] on button "Apply" at bounding box center [868, 517] width 41 height 19
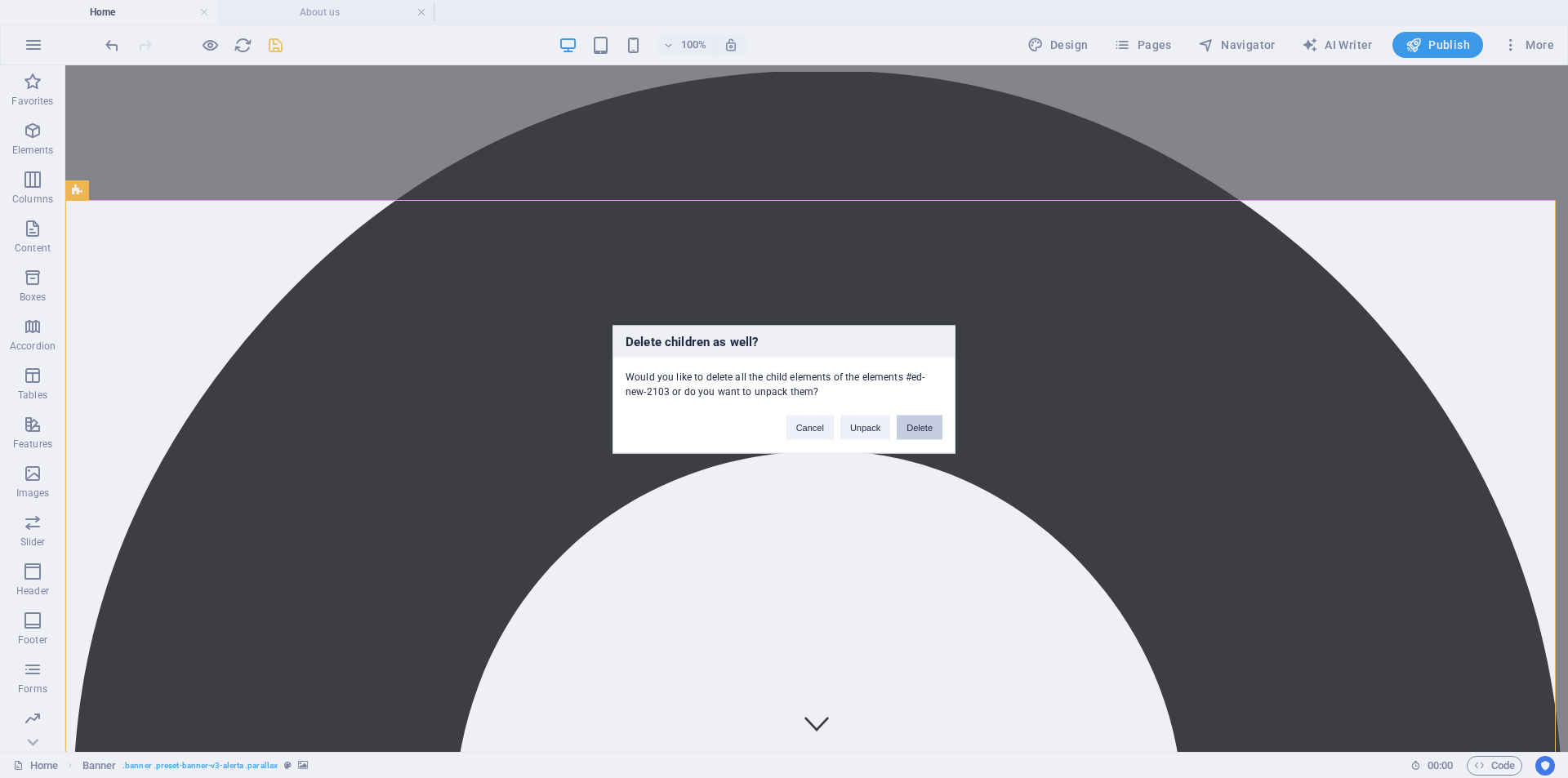
click at [924, 421] on button "Delete" at bounding box center [919, 427] width 46 height 25
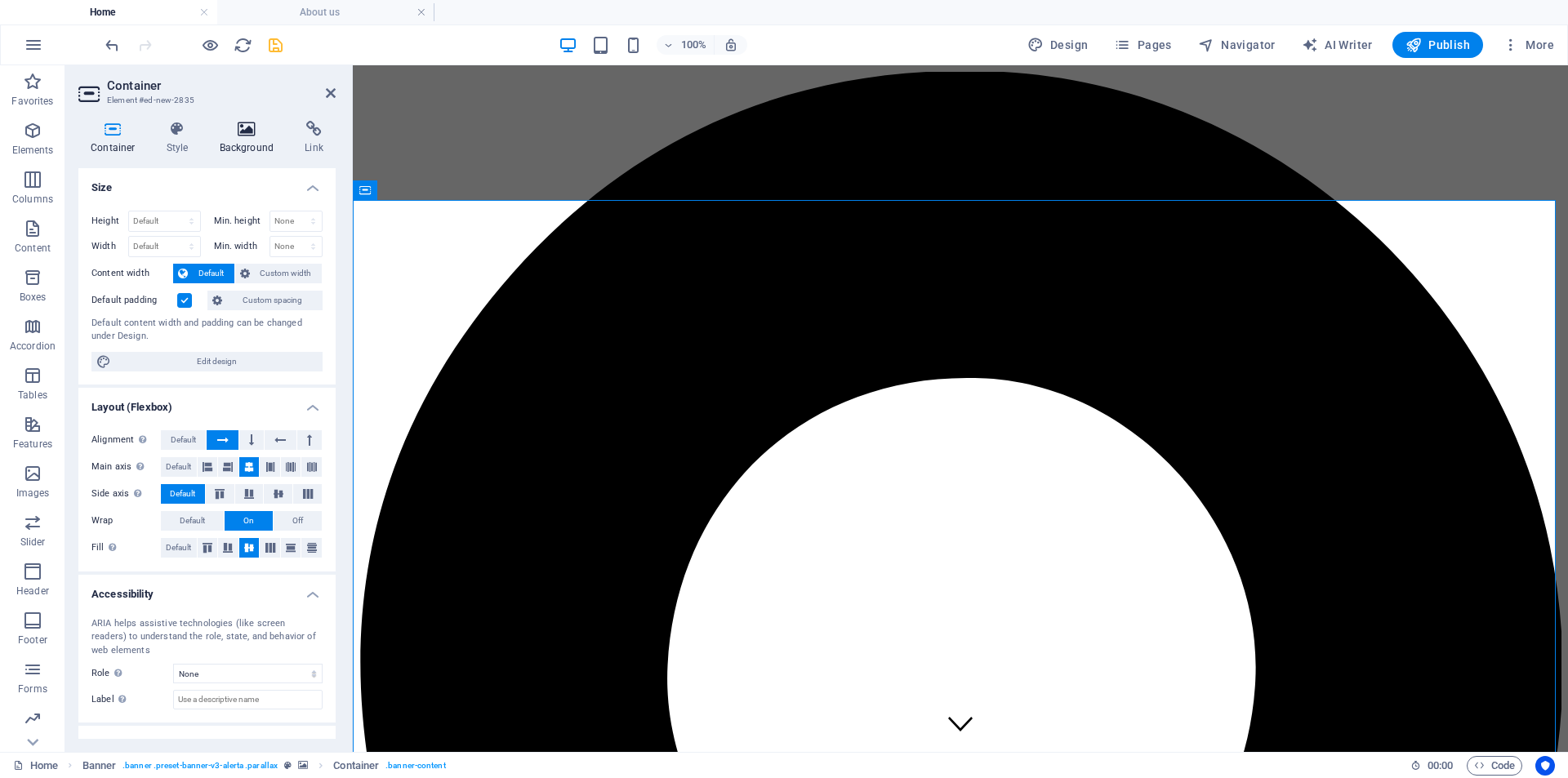
click at [243, 145] on h4 "Background" at bounding box center [250, 138] width 85 height 34
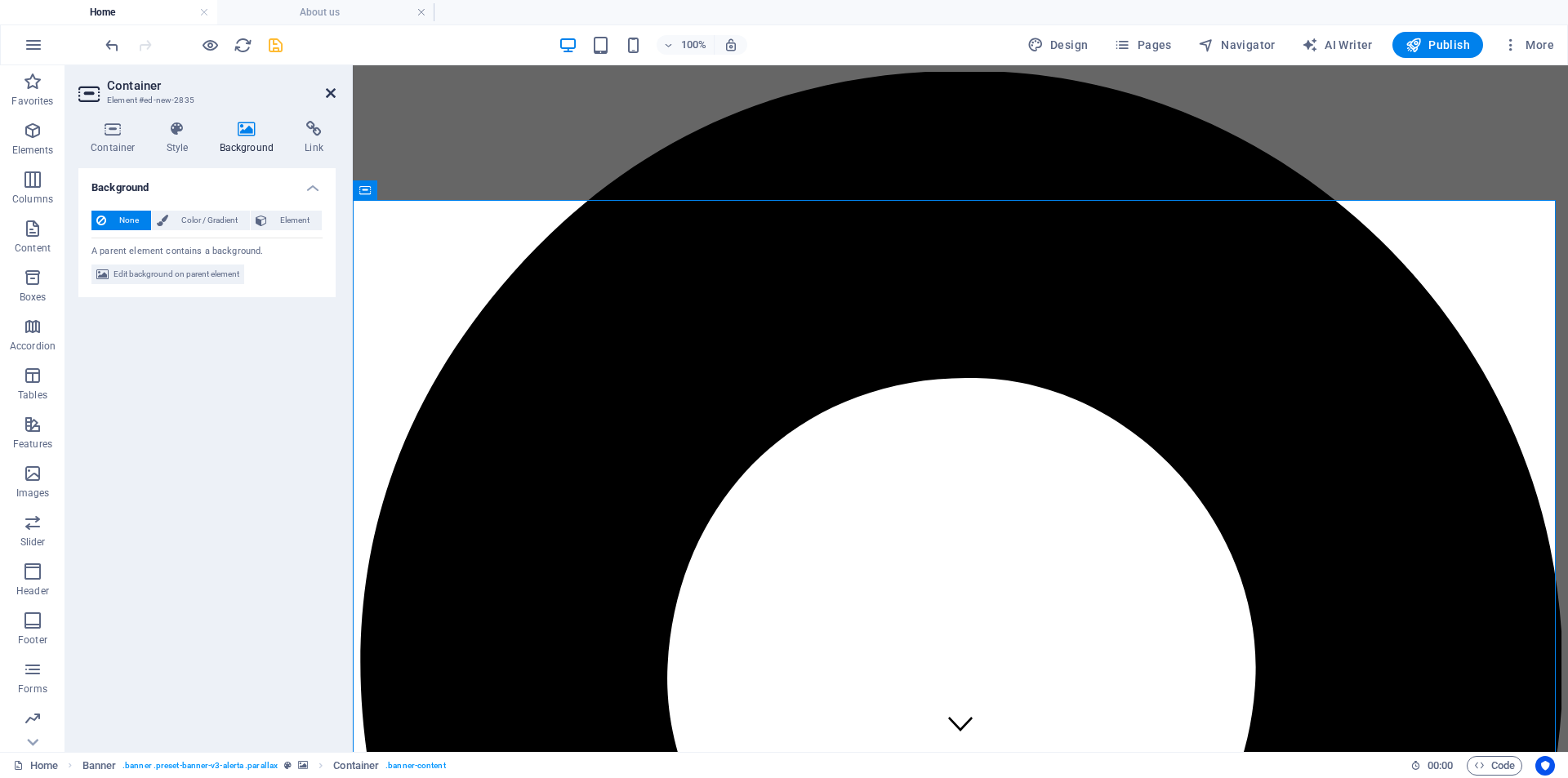
click at [330, 93] on icon at bounding box center [330, 93] width 10 height 13
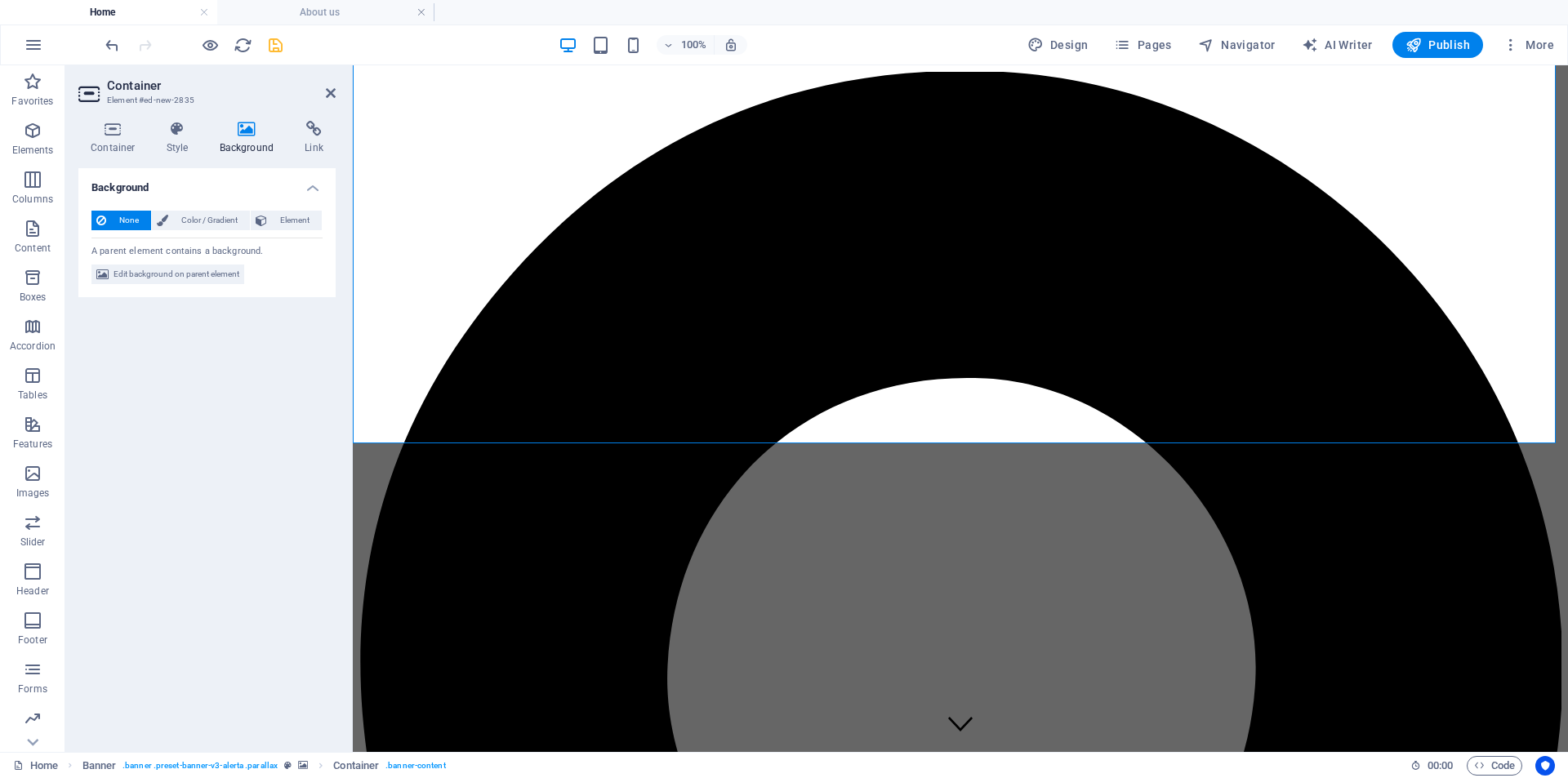
click at [250, 138] on h4 "Background" at bounding box center [250, 138] width 85 height 34
click at [200, 227] on span "Color / Gradient" at bounding box center [209, 220] width 72 height 19
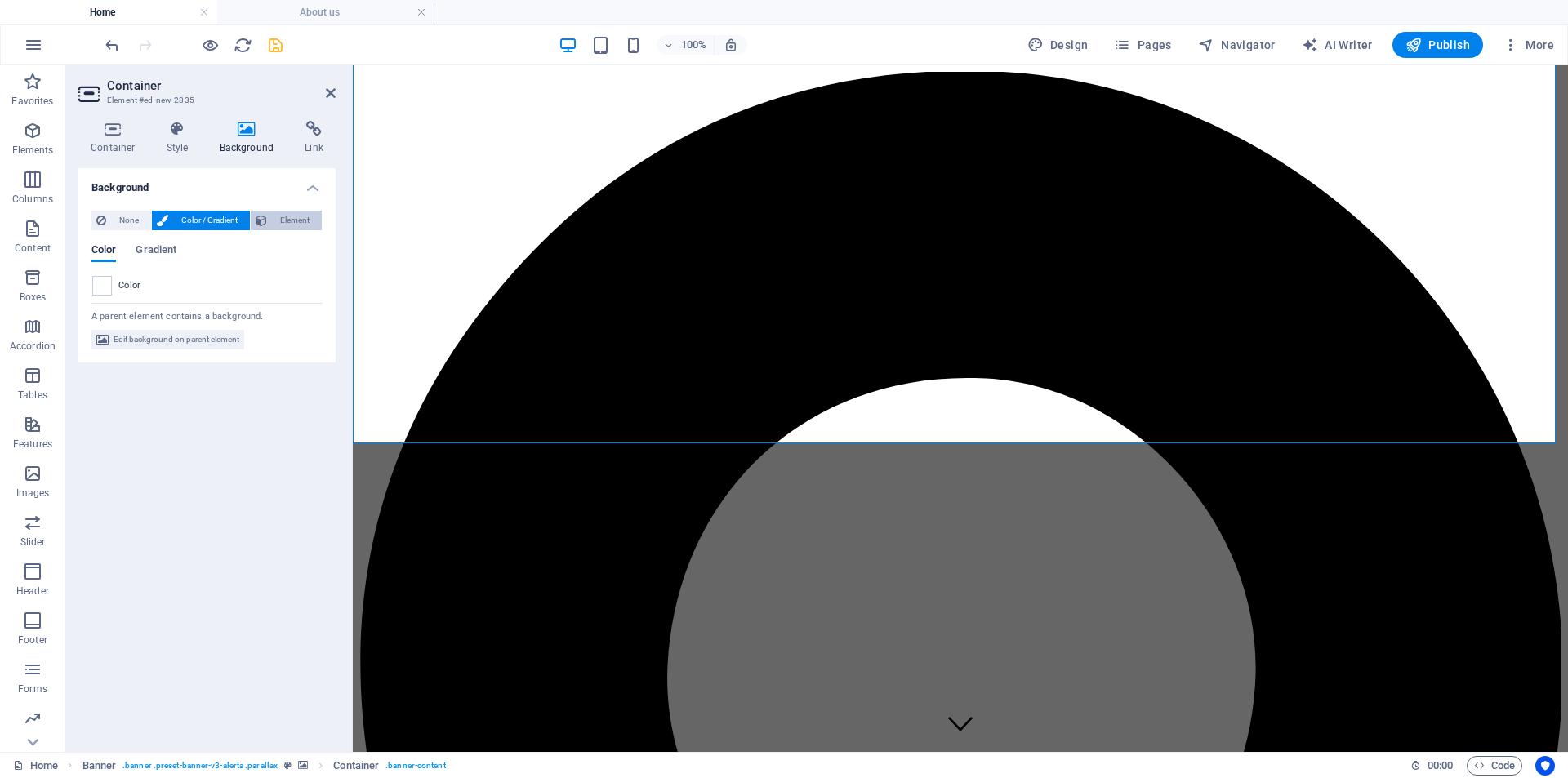
click at [292, 221] on span "Element" at bounding box center [294, 220] width 45 height 19
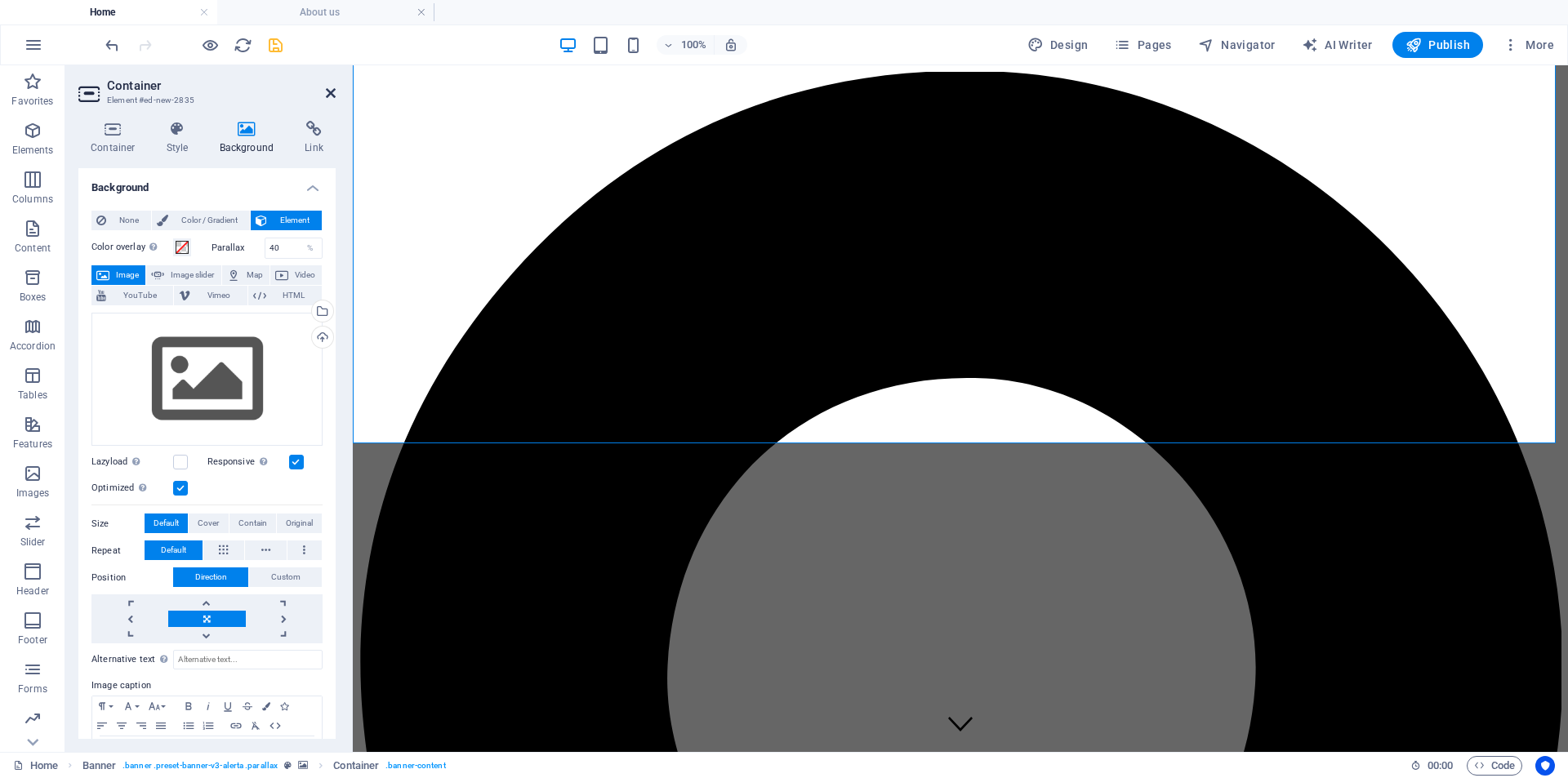
click at [329, 94] on icon at bounding box center [330, 93] width 10 height 13
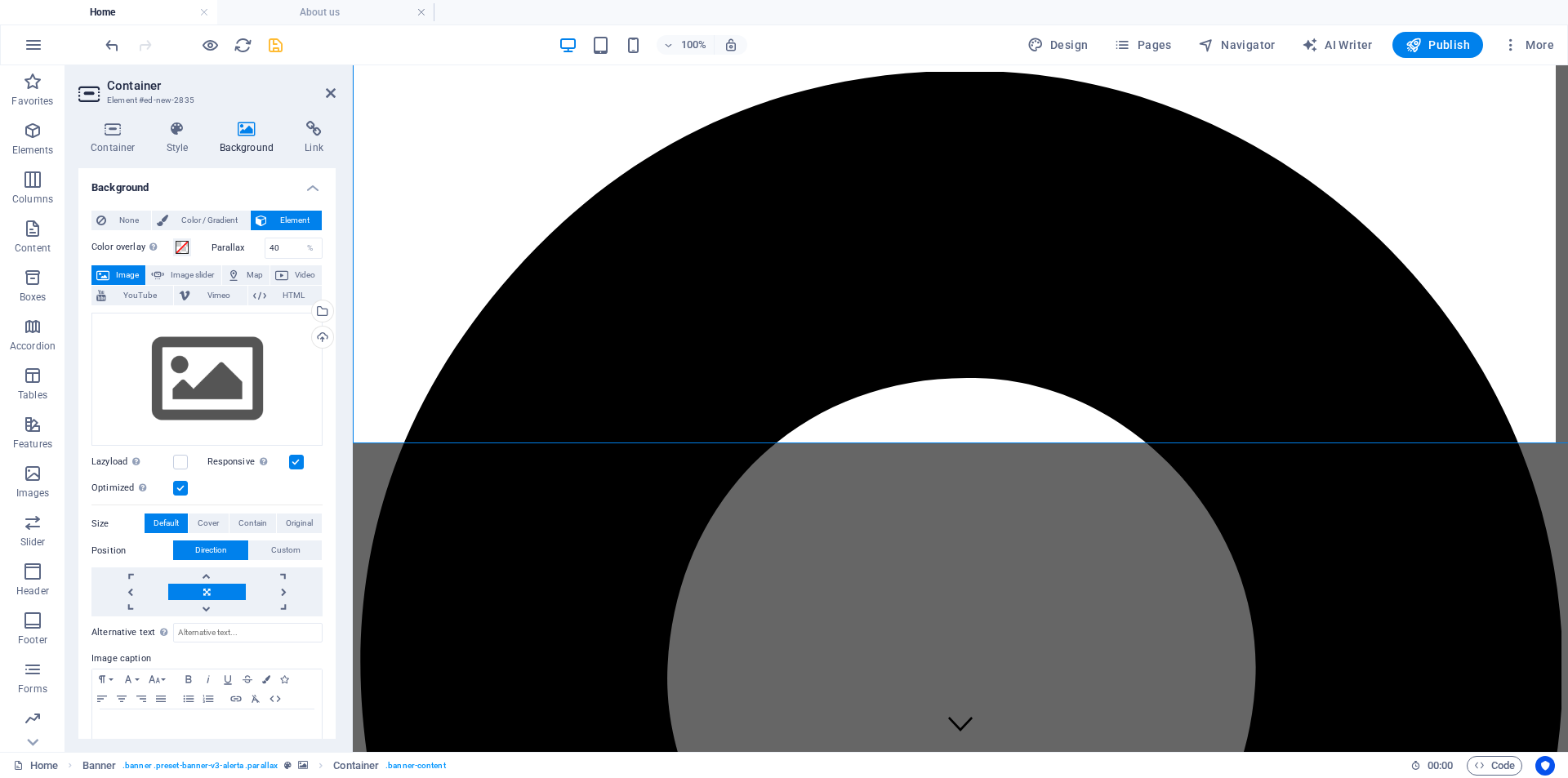
click at [308, 301] on div "Select files from the file manager, stock photos, or upload file(s)" at bounding box center [320, 313] width 25 height 25
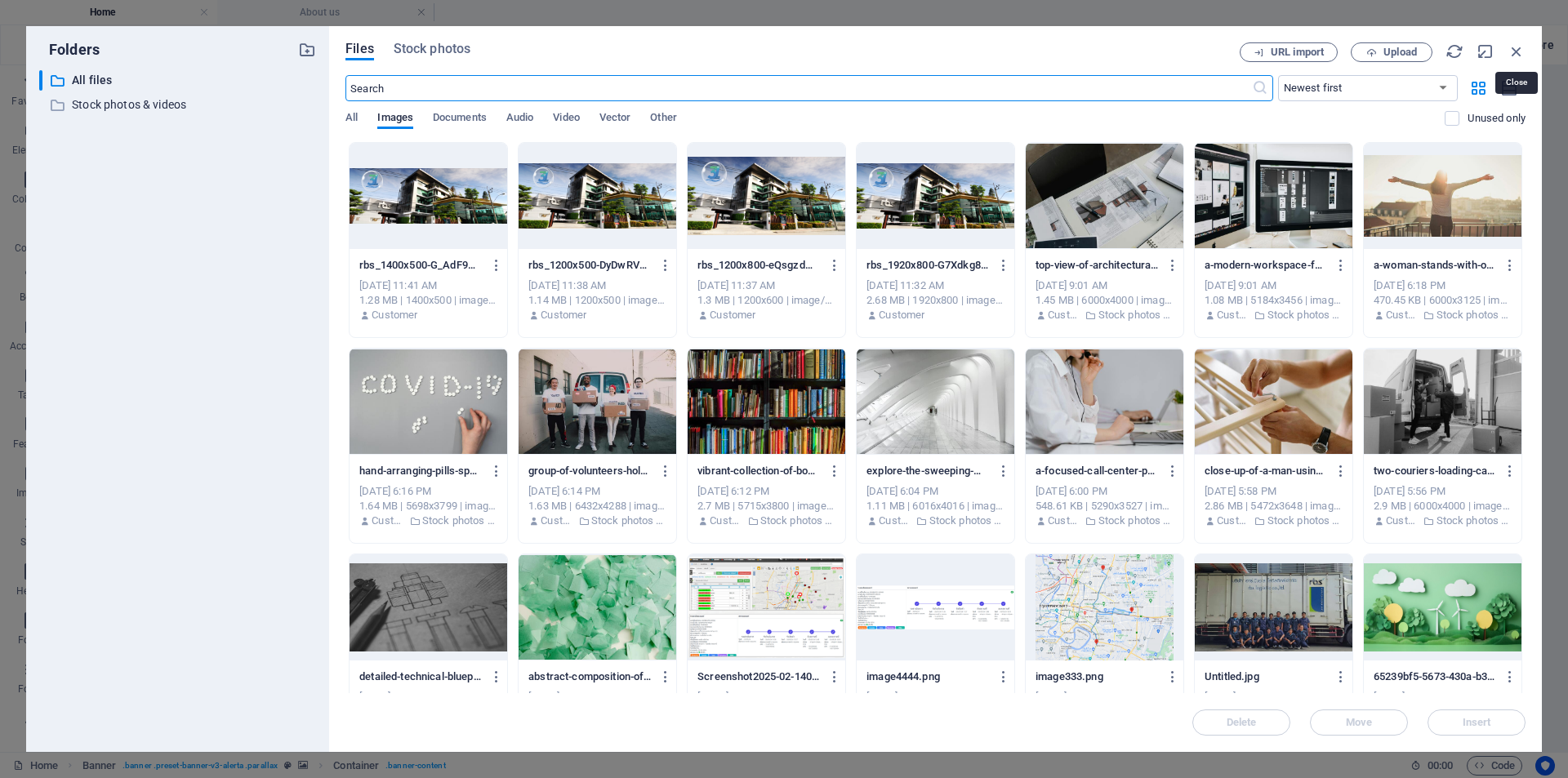
click at [1424, 52] on icon "button" at bounding box center [1517, 51] width 18 height 18
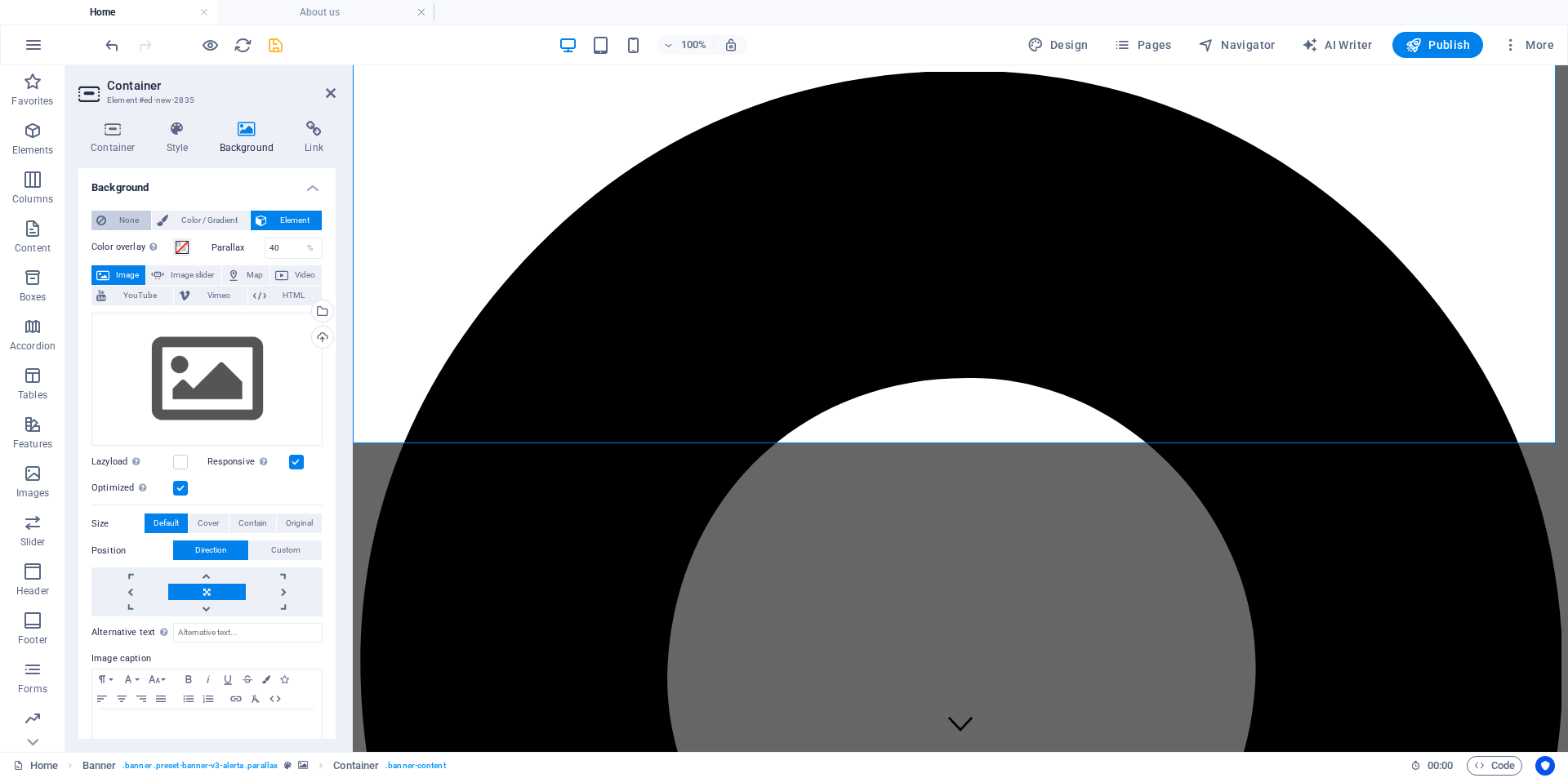
click at [117, 217] on span "None" at bounding box center [128, 220] width 35 height 19
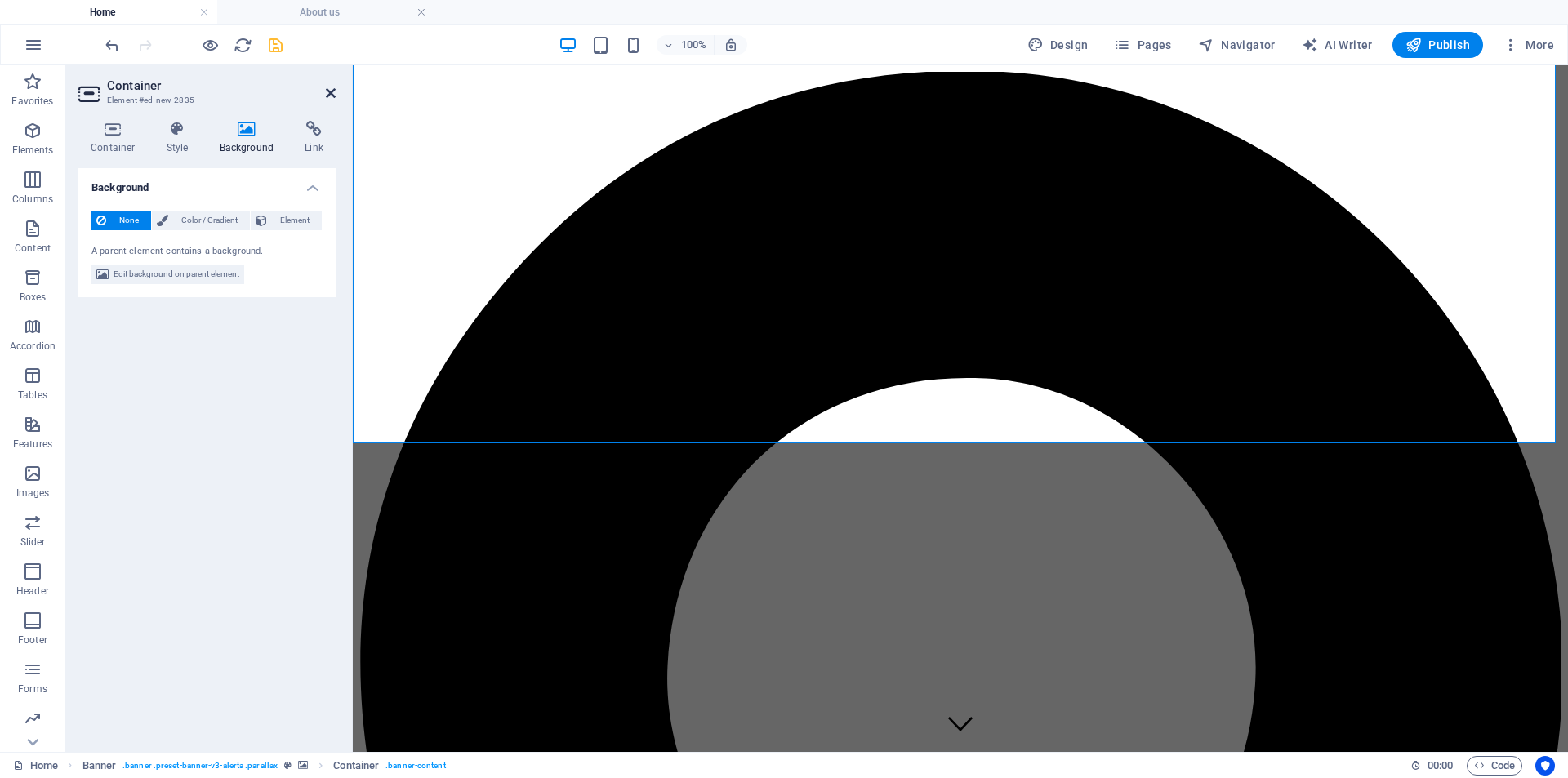
click at [330, 93] on icon at bounding box center [330, 93] width 10 height 13
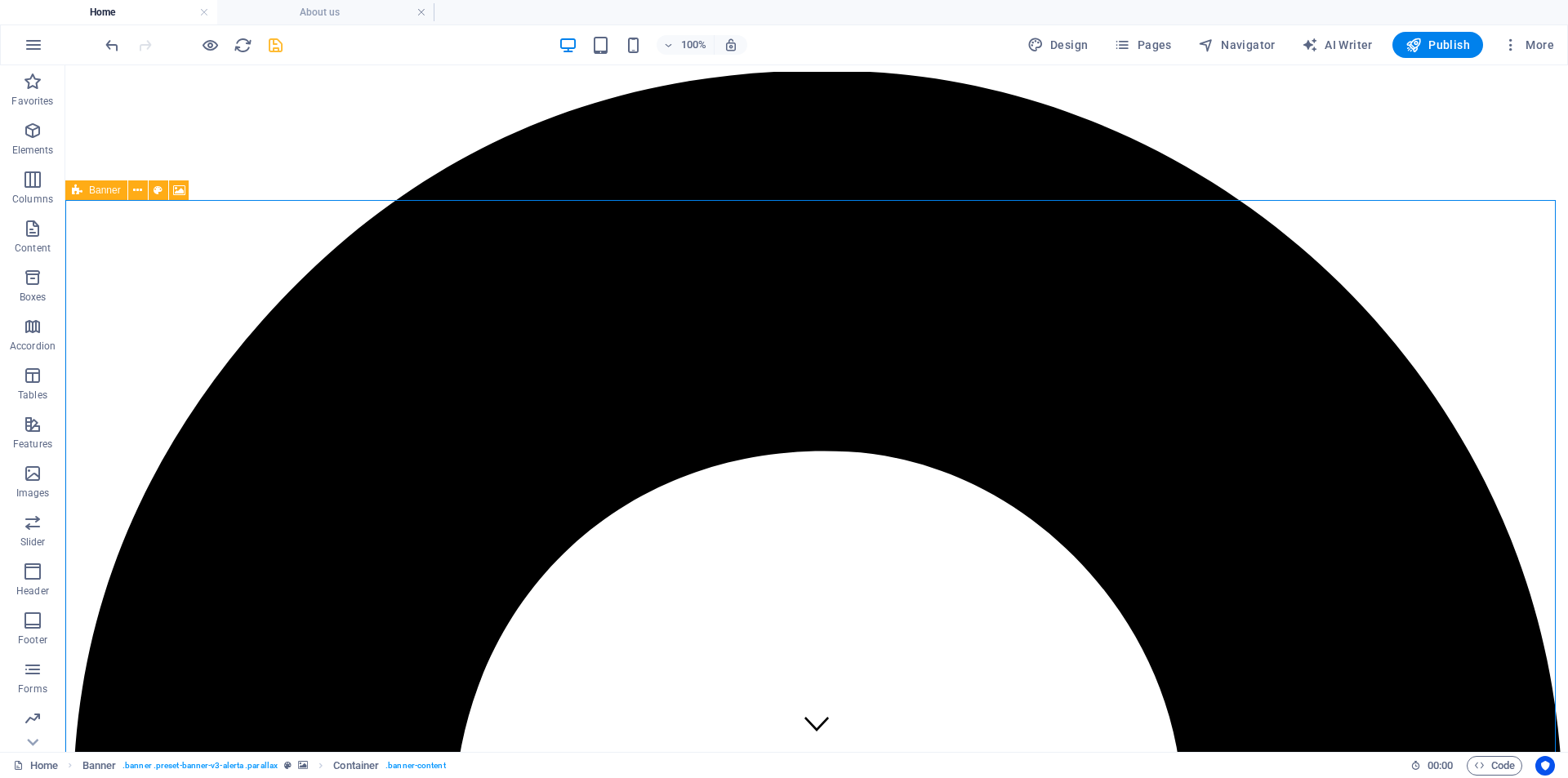
click at [76, 192] on icon at bounding box center [77, 190] width 11 height 19
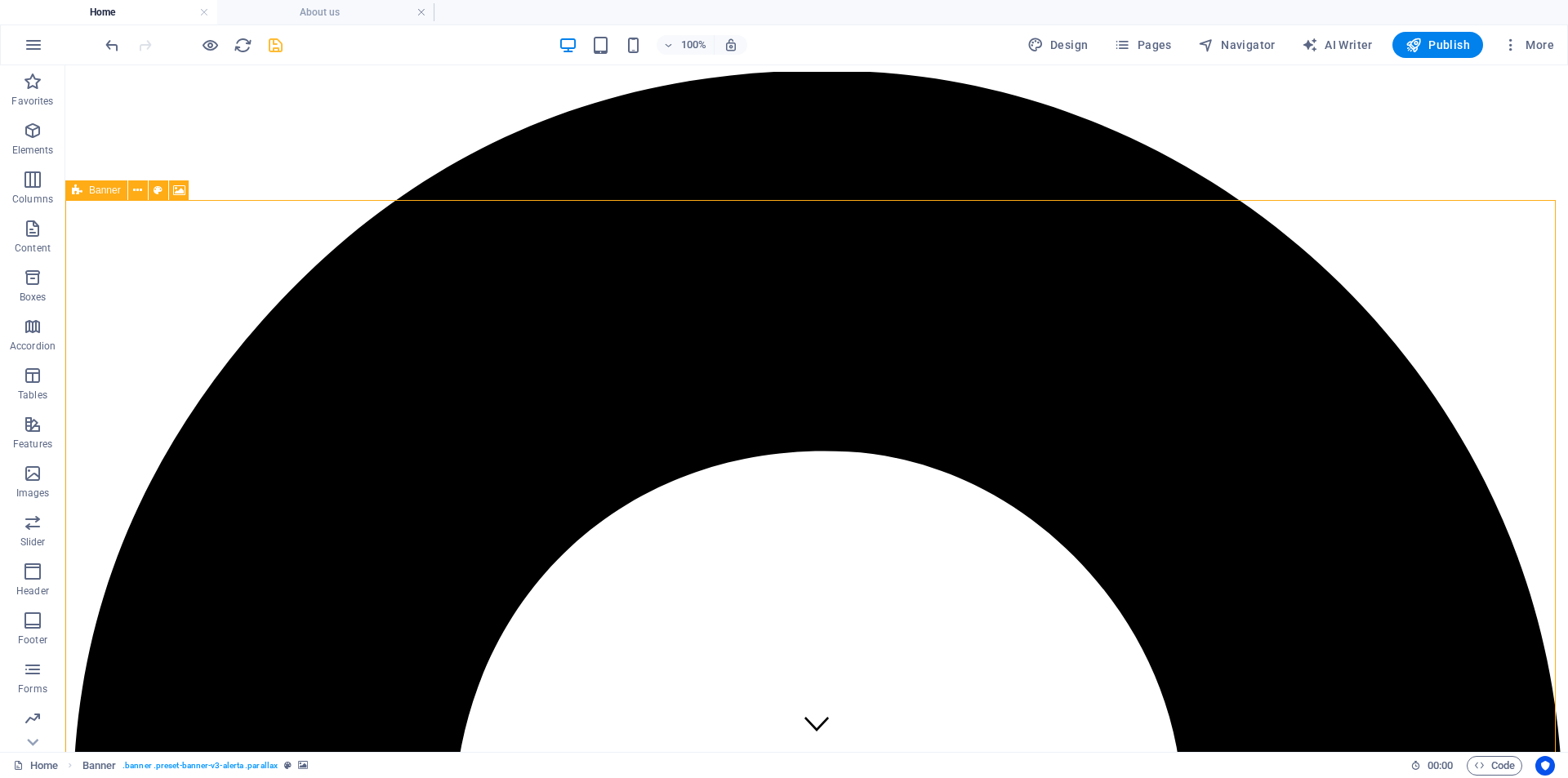
click at [77, 190] on icon at bounding box center [77, 190] width 11 height 19
select select "vh"
select select "%"
select select "px"
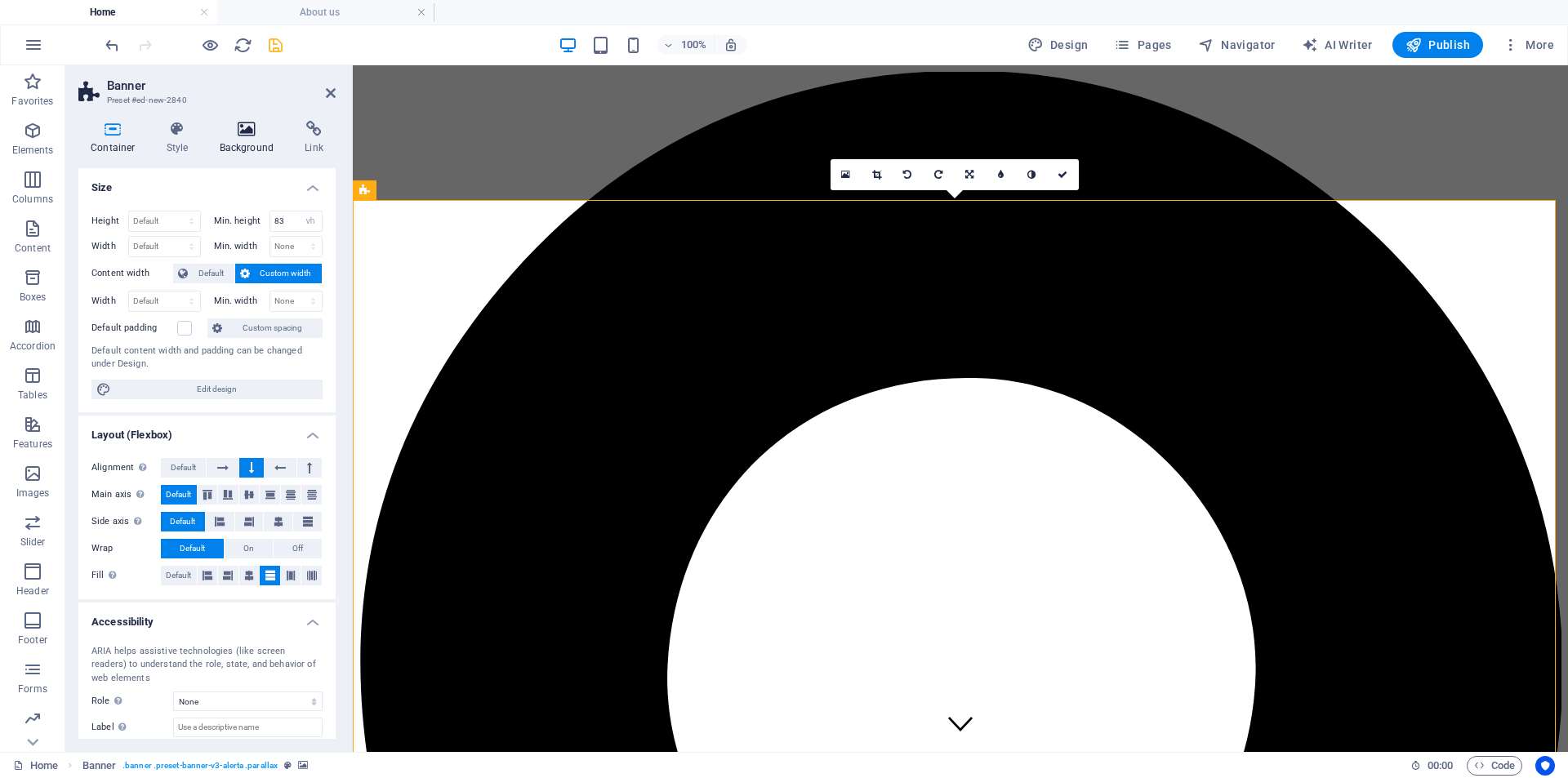
click at [244, 130] on icon at bounding box center [247, 129] width 79 height 17
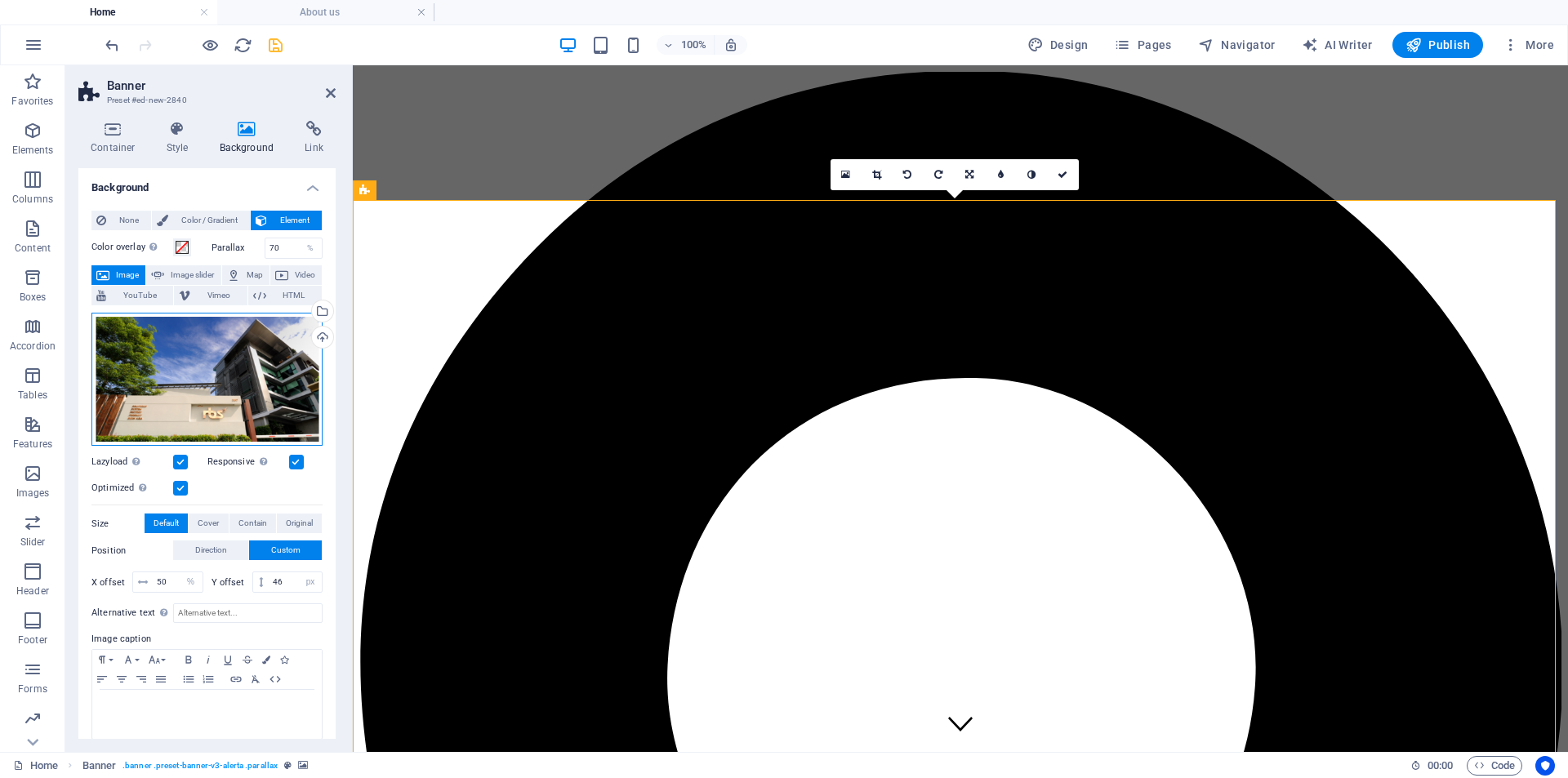
click at [218, 386] on div "Drag files here, click to choose files or select files from Files or our free s…" at bounding box center [207, 380] width 231 height 134
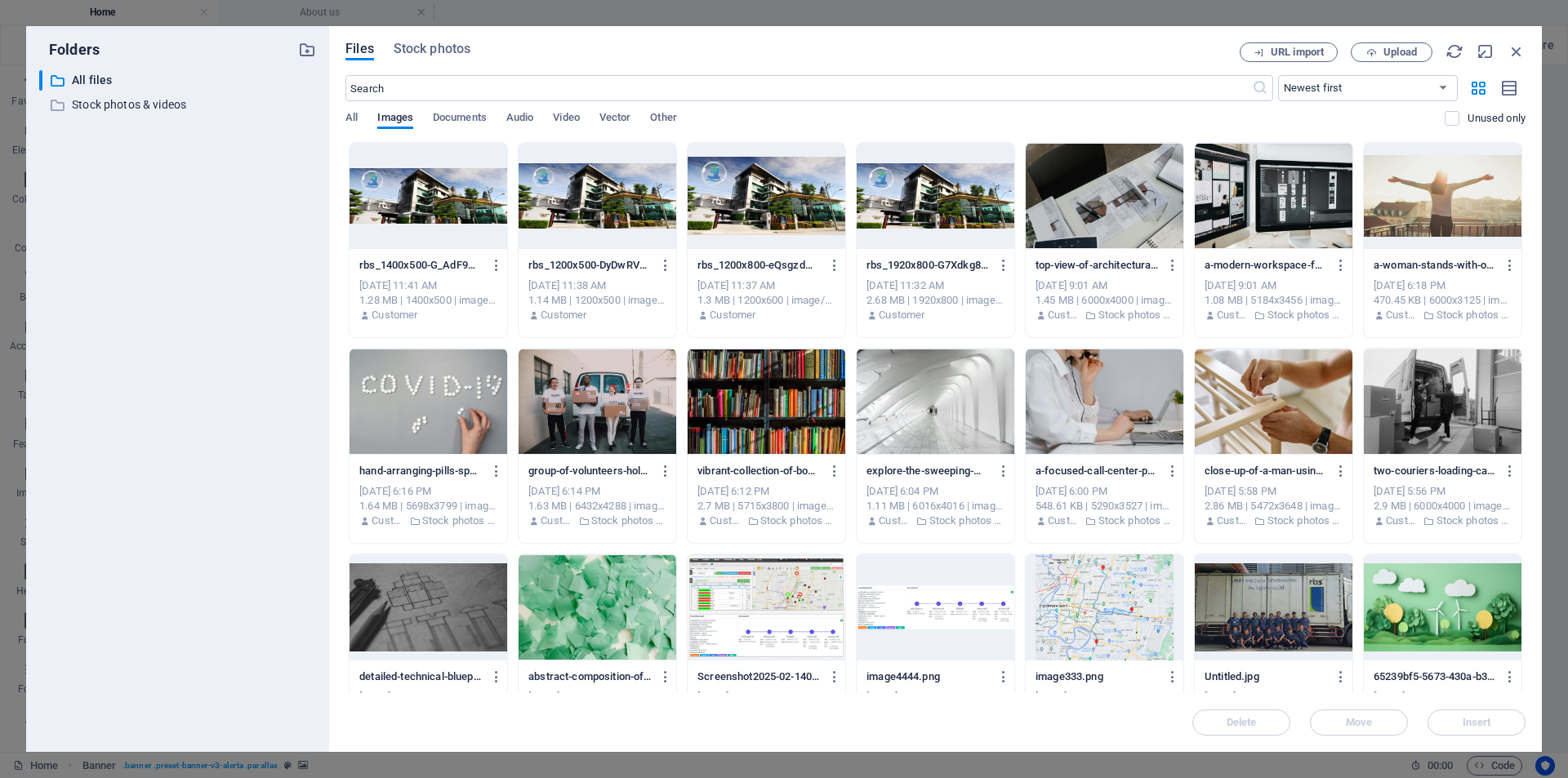
click at [561, 208] on div at bounding box center [597, 196] width 158 height 106
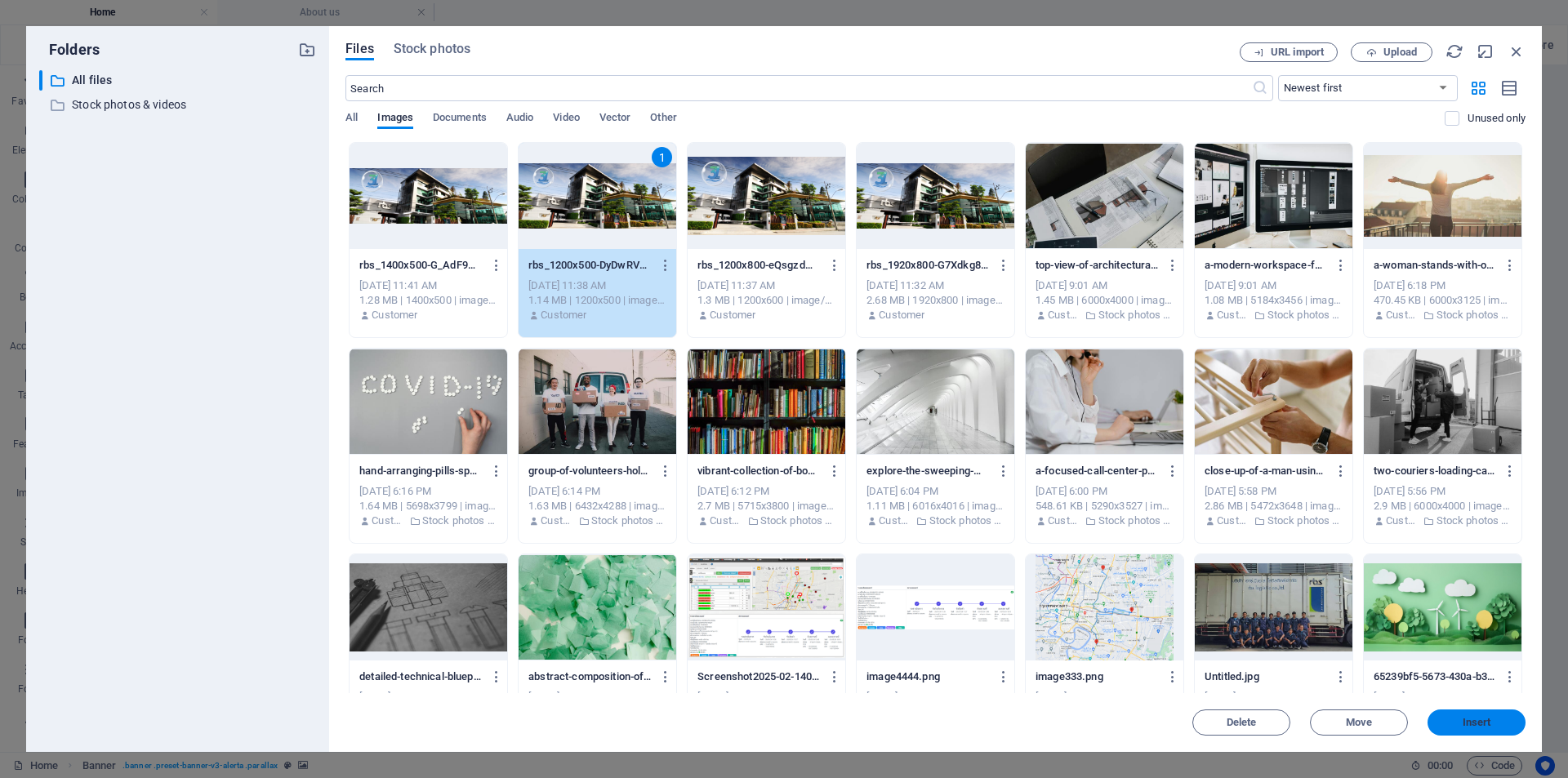
click at [1424, 706] on span "Insert" at bounding box center [1476, 722] width 28 height 10
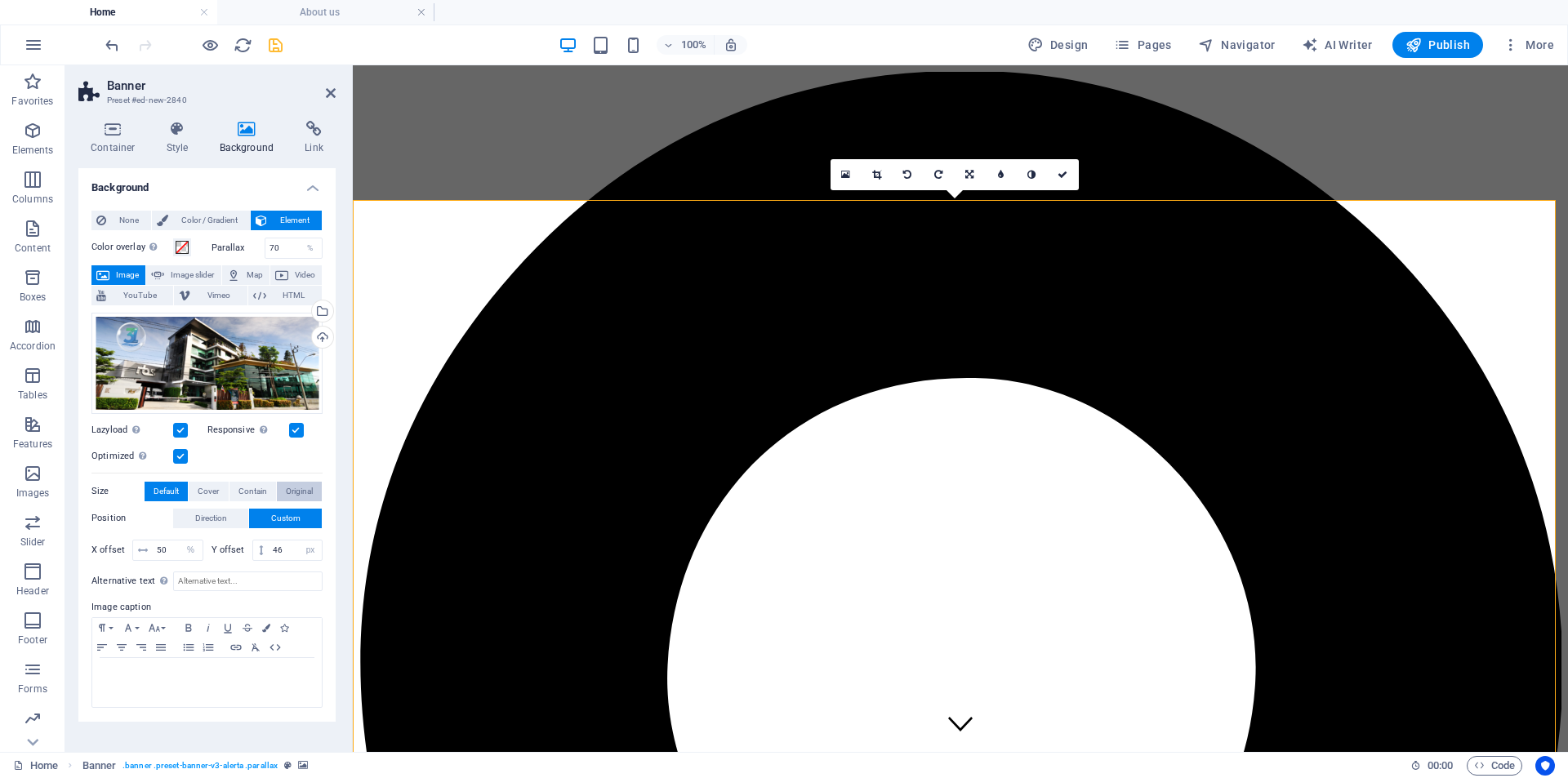
click at [296, 493] on span "Original" at bounding box center [299, 491] width 27 height 19
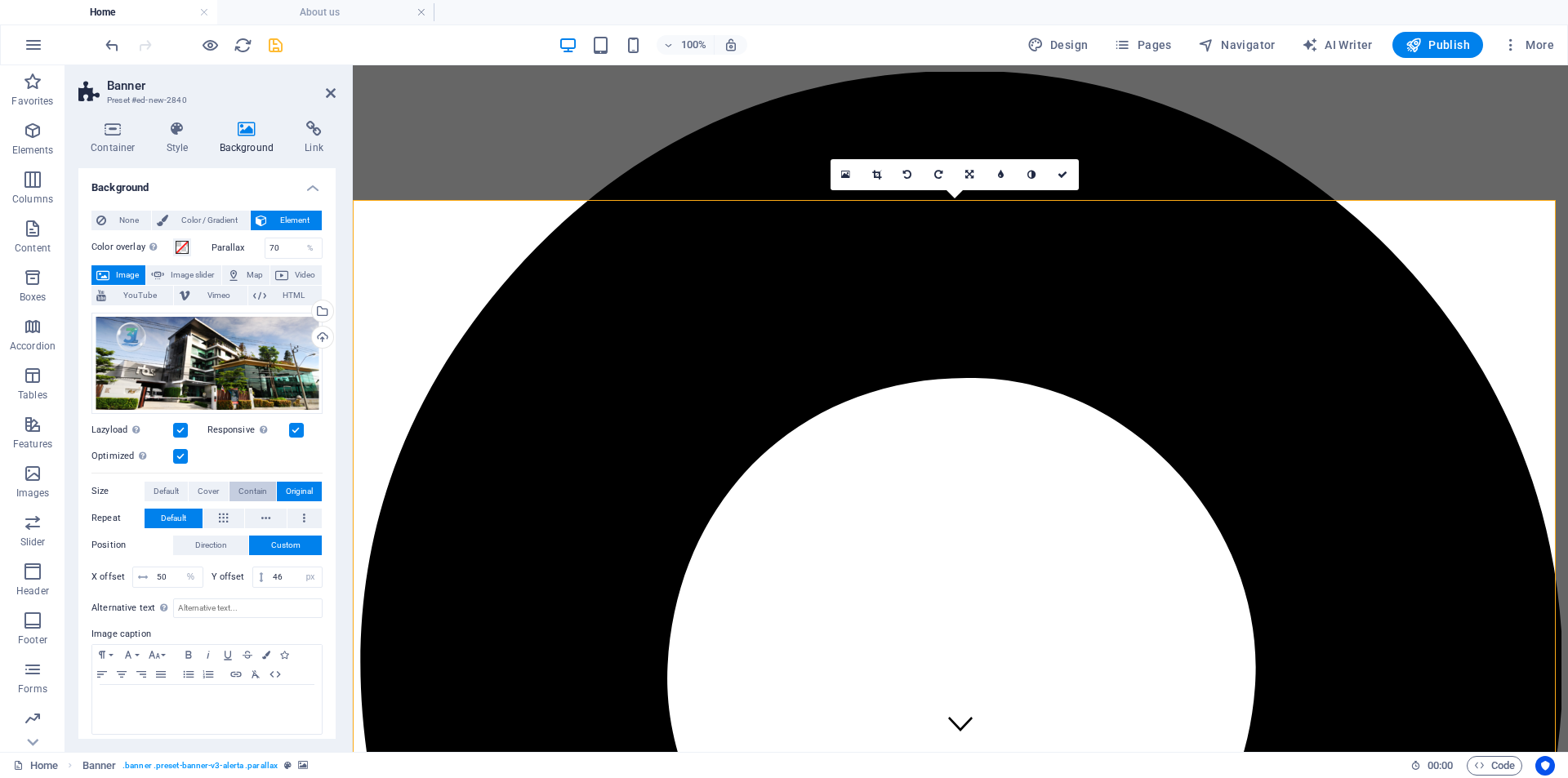
click at [261, 486] on span "Contain" at bounding box center [252, 491] width 28 height 19
click at [217, 486] on span "Cover" at bounding box center [207, 491] width 21 height 19
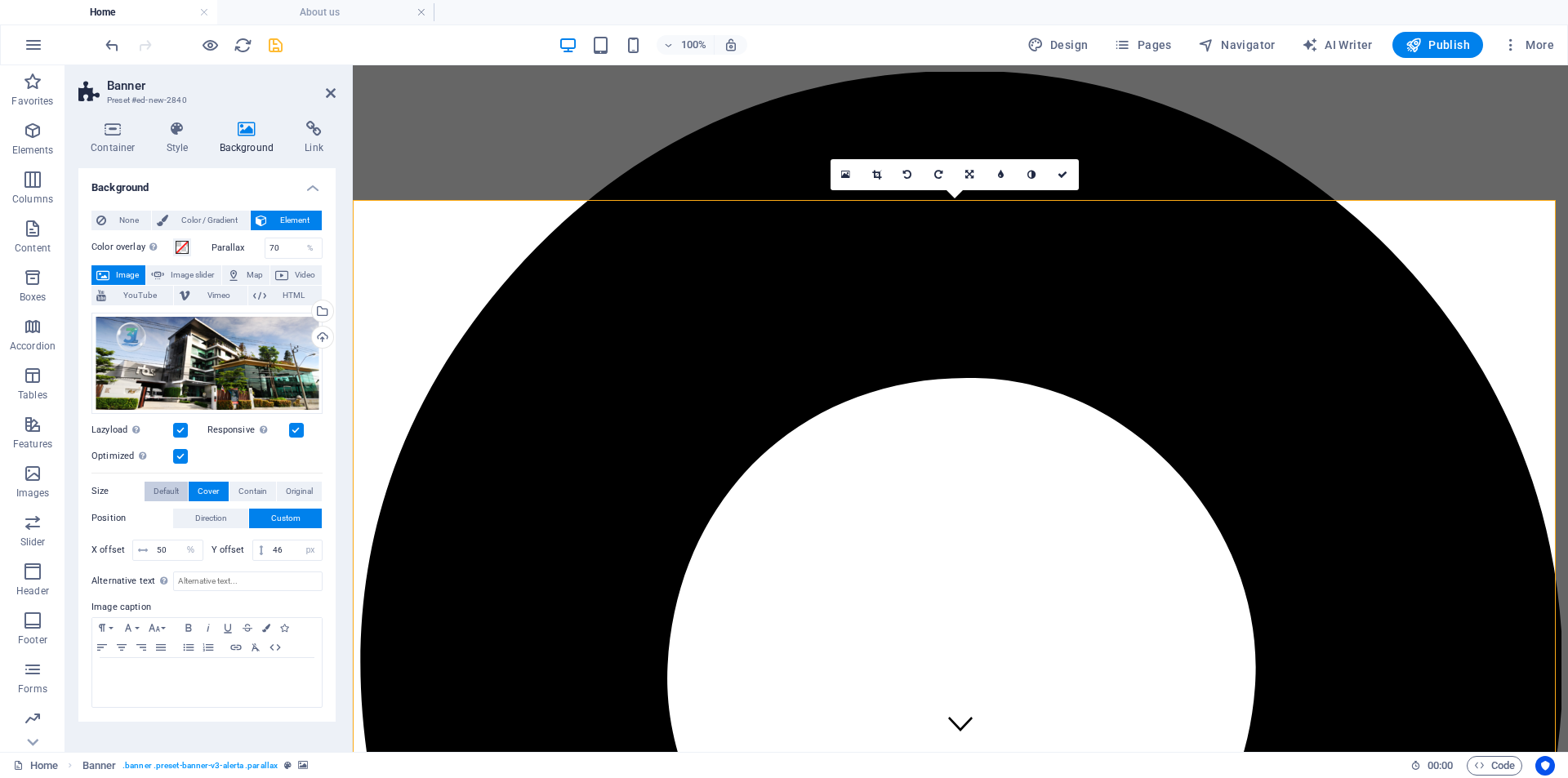
click at [181, 486] on button "Default" at bounding box center [166, 491] width 43 height 19
click at [207, 490] on span "Cover" at bounding box center [207, 491] width 21 height 19
click at [161, 491] on span "Default" at bounding box center [166, 491] width 26 height 19
click at [236, 358] on div "Drag files here, click to choose files or select files from Files or our free s…" at bounding box center [207, 363] width 231 height 101
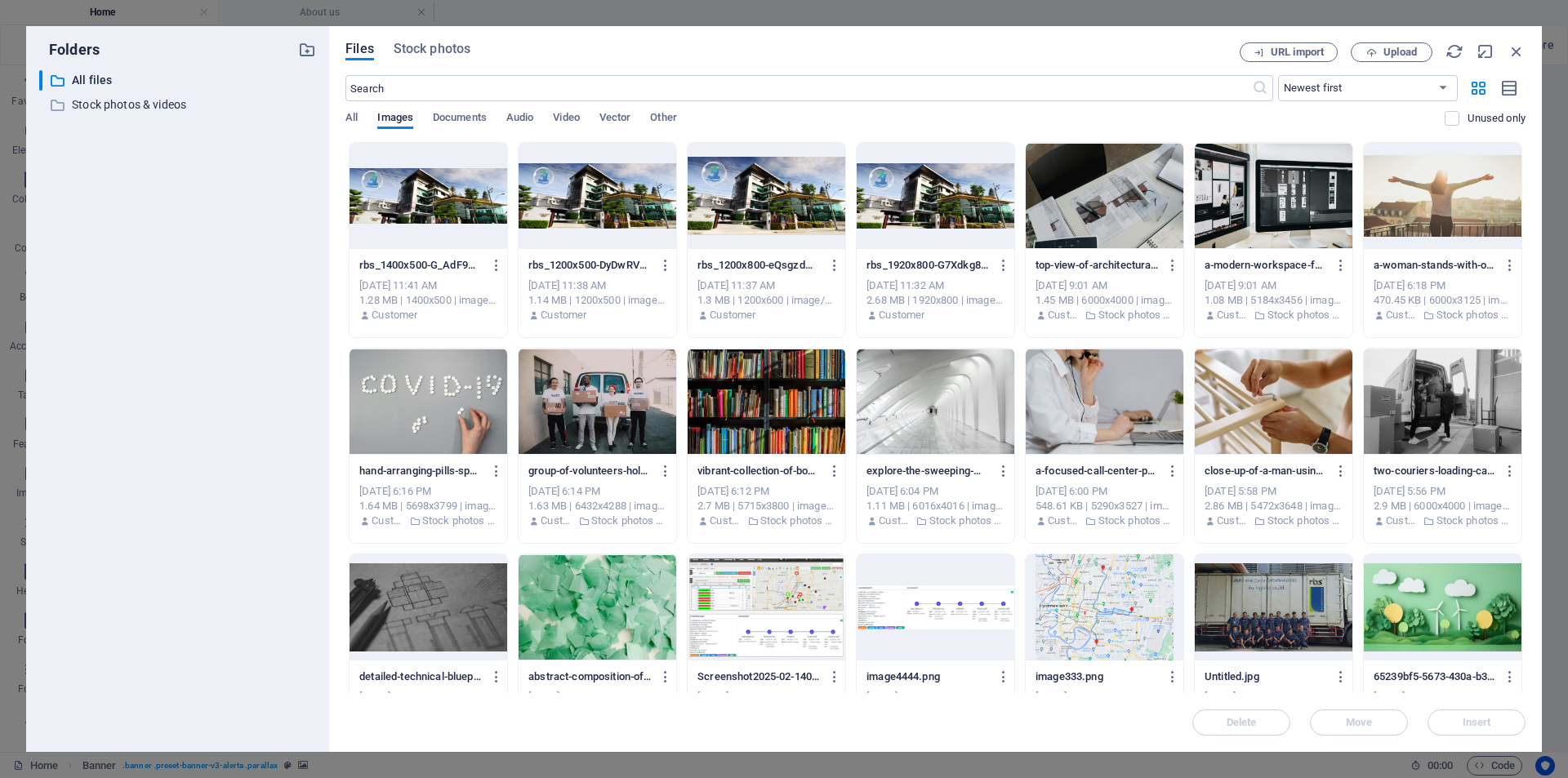
click at [793, 192] on div at bounding box center [766, 196] width 158 height 106
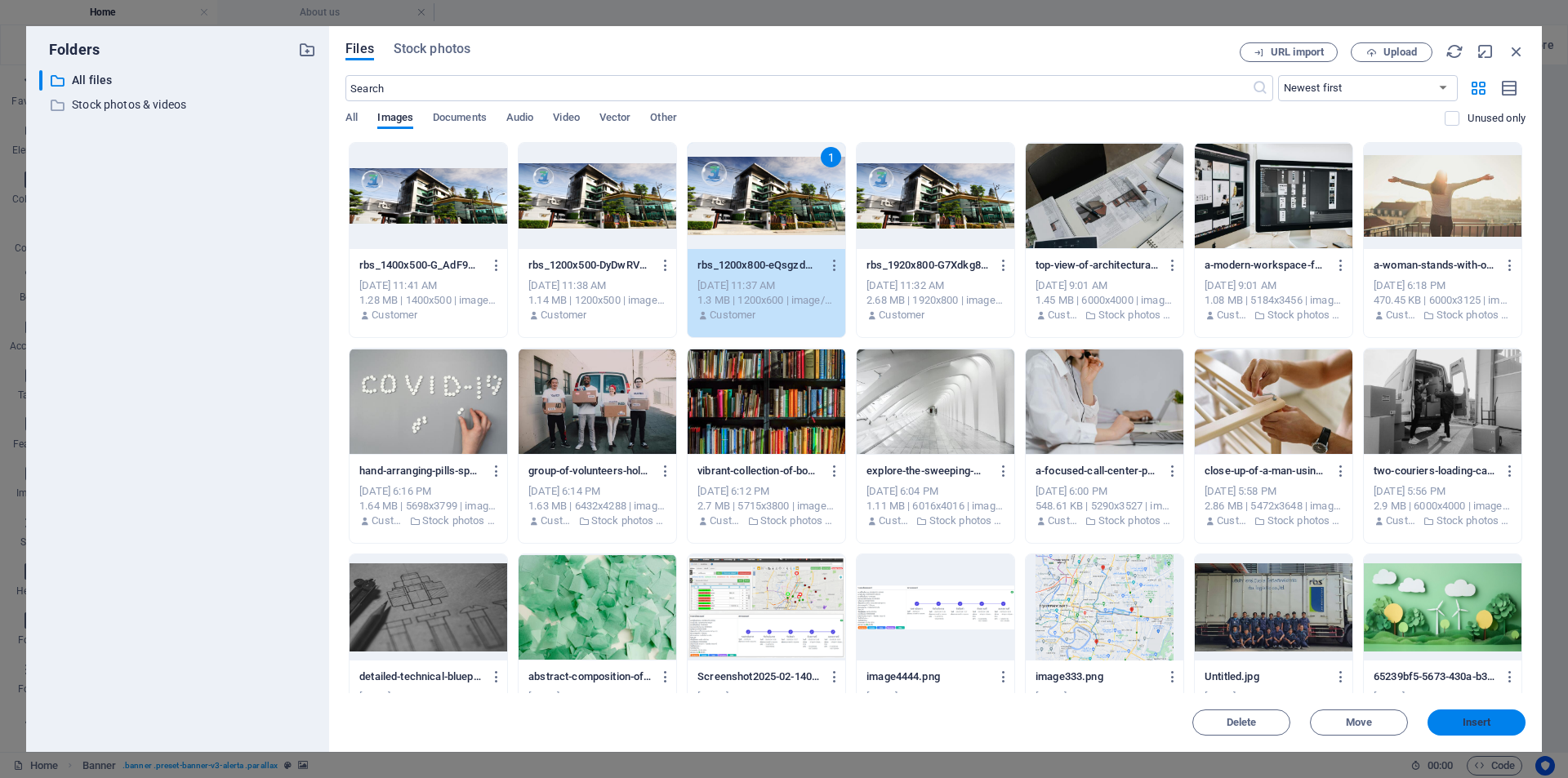
click at [1424, 706] on span "Insert" at bounding box center [1476, 722] width 85 height 10
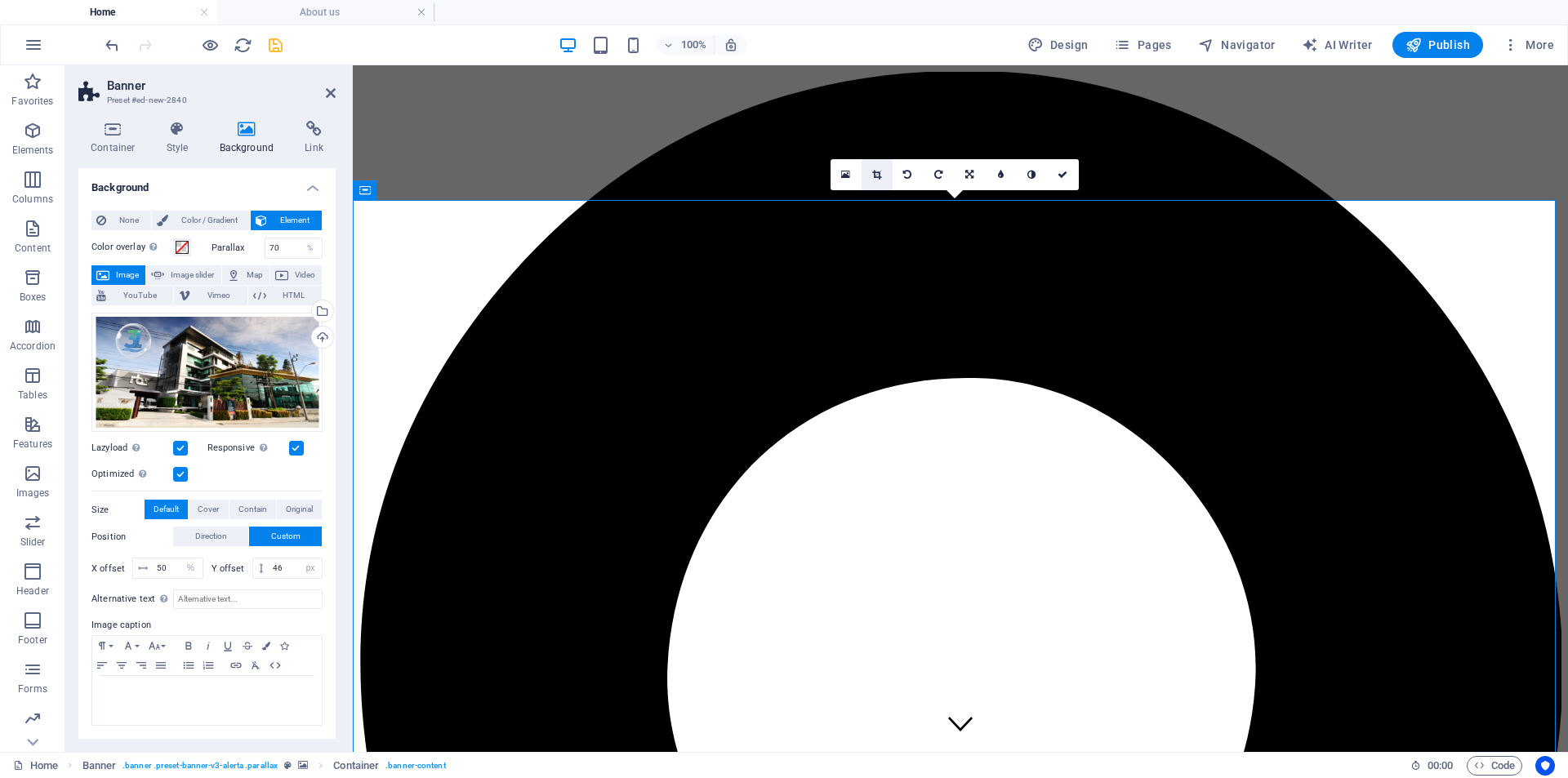
click at [874, 174] on icon at bounding box center [877, 174] width 9 height 10
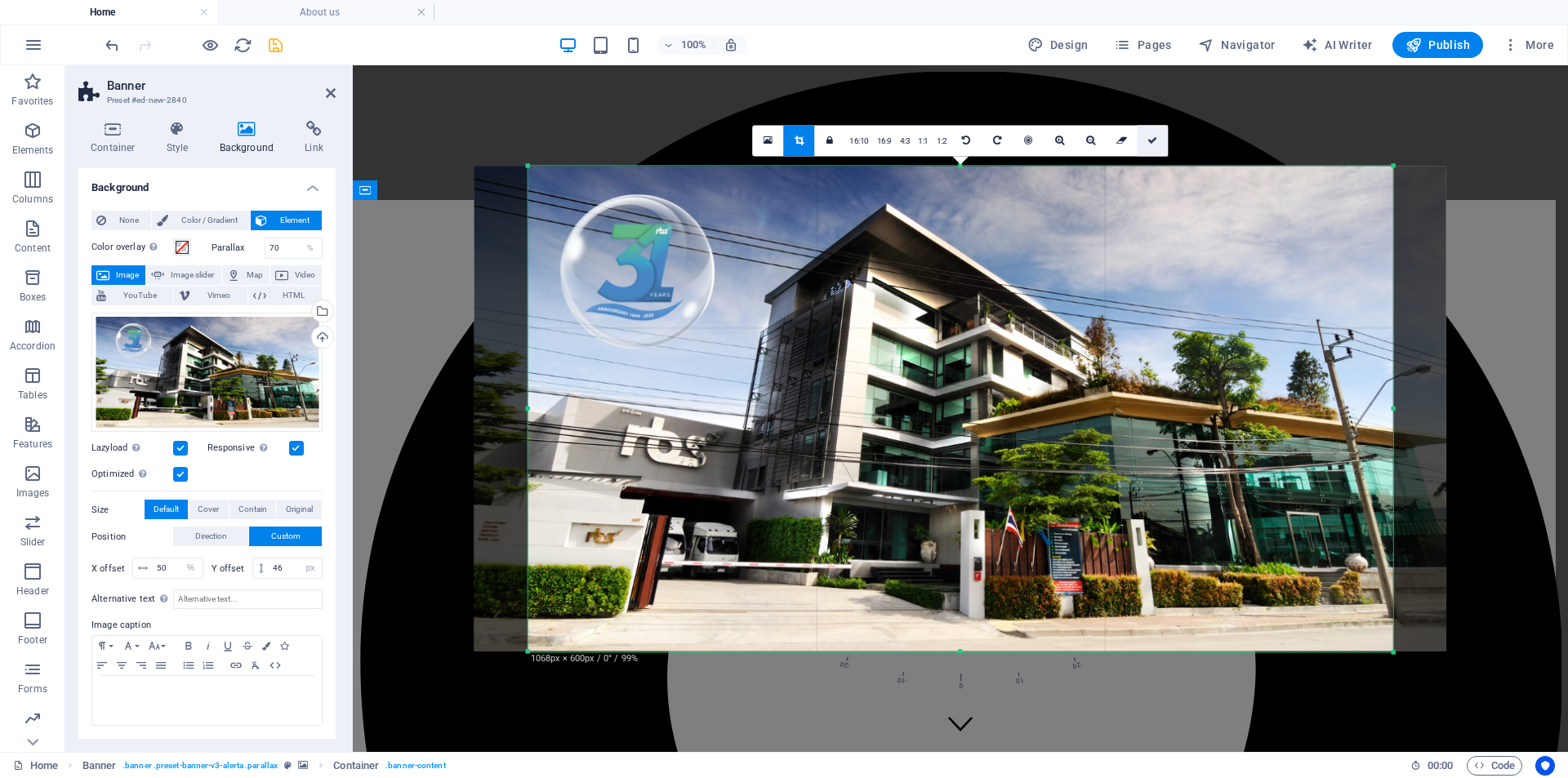
click at [1154, 139] on icon at bounding box center [1152, 140] width 10 height 10
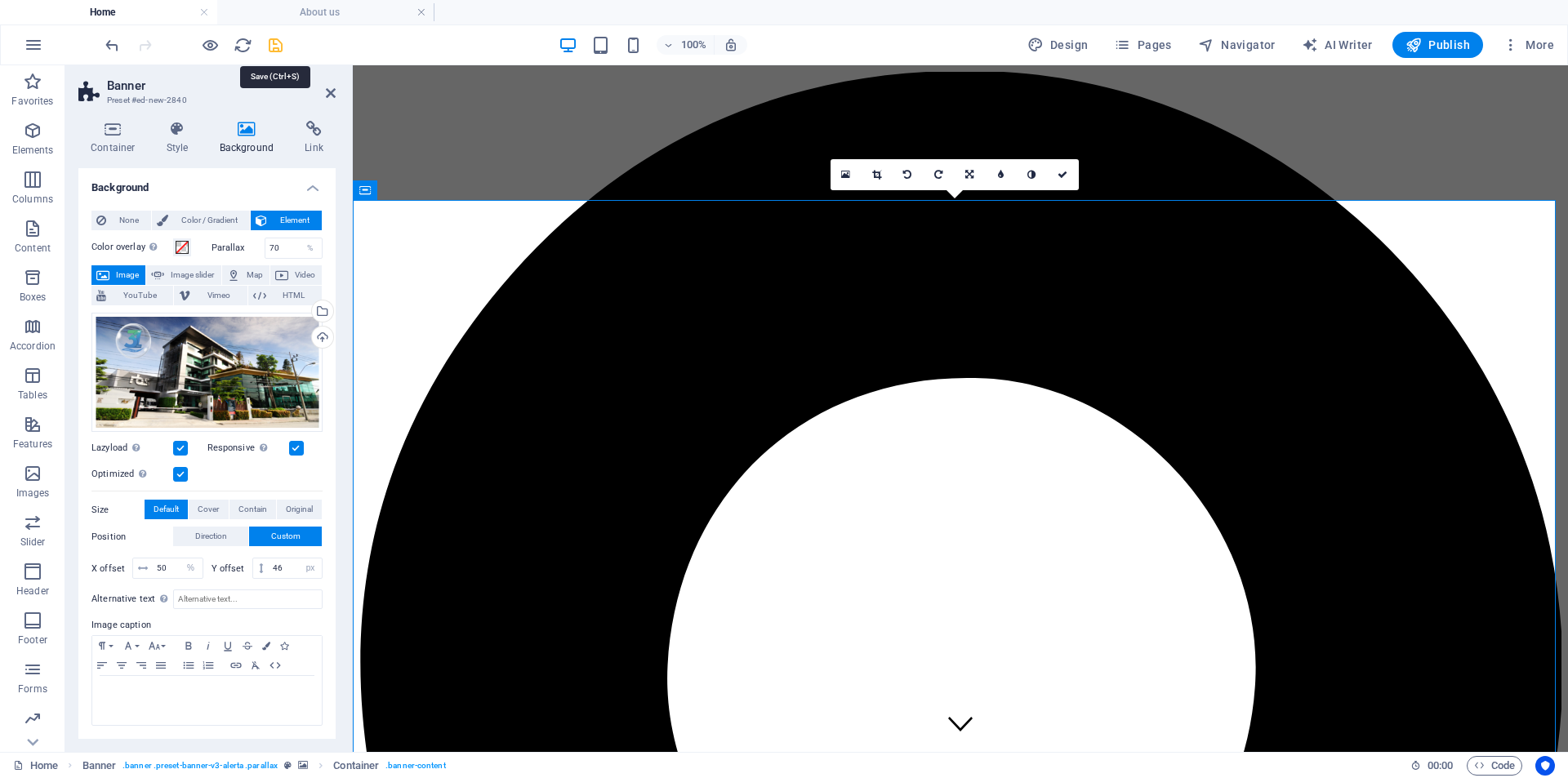
click at [275, 41] on icon "save" at bounding box center [275, 45] width 18 height 18
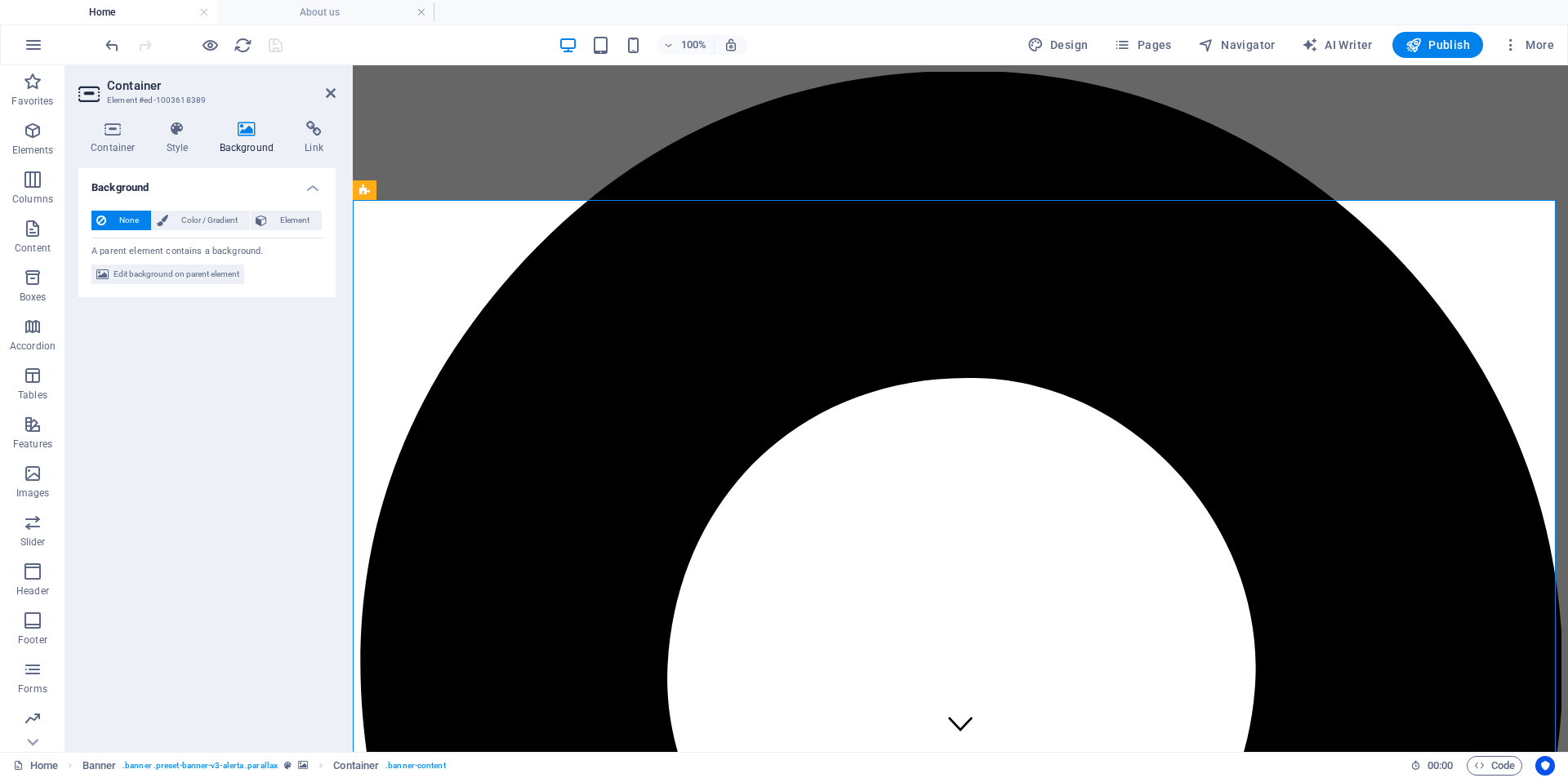
click at [337, 90] on aside "Container Element #ed-1003618389 Container Style Background Link Size Height De…" at bounding box center [208, 408] width 287 height 687
click at [330, 94] on icon at bounding box center [330, 93] width 10 height 13
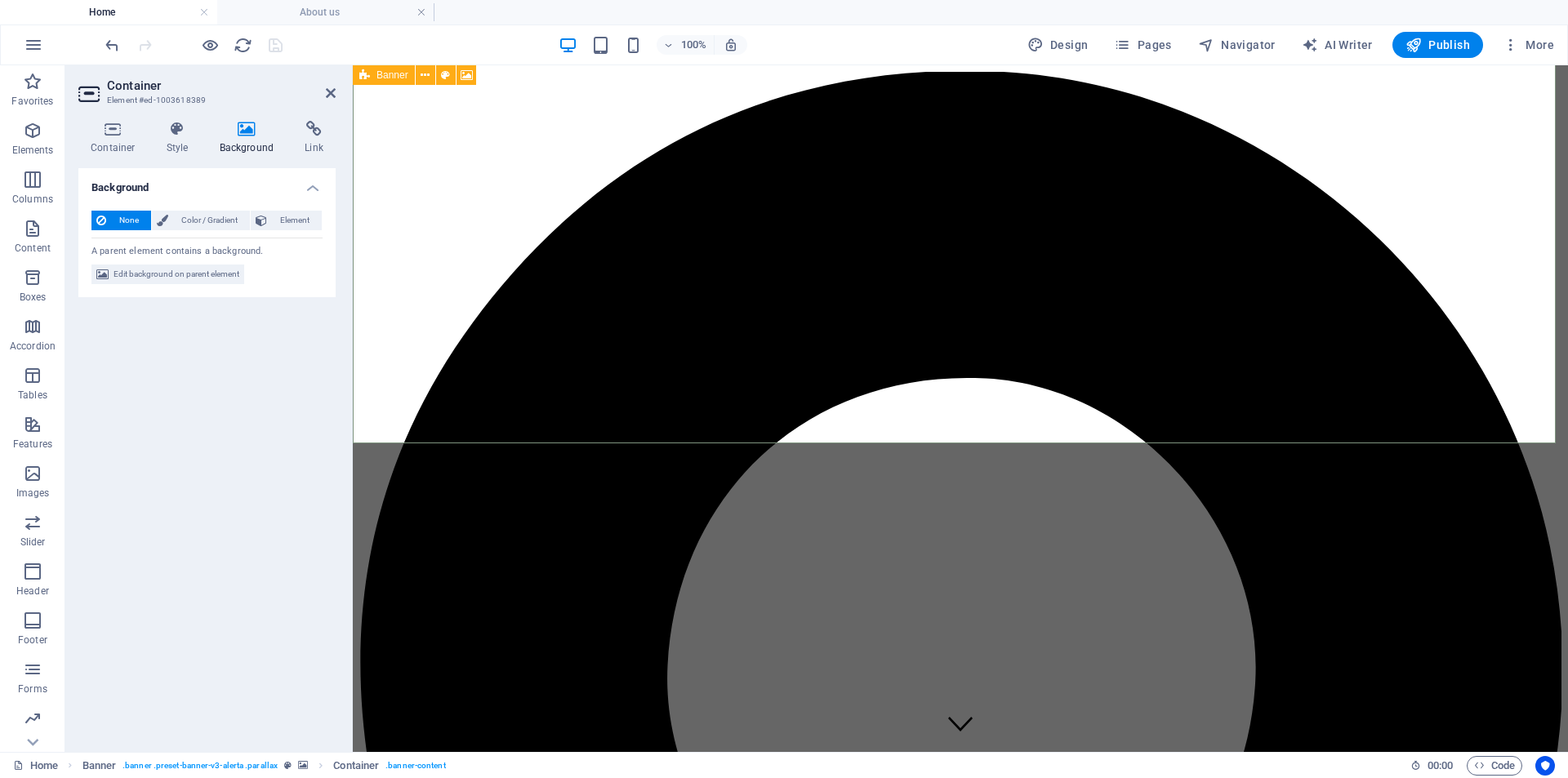
click at [359, 76] on div "Banner" at bounding box center [384, 74] width 62 height 19
click at [242, 130] on icon at bounding box center [247, 129] width 79 height 17
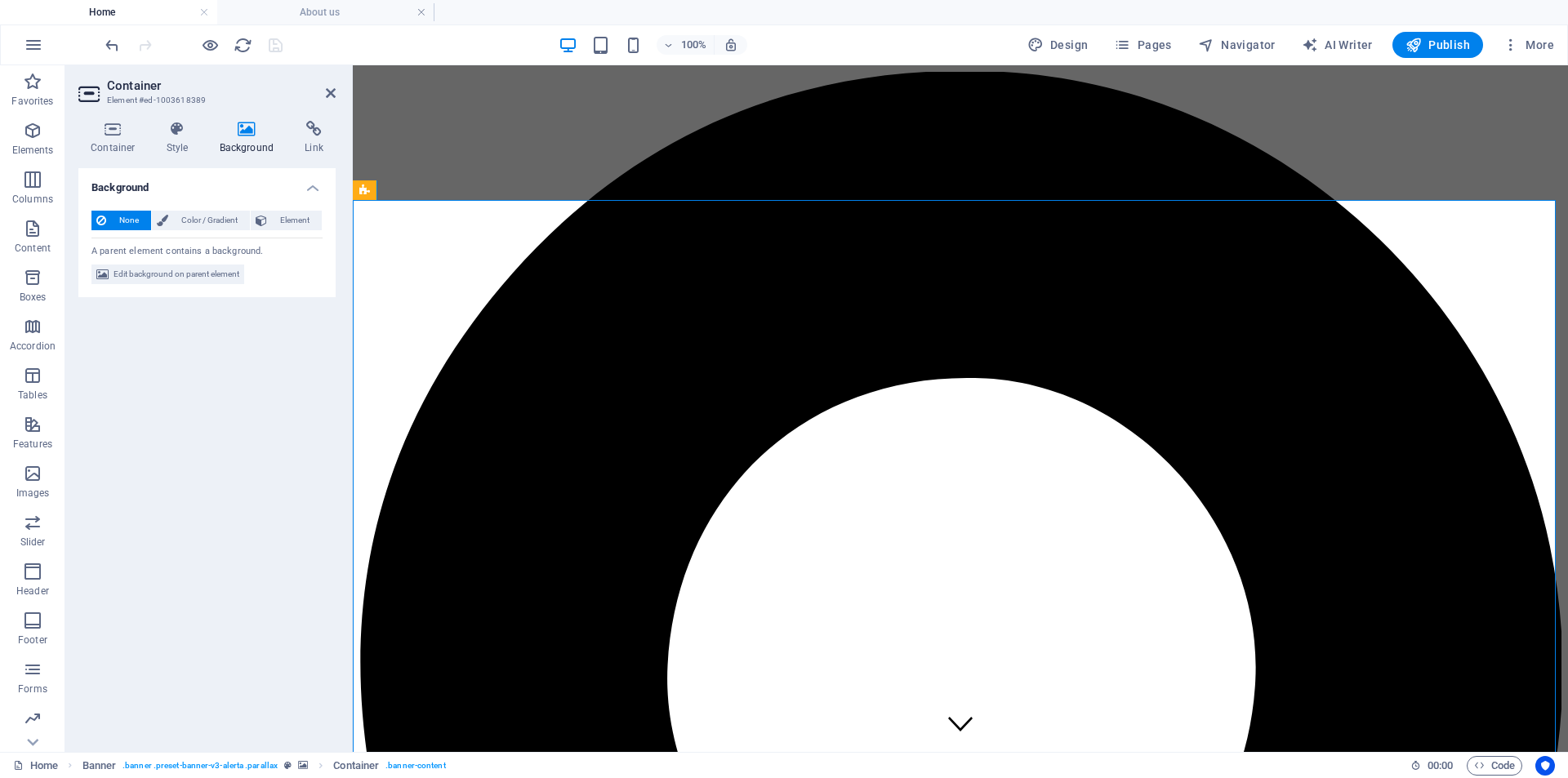
click at [338, 90] on aside "Container Element #ed-1003618389 Container Style Background Link Size Height De…" at bounding box center [208, 408] width 287 height 687
click at [323, 93] on header "Container Element #ed-1003618389" at bounding box center [206, 86] width 257 height 42
click at [329, 93] on icon at bounding box center [330, 93] width 10 height 13
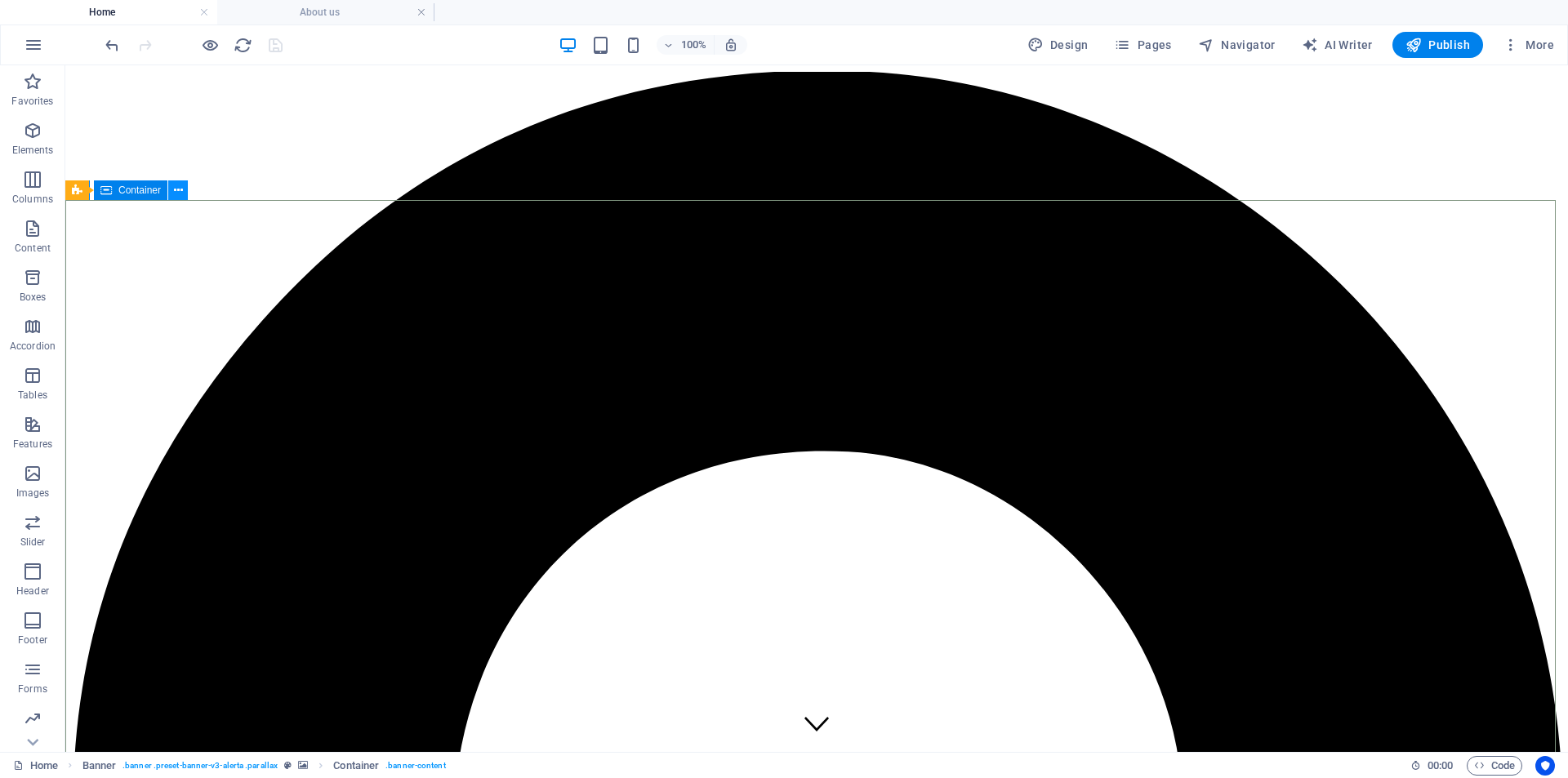
click at [181, 191] on icon at bounding box center [179, 190] width 9 height 17
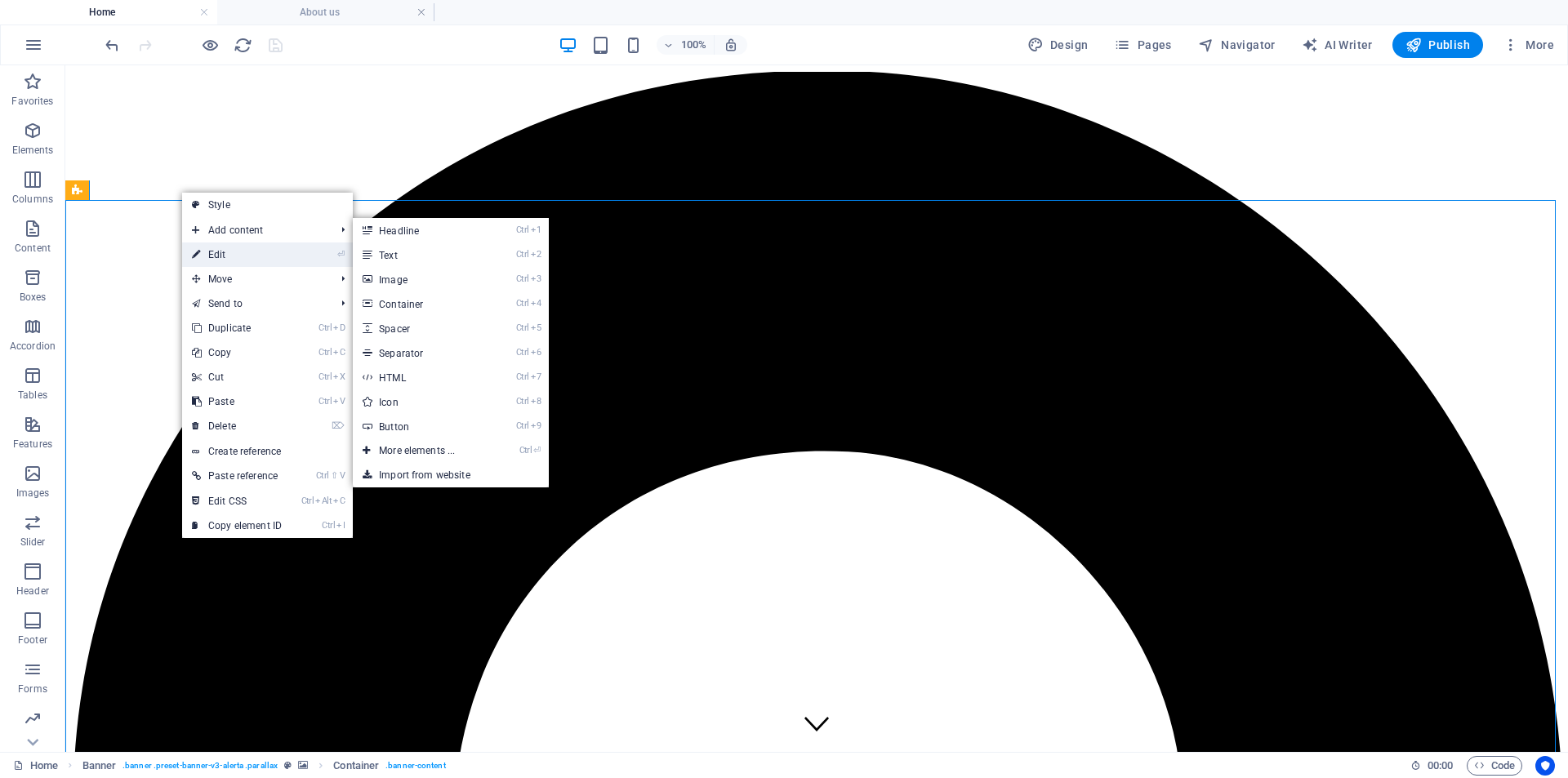
click at [263, 251] on link "⏎ Edit" at bounding box center [236, 254] width 109 height 25
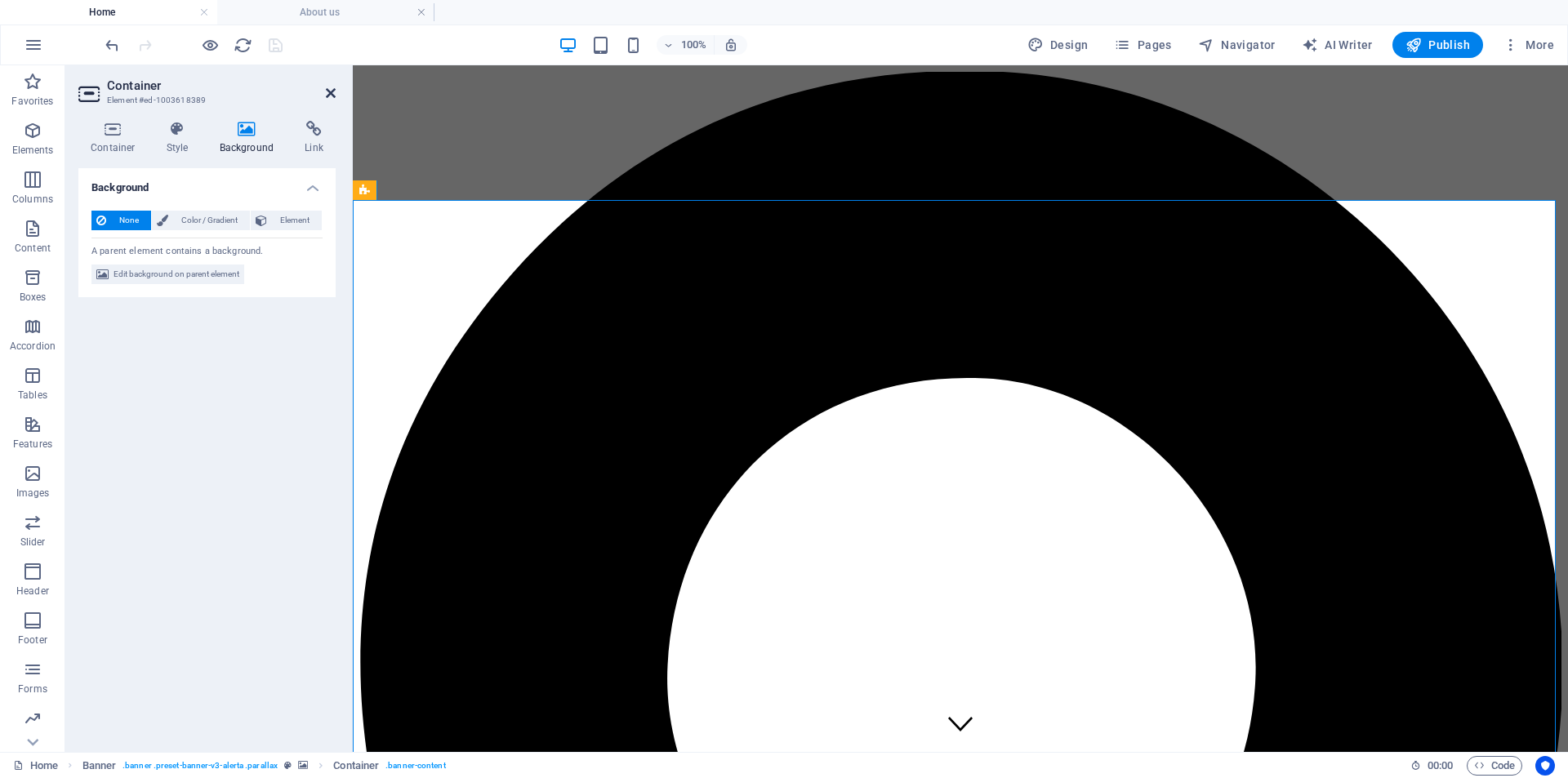
click at [332, 89] on icon at bounding box center [330, 93] width 10 height 13
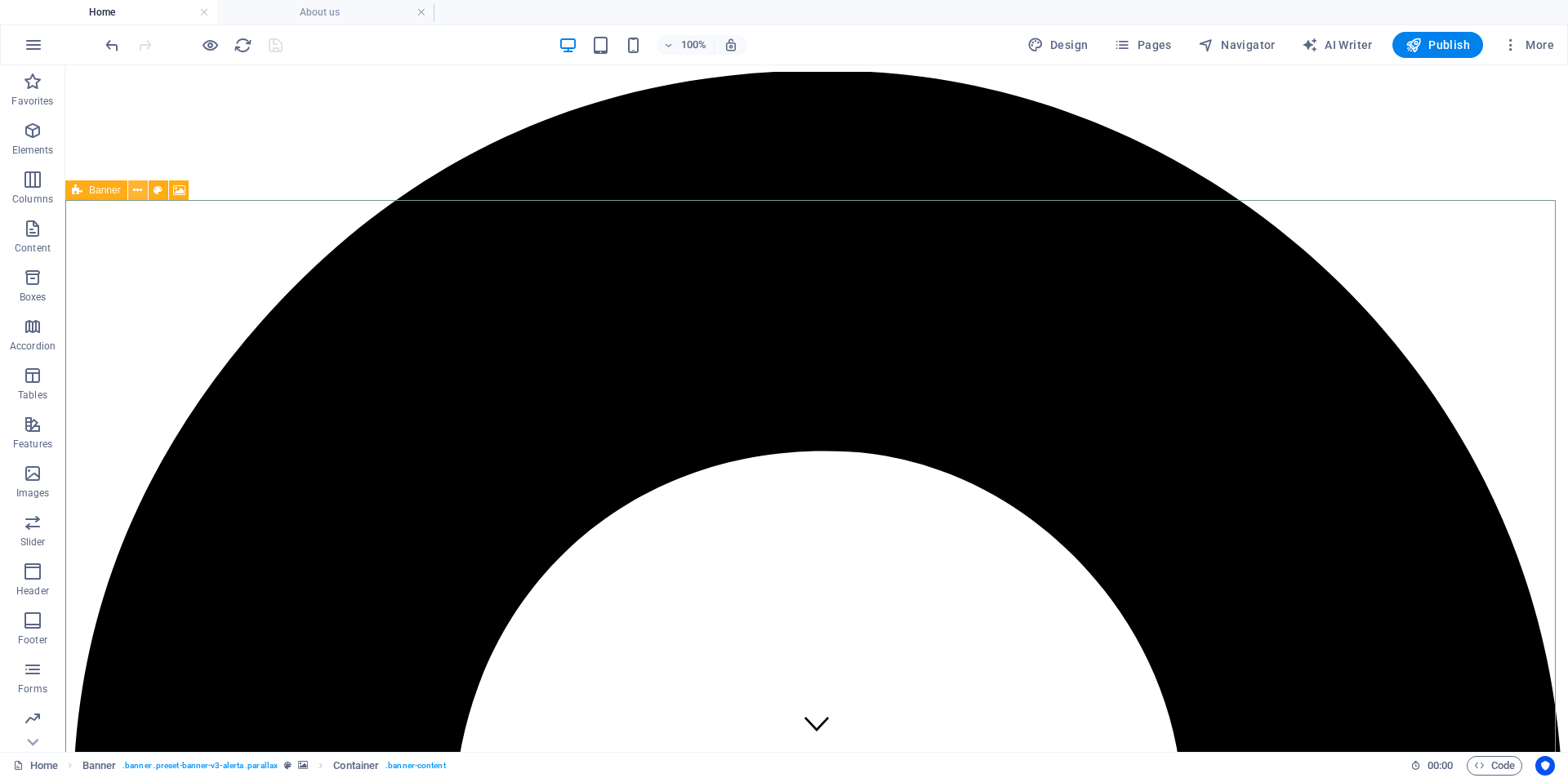
click at [135, 189] on icon at bounding box center [138, 190] width 9 height 17
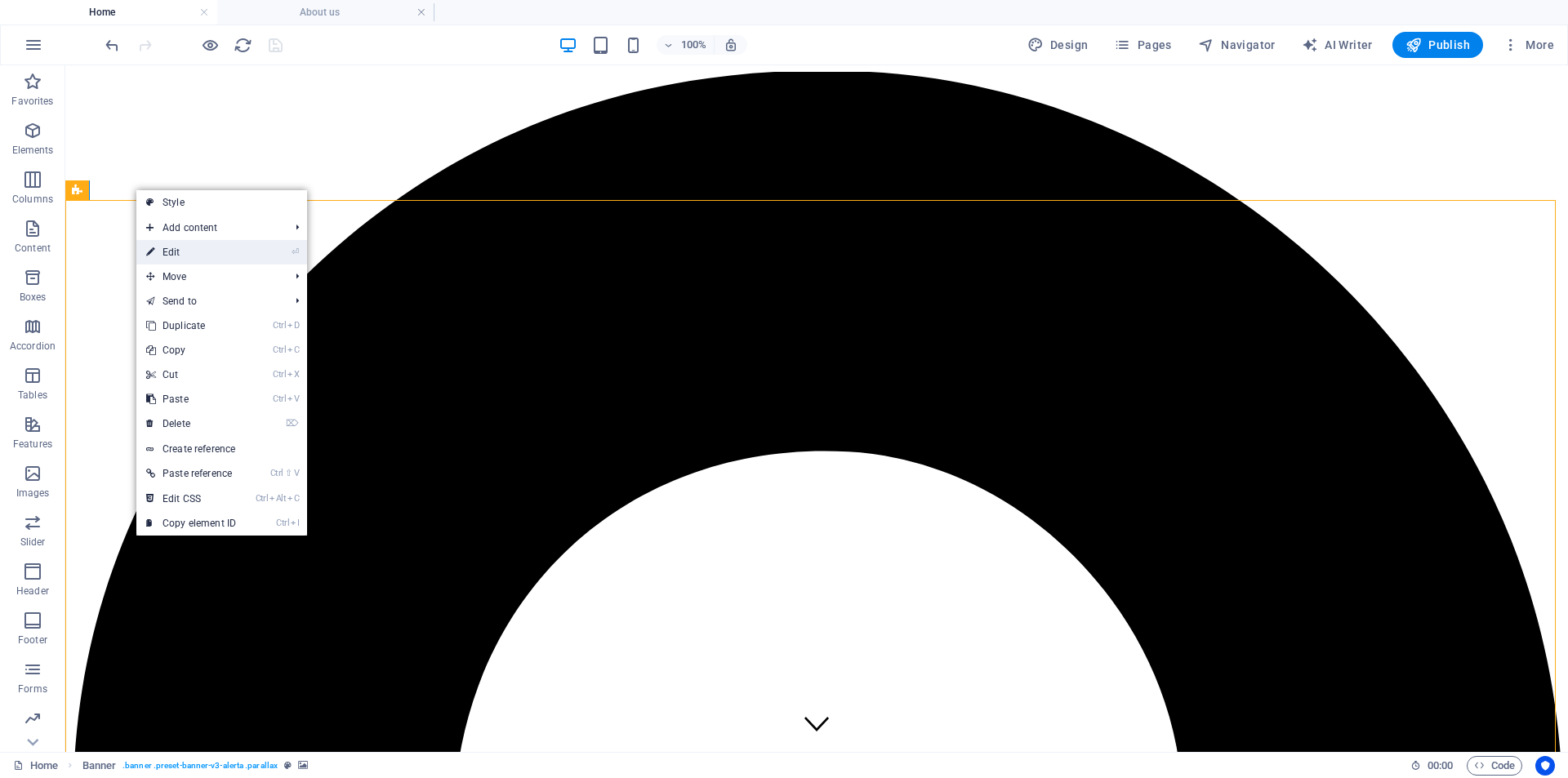
click at [168, 251] on link "⏎ Edit" at bounding box center [191, 252] width 109 height 25
select select "%"
select select "px"
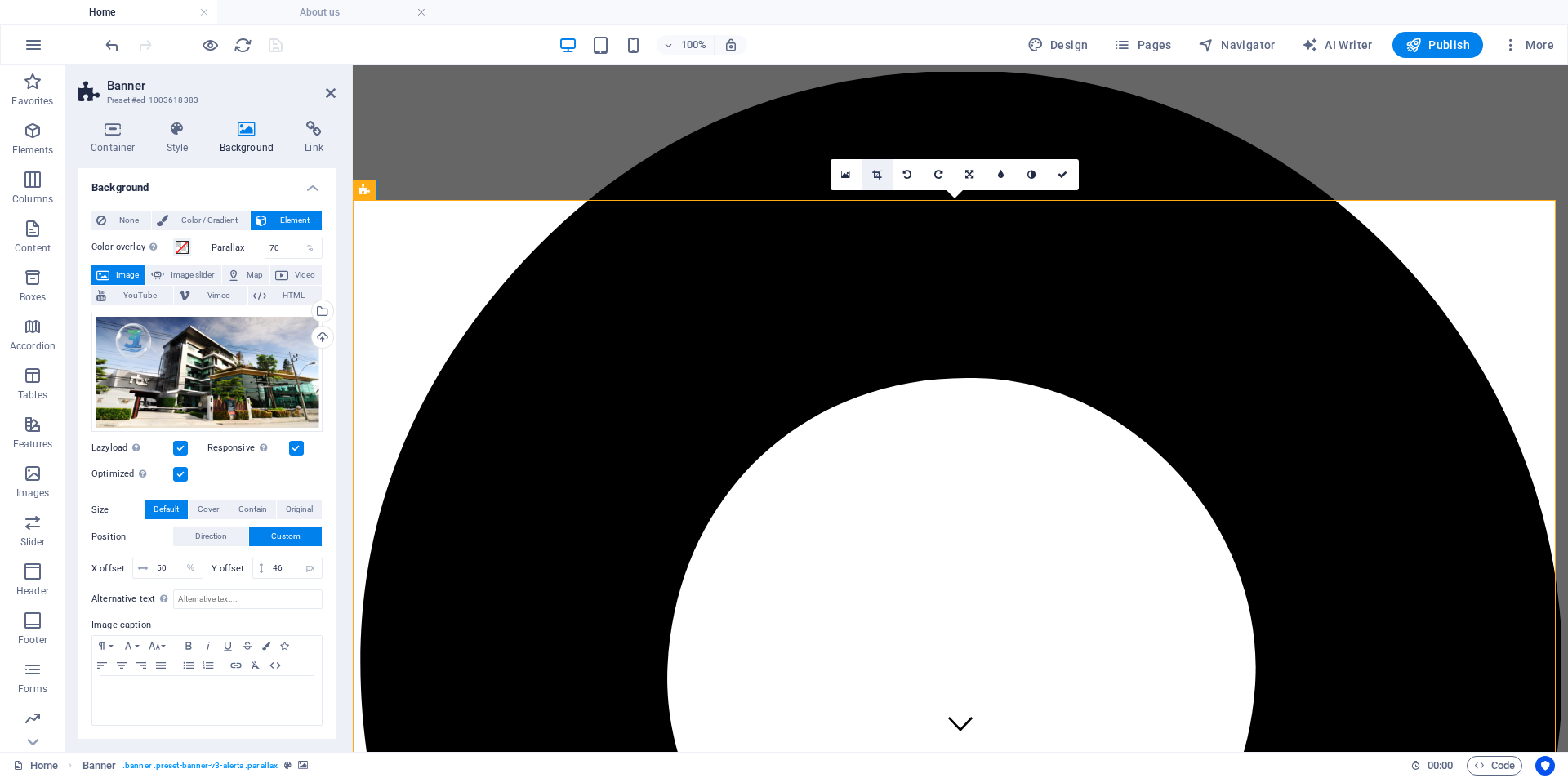
click at [877, 175] on icon at bounding box center [877, 174] width 9 height 10
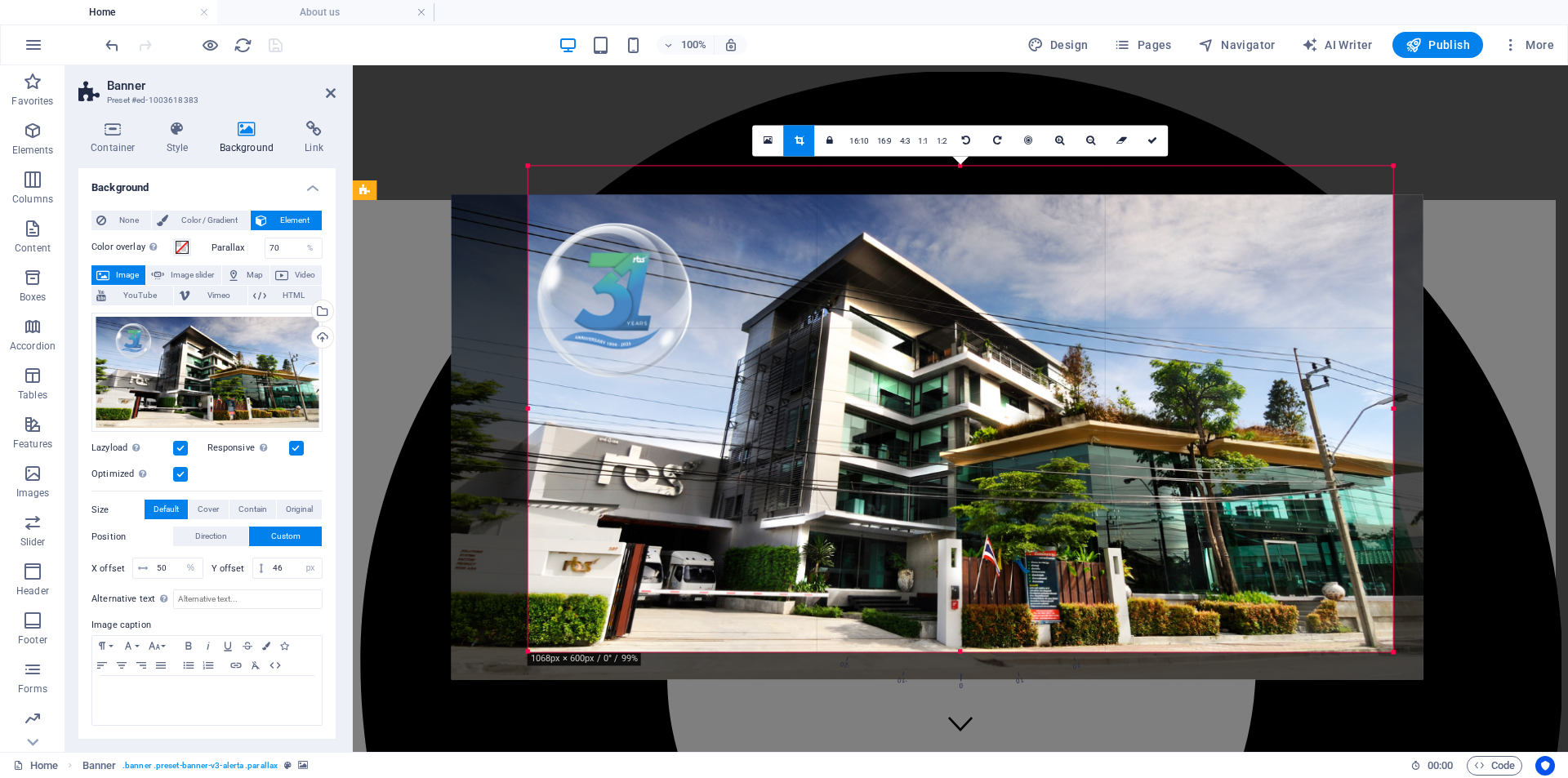
drag, startPoint x: 1020, startPoint y: 361, endPoint x: 1000, endPoint y: 391, distance: 36.1
click at [1000, 391] on div at bounding box center [937, 438] width 972 height 486
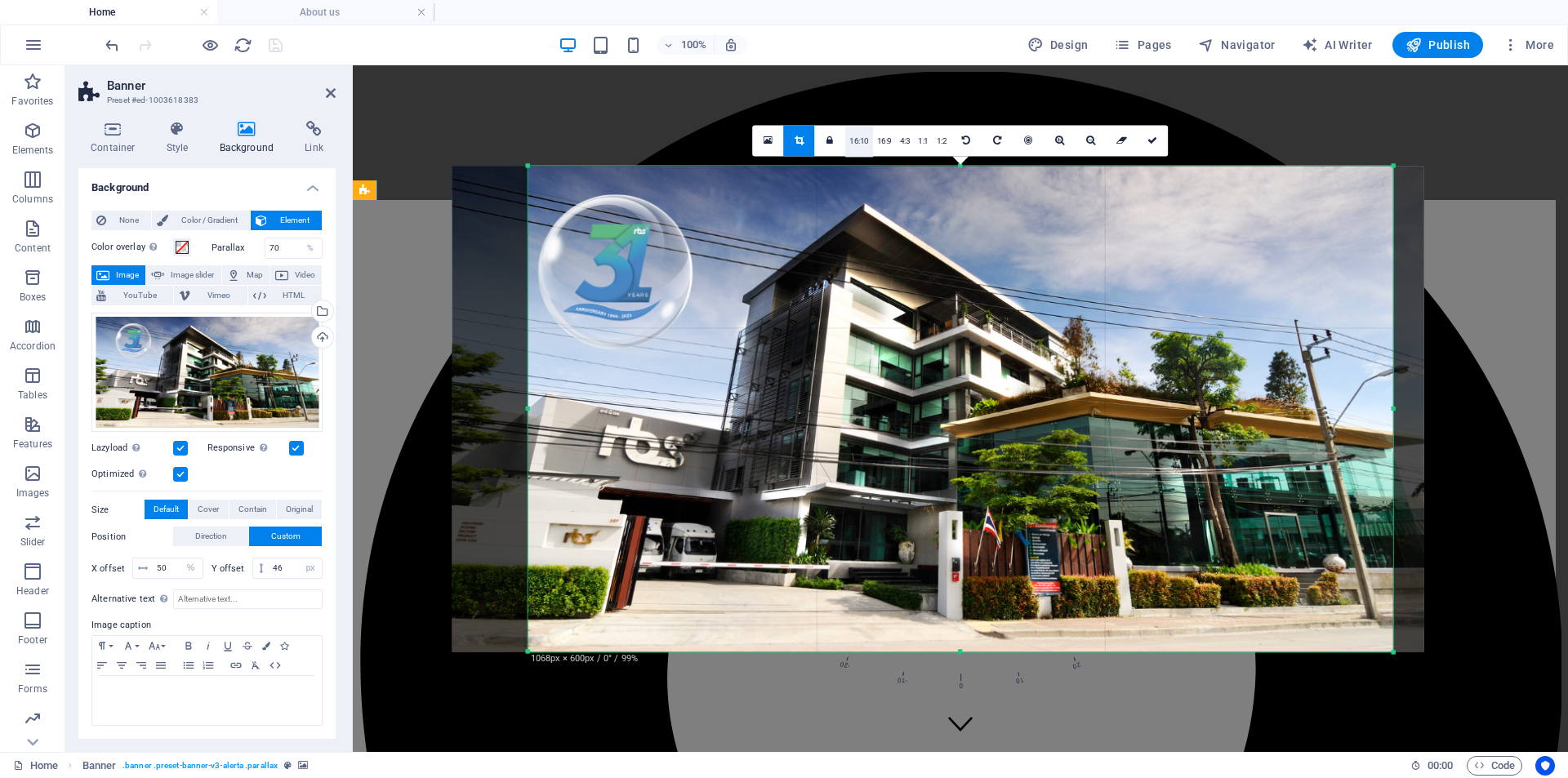
click at [860, 135] on link "16:10" at bounding box center [859, 141] width 28 height 31
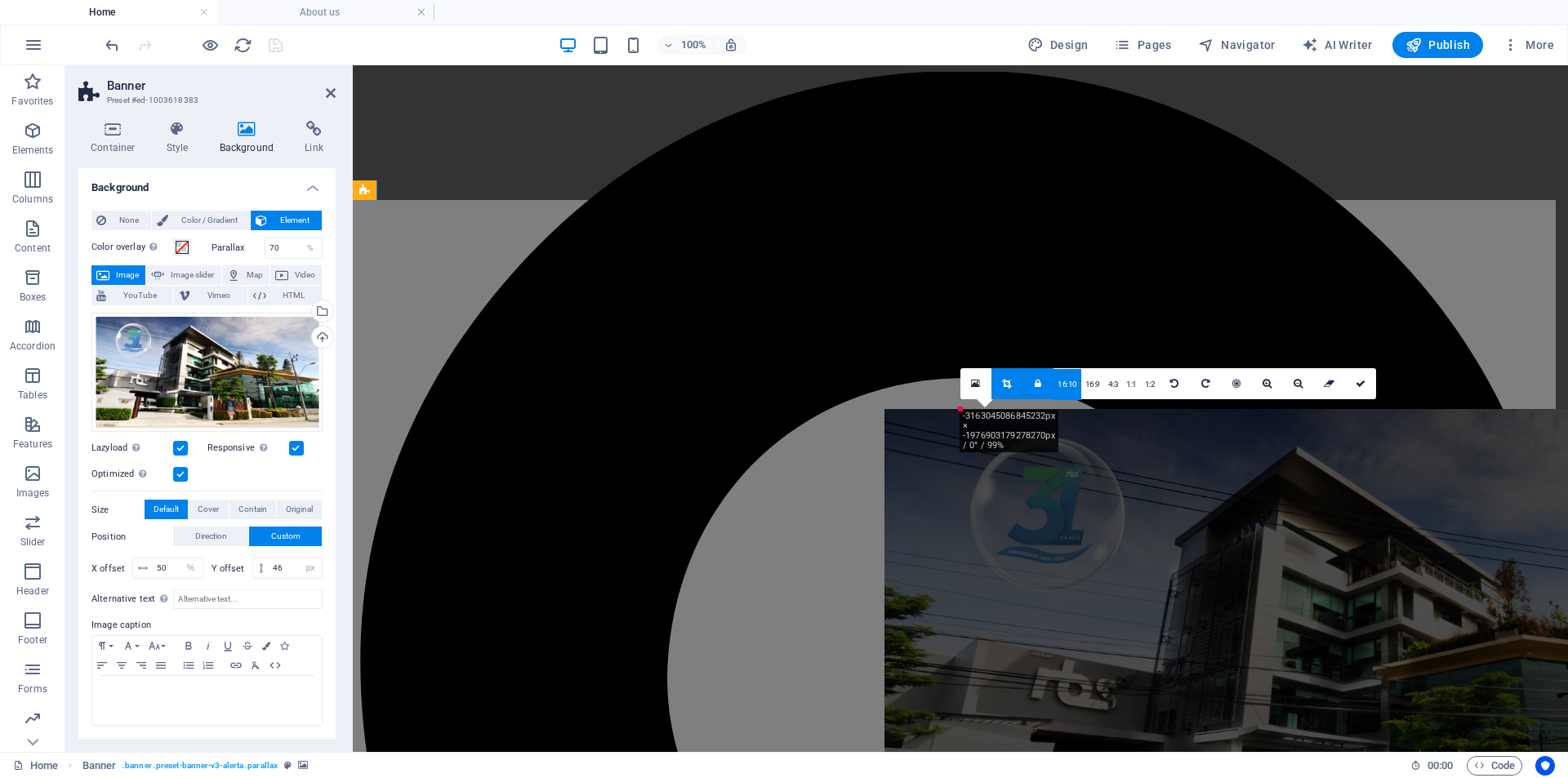
click at [1006, 381] on icon at bounding box center [1006, 383] width 9 height 10
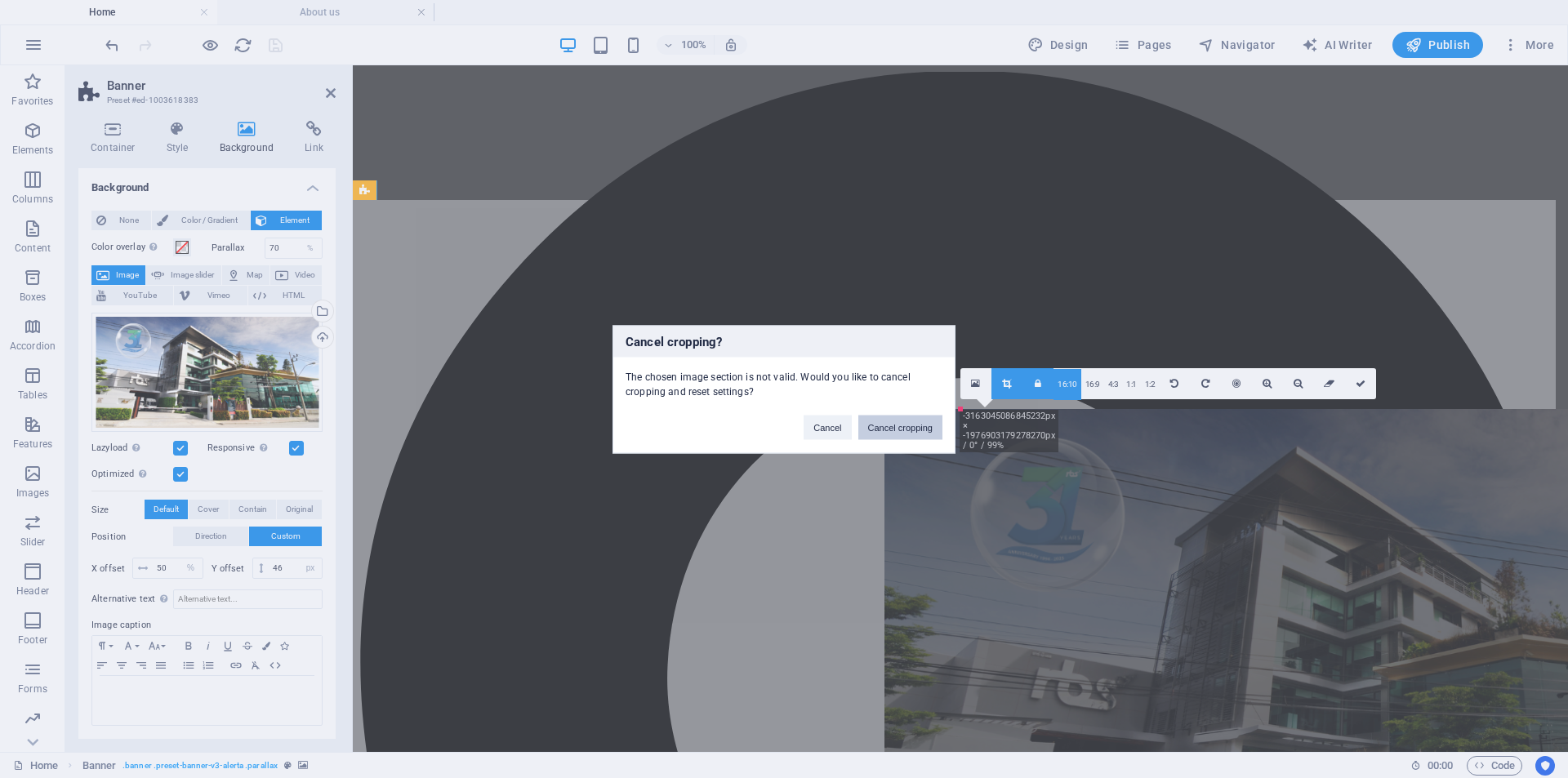
click at [912, 427] on button "Cancel cropping" at bounding box center [900, 427] width 85 height 25
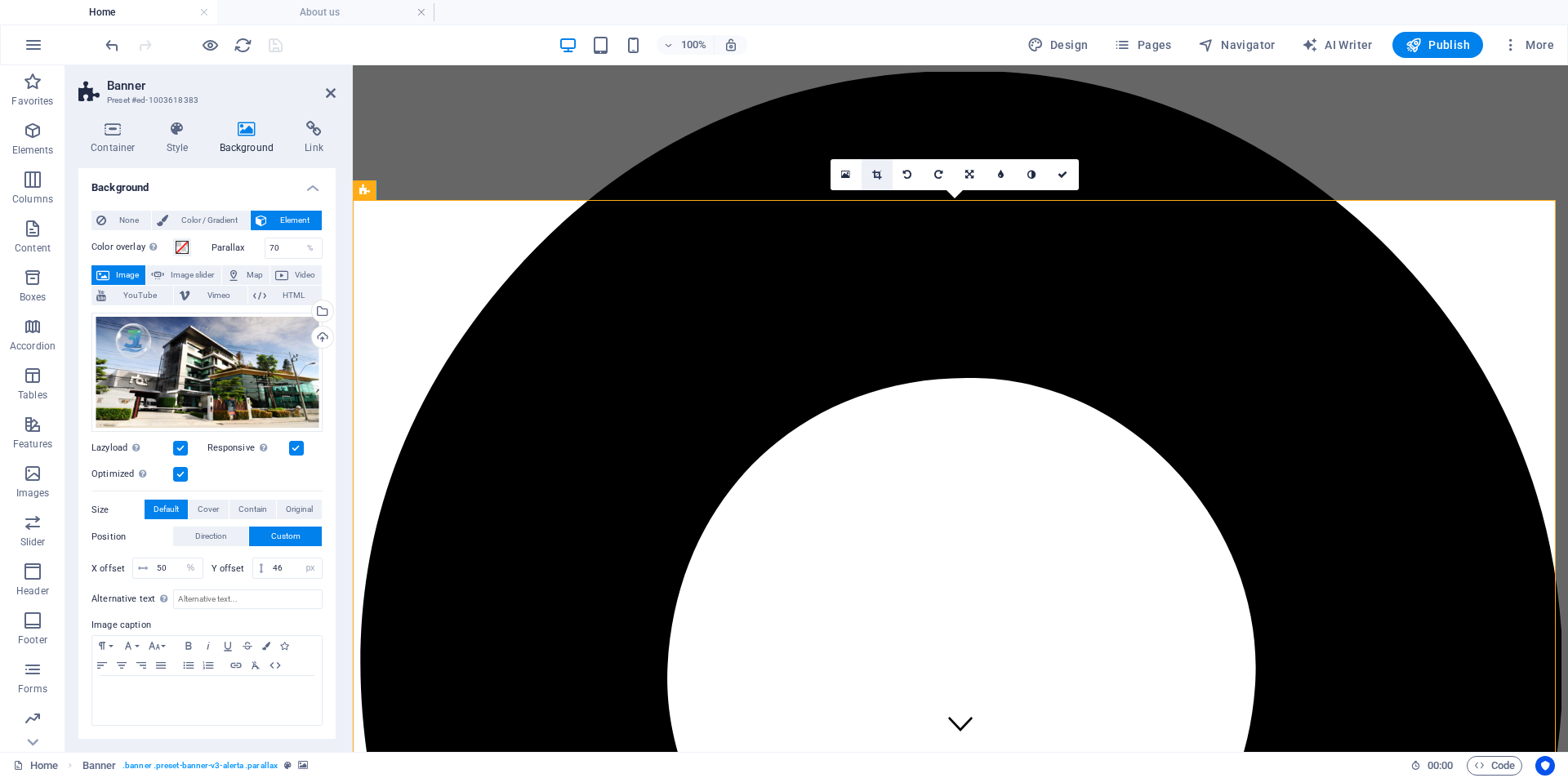
click at [878, 175] on icon at bounding box center [877, 174] width 9 height 10
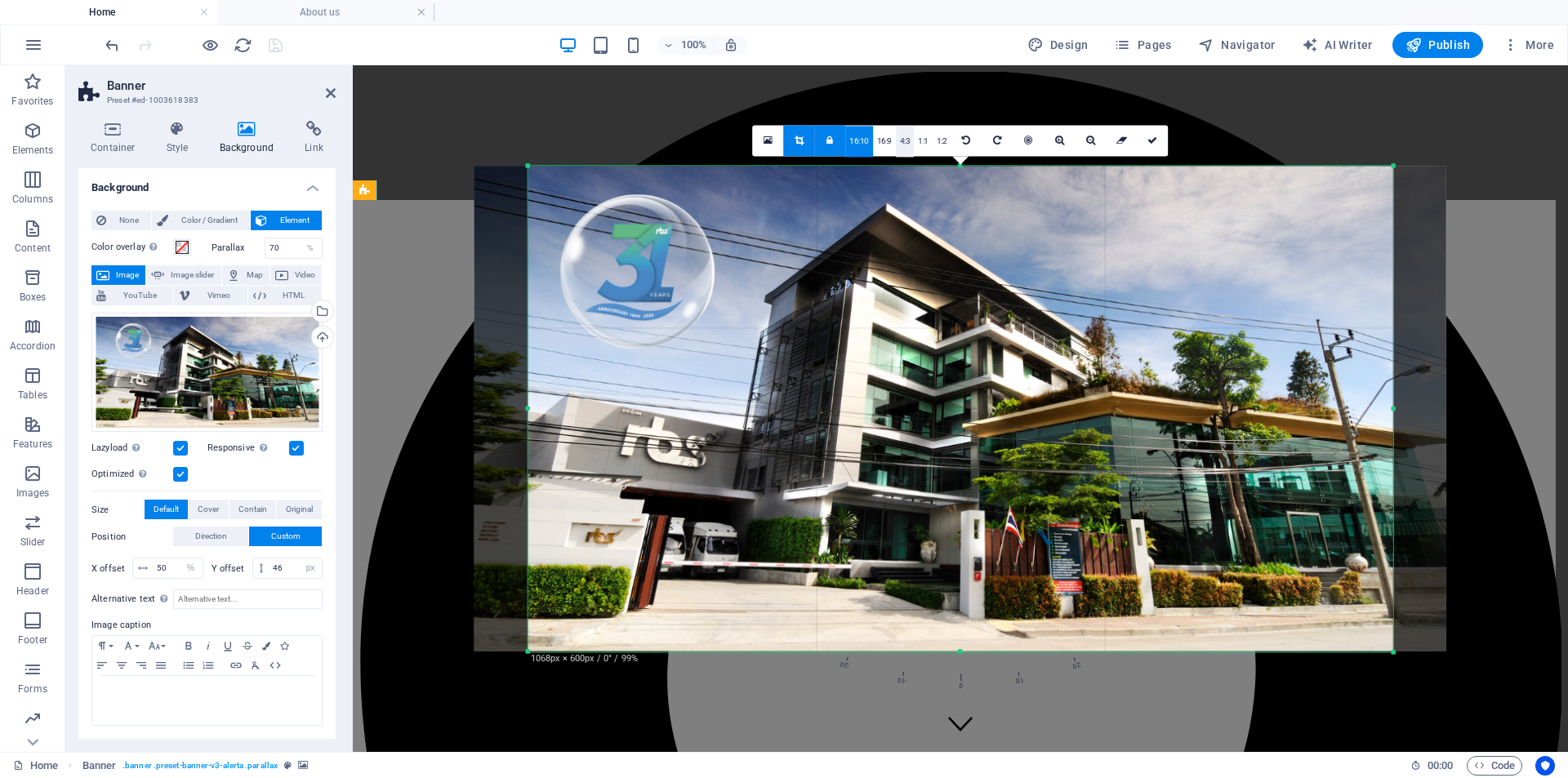
click at [903, 139] on link "4:3" at bounding box center [905, 141] width 18 height 31
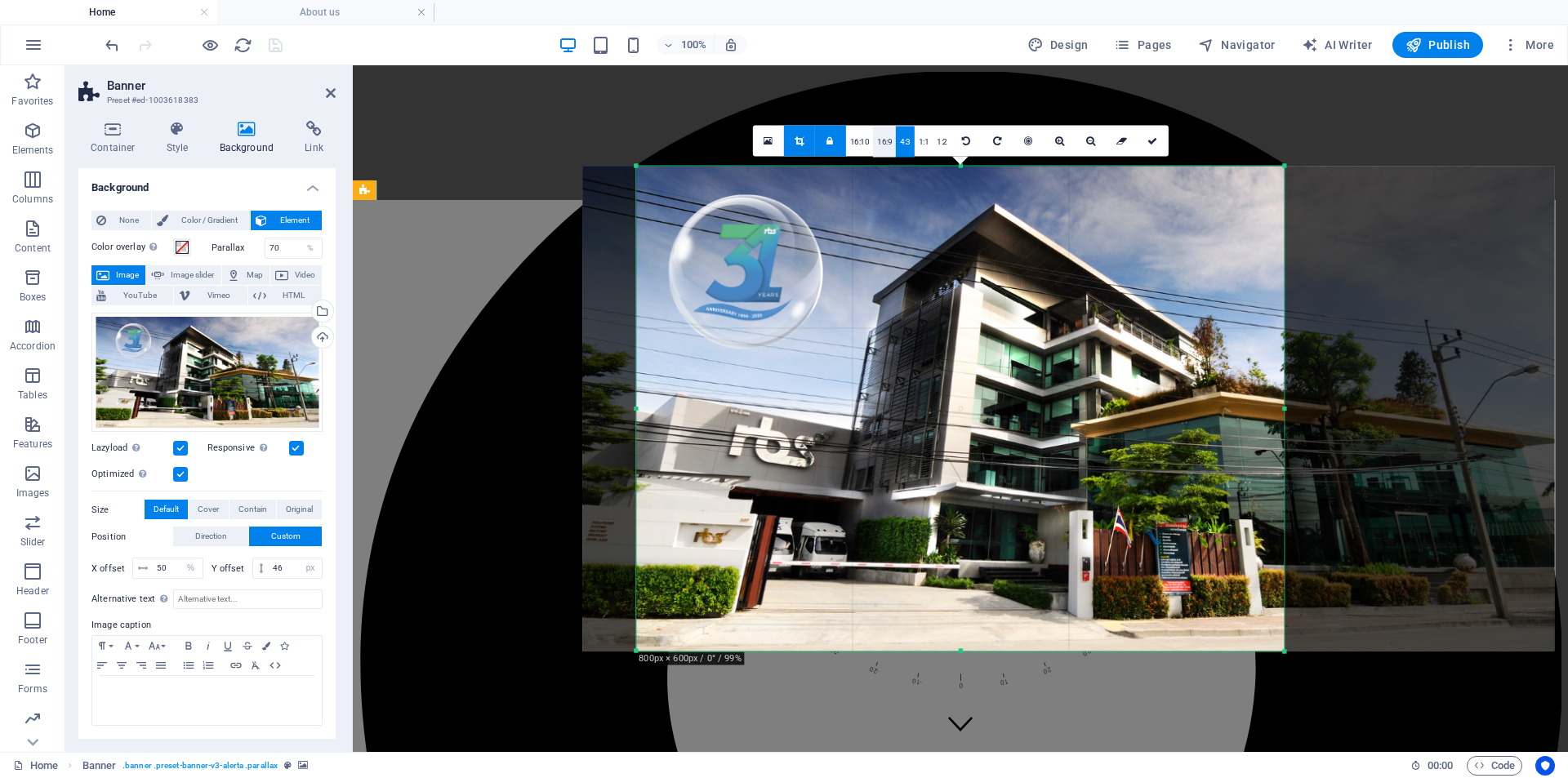
click at [885, 139] on link "16:9" at bounding box center [884, 141] width 23 height 31
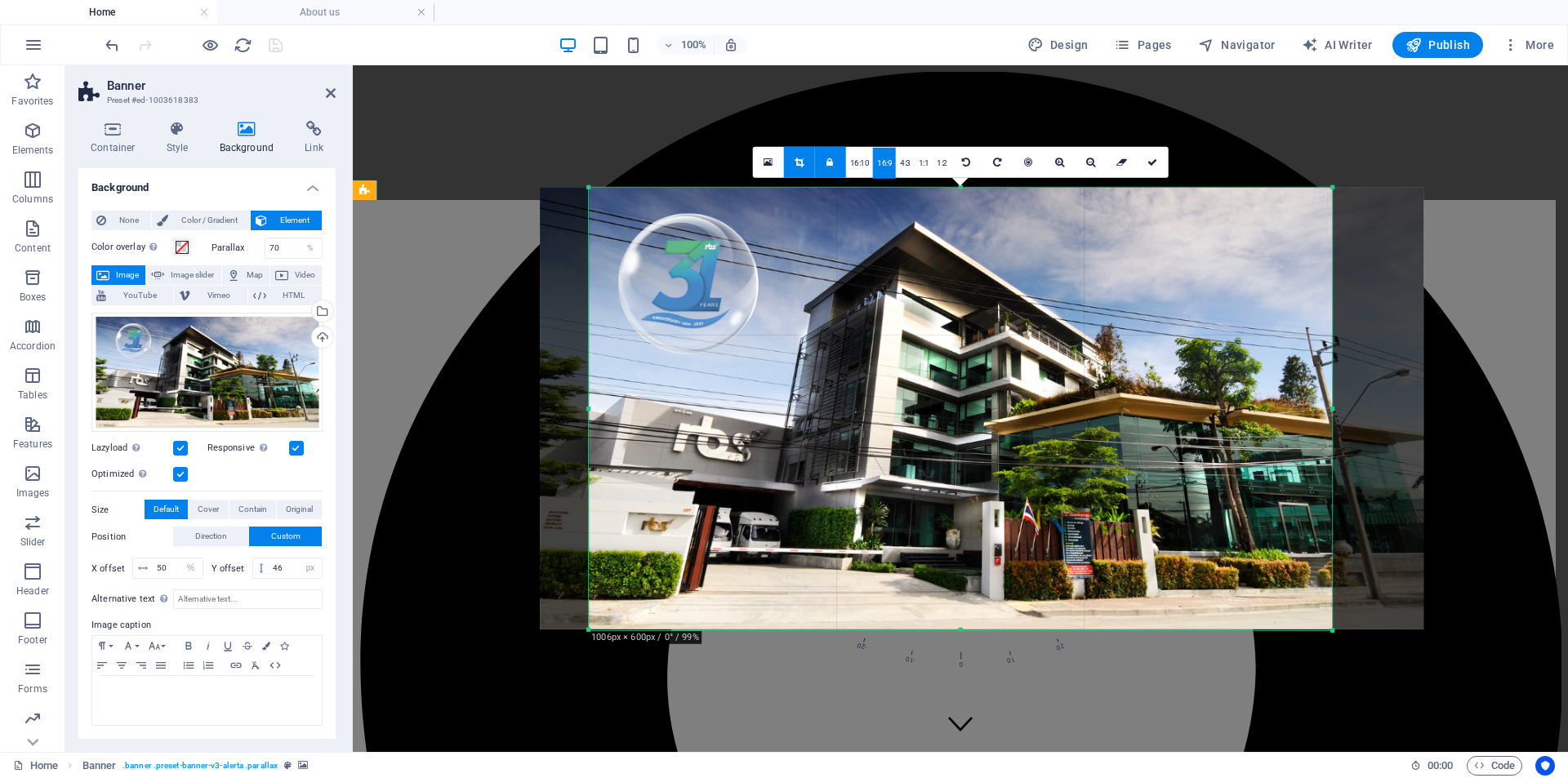
drag, startPoint x: 1284, startPoint y: 590, endPoint x: 1378, endPoint y: 667, distance: 121.5
click at [1378, 667] on div "Image Menu Bar Image slider Image slider on background Drag here to replace the…" at bounding box center [960, 408] width 1215 height 687
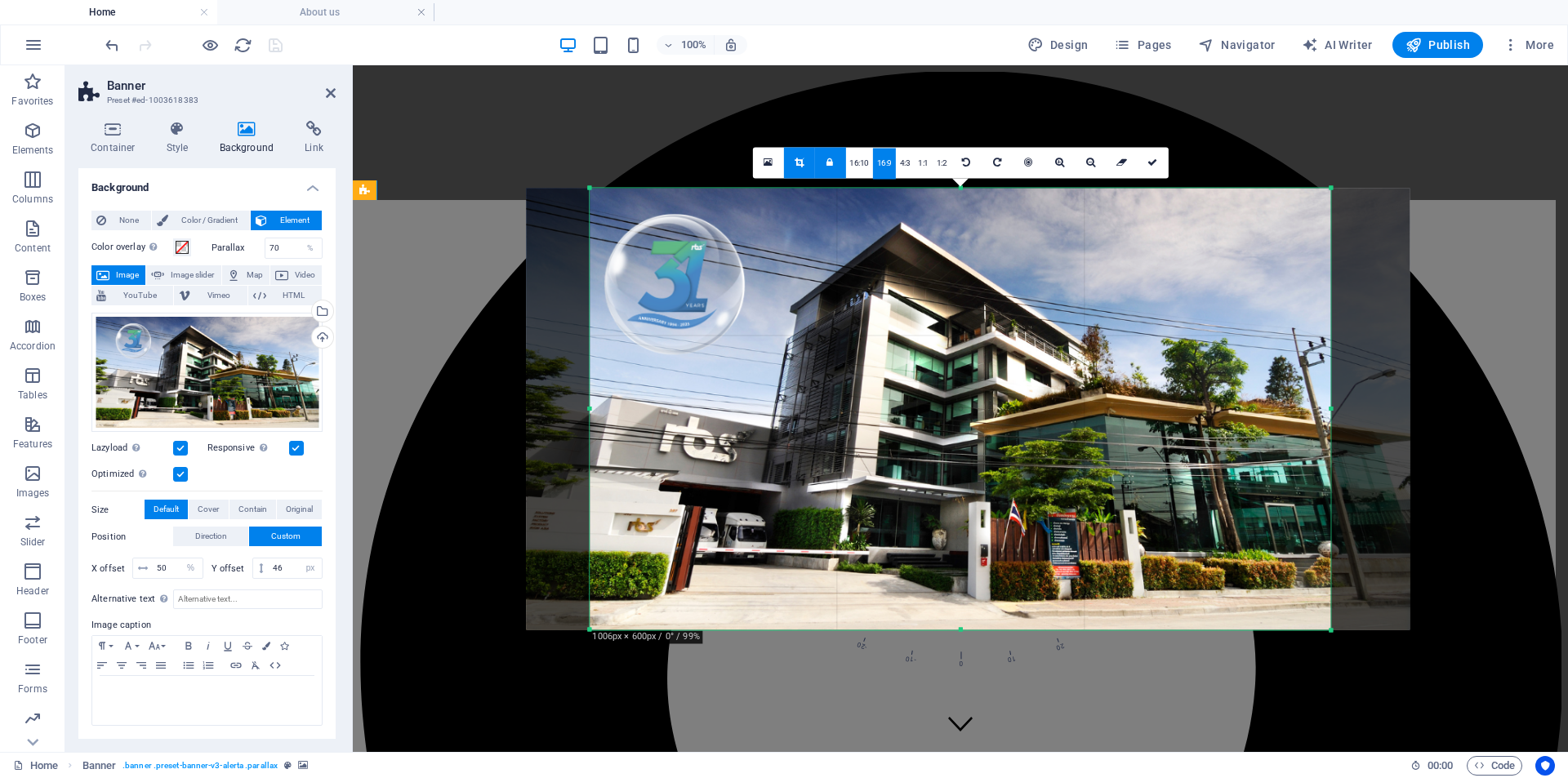
drag, startPoint x: 1240, startPoint y: 540, endPoint x: 1225, endPoint y: 539, distance: 15.0
click at [1225, 539] on div at bounding box center [967, 409] width 884 height 442
click at [1153, 166] on icon at bounding box center [1152, 162] width 10 height 10
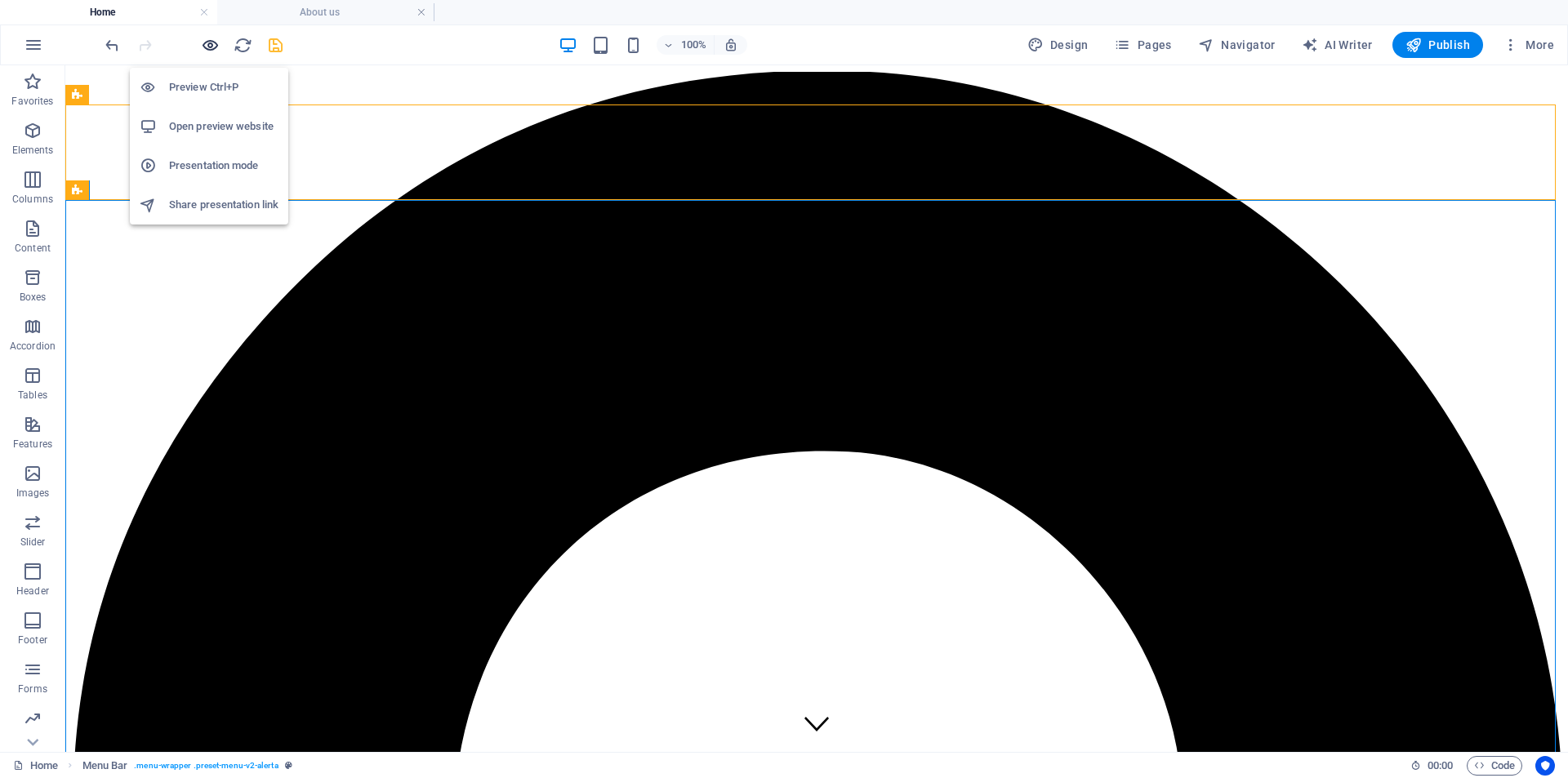
click at [206, 39] on icon "button" at bounding box center [210, 45] width 18 height 18
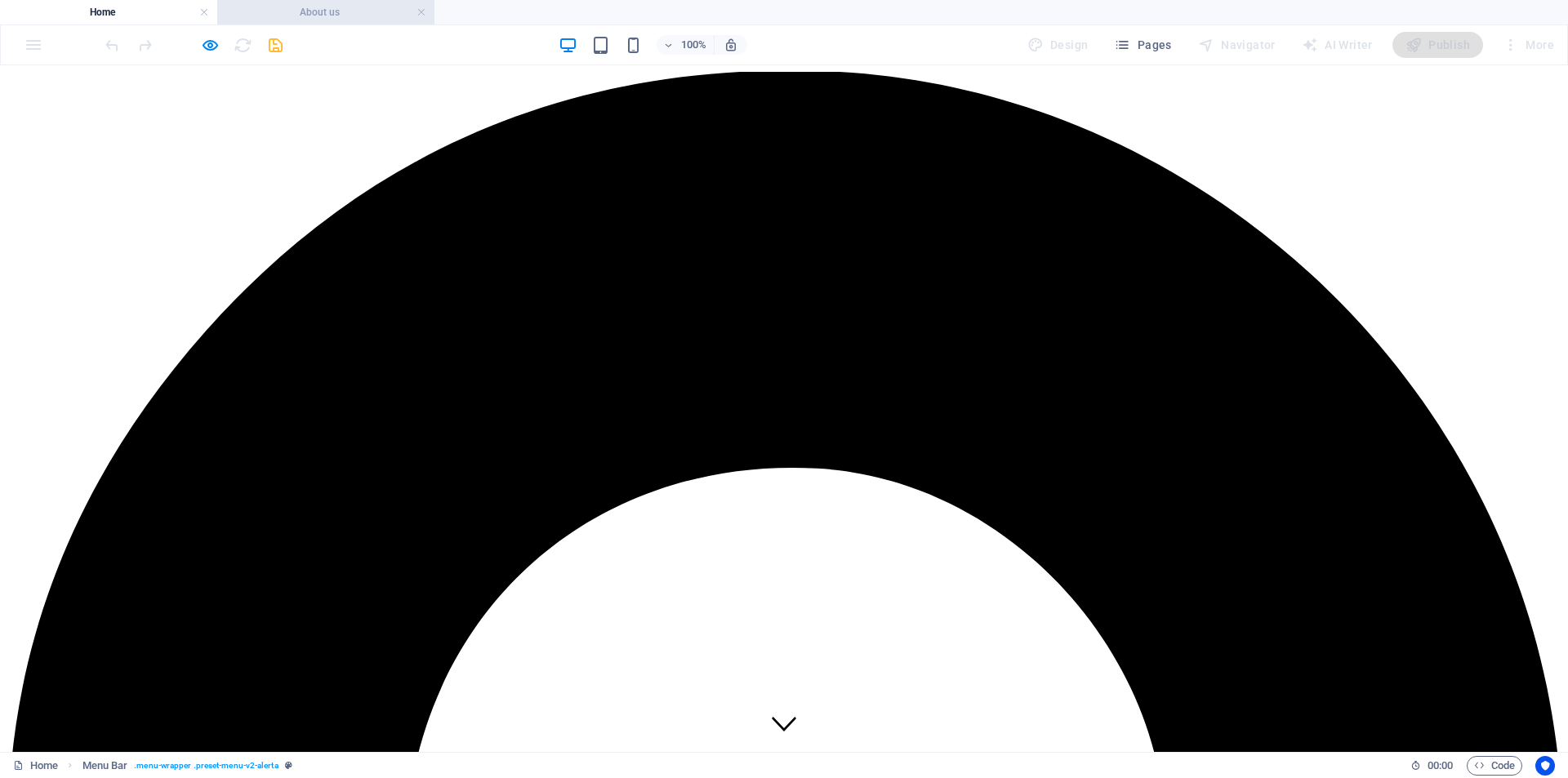
click at [341, 9] on h4 "About us" at bounding box center [326, 13] width 217 height 18
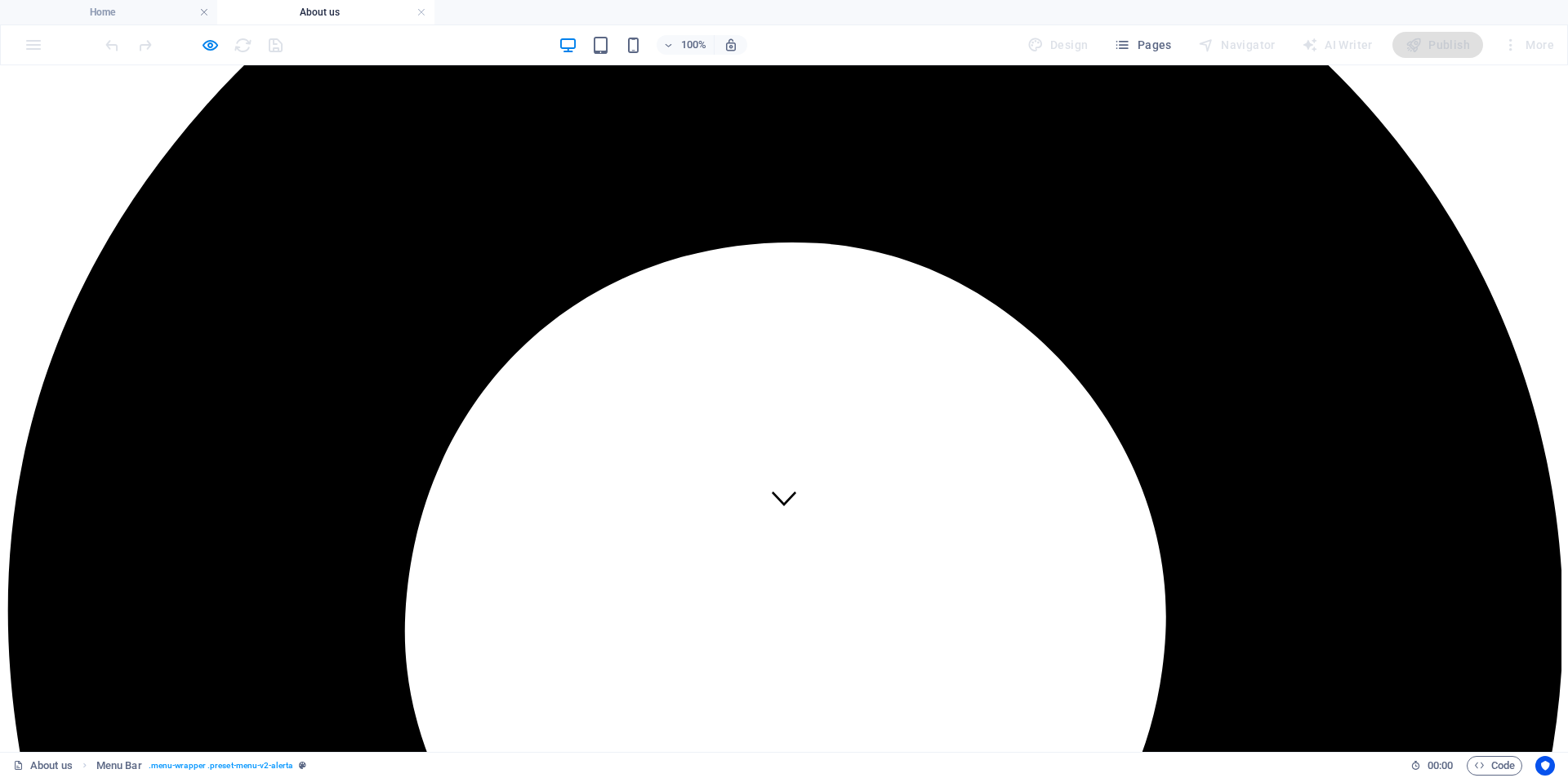
scroll to position [0, 0]
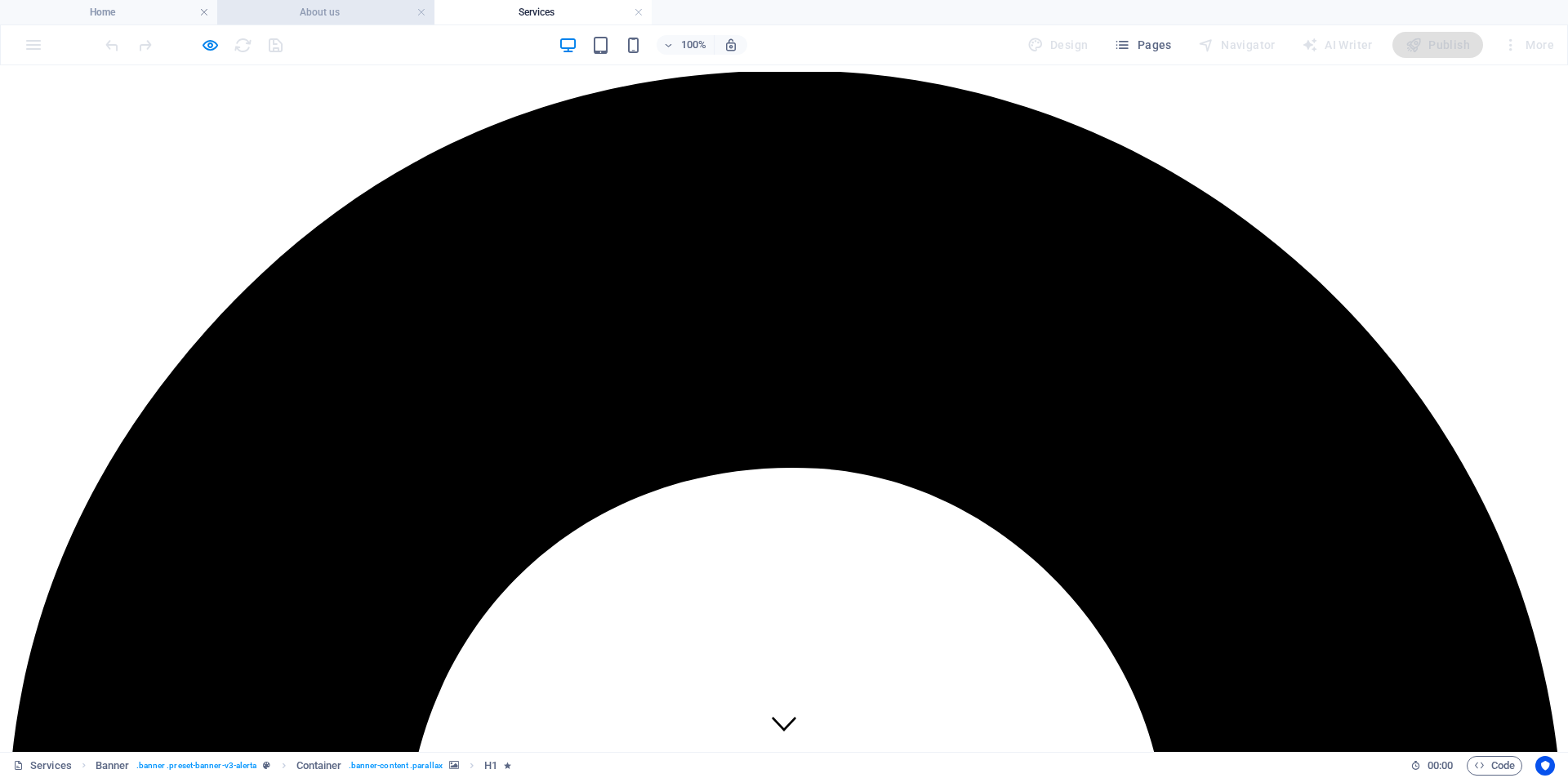
click at [323, 11] on h4 "About us" at bounding box center [326, 13] width 217 height 18
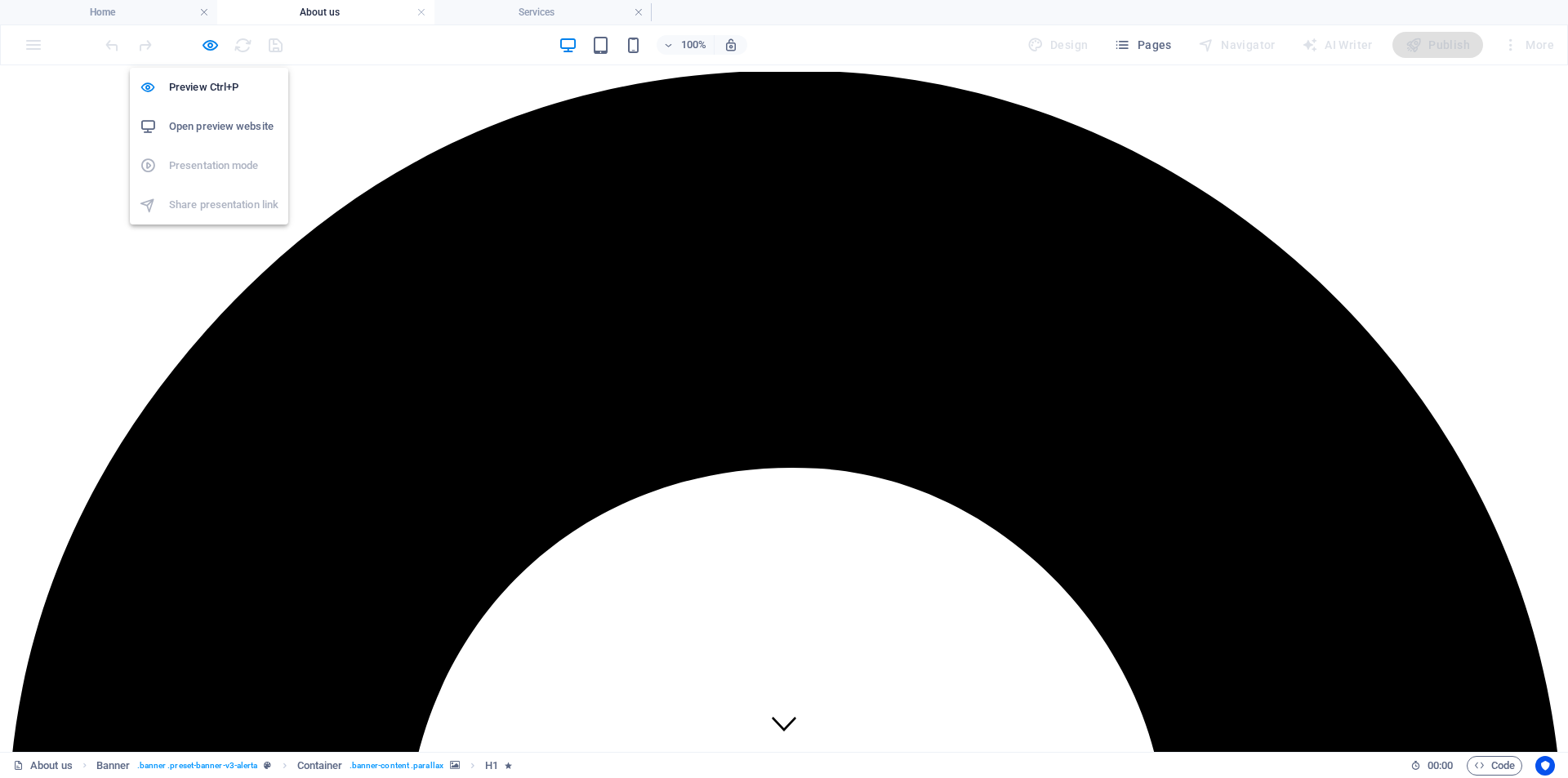
click at [224, 124] on h6 "Open preview website" at bounding box center [223, 126] width 109 height 19
click at [204, 45] on icon "button" at bounding box center [210, 45] width 18 height 18
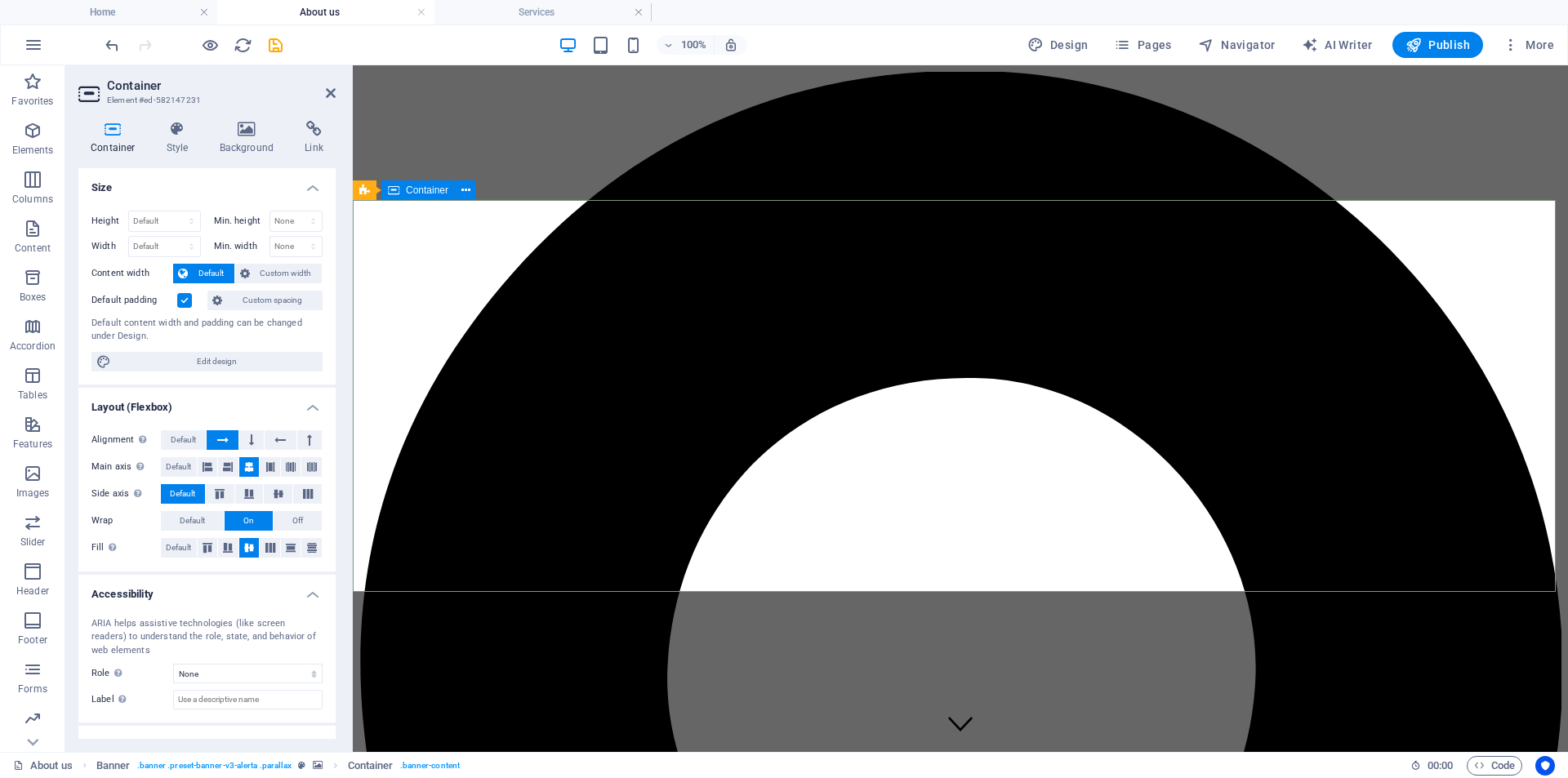
click at [332, 94] on icon at bounding box center [330, 93] width 10 height 13
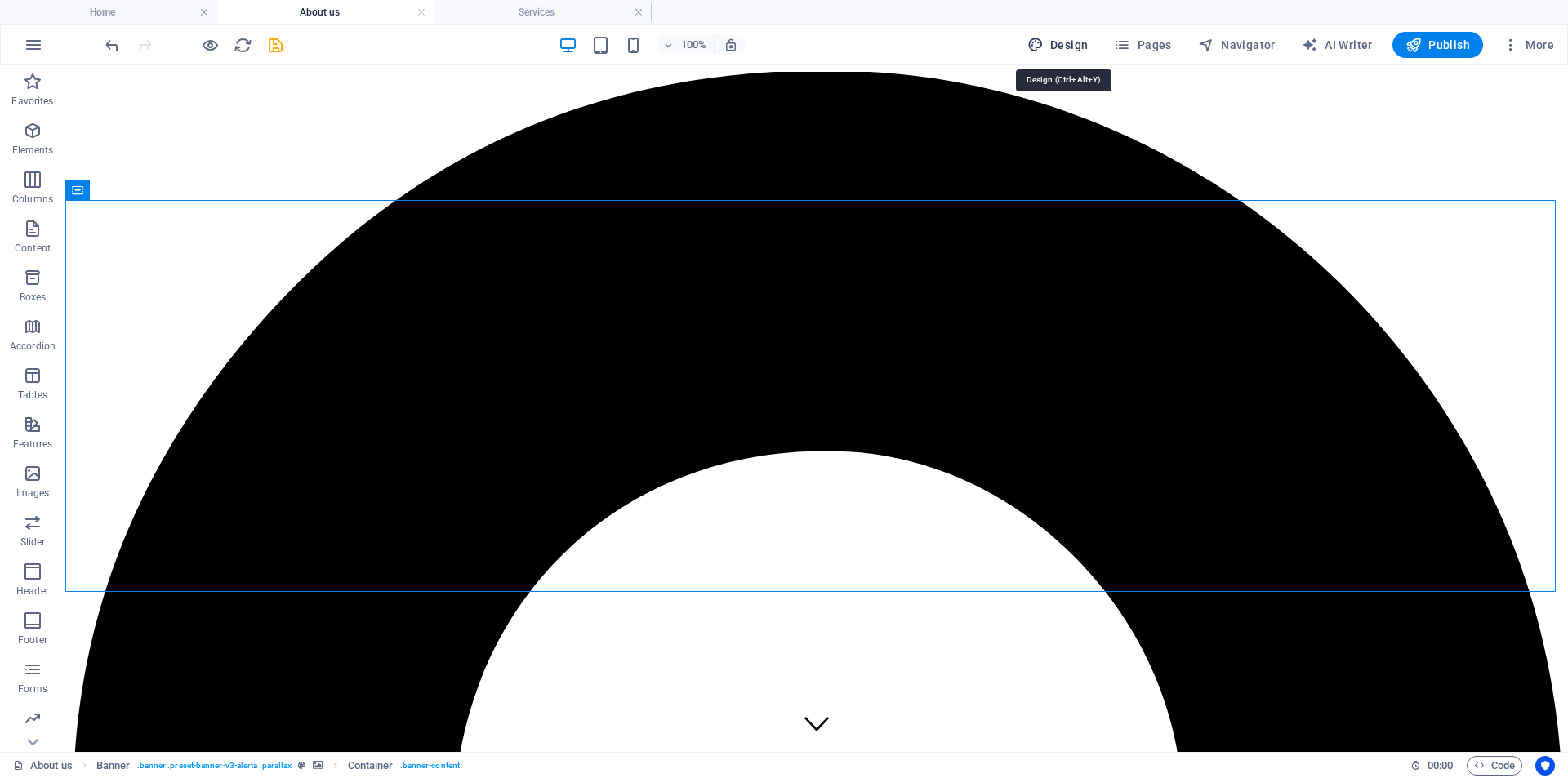
click at [1066, 40] on span "Design" at bounding box center [1058, 45] width 61 height 17
select select "rem"
select select "ease-in-out"
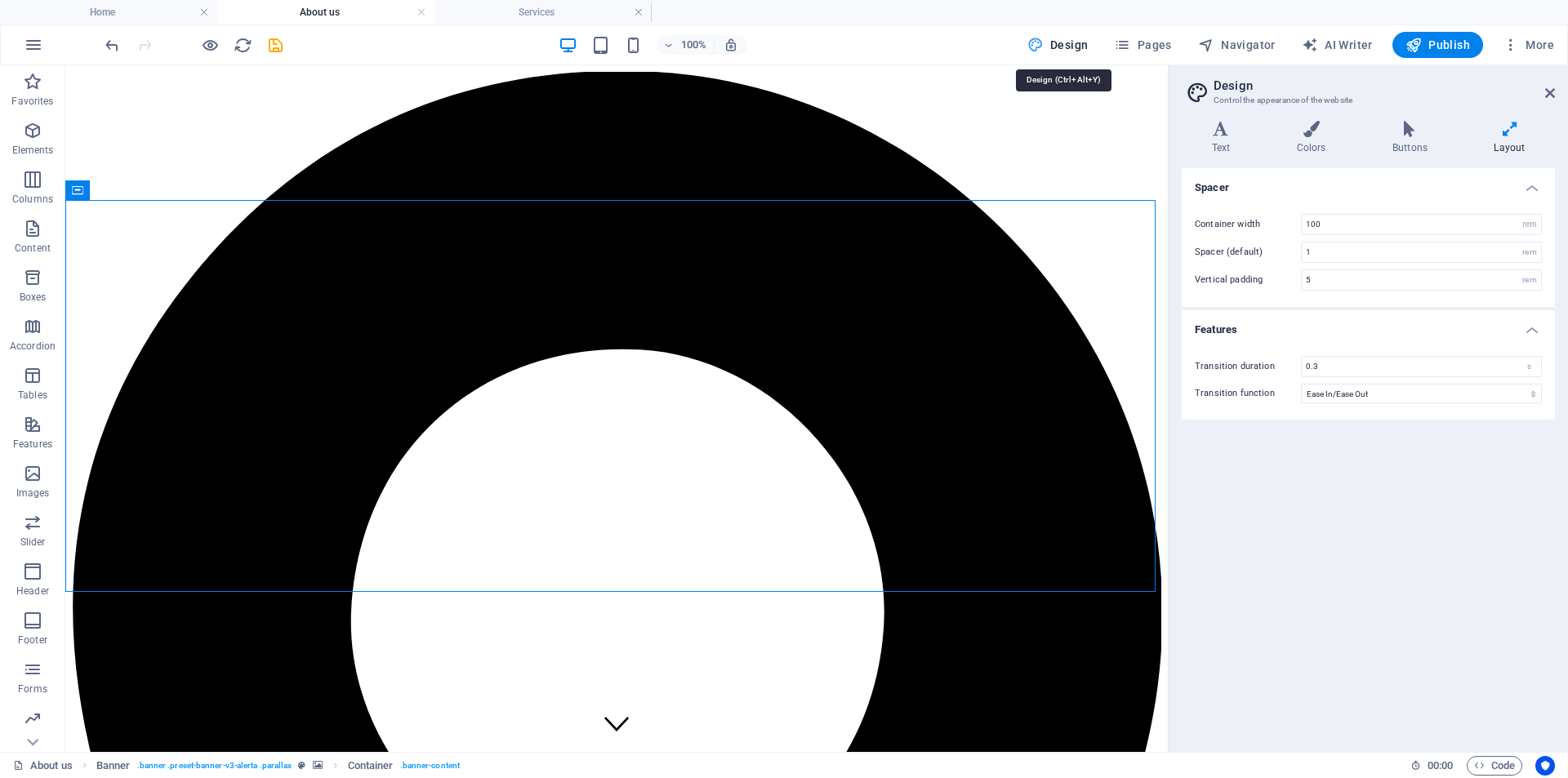
click at [1055, 41] on span "Design" at bounding box center [1058, 45] width 61 height 17
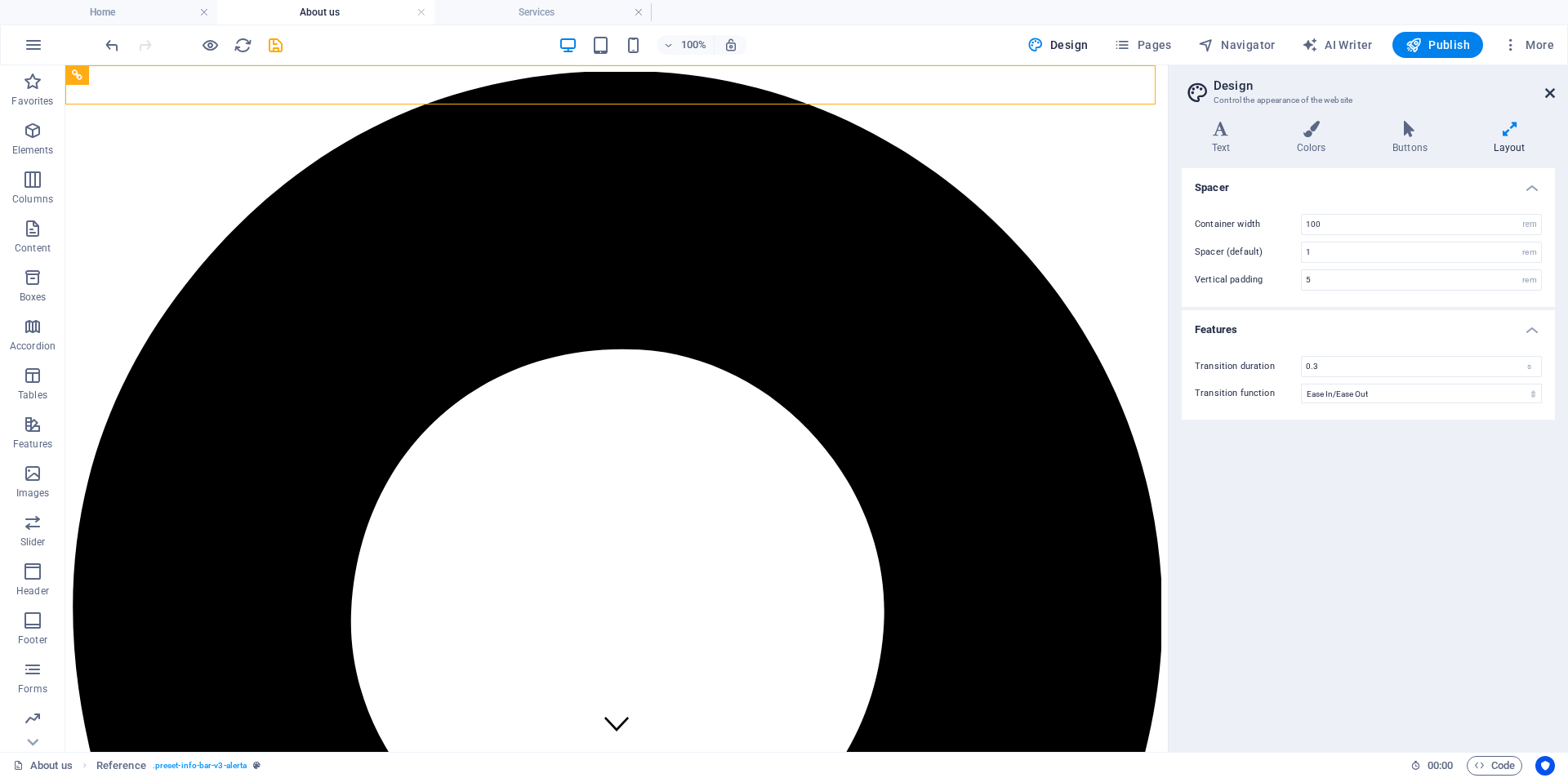
click at [1424, 90] on icon at bounding box center [1550, 93] width 10 height 13
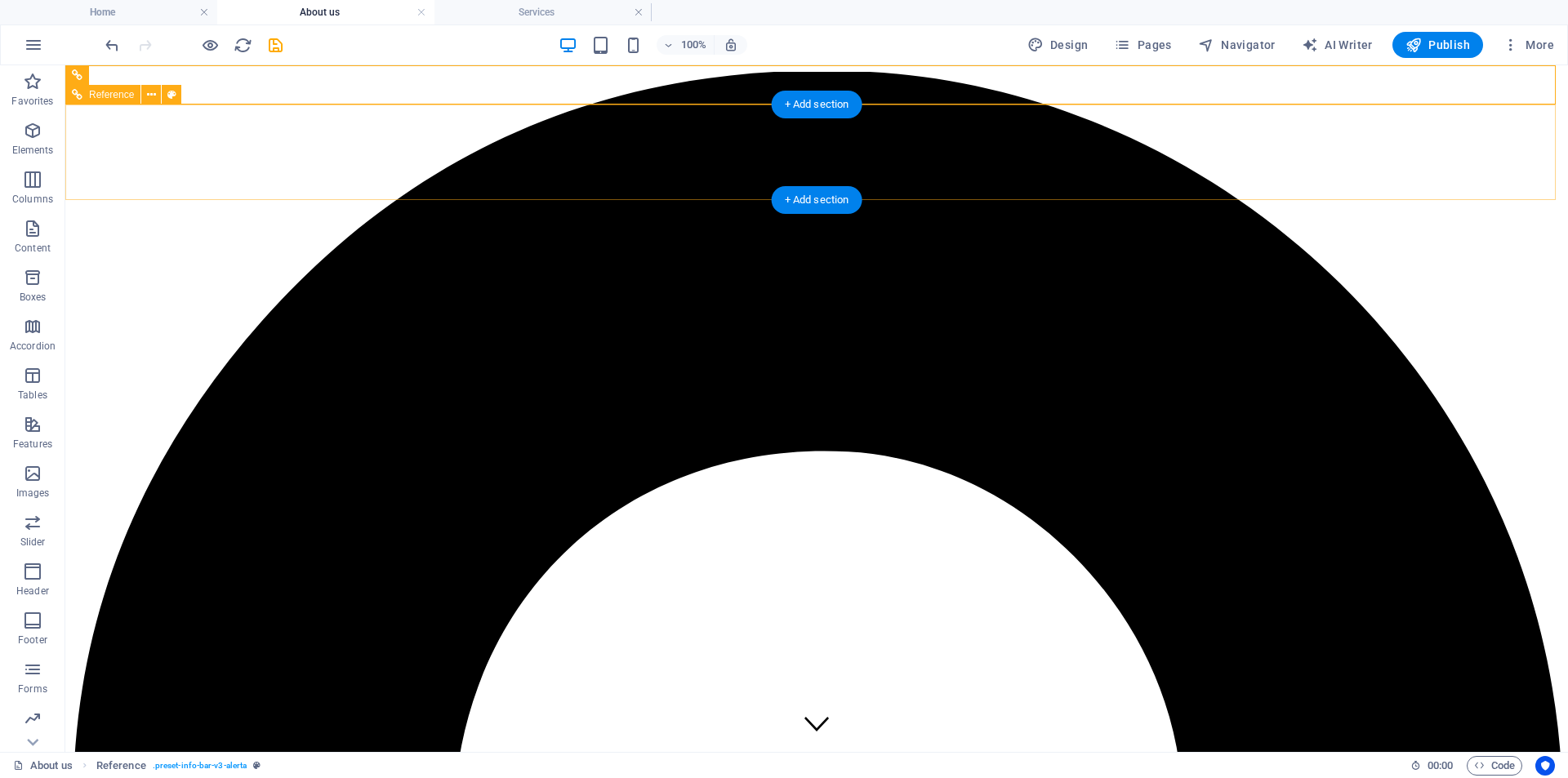
select select "rem"
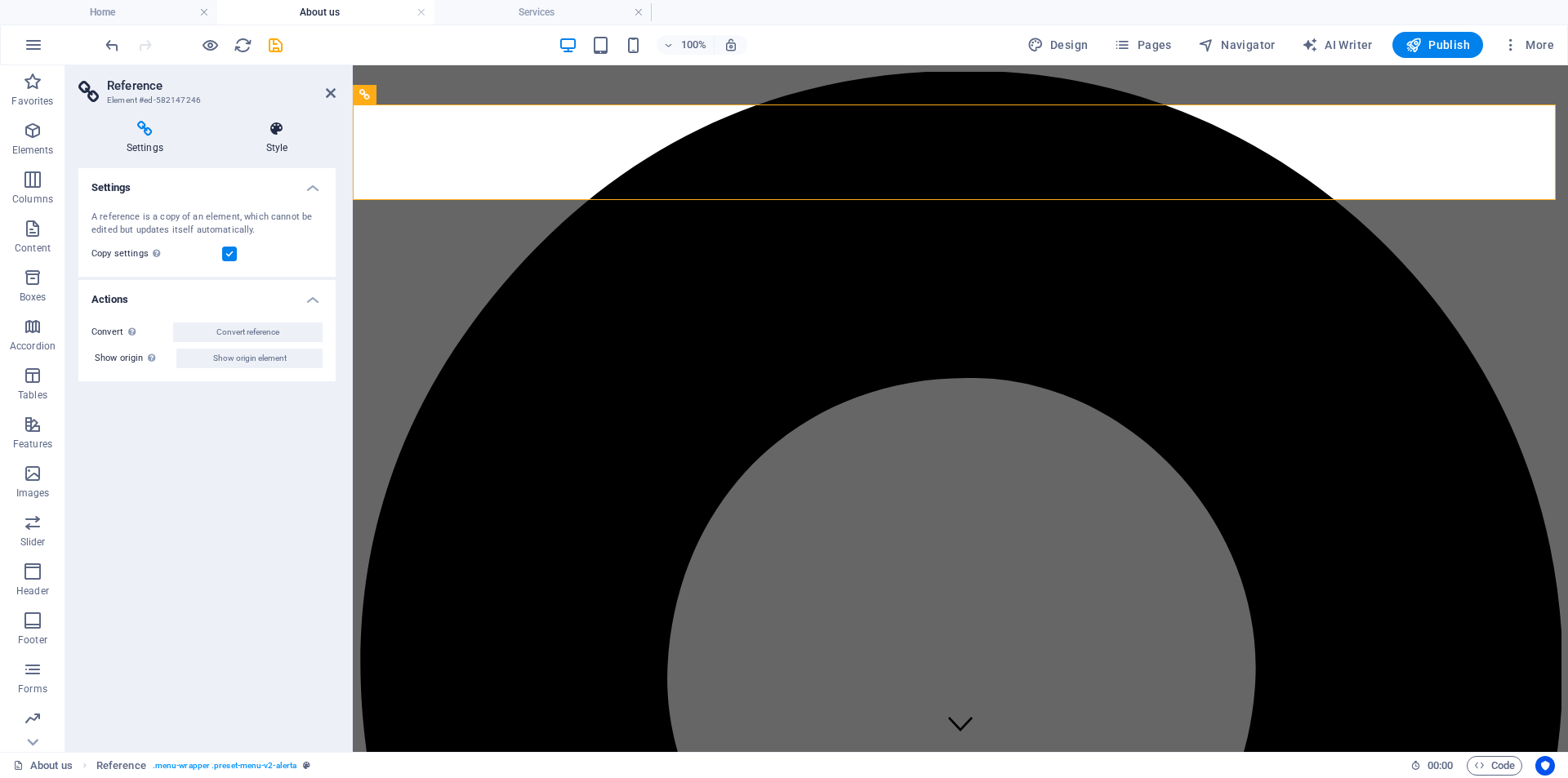
click at [279, 138] on h4 "Style" at bounding box center [277, 138] width 117 height 34
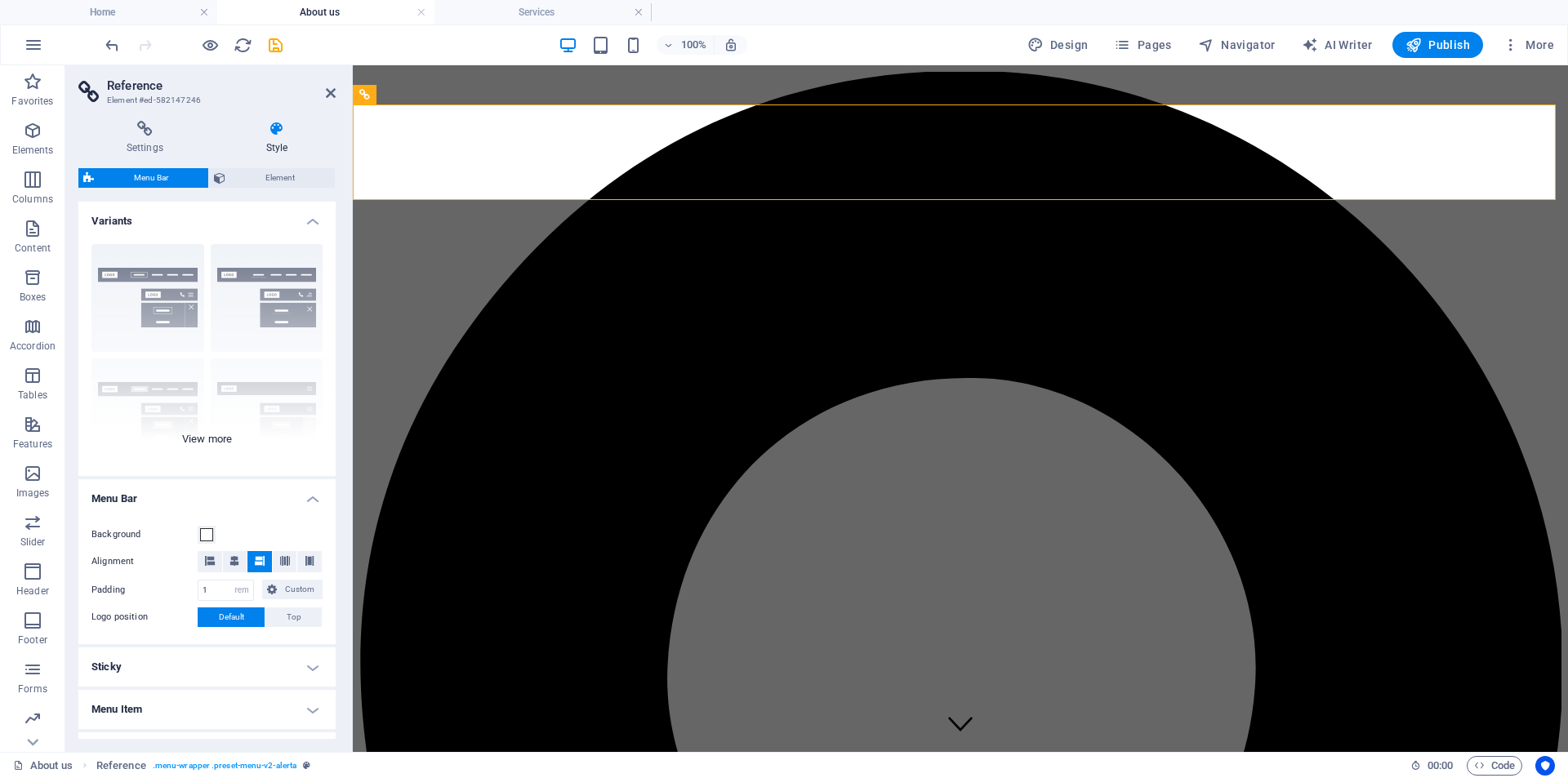
click at [250, 299] on div "Border Centered Default Fixed Loki Trigger Wide XXL" at bounding box center [206, 353] width 257 height 245
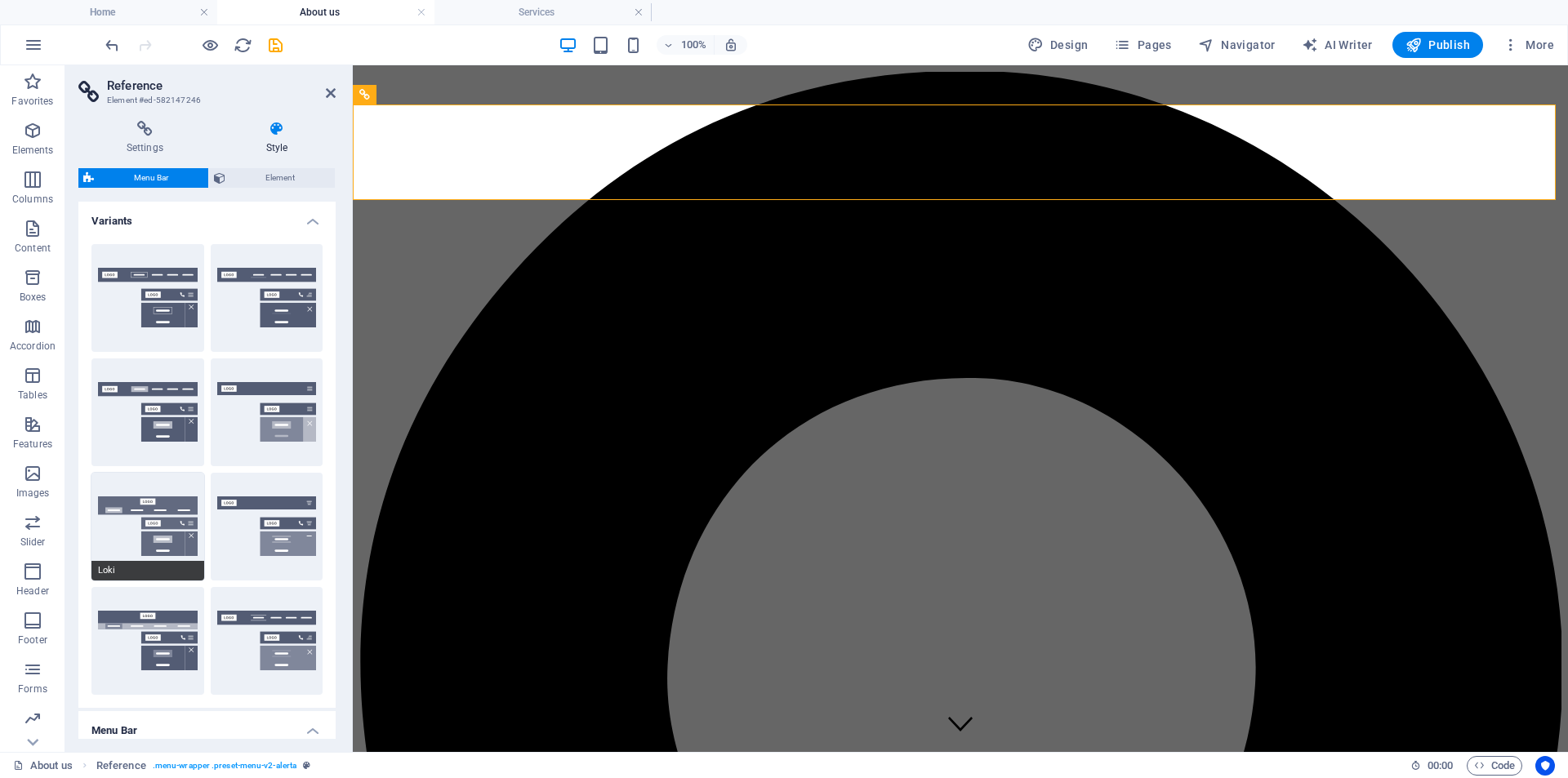
click at [144, 510] on button "Loki" at bounding box center [148, 526] width 113 height 107
type input "0"
select select "DISABLED_OPTION_VALUE"
type input "2"
type input "1"
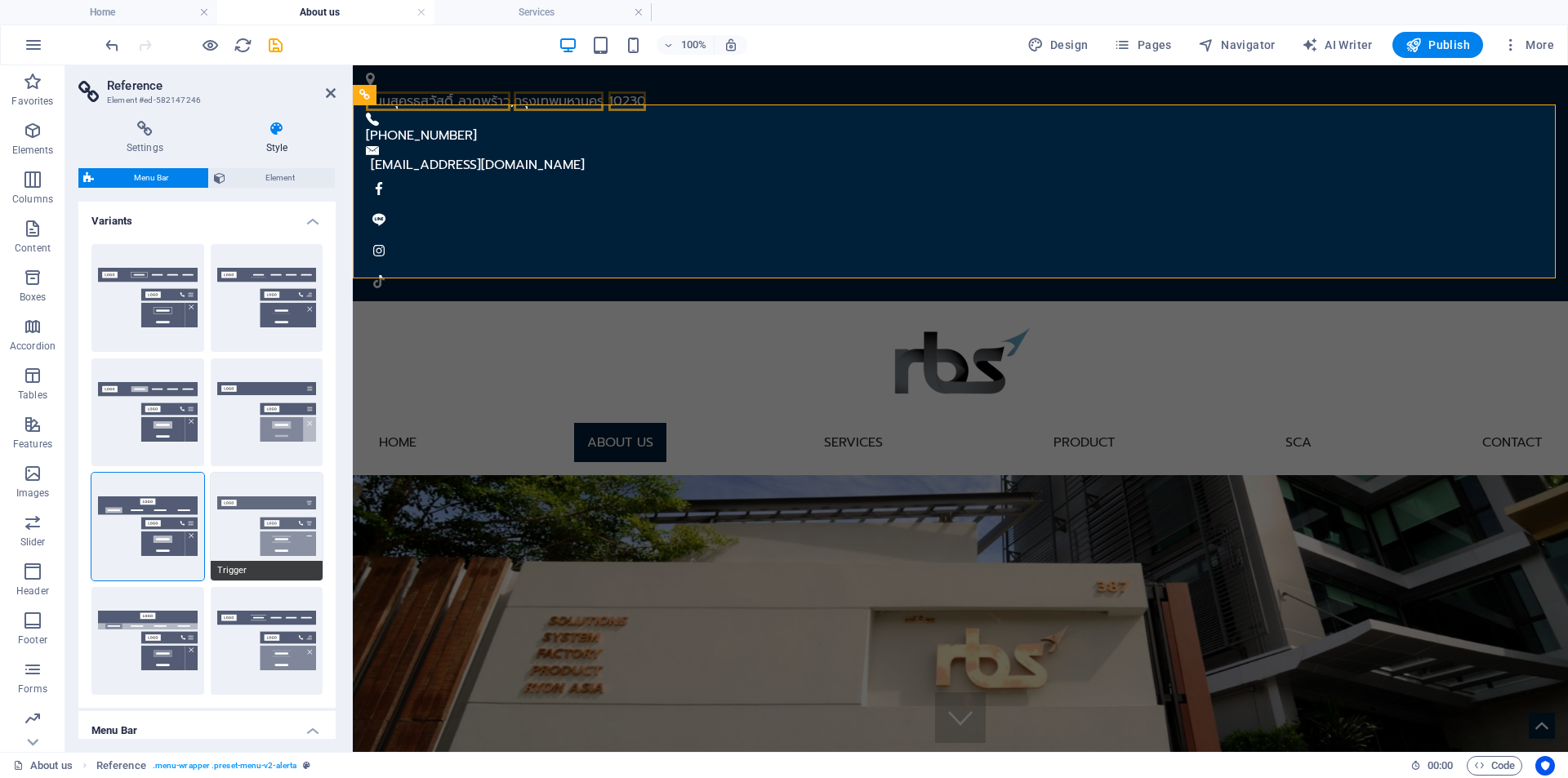
click at [252, 516] on button "Trigger" at bounding box center [267, 526] width 113 height 107
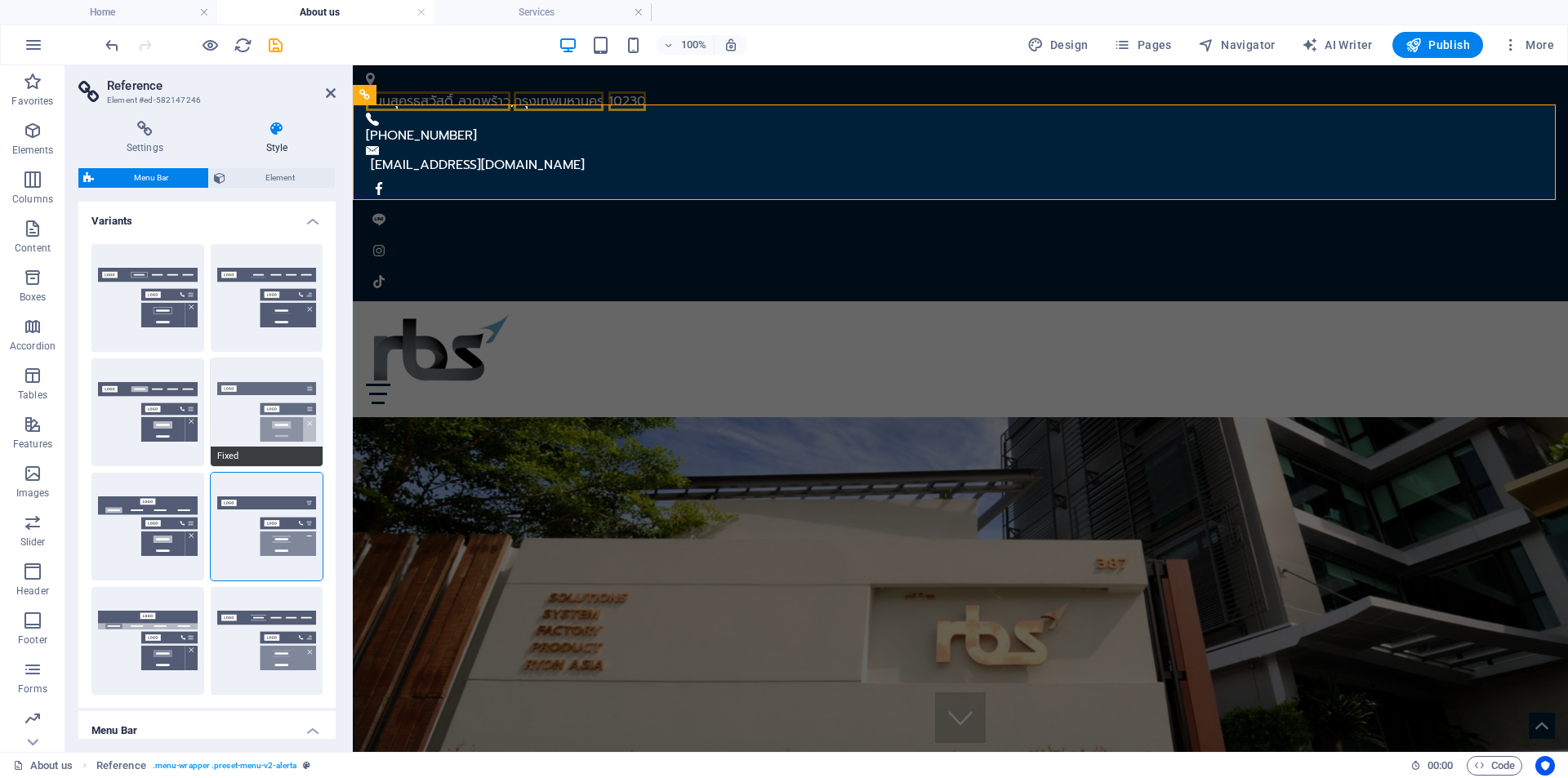
click at [280, 402] on button "Fixed" at bounding box center [267, 412] width 113 height 107
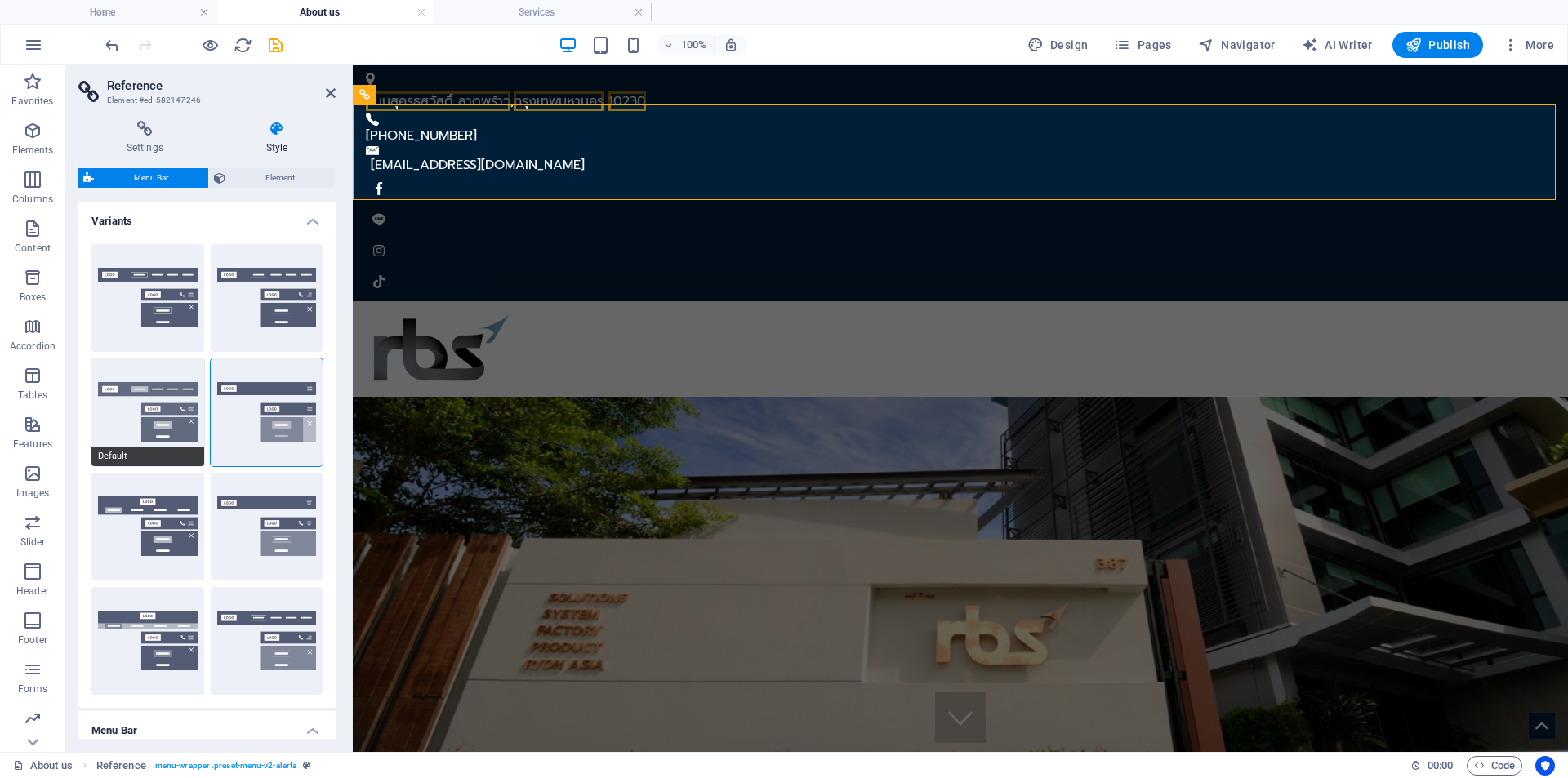
click at [158, 425] on button "Default" at bounding box center [148, 412] width 113 height 107
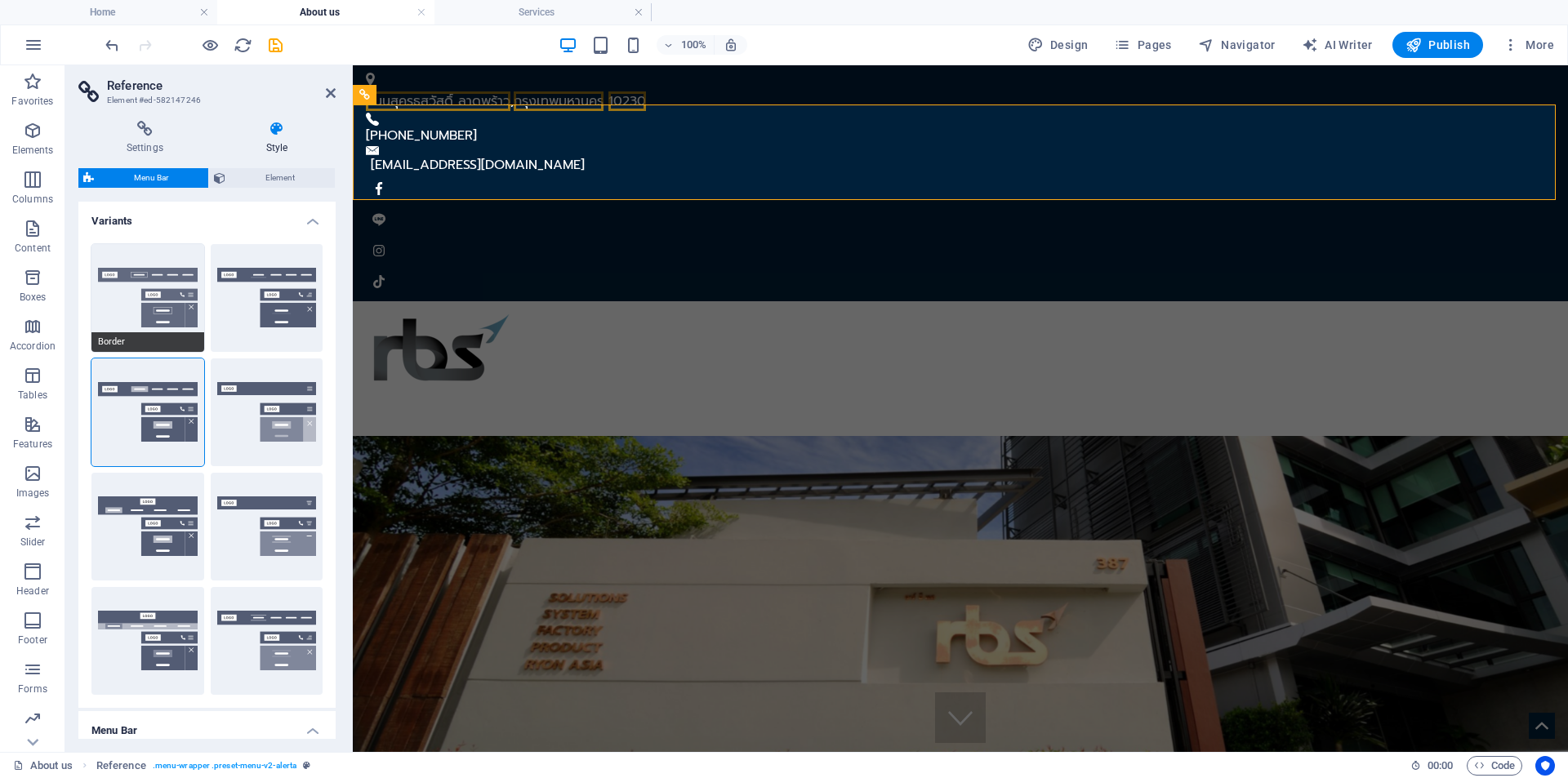
click at [166, 283] on button "Border" at bounding box center [148, 297] width 113 height 107
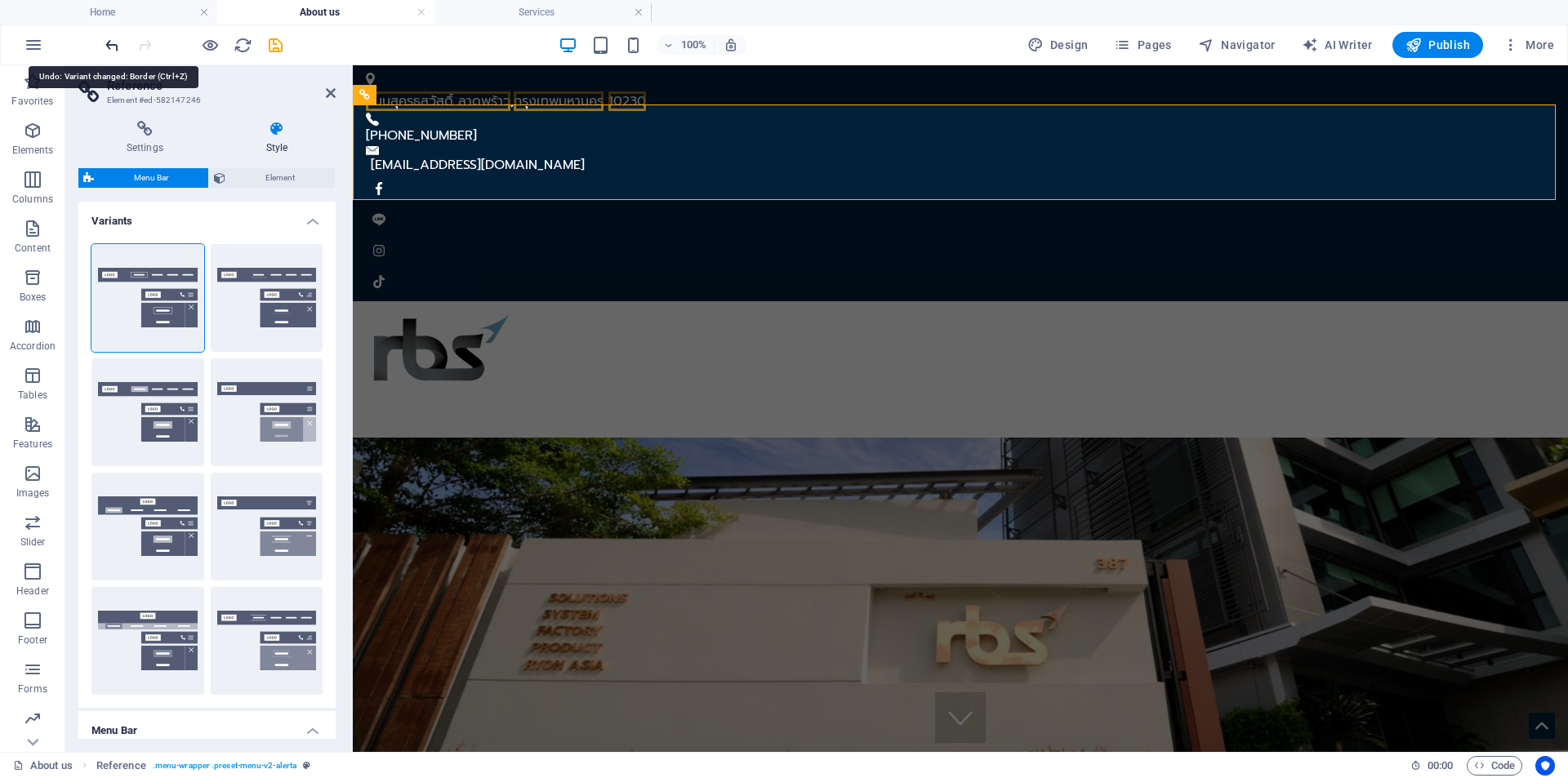
click at [114, 47] on icon "undo" at bounding box center [112, 45] width 18 height 18
click at [113, 47] on icon "undo" at bounding box center [112, 45] width 18 height 18
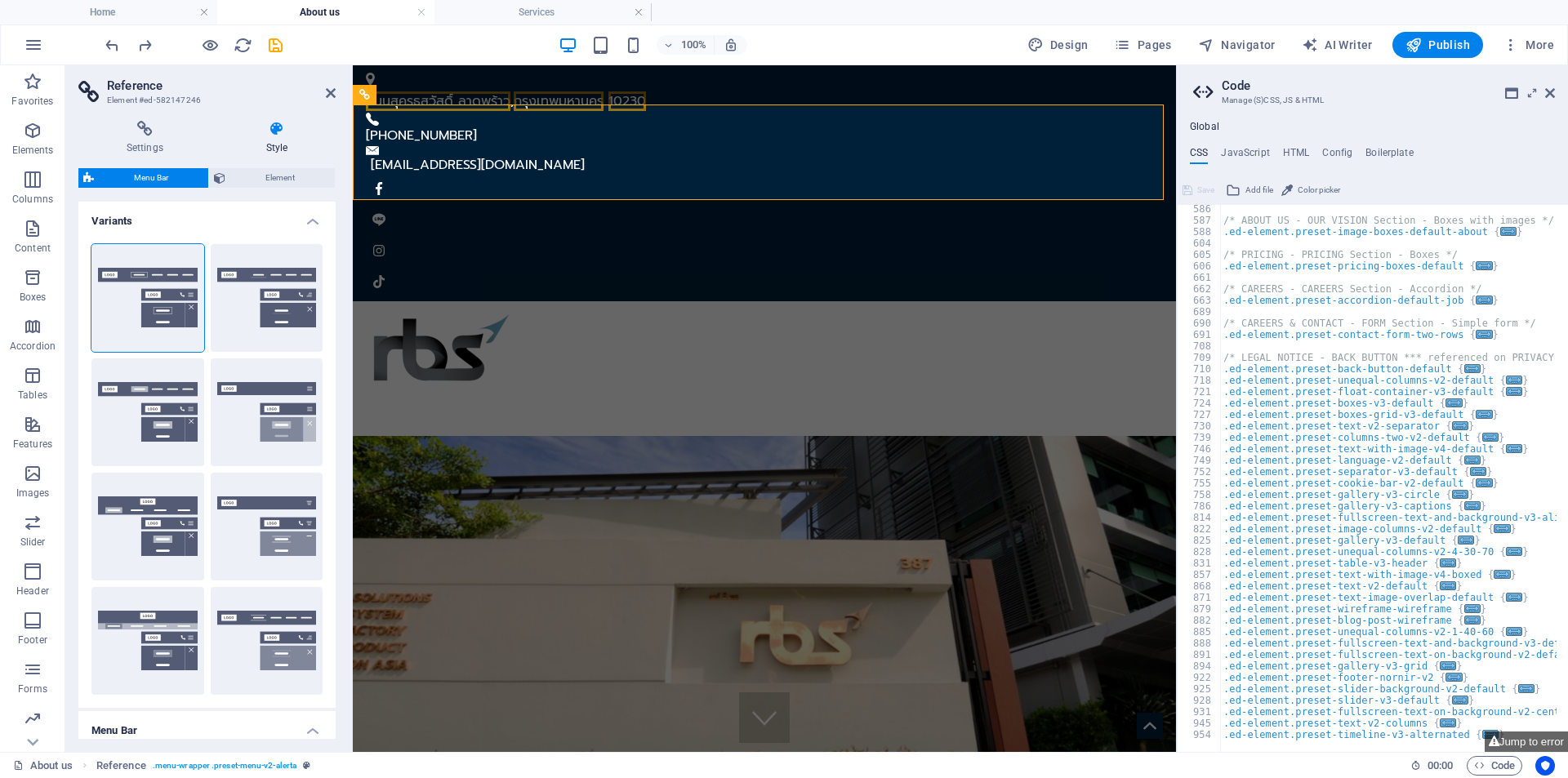
scroll to position [1694, 0]
click at [113, 46] on icon "undo" at bounding box center [112, 45] width 18 height 18
click at [107, 36] on icon "undo" at bounding box center [112, 45] width 18 height 18
type input "0"
select select "DISABLED_OPTION_VALUE"
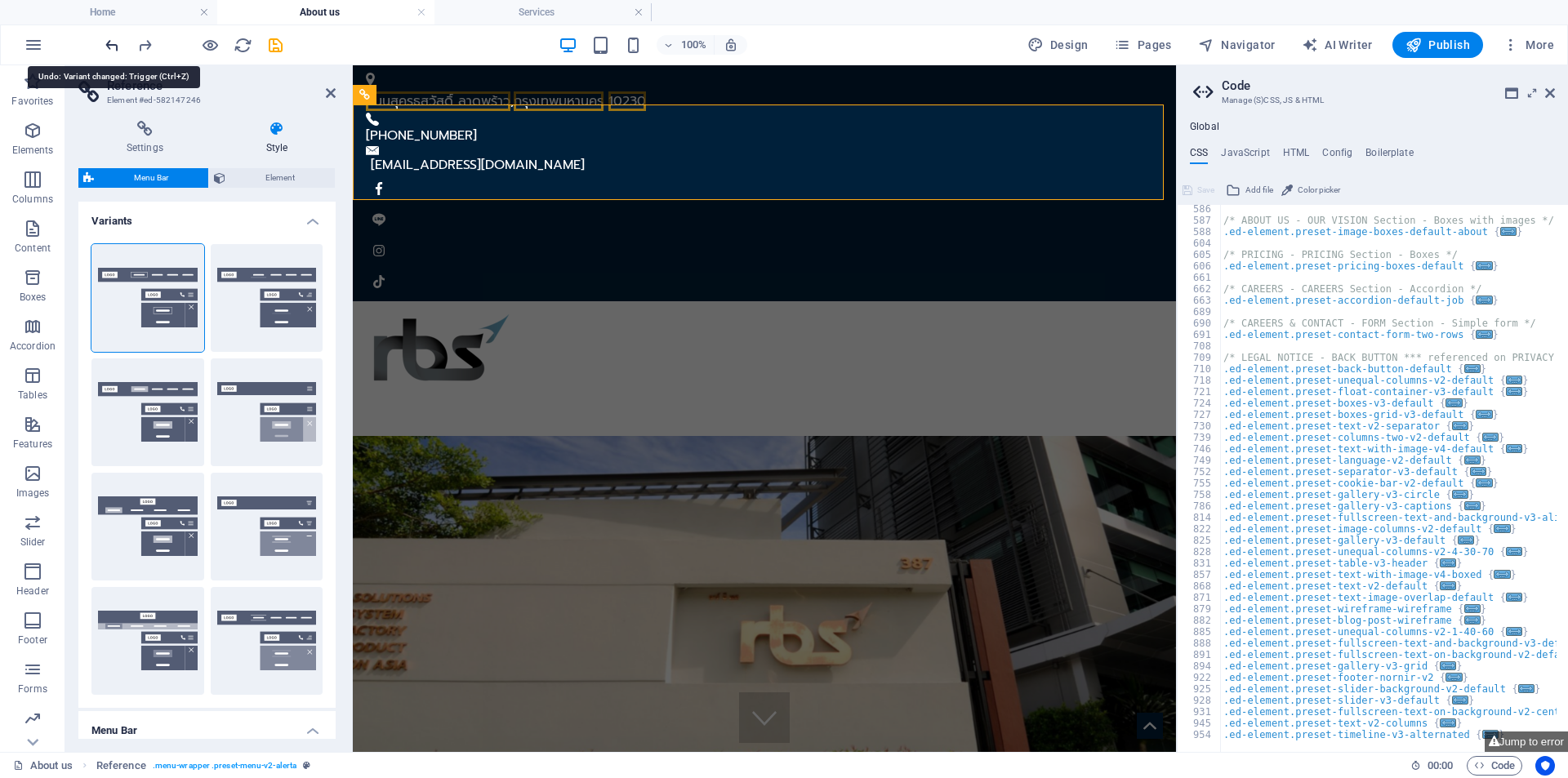
type input "2"
type input "1"
click at [115, 48] on icon "undo" at bounding box center [112, 45] width 18 height 18
type input "1"
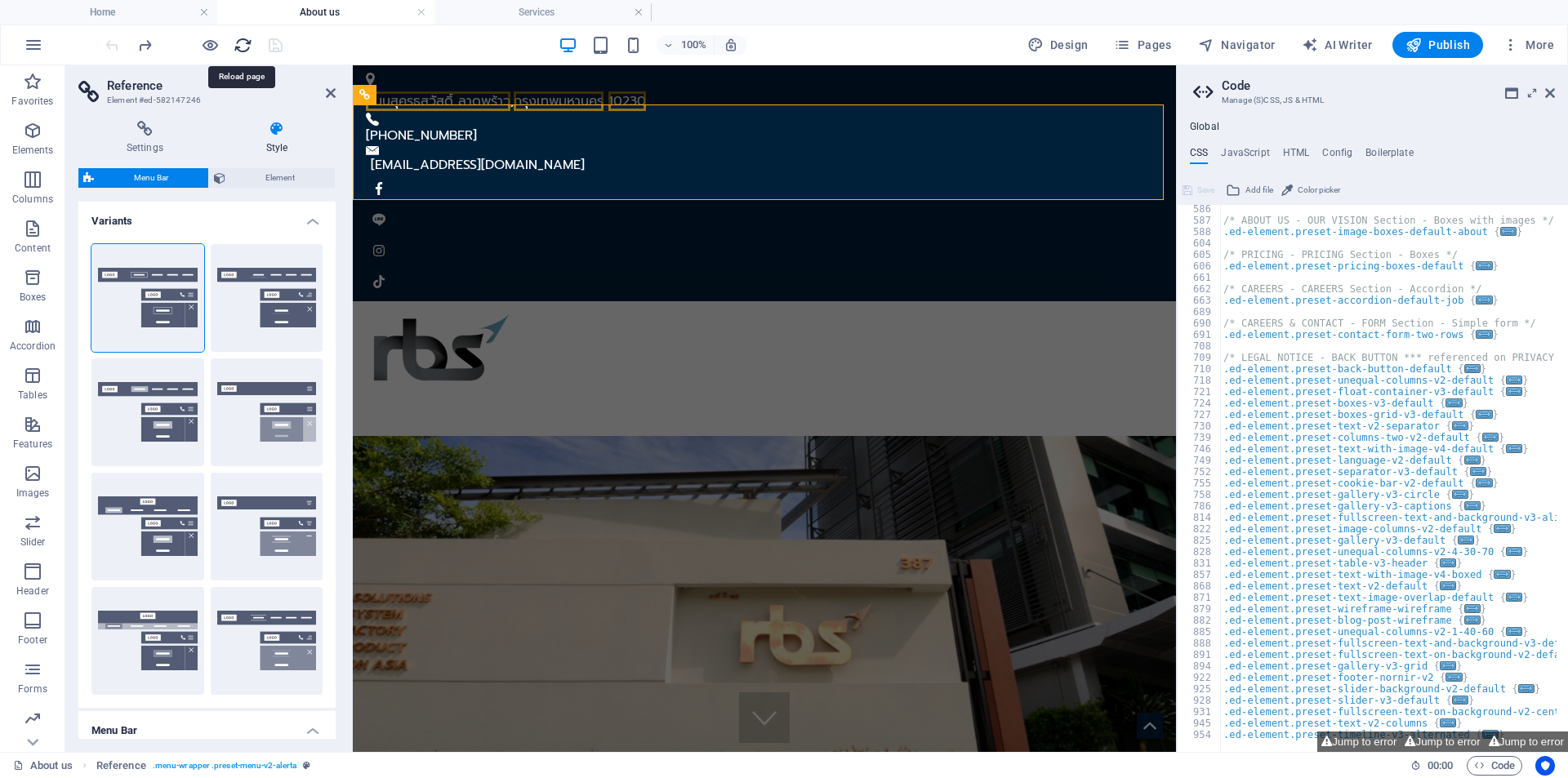
click at [243, 43] on icon "reload" at bounding box center [243, 45] width 18 height 18
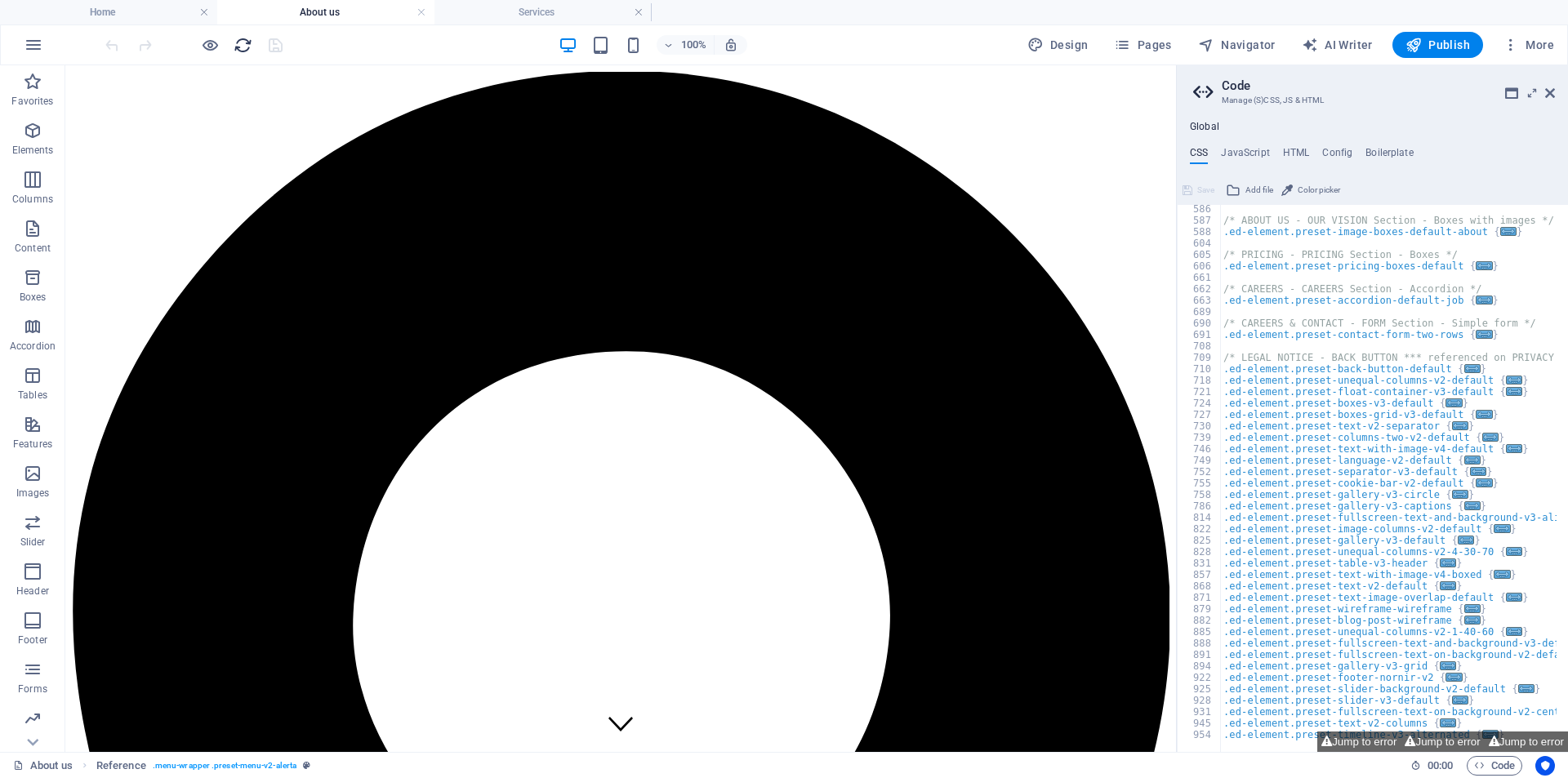
scroll to position [0, 0]
click at [420, 13] on link at bounding box center [421, 12] width 10 height 16
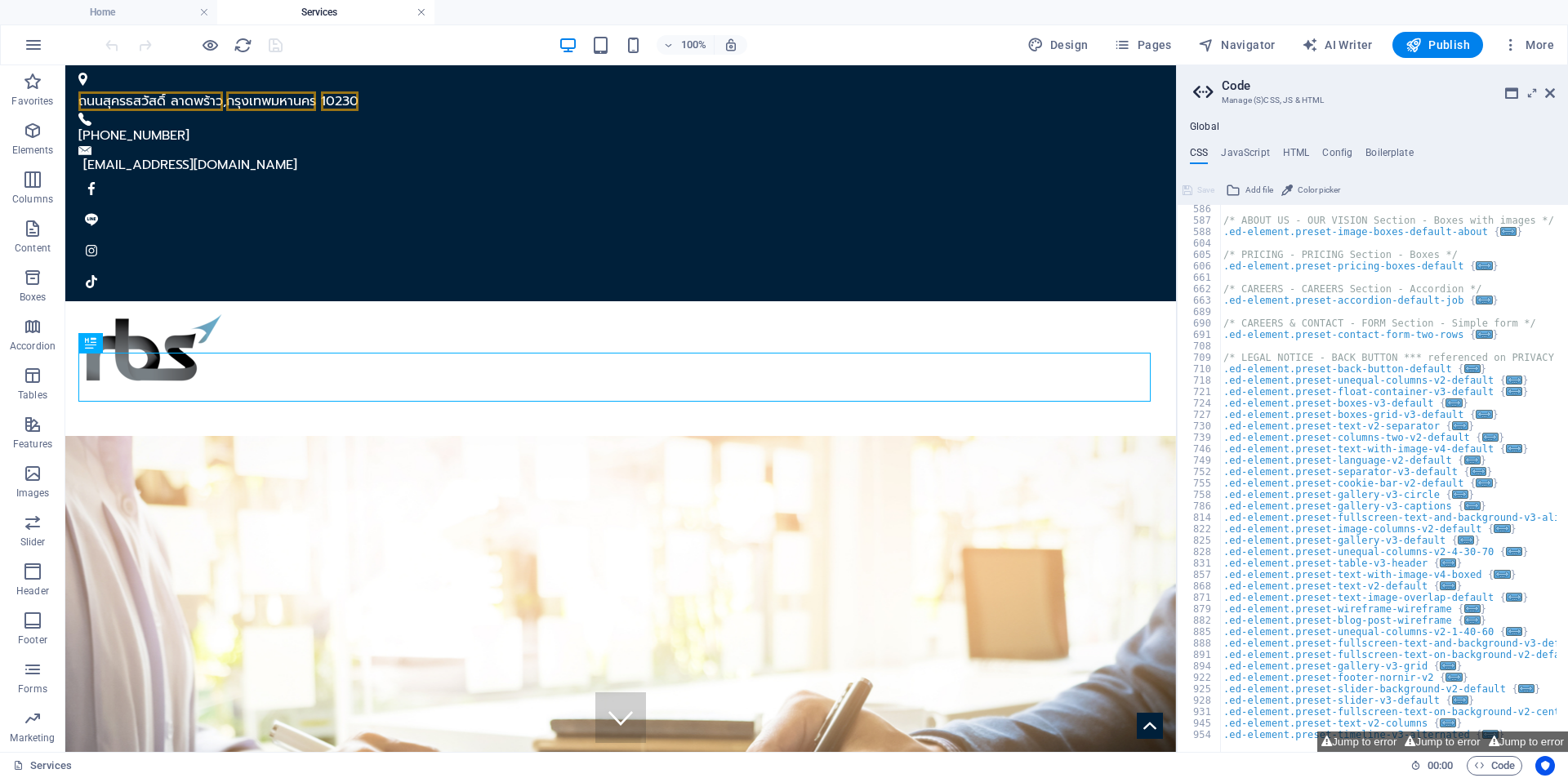
click at [421, 12] on link at bounding box center [421, 12] width 10 height 16
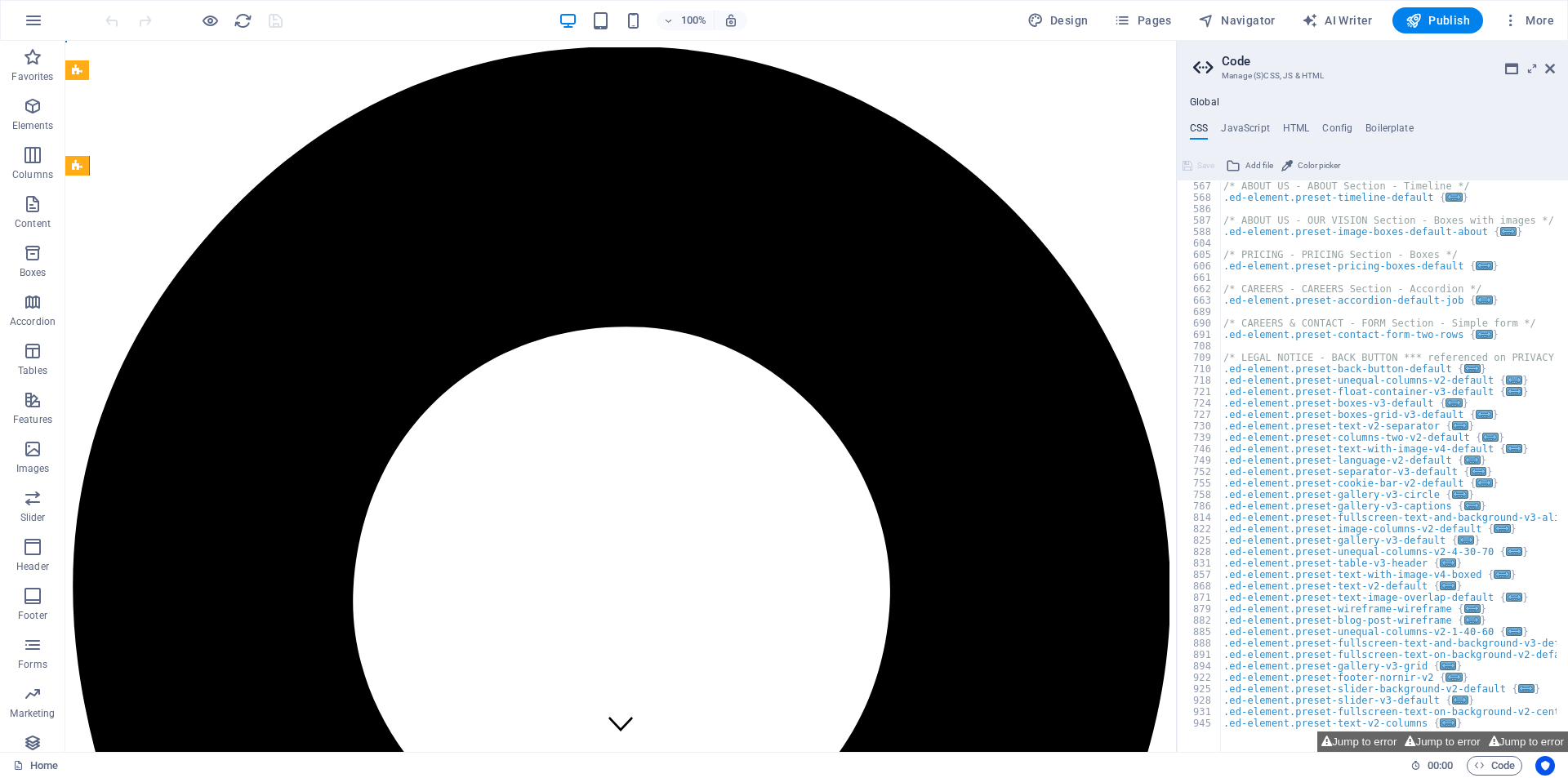
scroll to position [1669, 0]
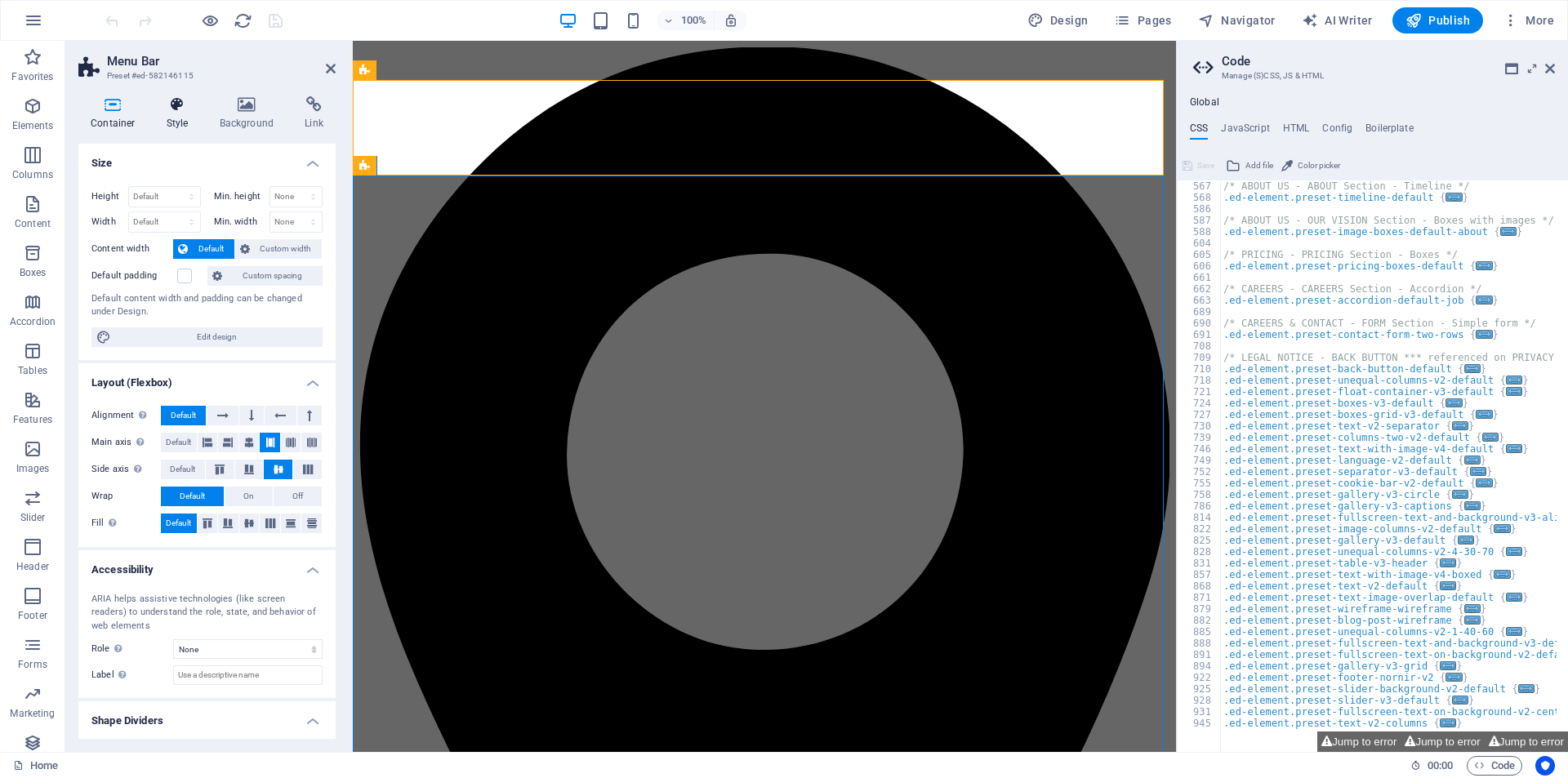
click at [177, 106] on icon at bounding box center [177, 105] width 47 height 17
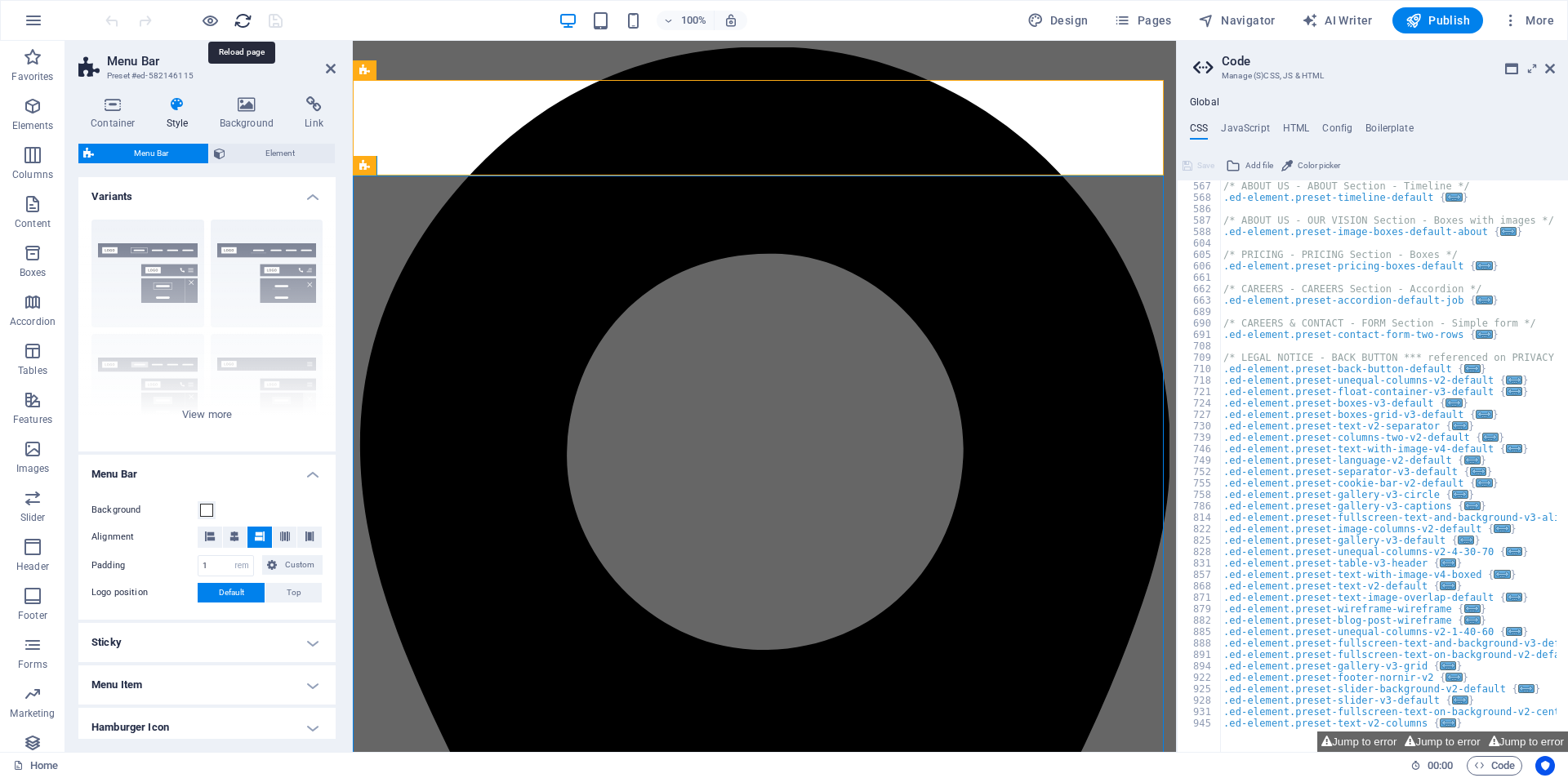
click at [240, 18] on icon "reload" at bounding box center [243, 20] width 18 height 18
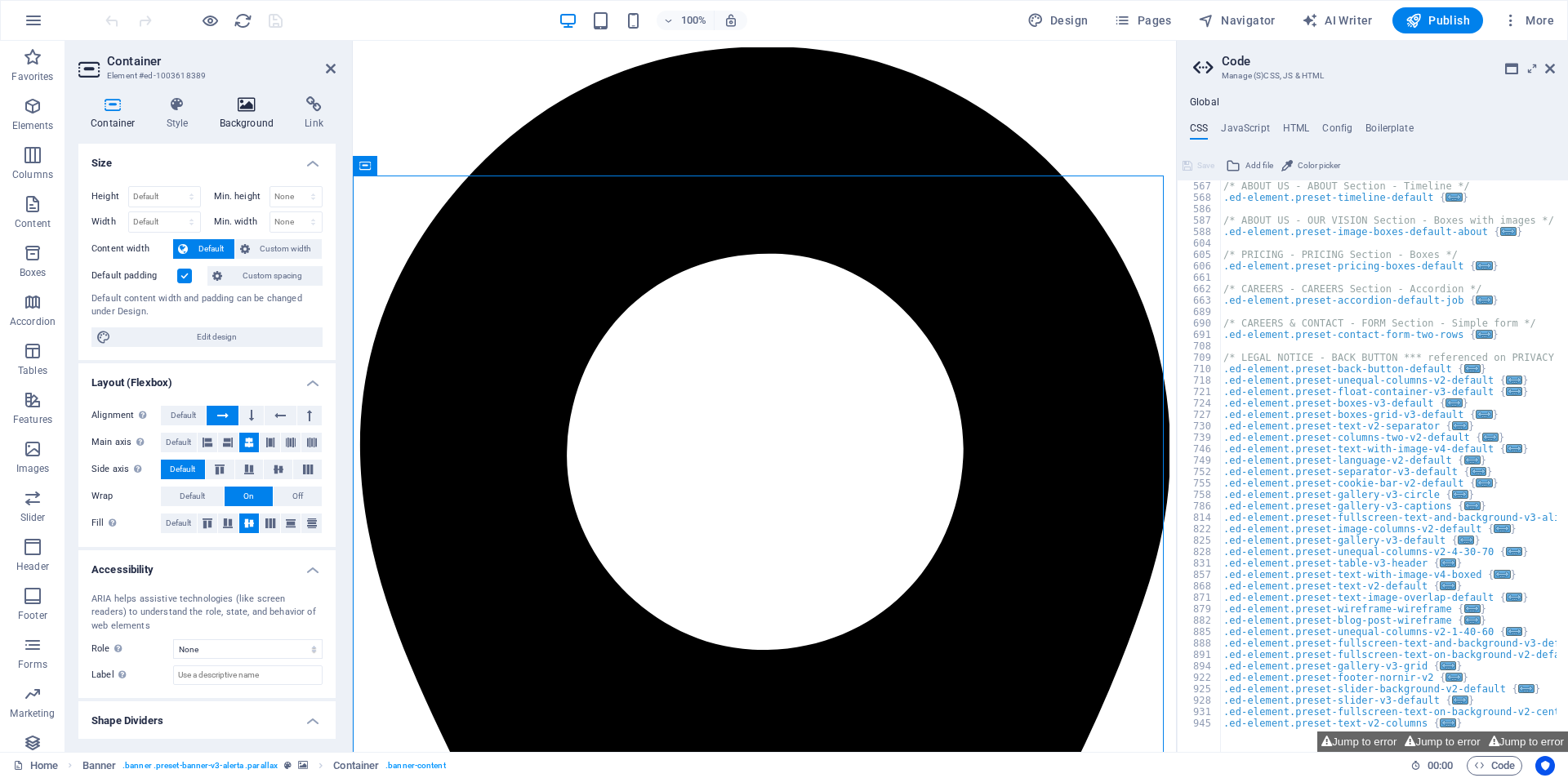
click at [245, 103] on icon at bounding box center [247, 105] width 79 height 17
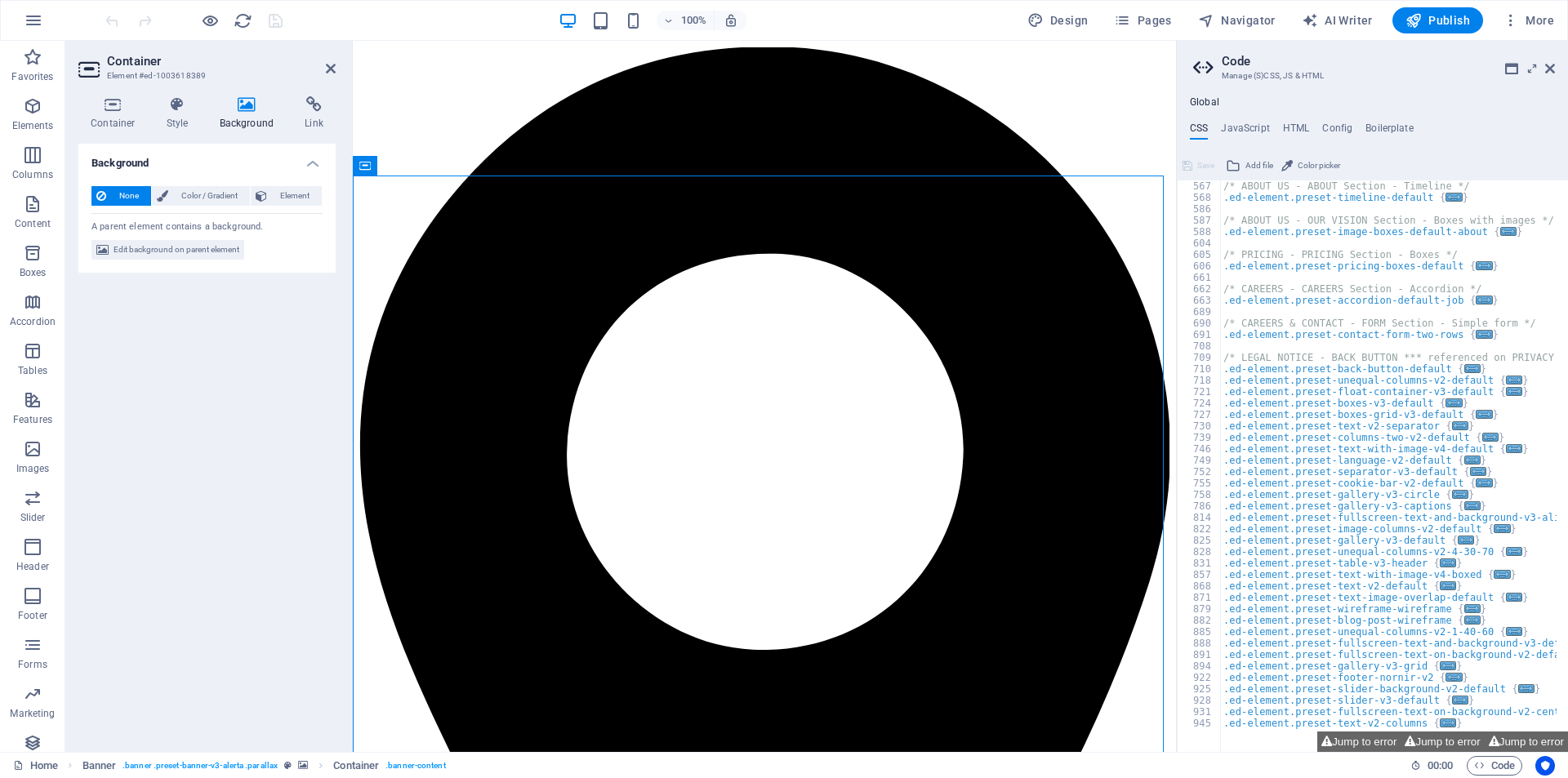
click at [190, 249] on span "Edit background on parent element" at bounding box center [176, 250] width 126 height 19
select select "%"
select select "px"
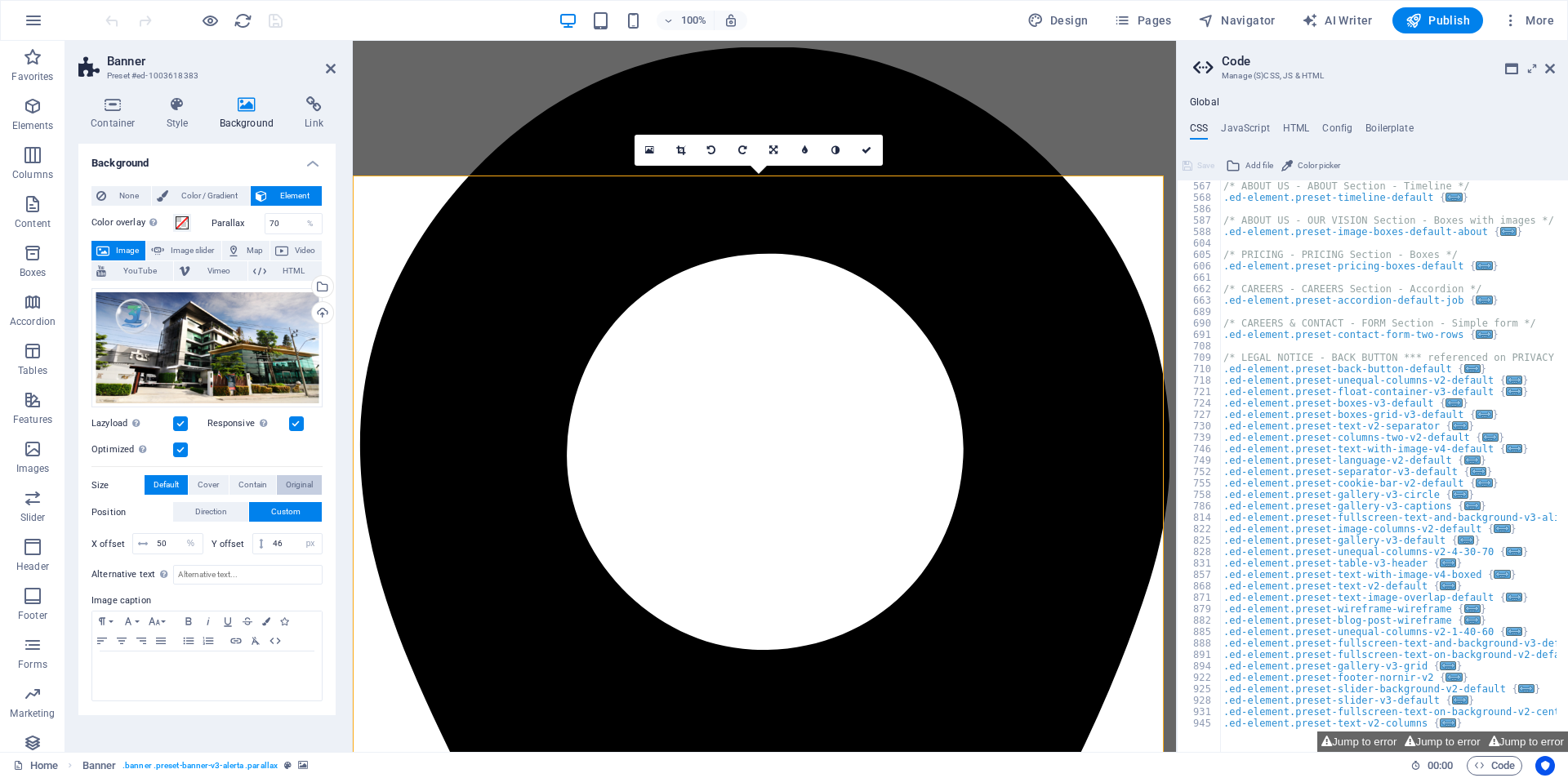
click at [292, 484] on span "Original" at bounding box center [299, 484] width 27 height 19
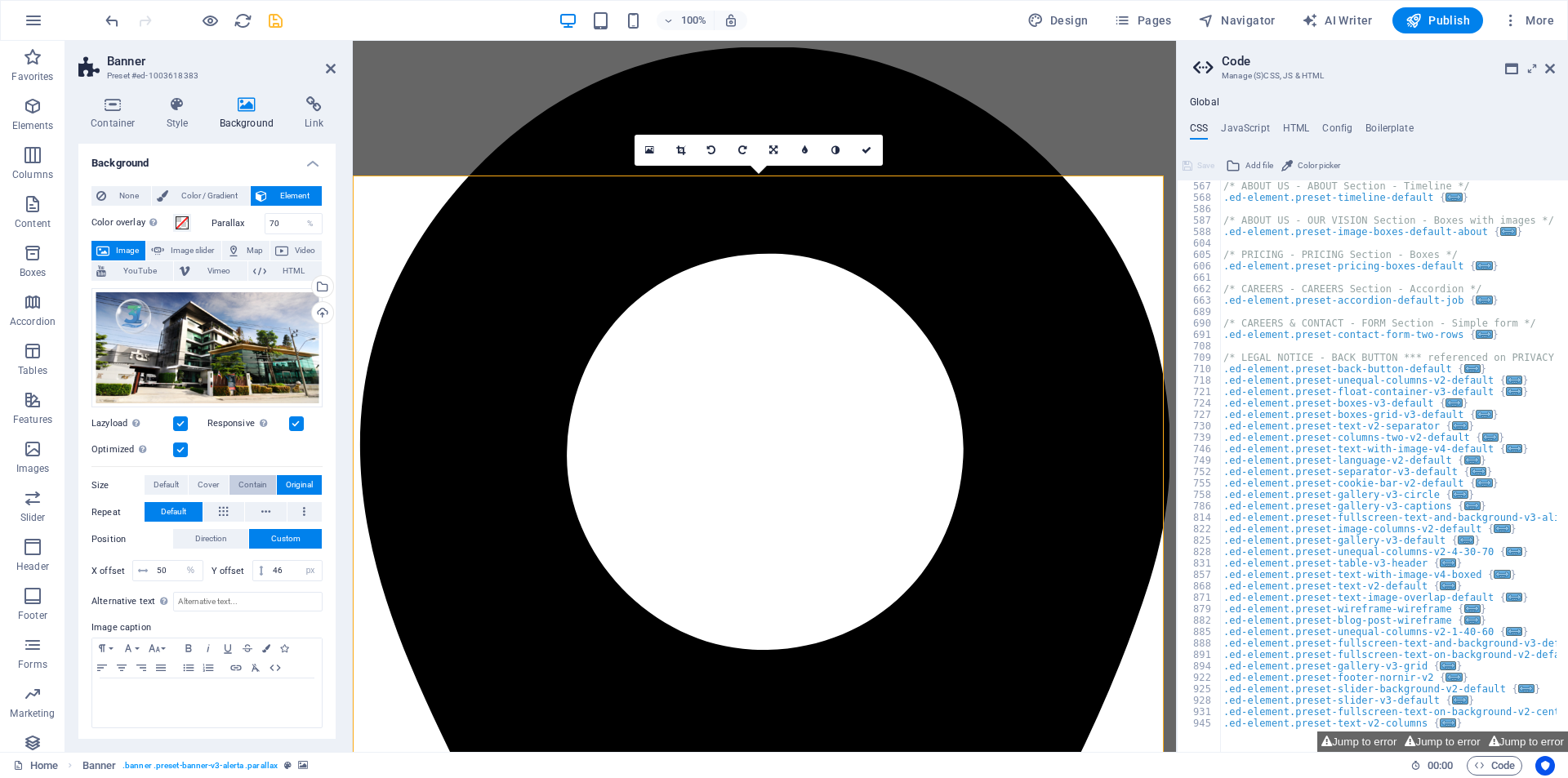
click at [251, 482] on span "Contain" at bounding box center [252, 484] width 28 height 19
click at [206, 481] on span "Cover" at bounding box center [207, 484] width 21 height 19
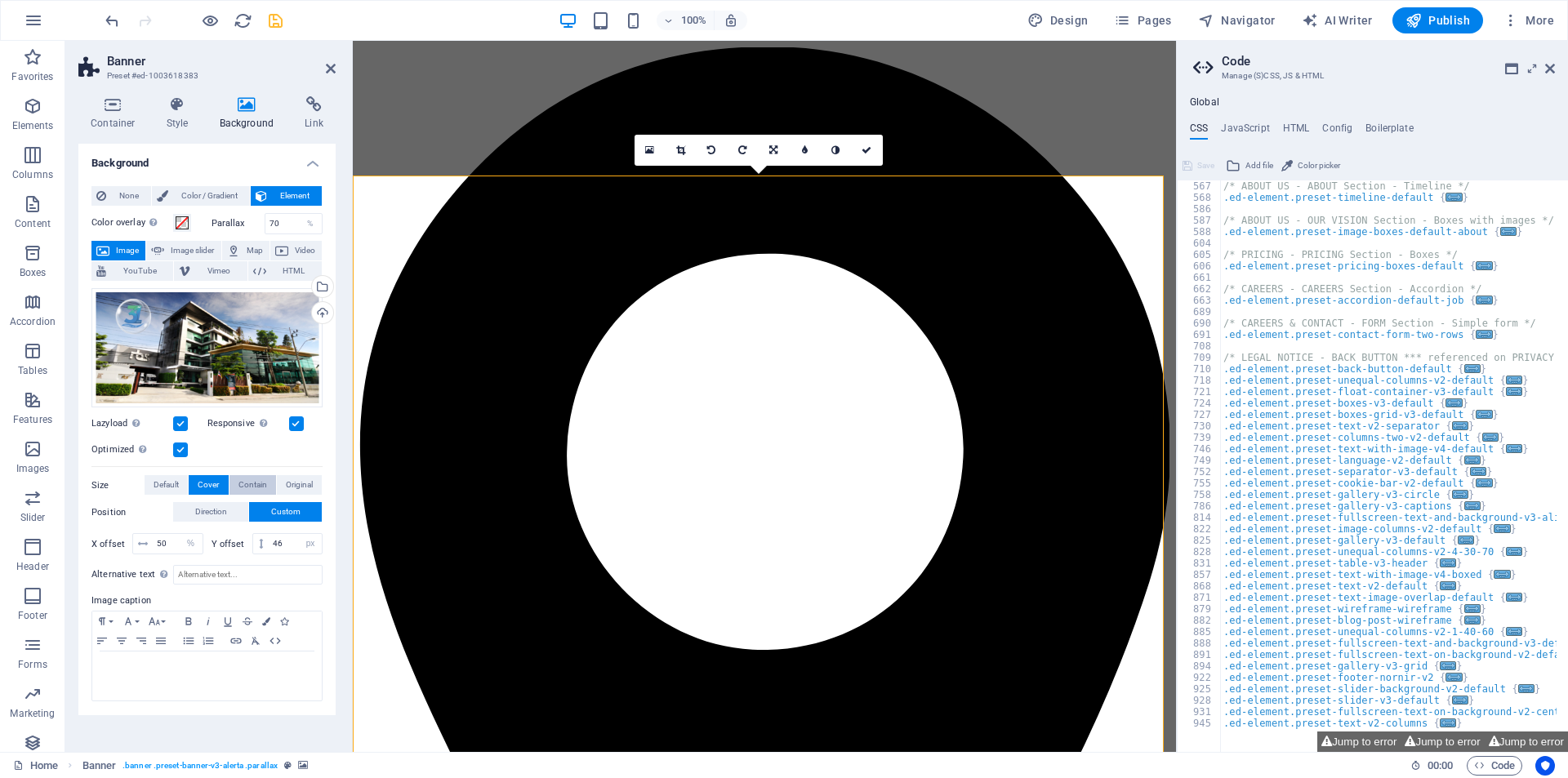
click at [250, 482] on span "Contain" at bounding box center [252, 484] width 28 height 19
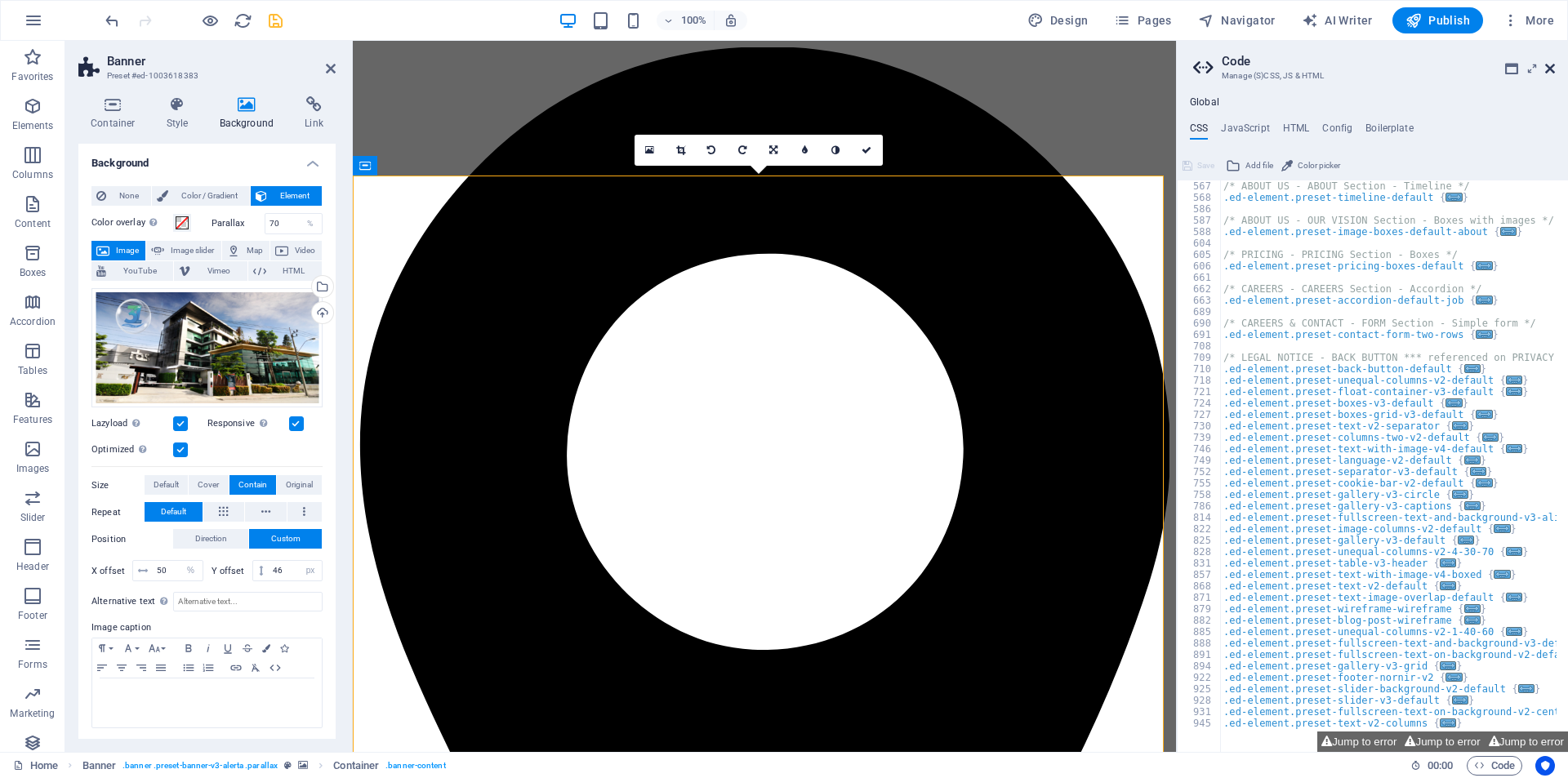
click at [1424, 69] on icon at bounding box center [1550, 69] width 10 height 13
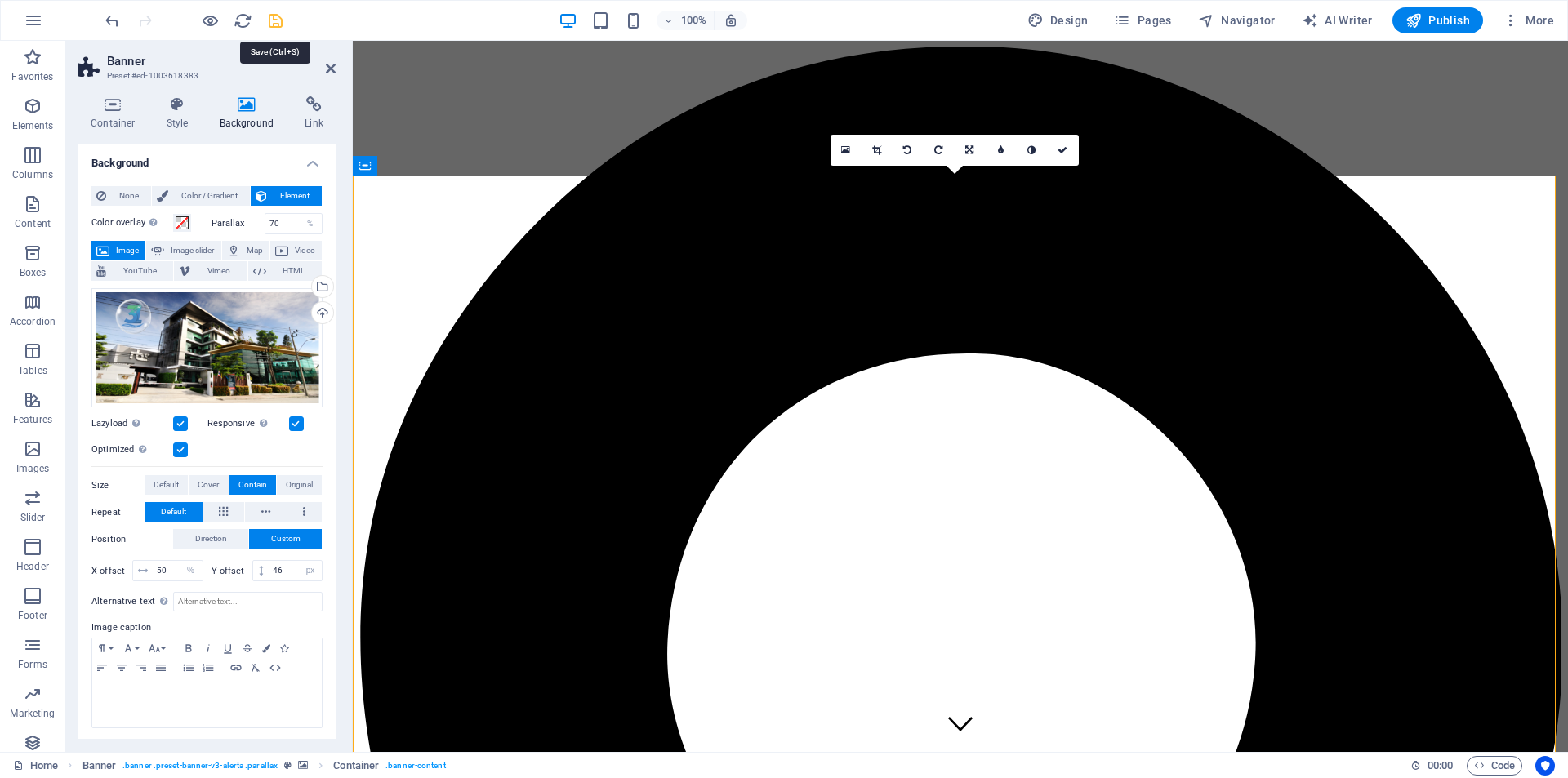
click at [279, 15] on icon "save" at bounding box center [275, 20] width 18 height 18
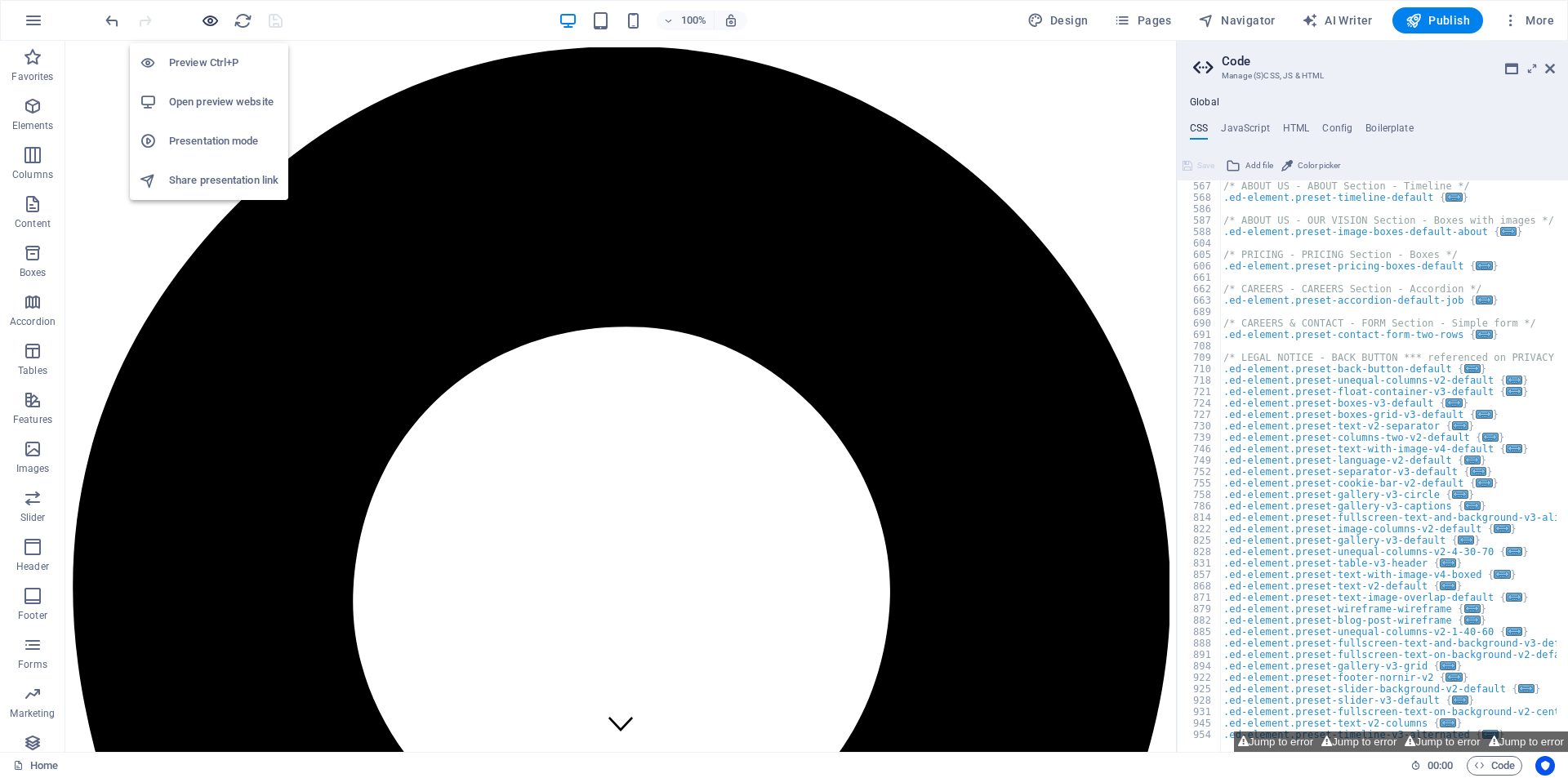
click at [217, 17] on icon "button" at bounding box center [210, 20] width 18 height 18
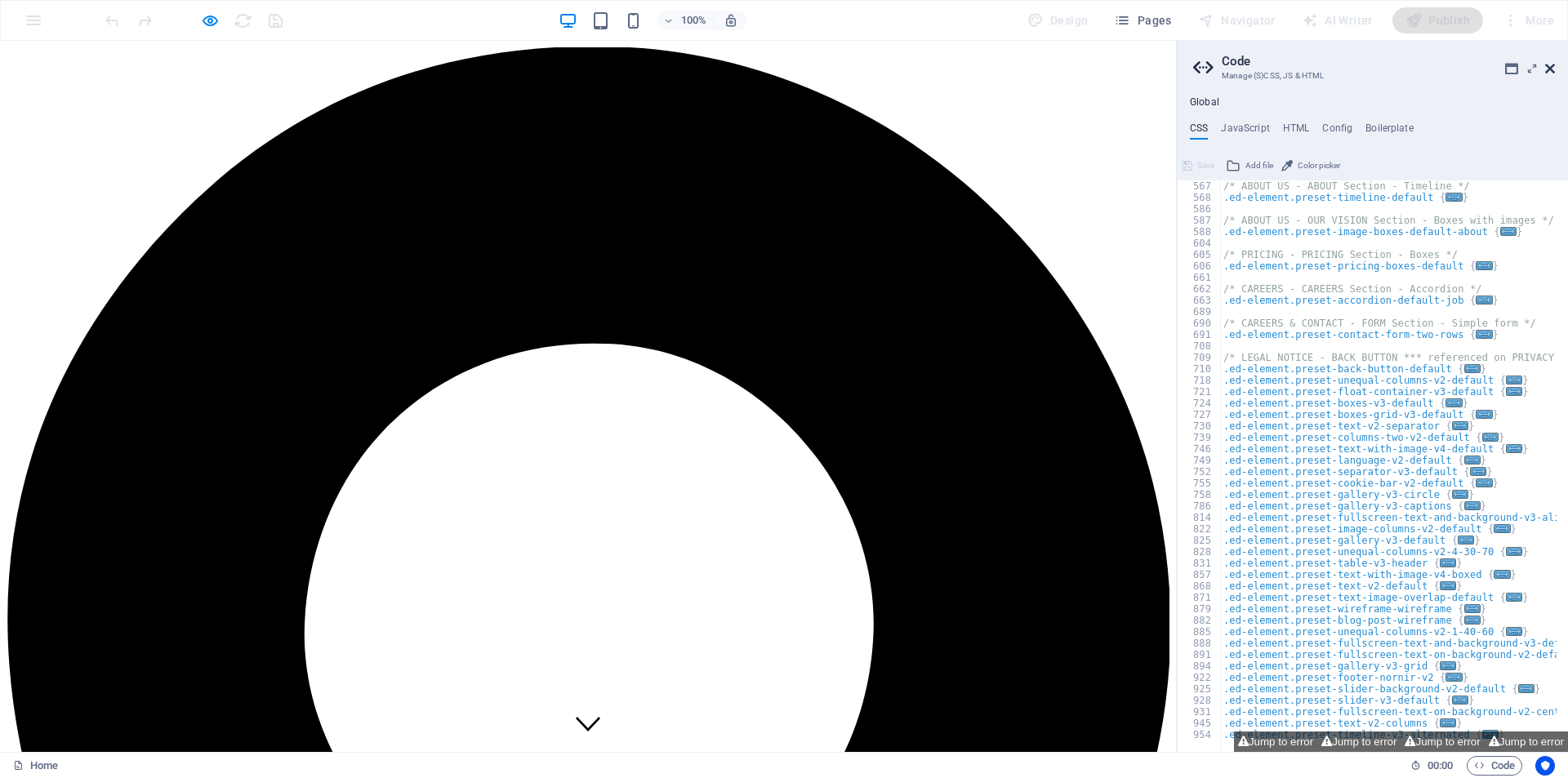
click at [1424, 64] on icon at bounding box center [1550, 69] width 10 height 13
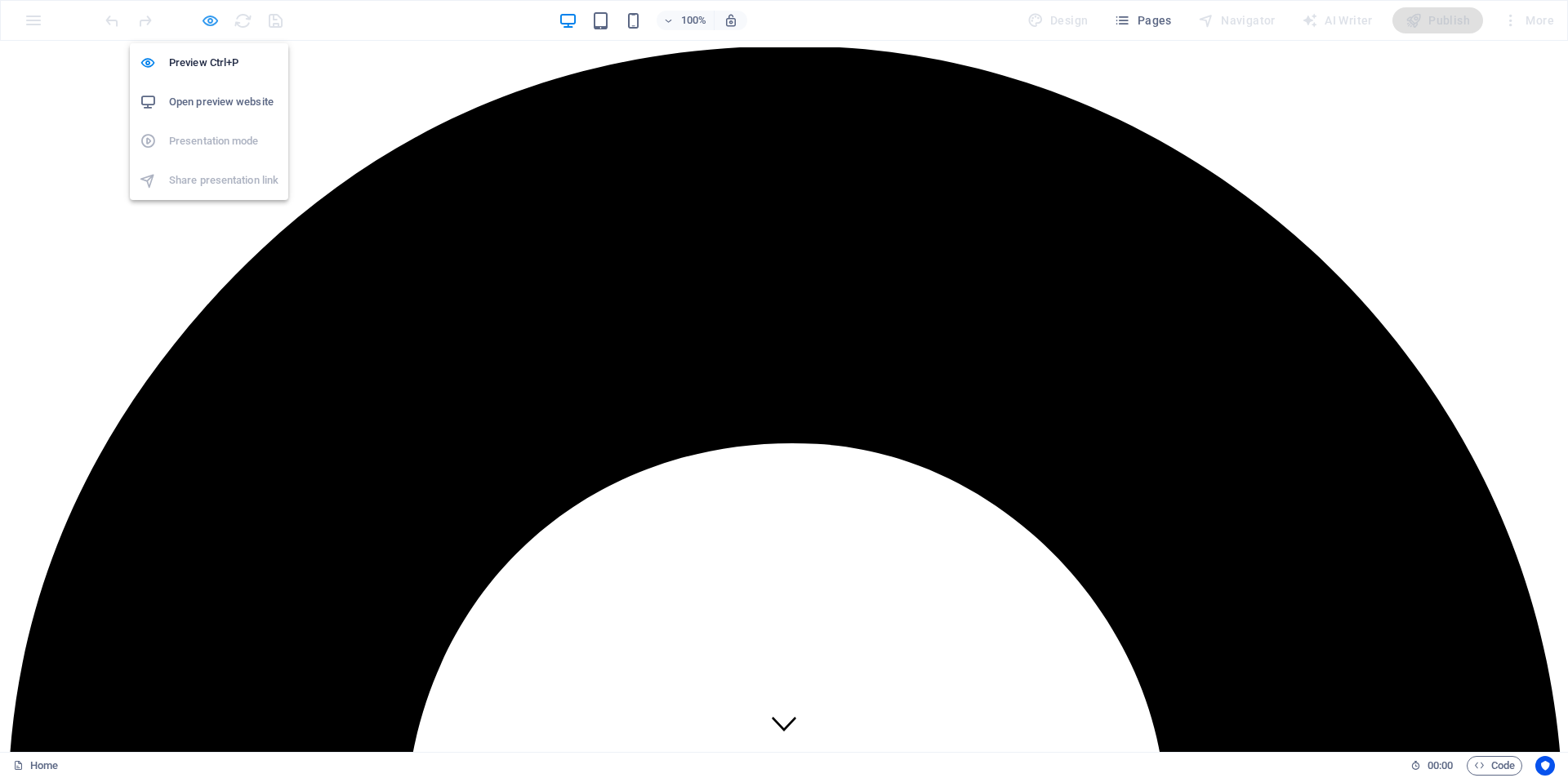
click at [205, 20] on icon "button" at bounding box center [210, 20] width 18 height 18
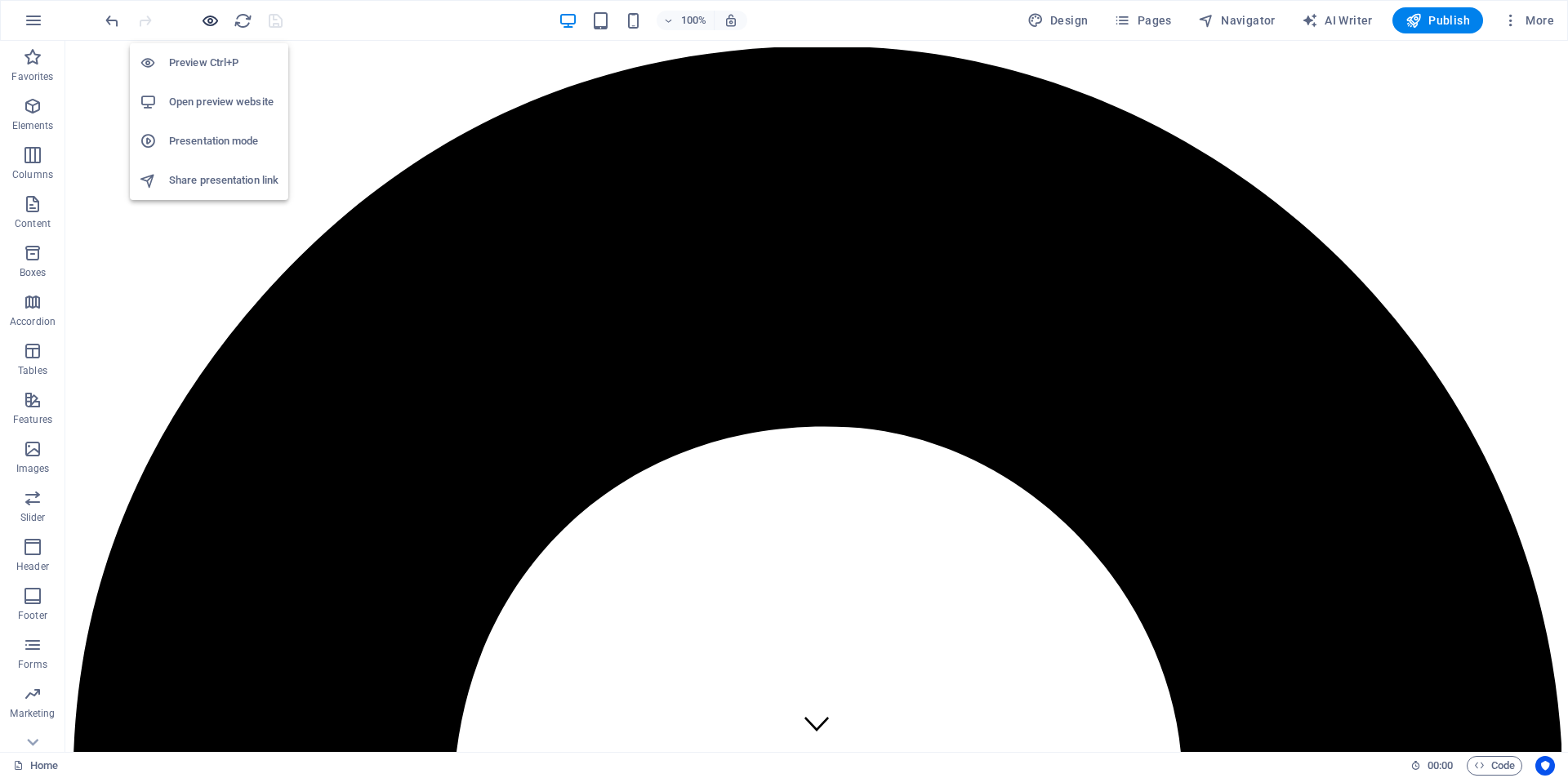
click at [206, 26] on icon "button" at bounding box center [210, 20] width 18 height 18
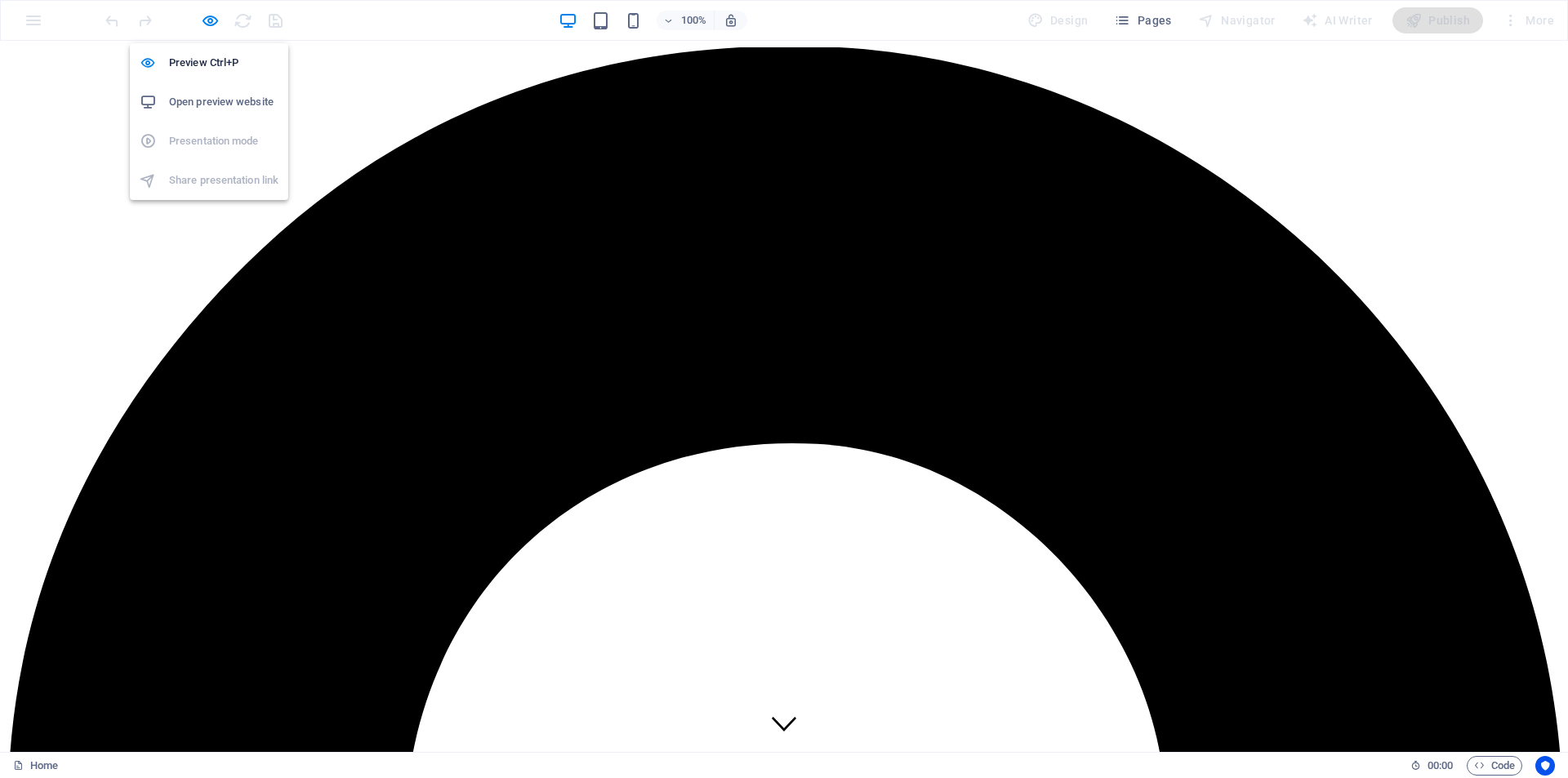
click at [206, 93] on h6 "Open preview website" at bounding box center [223, 102] width 109 height 19
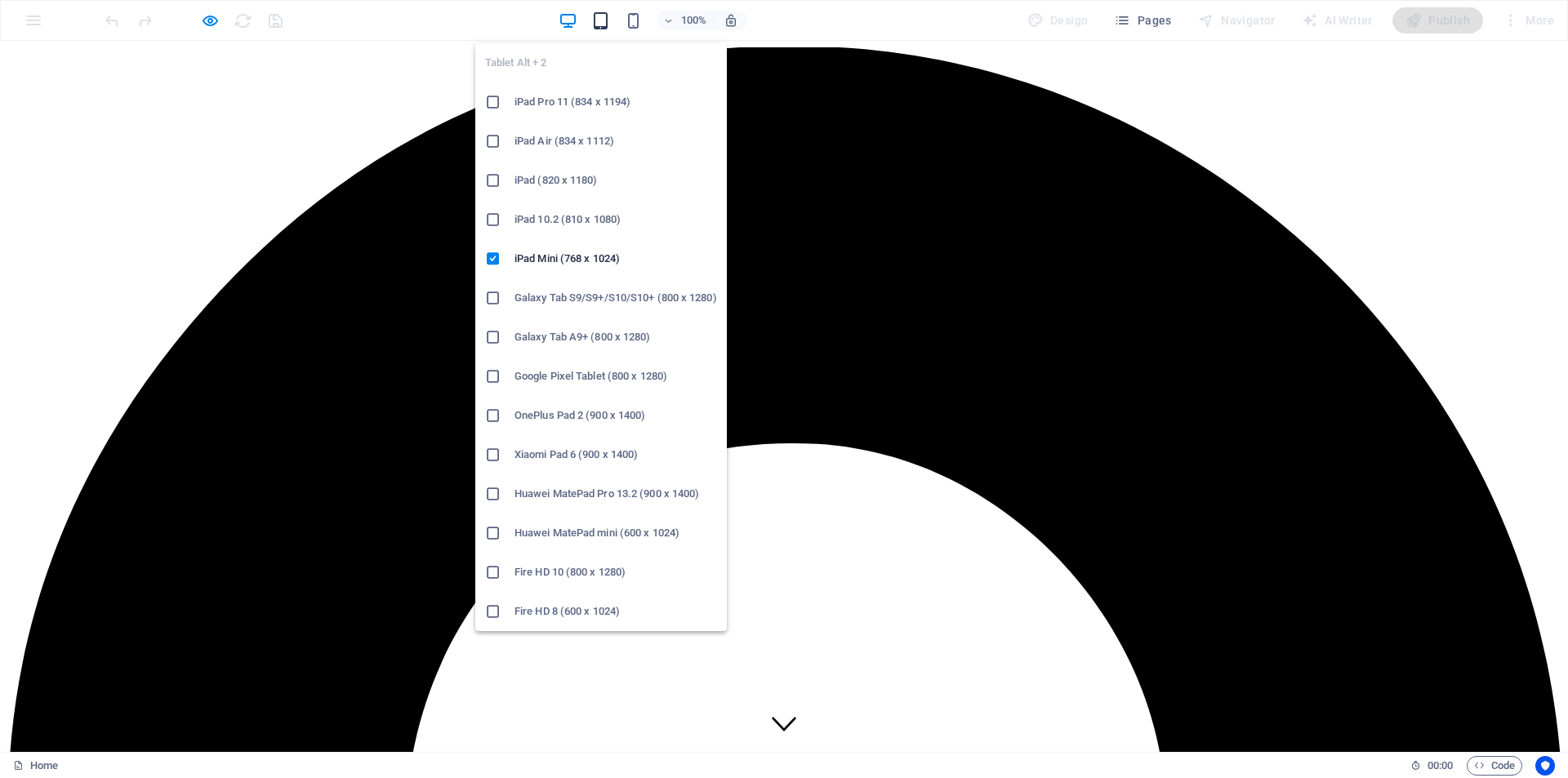
click at [605, 22] on icon "button" at bounding box center [600, 20] width 18 height 18
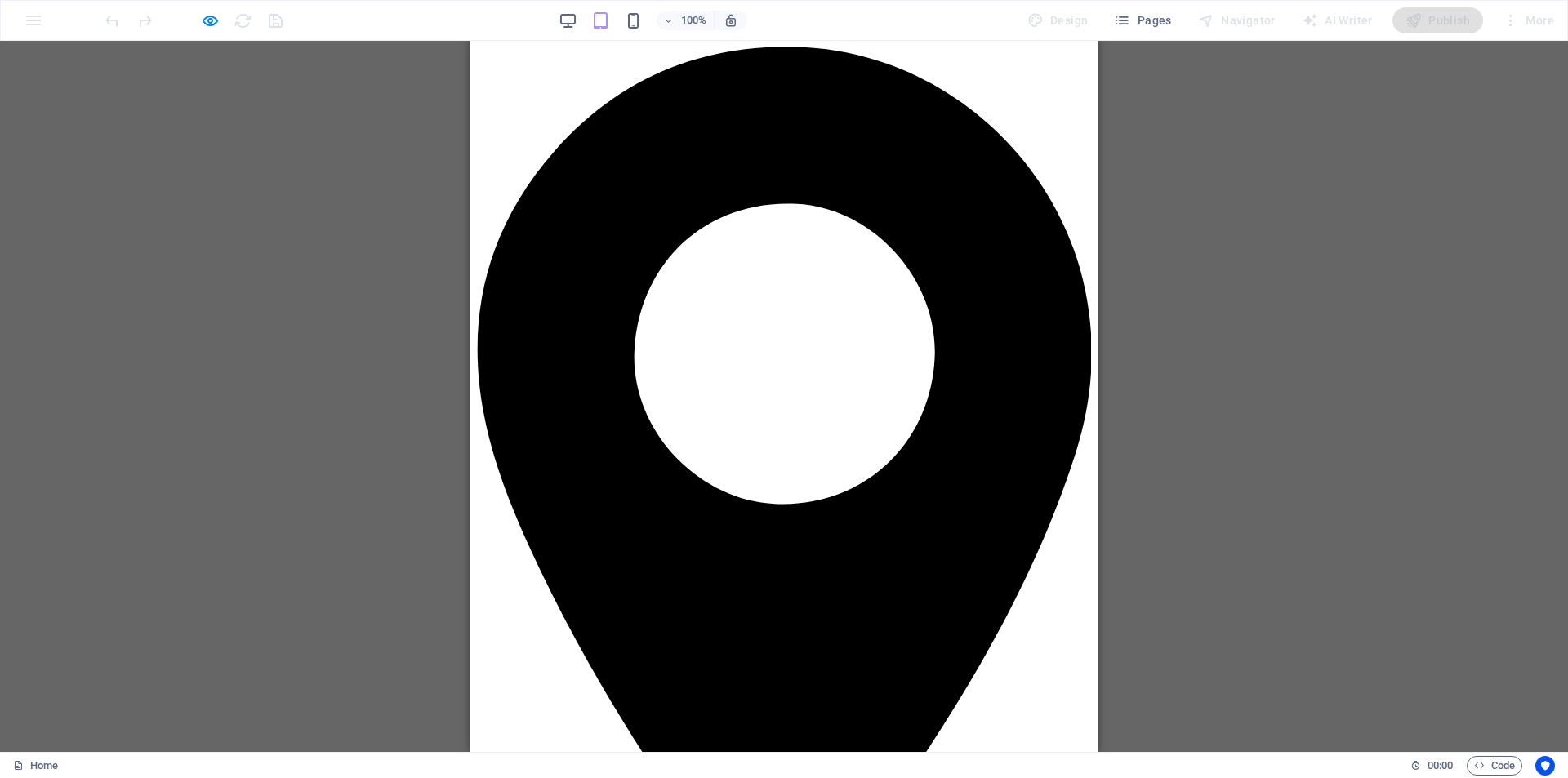
click at [646, 20] on div "100%" at bounding box center [653, 20] width 189 height 26
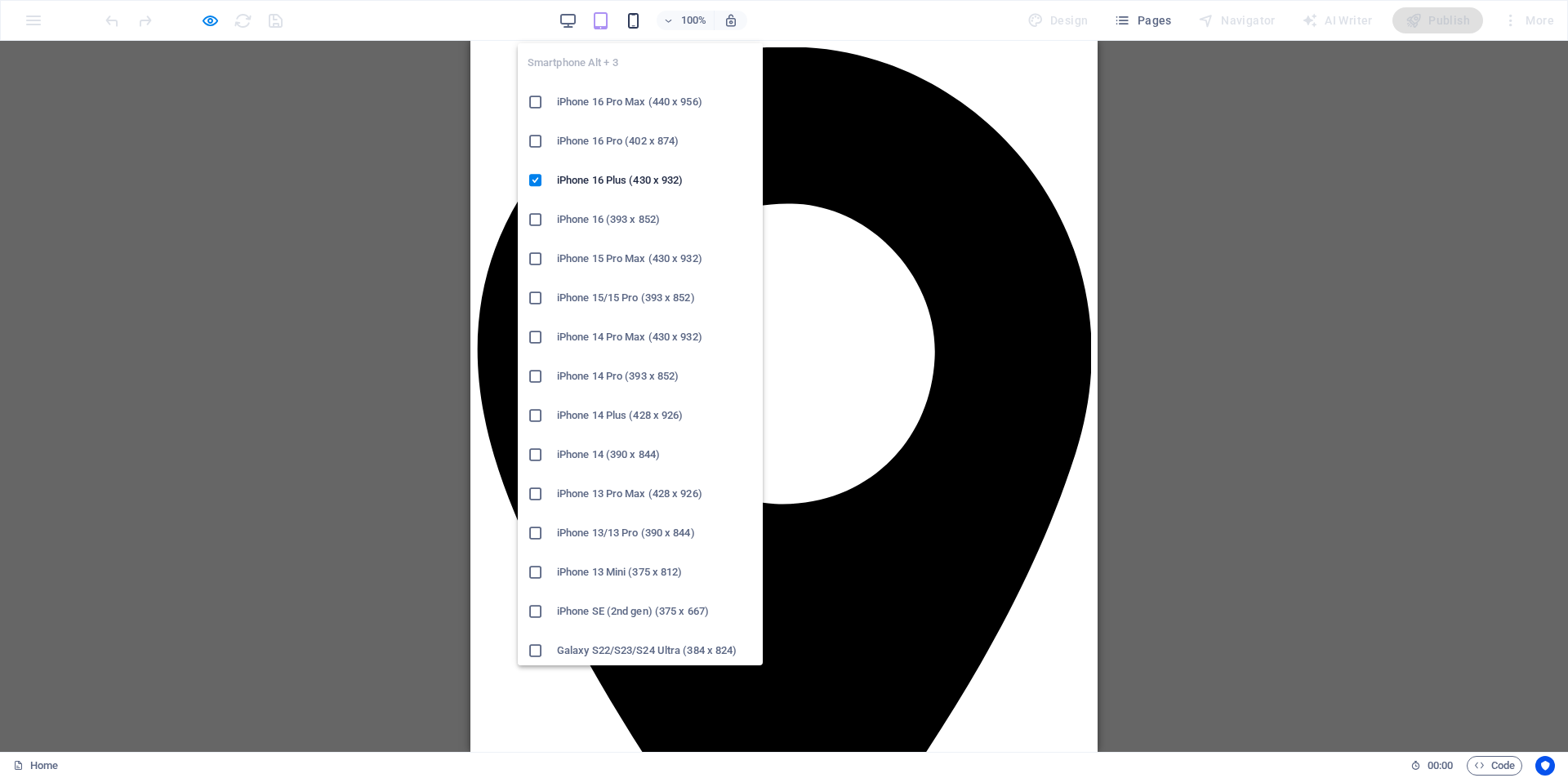
click at [640, 24] on icon "button" at bounding box center [633, 20] width 18 height 18
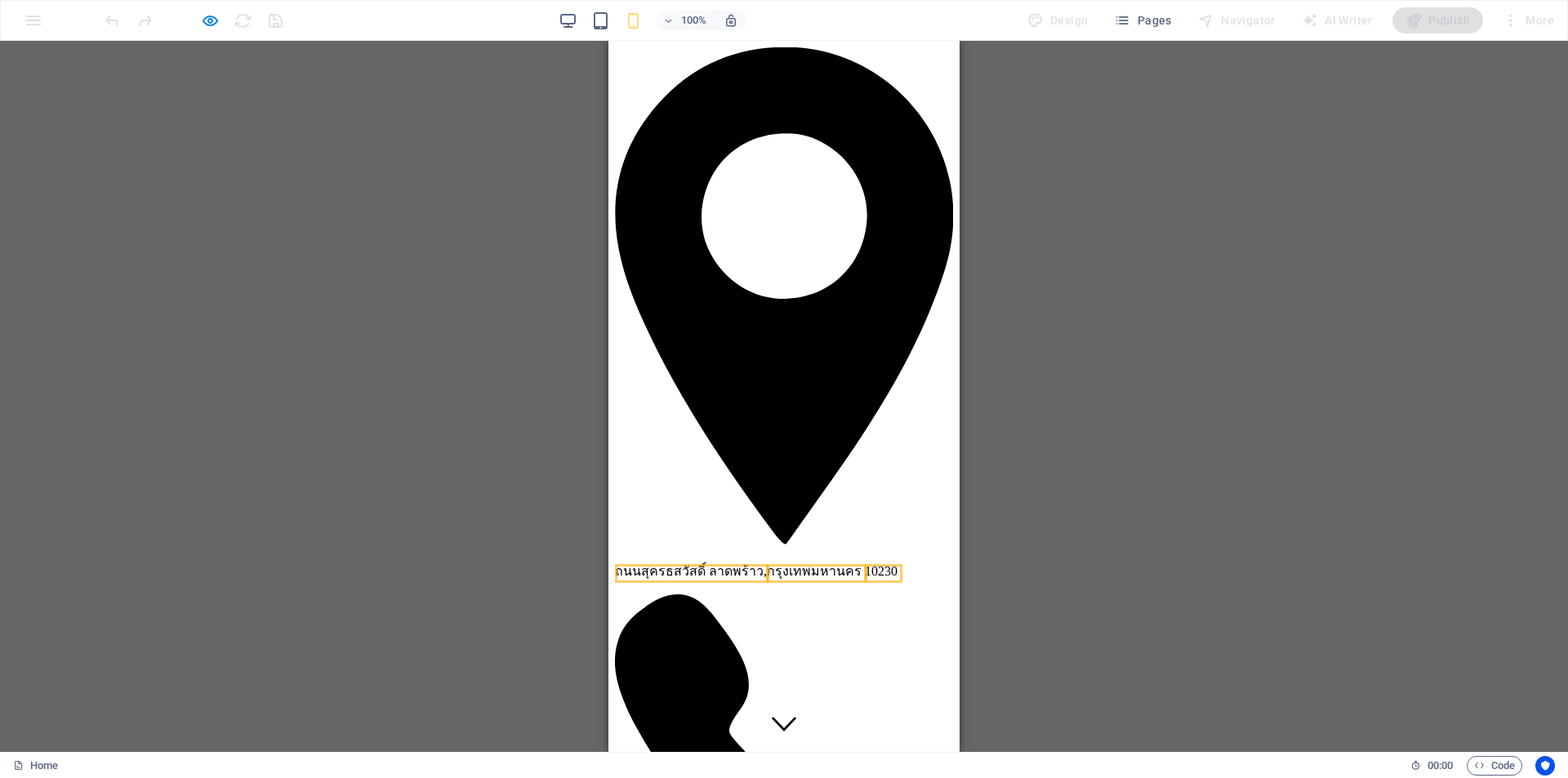
click at [1317, 326] on div "Container Text Info Bar Container Menu Bar Banner Container Banner Drag here to…" at bounding box center [784, 396] width 1568 height 711
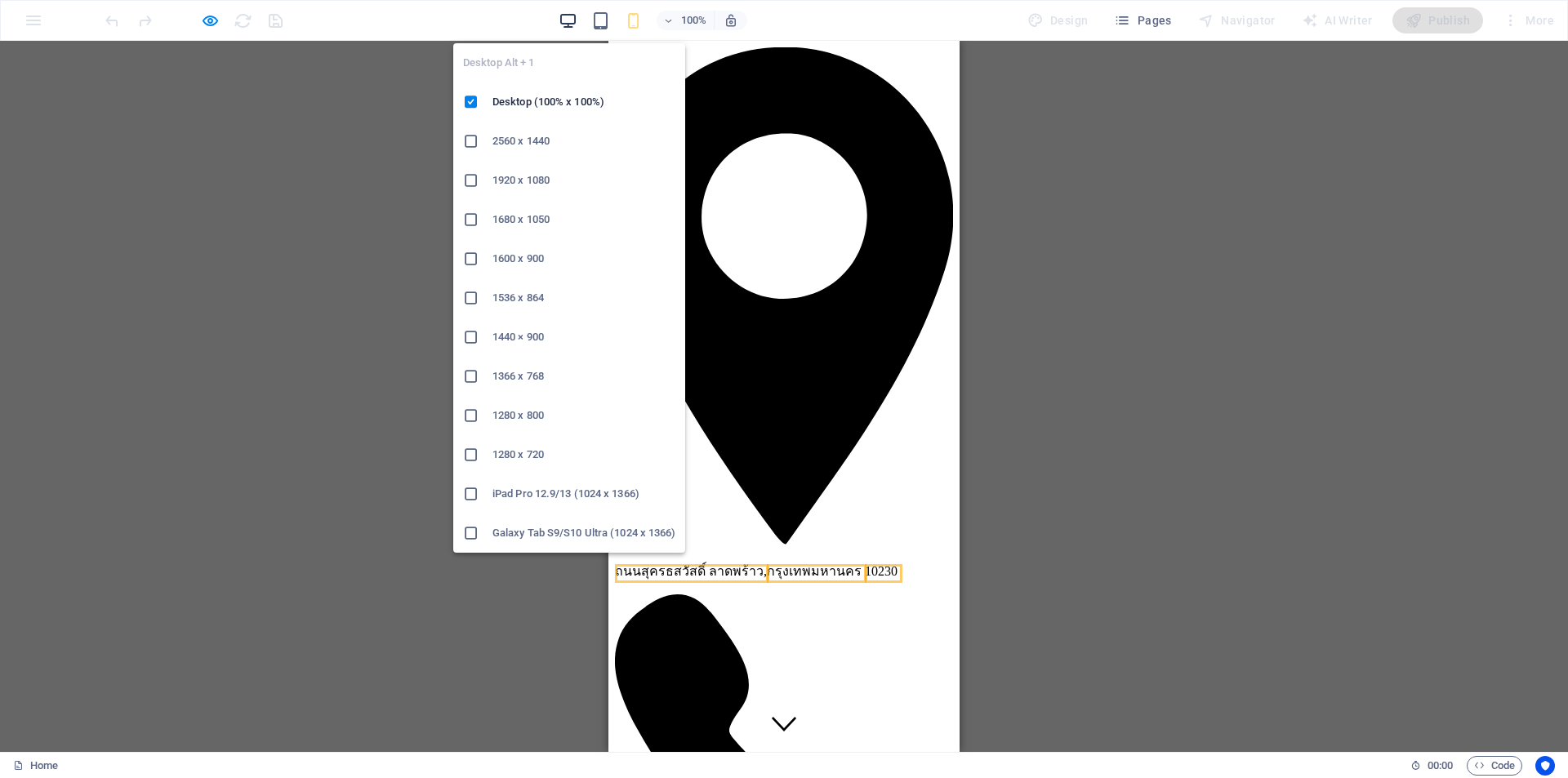
click at [566, 16] on icon "button" at bounding box center [568, 20] width 18 height 18
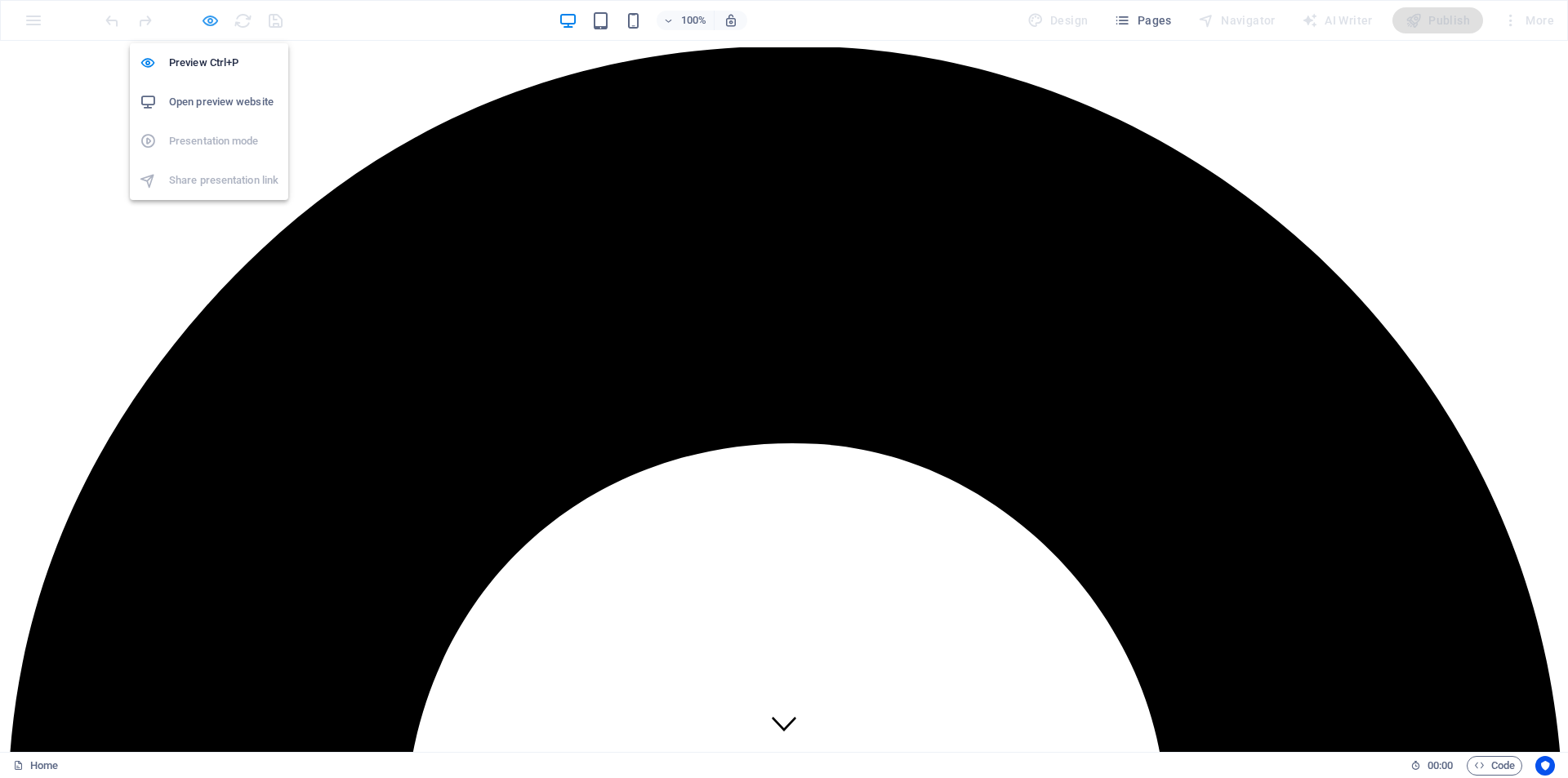
click at [210, 20] on icon "button" at bounding box center [210, 20] width 18 height 18
